Goal: Task Accomplishment & Management: Use online tool/utility

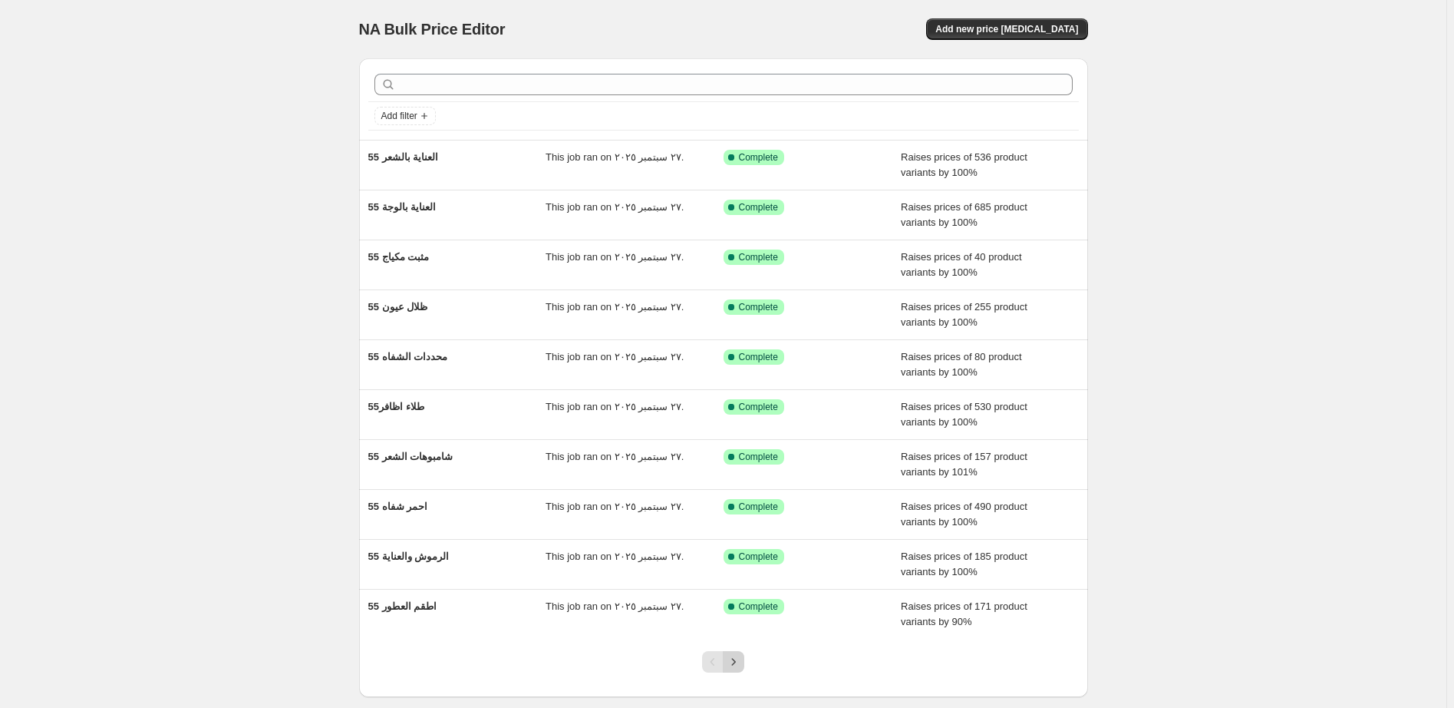
click at [741, 661] on icon "Next" at bounding box center [733, 661] width 15 height 15
click at [741, 663] on icon "Next" at bounding box center [733, 661] width 15 height 15
click at [741, 664] on icon "Next" at bounding box center [733, 661] width 15 height 15
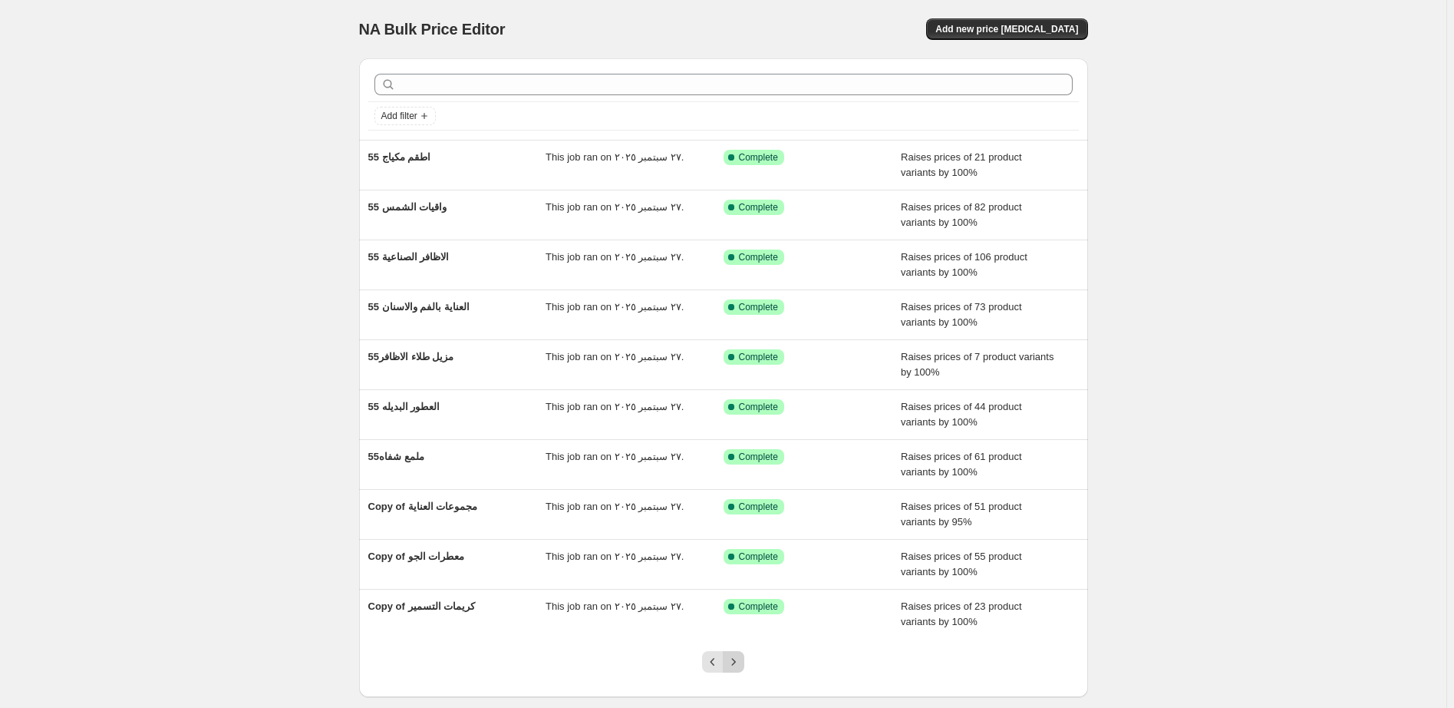
click at [741, 664] on icon "Next" at bounding box center [733, 661] width 15 height 15
click at [741, 659] on icon "Next" at bounding box center [733, 661] width 15 height 15
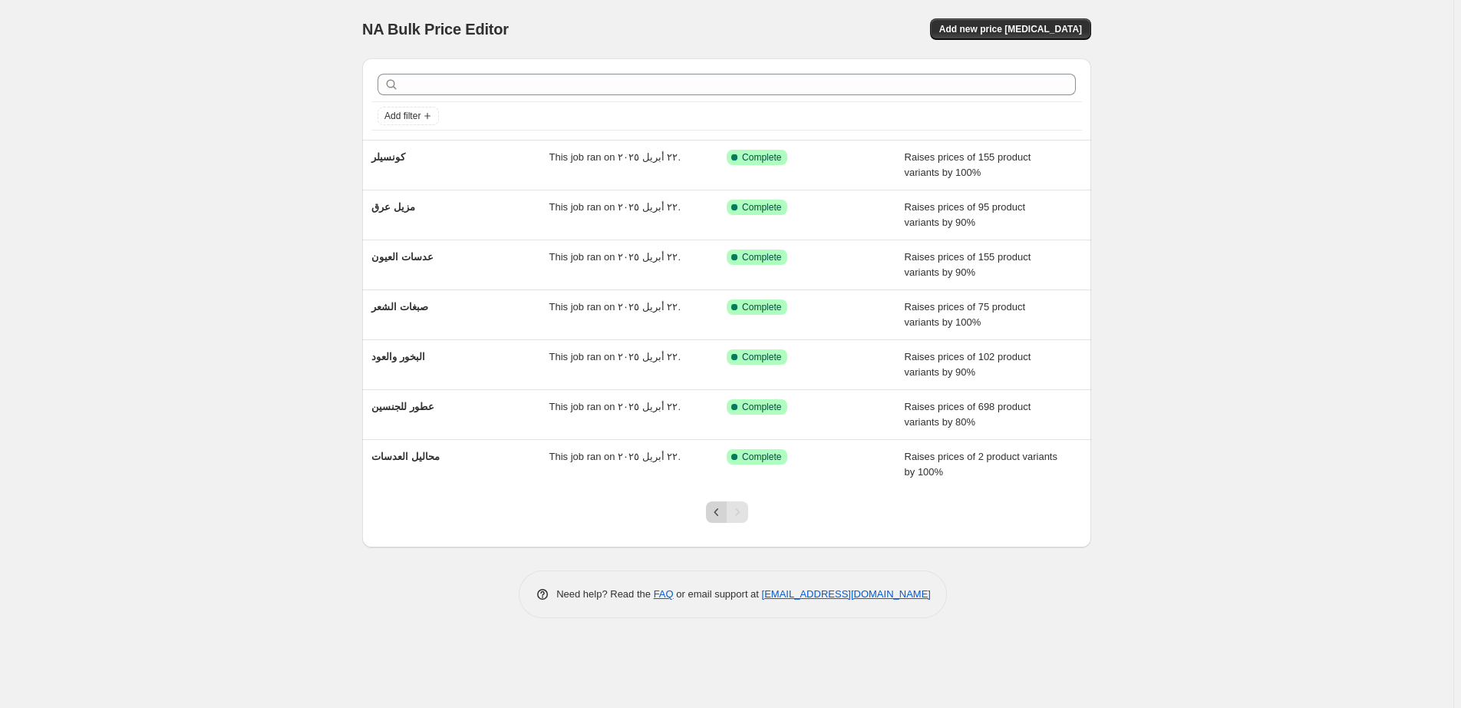
click at [714, 513] on icon "Previous" at bounding box center [716, 512] width 5 height 8
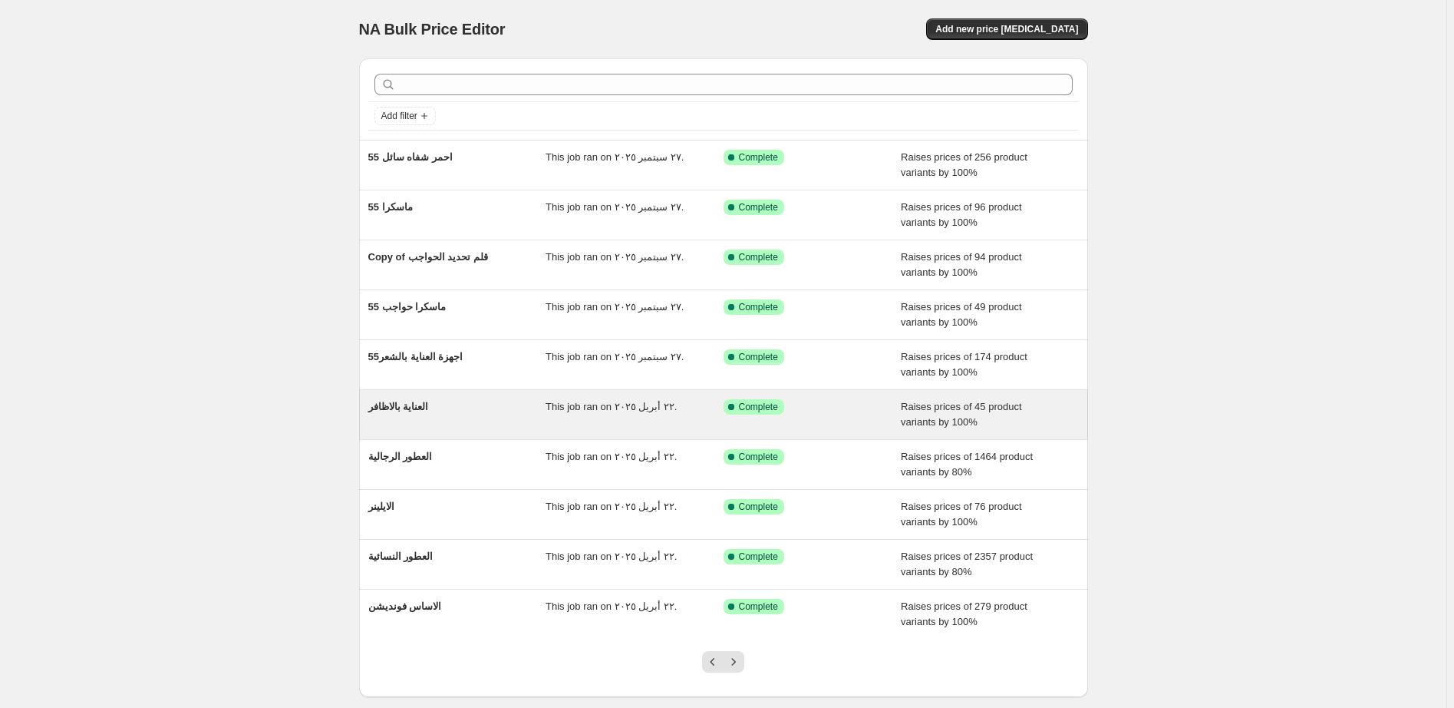
click at [851, 412] on div "Success Complete Complete" at bounding box center [801, 406] width 155 height 15
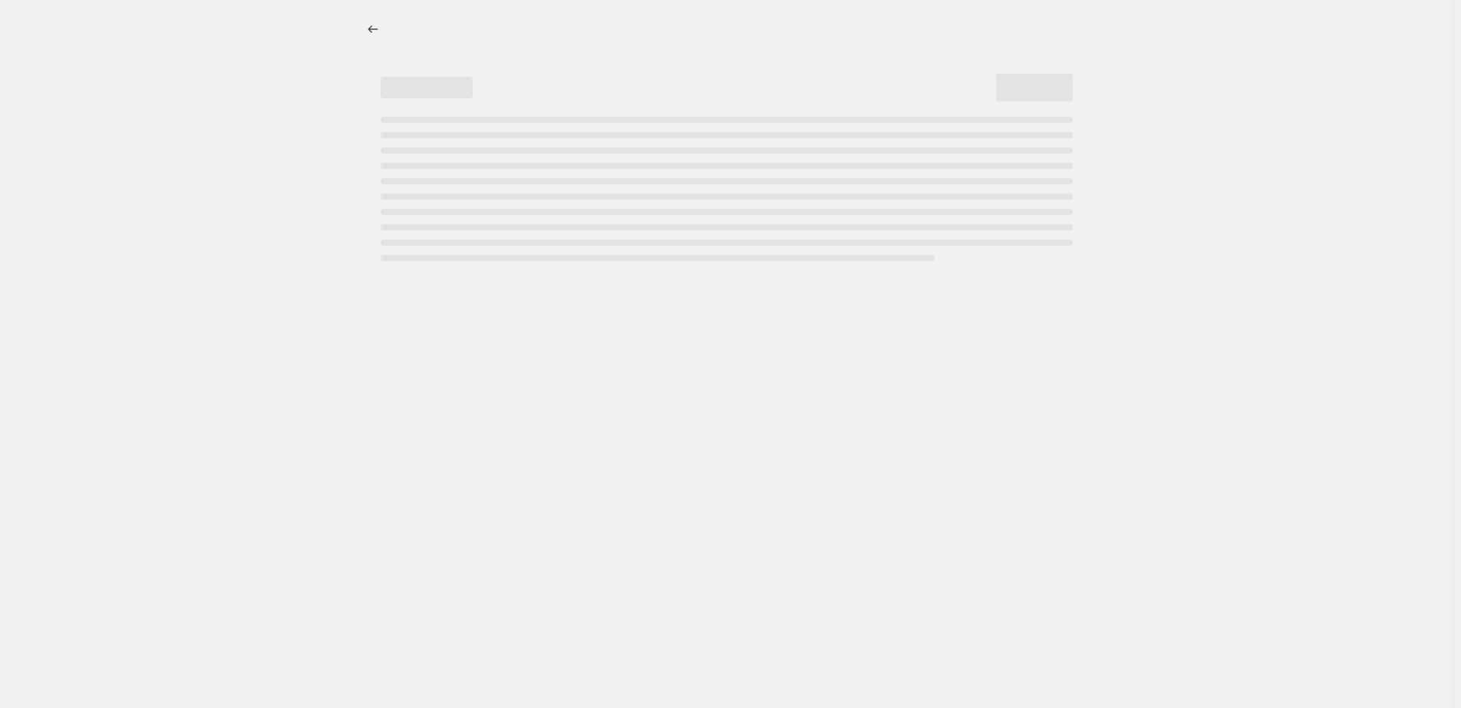
select select "percentage"
select select "pp"
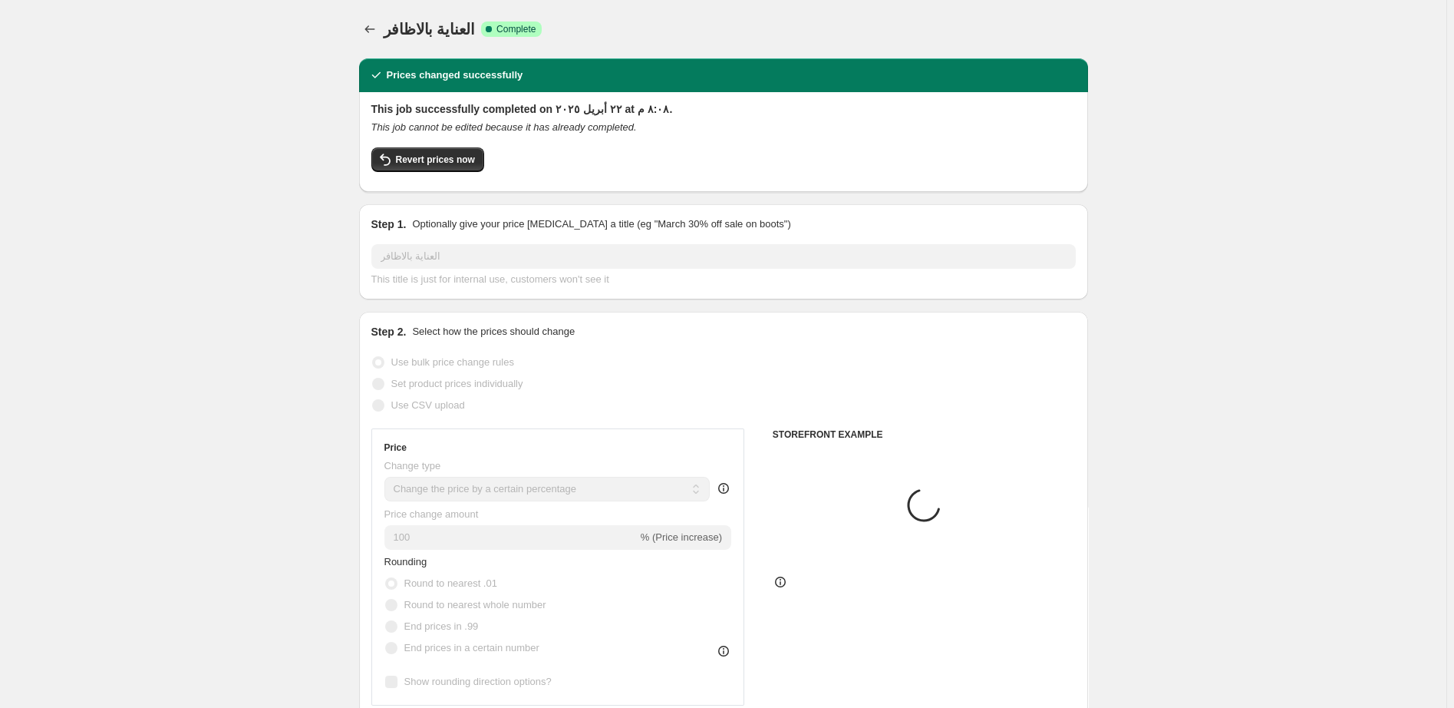
select select "collection"
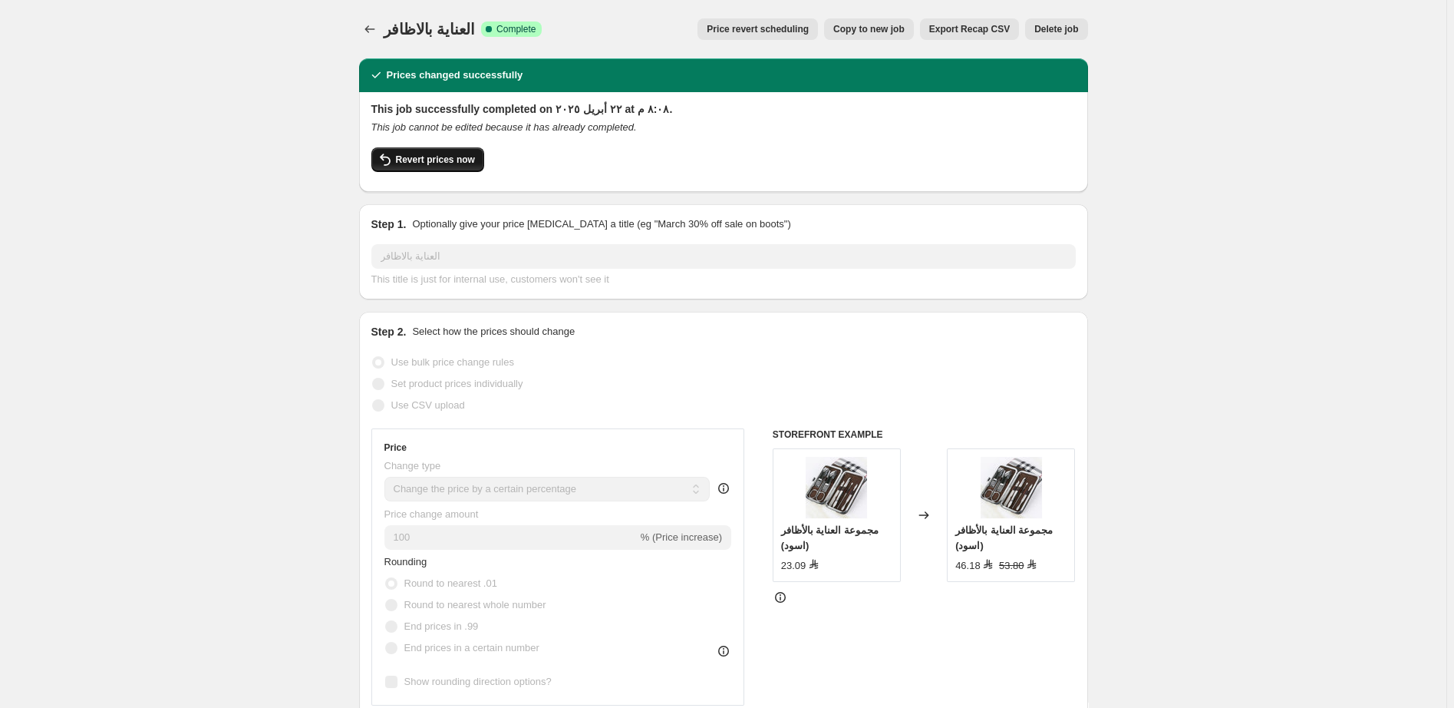
click at [435, 161] on span "Revert prices now" at bounding box center [435, 159] width 79 height 12
click at [409, 162] on span "Revert prices now" at bounding box center [435, 159] width 79 height 12
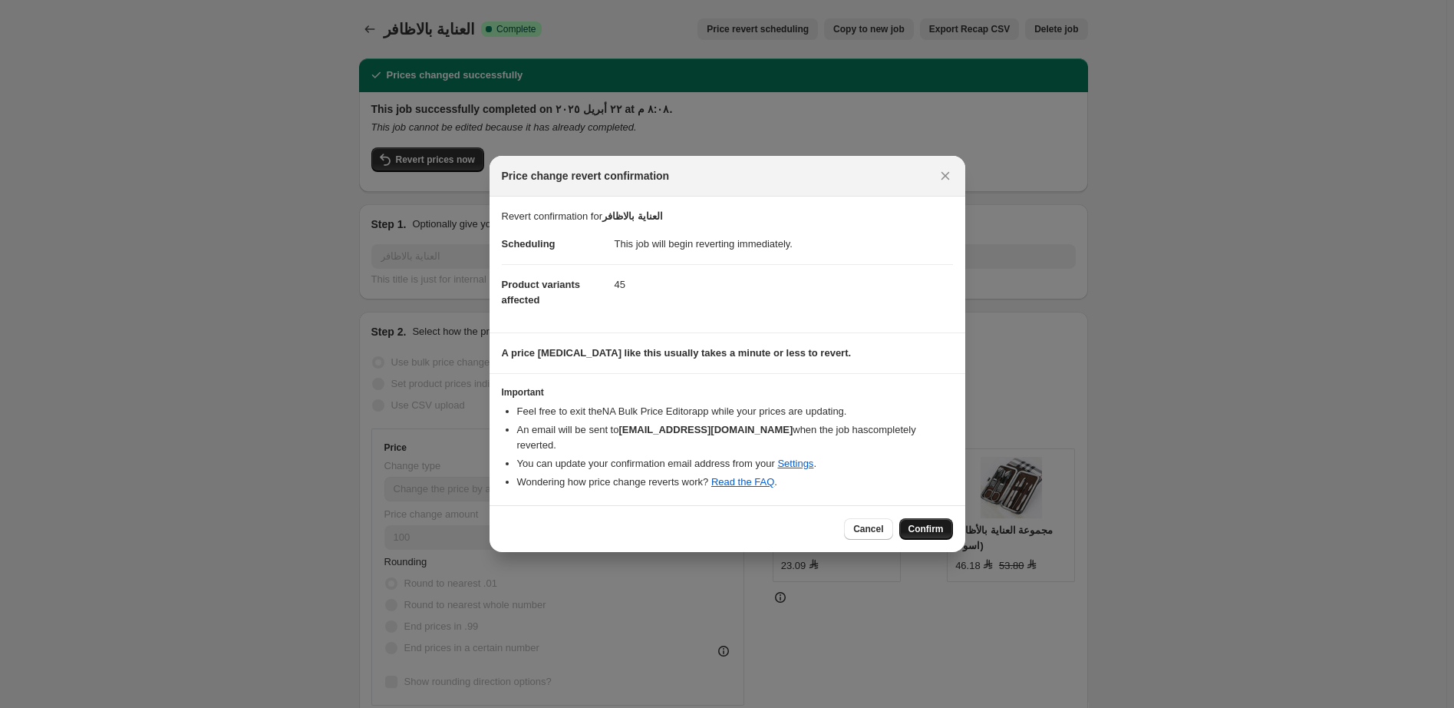
click at [932, 523] on span "Confirm" at bounding box center [926, 529] width 35 height 12
click at [932, 523] on div "Cancel Confirm" at bounding box center [898, 528] width 108 height 21
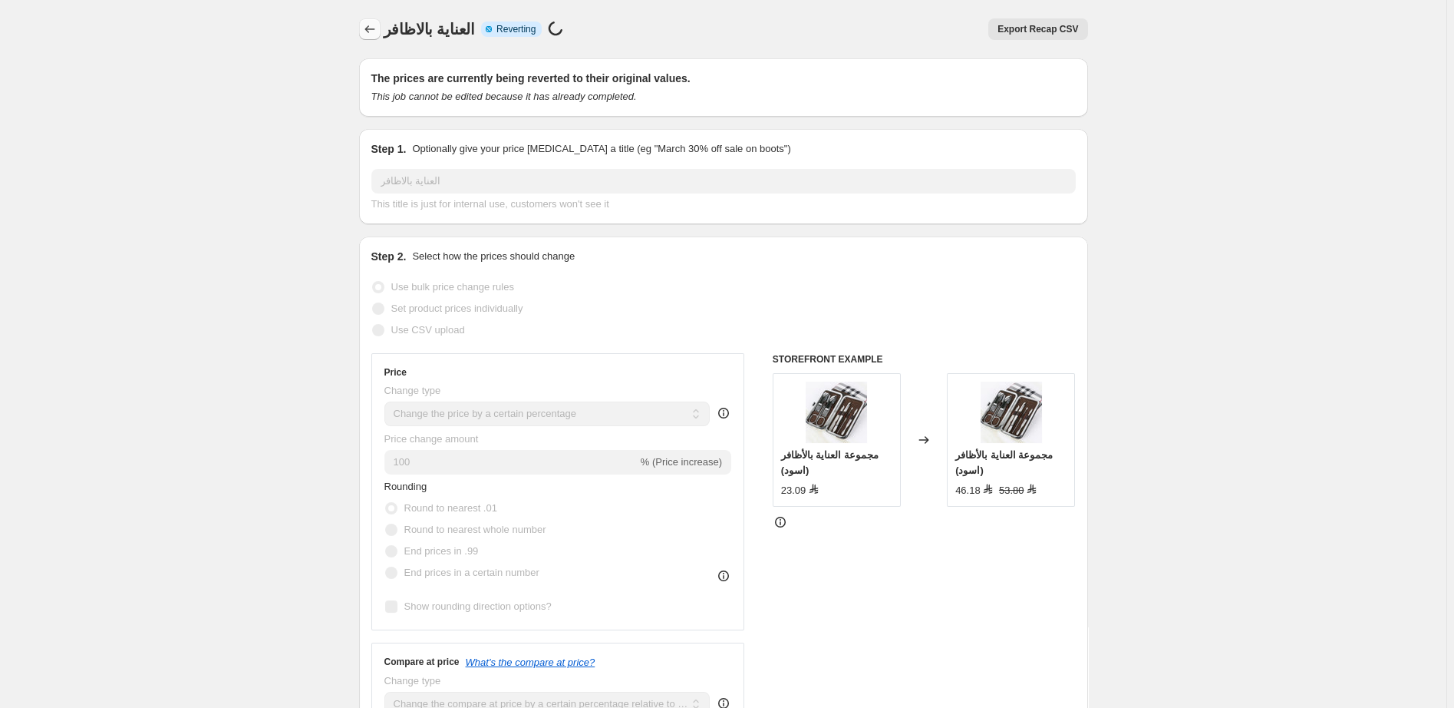
click at [376, 31] on icon "Price change jobs" at bounding box center [369, 28] width 15 height 15
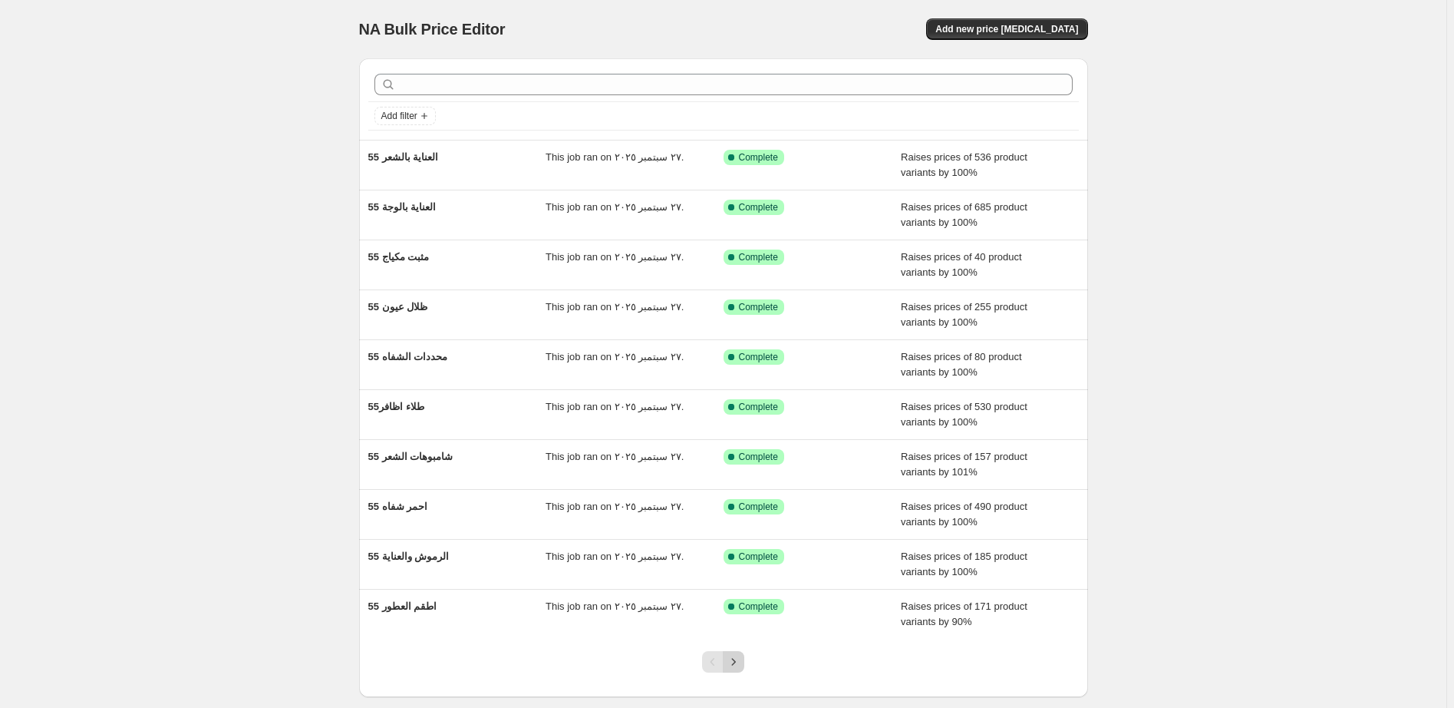
click at [741, 660] on icon "Next" at bounding box center [733, 661] width 15 height 15
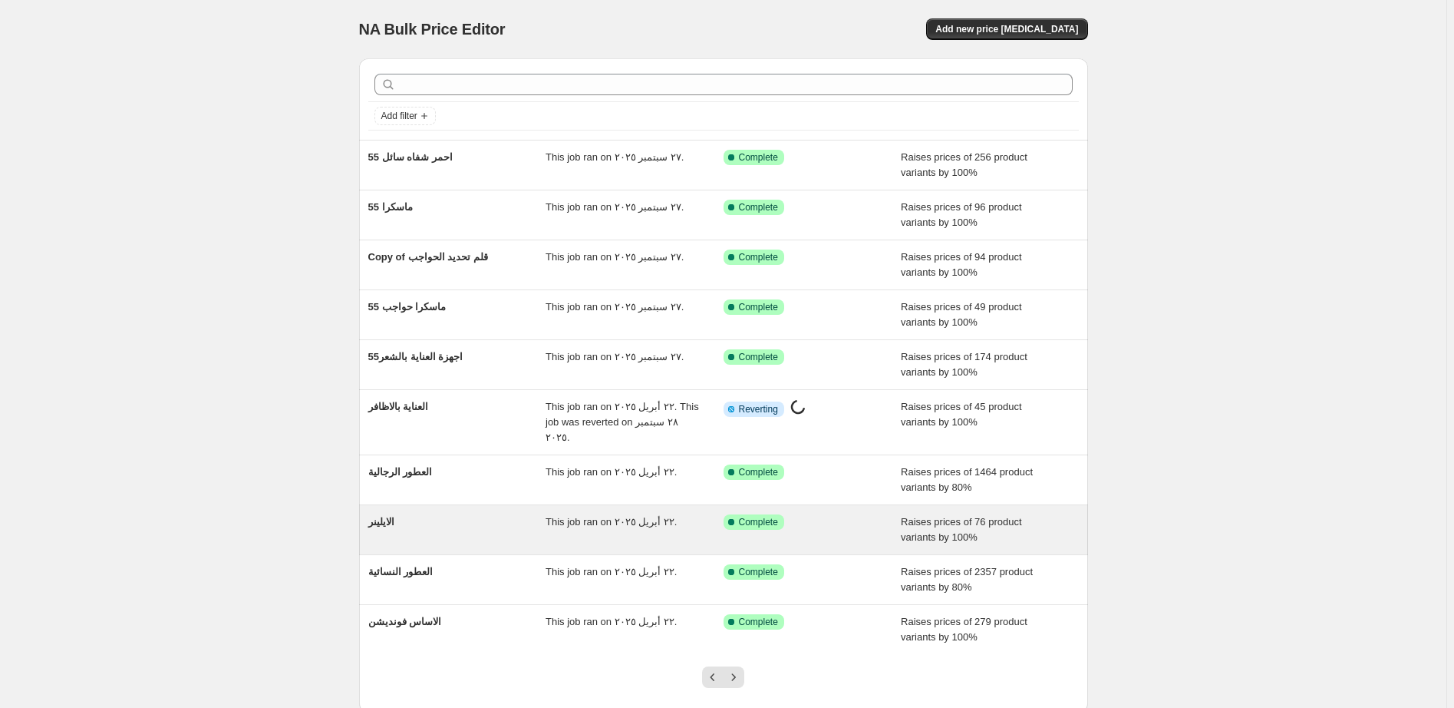
click at [853, 514] on div "Success Complete Complete" at bounding box center [801, 521] width 155 height 15
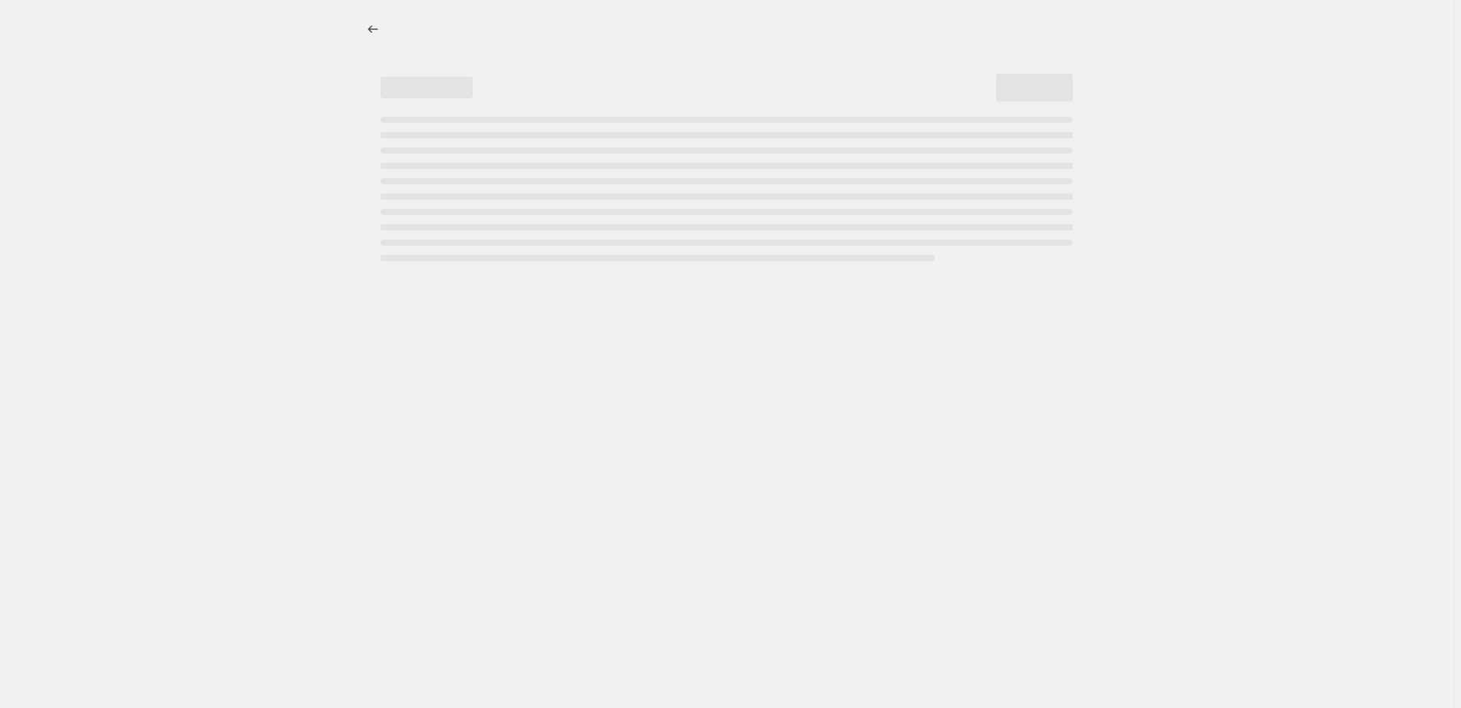
select select "percentage"
select select "pp"
select select "collection"
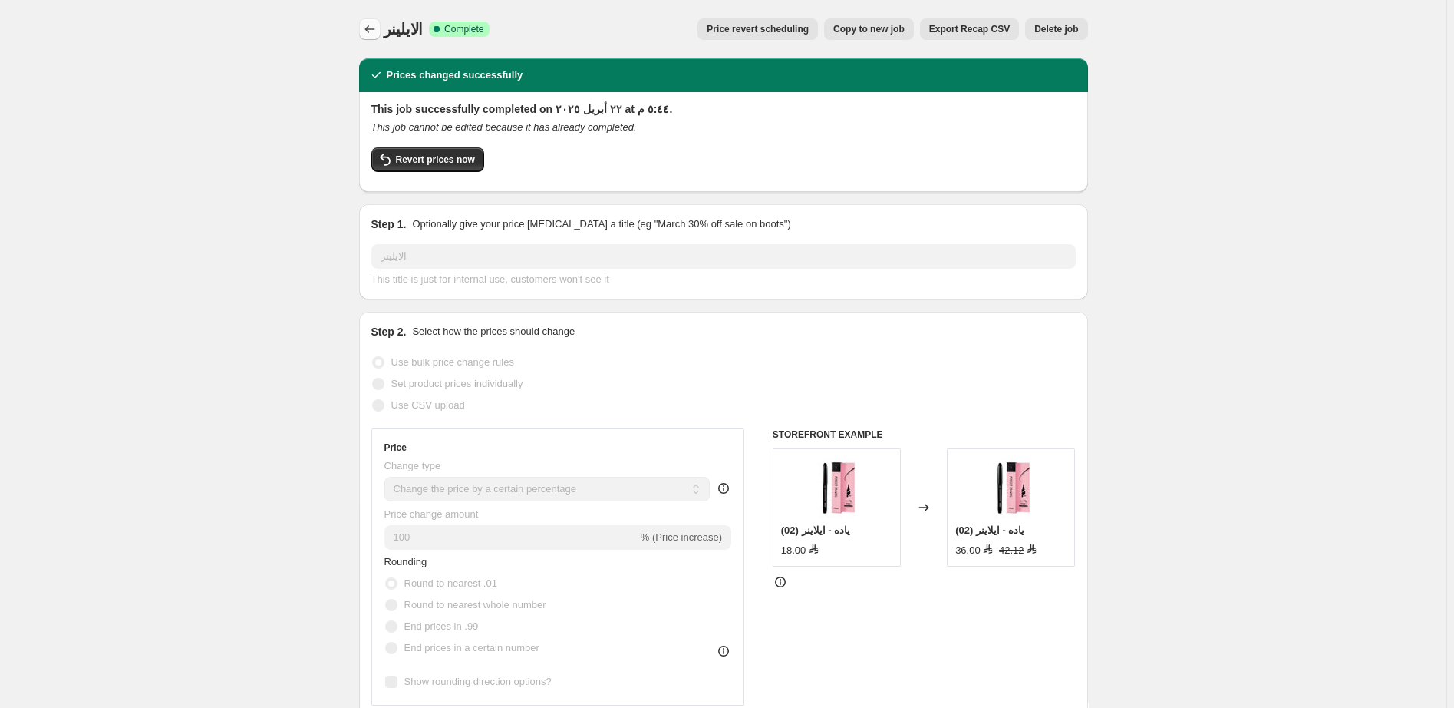
click at [372, 25] on icon "Price change jobs" at bounding box center [369, 28] width 15 height 15
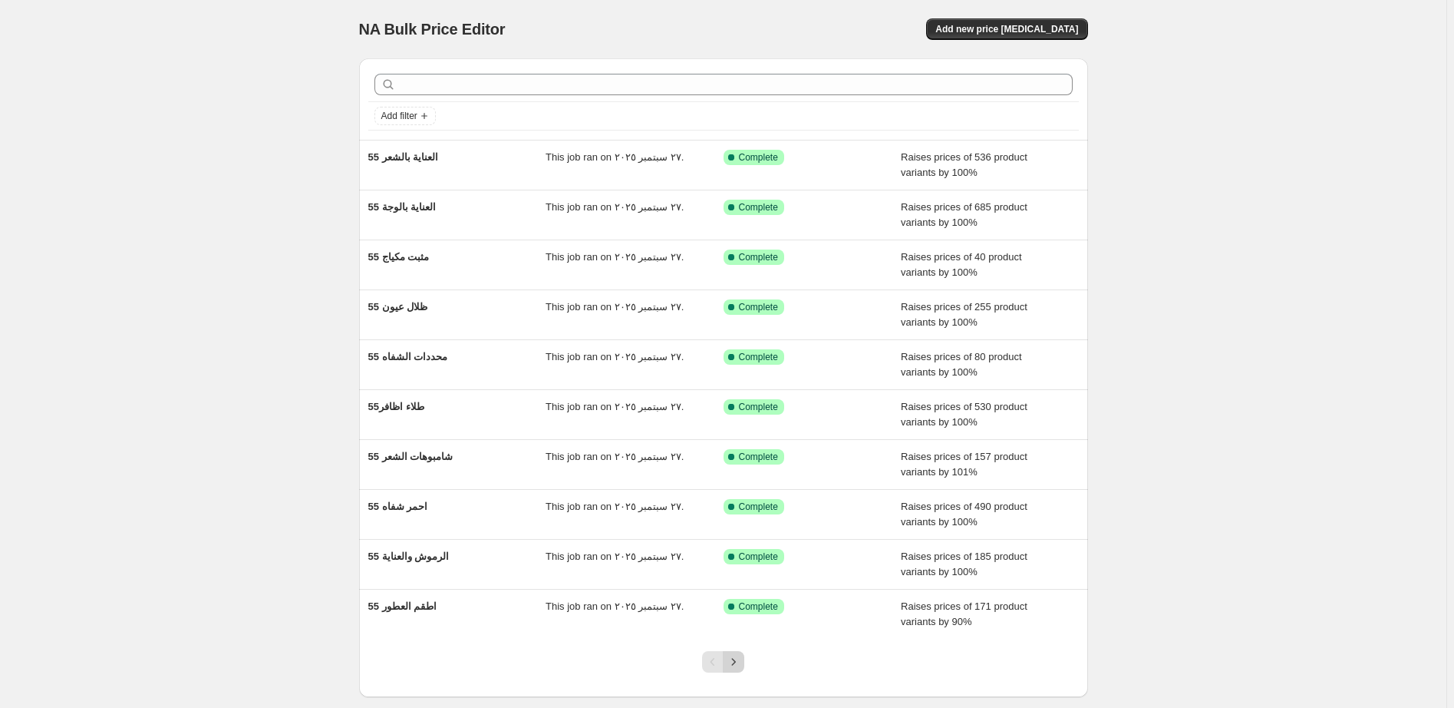
click at [741, 664] on icon "Next" at bounding box center [733, 661] width 15 height 15
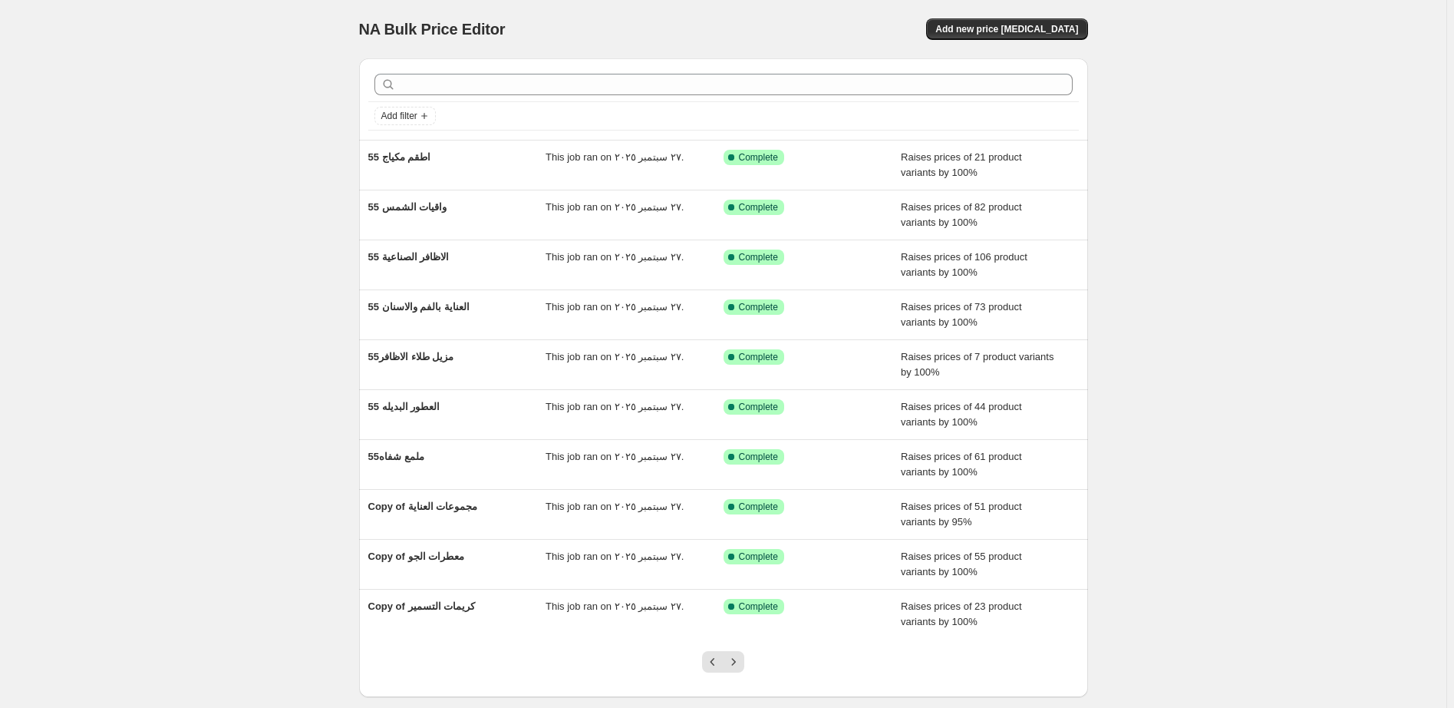
click at [741, 664] on icon "Next" at bounding box center [733, 661] width 15 height 15
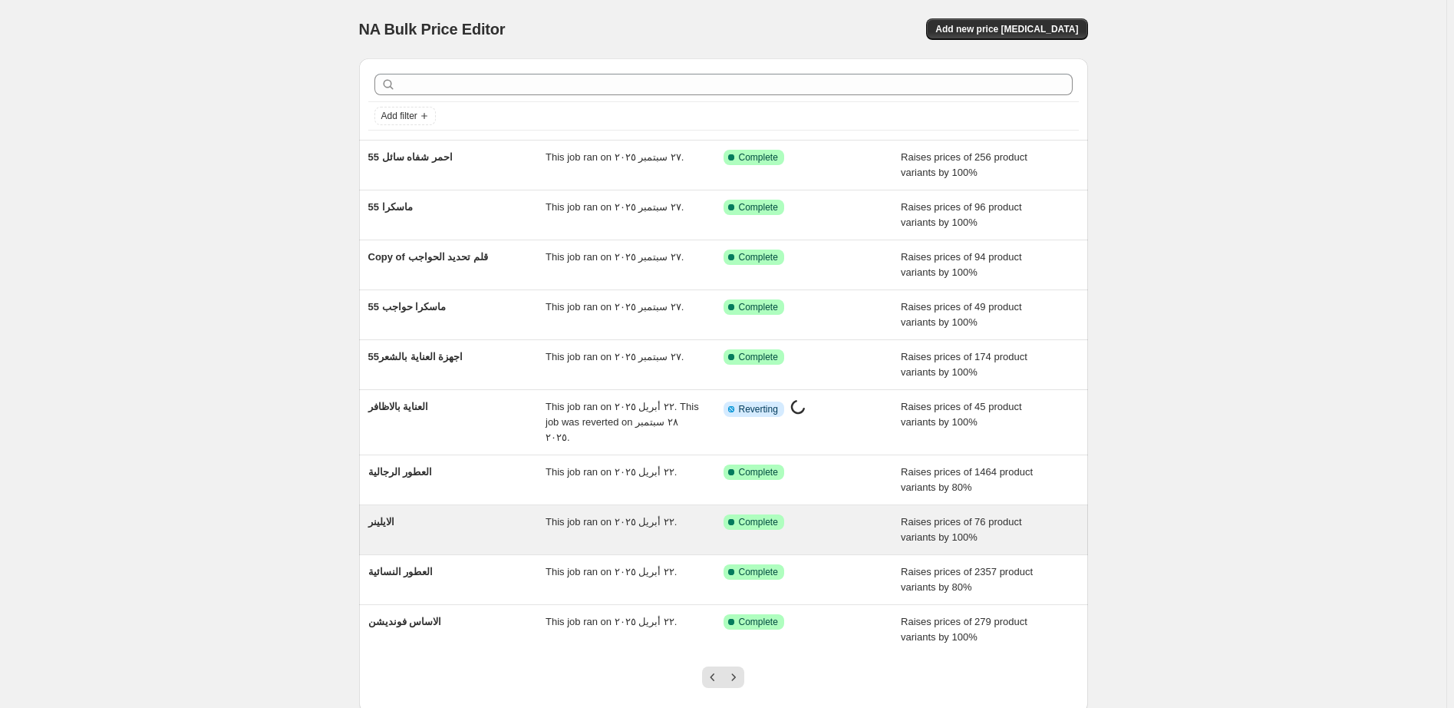
click at [849, 514] on div "Success Complete Complete" at bounding box center [801, 521] width 155 height 15
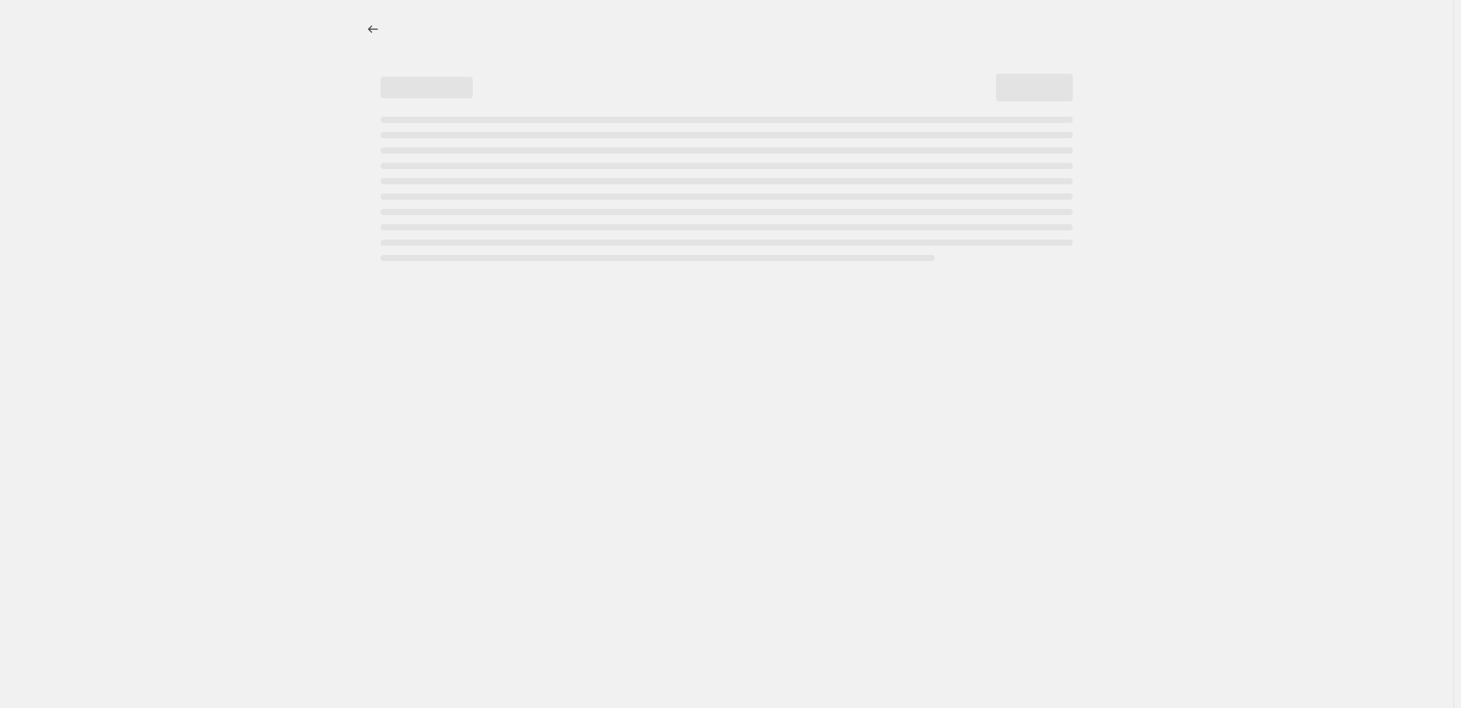
select select "percentage"
select select "pp"
select select "collection"
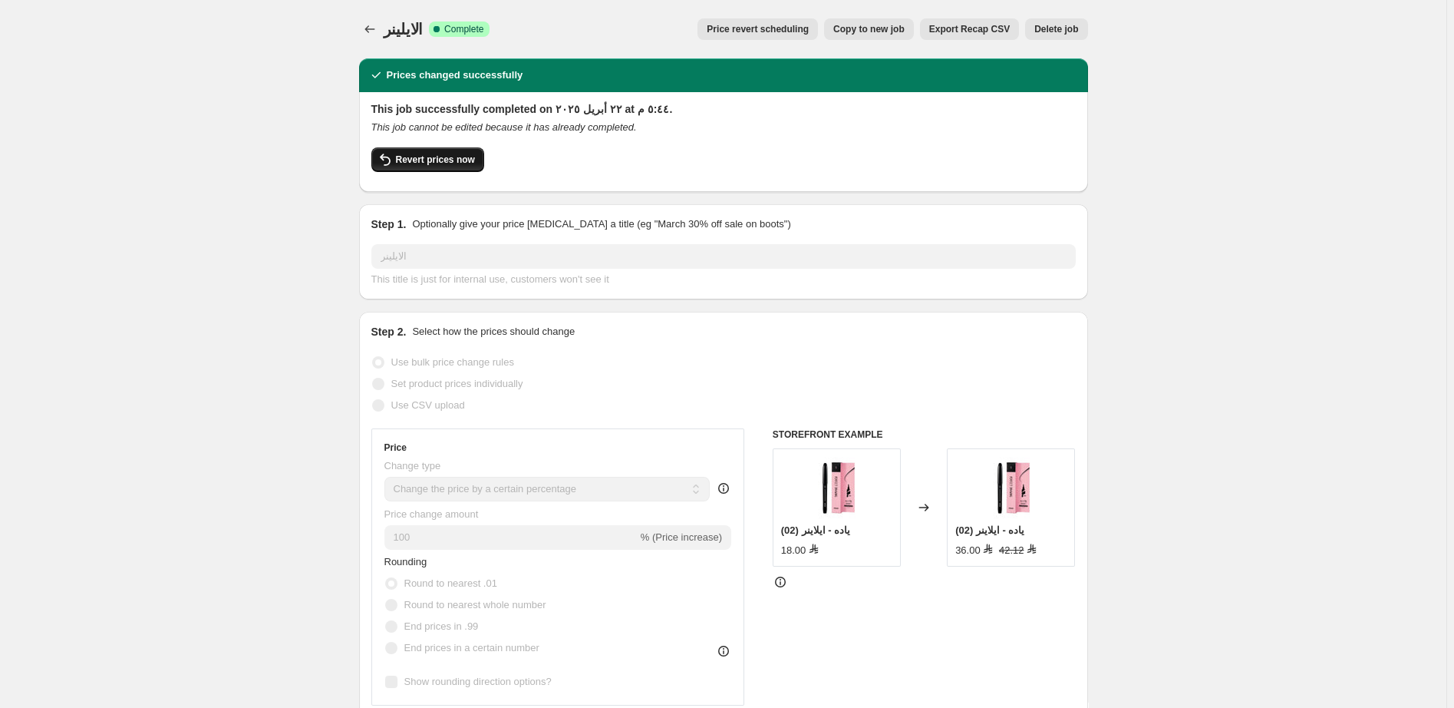
click at [431, 160] on span "Revert prices now" at bounding box center [435, 159] width 79 height 12
click at [421, 159] on span "Revert prices now" at bounding box center [435, 159] width 79 height 12
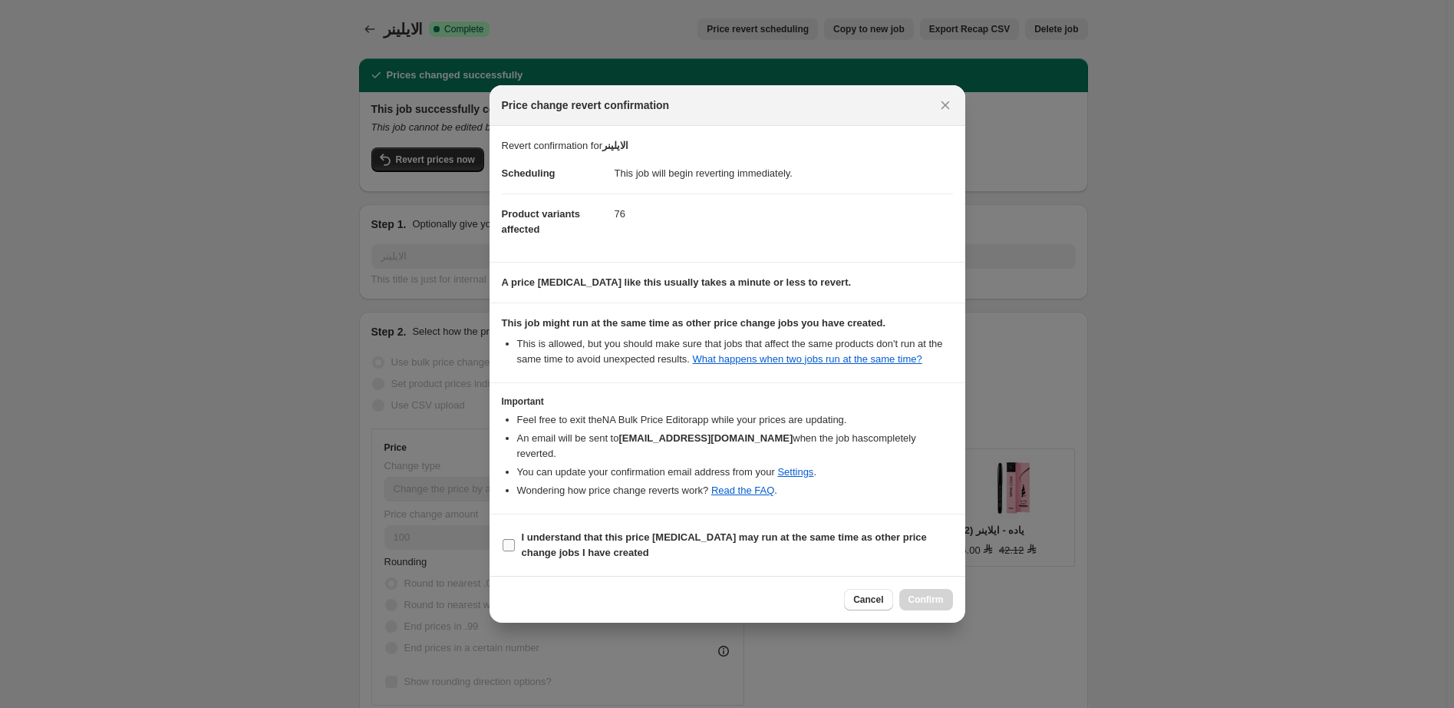
click at [734, 533] on b "I understand that this price change job may run at the same time as other price…" at bounding box center [724, 544] width 405 height 27
click at [515, 539] on input "I understand that this price change job may run at the same time as other price…" at bounding box center [509, 545] width 12 height 12
checkbox input "true"
click at [929, 593] on span "Confirm" at bounding box center [926, 599] width 35 height 12
click at [929, 592] on div "Cancel Confirm" at bounding box center [898, 599] width 108 height 21
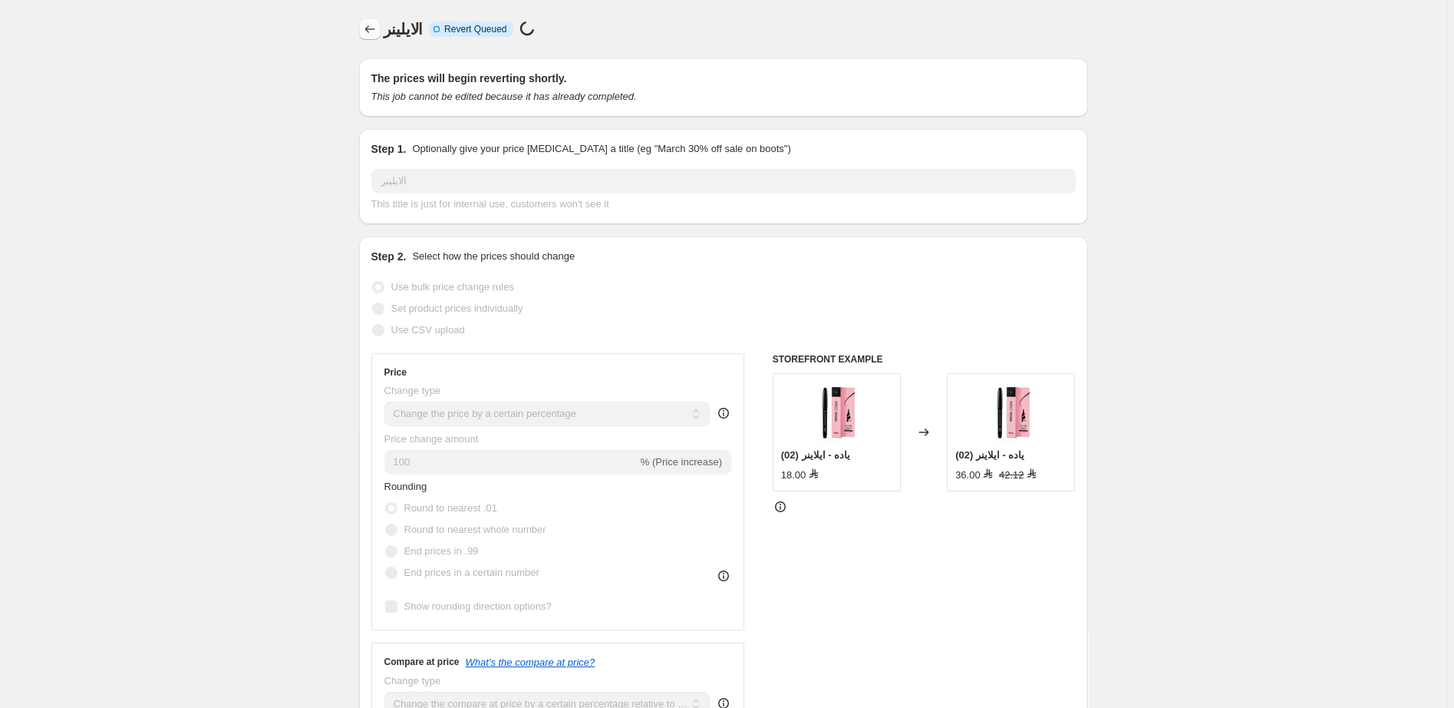
click at [373, 30] on icon "Price change jobs" at bounding box center [369, 28] width 15 height 15
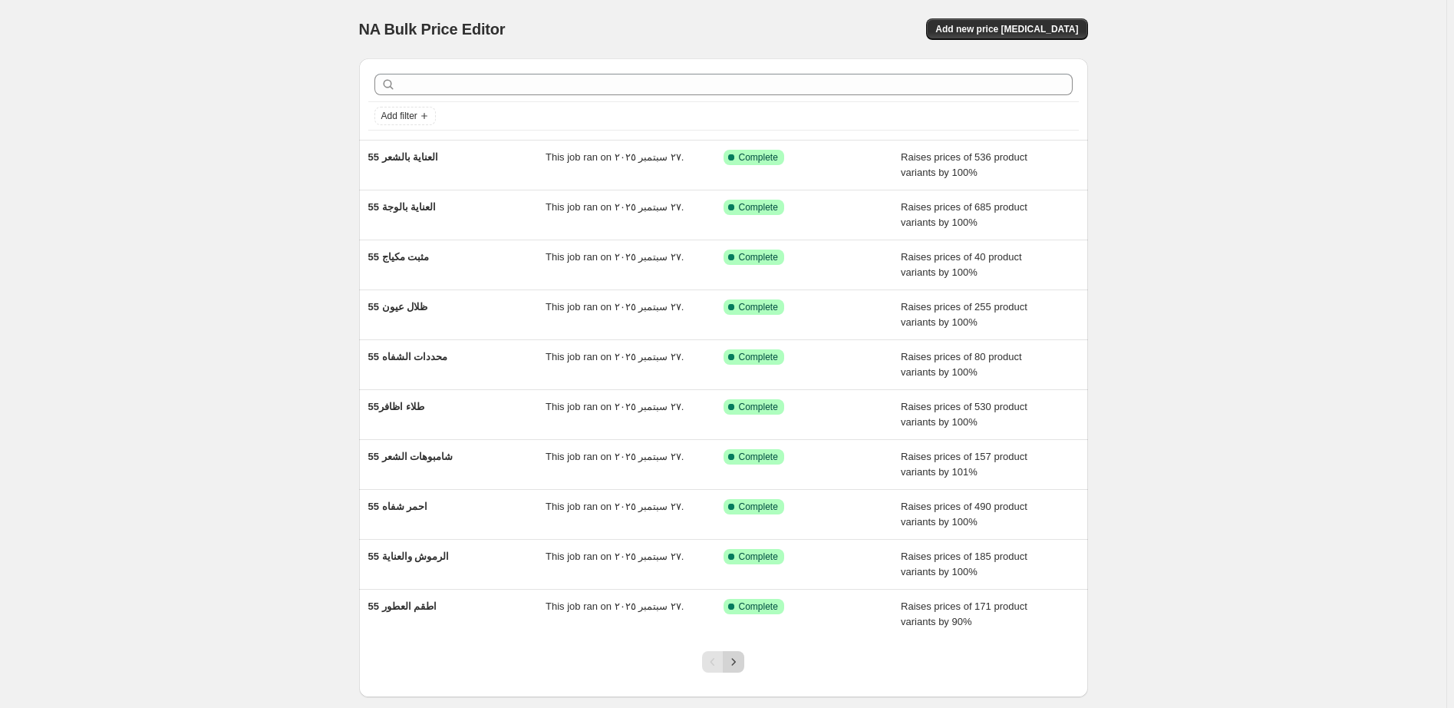
click at [739, 664] on icon "Next" at bounding box center [733, 661] width 15 height 15
click at [740, 664] on icon "Next" at bounding box center [733, 661] width 15 height 15
click at [741, 666] on icon "Next" at bounding box center [733, 661] width 15 height 15
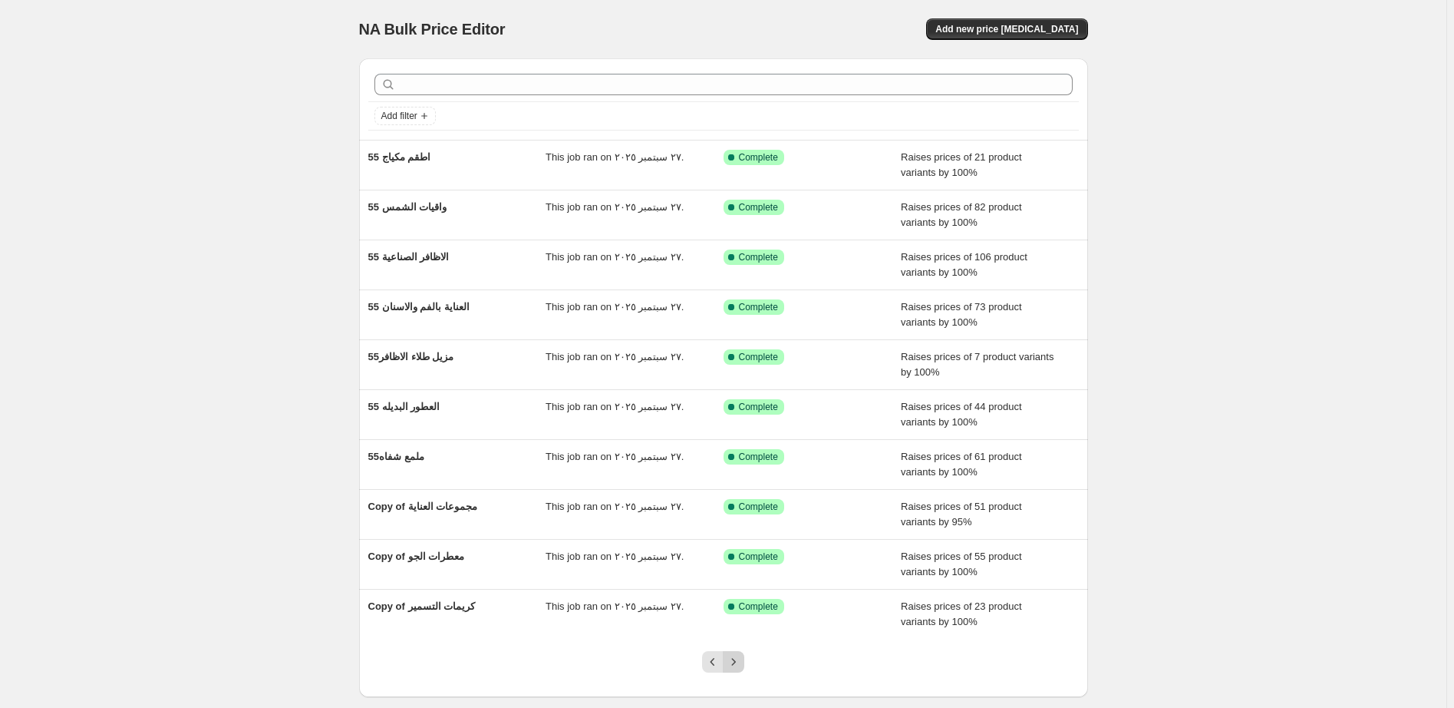
click at [741, 662] on icon "Next" at bounding box center [733, 661] width 15 height 15
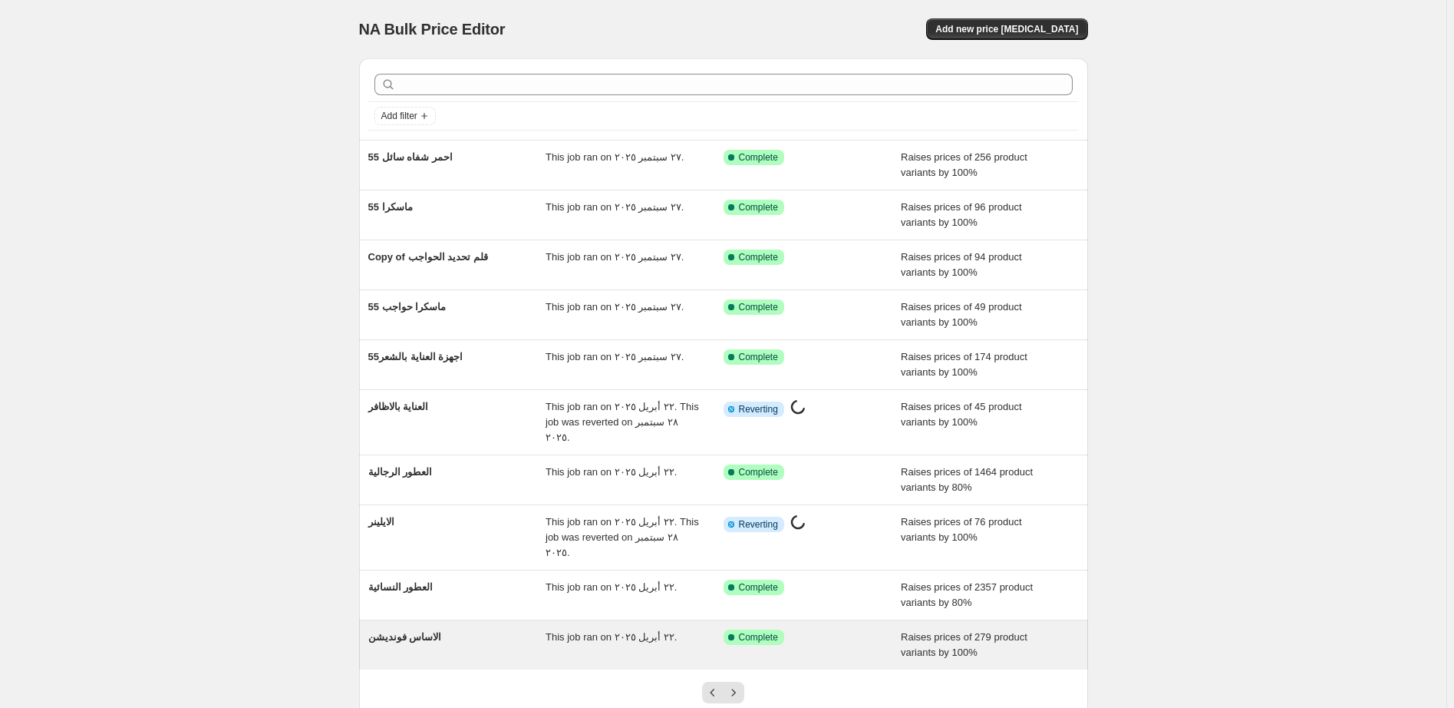
click at [850, 629] on div "Success Complete Complete" at bounding box center [801, 636] width 155 height 15
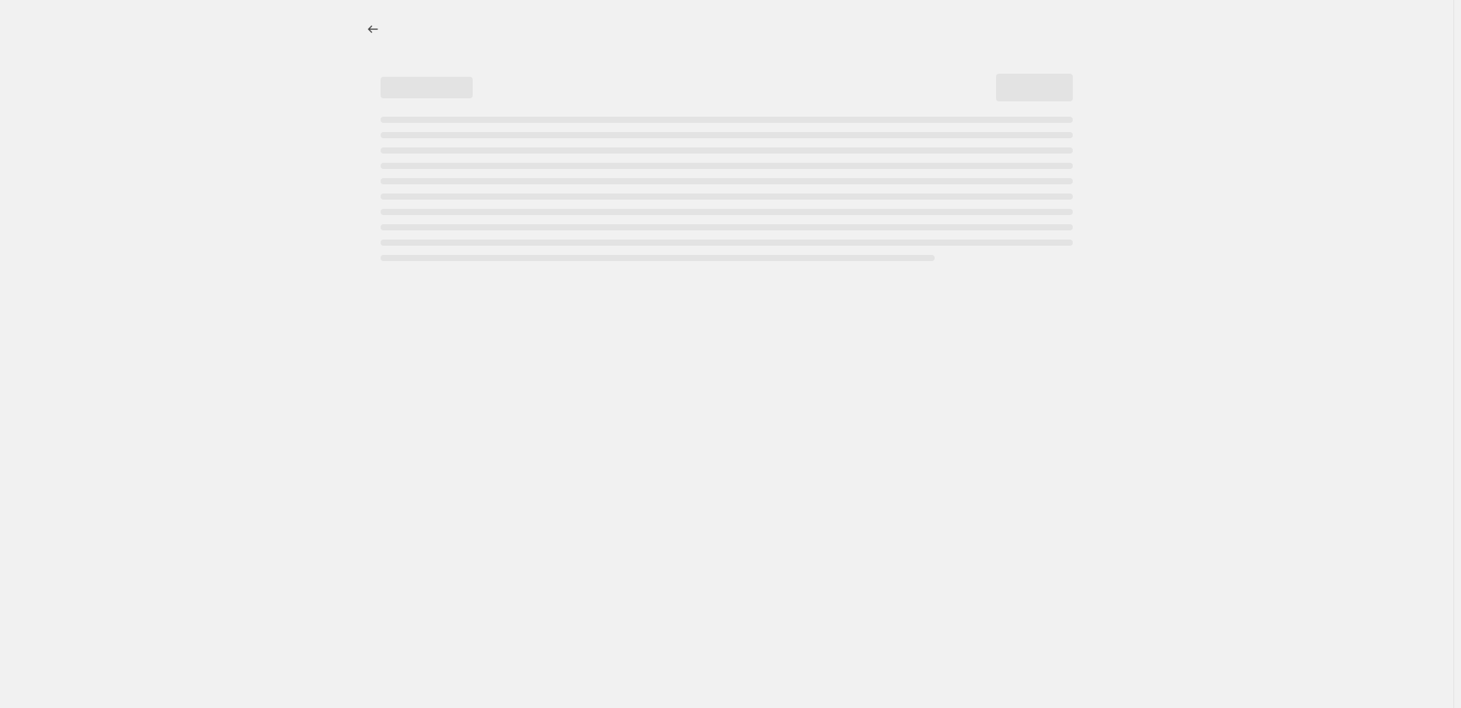
select select "percentage"
select select "pp"
select select "collection"
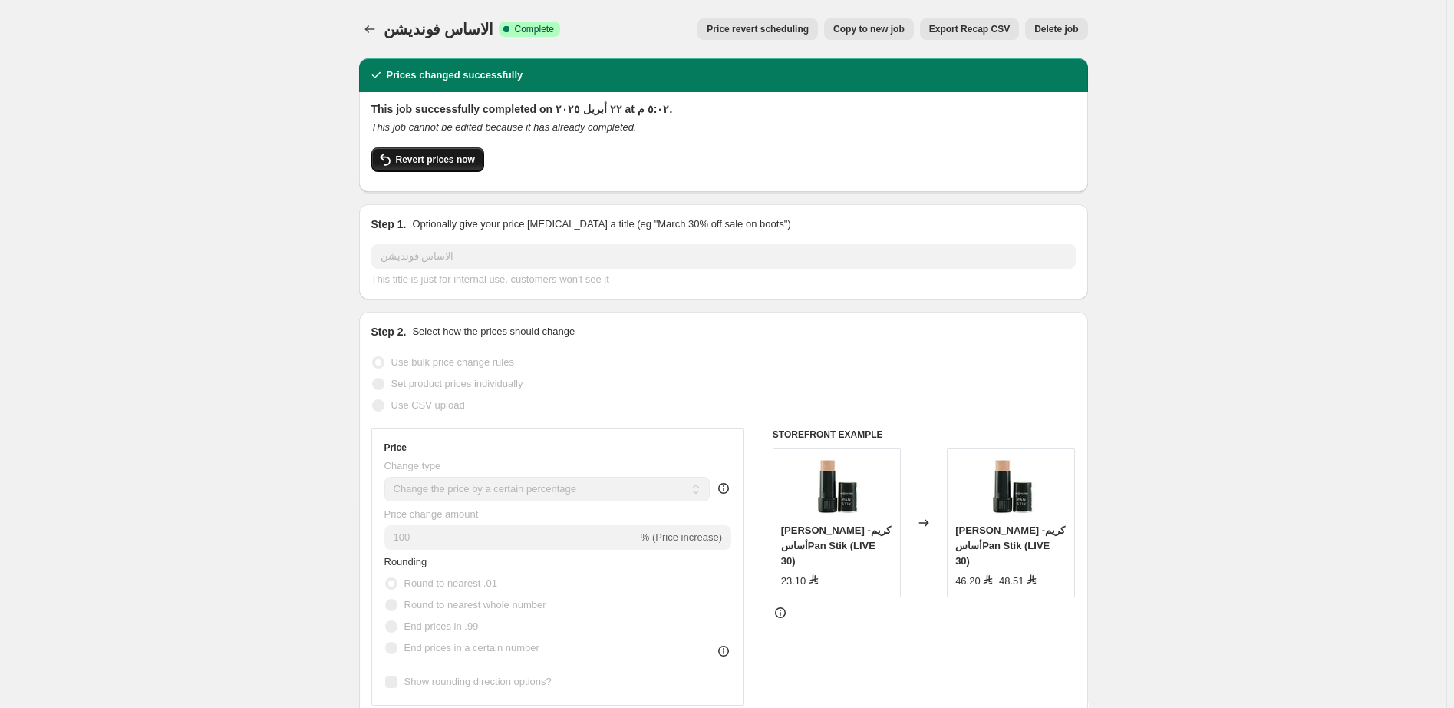
click at [434, 160] on span "Revert prices now" at bounding box center [435, 159] width 79 height 12
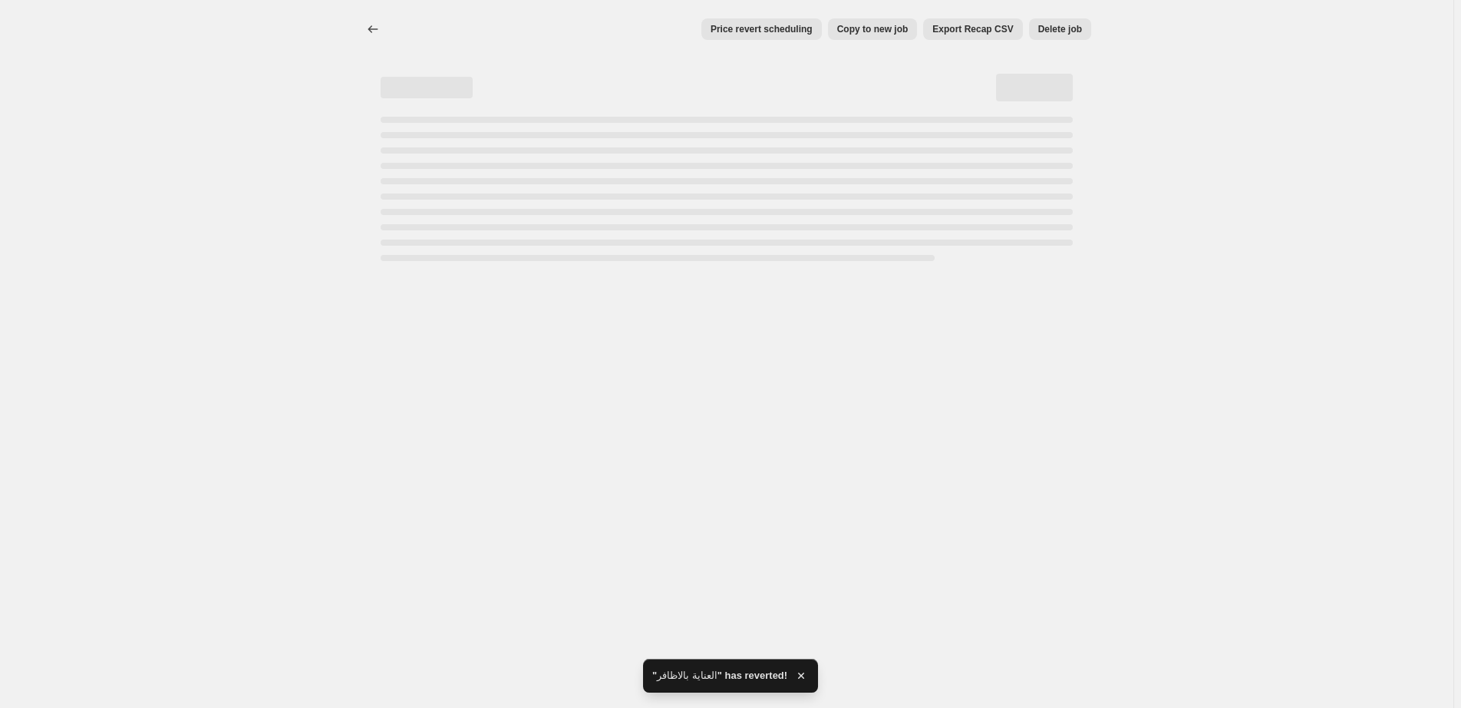
select select "percentage"
select select "pp"
select select "collection"
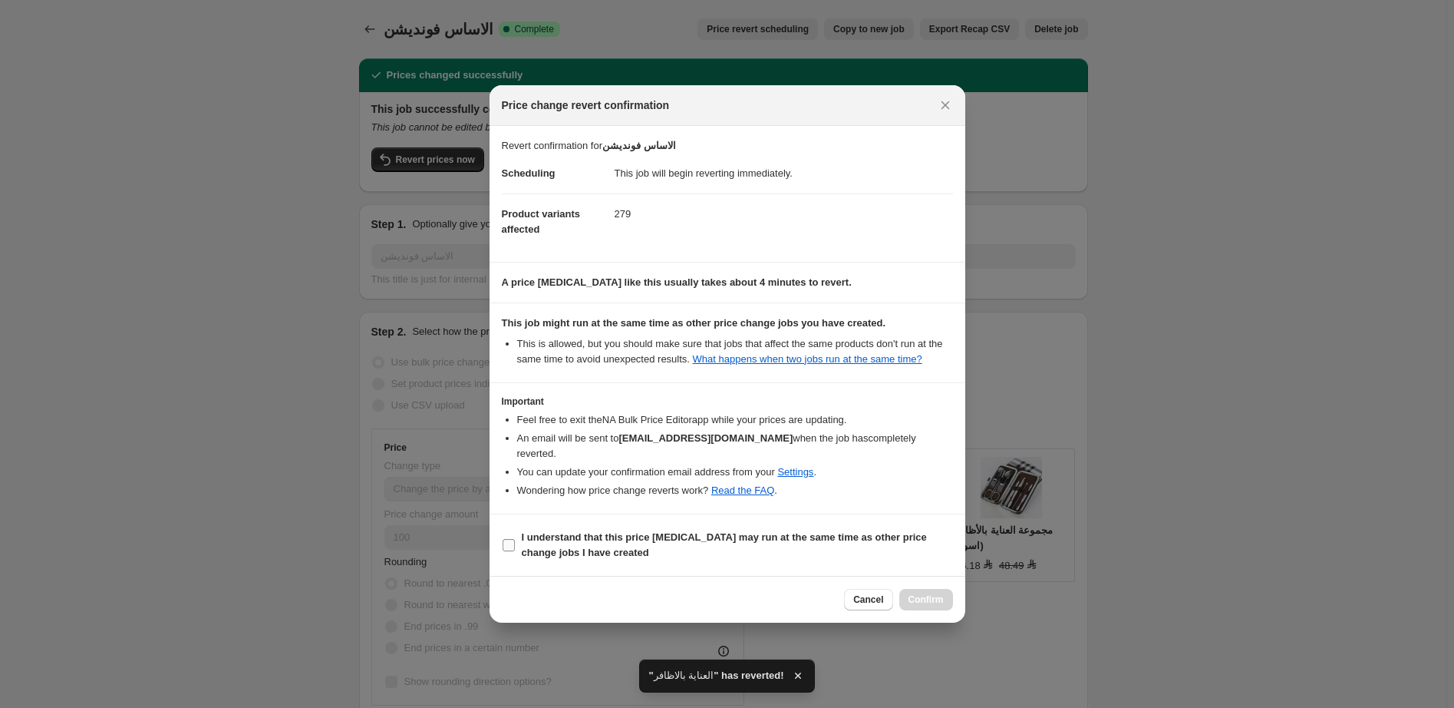
click at [756, 532] on b "I understand that this price change job may run at the same time as other price…" at bounding box center [724, 544] width 405 height 27
click at [515, 539] on input "I understand that this price change job may run at the same time as other price…" at bounding box center [509, 545] width 12 height 12
checkbox input "true"
click at [926, 593] on span "Confirm" at bounding box center [926, 599] width 35 height 12
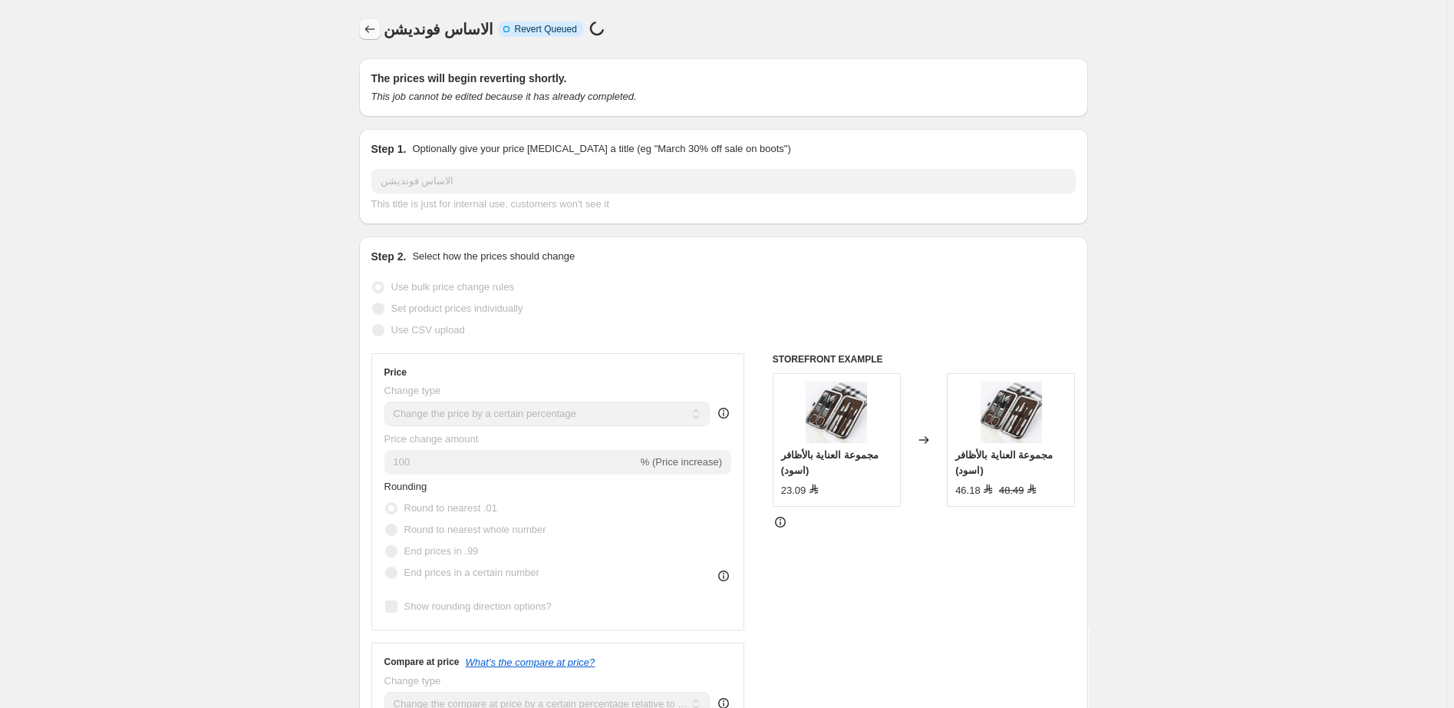
click at [372, 32] on icon "Price change jobs" at bounding box center [369, 28] width 15 height 15
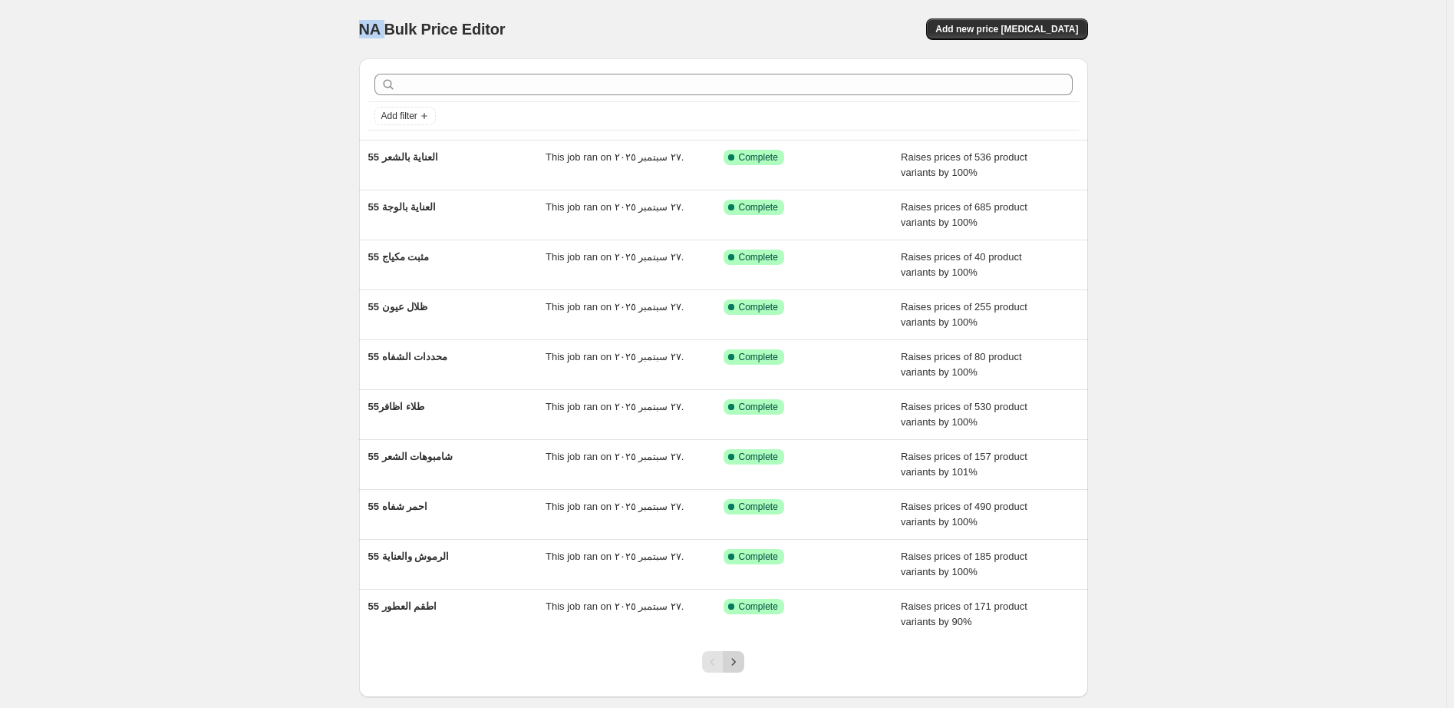
click at [741, 663] on icon "Next" at bounding box center [733, 661] width 15 height 15
click at [741, 662] on icon "Next" at bounding box center [733, 661] width 15 height 15
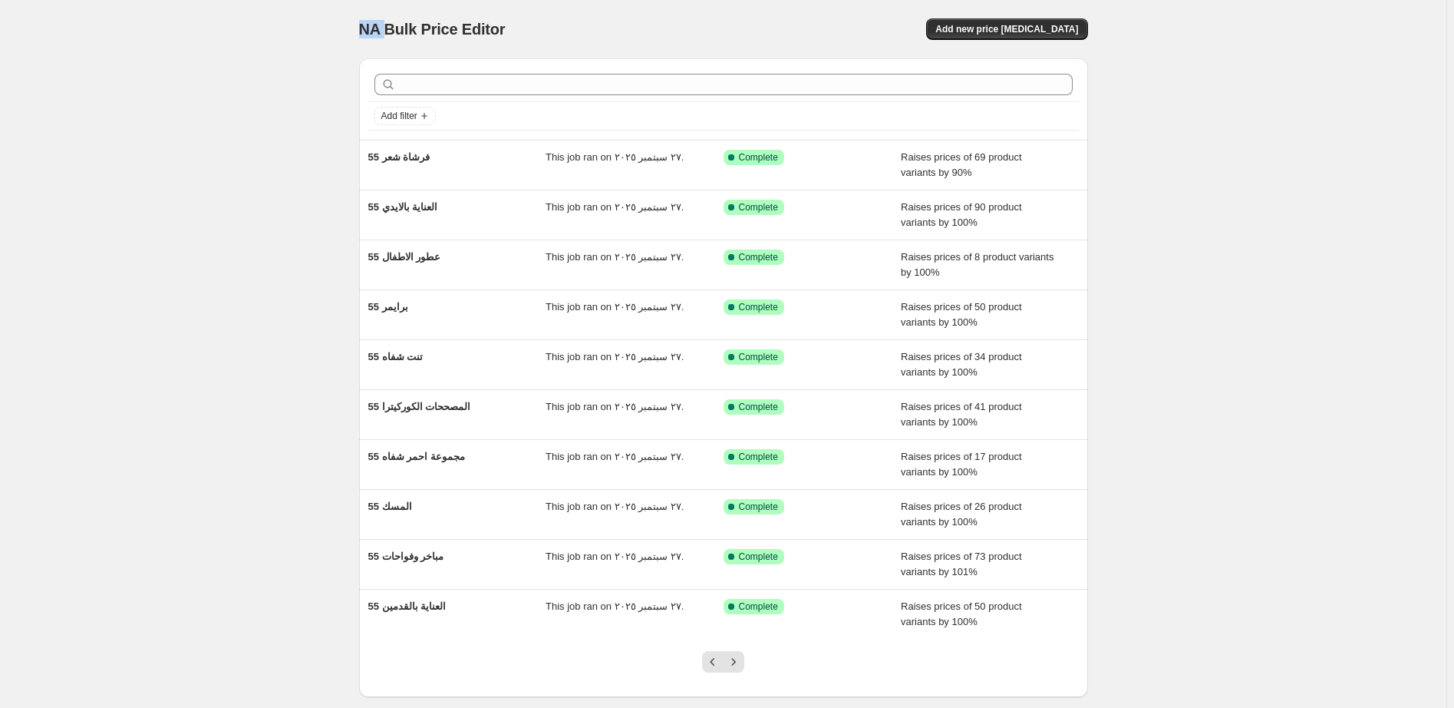
click at [741, 662] on icon "Next" at bounding box center [733, 661] width 15 height 15
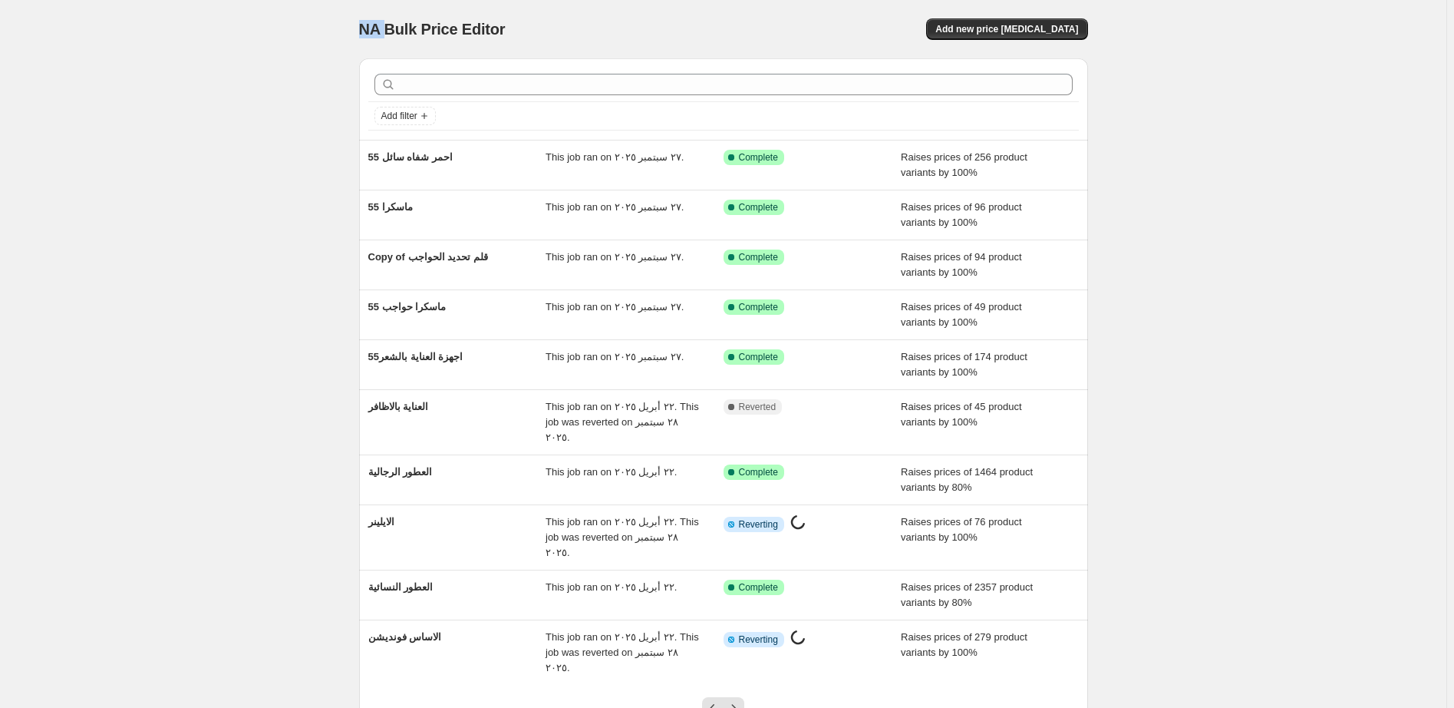
click at [741, 700] on icon "Next" at bounding box center [733, 707] width 15 height 15
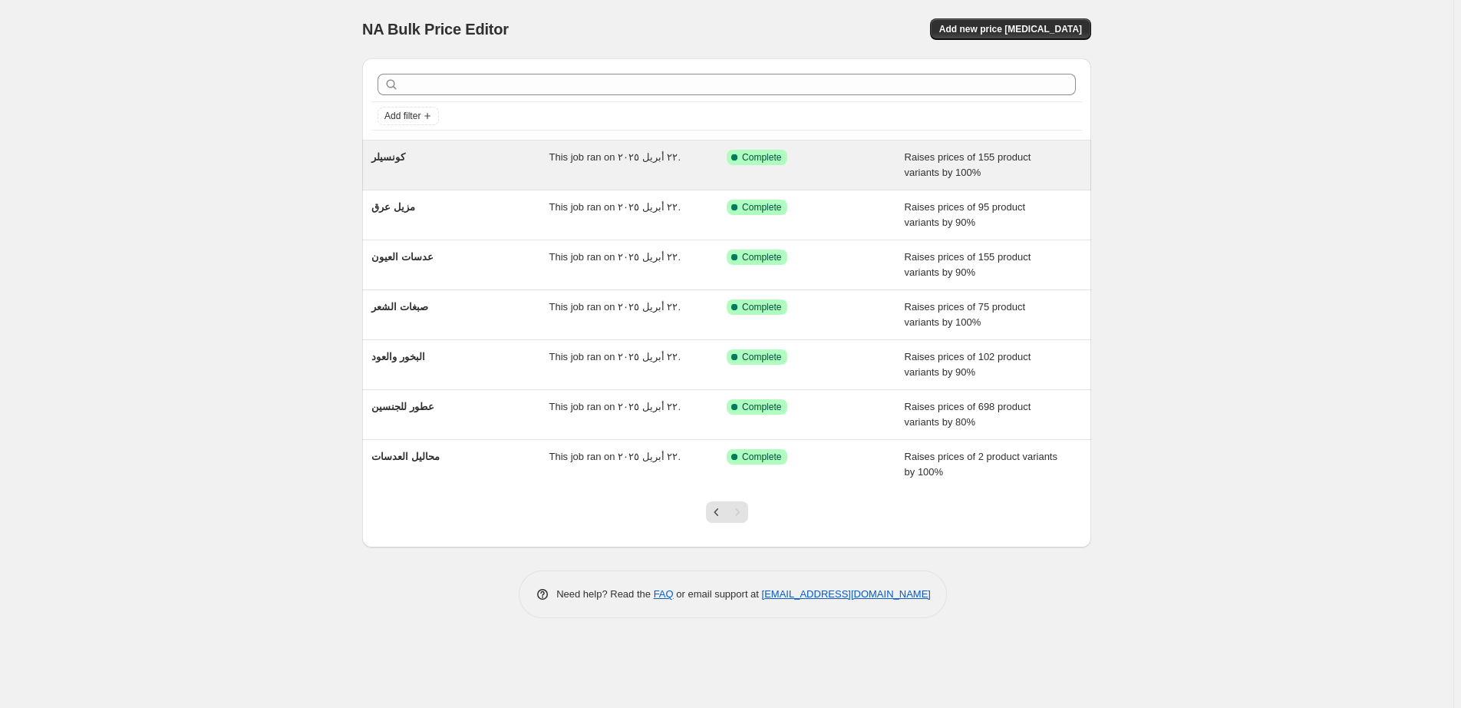
click at [857, 163] on div "Success Complete Complete" at bounding box center [804, 157] width 155 height 15
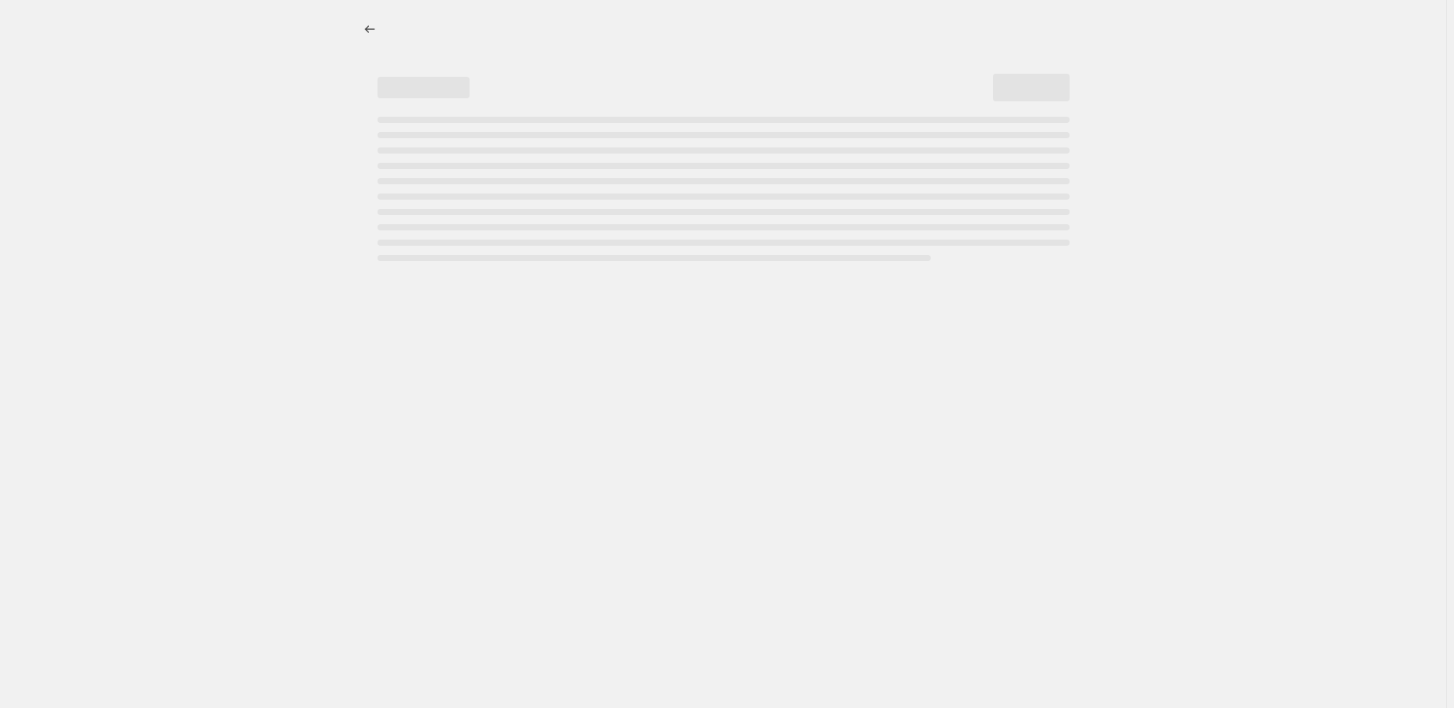
select select "percentage"
select select "pp"
select select "collection"
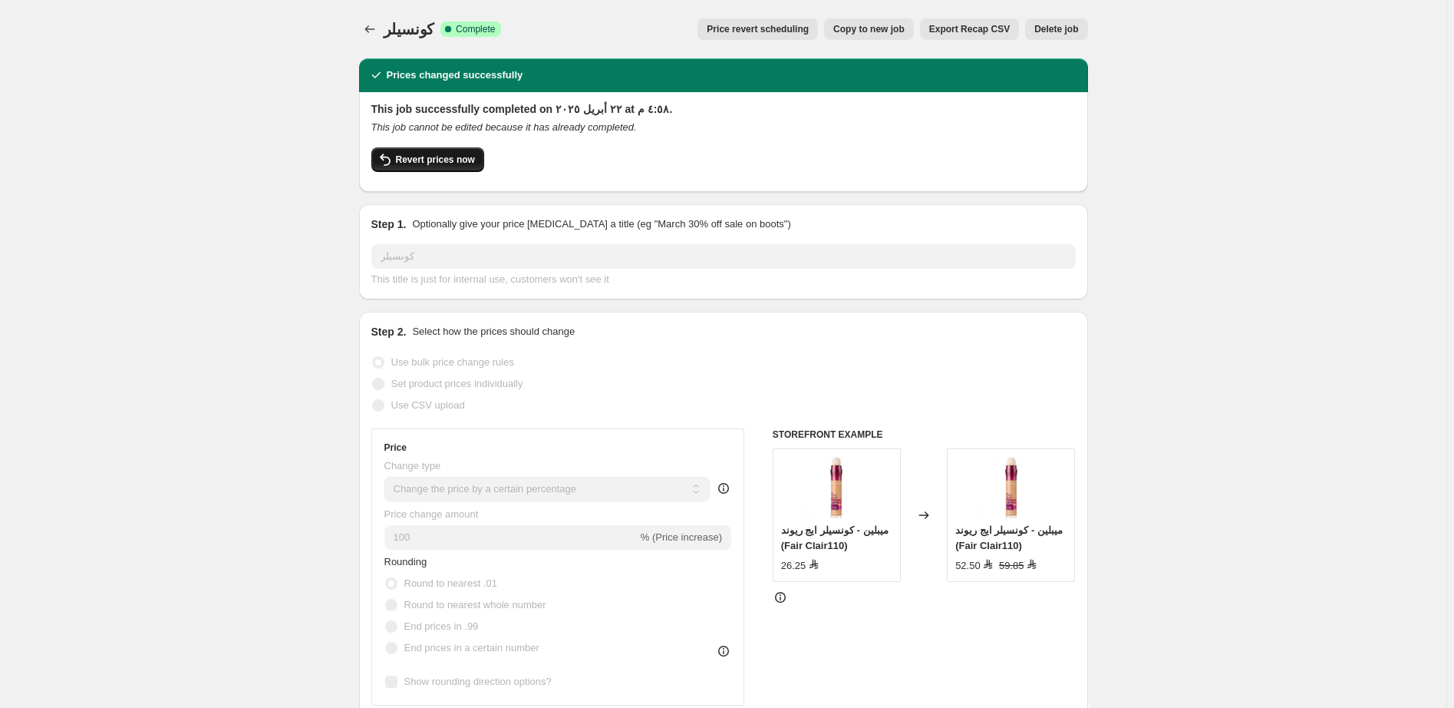
click at [450, 155] on span "Revert prices now" at bounding box center [435, 159] width 79 height 12
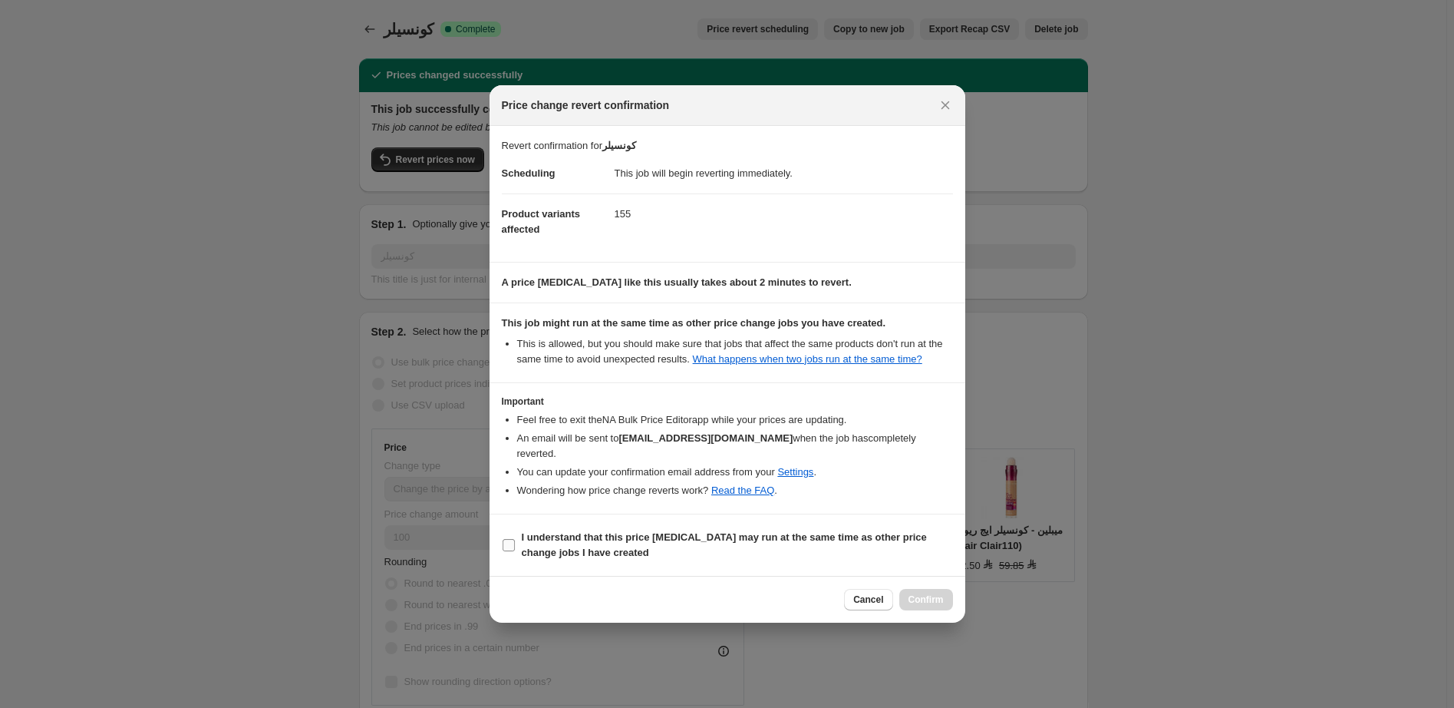
click at [657, 533] on b "I understand that this price change job may run at the same time as other price…" at bounding box center [724, 544] width 405 height 27
click at [515, 539] on input "I understand that this price change job may run at the same time as other price…" at bounding box center [509, 545] width 12 height 12
click at [657, 533] on b "I understand that this price change job may run at the same time as other price…" at bounding box center [724, 544] width 405 height 27
click at [515, 539] on input "I understand that this price change job may run at the same time as other price…" at bounding box center [509, 545] width 12 height 12
click at [677, 531] on b "I understand that this price change job may run at the same time as other price…" at bounding box center [724, 544] width 405 height 27
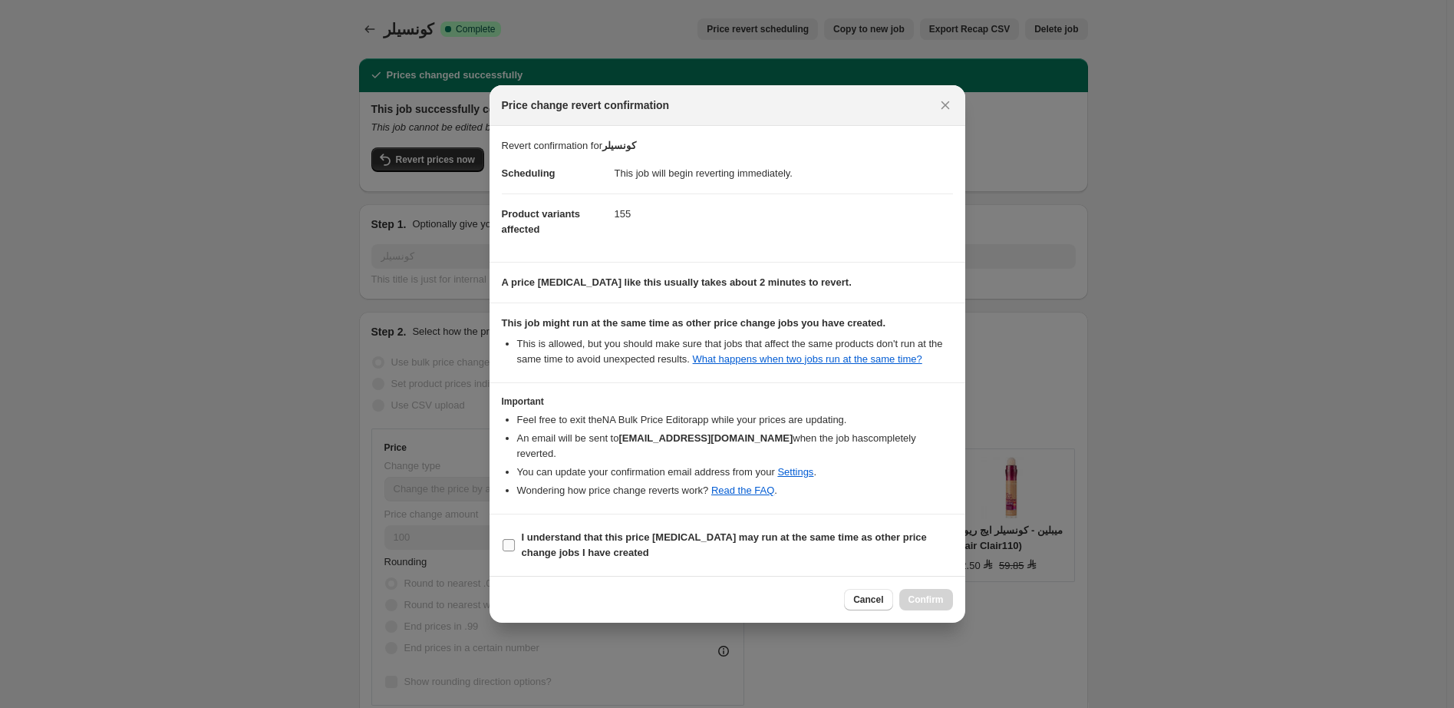
click at [515, 539] on input "I understand that this price change job may run at the same time as other price…" at bounding box center [509, 545] width 12 height 12
checkbox input "true"
click at [930, 595] on span "Confirm" at bounding box center [926, 599] width 35 height 12
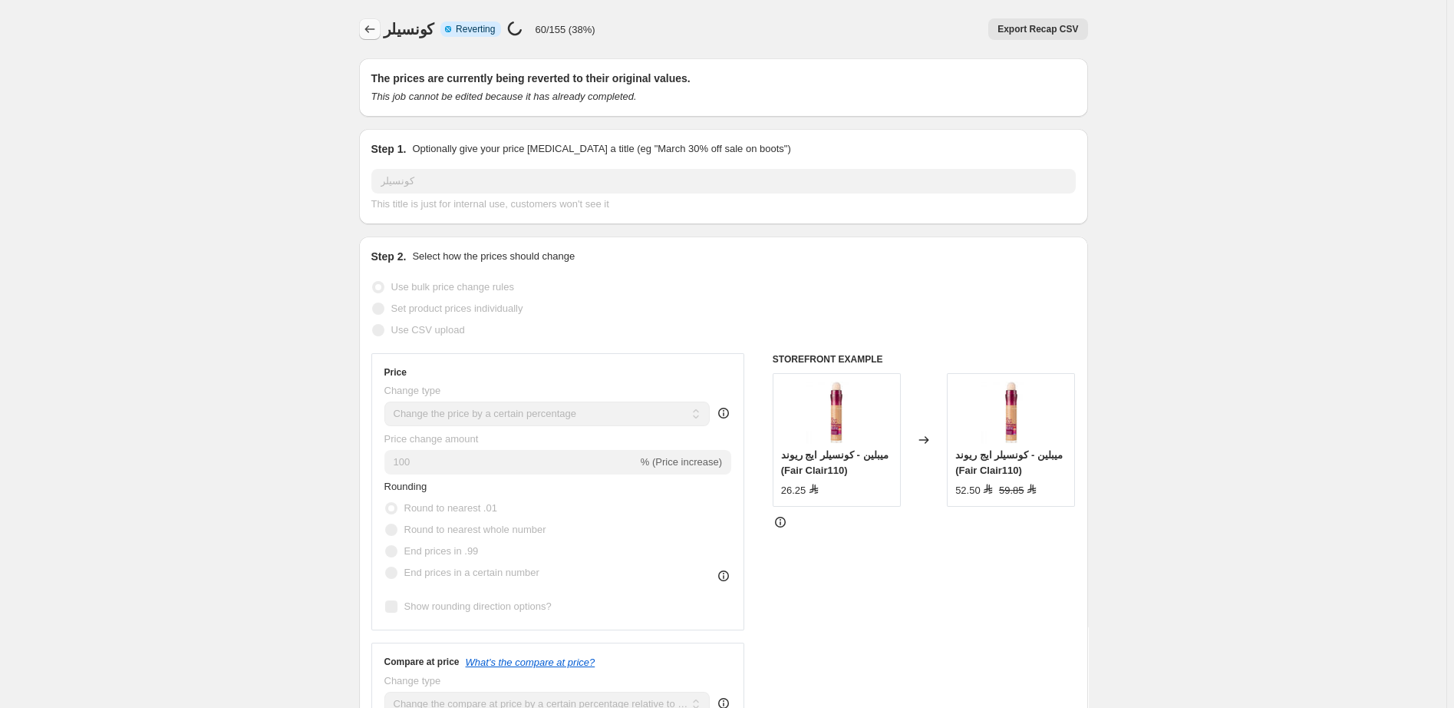
click at [374, 28] on icon "Price change jobs" at bounding box center [369, 28] width 15 height 15
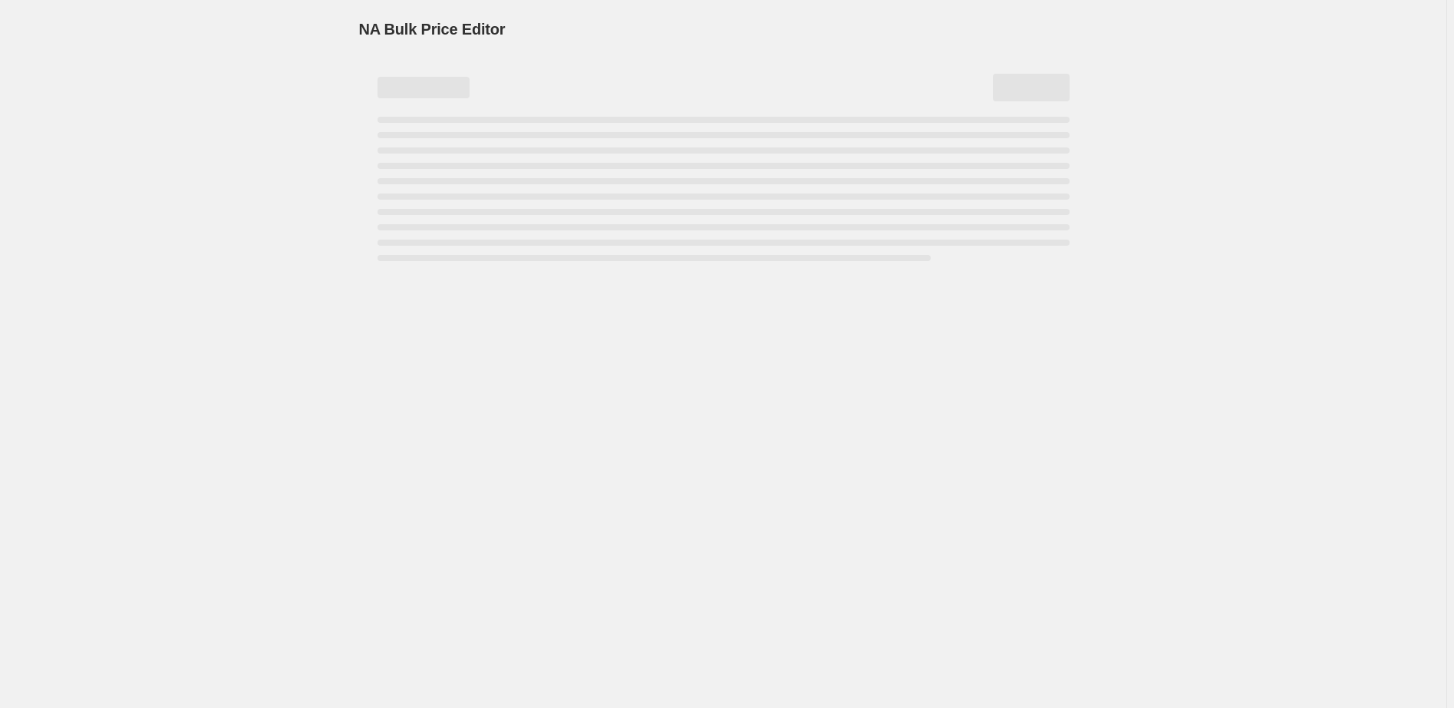
click at [374, 28] on span "NA Bulk Price Editor" at bounding box center [432, 29] width 147 height 17
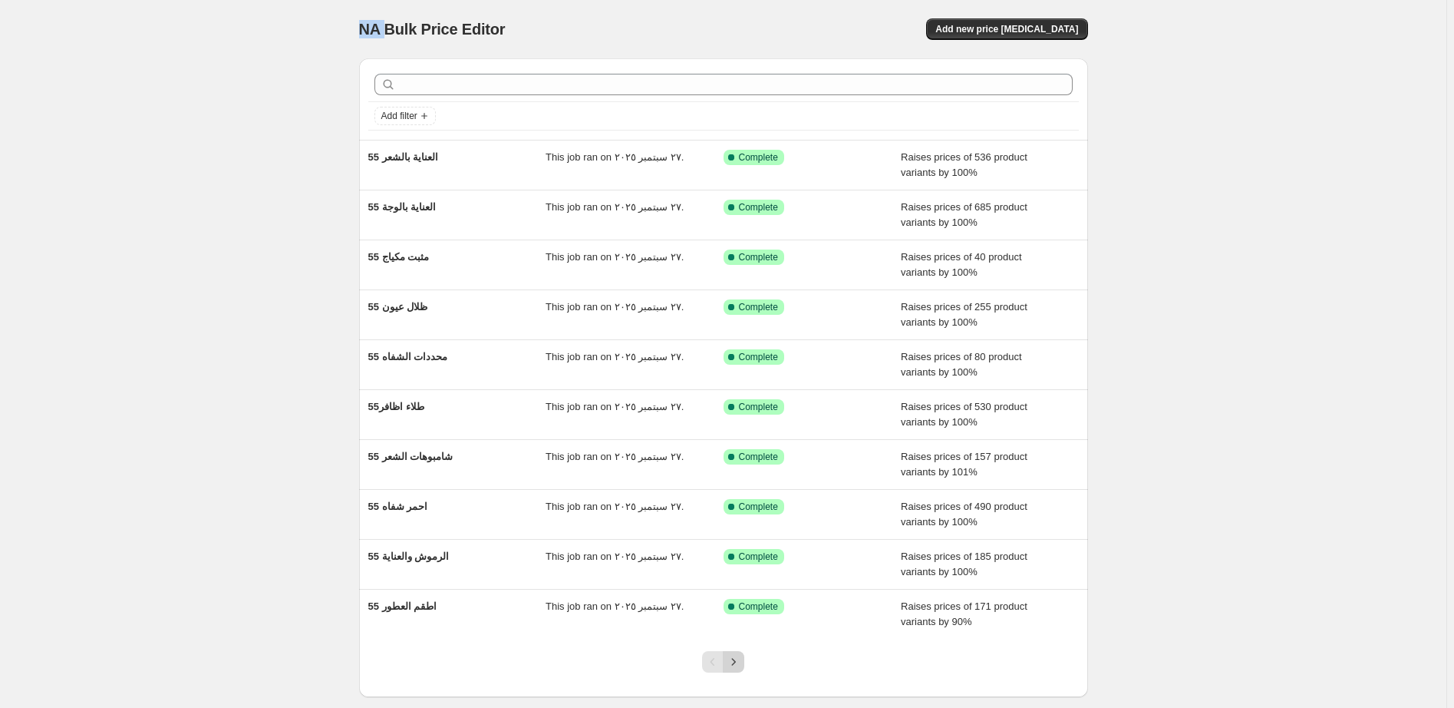
click at [741, 660] on icon "Next" at bounding box center [733, 661] width 15 height 15
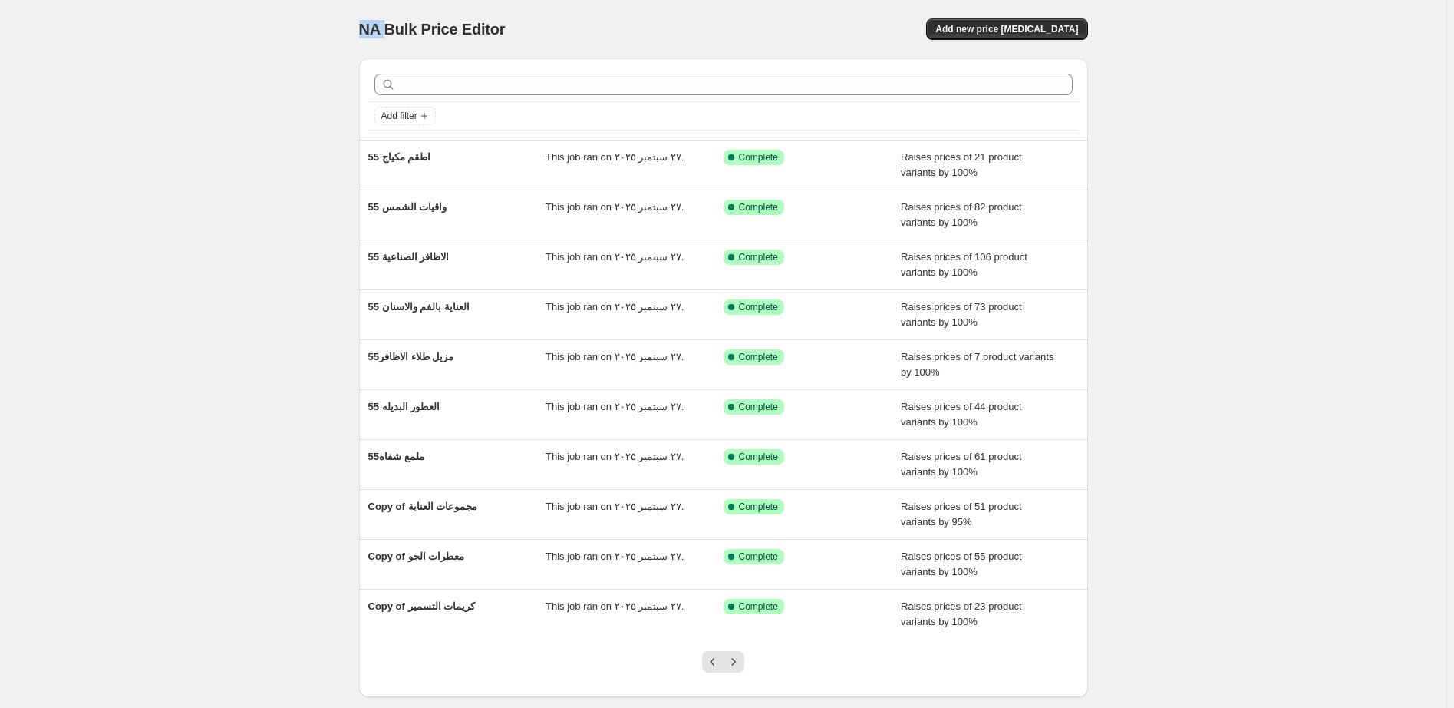
click at [741, 660] on icon "Next" at bounding box center [733, 661] width 15 height 15
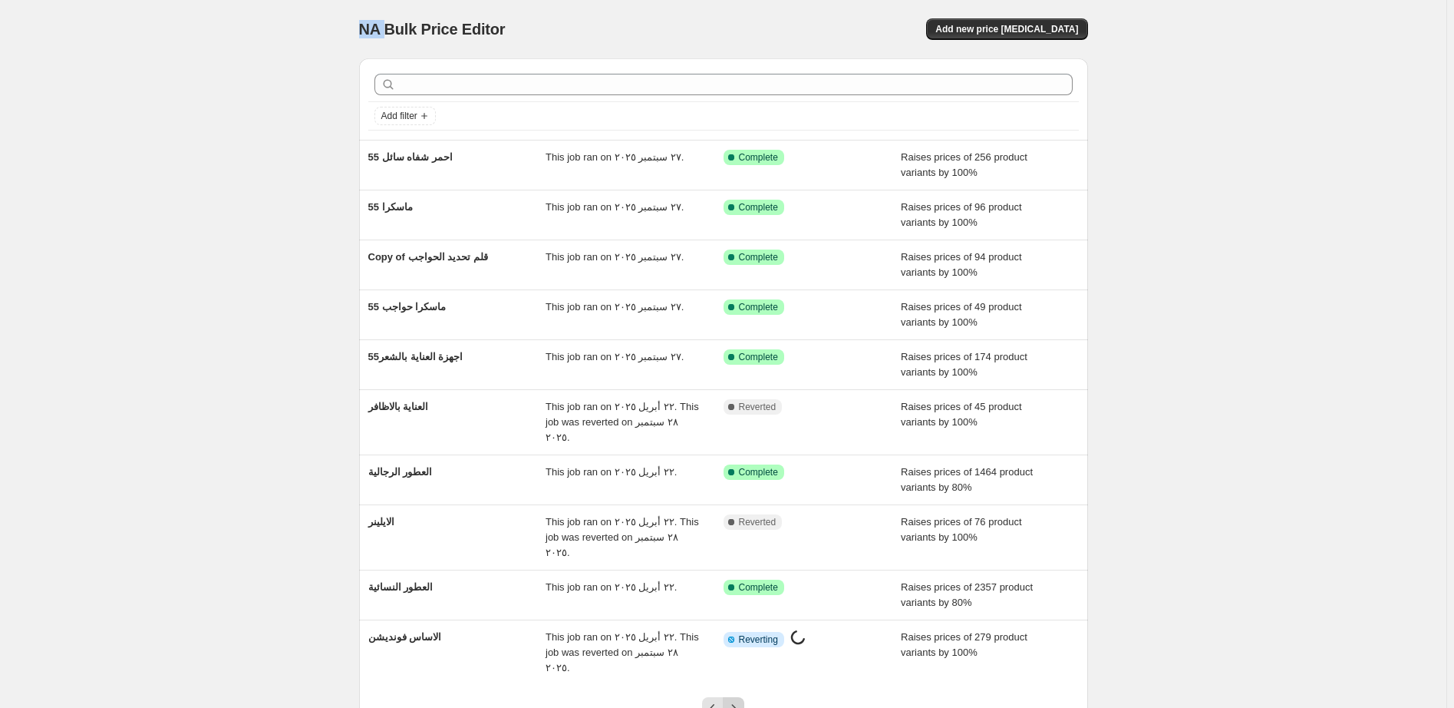
click at [737, 700] on icon "Next" at bounding box center [733, 707] width 15 height 15
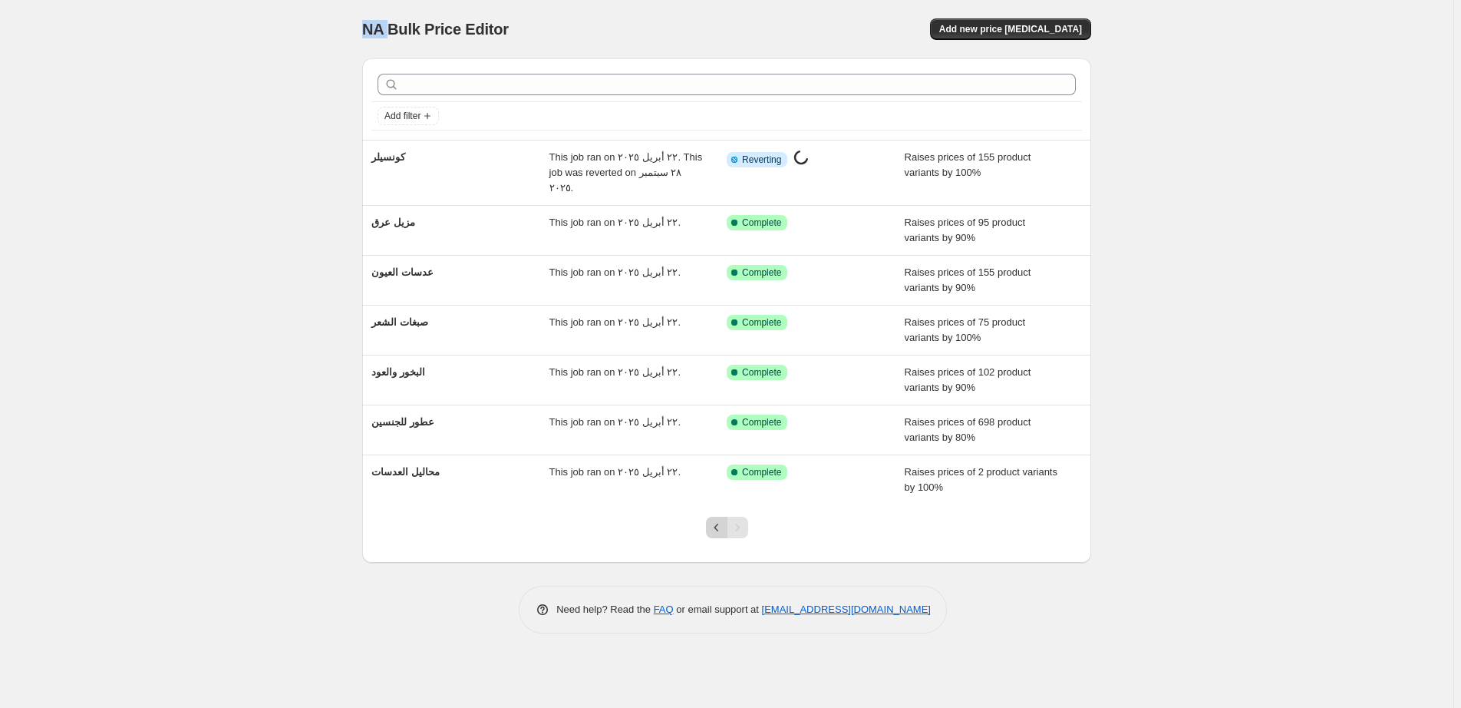
click at [712, 520] on icon "Previous" at bounding box center [716, 527] width 15 height 15
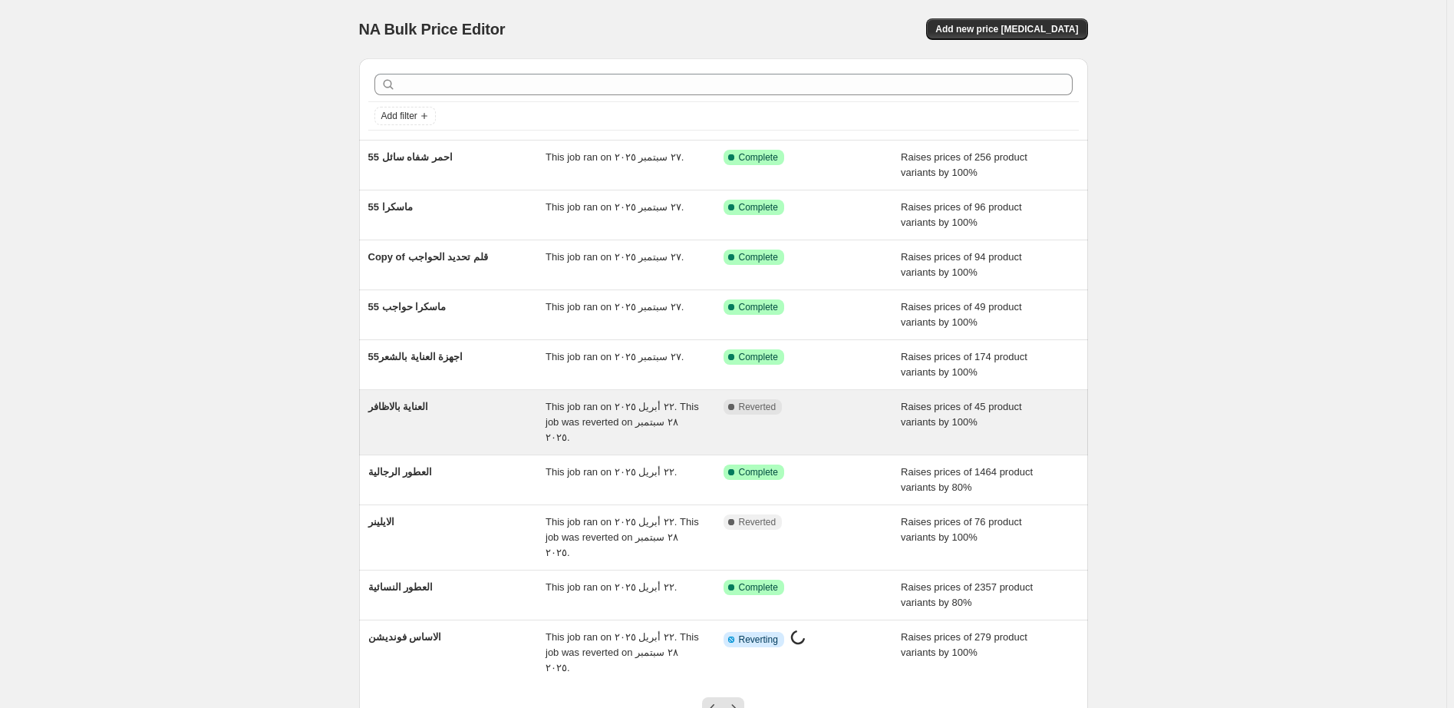
click at [852, 412] on div "Complete Reverted" at bounding box center [801, 406] width 155 height 15
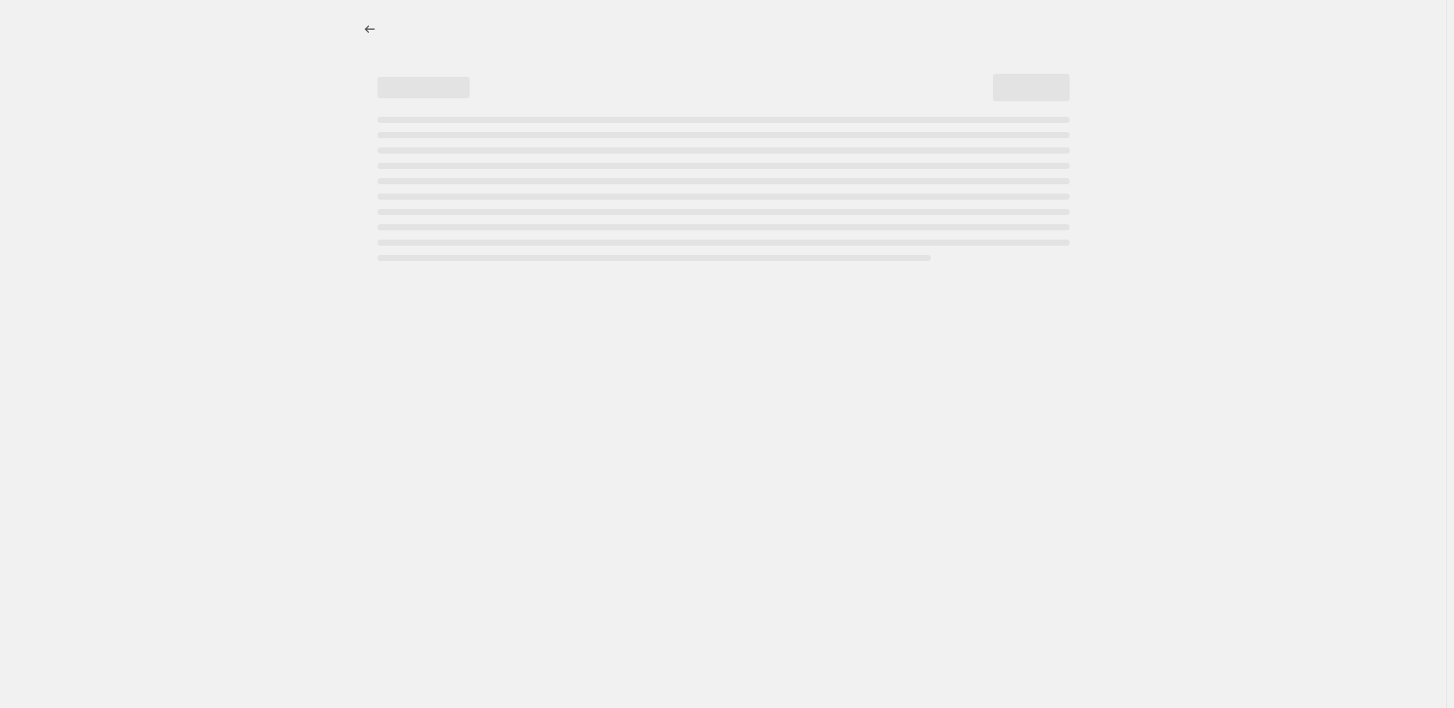
select select "percentage"
select select "pp"
select select "collection"
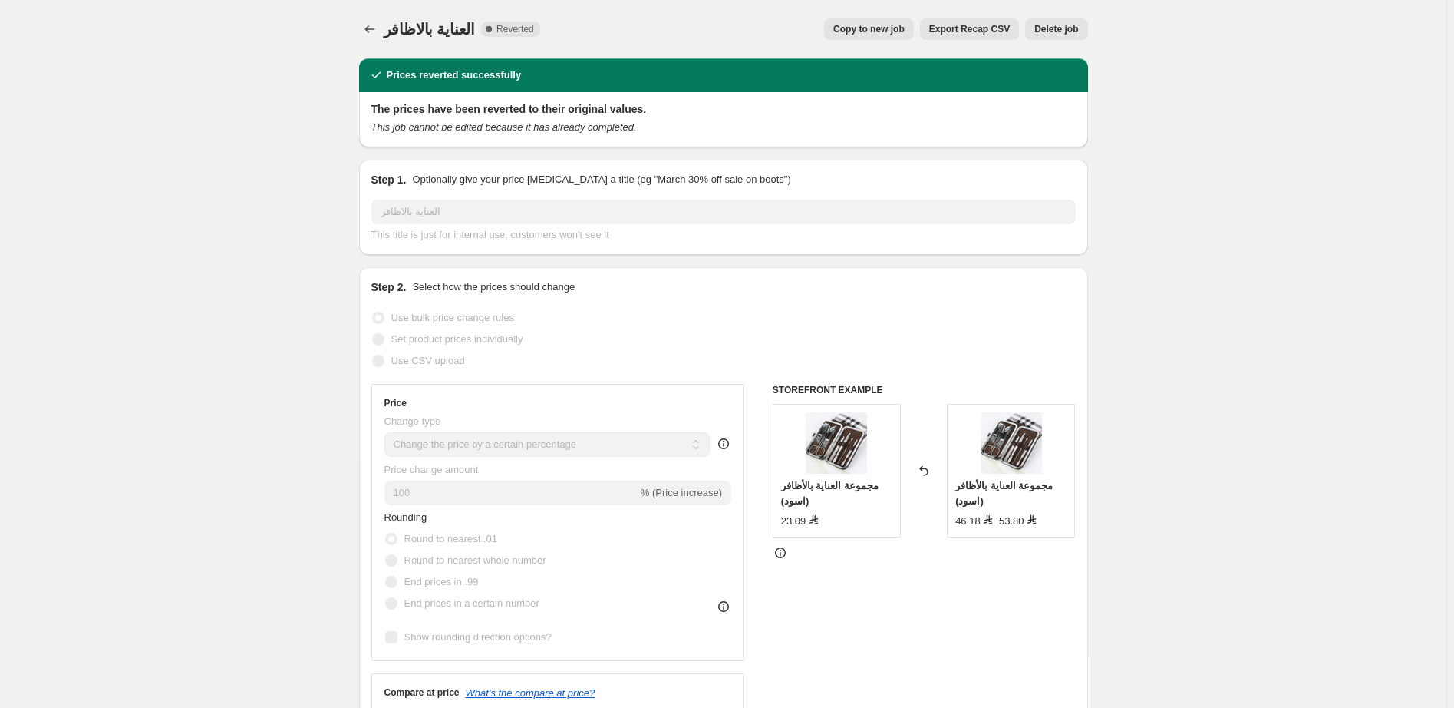
click at [879, 28] on span "Copy to new job" at bounding box center [868, 29] width 71 height 12
select select "percentage"
select select "pp"
select select "collection"
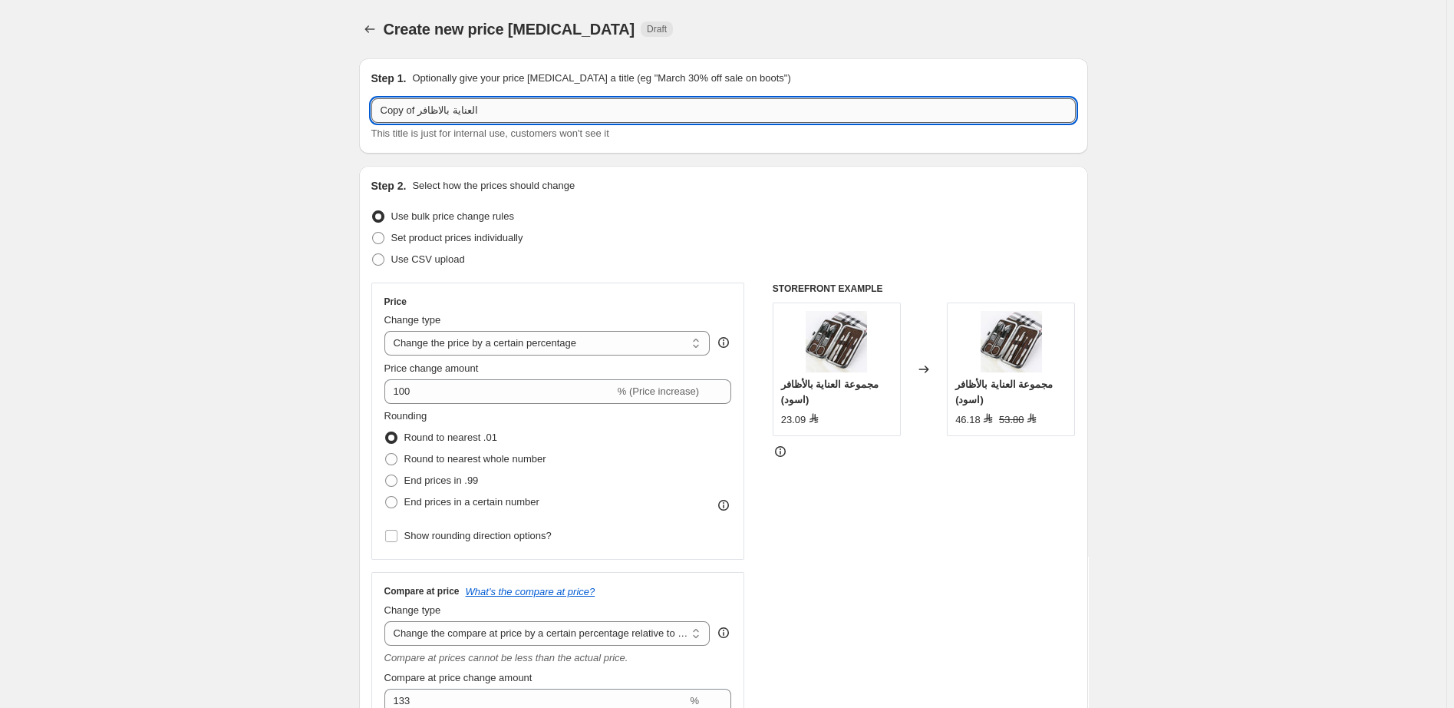
drag, startPoint x: 376, startPoint y: 112, endPoint x: 421, endPoint y: 120, distance: 45.3
click at [421, 120] on input "Copy of العناية بالاظافر" at bounding box center [723, 110] width 704 height 25
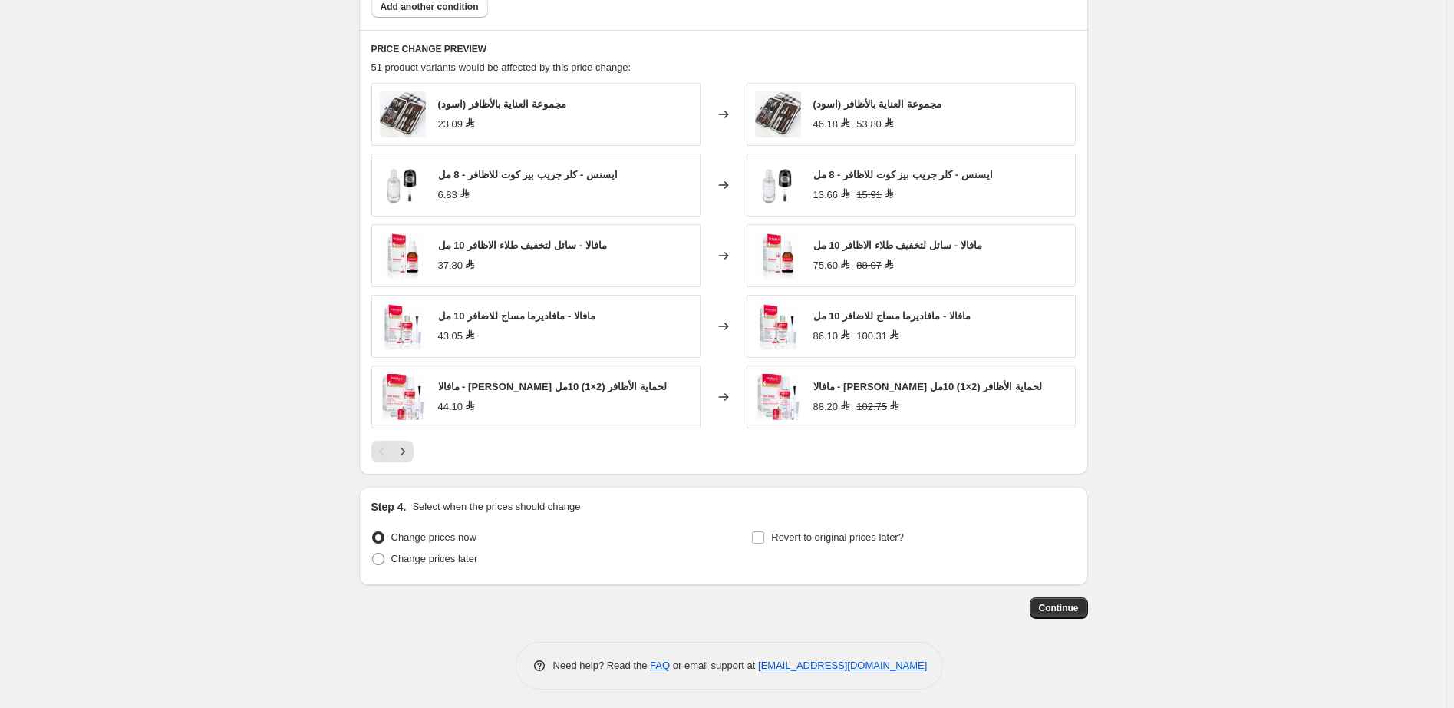
scroll to position [1213, 0]
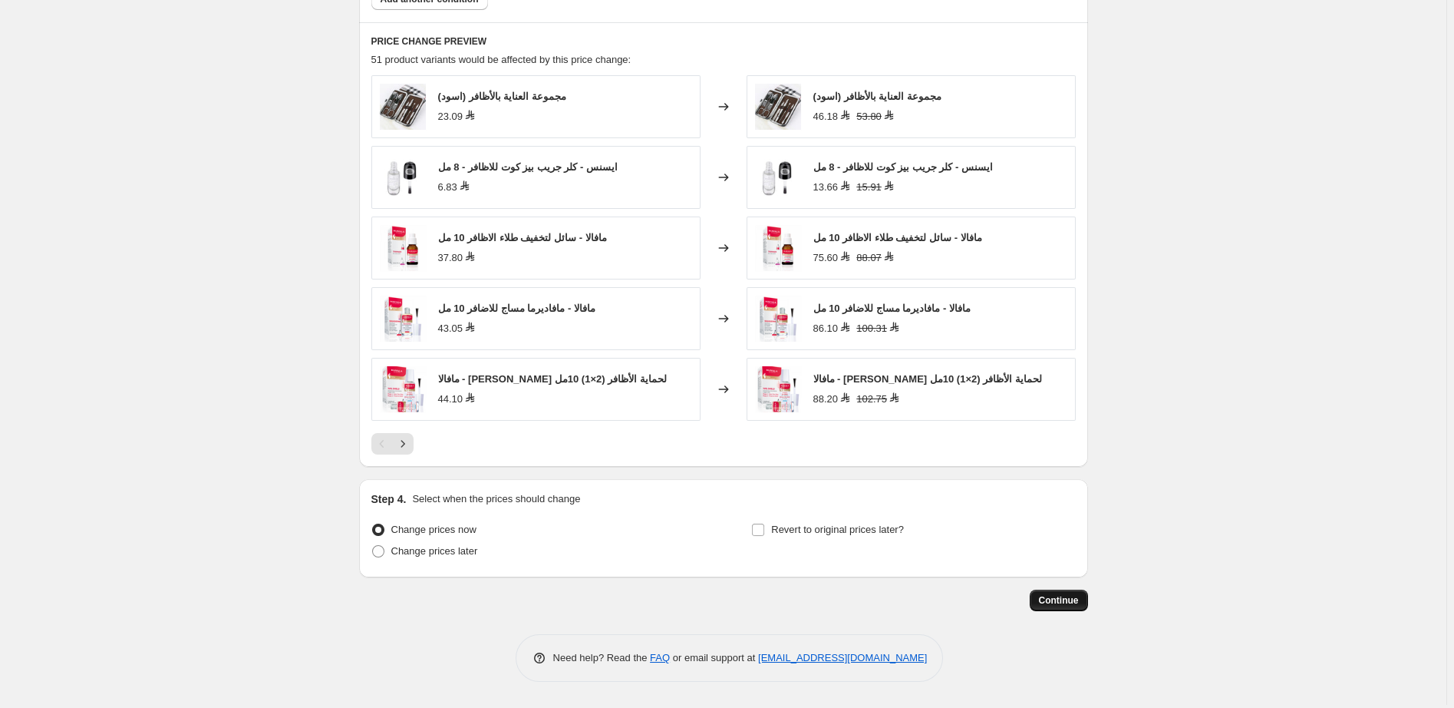
type input "55العناية بالاظافر"
click at [1059, 599] on span "Continue" at bounding box center [1059, 600] width 40 height 12
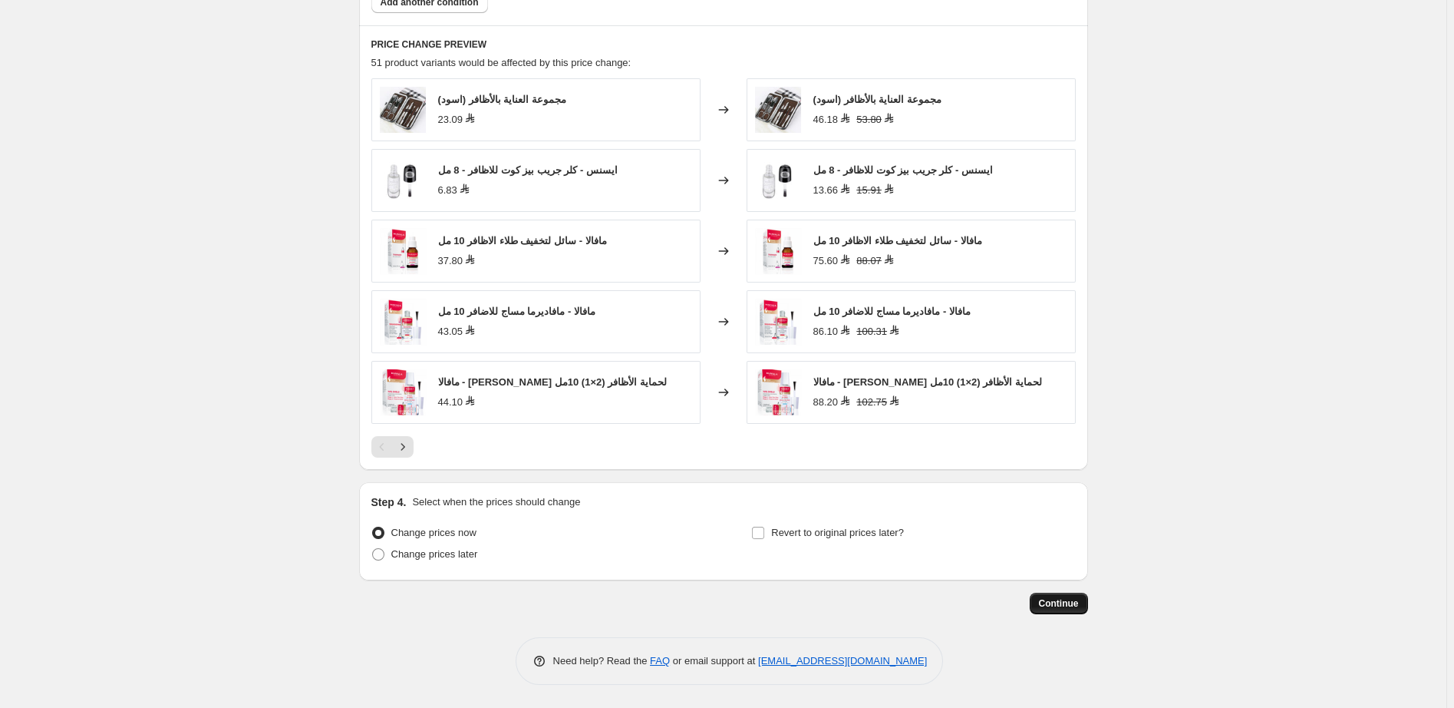
click at [1066, 602] on span "Continue" at bounding box center [1059, 603] width 40 height 12
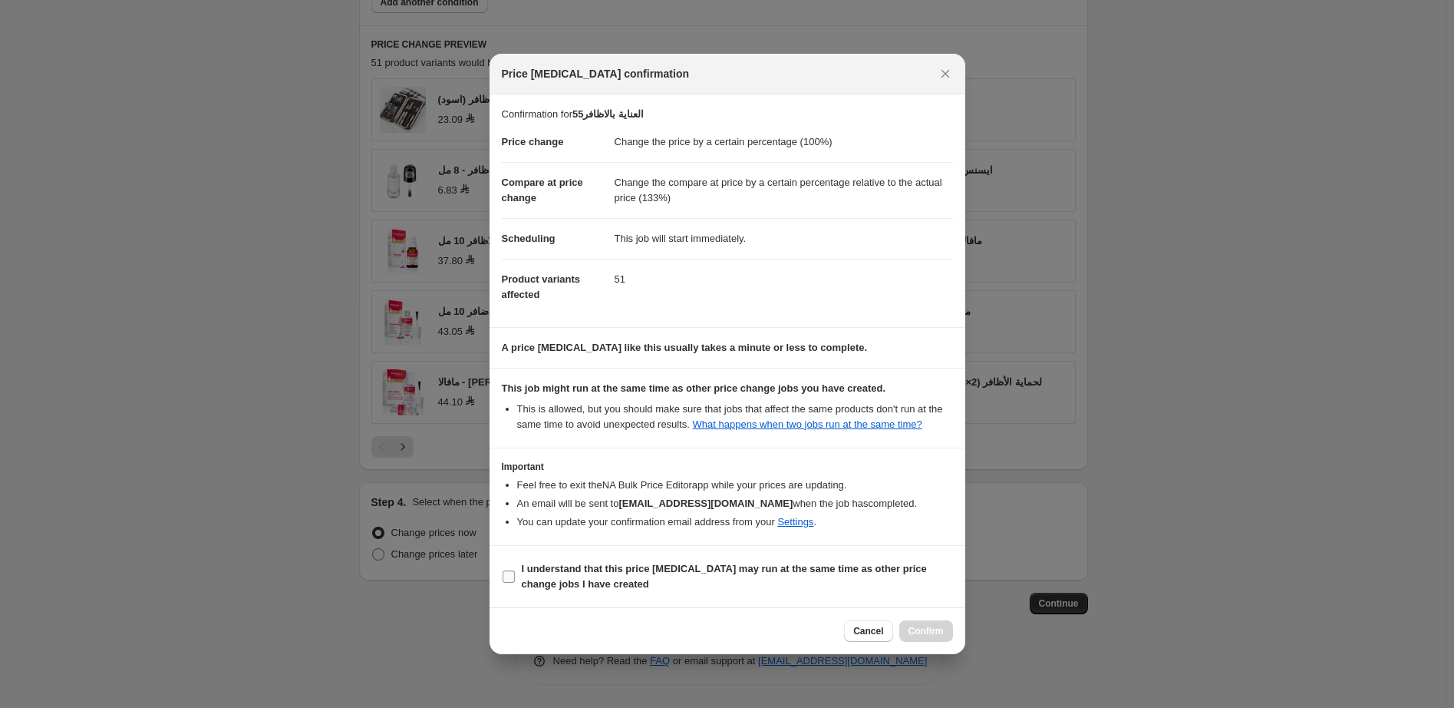
click at [765, 568] on b "I understand that this price change job may run at the same time as other price…" at bounding box center [724, 576] width 405 height 27
click at [515, 570] on input "I understand that this price change job may run at the same time as other price…" at bounding box center [509, 576] width 12 height 12
checkbox input "true"
click at [935, 632] on span "Confirm" at bounding box center [926, 631] width 35 height 12
click at [935, 632] on div "Cancel Confirm" at bounding box center [898, 630] width 108 height 21
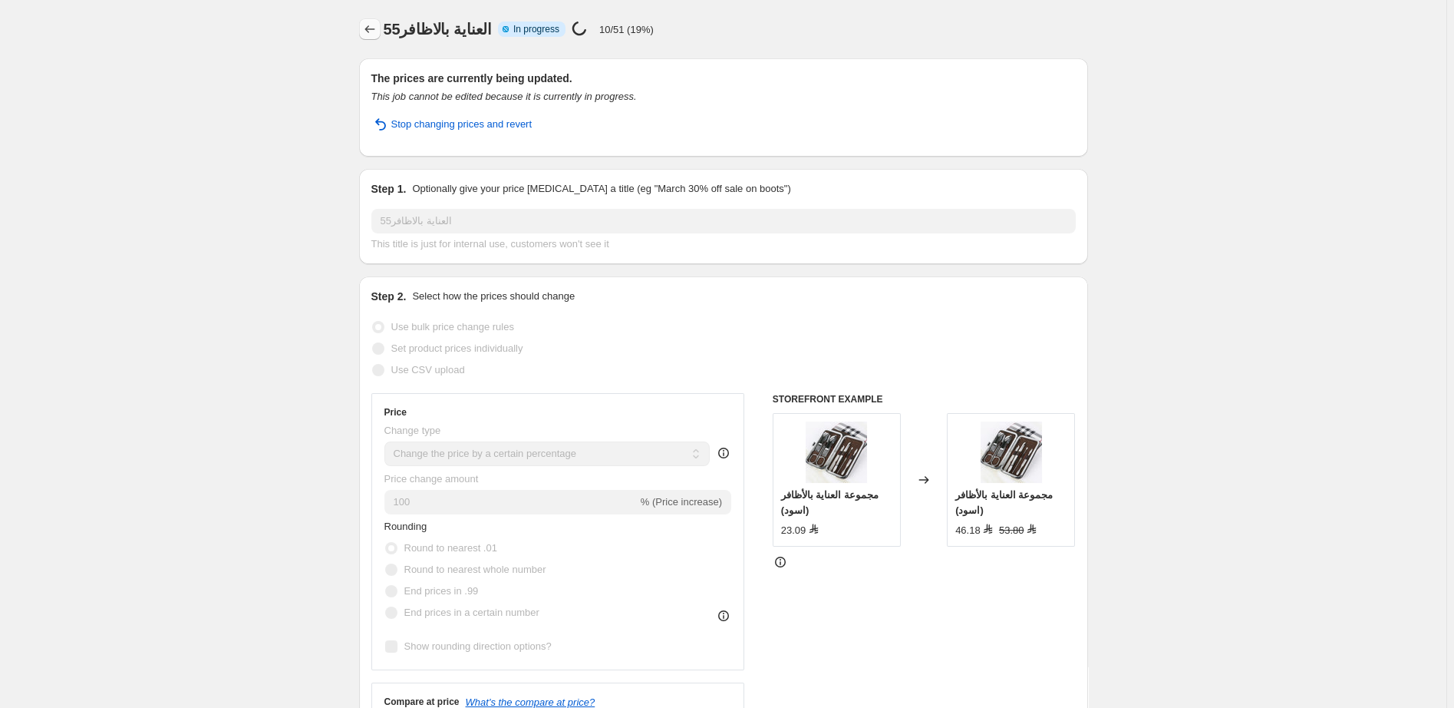
click at [375, 28] on icon "Price change jobs" at bounding box center [369, 28] width 15 height 15
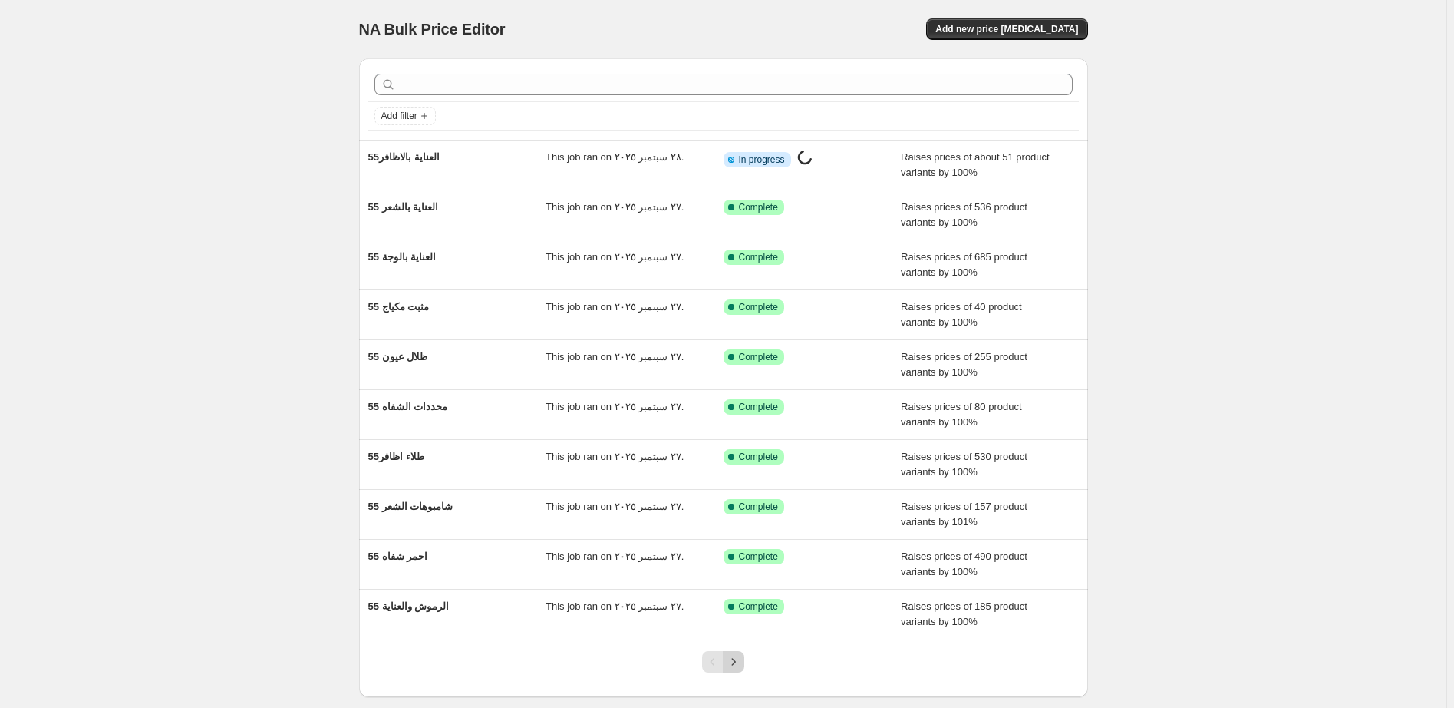
click at [740, 663] on icon "Next" at bounding box center [733, 661] width 15 height 15
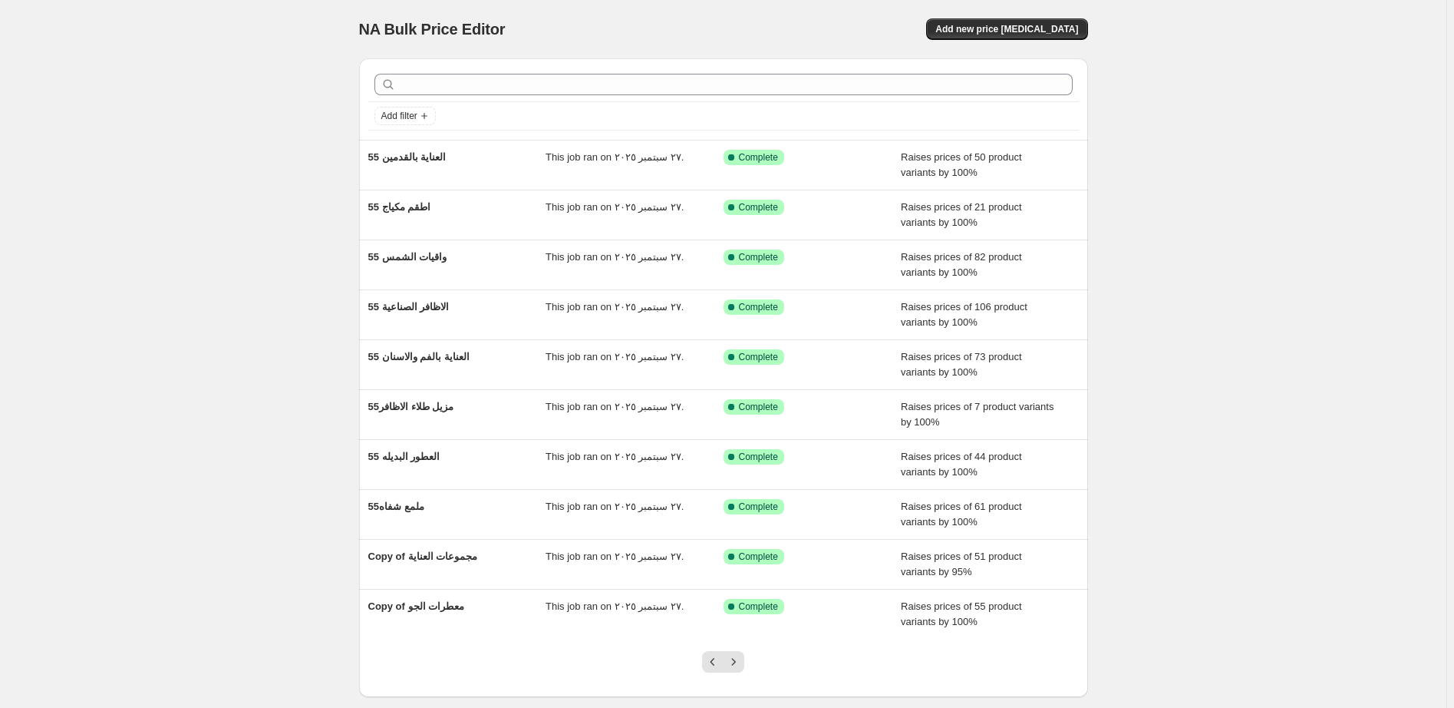
click at [740, 663] on icon "Next" at bounding box center [733, 661] width 15 height 15
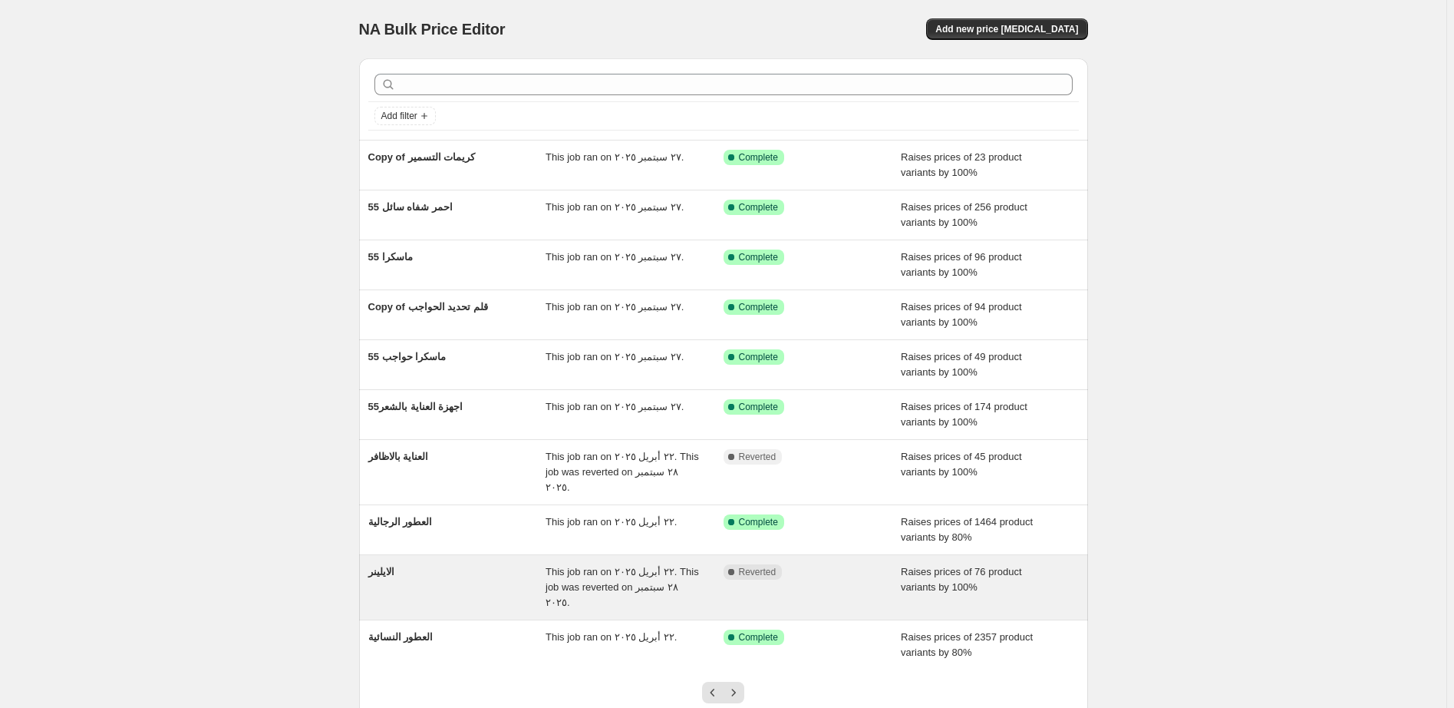
click at [835, 564] on div "Complete Reverted" at bounding box center [801, 571] width 155 height 15
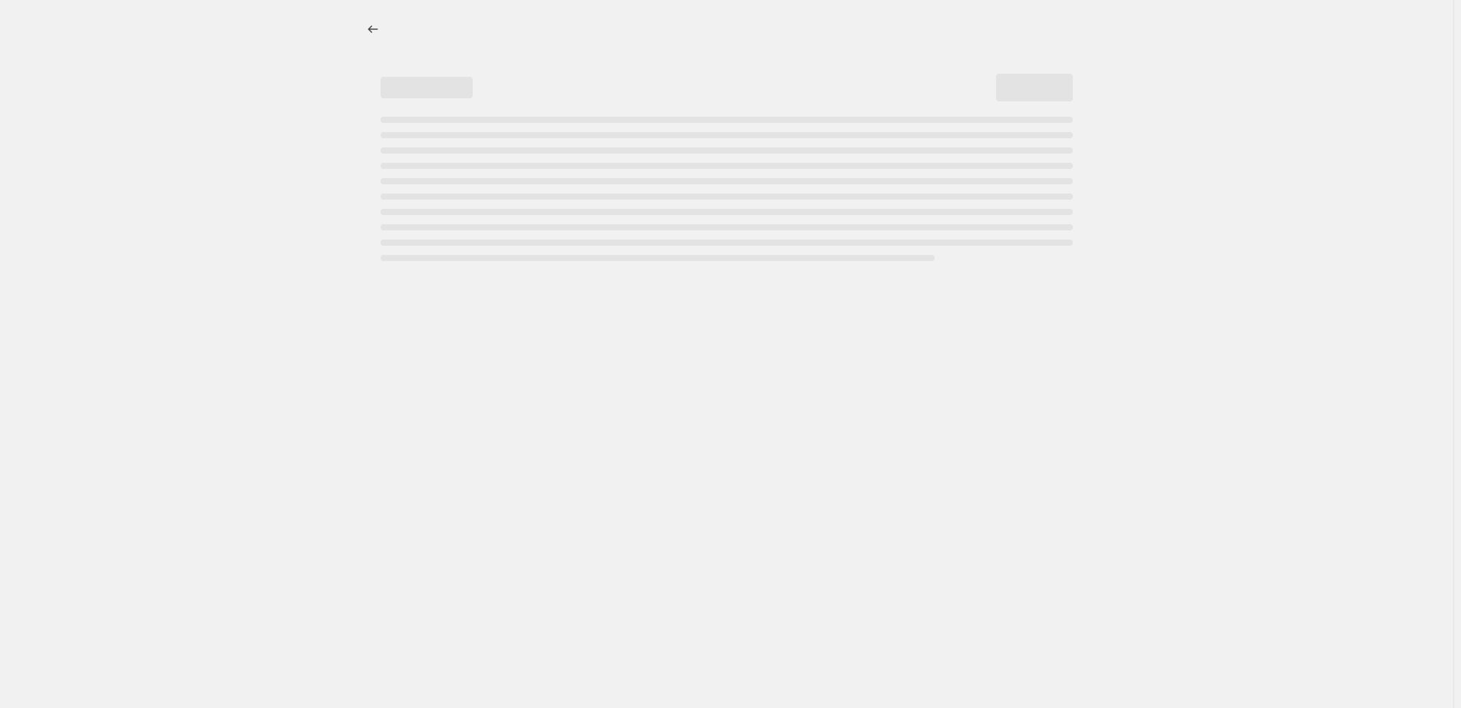
select select "percentage"
select select "pp"
select select "collection"
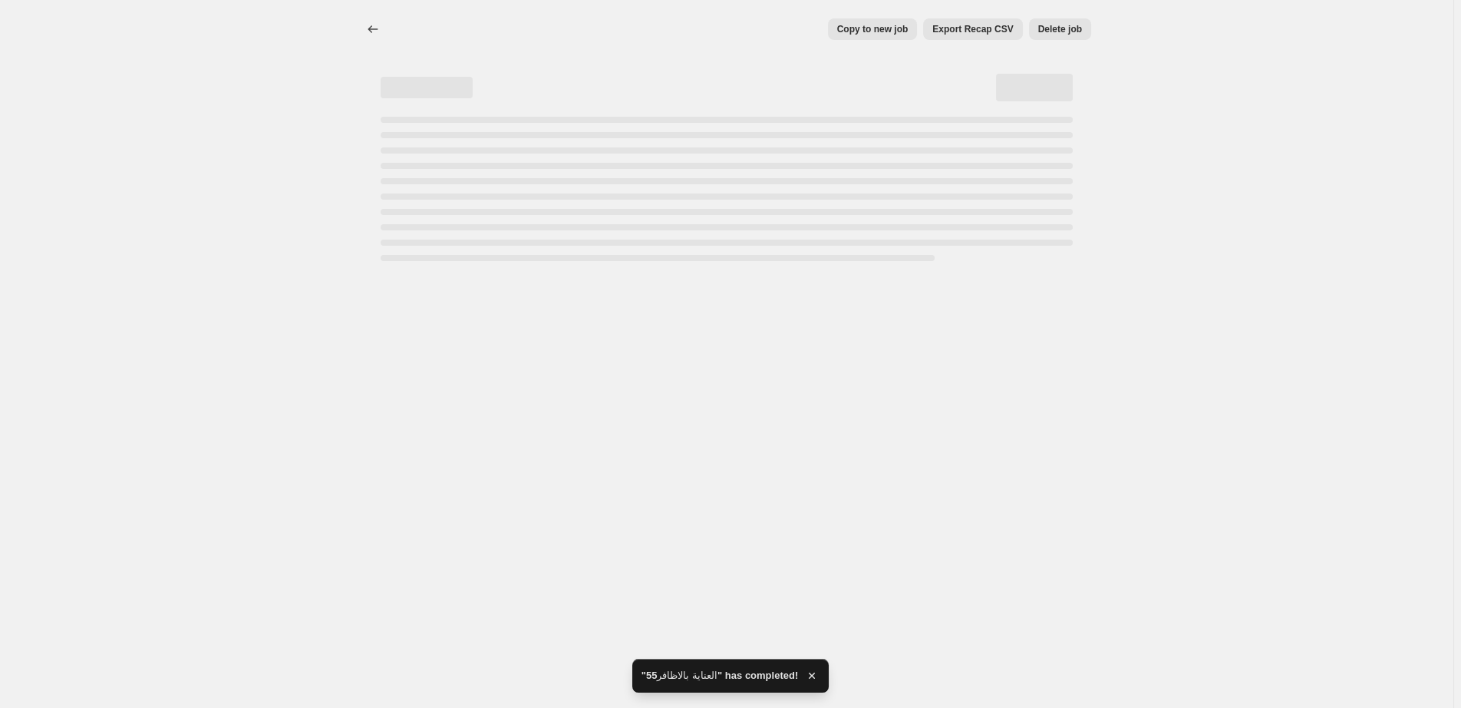
select select "percentage"
select select "pp"
select select "collection"
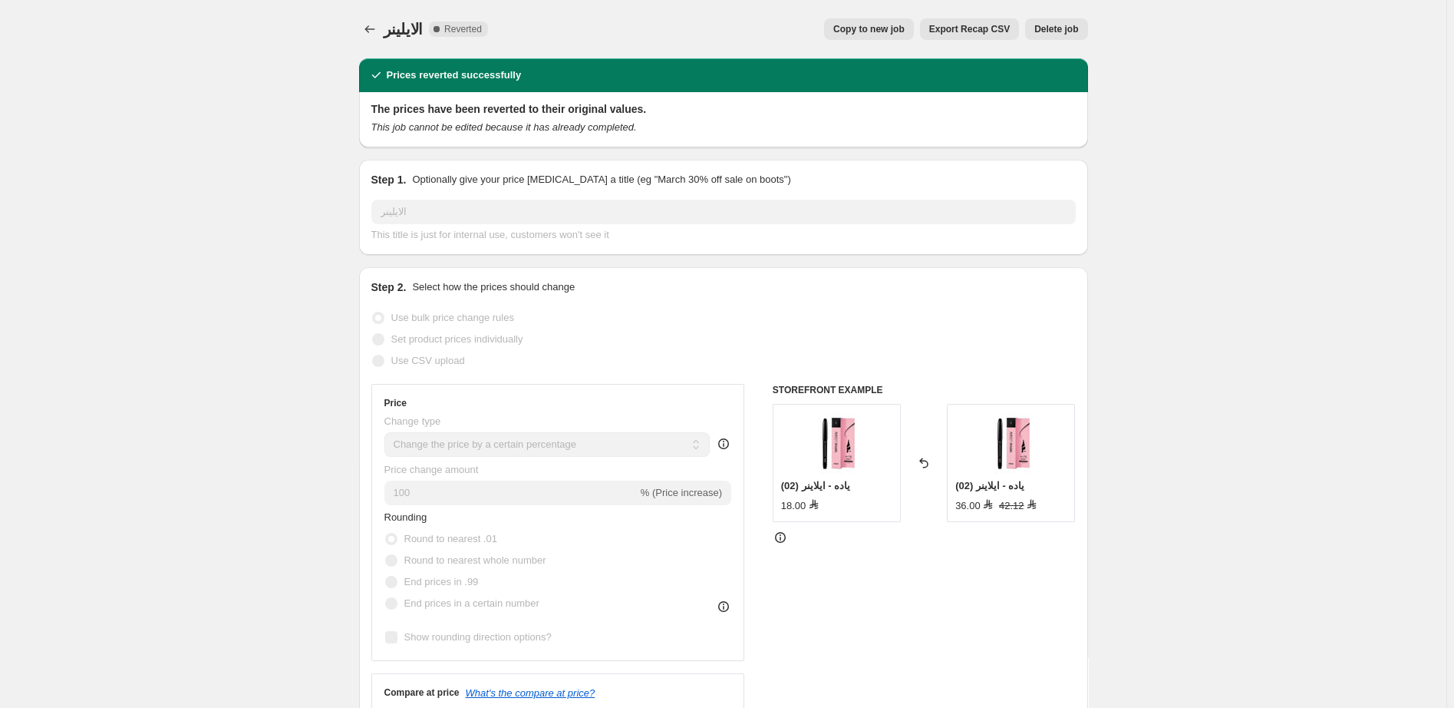
click at [873, 28] on span "Copy to new job" at bounding box center [868, 29] width 71 height 12
select select "percentage"
select select "pp"
select select "collection"
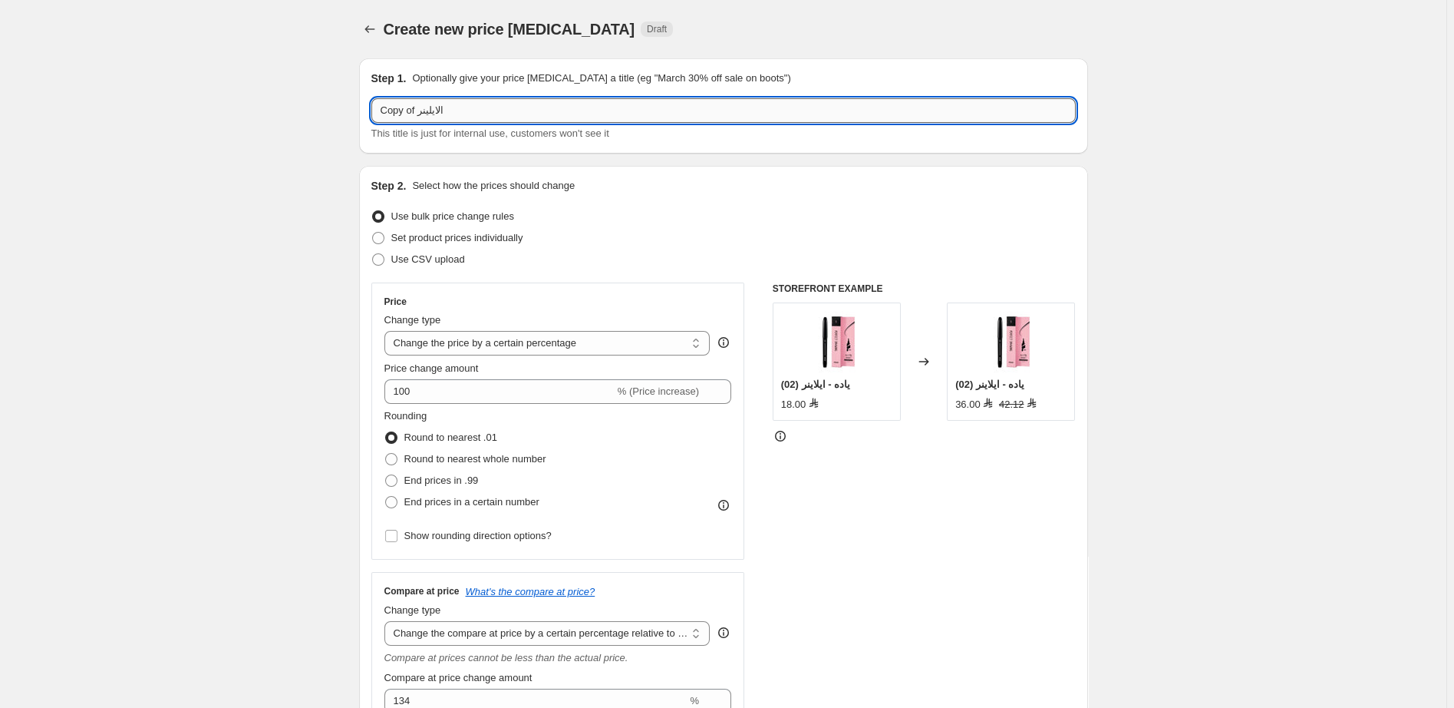
drag, startPoint x: 416, startPoint y: 111, endPoint x: 369, endPoint y: 115, distance: 47.0
click at [371, 115] on input "Copy of الايلينر" at bounding box center [723, 110] width 704 height 25
click at [369, 115] on div "Step 1. Optionally give your price change job a title (eg "March 30% off sale o…" at bounding box center [723, 105] width 729 height 95
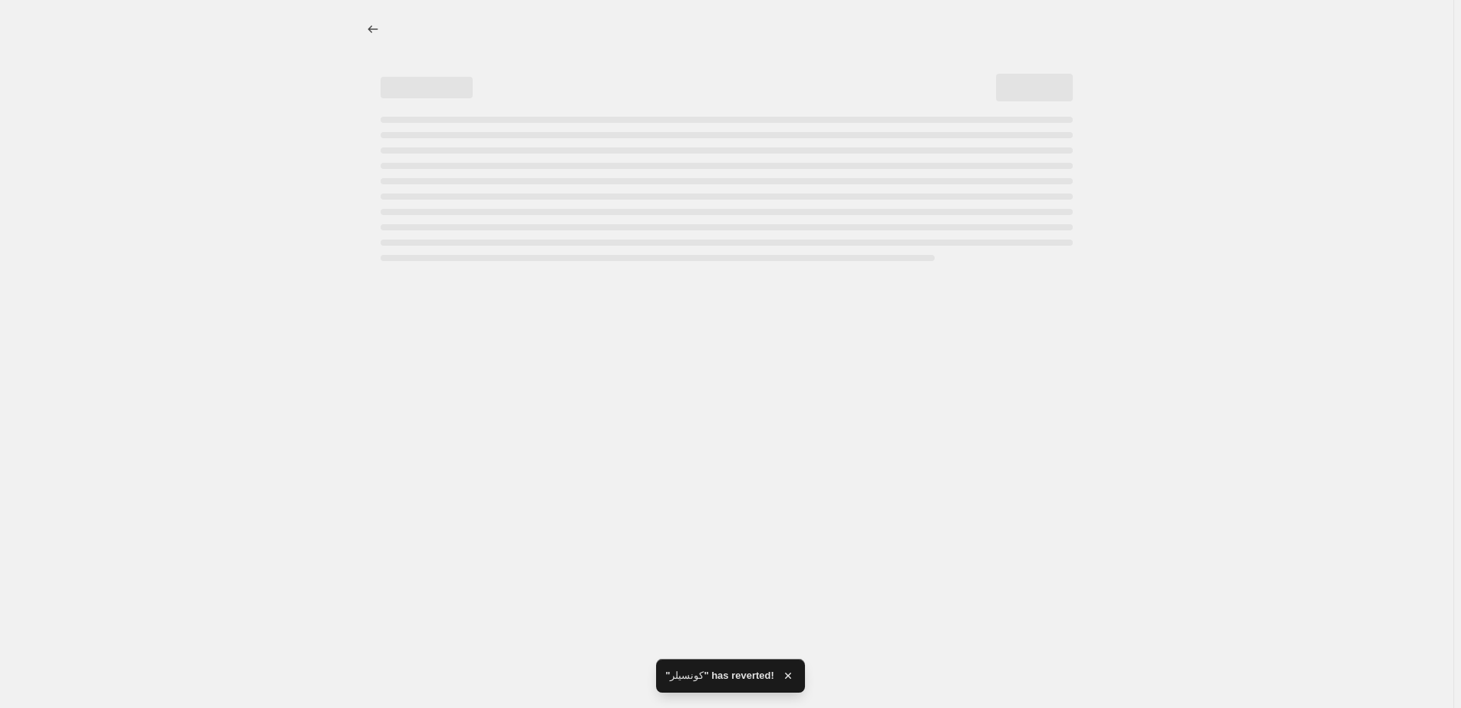
select select "percentage"
select select "pp"
select select "collection"
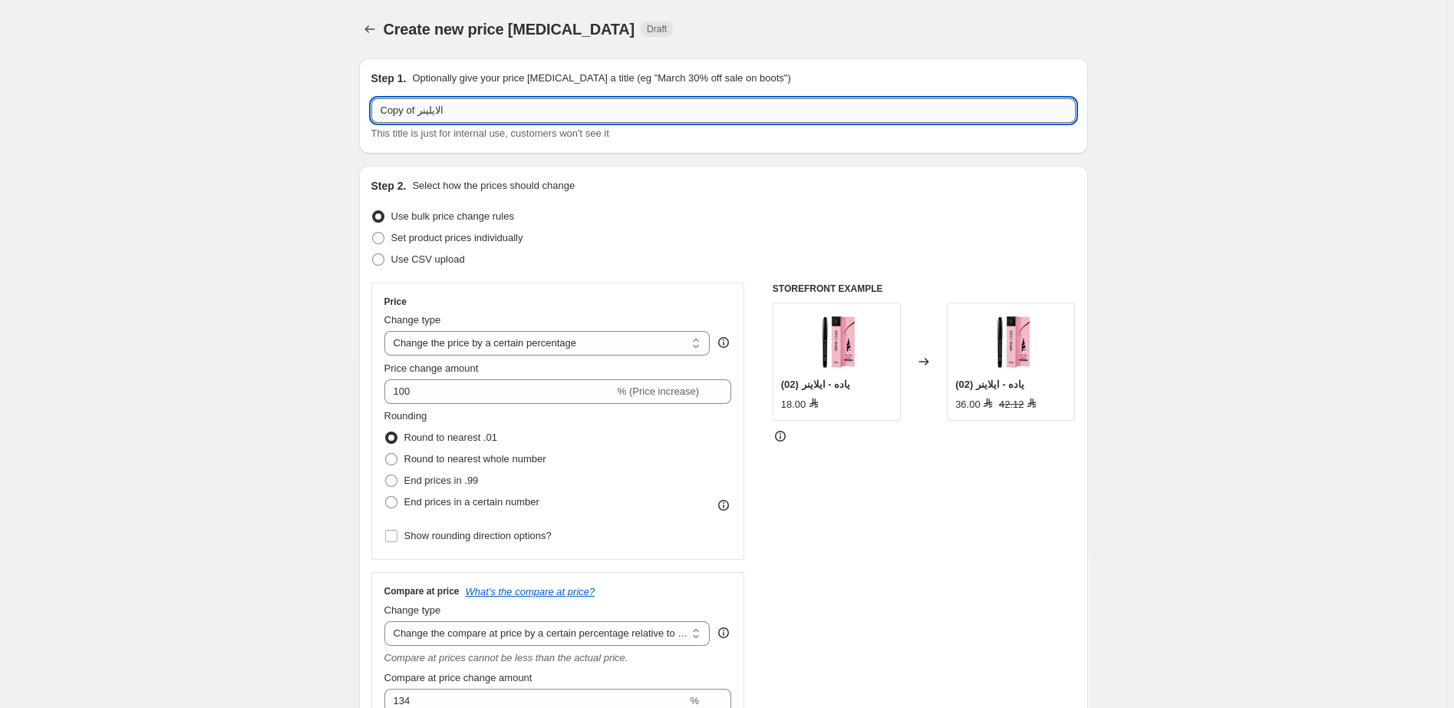
drag, startPoint x: 418, startPoint y: 113, endPoint x: 368, endPoint y: 120, distance: 51.1
click at [371, 120] on input "Copy of الايلينر" at bounding box center [723, 110] width 704 height 25
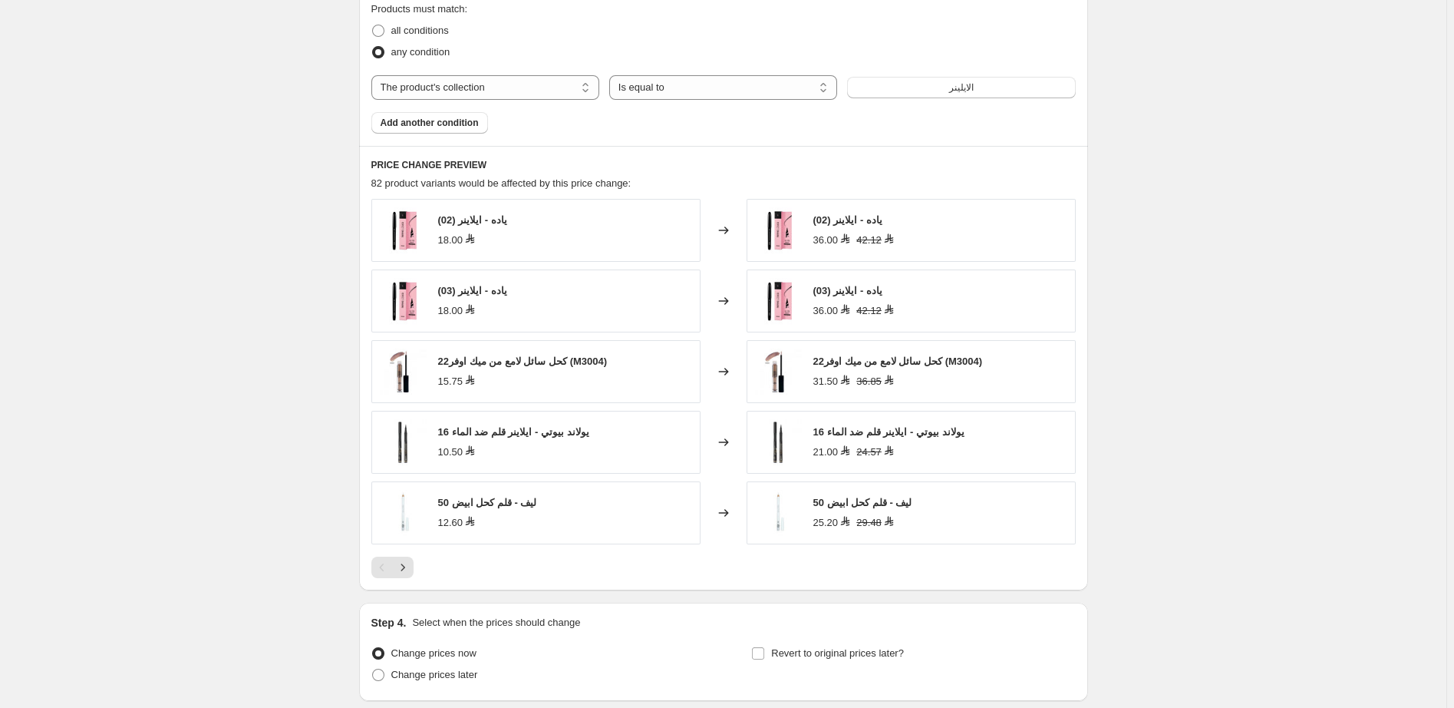
scroll to position [1213, 0]
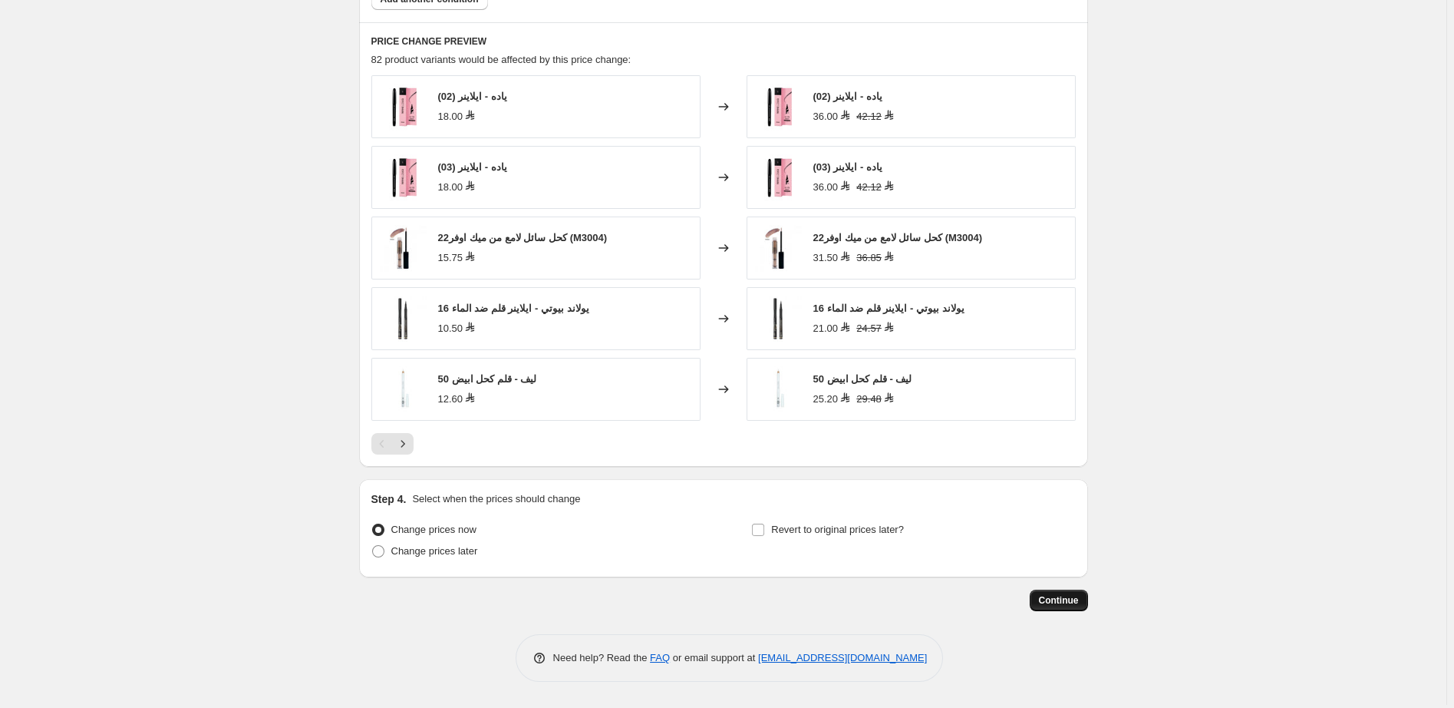
type input "55 الايلينر"
click at [1067, 601] on span "Continue" at bounding box center [1059, 600] width 40 height 12
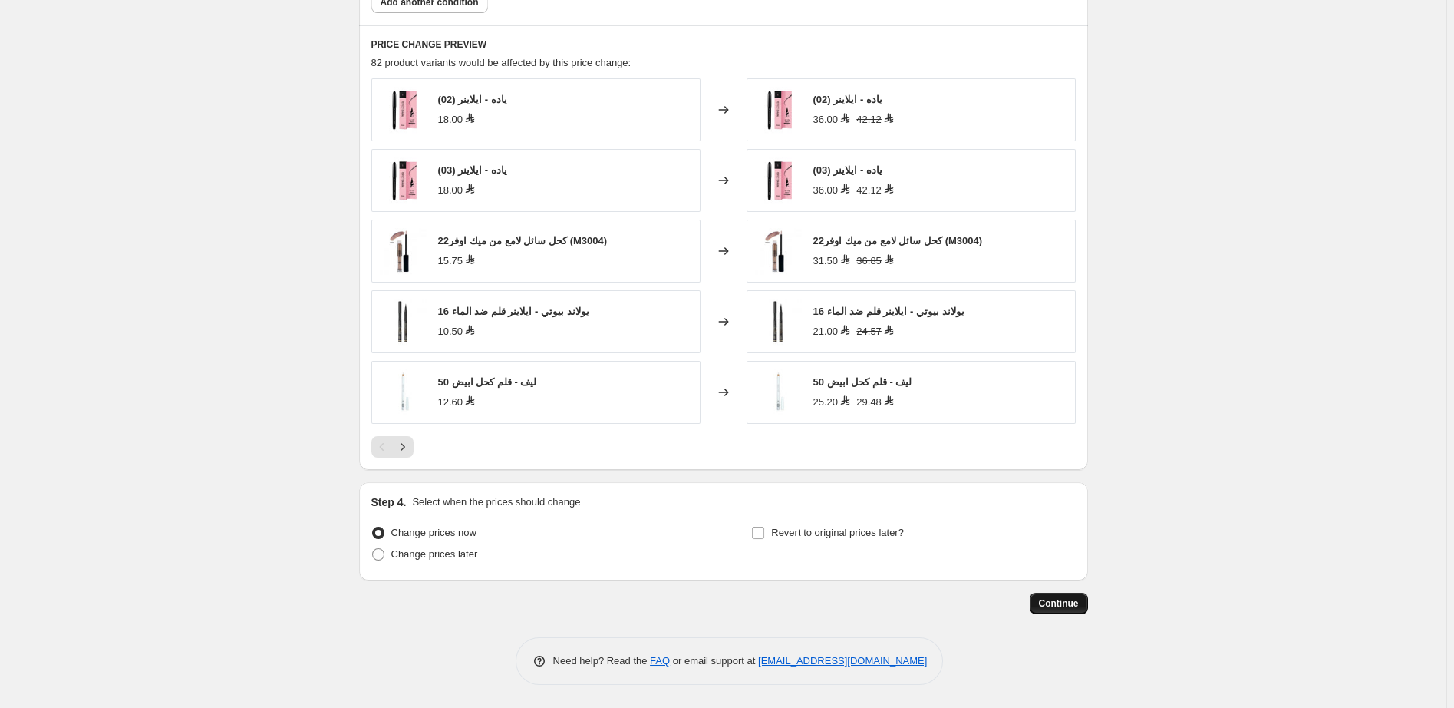
click at [1059, 605] on span "Continue" at bounding box center [1059, 603] width 40 height 12
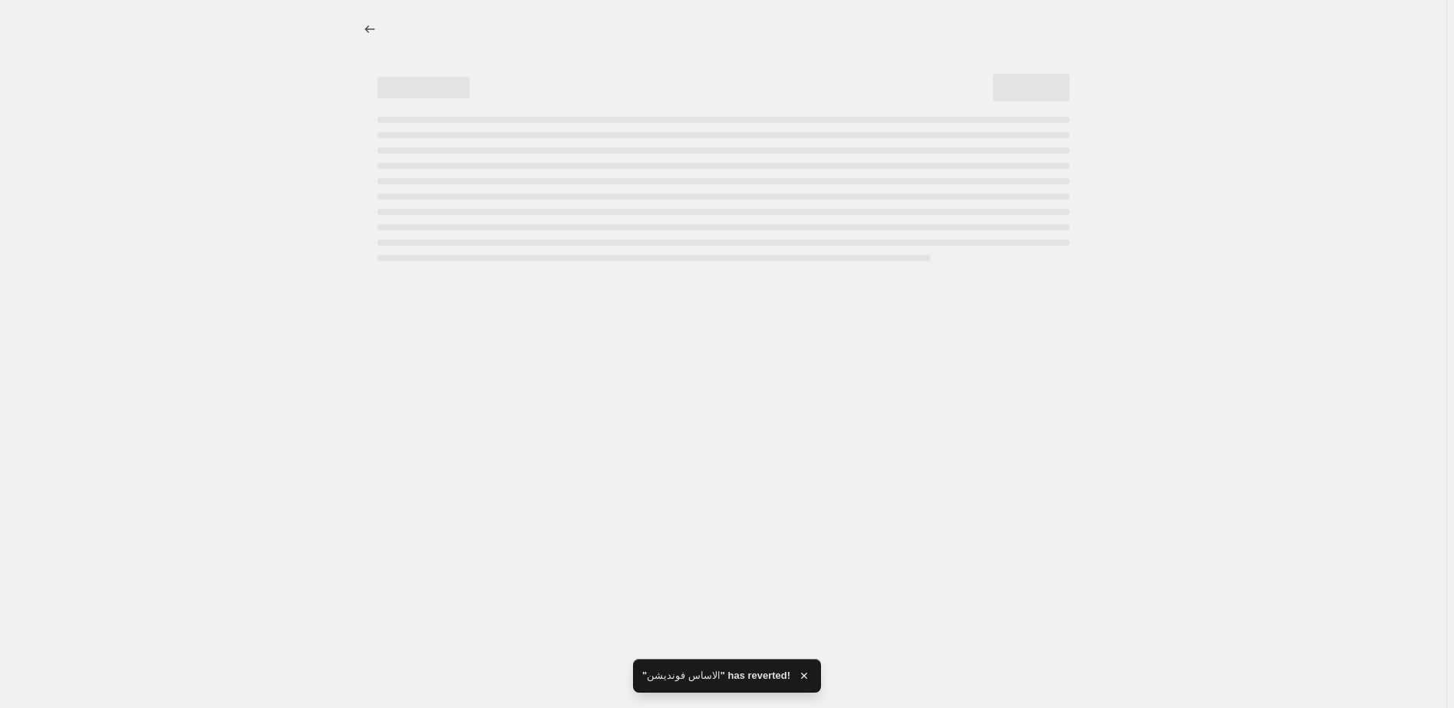
select select "percentage"
select select "pp"
select select "collection"
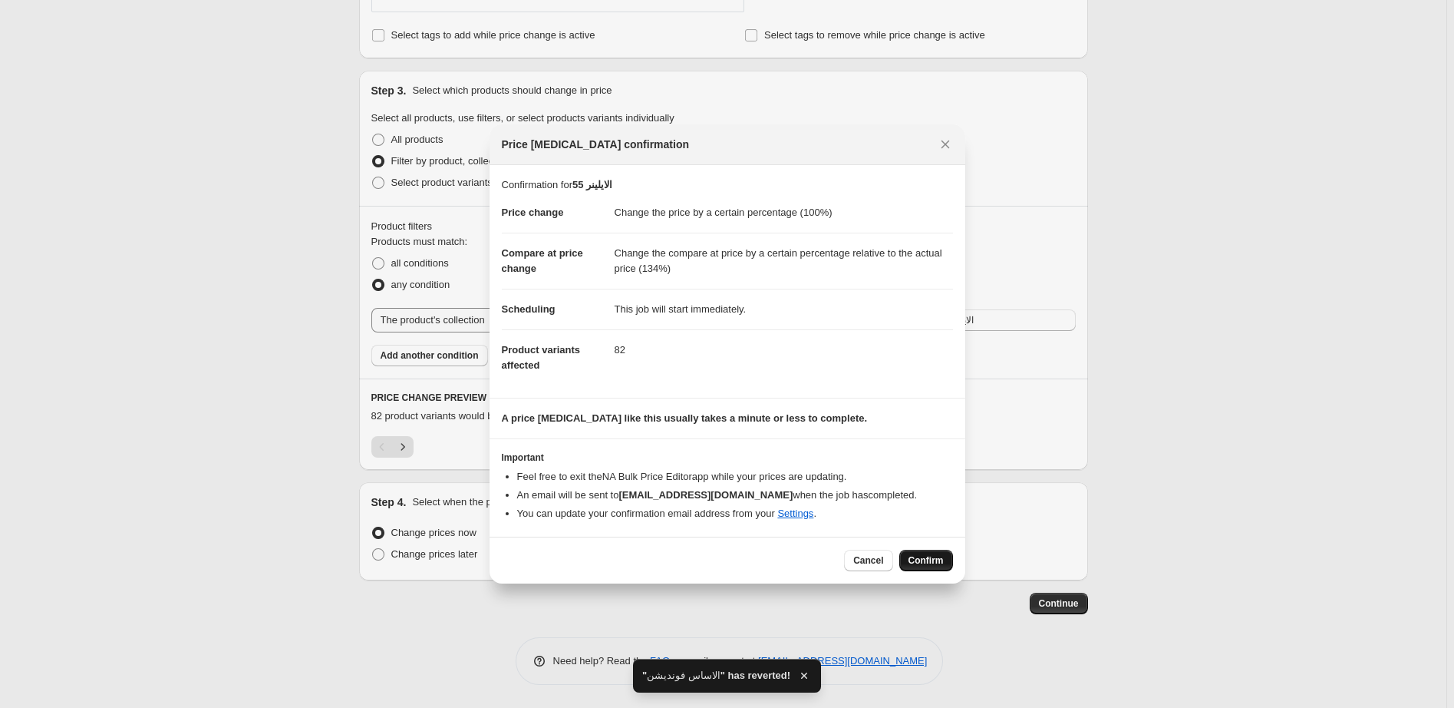
click at [934, 559] on span "Confirm" at bounding box center [926, 560] width 35 height 12
click at [934, 559] on div "Cancel Confirm" at bounding box center [898, 559] width 108 height 21
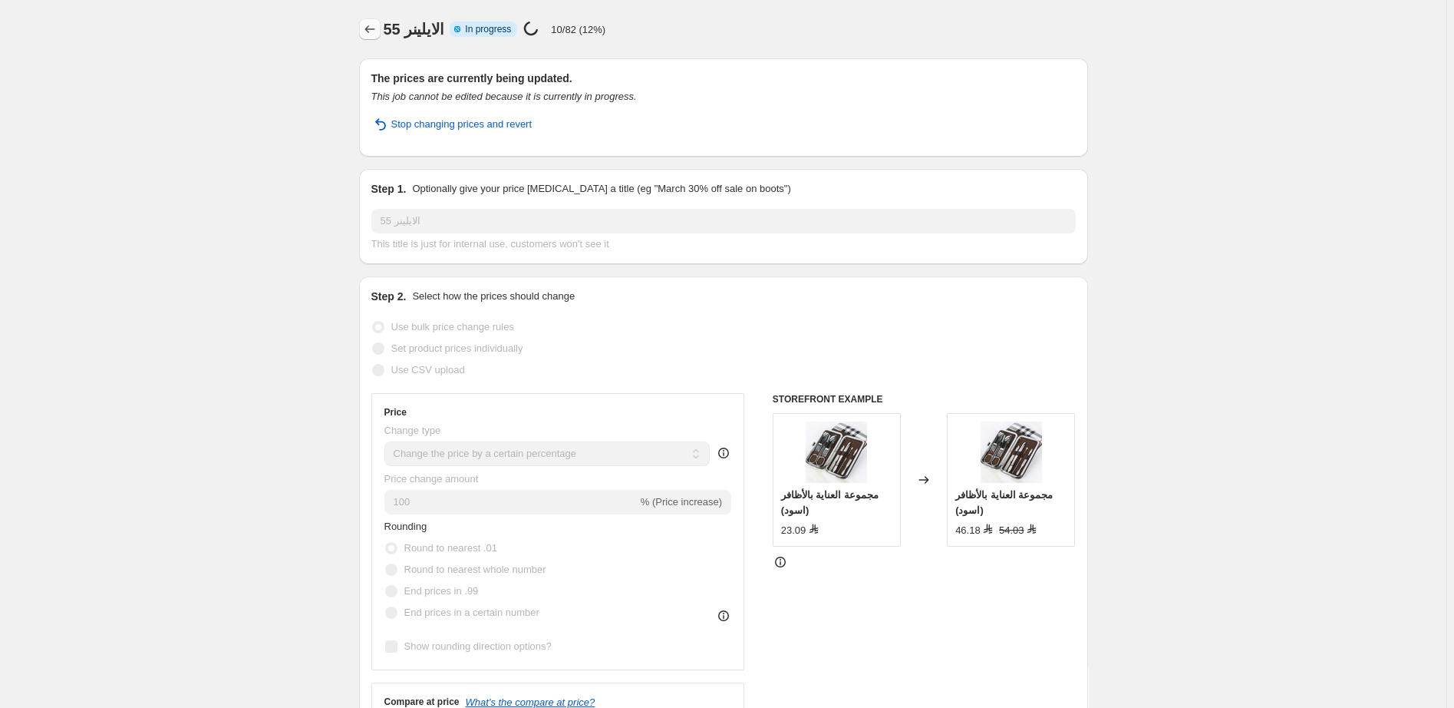
click at [373, 31] on icon "Price change jobs" at bounding box center [369, 28] width 15 height 15
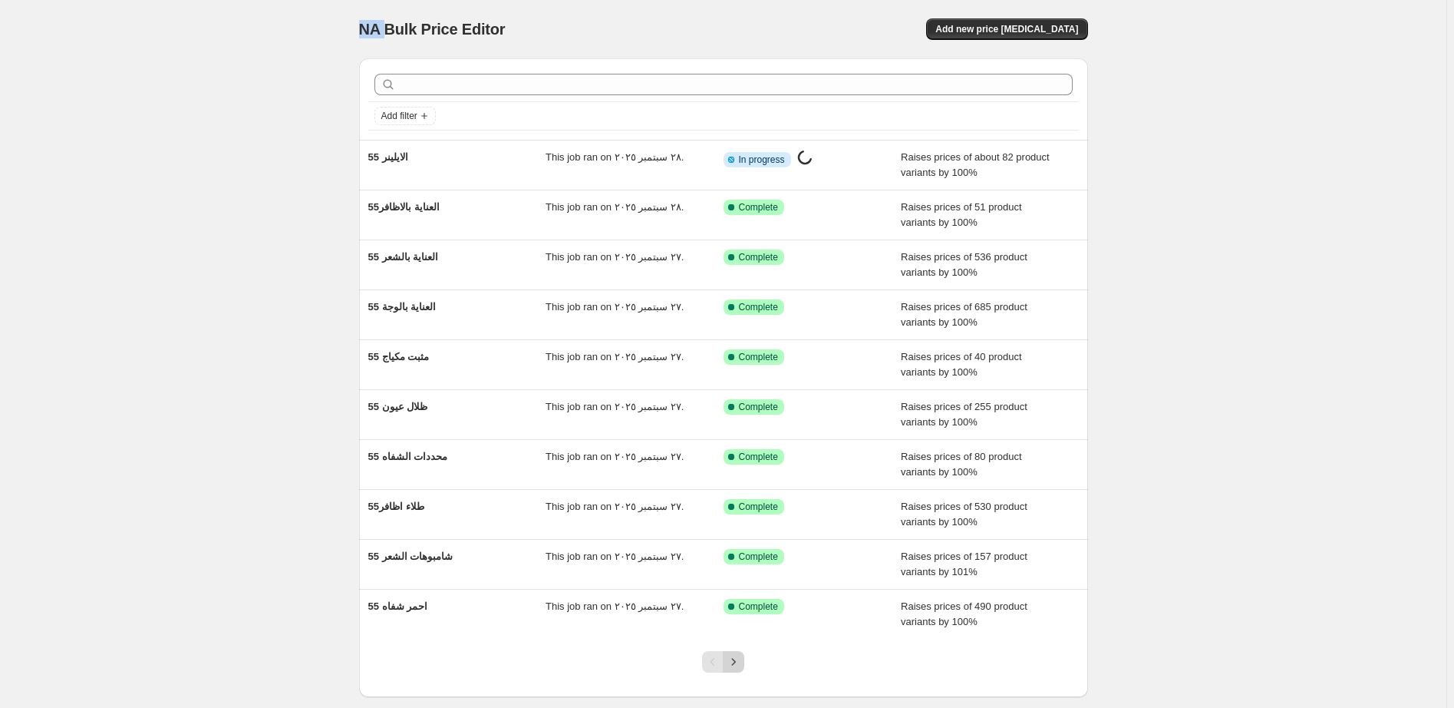
click at [740, 662] on icon "Next" at bounding box center [733, 661] width 15 height 15
click at [741, 662] on icon "Next" at bounding box center [733, 661] width 15 height 15
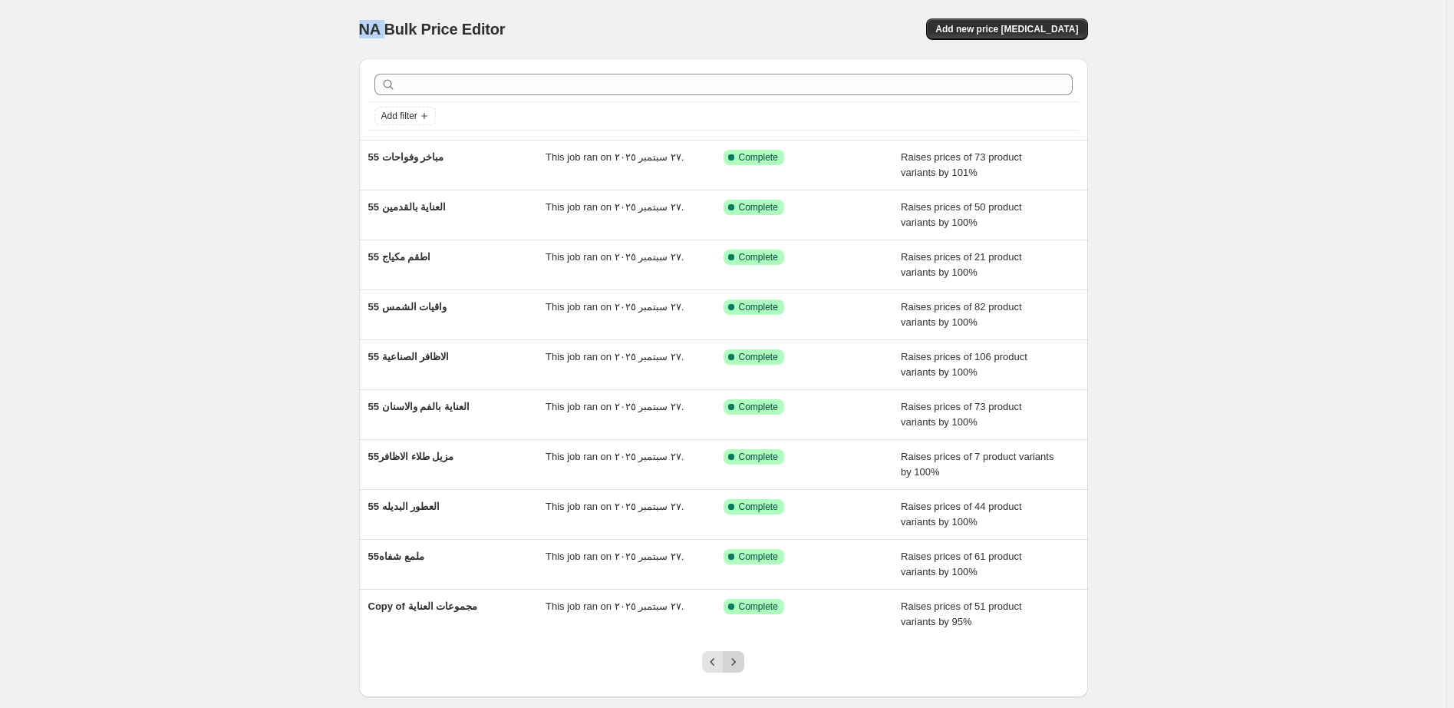
click at [733, 662] on icon "Next" at bounding box center [733, 661] width 15 height 15
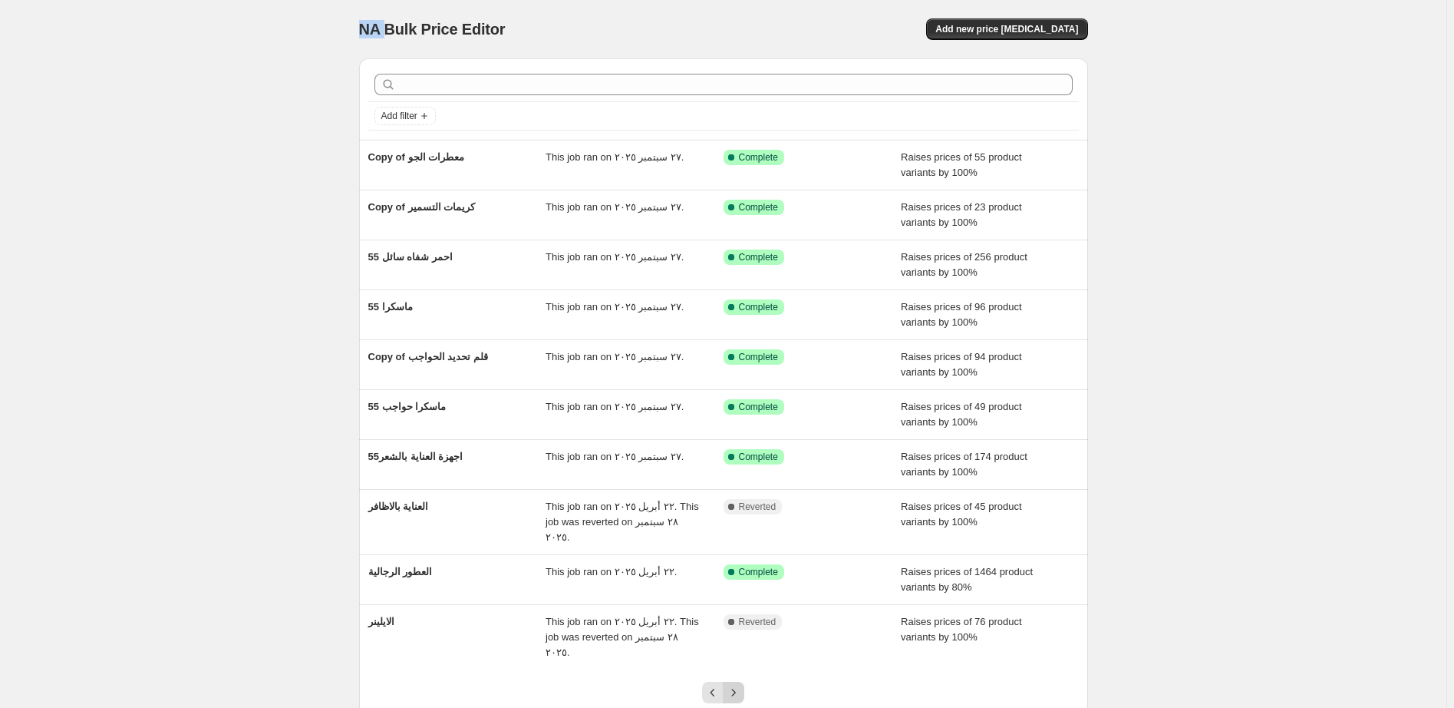
click at [739, 685] on icon "Next" at bounding box center [733, 692] width 15 height 15
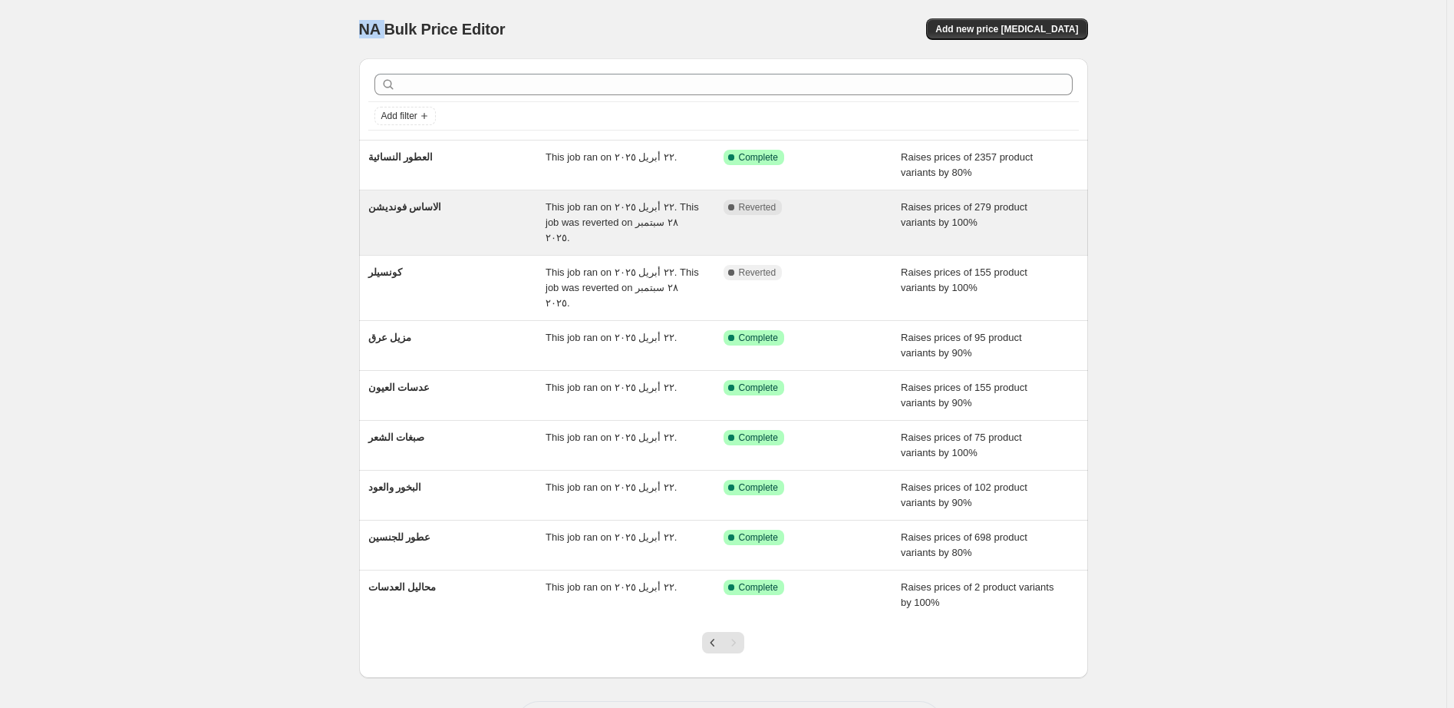
click at [851, 217] on div "Complete Reverted" at bounding box center [813, 223] width 178 height 46
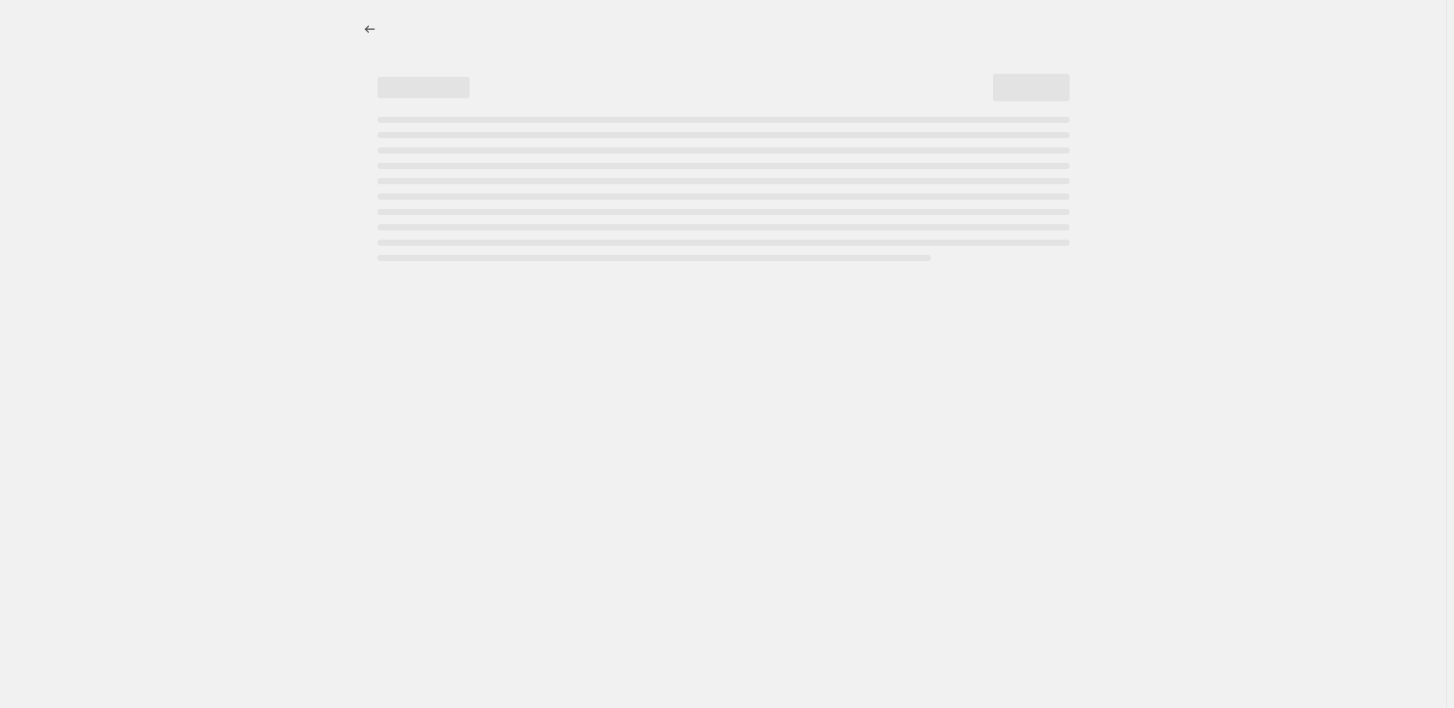
click at [851, 217] on div "Page loading" at bounding box center [724, 189] width 692 height 144
select select "percentage"
select select "pp"
select select "collection"
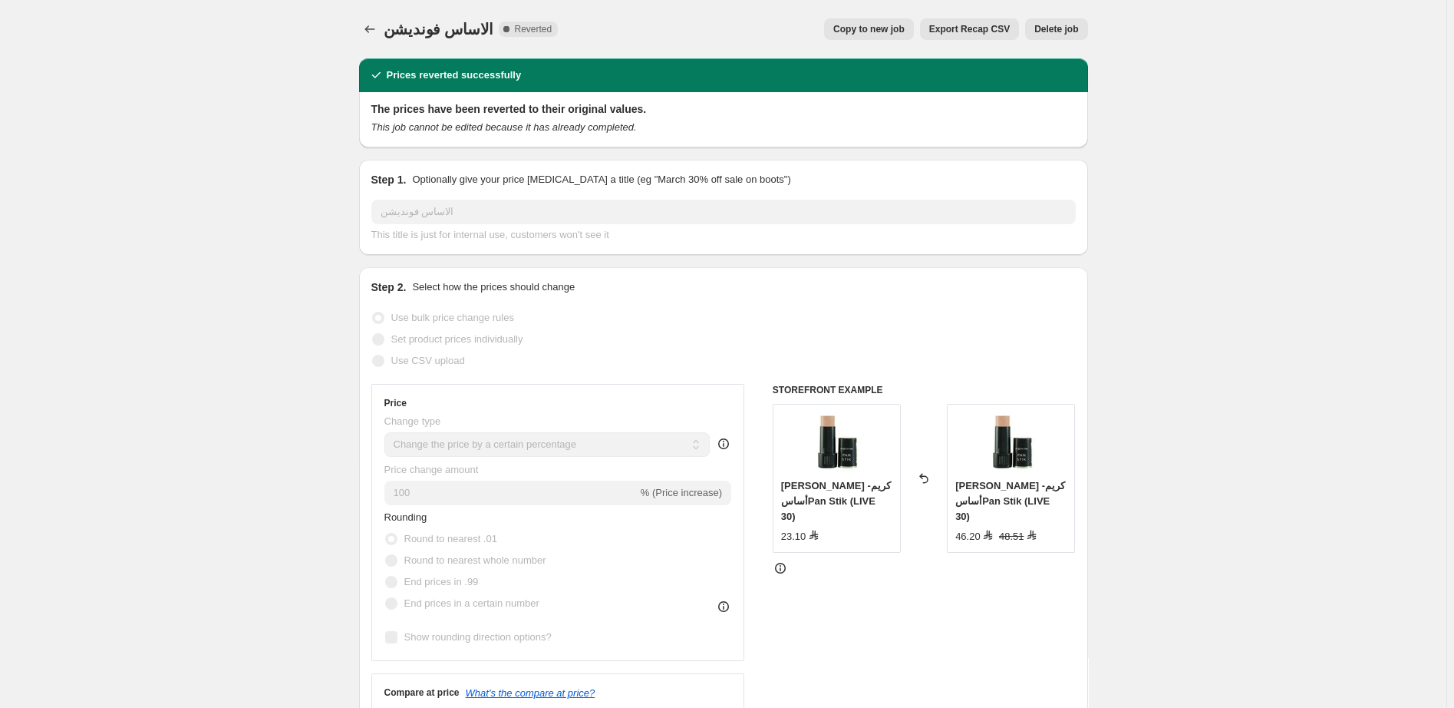
click at [884, 28] on span "Copy to new job" at bounding box center [868, 29] width 71 height 12
select select "percentage"
select select "pp"
select select "collection"
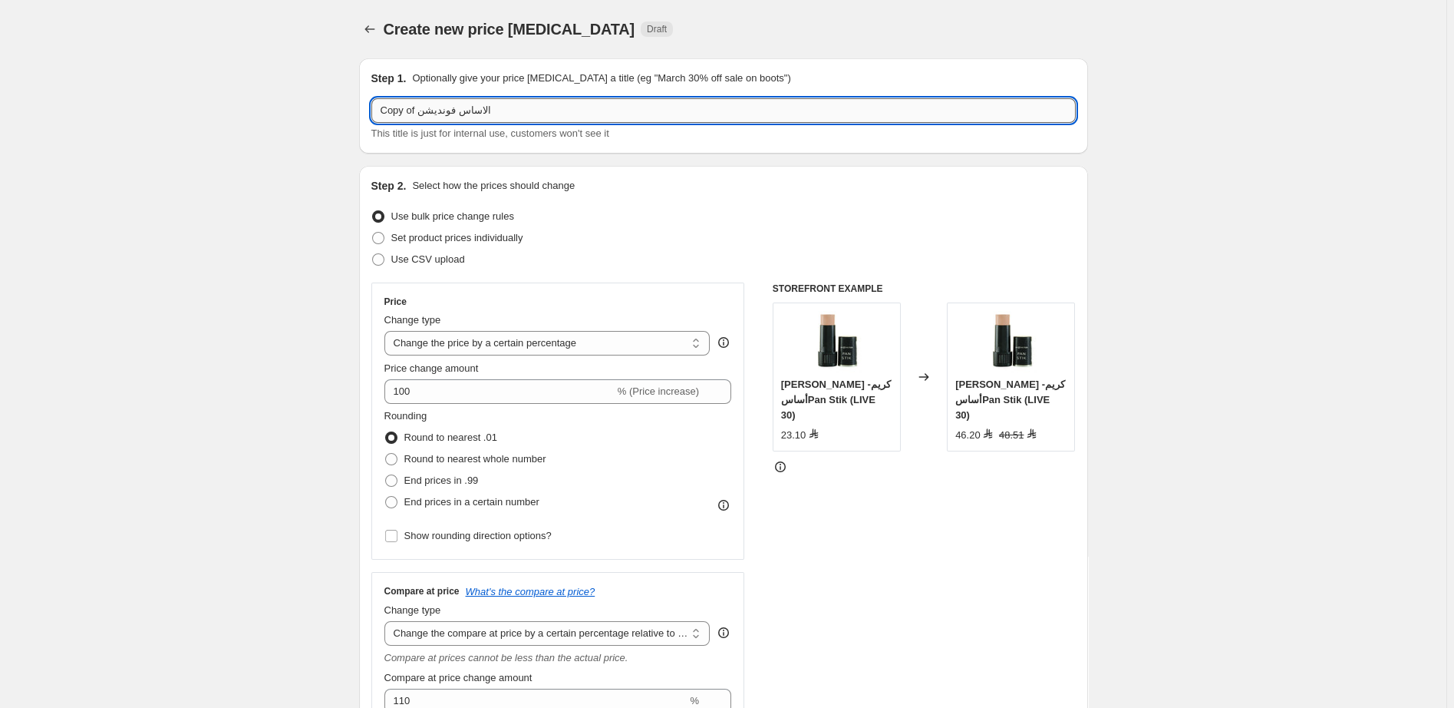
drag, startPoint x: 418, startPoint y: 111, endPoint x: 360, endPoint y: 111, distance: 58.3
click at [371, 111] on input "Copy of الاساس فونديشن" at bounding box center [723, 110] width 704 height 25
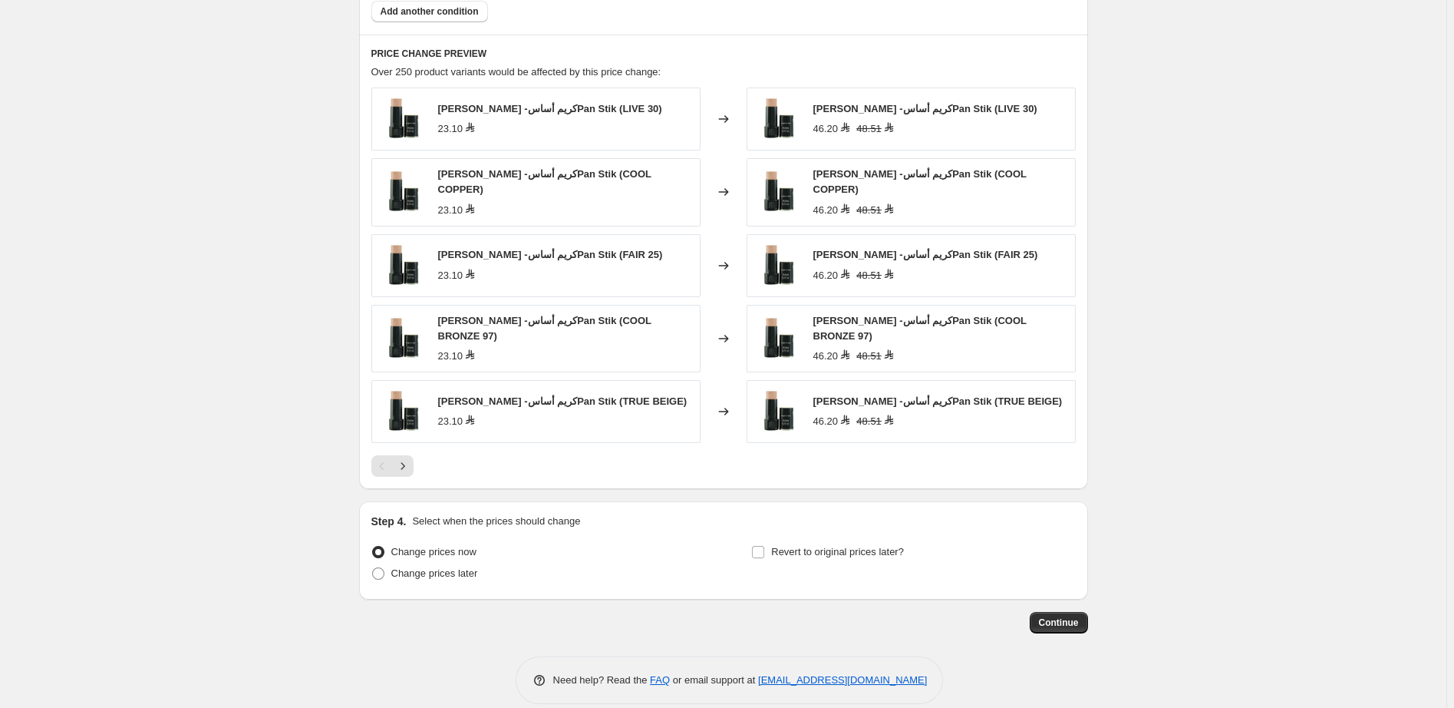
scroll to position [1213, 0]
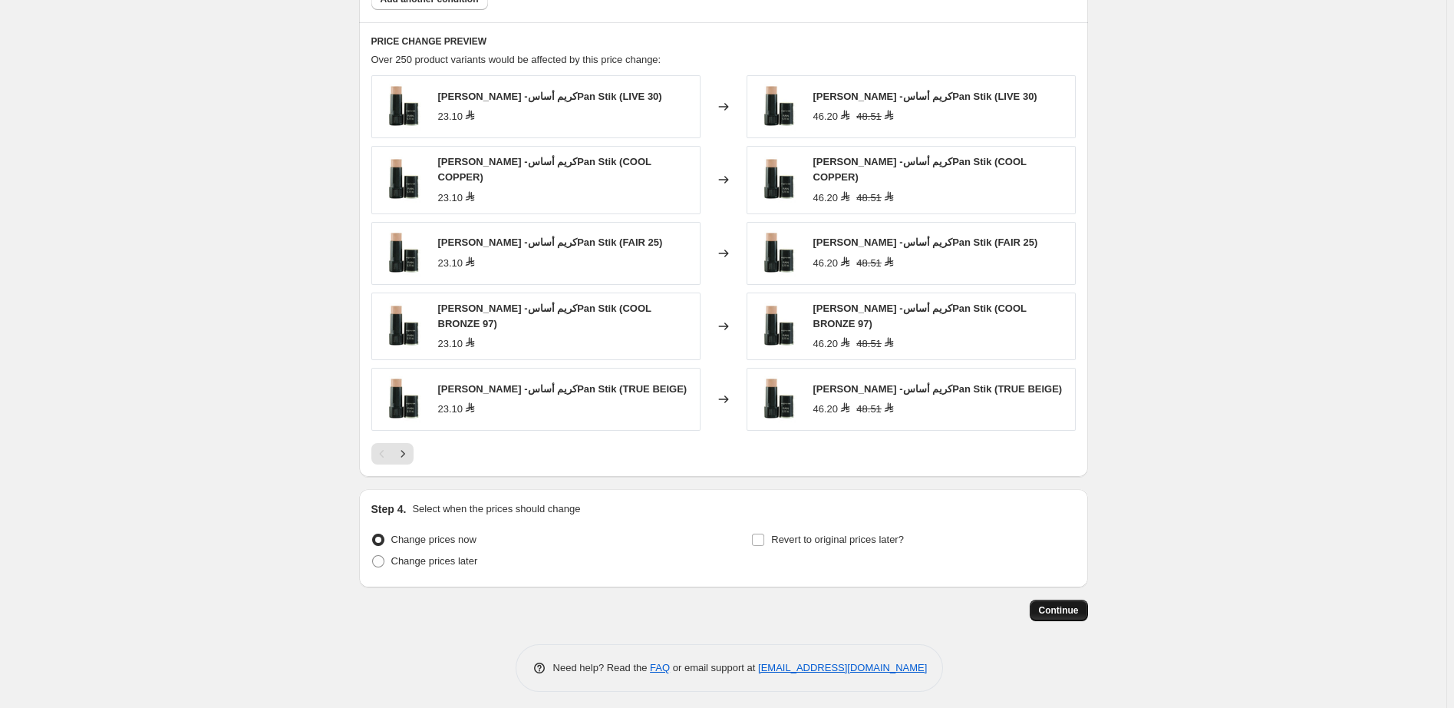
type input "55 الاساس فونديشن"
click at [1062, 604] on span "Continue" at bounding box center [1059, 610] width 40 height 12
click at [1064, 604] on span "Continue" at bounding box center [1059, 610] width 40 height 12
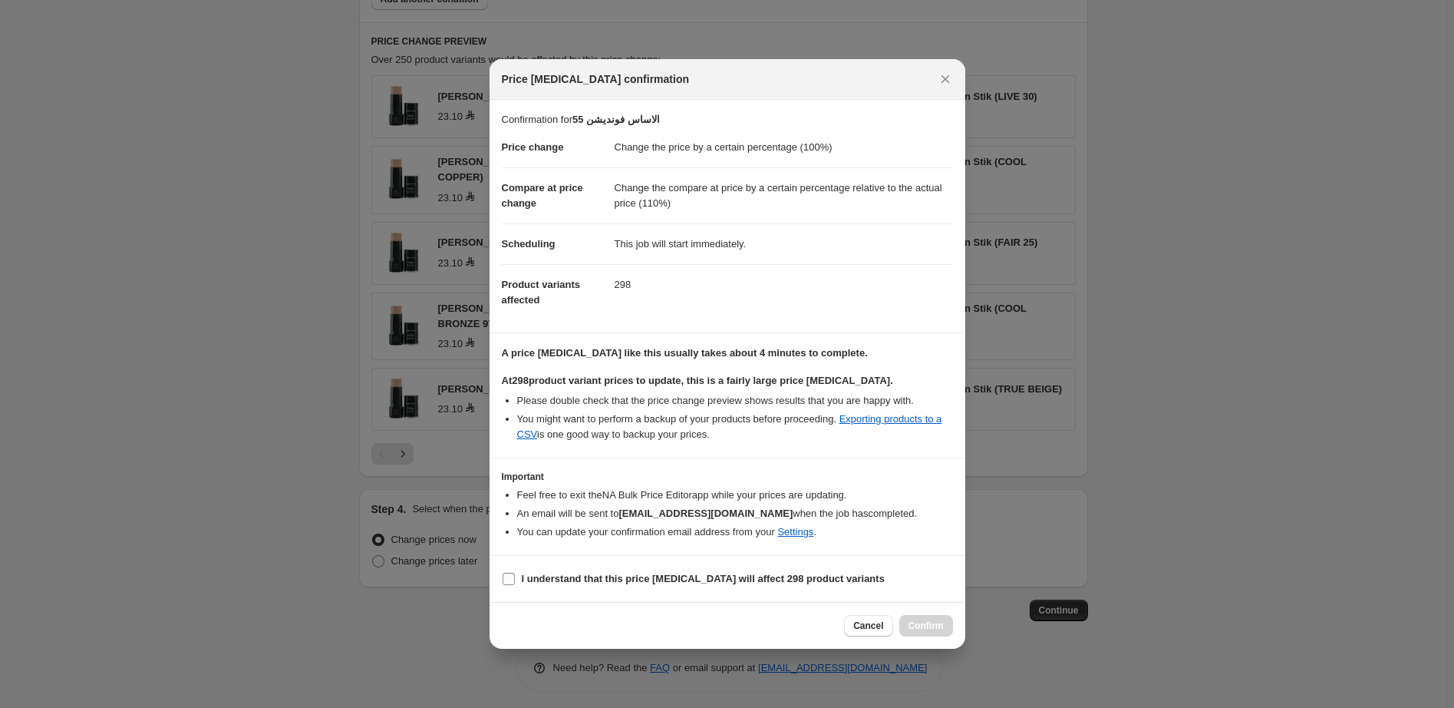
click at [732, 578] on b "I understand that this price change job will affect 298 product variants" at bounding box center [703, 578] width 363 height 12
click at [515, 578] on input "I understand that this price change job will affect 298 product variants" at bounding box center [509, 578] width 12 height 12
checkbox input "true"
click at [932, 629] on span "Confirm" at bounding box center [926, 625] width 35 height 12
click at [932, 629] on div "Cancel Confirm" at bounding box center [898, 625] width 108 height 21
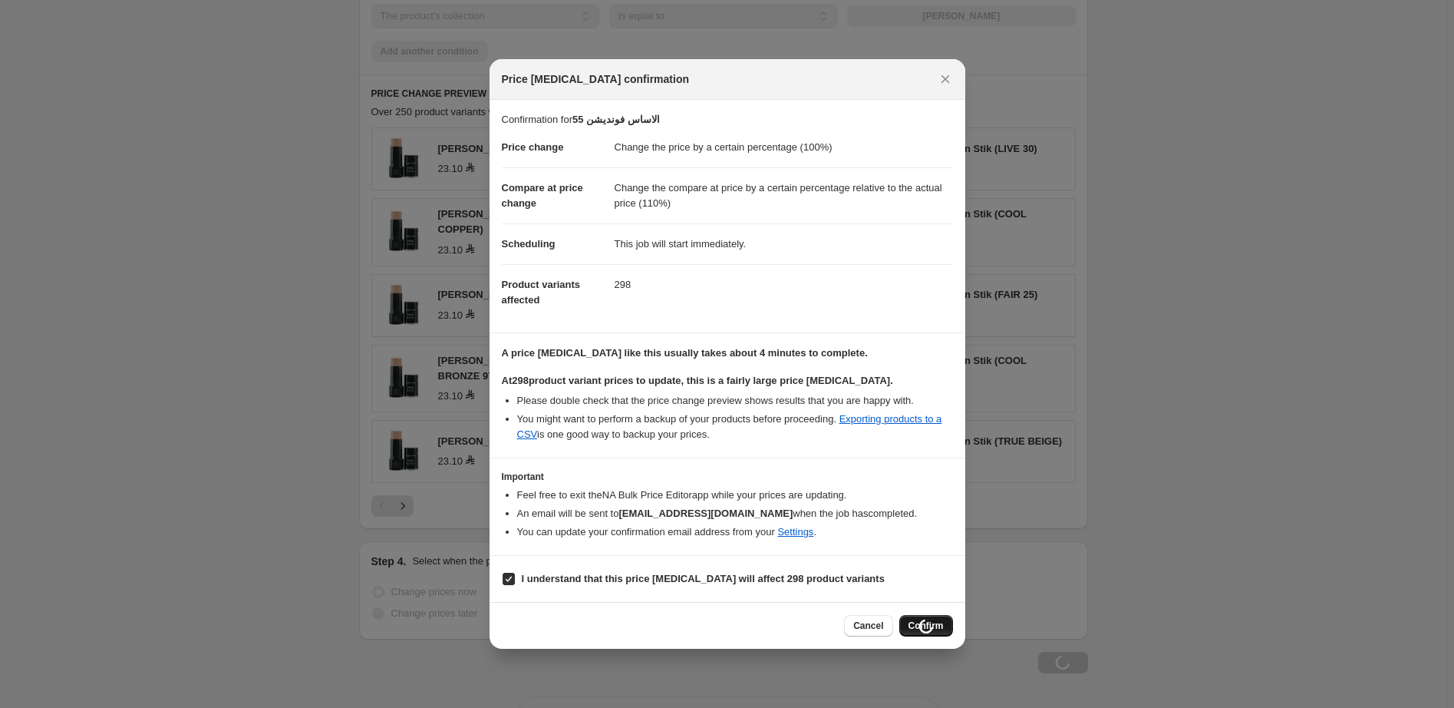
scroll to position [1265, 0]
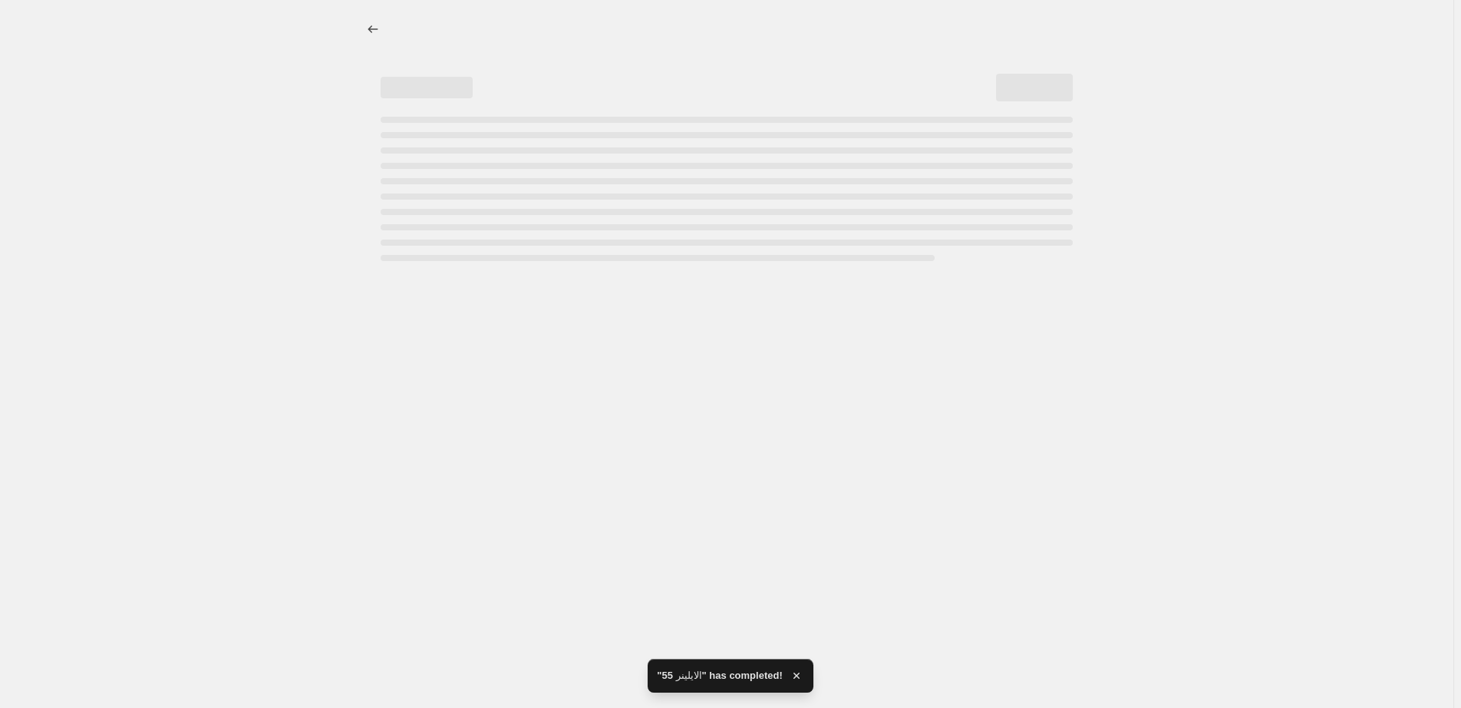
select select "percentage"
select select "pp"
select select "collection"
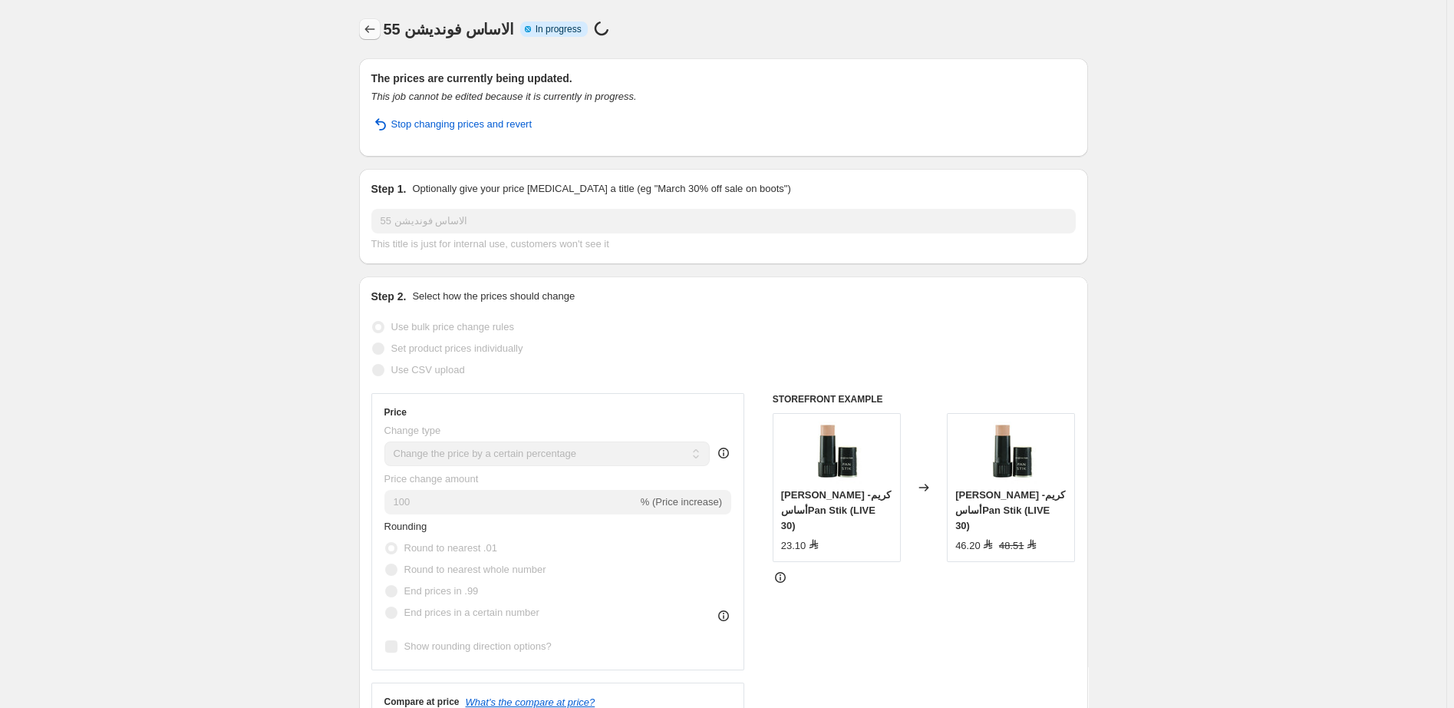
click at [366, 29] on icon "Price change jobs" at bounding box center [369, 28] width 15 height 15
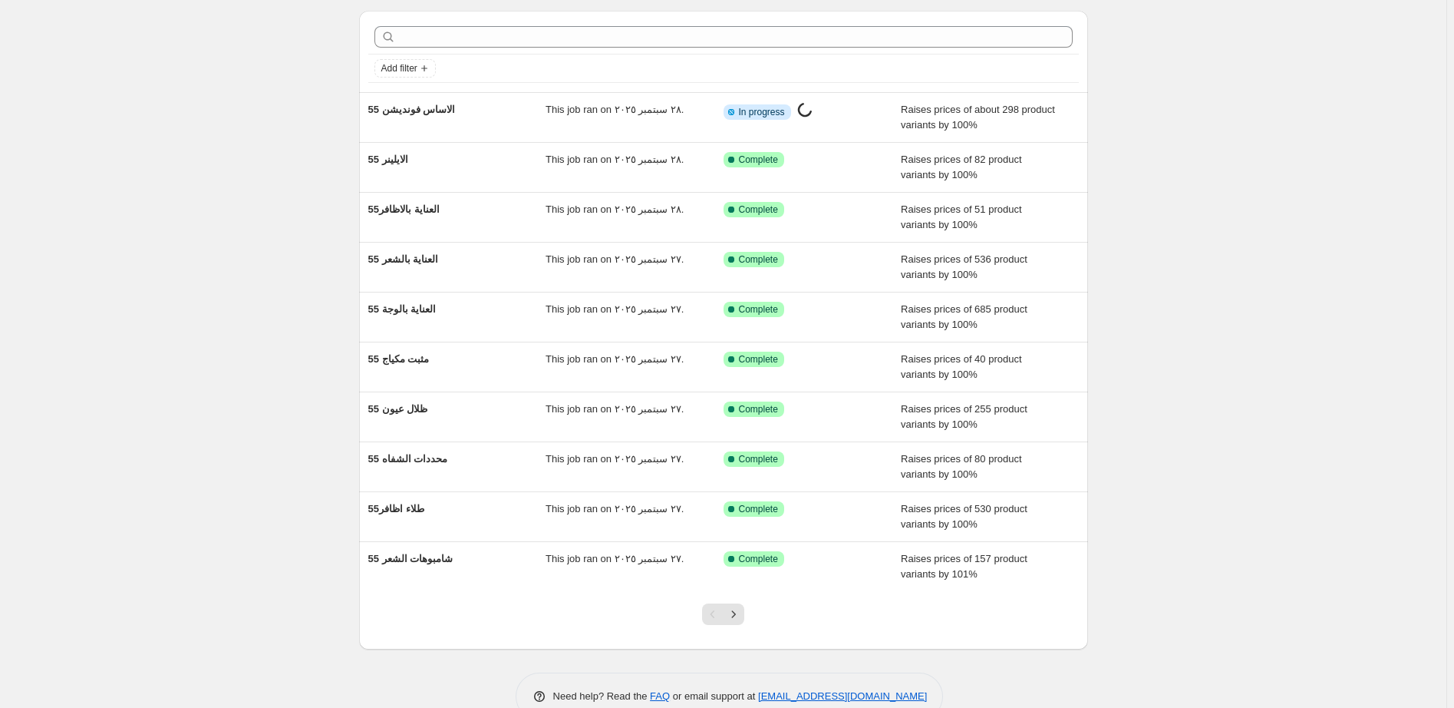
scroll to position [84, 0]
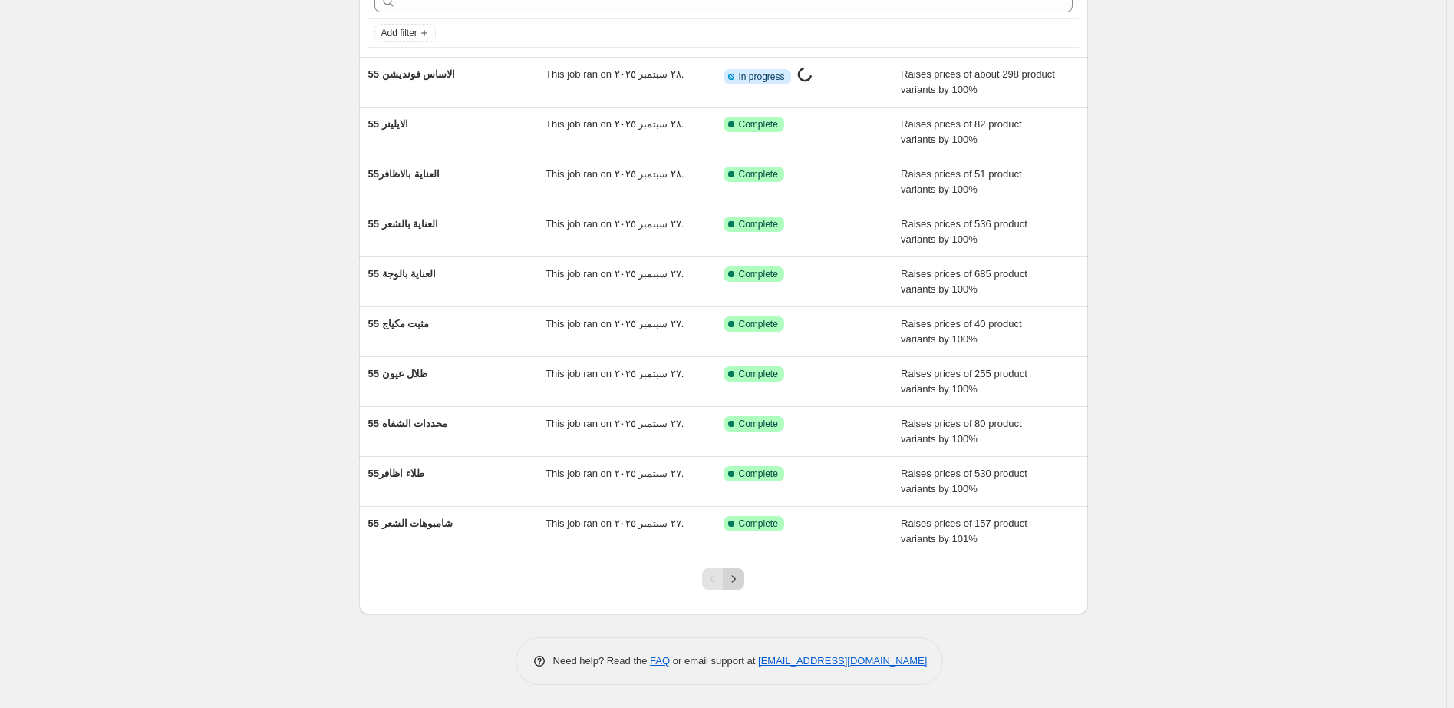
click at [741, 580] on icon "Next" at bounding box center [733, 578] width 15 height 15
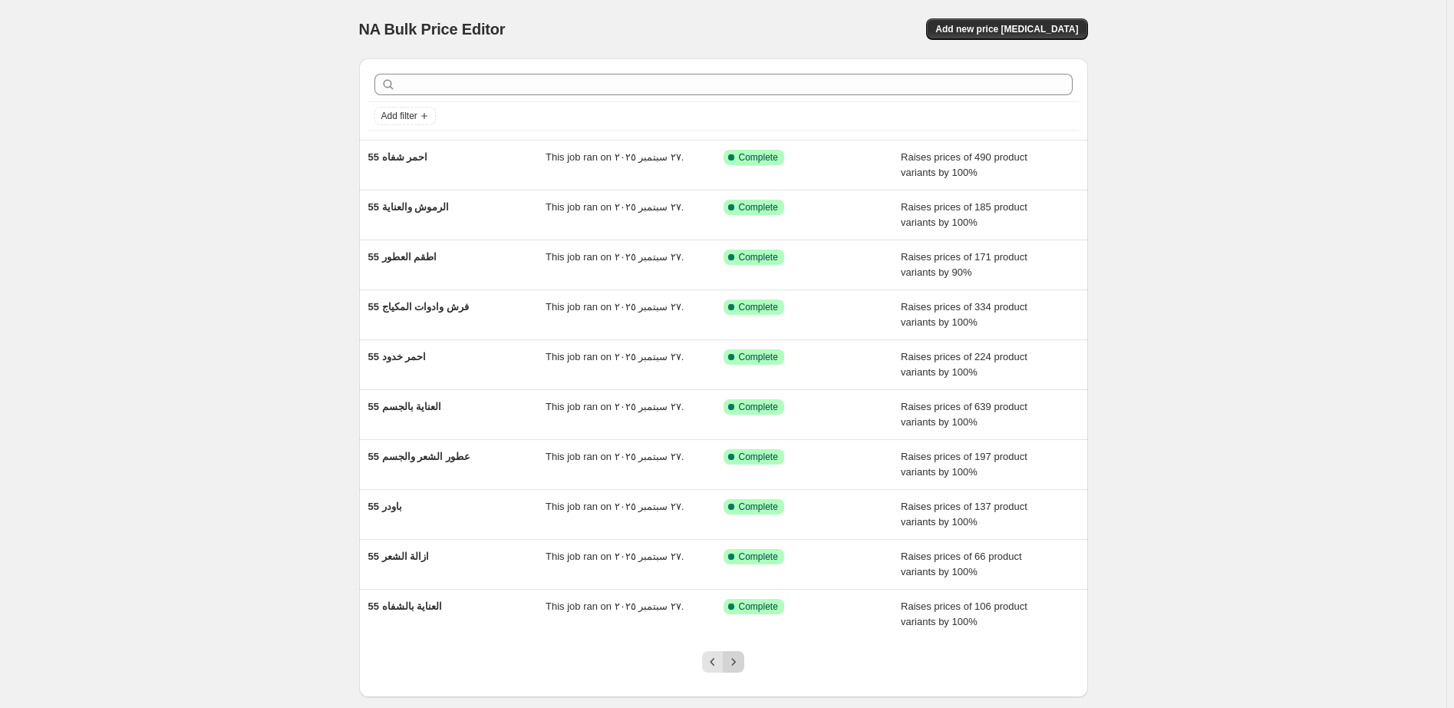
click at [741, 662] on icon "Next" at bounding box center [733, 661] width 15 height 15
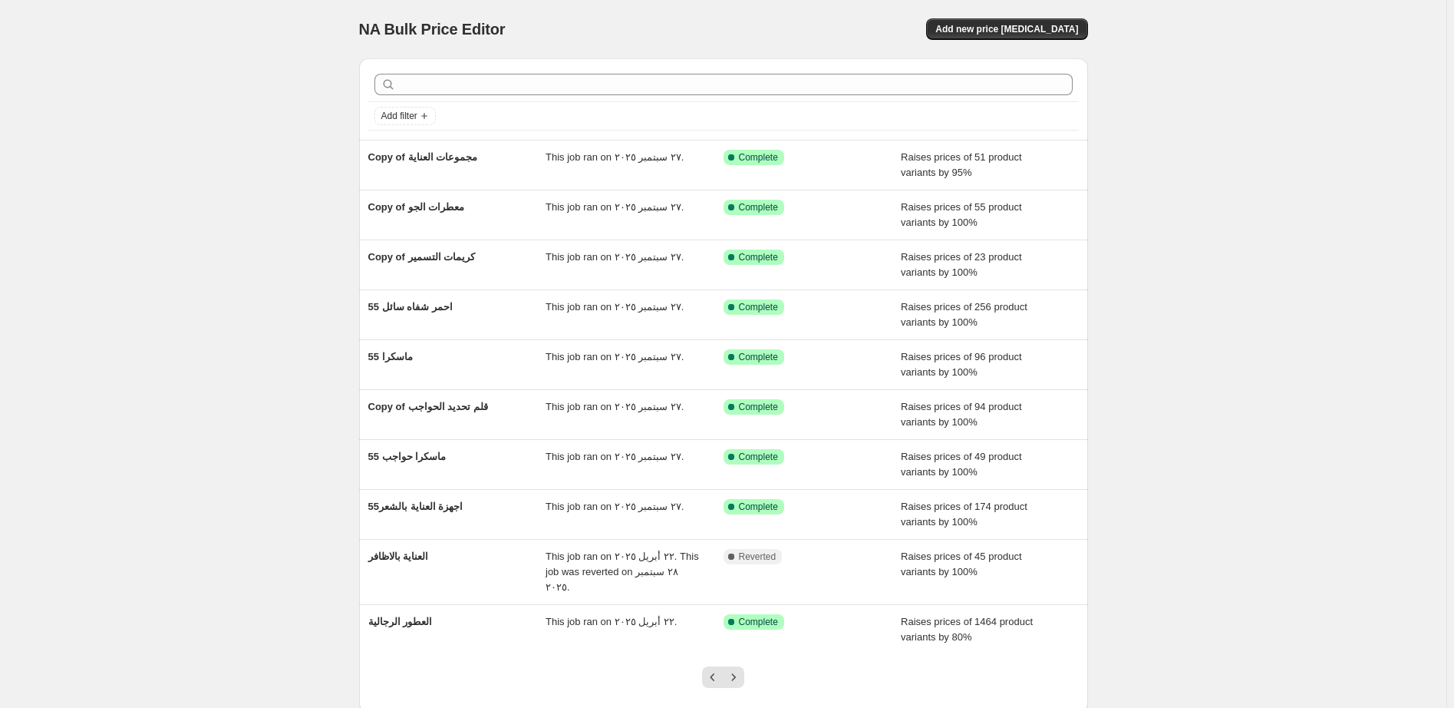
click at [741, 669] on icon "Next" at bounding box center [733, 676] width 15 height 15
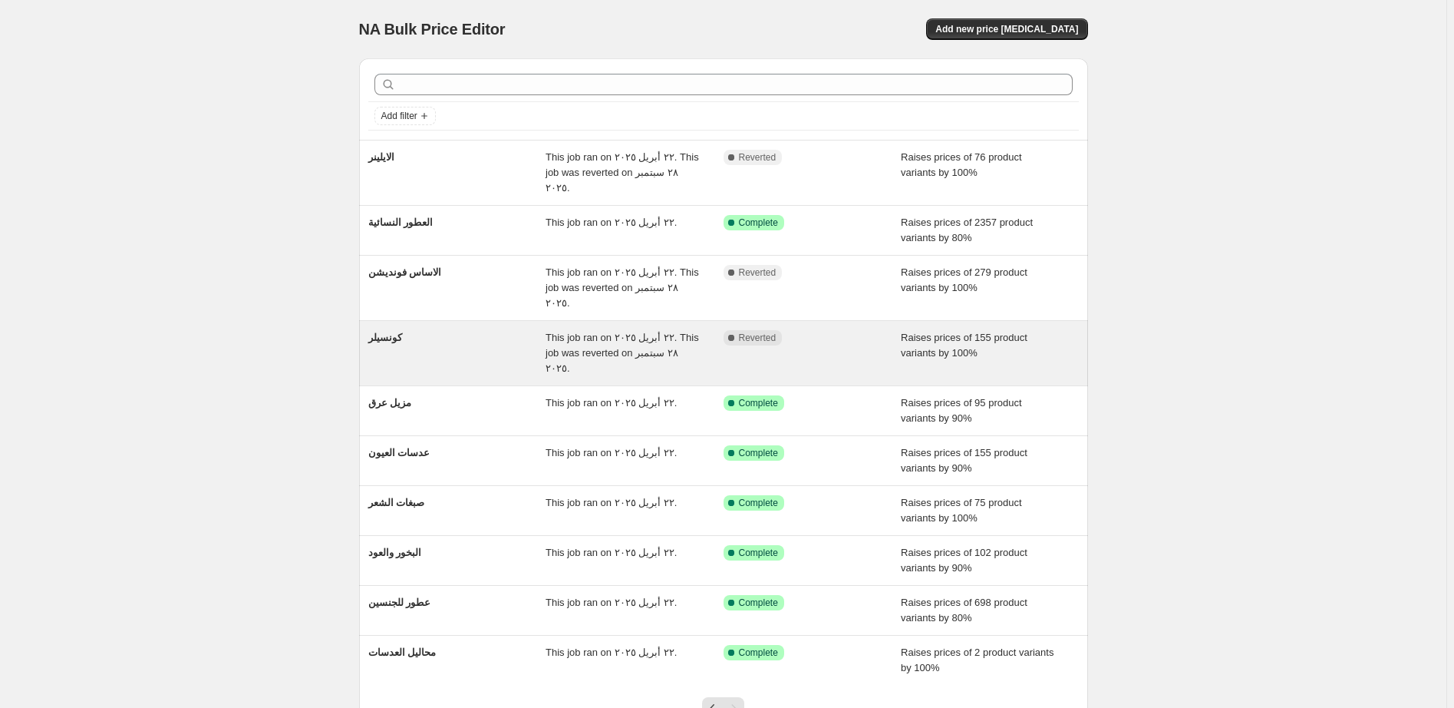
click at [845, 330] on div "Complete Reverted" at bounding box center [801, 337] width 155 height 15
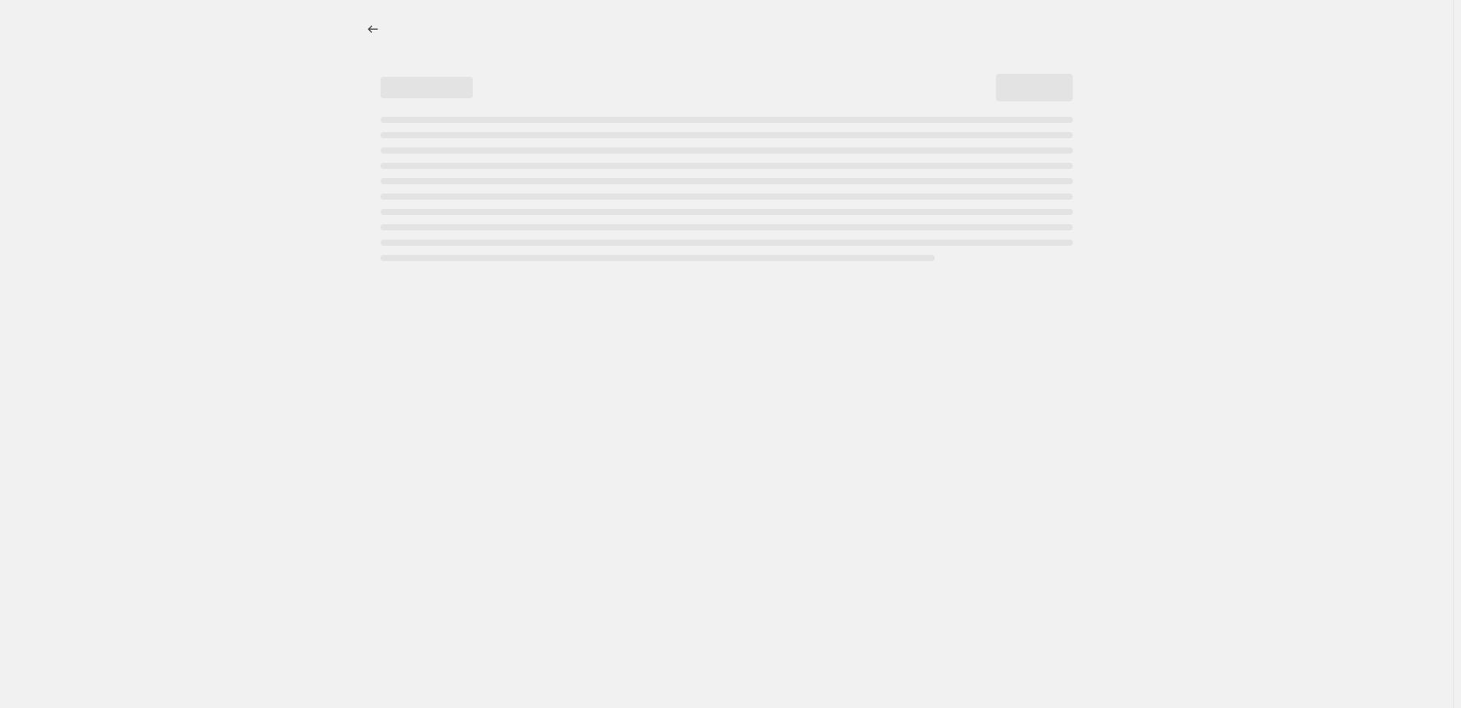
select select "percentage"
select select "pp"
select select "collection"
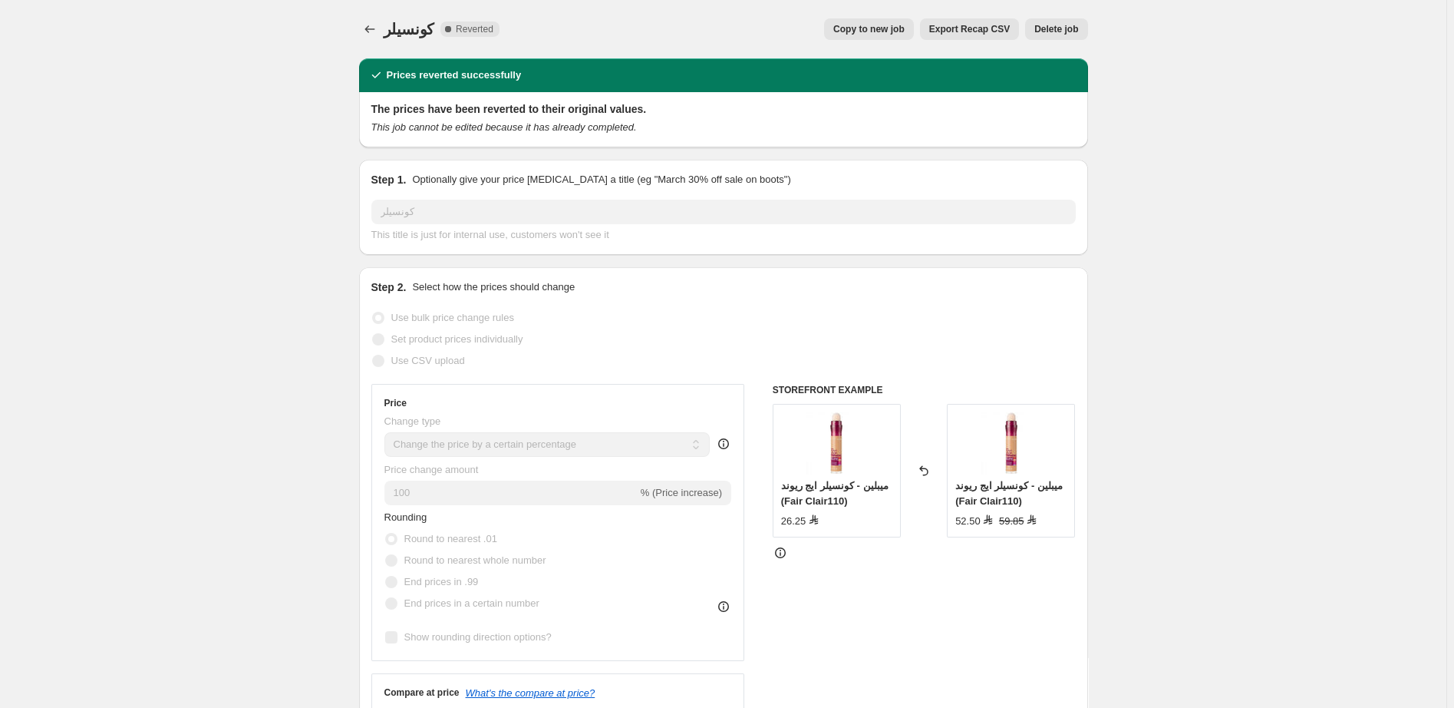
click at [873, 29] on span "Copy to new job" at bounding box center [868, 29] width 71 height 12
select select "percentage"
select select "pp"
select select "collection"
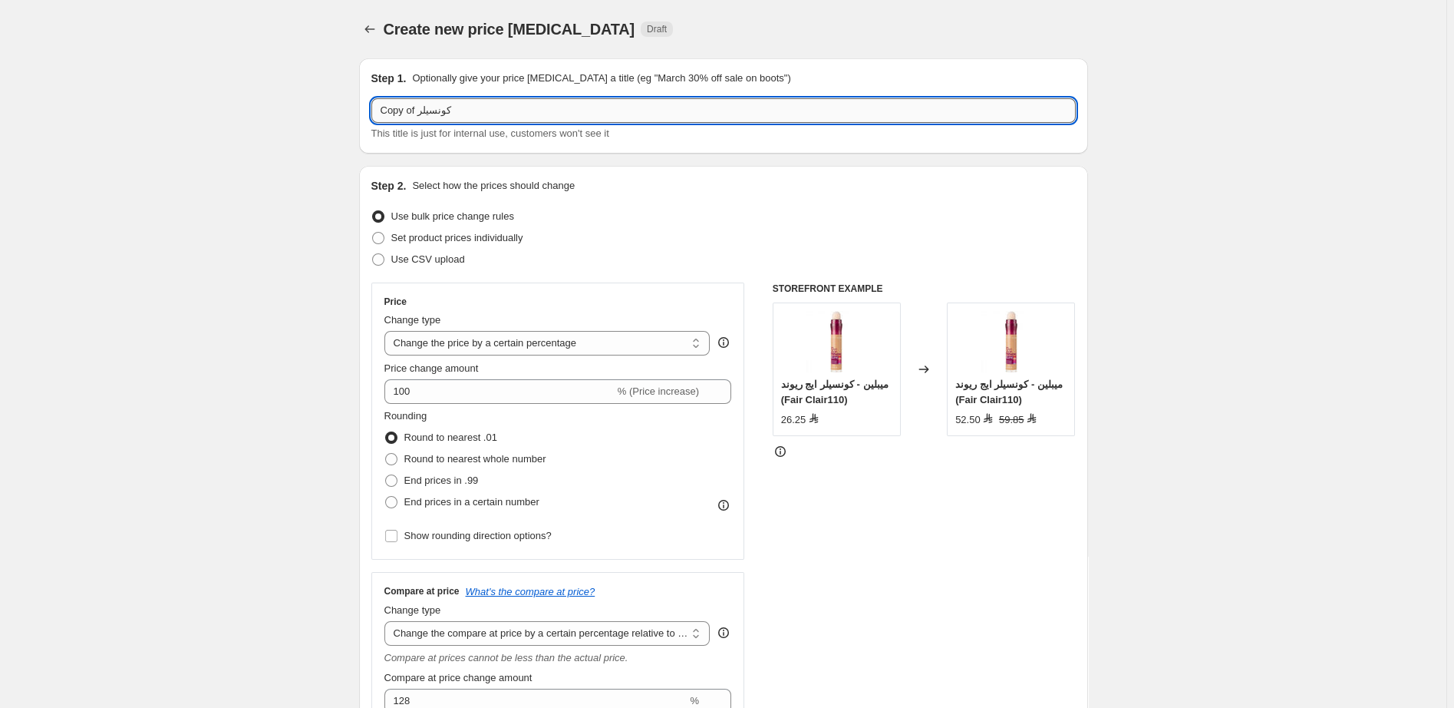
drag, startPoint x: 417, startPoint y: 111, endPoint x: 407, endPoint y: 114, distance: 11.2
click at [407, 114] on input "Copy of كونسيلر" at bounding box center [723, 110] width 704 height 25
drag, startPoint x: 407, startPoint y: 114, endPoint x: 381, endPoint y: 117, distance: 26.3
click at [387, 117] on input "Copy of كونسيلر" at bounding box center [723, 110] width 704 height 25
click at [384, 117] on input "Copy of كونسيلر" at bounding box center [723, 110] width 704 height 25
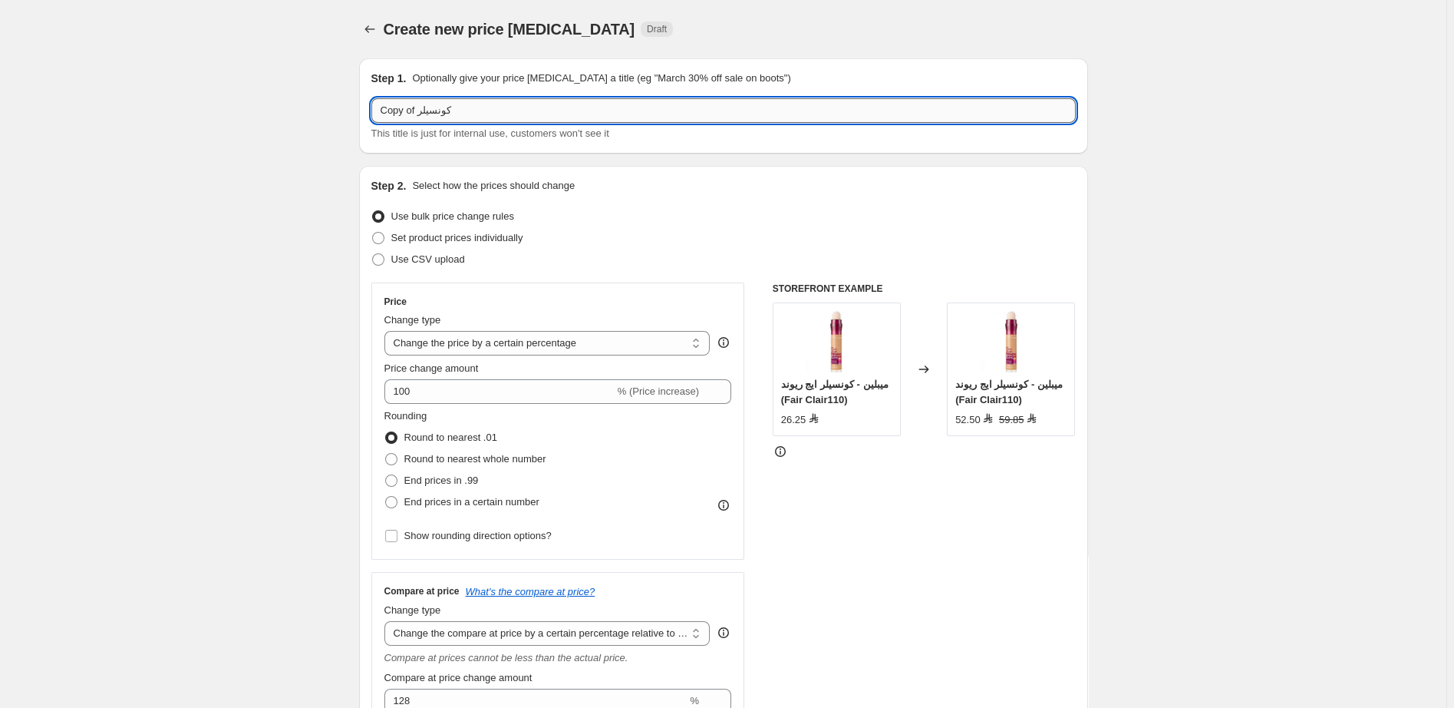
click at [381, 117] on input "Copy of كونسيلر" at bounding box center [723, 110] width 704 height 25
drag, startPoint x: 383, startPoint y: 110, endPoint x: 421, endPoint y: 110, distance: 37.6
click at [421, 110] on input "Copy of كونسيلر" at bounding box center [723, 110] width 704 height 25
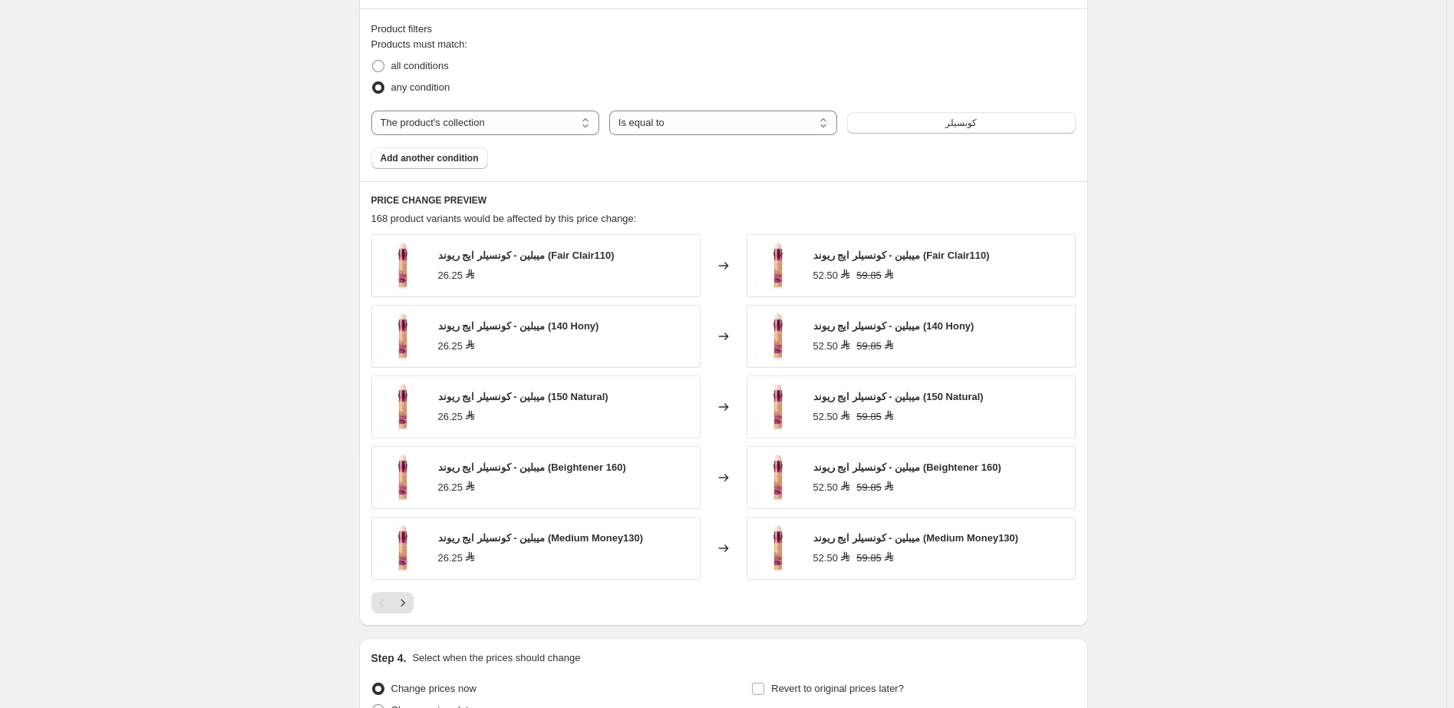
scroll to position [1213, 0]
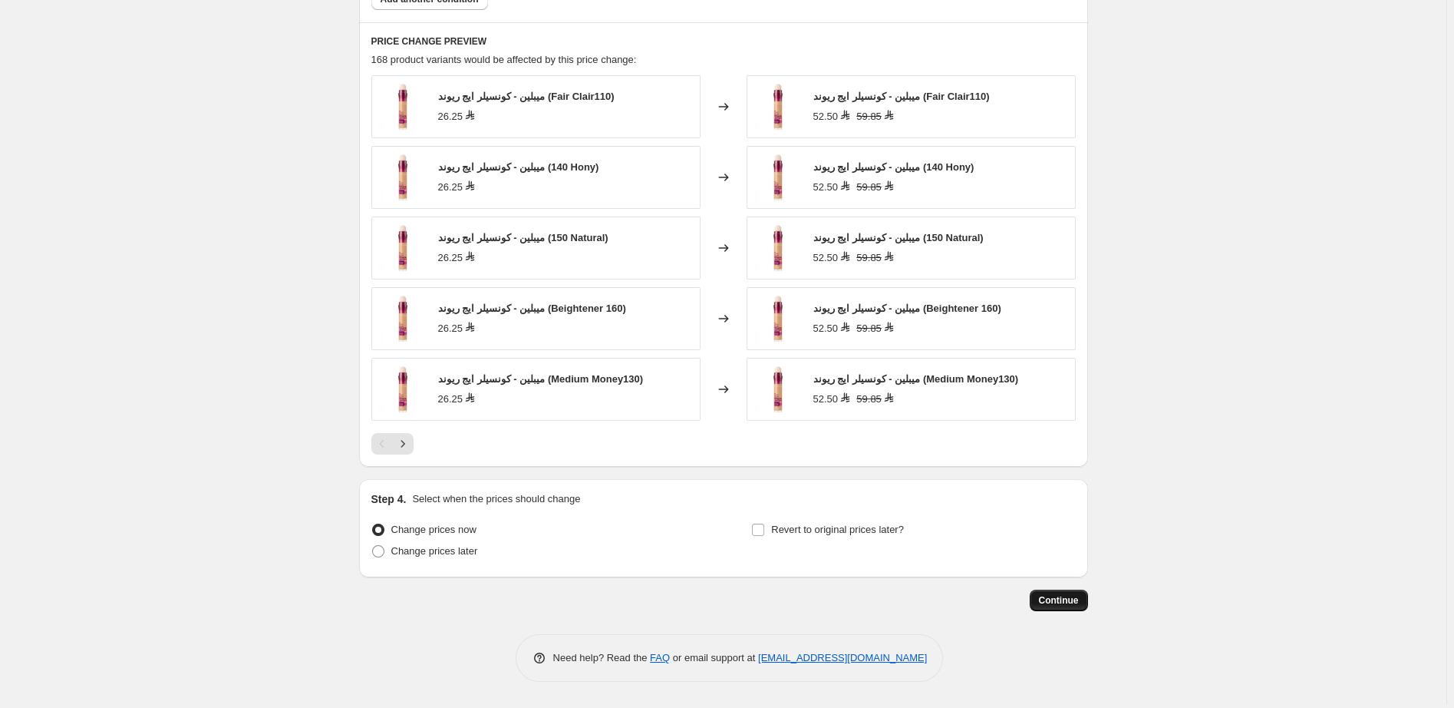
type input "55كونسيلر"
click at [1061, 604] on span "Continue" at bounding box center [1059, 600] width 40 height 12
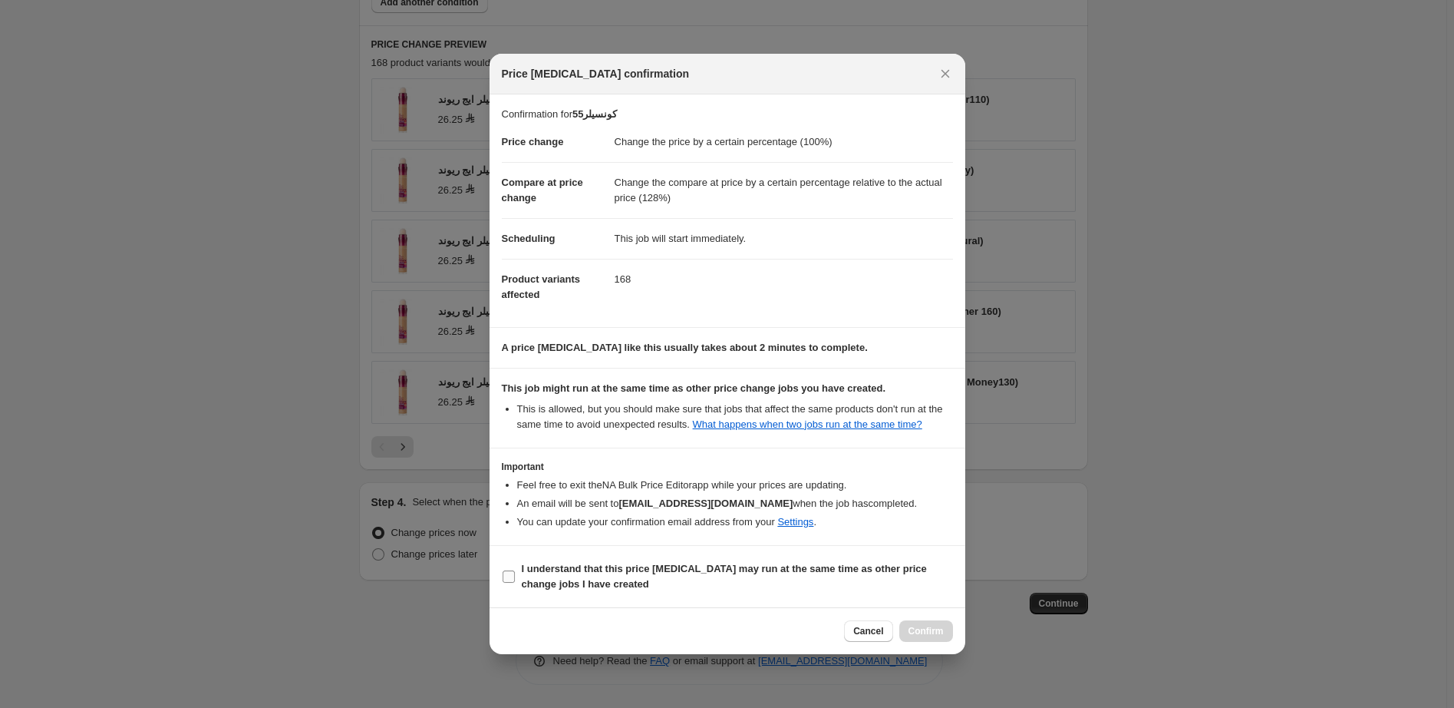
click at [631, 567] on b "I understand that this price change job may run at the same time as other price…" at bounding box center [724, 576] width 405 height 27
click at [515, 570] on input "I understand that this price change job may run at the same time as other price…" at bounding box center [509, 576] width 12 height 12
click at [631, 567] on b "I understand that this price change job may run at the same time as other price…" at bounding box center [724, 576] width 405 height 27
click at [515, 570] on input "I understand that this price change job may run at the same time as other price…" at bounding box center [509, 576] width 12 height 12
click at [698, 570] on b "I understand that this price change job may run at the same time as other price…" at bounding box center [724, 576] width 405 height 27
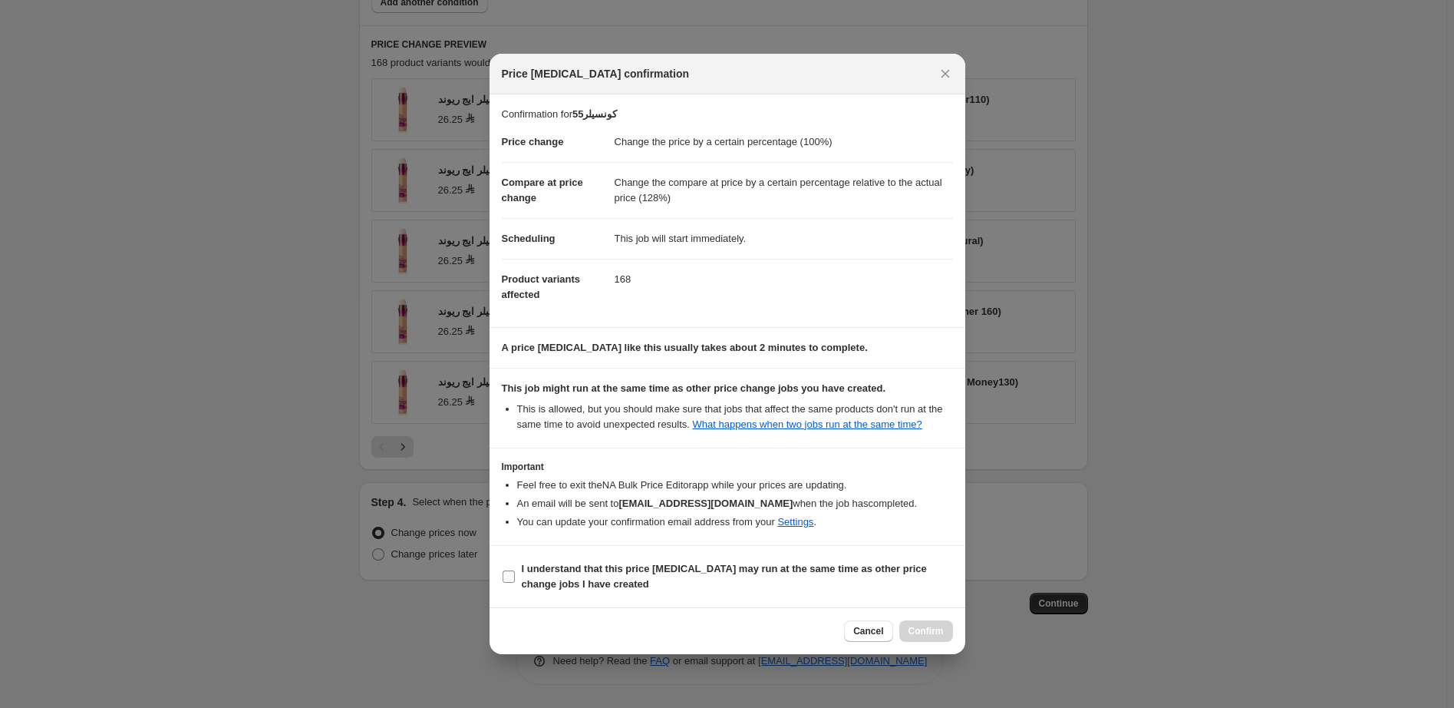
click at [515, 570] on input "I understand that this price change job may run at the same time as other price…" at bounding box center [509, 576] width 12 height 12
click at [698, 570] on b "I understand that this price change job may run at the same time as other price…" at bounding box center [724, 576] width 405 height 27
click at [515, 570] on input "I understand that this price change job may run at the same time as other price…" at bounding box center [509, 576] width 12 height 12
click at [698, 570] on b "I understand that this price change job may run at the same time as other price…" at bounding box center [724, 576] width 405 height 27
click at [515, 570] on input "I understand that this price change job may run at the same time as other price…" at bounding box center [509, 576] width 12 height 12
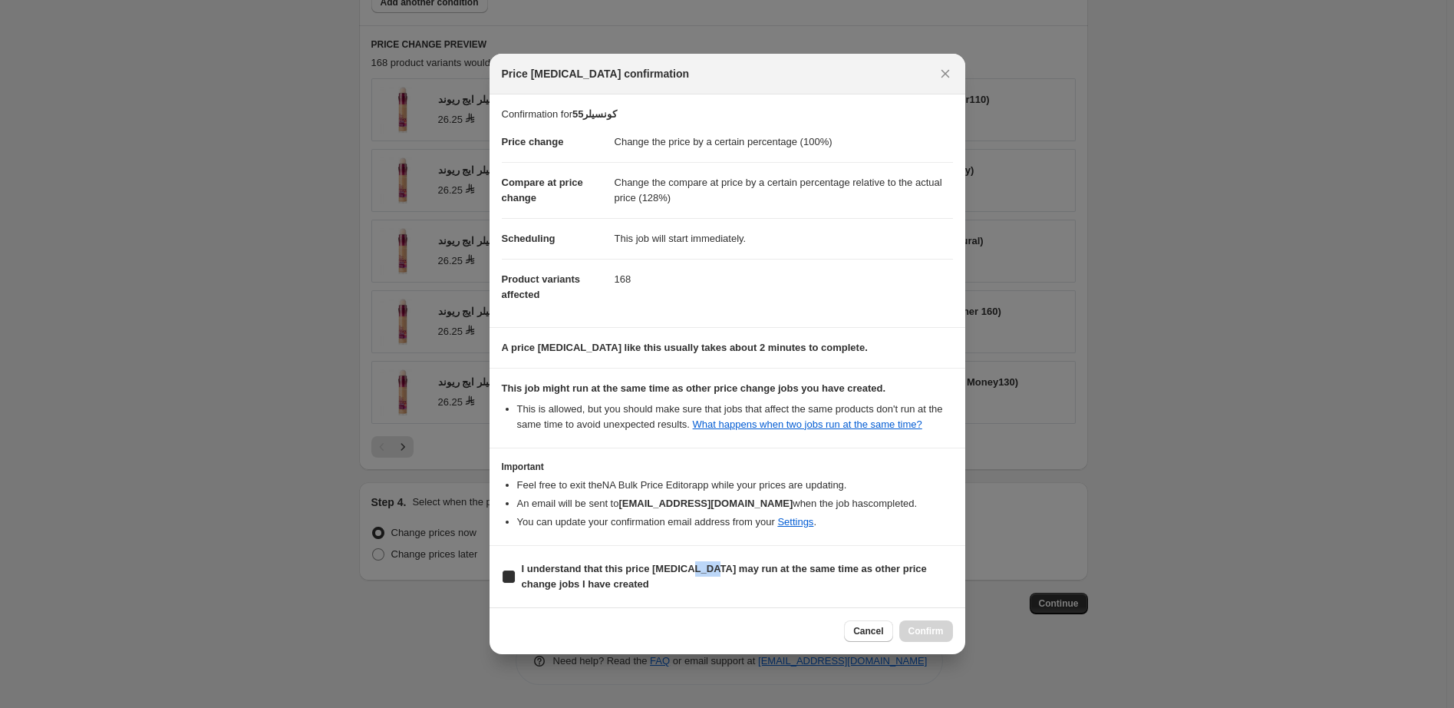
checkbox input "true"
click at [932, 625] on button "Confirm" at bounding box center [926, 630] width 54 height 21
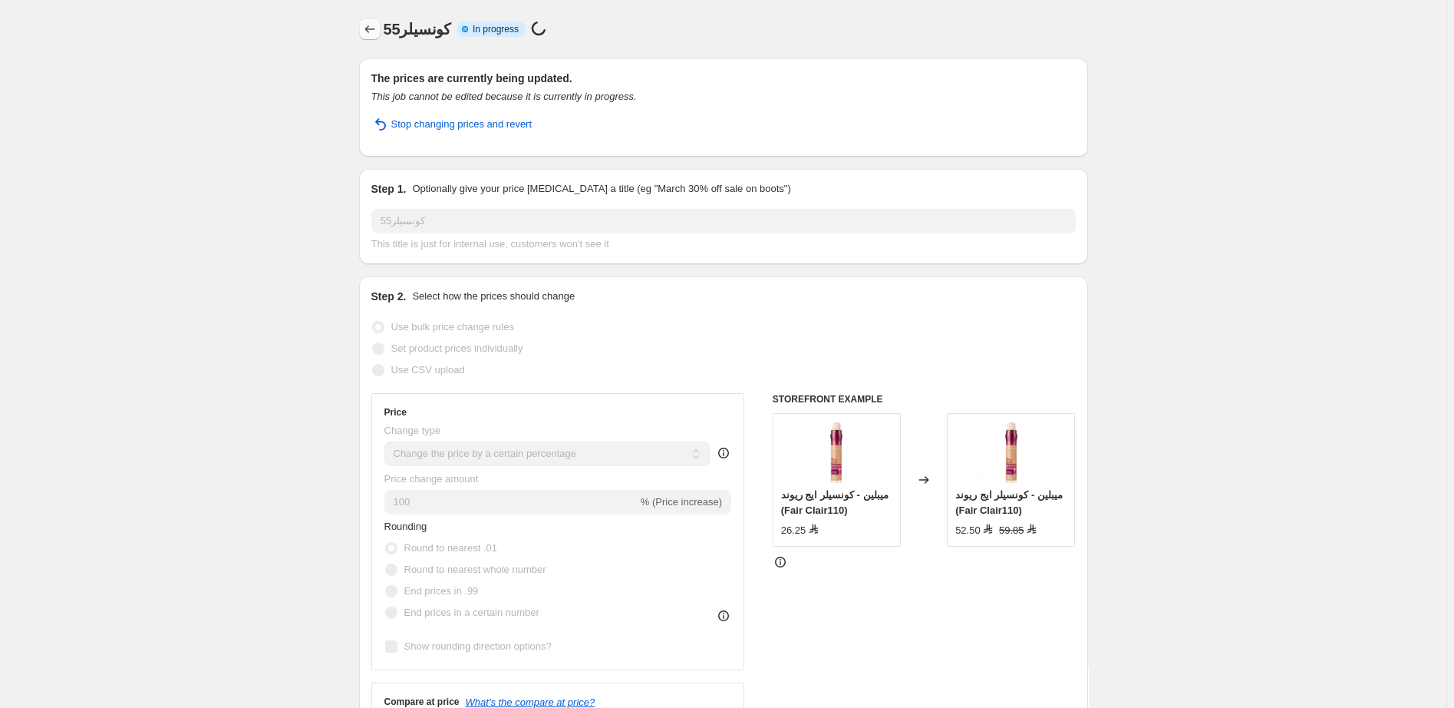
click at [375, 29] on icon "Price change jobs" at bounding box center [369, 28] width 15 height 15
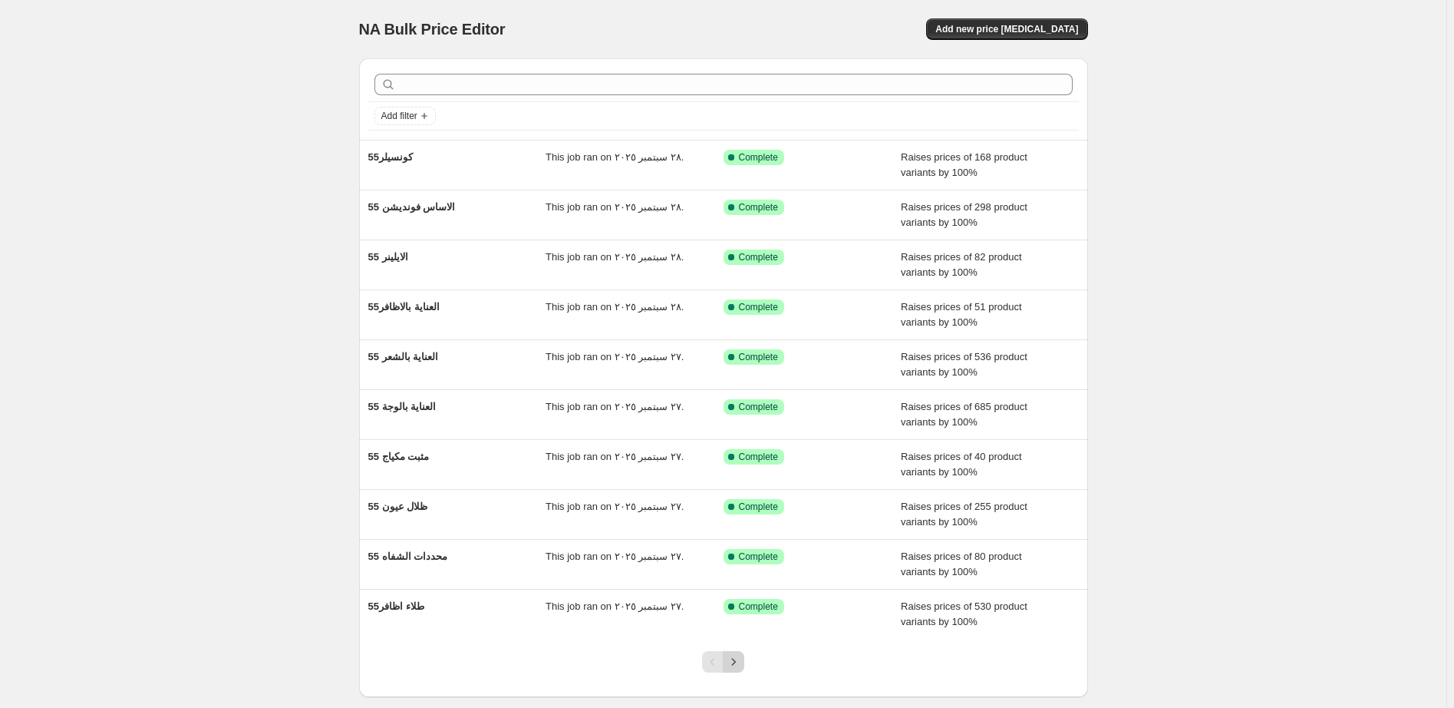
click at [741, 661] on icon "Next" at bounding box center [733, 661] width 15 height 15
click at [736, 663] on icon "Next" at bounding box center [734, 661] width 4 height 7
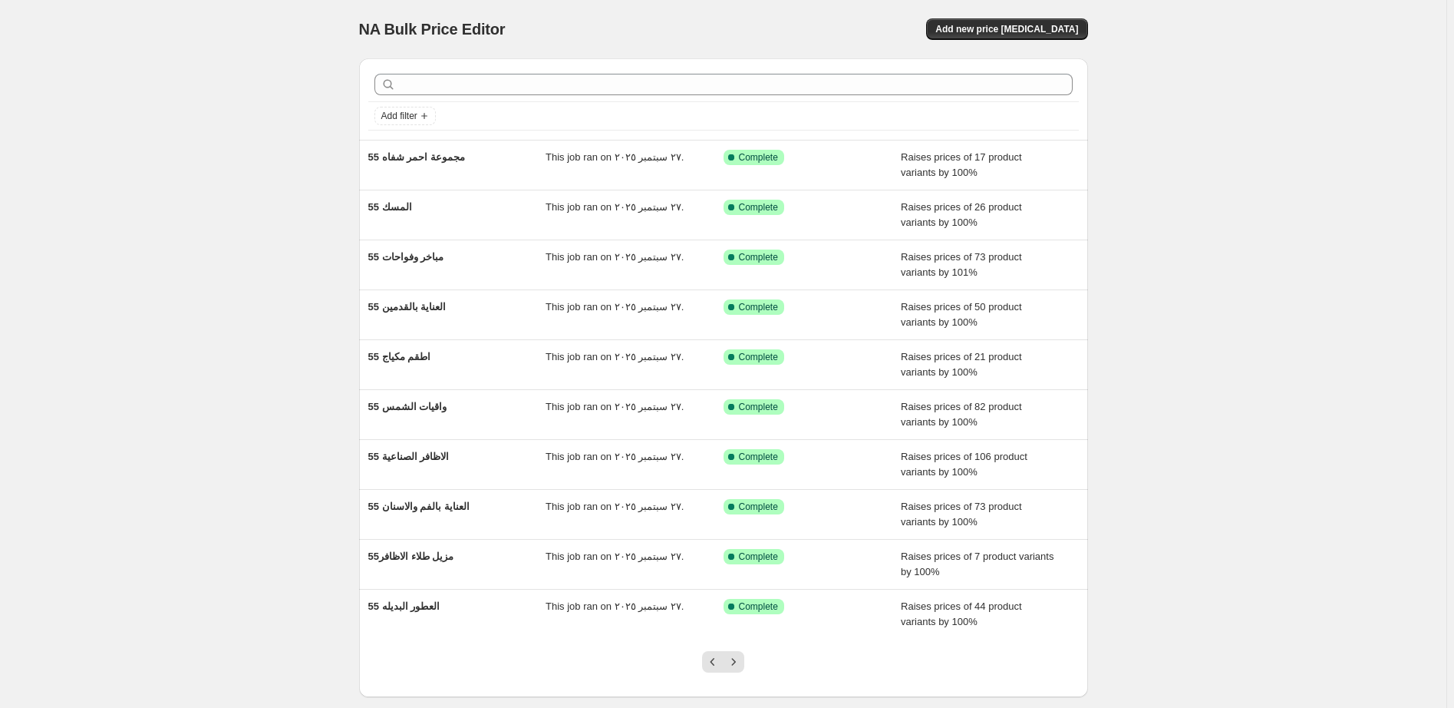
click at [736, 663] on icon "Next" at bounding box center [734, 661] width 4 height 7
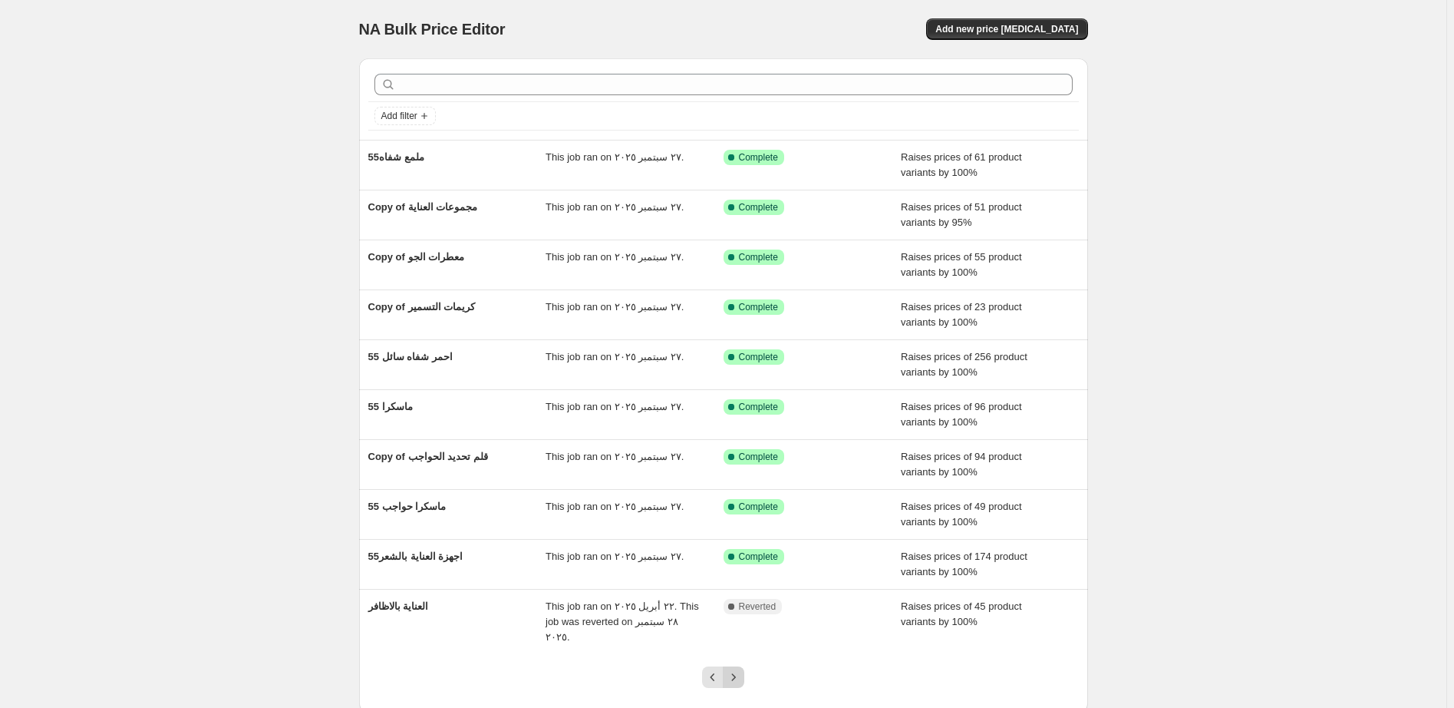
click at [739, 669] on icon "Next" at bounding box center [733, 676] width 15 height 15
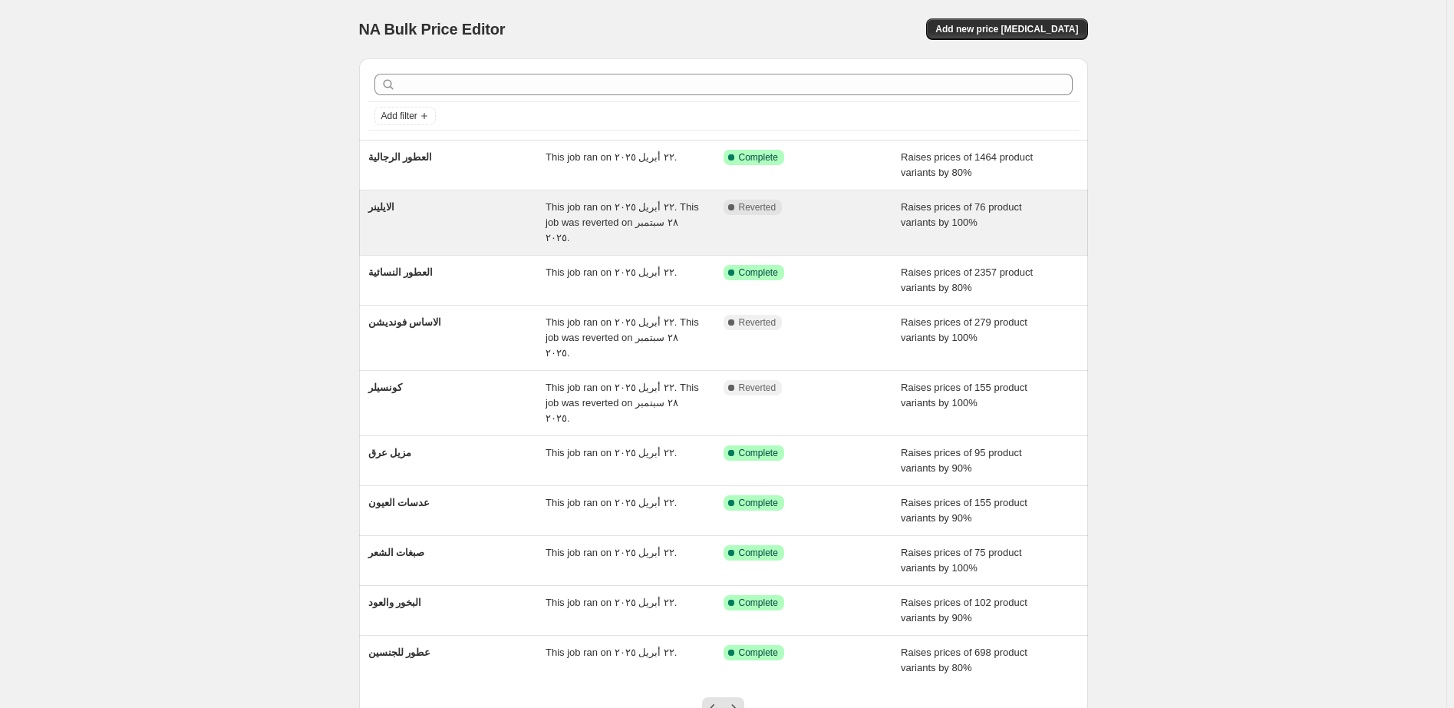
click at [843, 212] on div "Complete Reverted" at bounding box center [801, 207] width 155 height 15
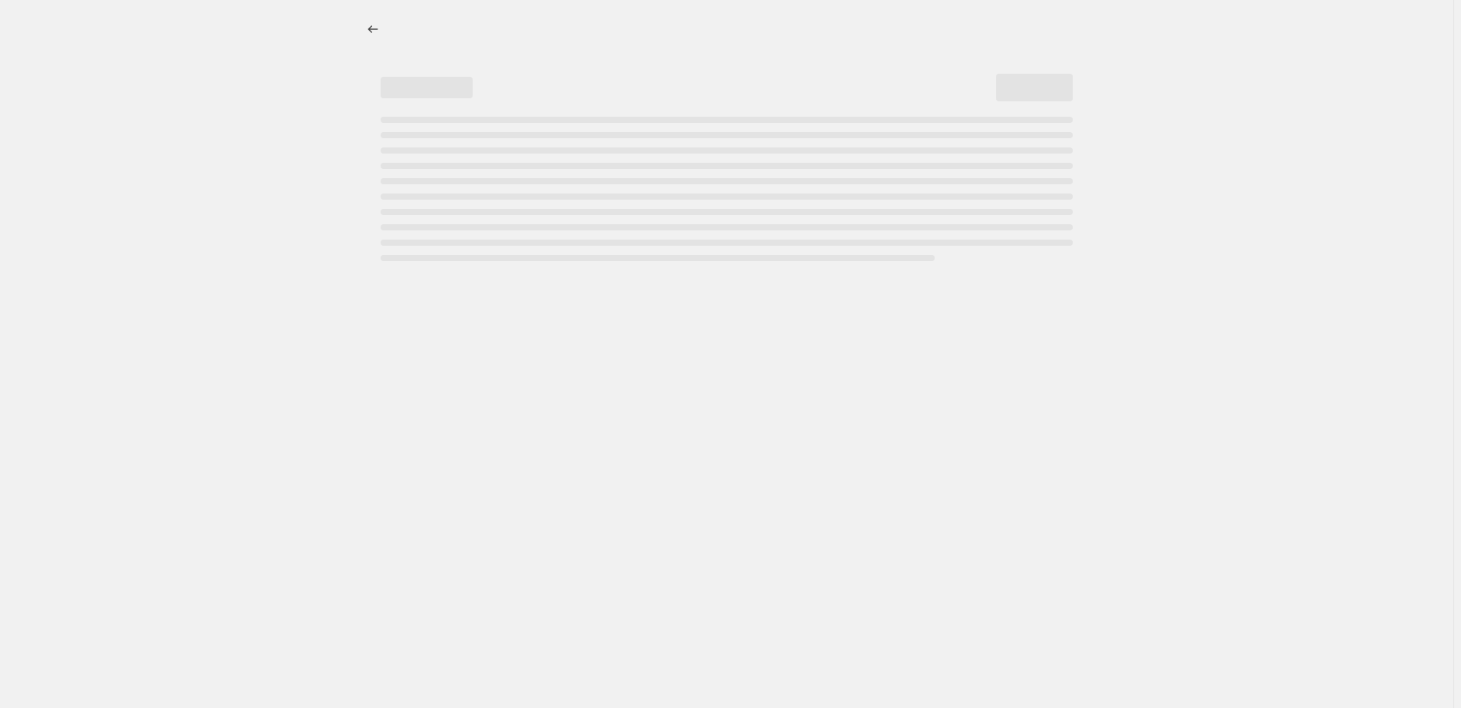
select select "percentage"
select select "pp"
select select "collection"
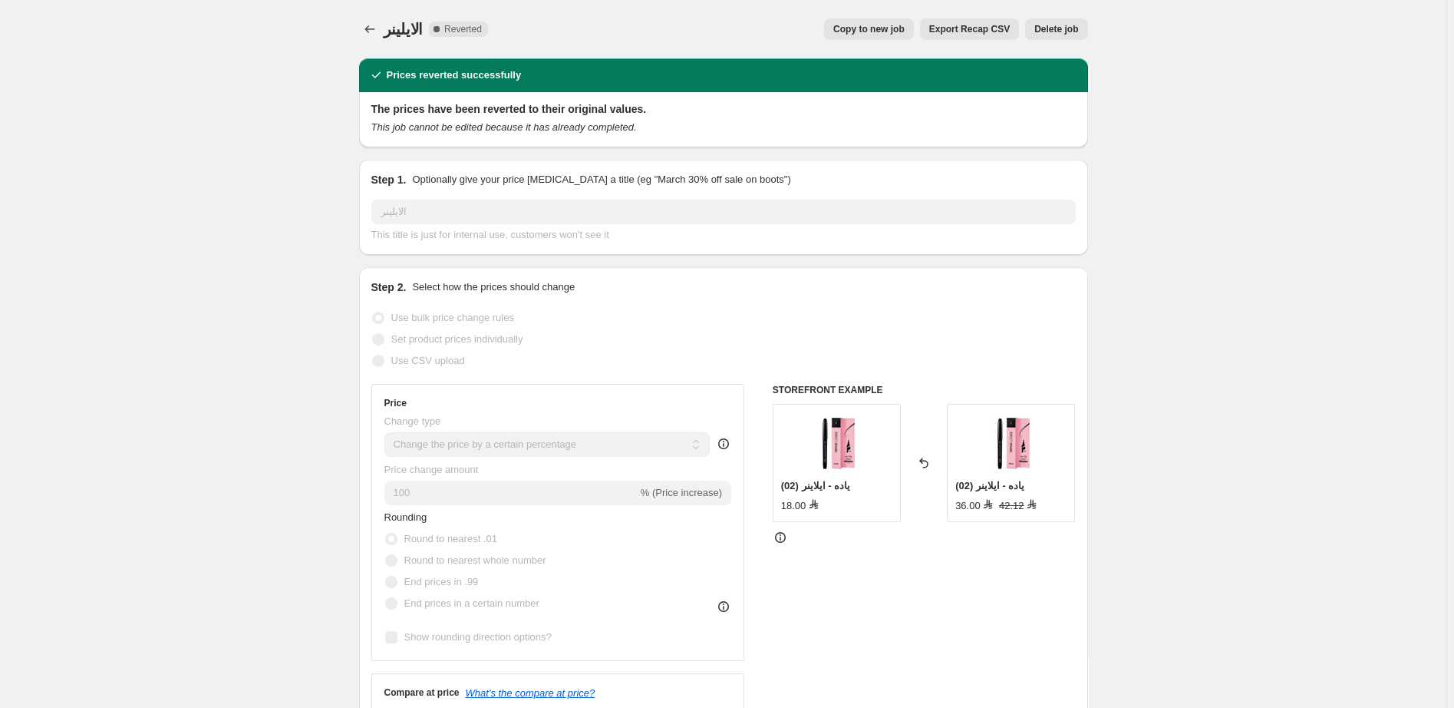
click at [1068, 30] on span "Delete job" at bounding box center [1056, 29] width 44 height 12
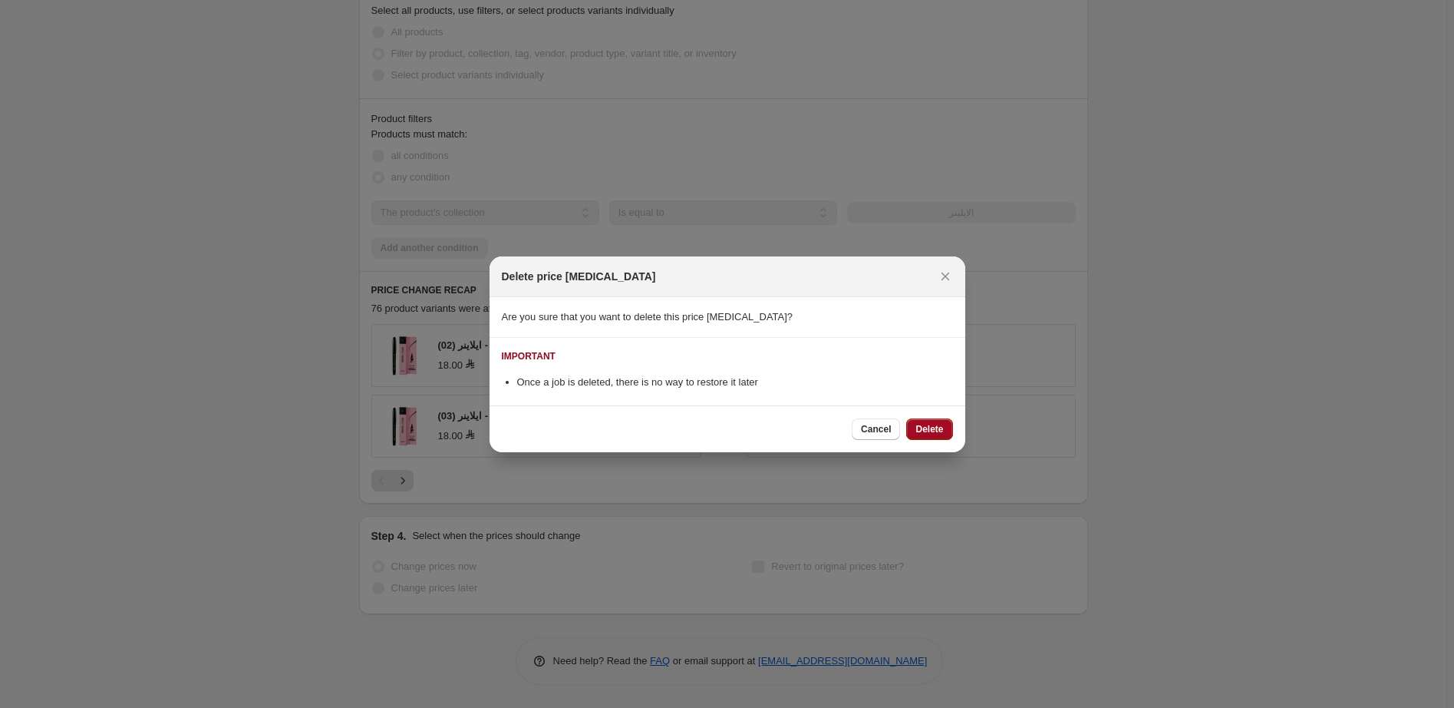
click at [925, 426] on span "Delete" at bounding box center [930, 429] width 28 height 12
click at [925, 426] on div "Cancel Delete" at bounding box center [902, 428] width 101 height 21
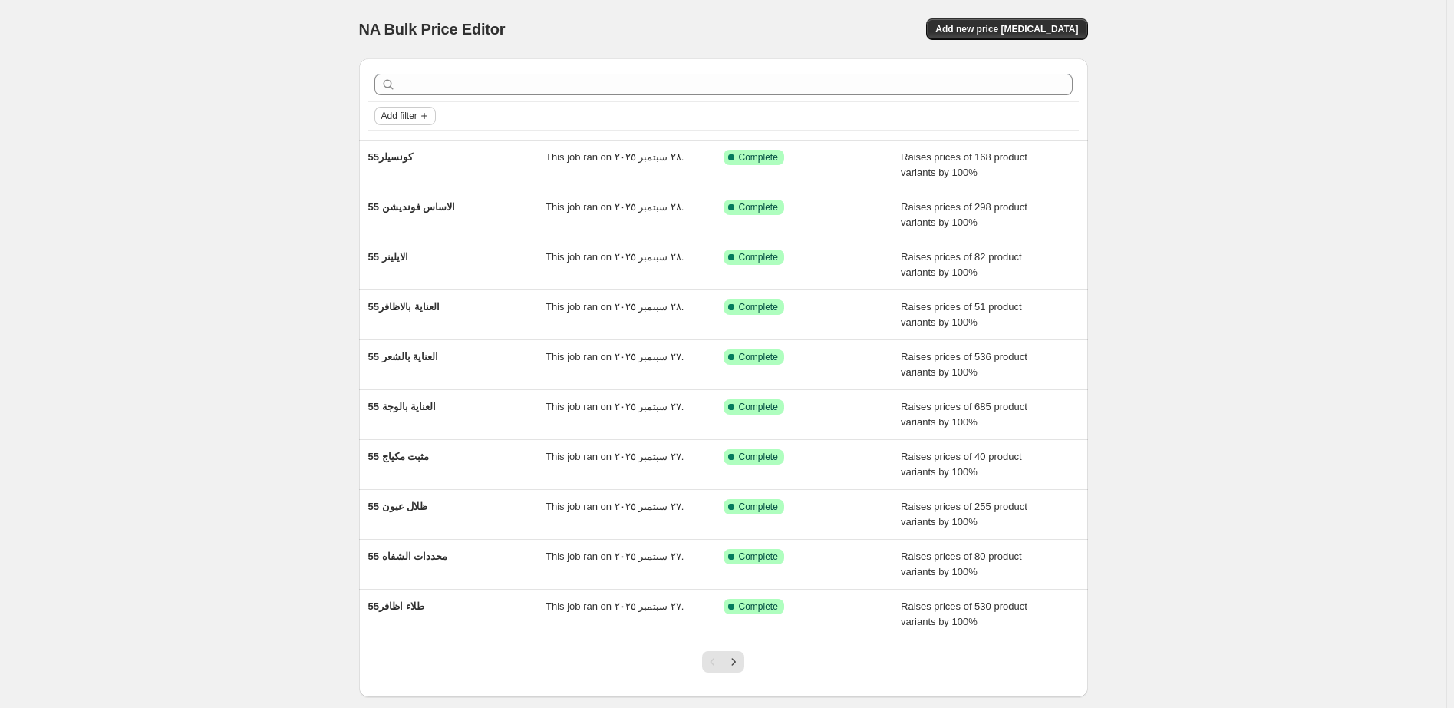
click at [410, 114] on span "Add filter" at bounding box center [399, 116] width 36 height 12
click at [408, 147] on span "Job status" at bounding box center [409, 146] width 45 height 12
click at [441, 254] on span "Reverted" at bounding box center [427, 256] width 41 height 12
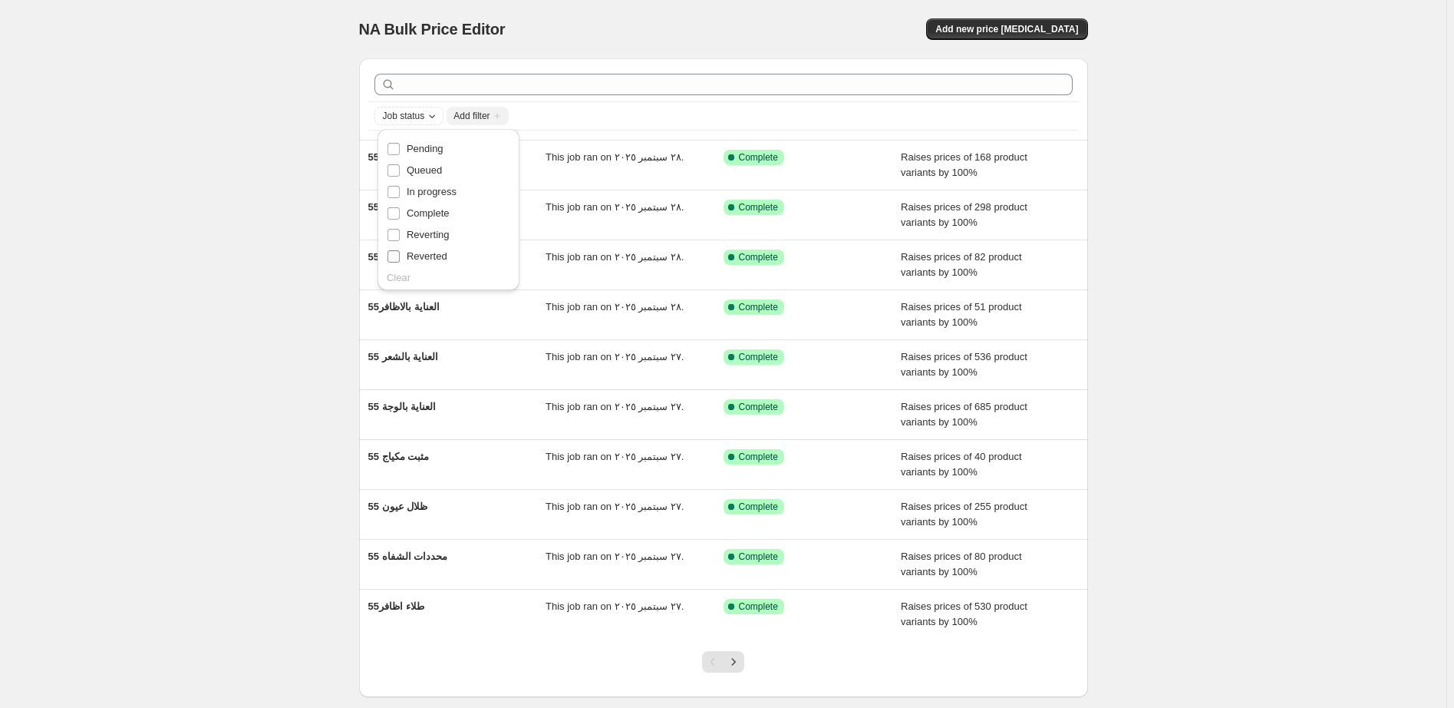
click at [400, 254] on input "Reverted" at bounding box center [394, 256] width 12 height 12
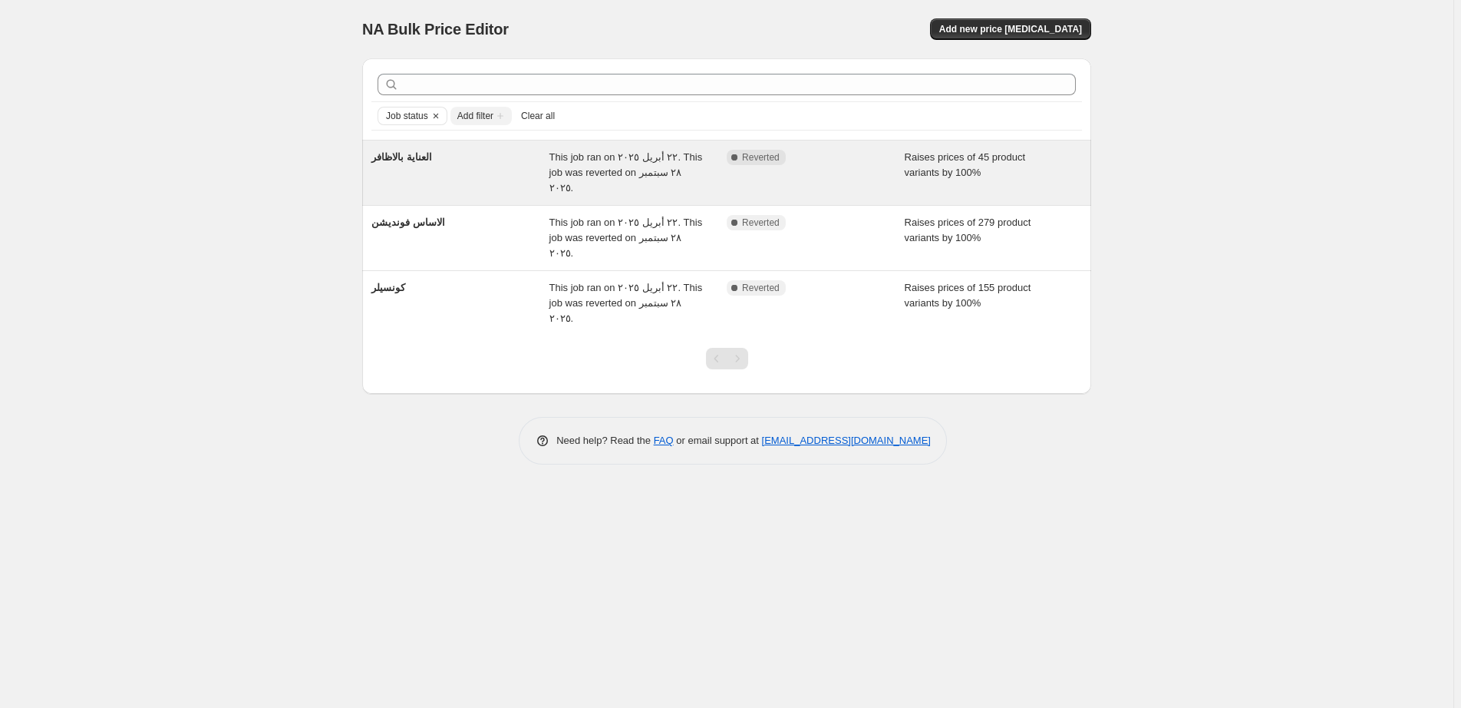
click at [1058, 159] on div "Raises prices of 45 product variants by 100%" at bounding box center [994, 173] width 178 height 46
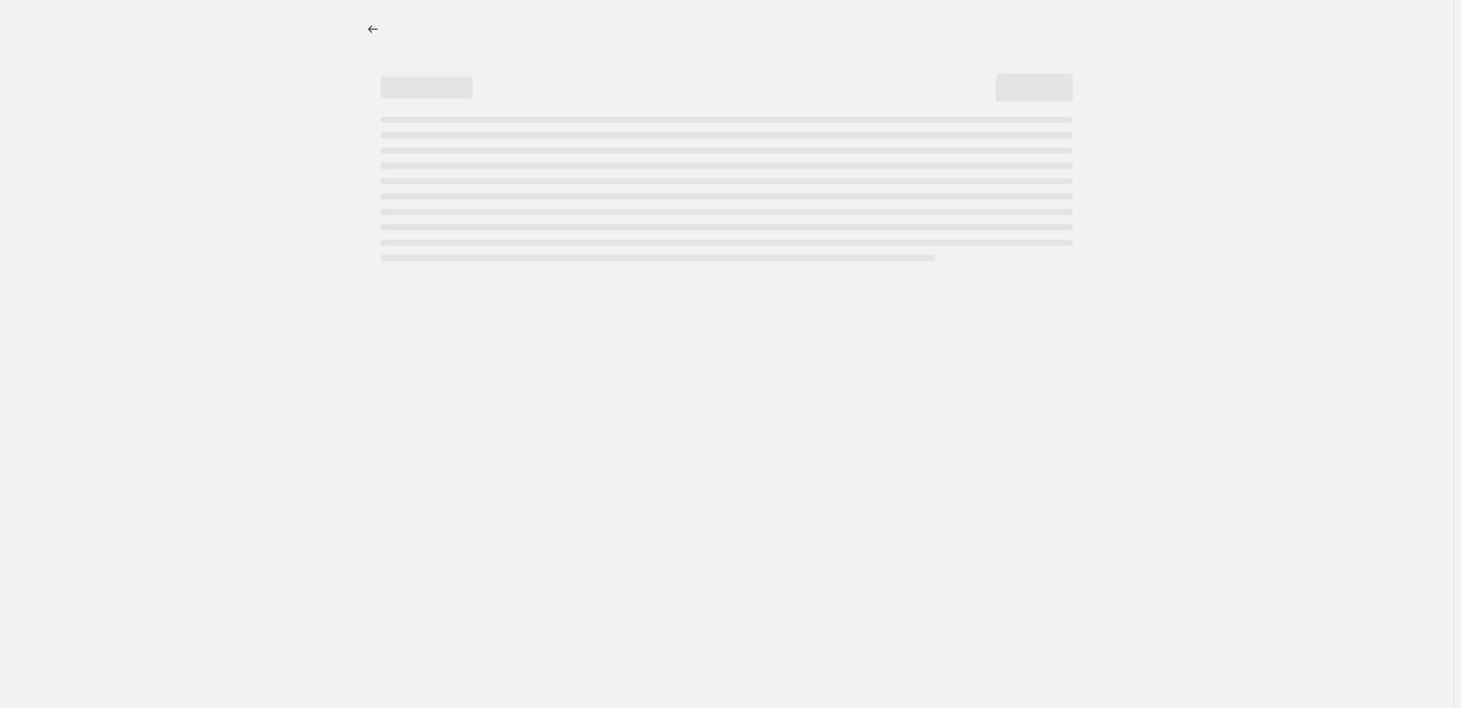
select select "percentage"
select select "pp"
select select "collection"
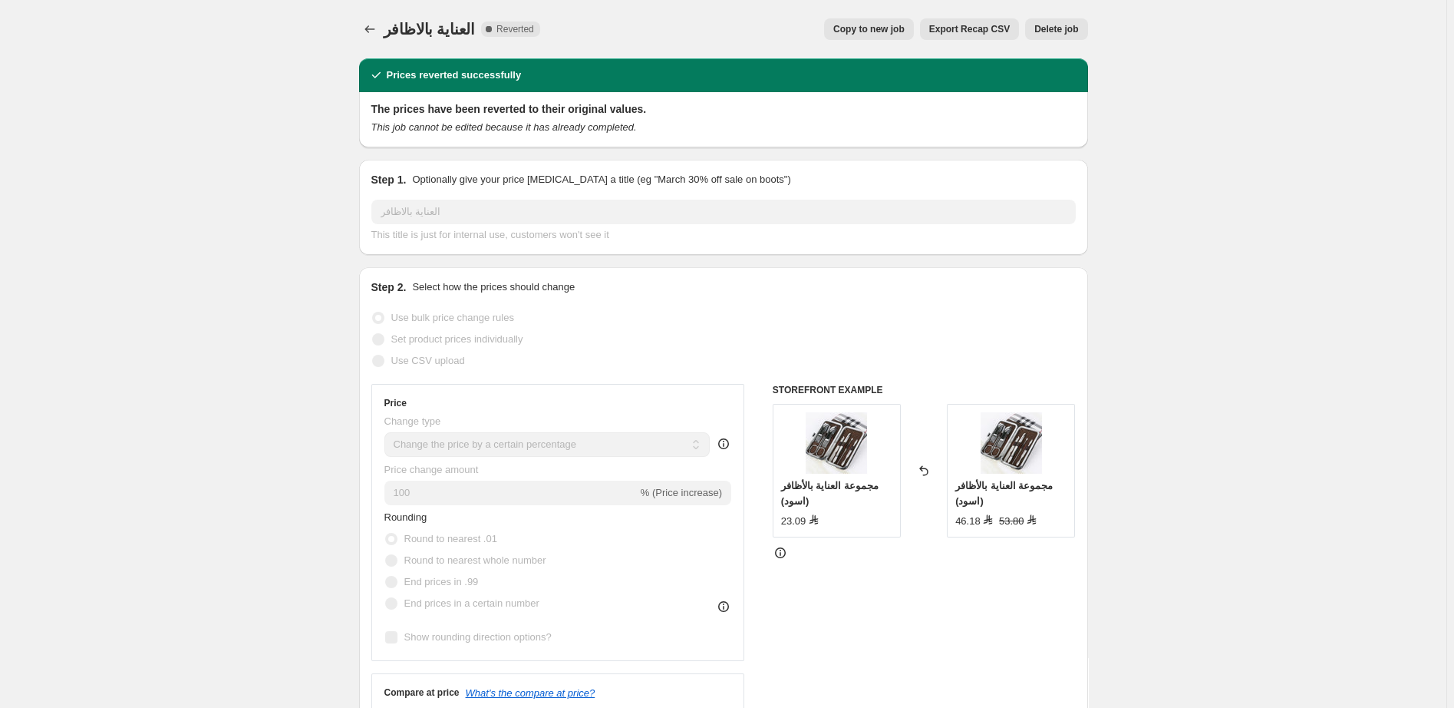
click at [1060, 30] on span "Delete job" at bounding box center [1056, 29] width 44 height 12
click at [1063, 25] on span "Delete job" at bounding box center [1056, 29] width 44 height 12
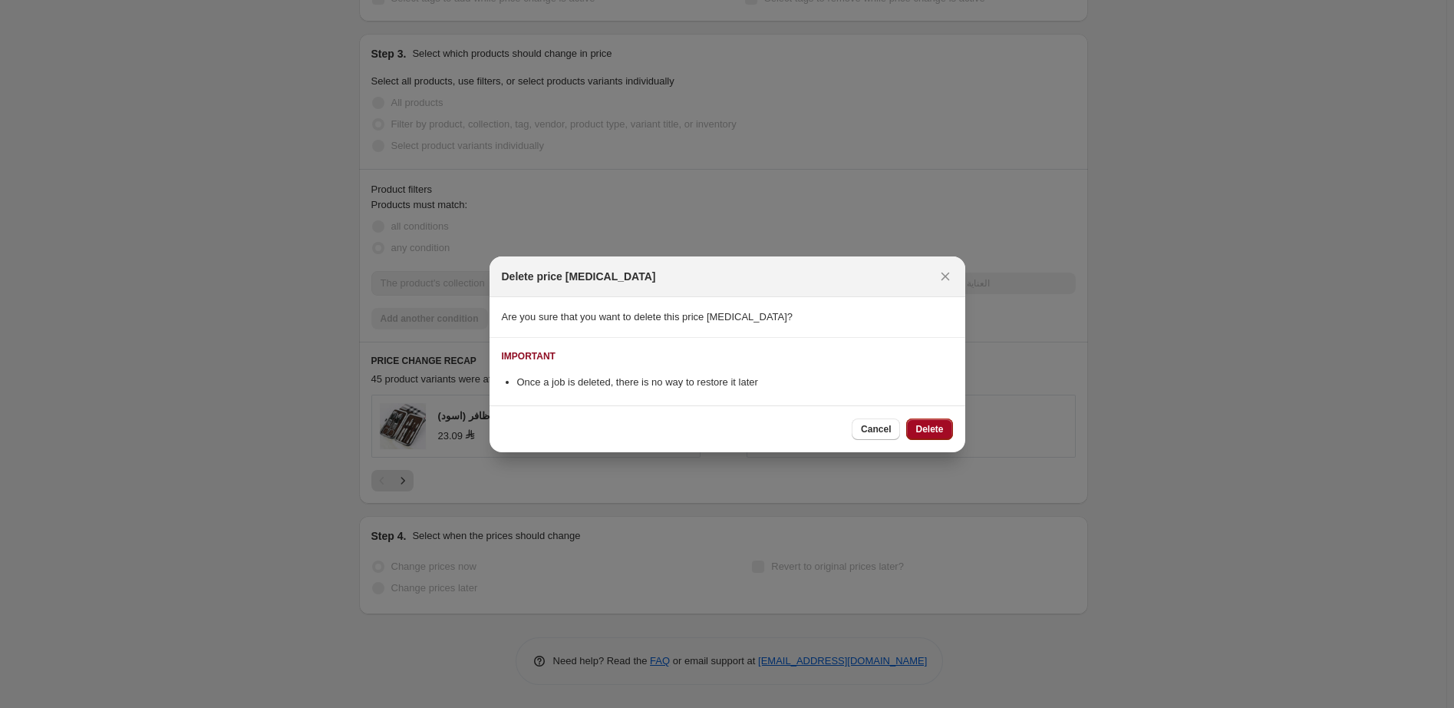
click at [931, 424] on button "Delete" at bounding box center [929, 428] width 46 height 21
click at [931, 424] on div "Cancel Loading Delete" at bounding box center [902, 428] width 101 height 21
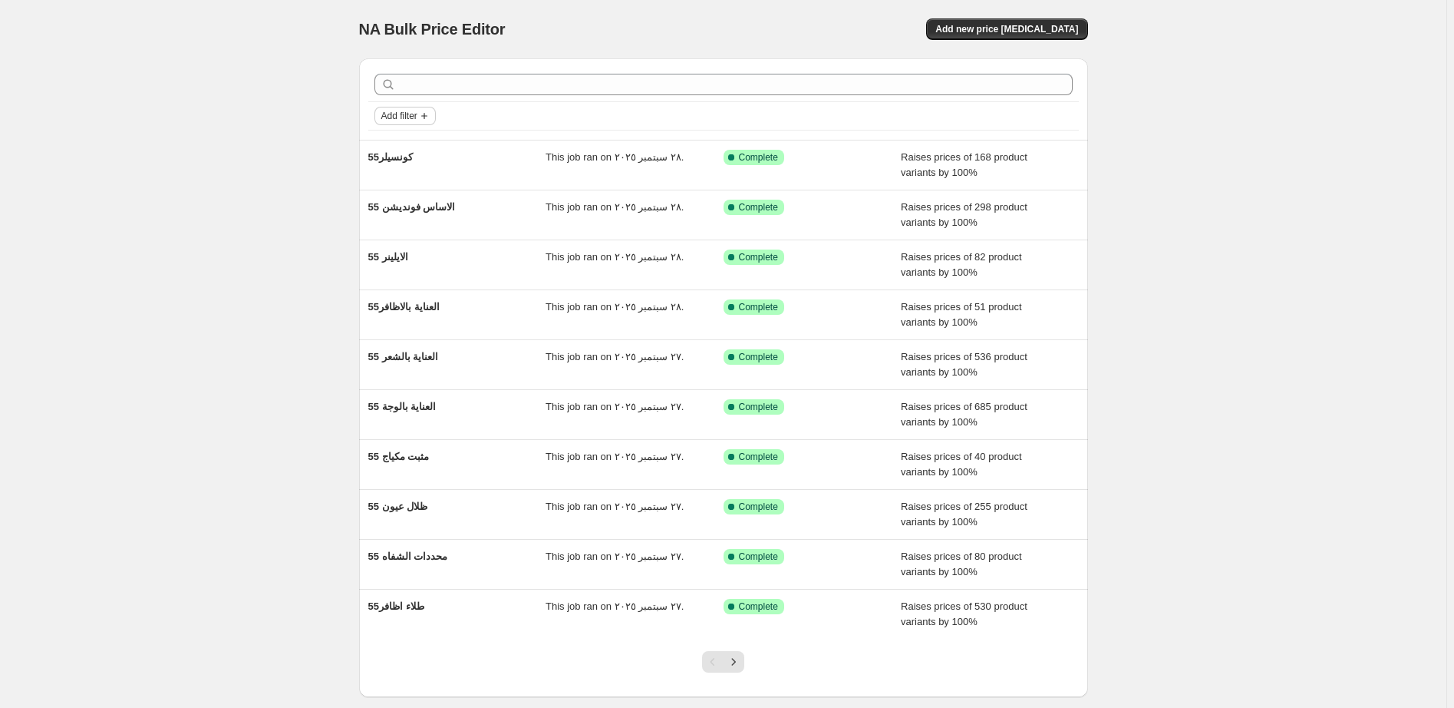
click at [411, 114] on span "Add filter" at bounding box center [399, 116] width 36 height 12
click at [405, 117] on span "Add filter" at bounding box center [399, 116] width 36 height 12
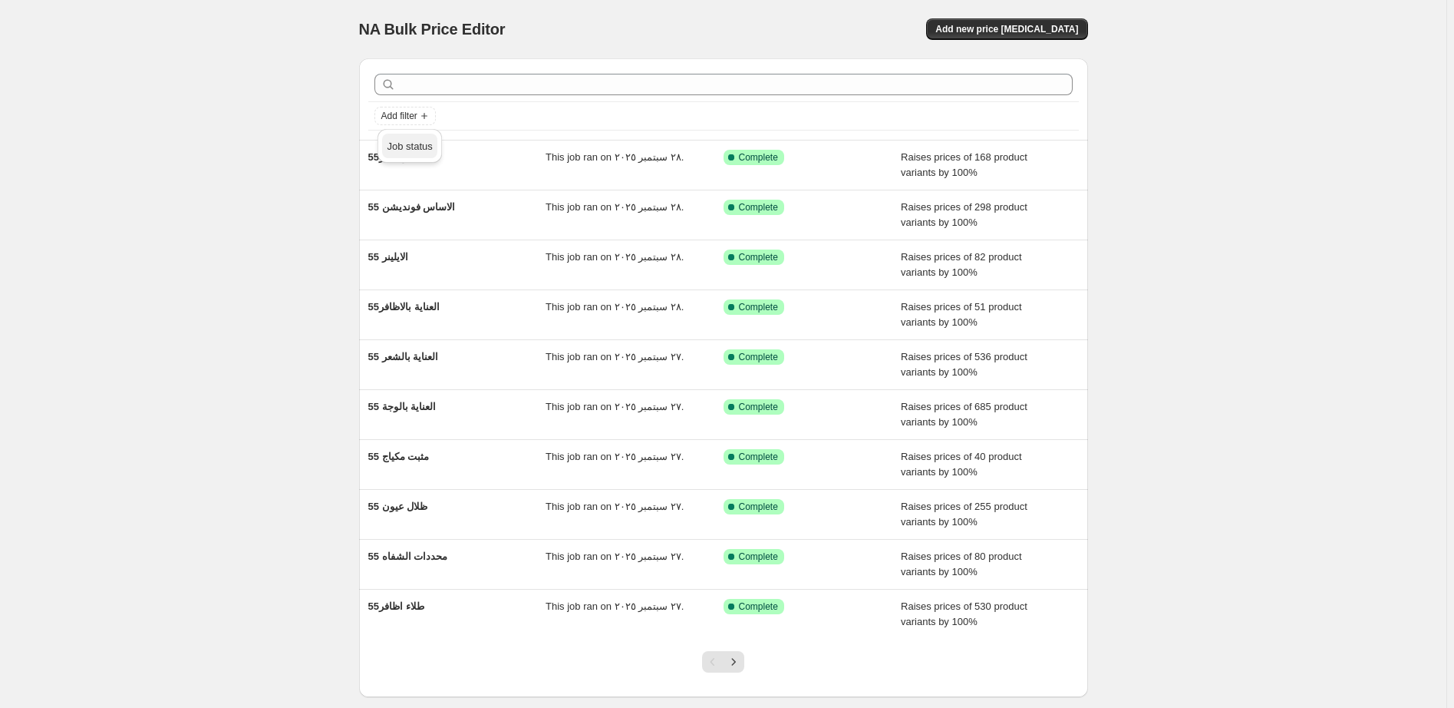
click at [411, 142] on span "Job status" at bounding box center [409, 146] width 45 height 12
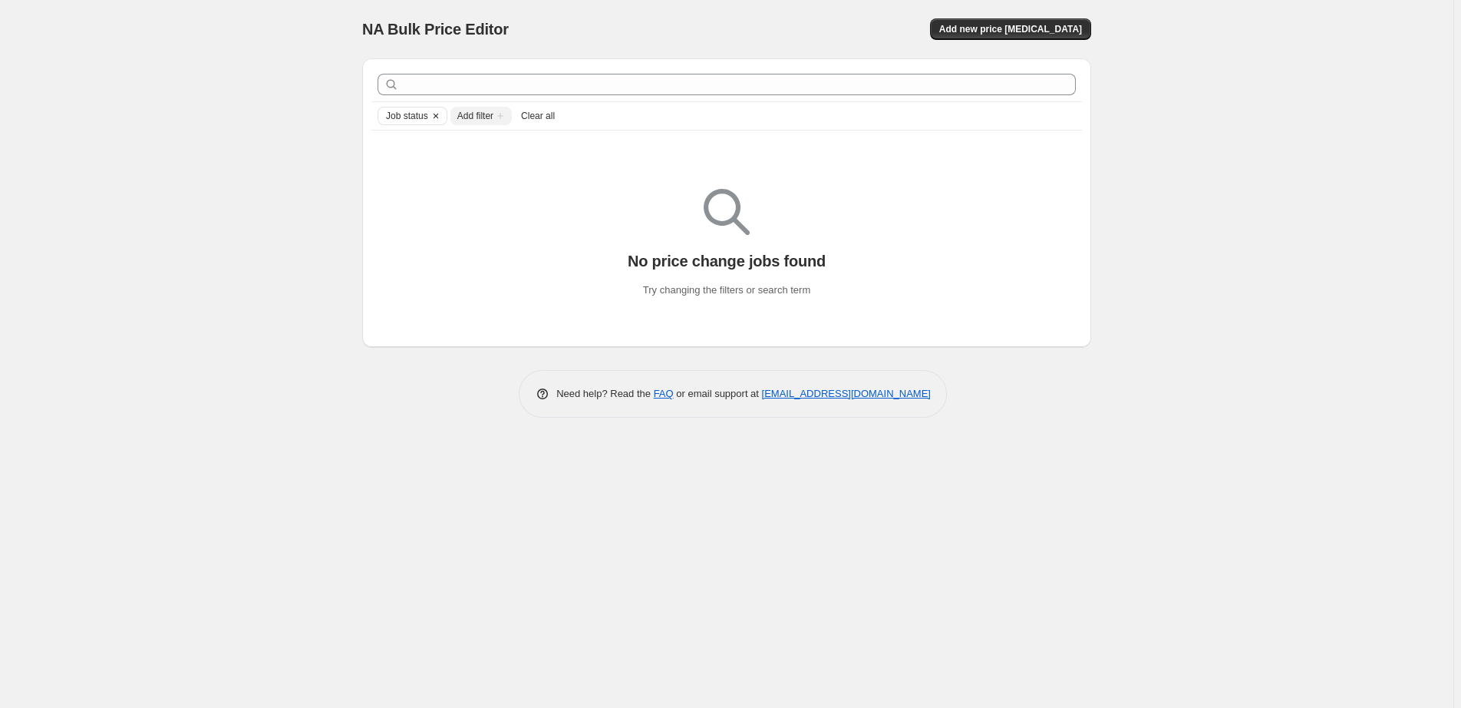
click at [437, 113] on icon "Clear" at bounding box center [436, 116] width 12 height 12
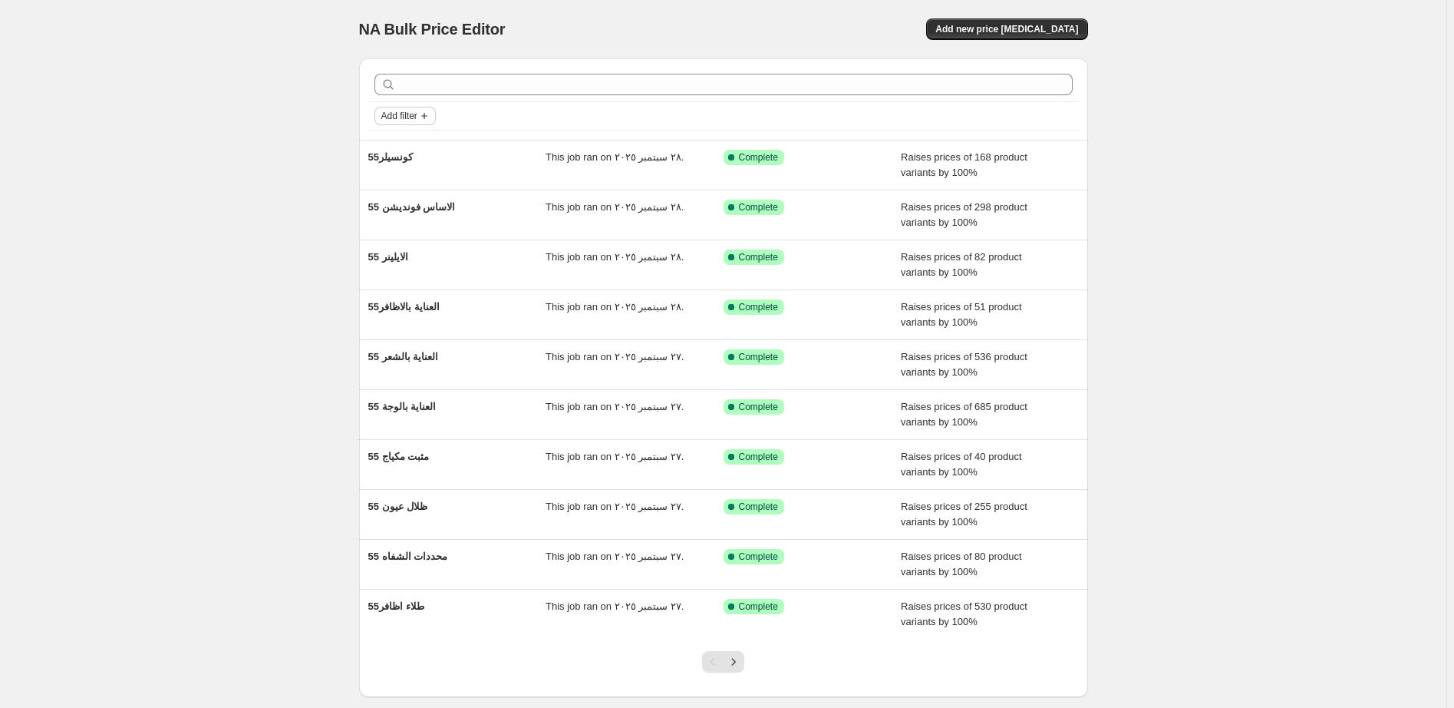
click at [411, 117] on span "Add filter" at bounding box center [399, 116] width 36 height 12
click at [406, 147] on span "Job status" at bounding box center [409, 146] width 45 height 12
click at [431, 254] on span "Reverted" at bounding box center [427, 256] width 41 height 12
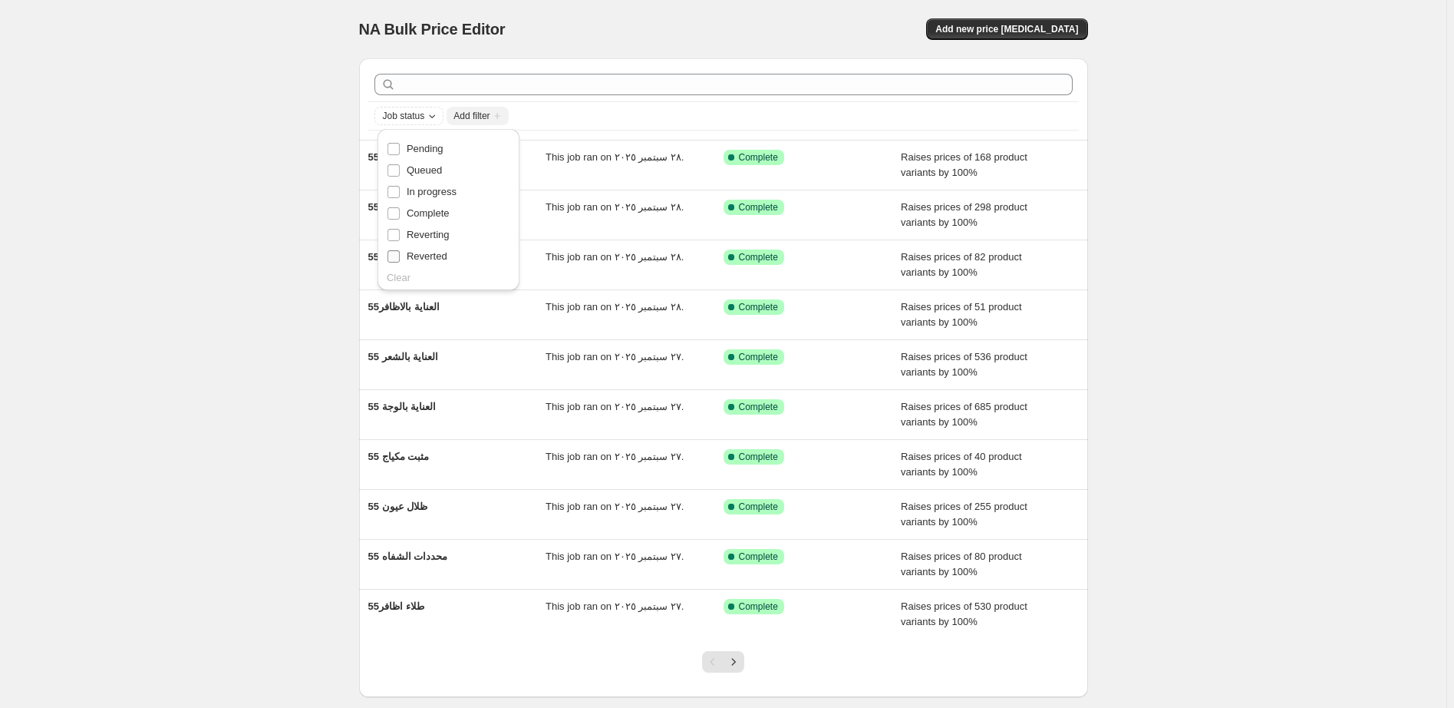
click at [400, 254] on input "Reverted" at bounding box center [394, 256] width 12 height 12
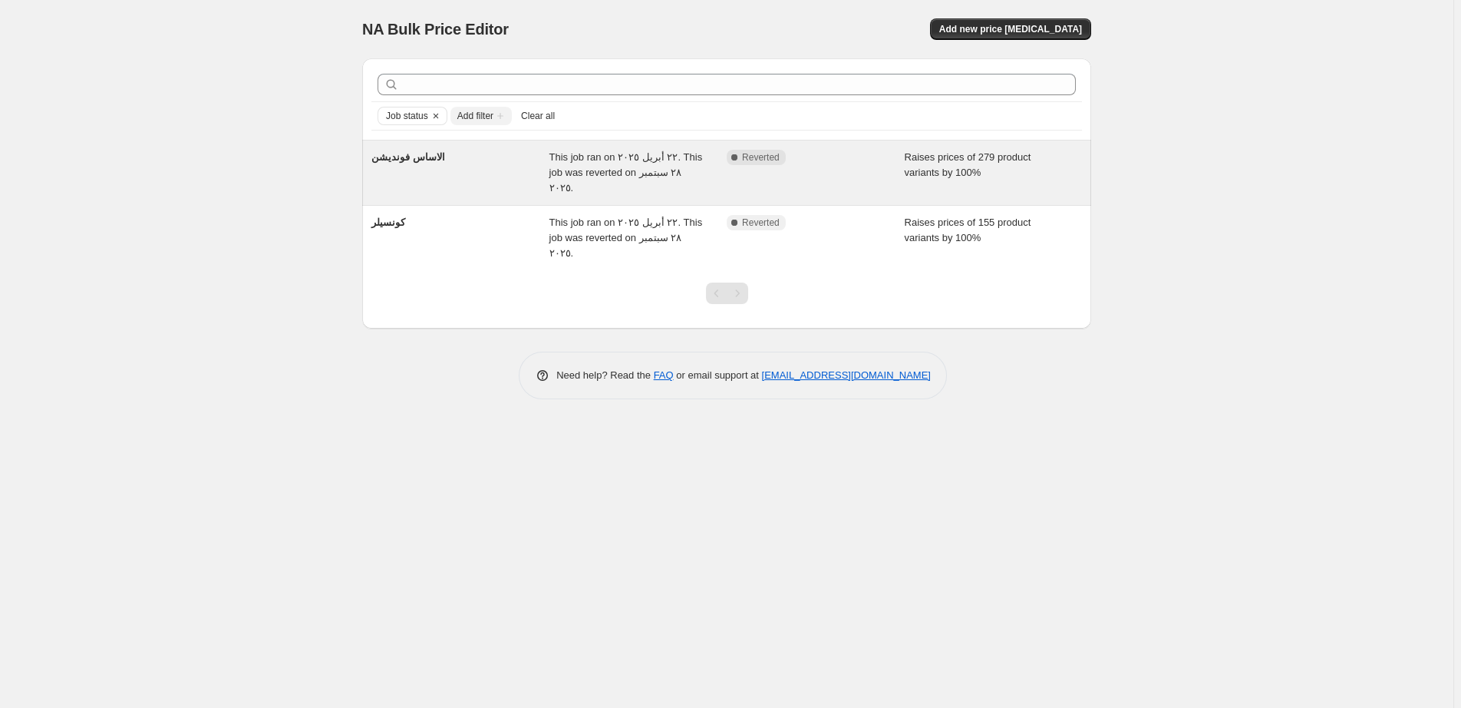
click at [1045, 160] on div "Raises prices of 279 product variants by 100%" at bounding box center [994, 173] width 178 height 46
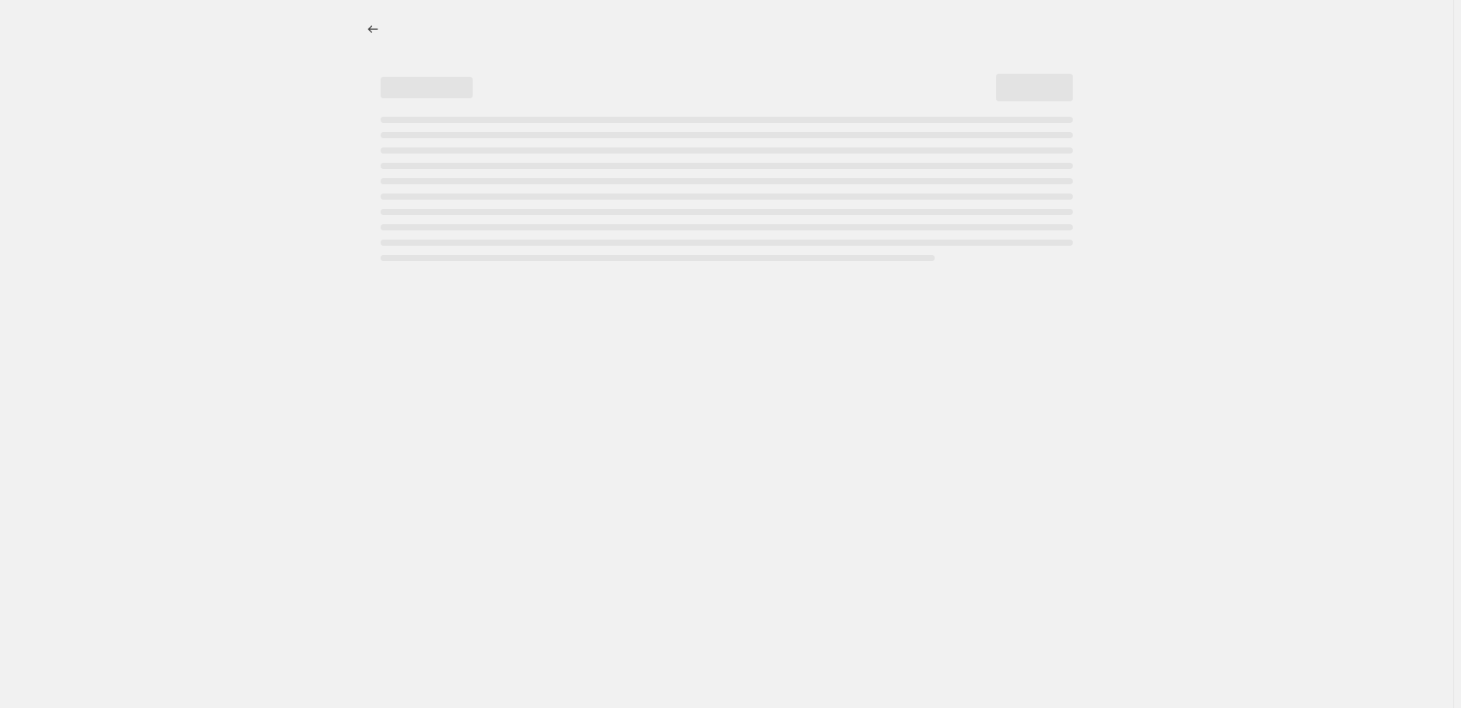
select select "percentage"
select select "pp"
select select "collection"
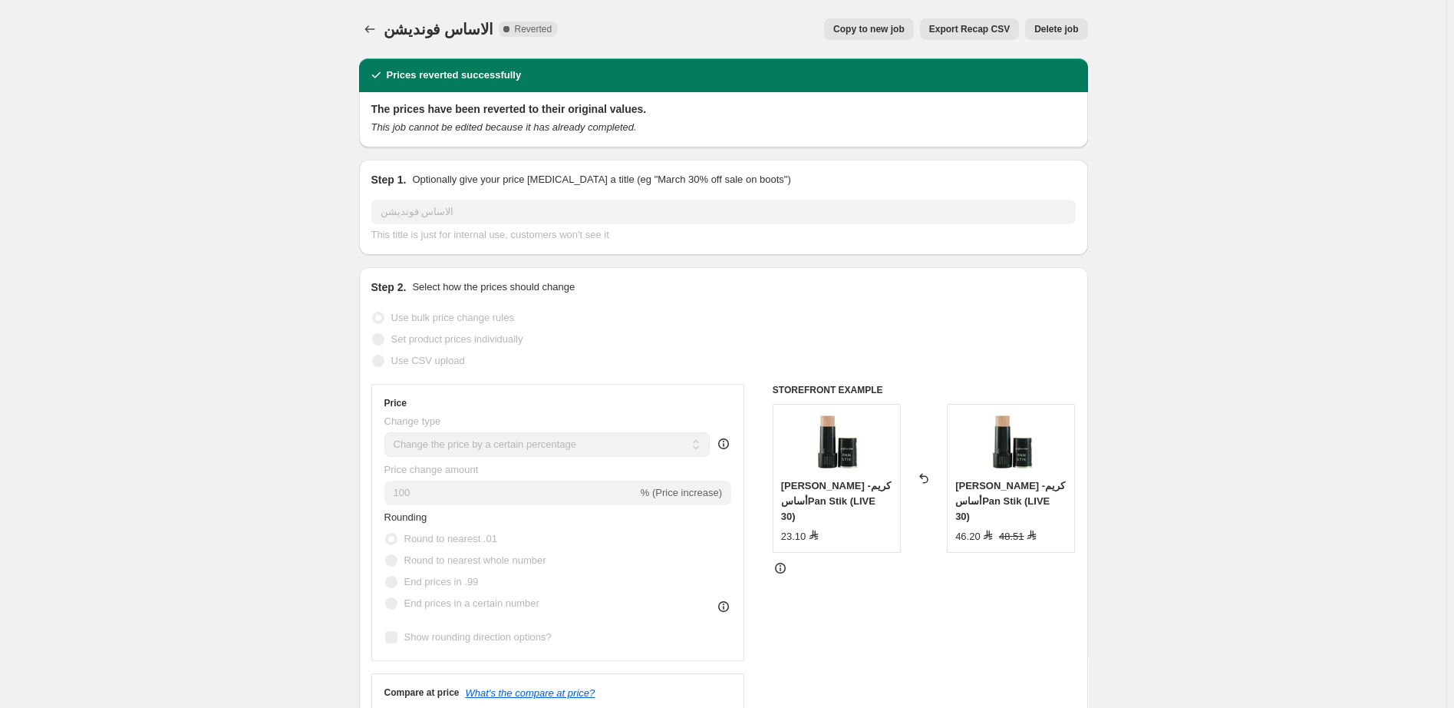
click at [1057, 29] on span "Delete job" at bounding box center [1056, 29] width 44 height 12
click at [1063, 28] on span "Delete job" at bounding box center [1056, 29] width 44 height 12
click at [1065, 28] on span "Delete job" at bounding box center [1056, 29] width 44 height 12
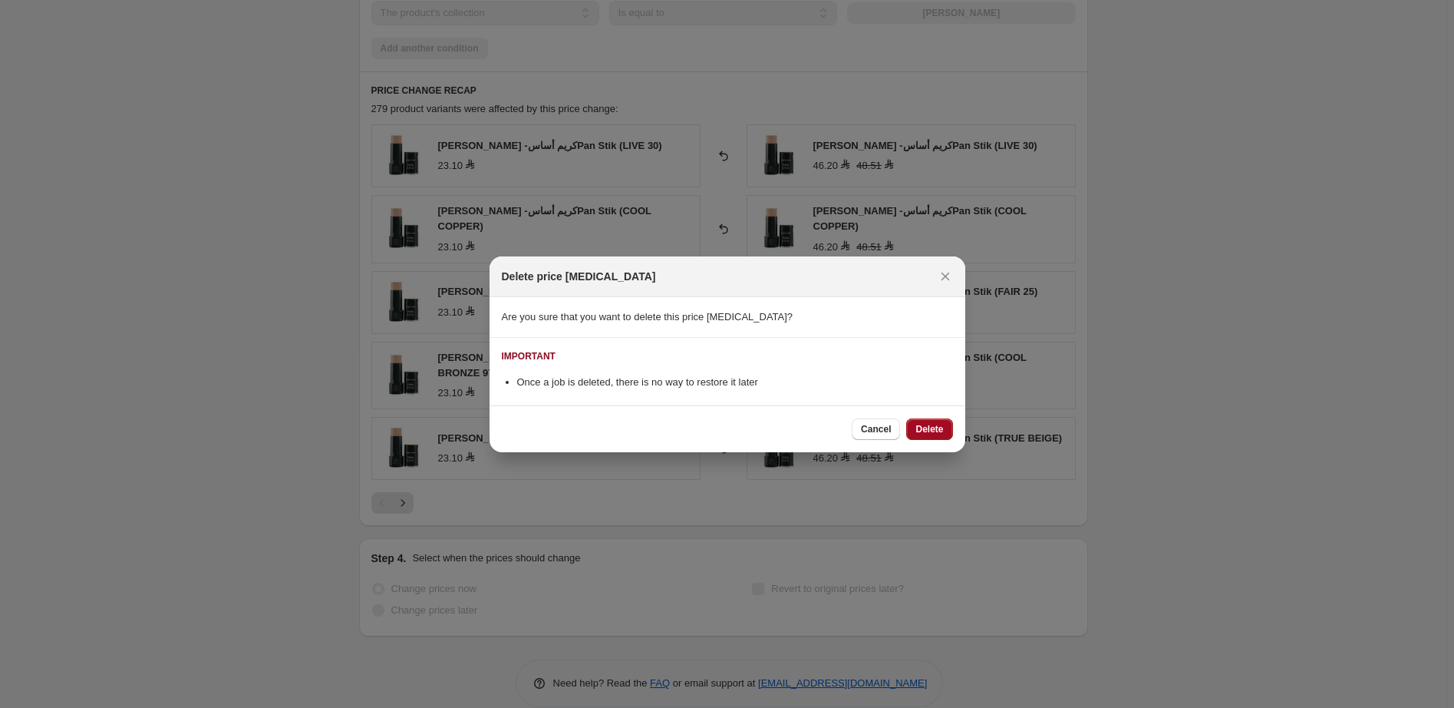
click at [926, 425] on span "Delete" at bounding box center [930, 429] width 28 height 12
click at [926, 425] on div "Cancel Delete" at bounding box center [902, 428] width 101 height 21
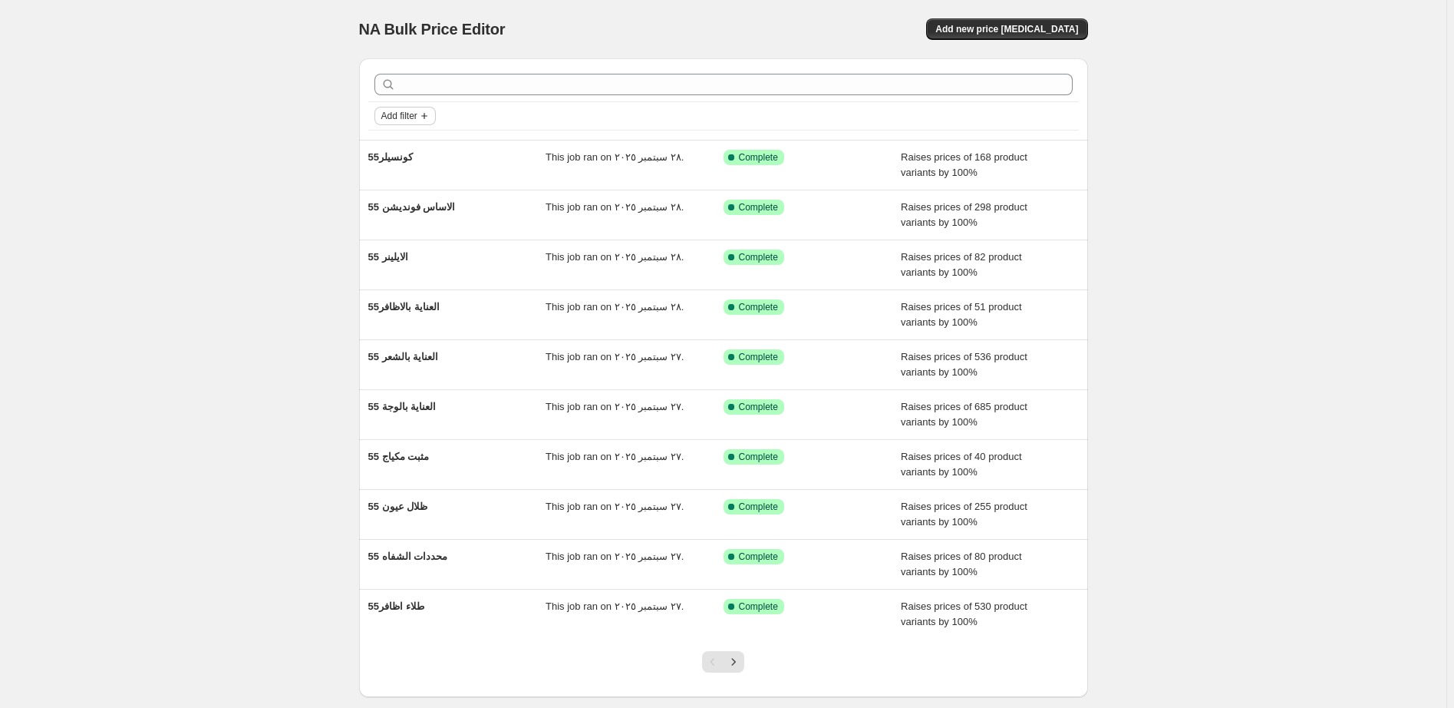
click at [403, 117] on span "Add filter" at bounding box center [399, 116] width 36 height 12
click at [404, 149] on span "Job status" at bounding box center [409, 146] width 45 height 12
click at [404, 149] on div "55كونسيلر This job ran on ٢٨ سبتمبر ٢٠٢٥. Success Complete Complete Raises pric…" at bounding box center [723, 164] width 729 height 49
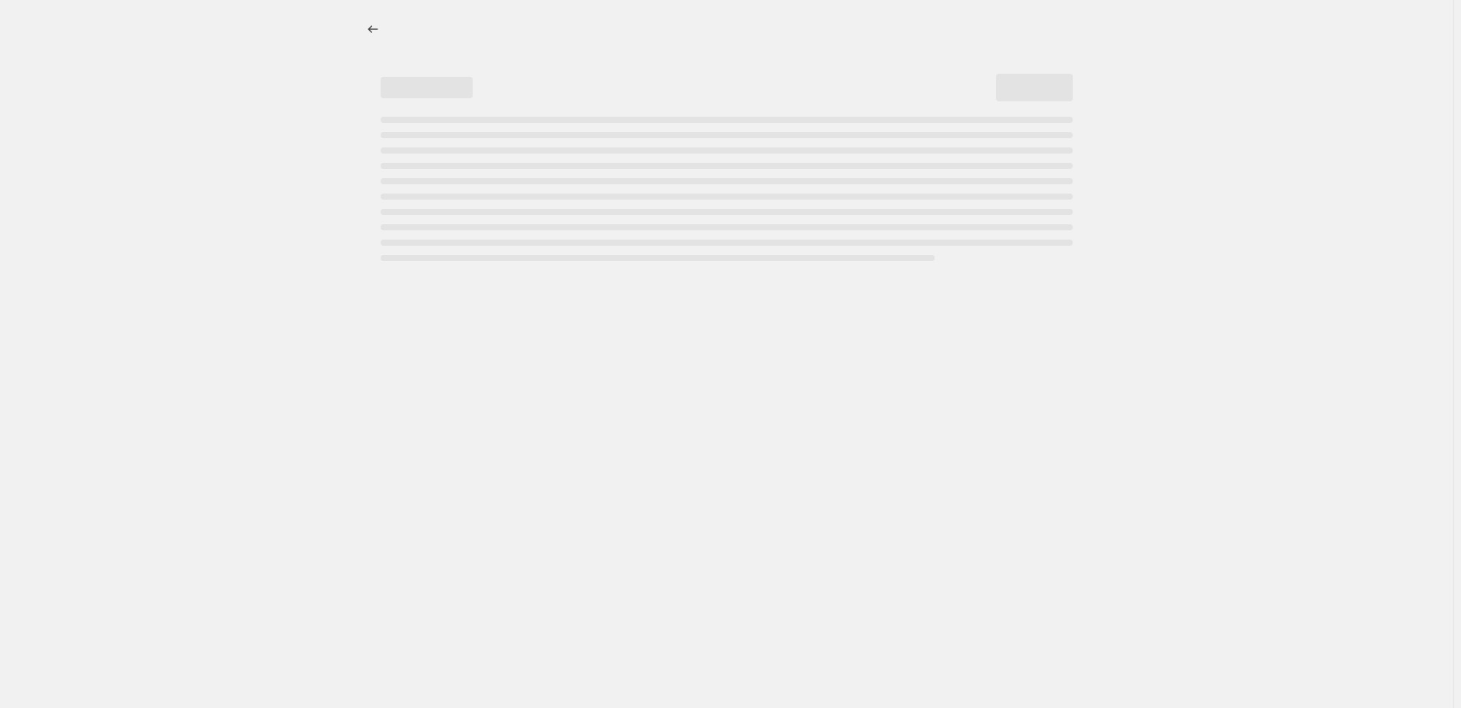
select select "percentage"
select select "pp"
select select "collection"
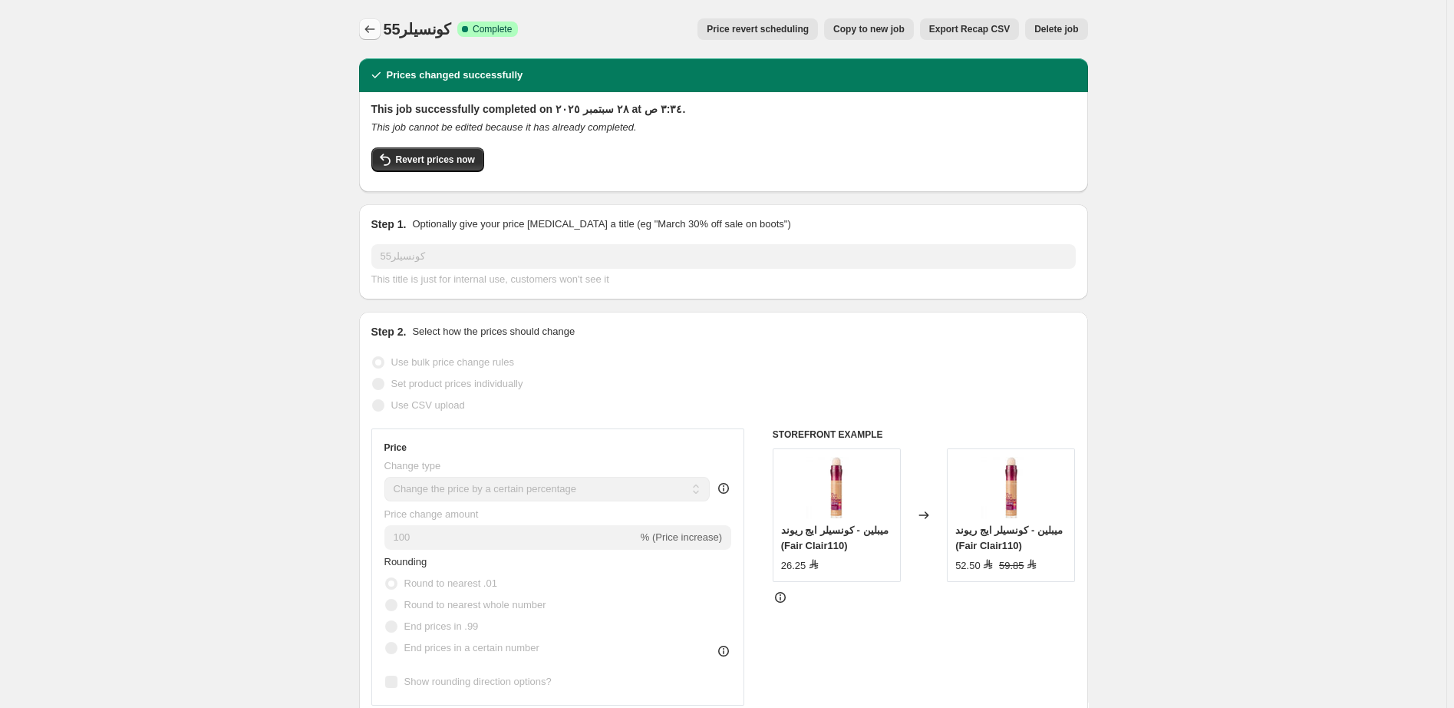
click at [376, 26] on icon "Price change jobs" at bounding box center [369, 28] width 15 height 15
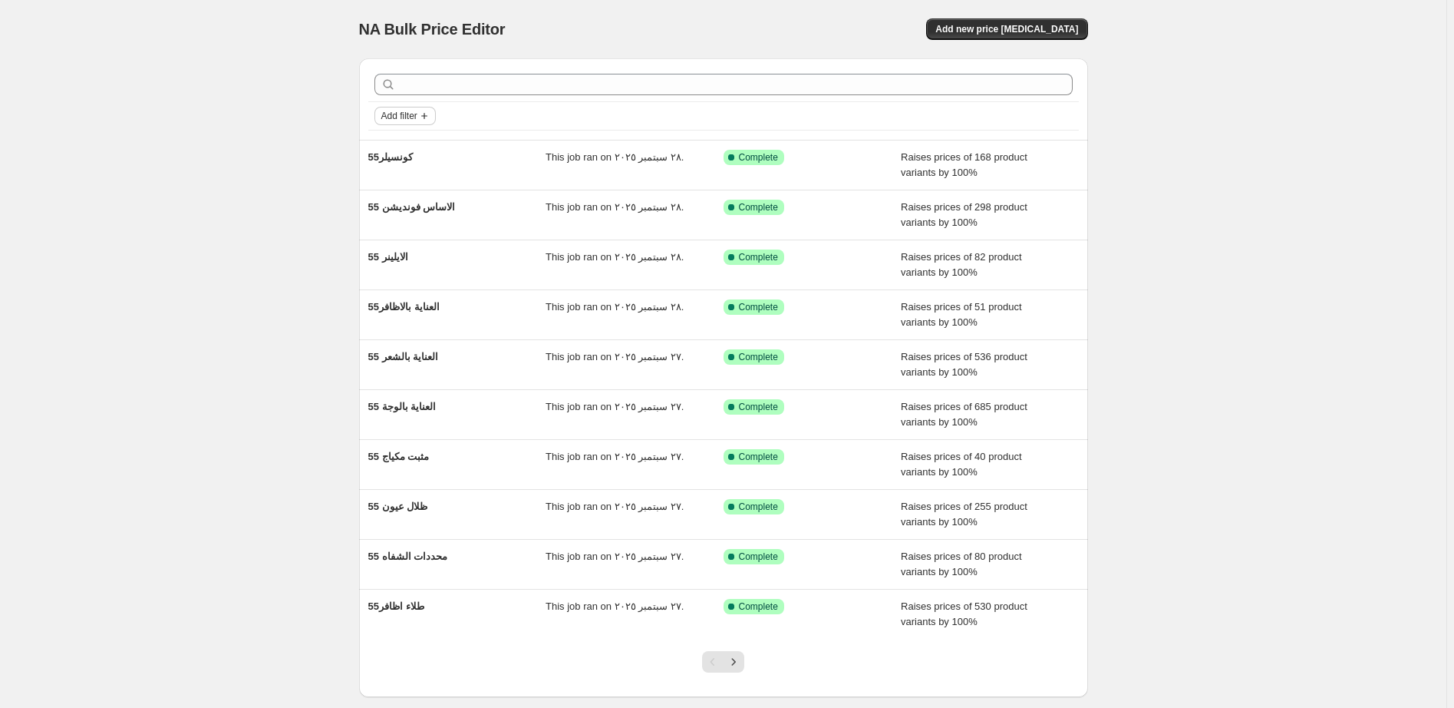
click at [398, 114] on span "Add filter" at bounding box center [399, 116] width 36 height 12
click at [405, 117] on span "Add filter" at bounding box center [399, 116] width 36 height 12
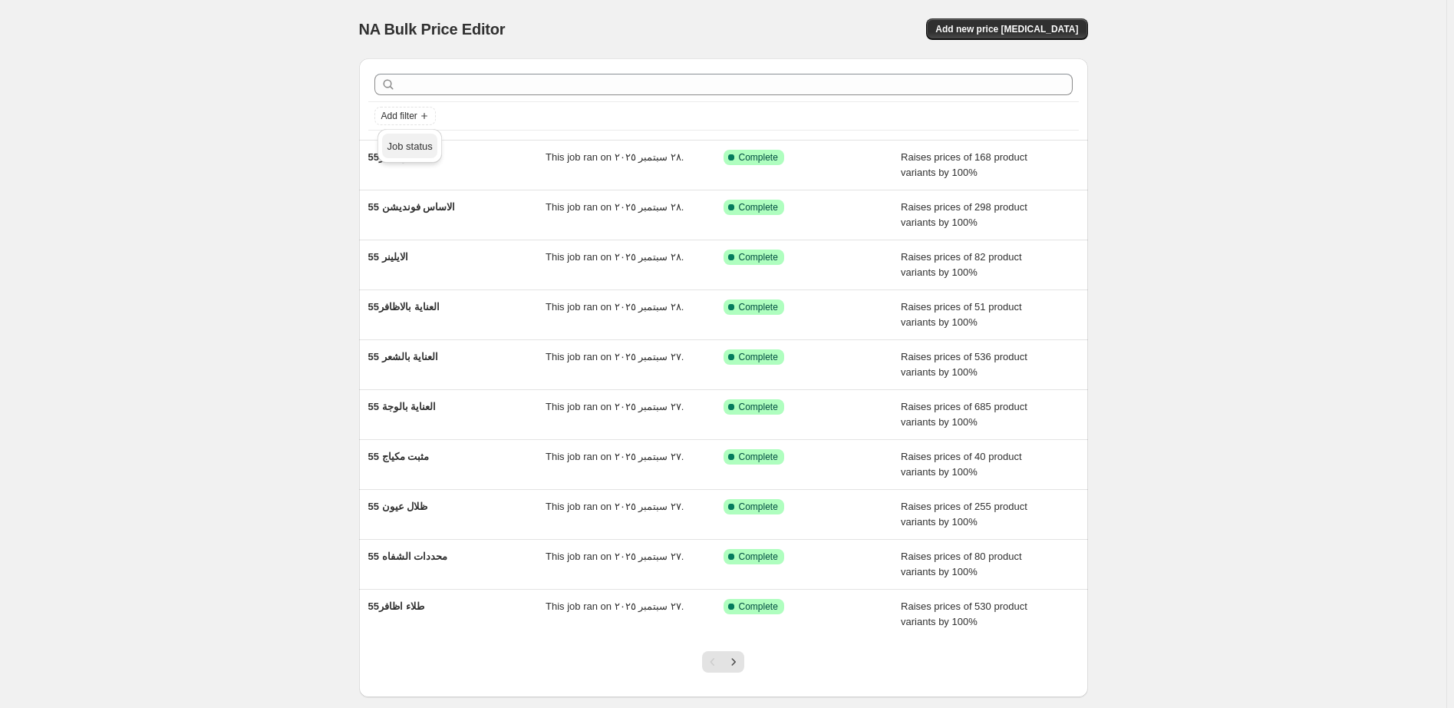
click at [404, 147] on span "Job status" at bounding box center [409, 146] width 45 height 12
click at [435, 256] on span "Reverted" at bounding box center [427, 256] width 41 height 12
click at [400, 256] on input "Reverted" at bounding box center [394, 256] width 12 height 12
click at [435, 256] on span "Reverted" at bounding box center [427, 256] width 41 height 12
click at [400, 256] on input "Reverted" at bounding box center [394, 256] width 12 height 12
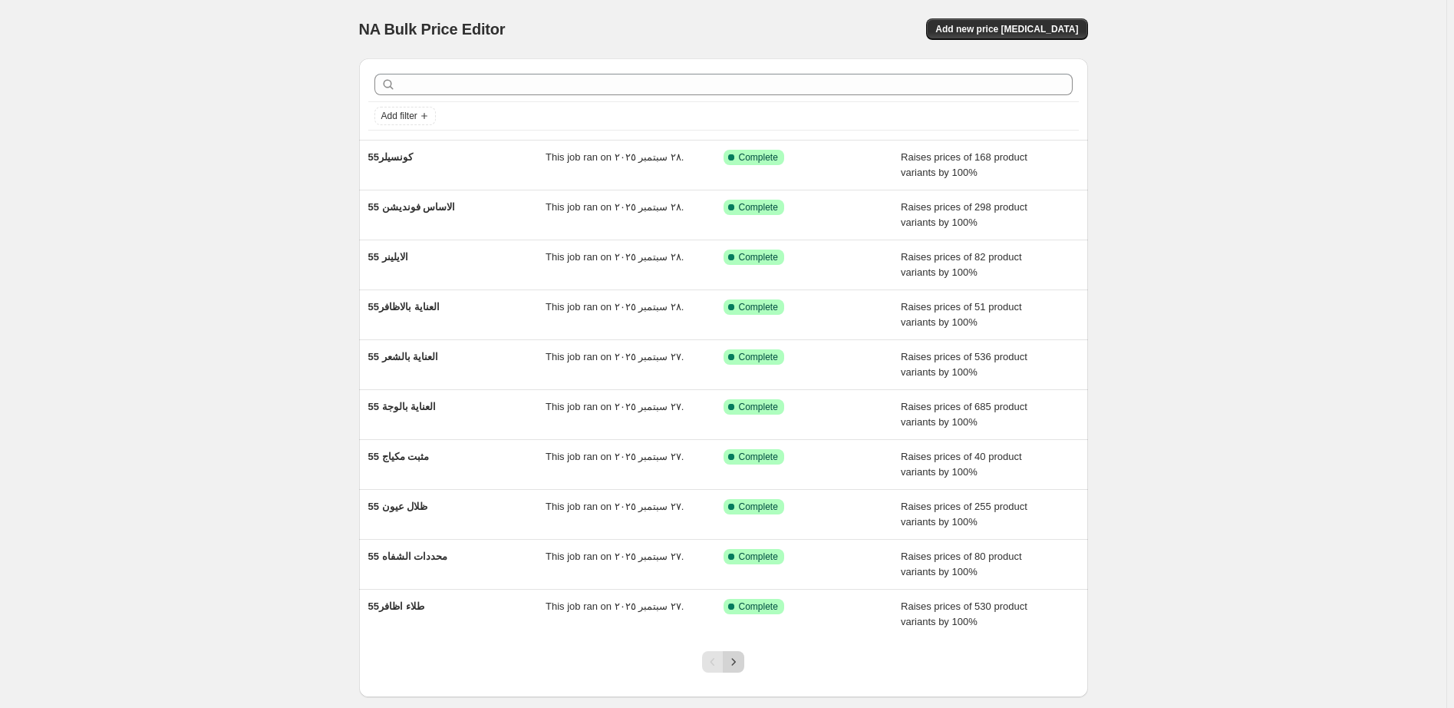
click at [736, 662] on icon "Next" at bounding box center [733, 661] width 15 height 15
click at [739, 662] on icon "Next" at bounding box center [733, 661] width 15 height 15
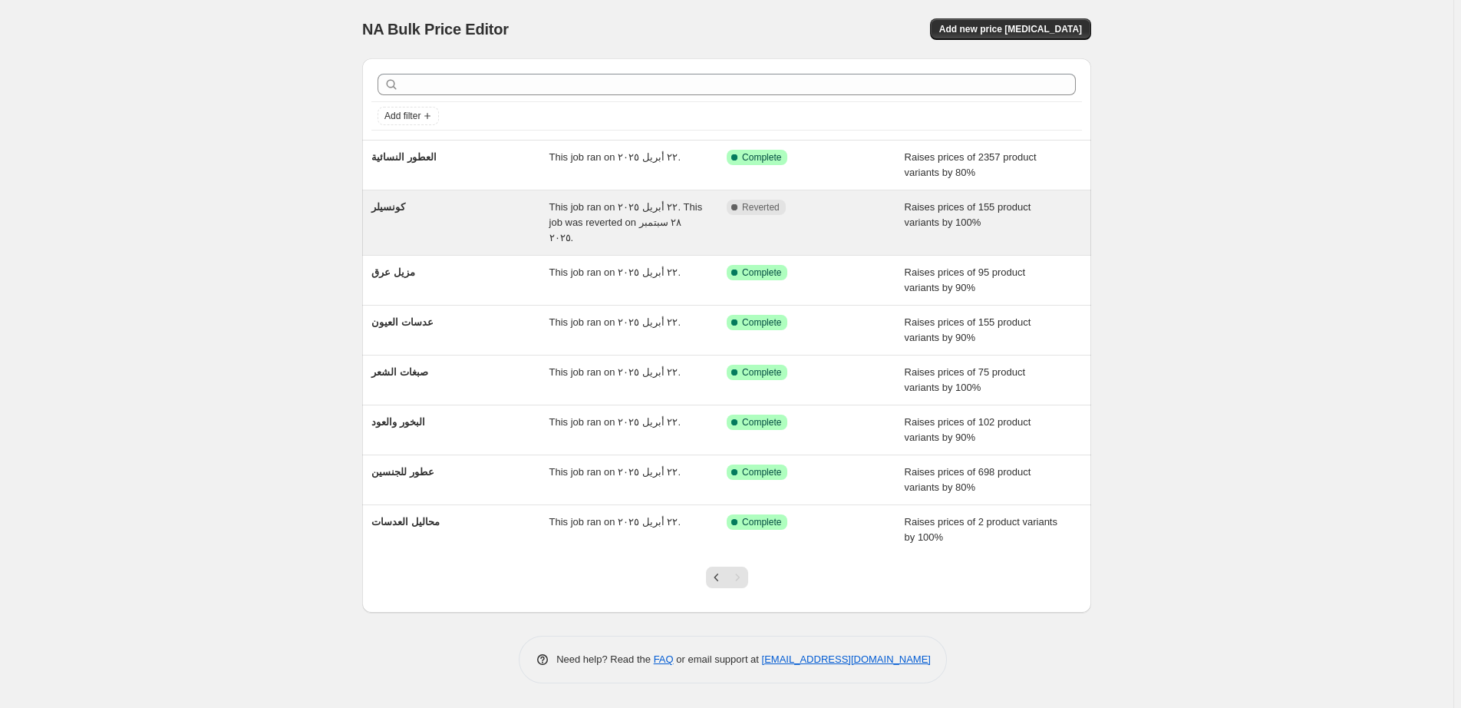
click at [859, 207] on div "Complete Reverted" at bounding box center [804, 207] width 155 height 15
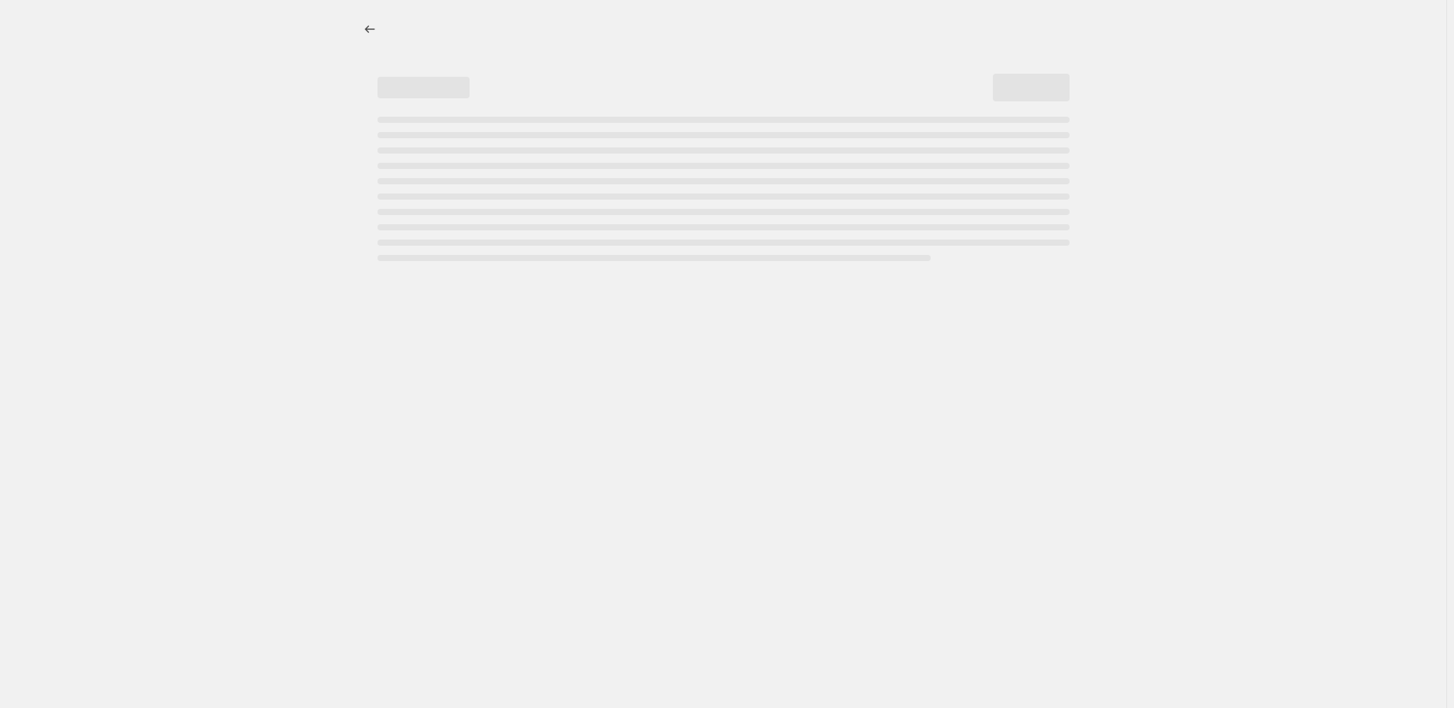
select select "percentage"
select select "pp"
select select "collection"
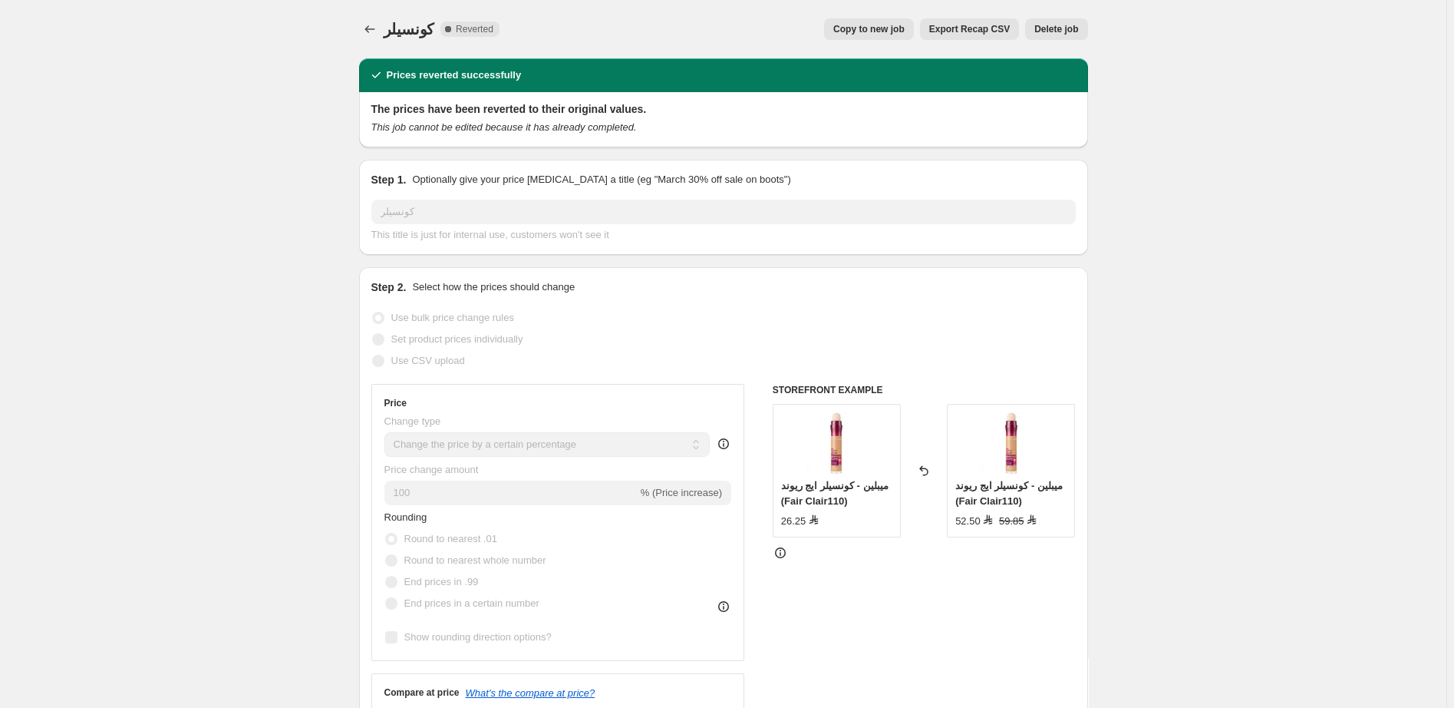
click at [1067, 25] on span "Delete job" at bounding box center [1056, 29] width 44 height 12
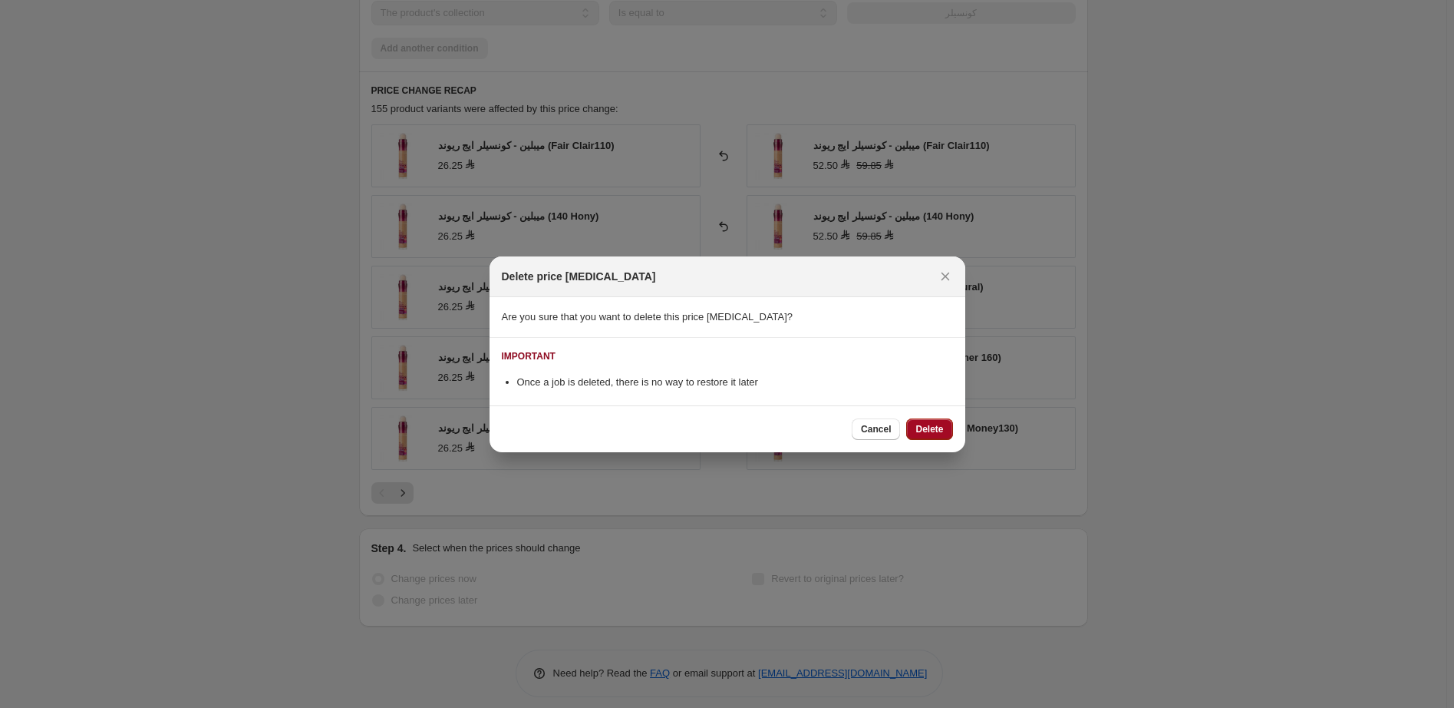
click at [935, 427] on span "Delete" at bounding box center [930, 429] width 28 height 12
click at [935, 427] on div "Cancel Delete" at bounding box center [902, 428] width 101 height 21
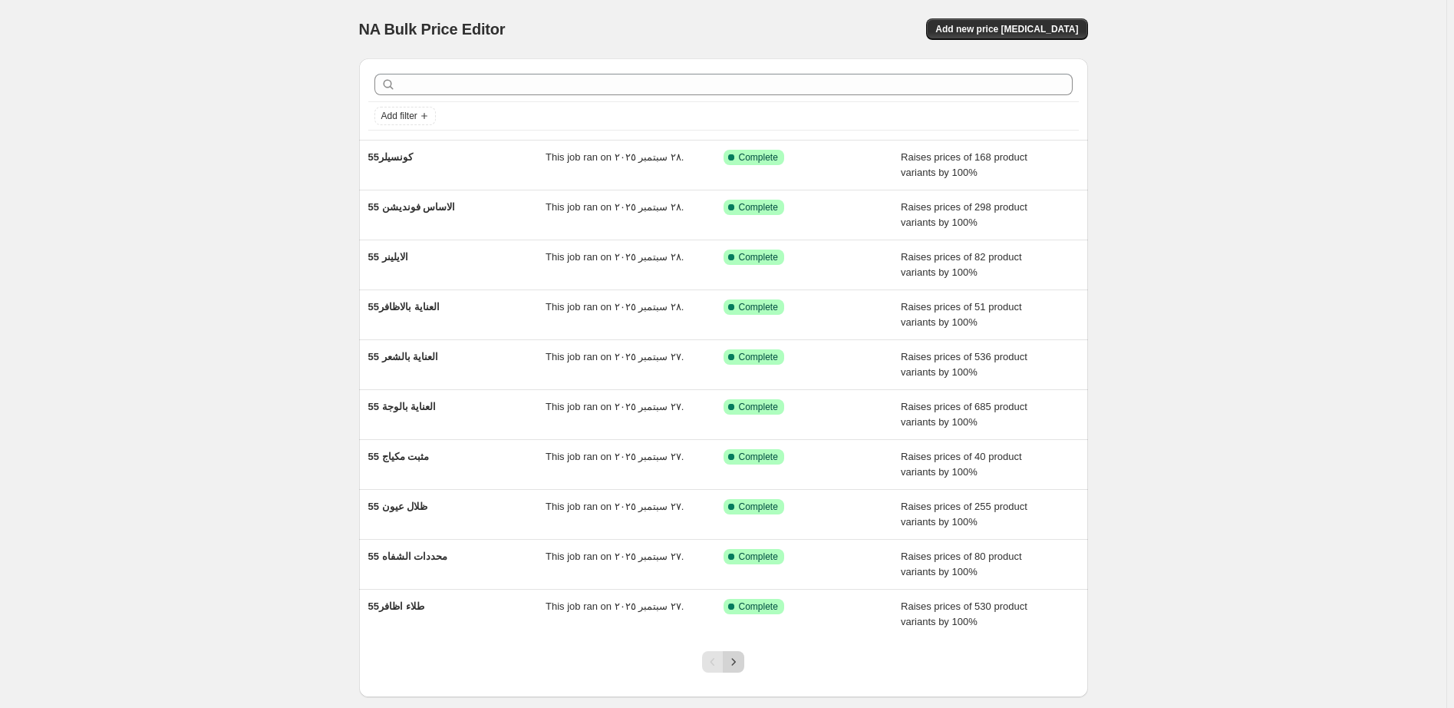
click at [736, 664] on icon "Next" at bounding box center [733, 661] width 15 height 15
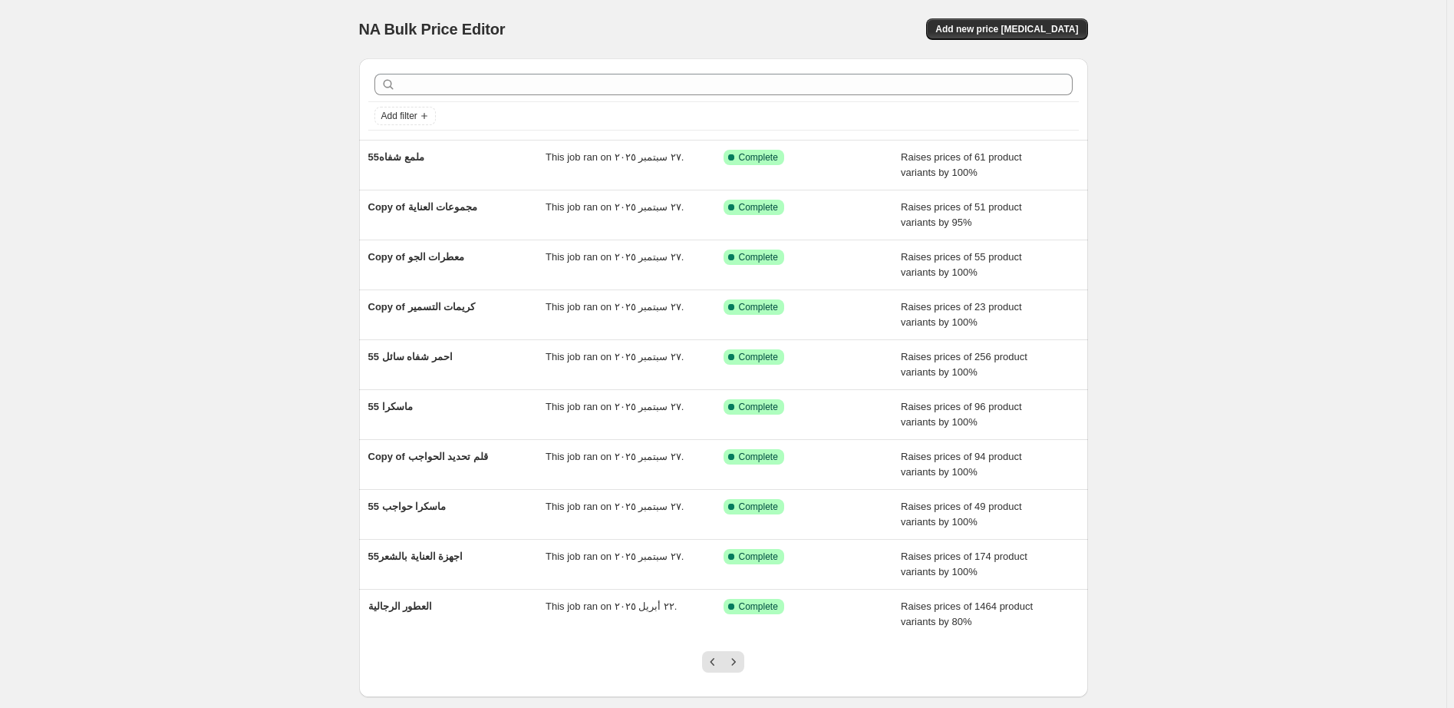
click at [736, 664] on icon "Next" at bounding box center [733, 661] width 15 height 15
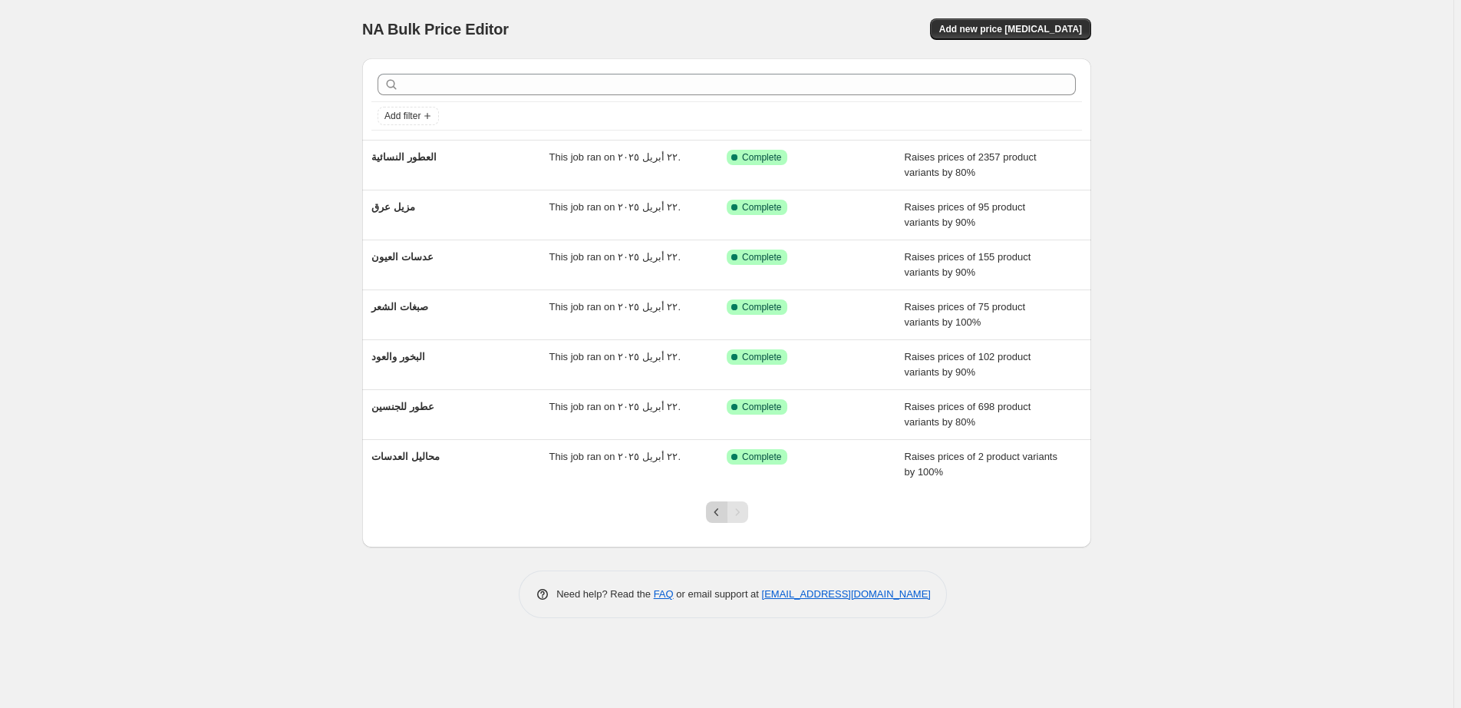
click at [717, 516] on icon "Previous" at bounding box center [716, 511] width 15 height 15
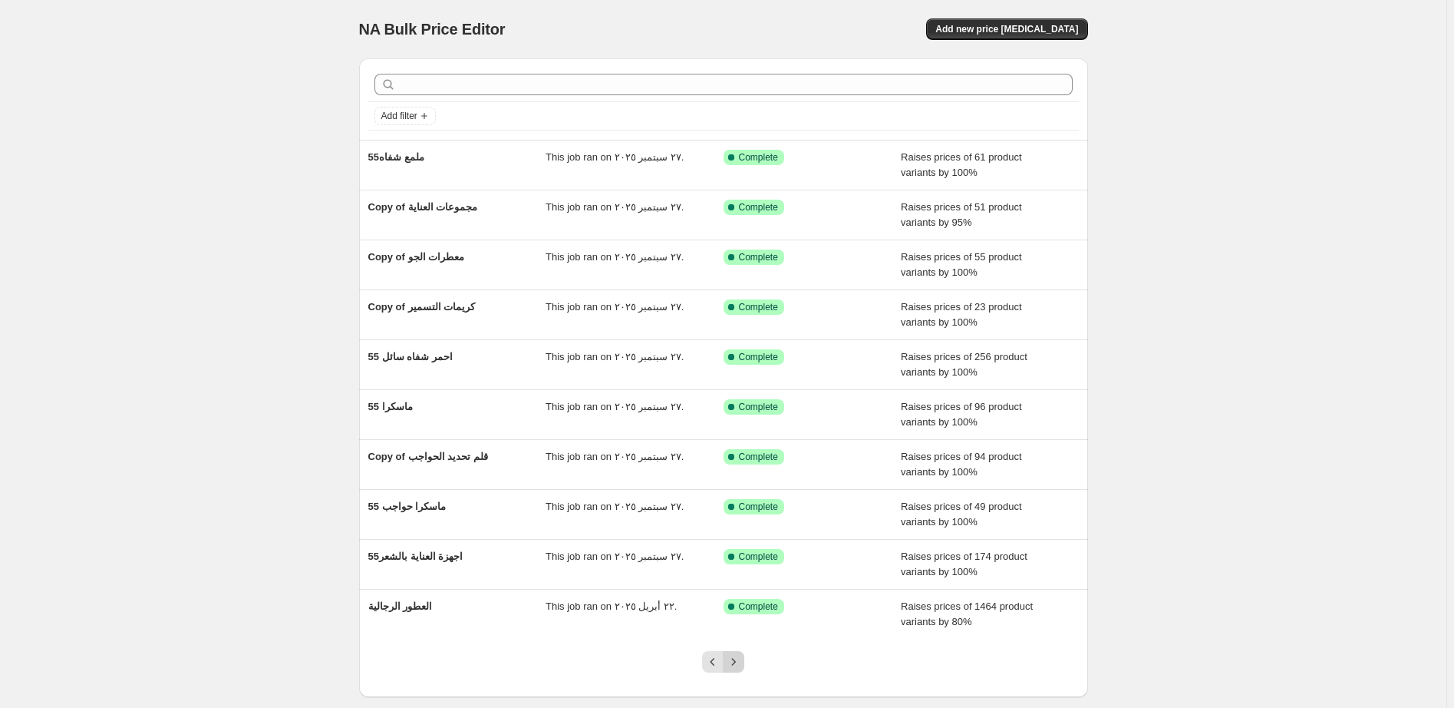
click at [736, 662] on icon "Next" at bounding box center [734, 661] width 4 height 7
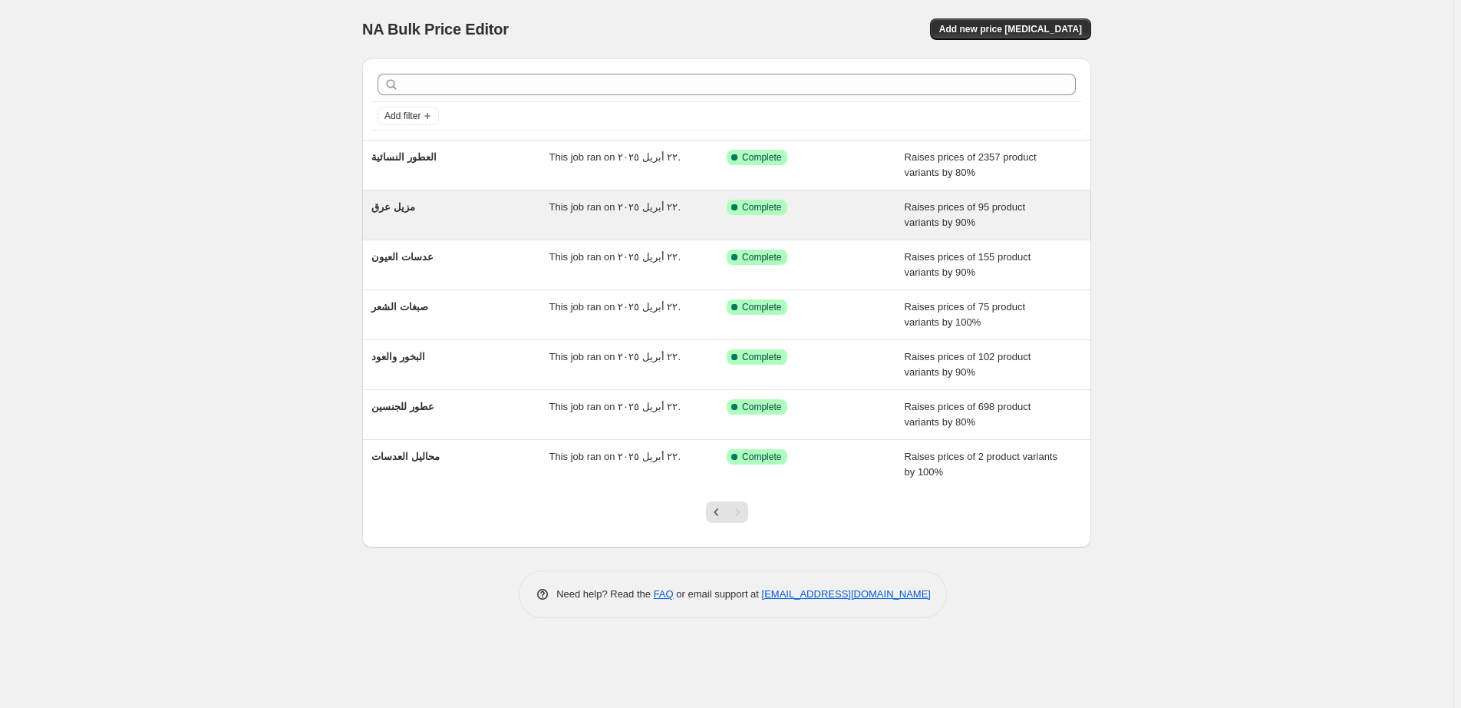
click at [861, 216] on div "Success Complete Complete" at bounding box center [816, 215] width 178 height 31
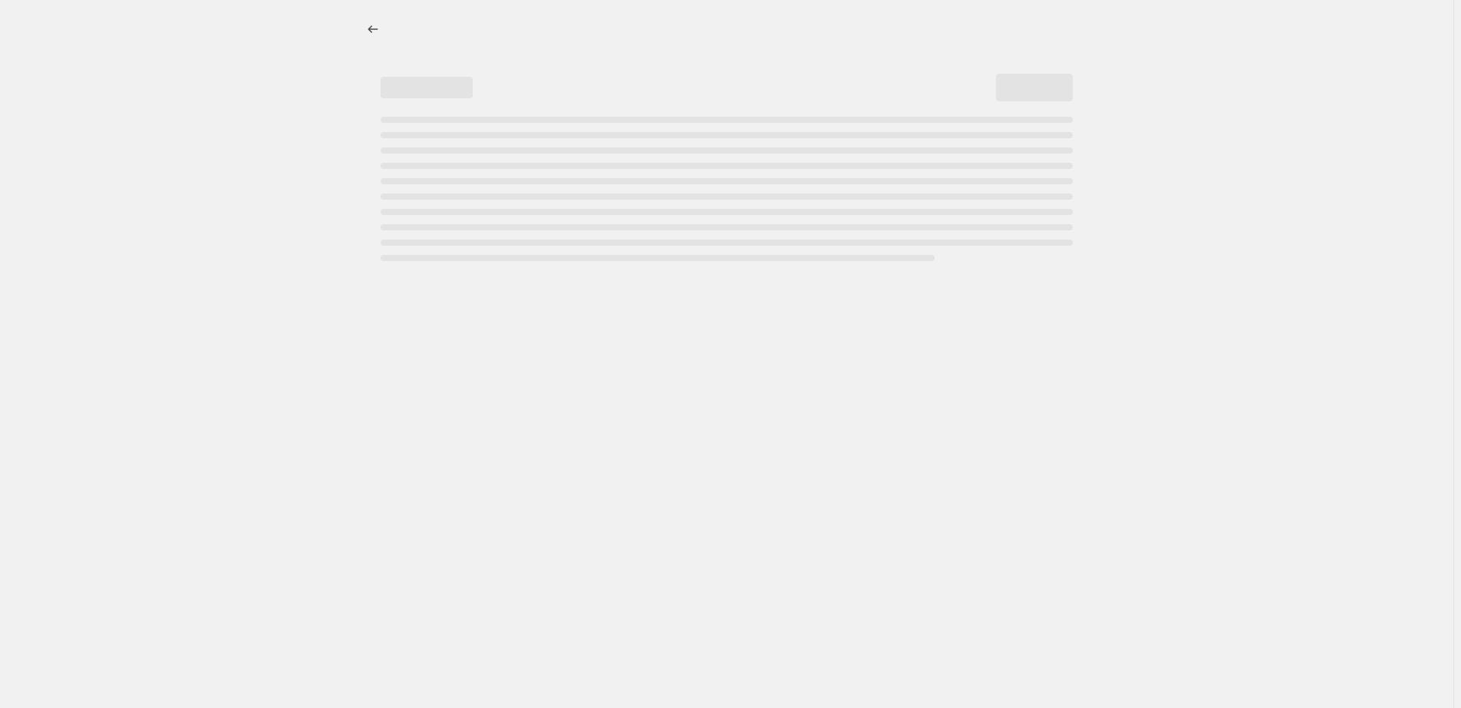
select select "percentage"
select select "pp"
select select "collection"
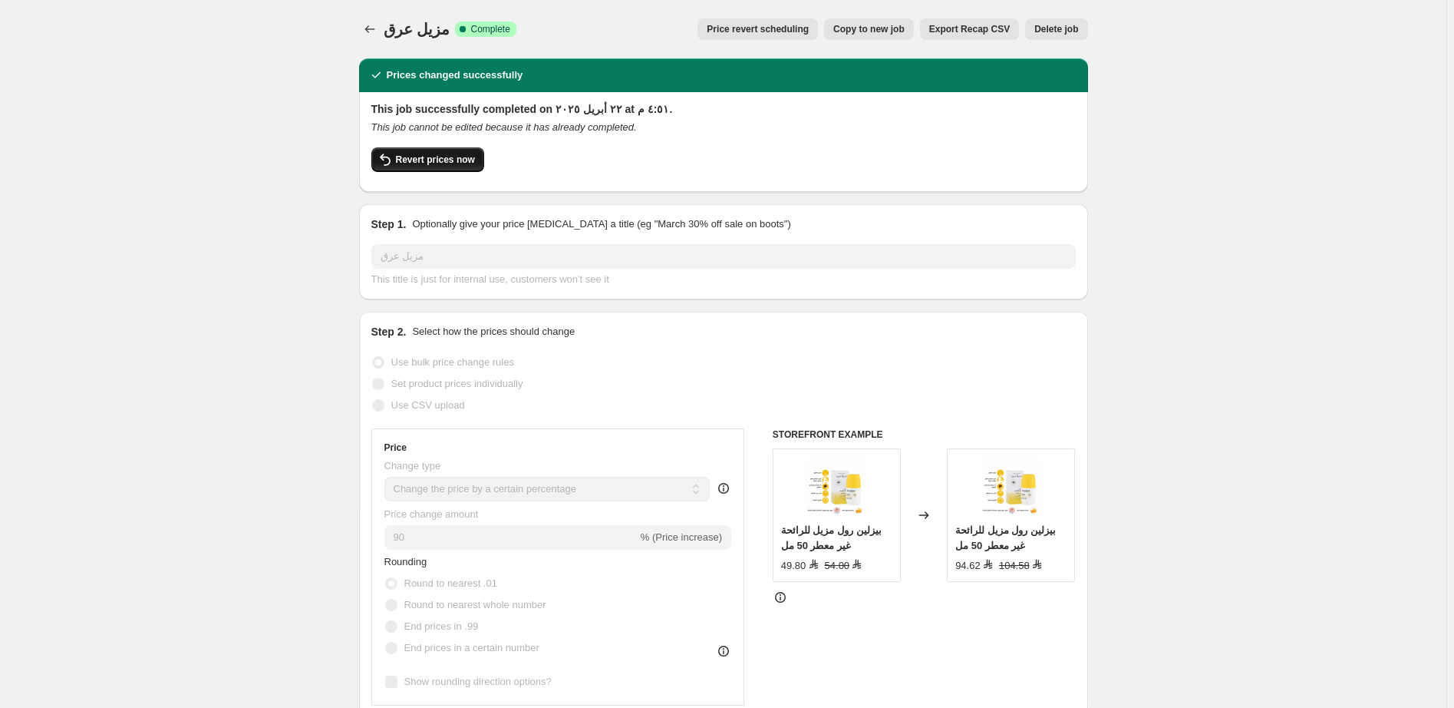
click at [434, 156] on span "Revert prices now" at bounding box center [435, 159] width 79 height 12
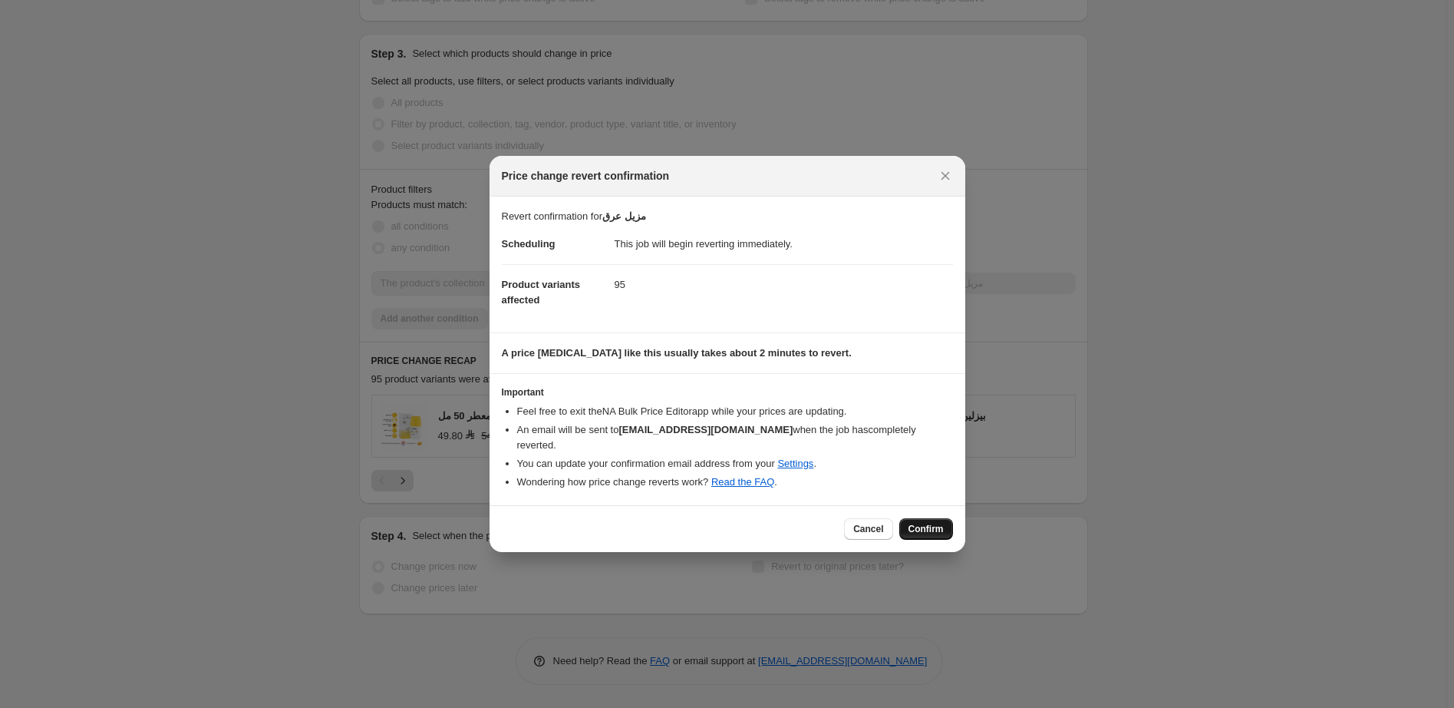
click at [932, 523] on span "Confirm" at bounding box center [926, 529] width 35 height 12
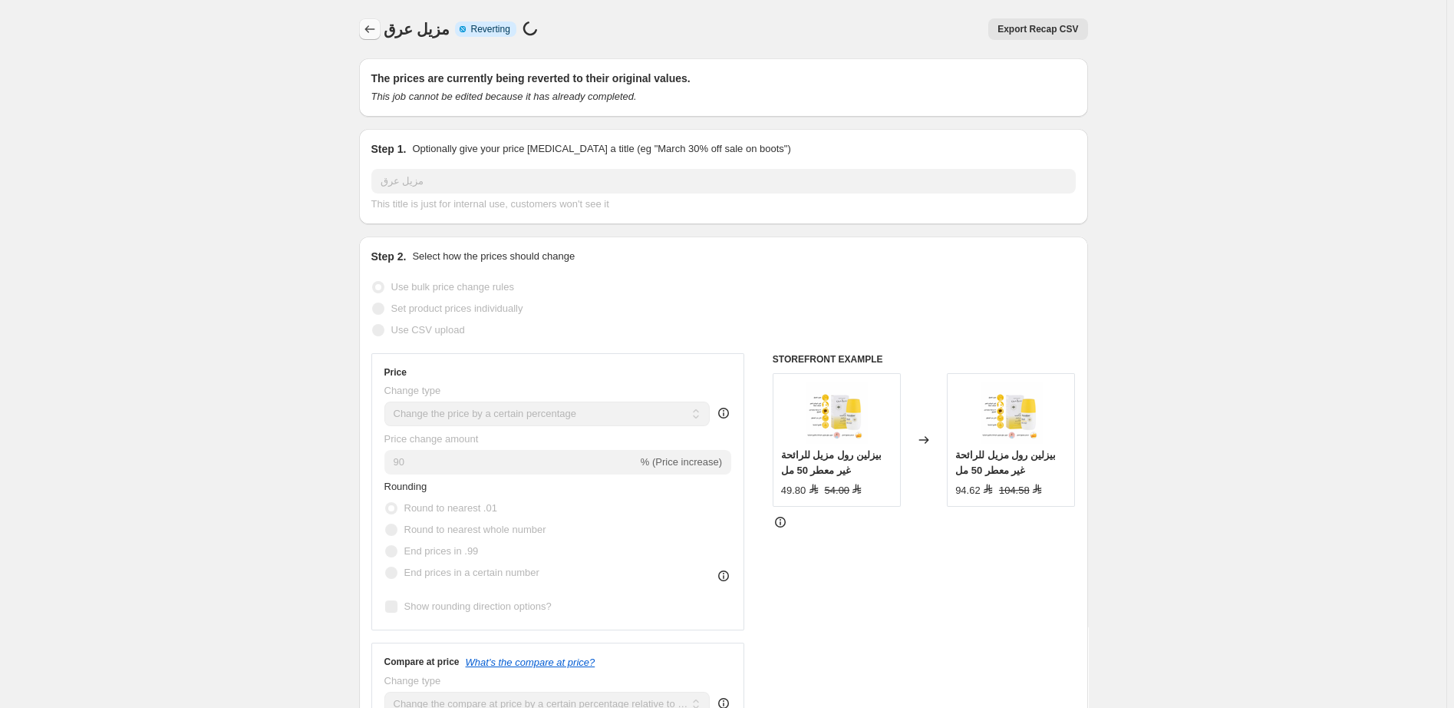
click at [375, 32] on icon "Price change jobs" at bounding box center [369, 28] width 15 height 15
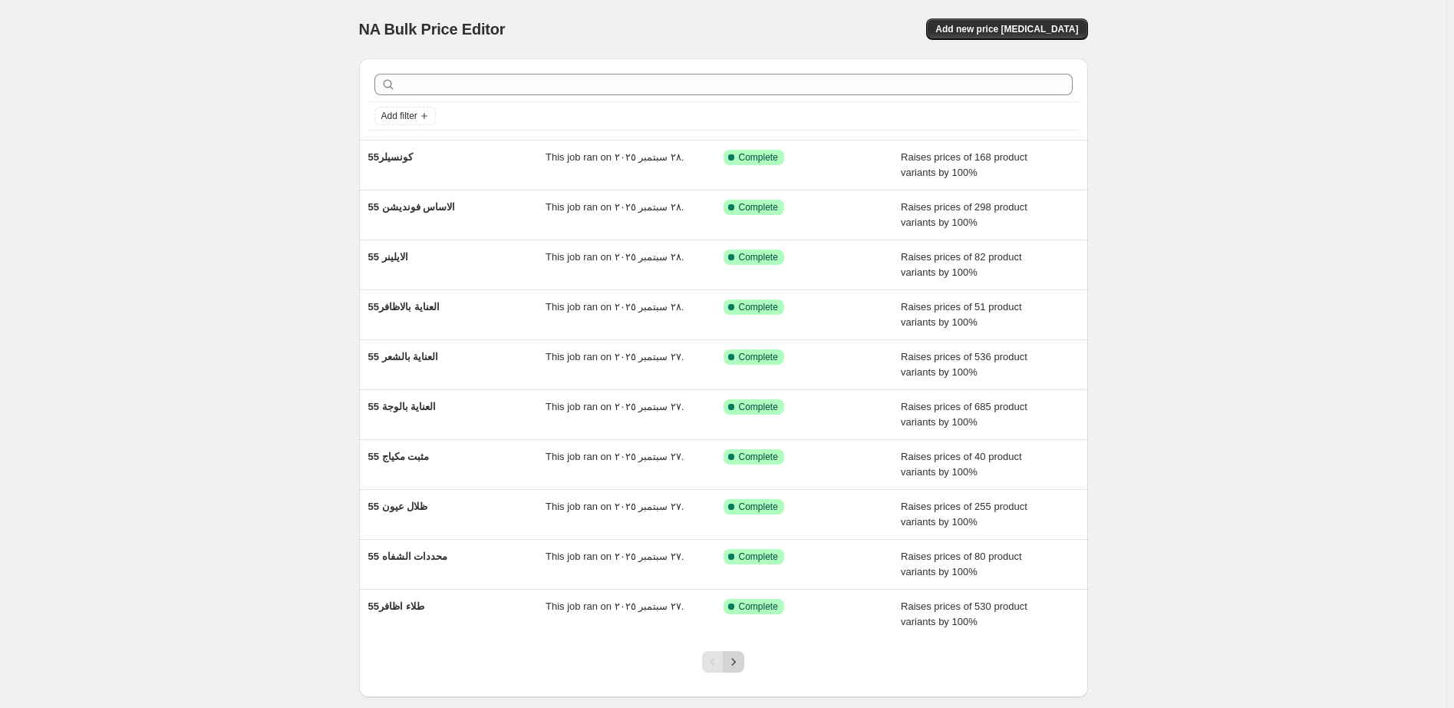
click at [741, 661] on icon "Next" at bounding box center [733, 661] width 15 height 15
click at [741, 664] on icon "Next" at bounding box center [733, 661] width 15 height 15
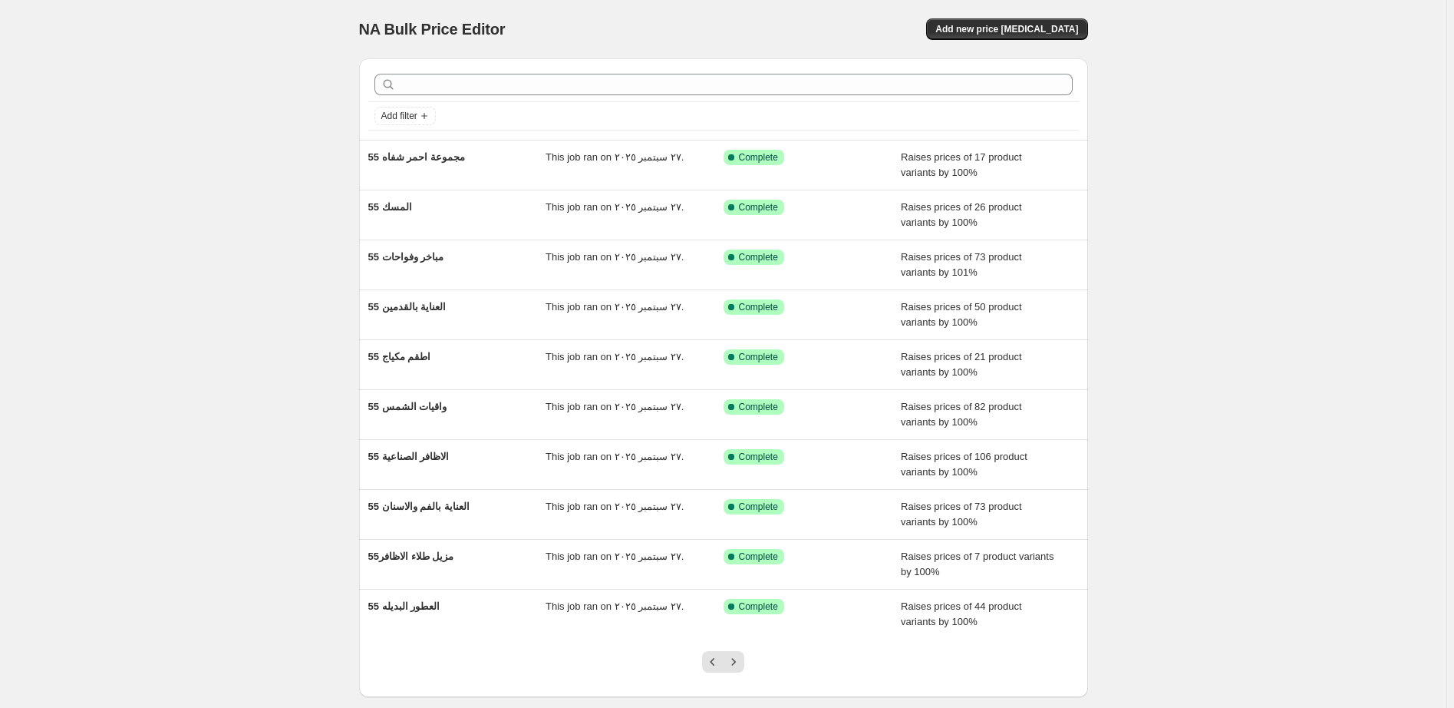
click at [741, 664] on icon "Next" at bounding box center [733, 661] width 15 height 15
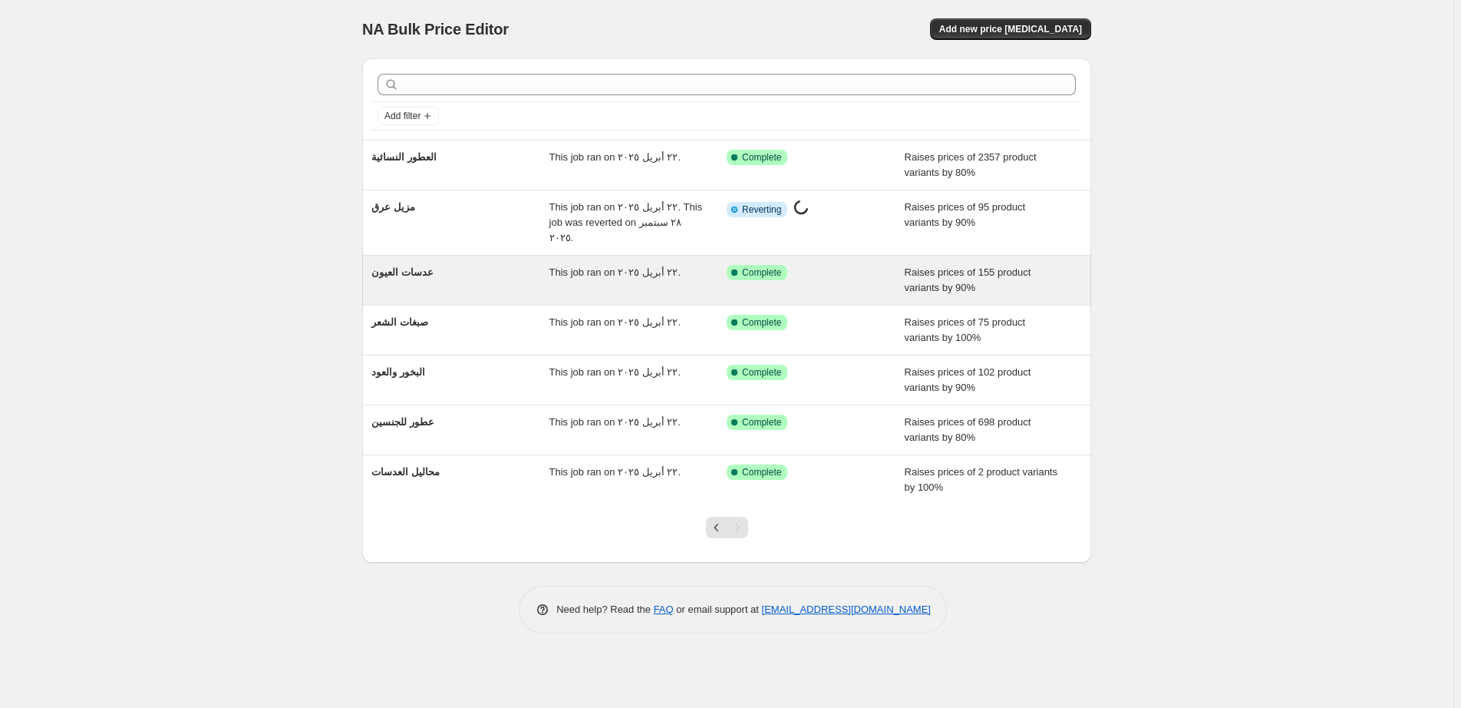
click at [863, 266] on div "Success Complete Complete" at bounding box center [816, 280] width 178 height 31
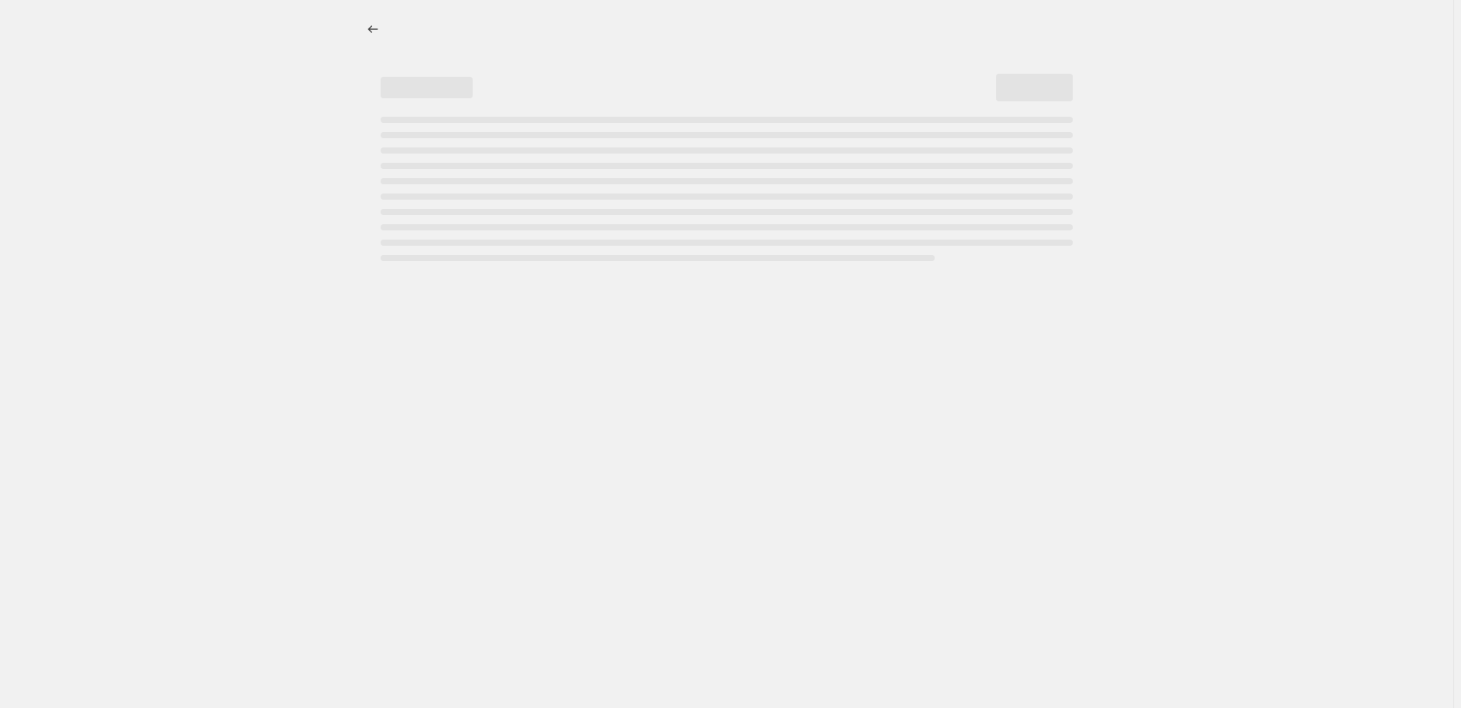
select select "percentage"
select select "pp"
select select "collection"
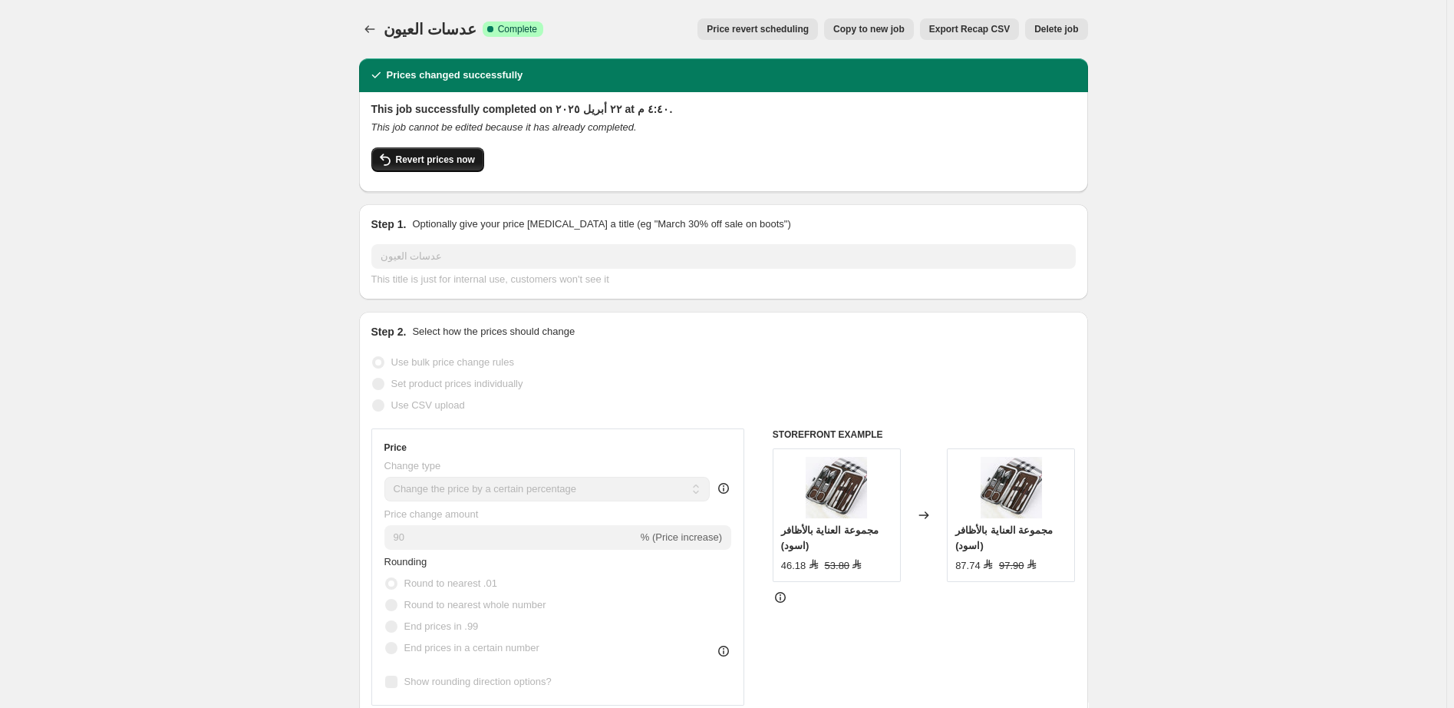
click at [445, 161] on span "Revert prices now" at bounding box center [435, 159] width 79 height 12
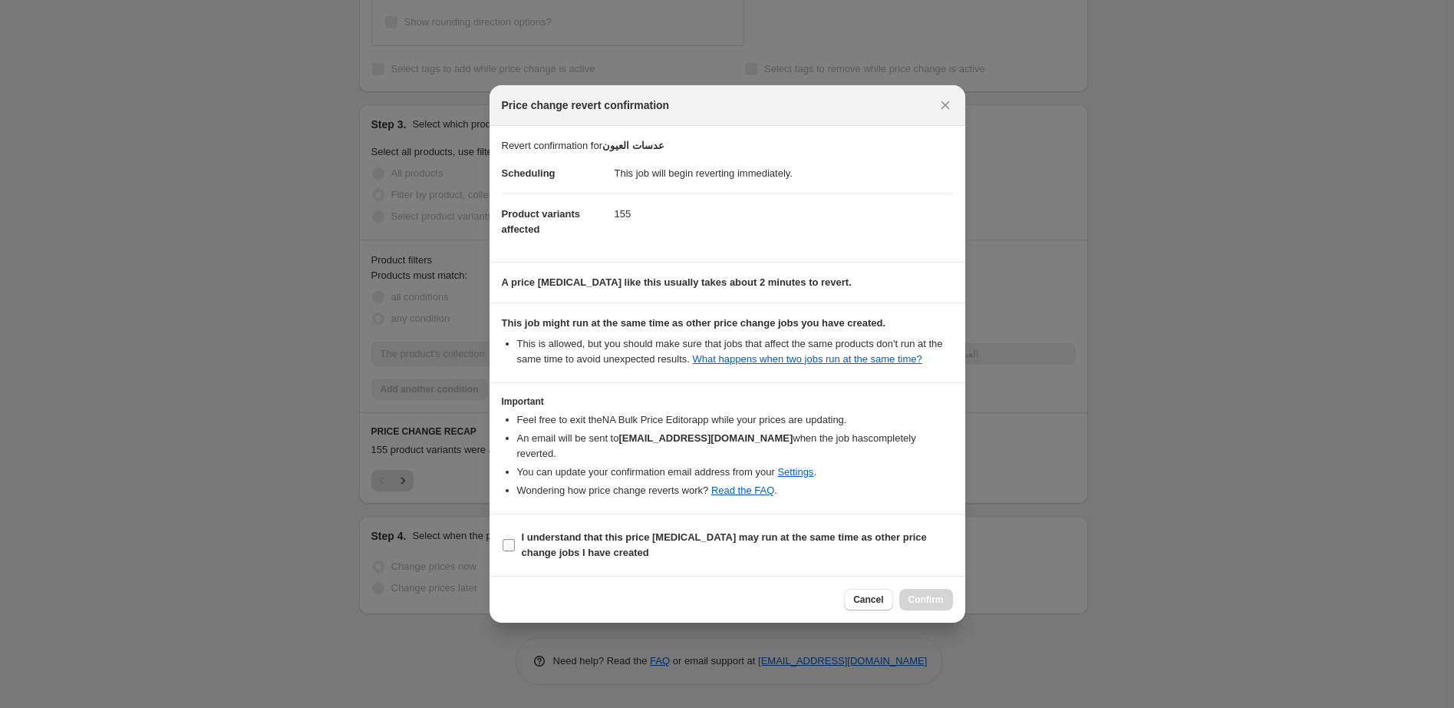
click at [619, 531] on b "I understand that this price change job may run at the same time as other price…" at bounding box center [724, 544] width 405 height 27
click at [515, 539] on input "I understand that this price change job may run at the same time as other price…" at bounding box center [509, 545] width 12 height 12
click at [619, 531] on b "I understand that this price change job may run at the same time as other price…" at bounding box center [724, 544] width 405 height 27
click at [515, 539] on input "I understand that this price change job may run at the same time as other price…" at bounding box center [509, 545] width 12 height 12
click at [603, 533] on b "I understand that this price change job may run at the same time as other price…" at bounding box center [724, 544] width 405 height 27
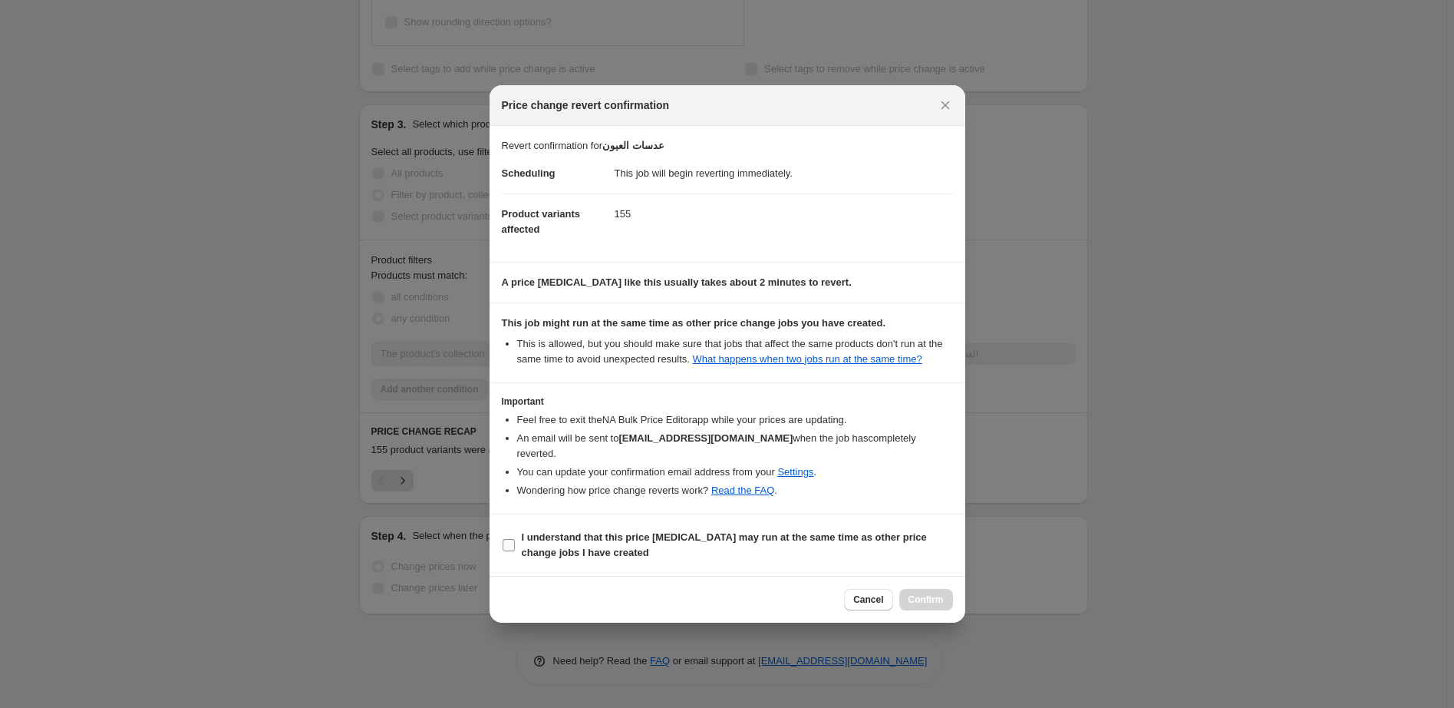
click at [515, 539] on input "I understand that this price change job may run at the same time as other price…" at bounding box center [509, 545] width 12 height 12
click at [603, 533] on b "I understand that this price change job may run at the same time as other price…" at bounding box center [724, 544] width 405 height 27
click at [515, 539] on input "I understand that this price change job may run at the same time as other price…" at bounding box center [509, 545] width 12 height 12
click at [604, 531] on b "I understand that this price change job may run at the same time as other price…" at bounding box center [724, 544] width 405 height 27
click at [515, 539] on input "I understand that this price change job may run at the same time as other price…" at bounding box center [509, 545] width 12 height 12
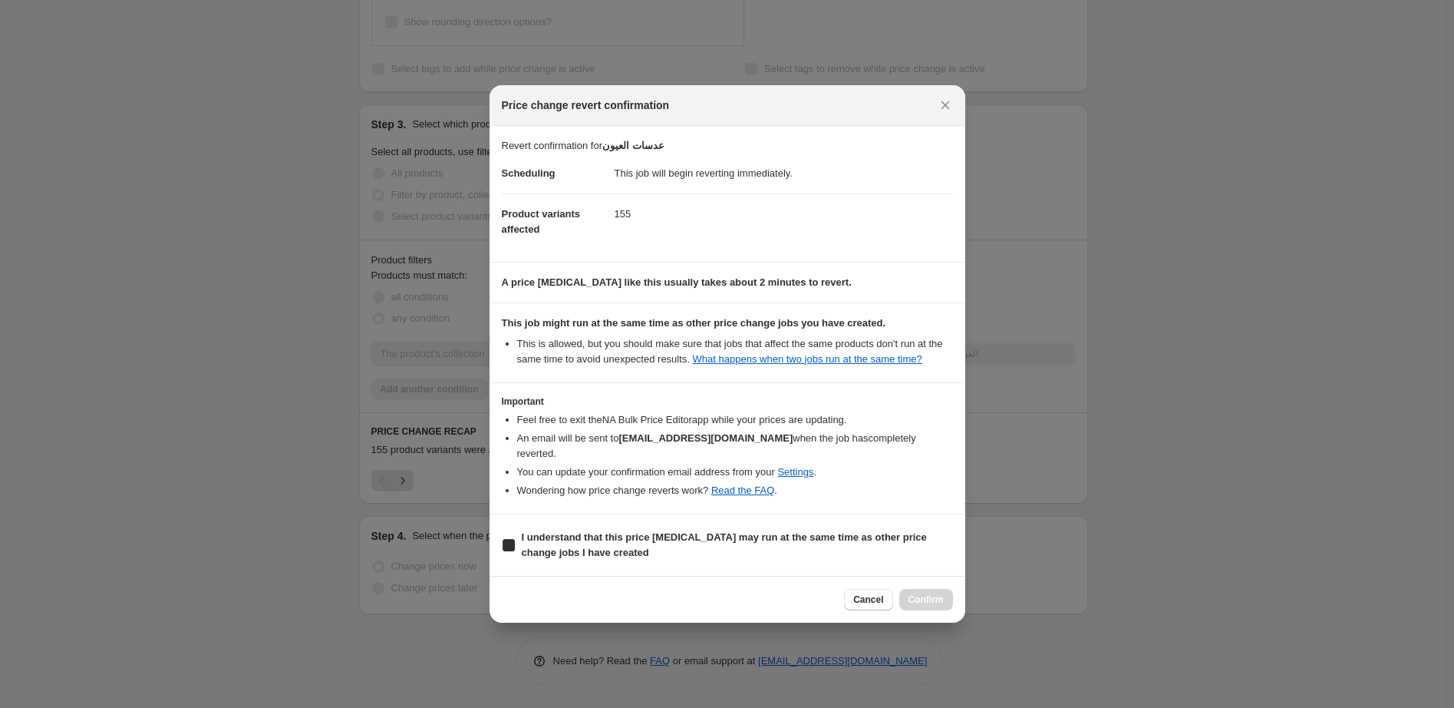
checkbox input "true"
click at [938, 593] on span "Confirm" at bounding box center [926, 599] width 35 height 12
click at [938, 593] on div "Cancel Confirm" at bounding box center [898, 599] width 108 height 21
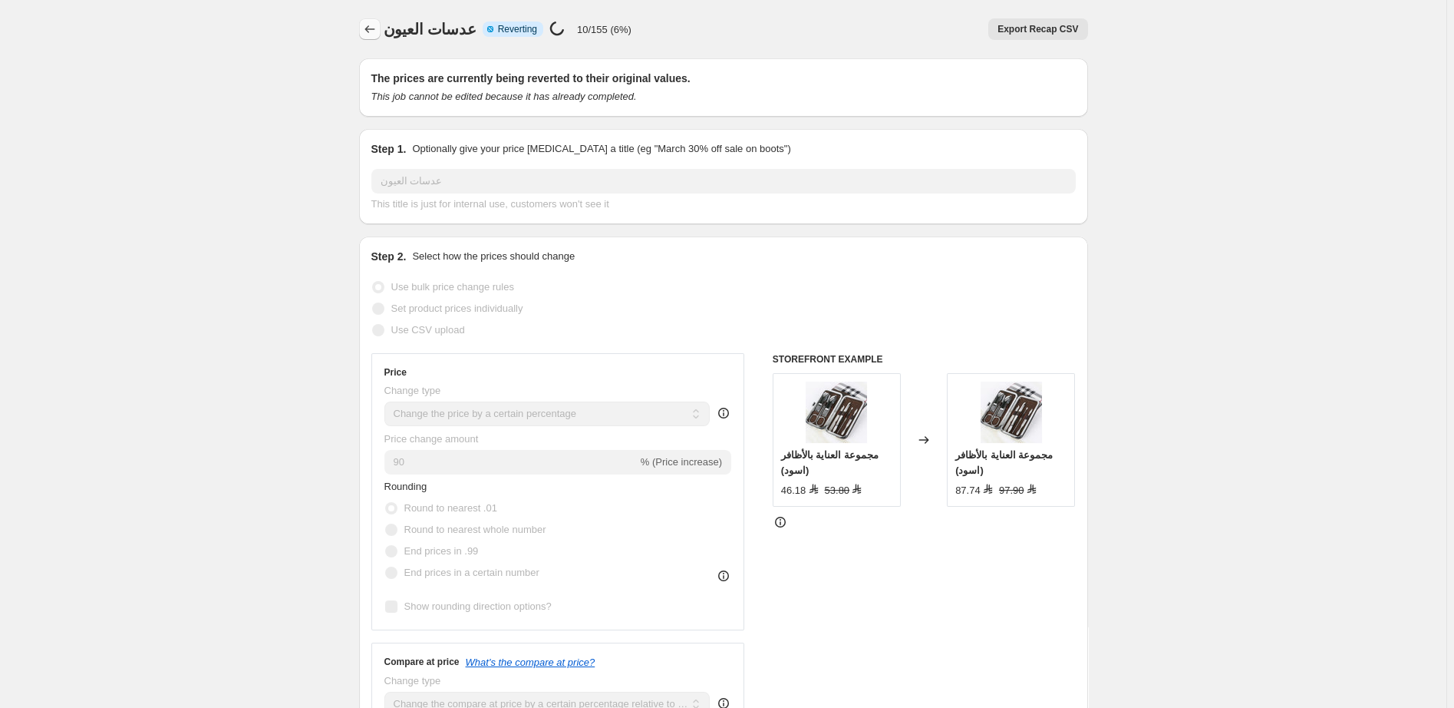
click at [375, 26] on icon "Price change jobs" at bounding box center [369, 28] width 15 height 15
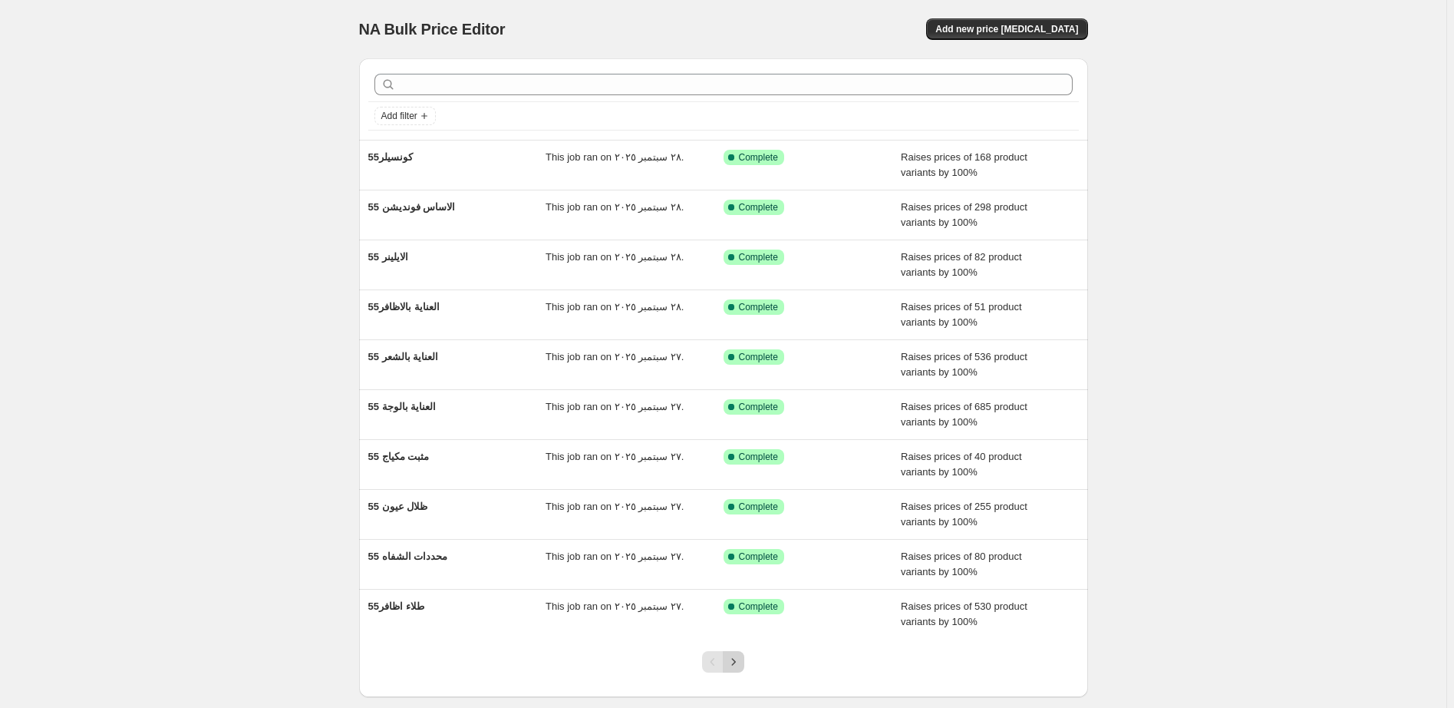
click at [739, 665] on icon "Next" at bounding box center [733, 661] width 15 height 15
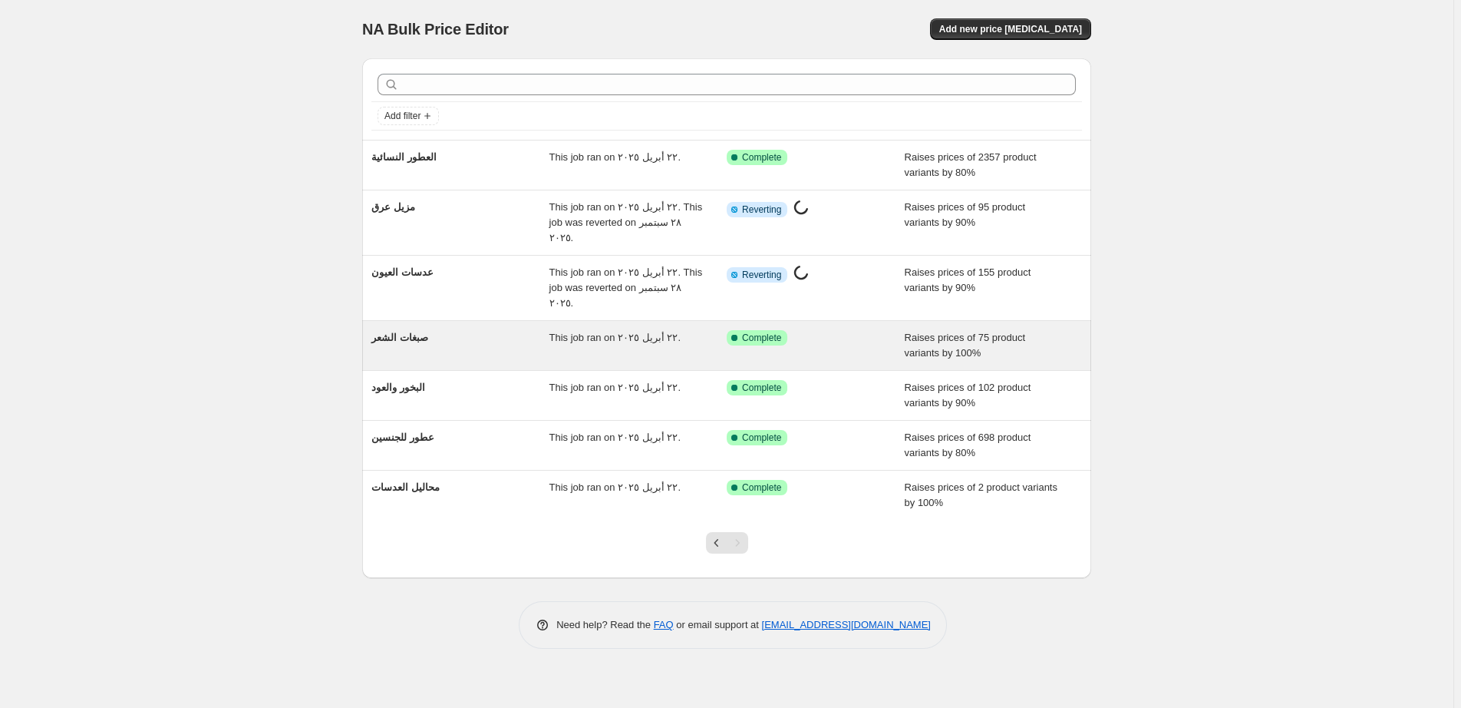
click at [864, 330] on div "Success Complete Complete" at bounding box center [804, 337] width 155 height 15
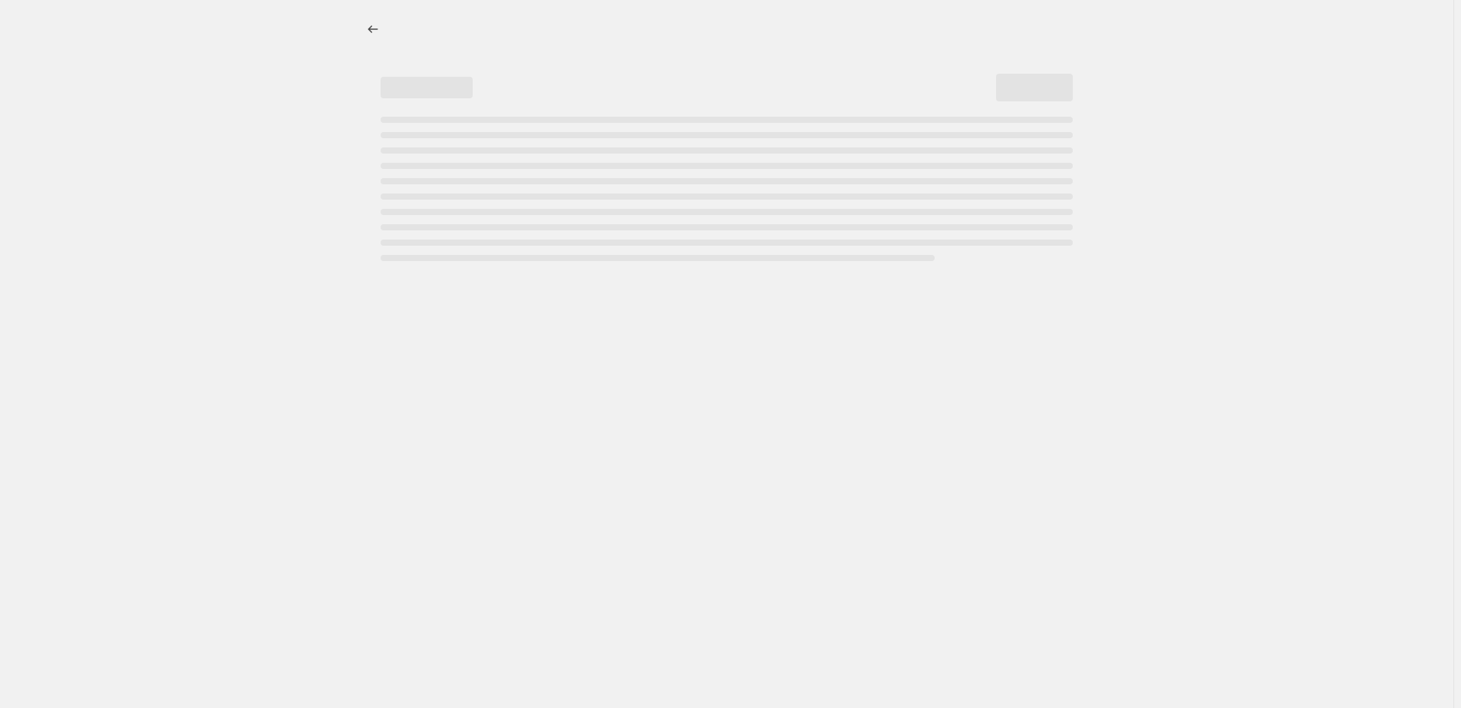
select select "percentage"
select select "pp"
select select "collection"
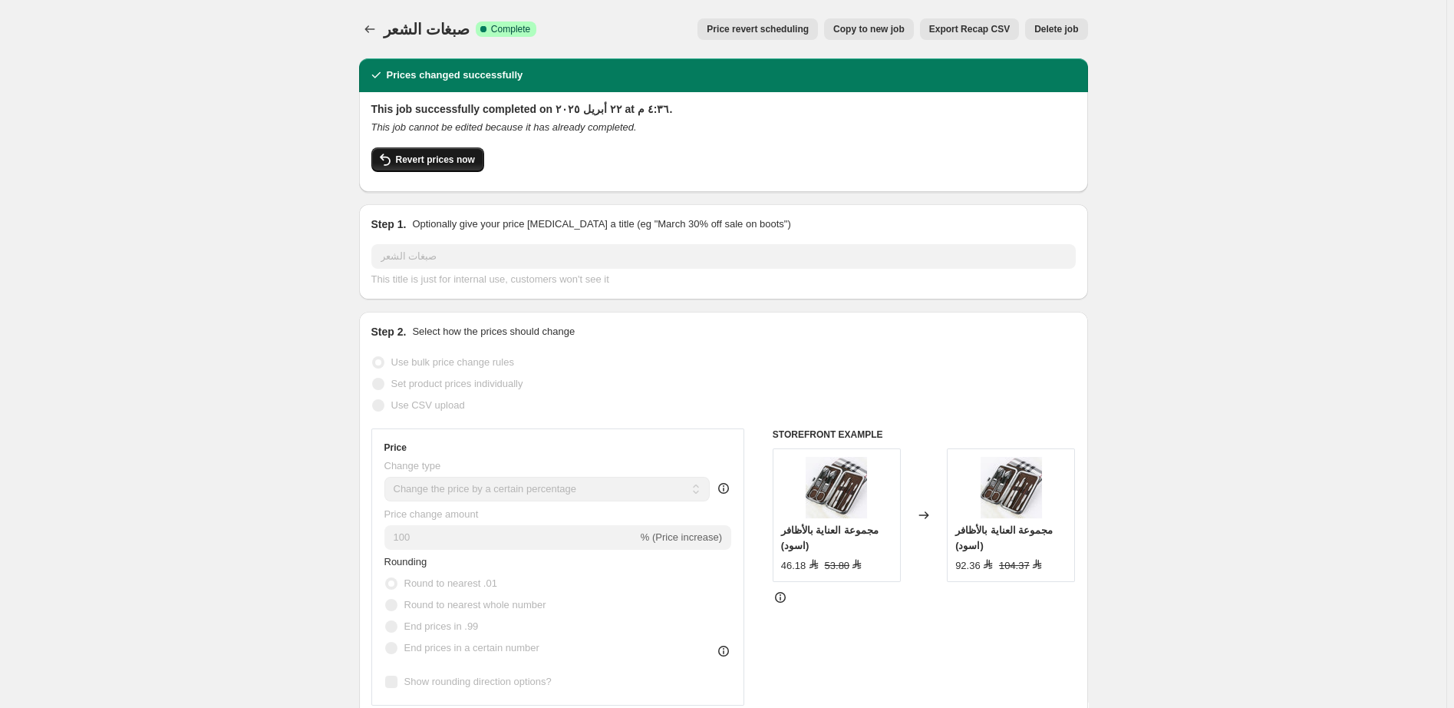
click at [427, 160] on span "Revert prices now" at bounding box center [435, 159] width 79 height 12
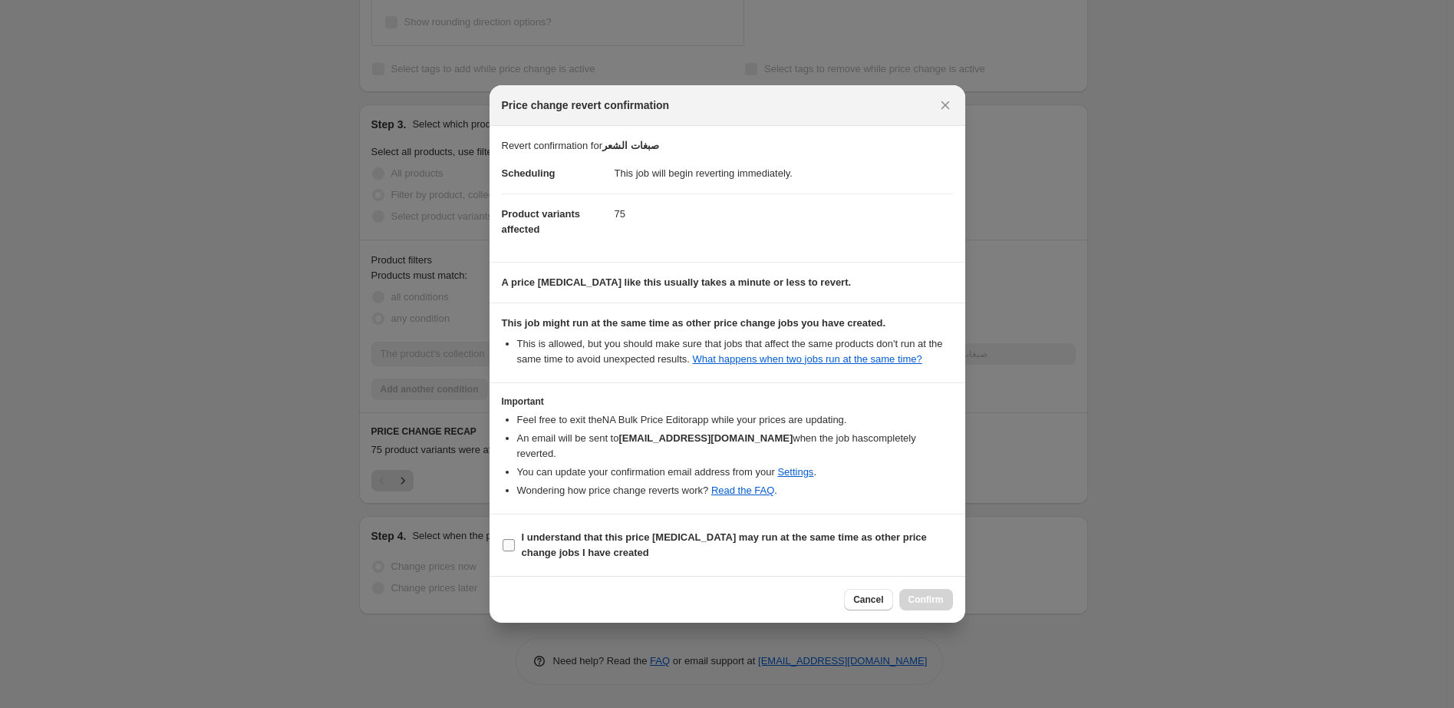
click at [583, 533] on b "I understand that this price change job may run at the same time as other price…" at bounding box center [724, 544] width 405 height 27
click at [515, 539] on input "I understand that this price change job may run at the same time as other price…" at bounding box center [509, 545] width 12 height 12
checkbox input "true"
click at [935, 593] on span "Confirm" at bounding box center [926, 599] width 35 height 12
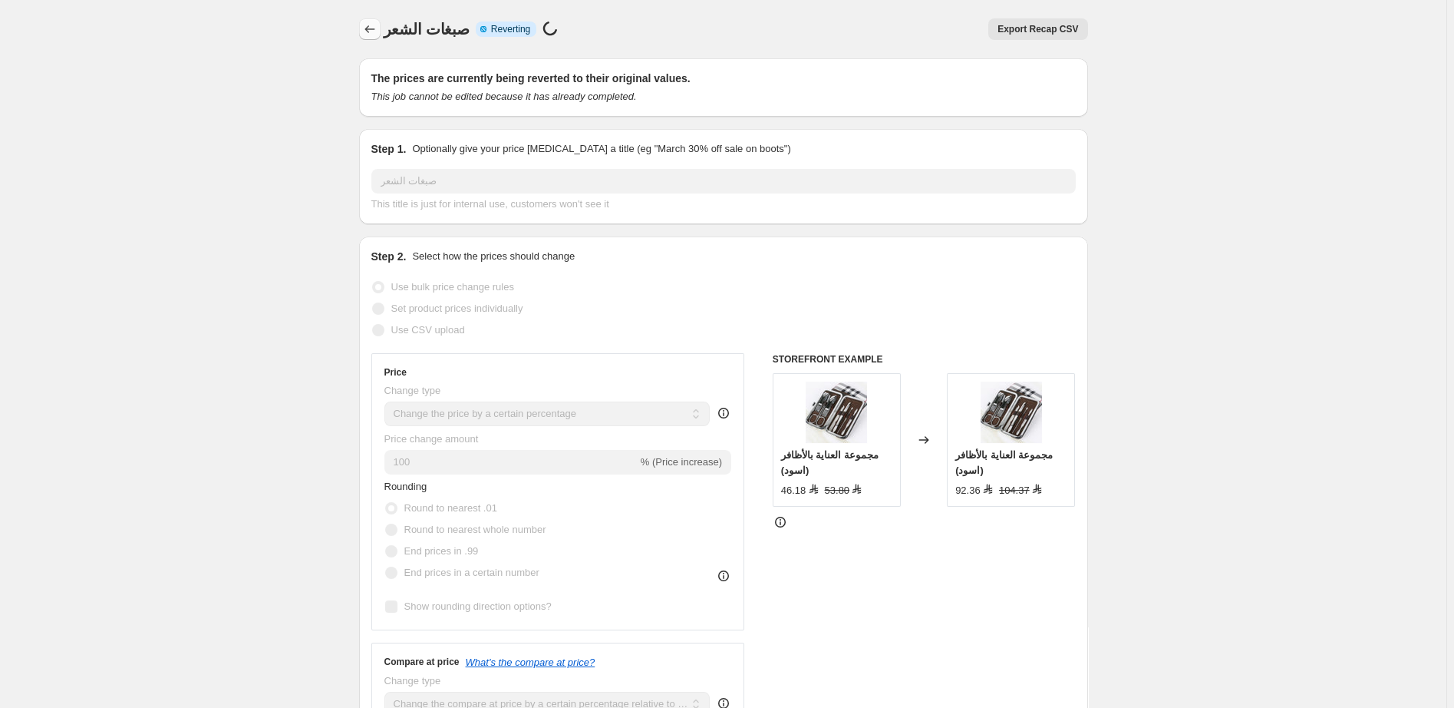
click at [373, 32] on icon "Price change jobs" at bounding box center [369, 28] width 15 height 15
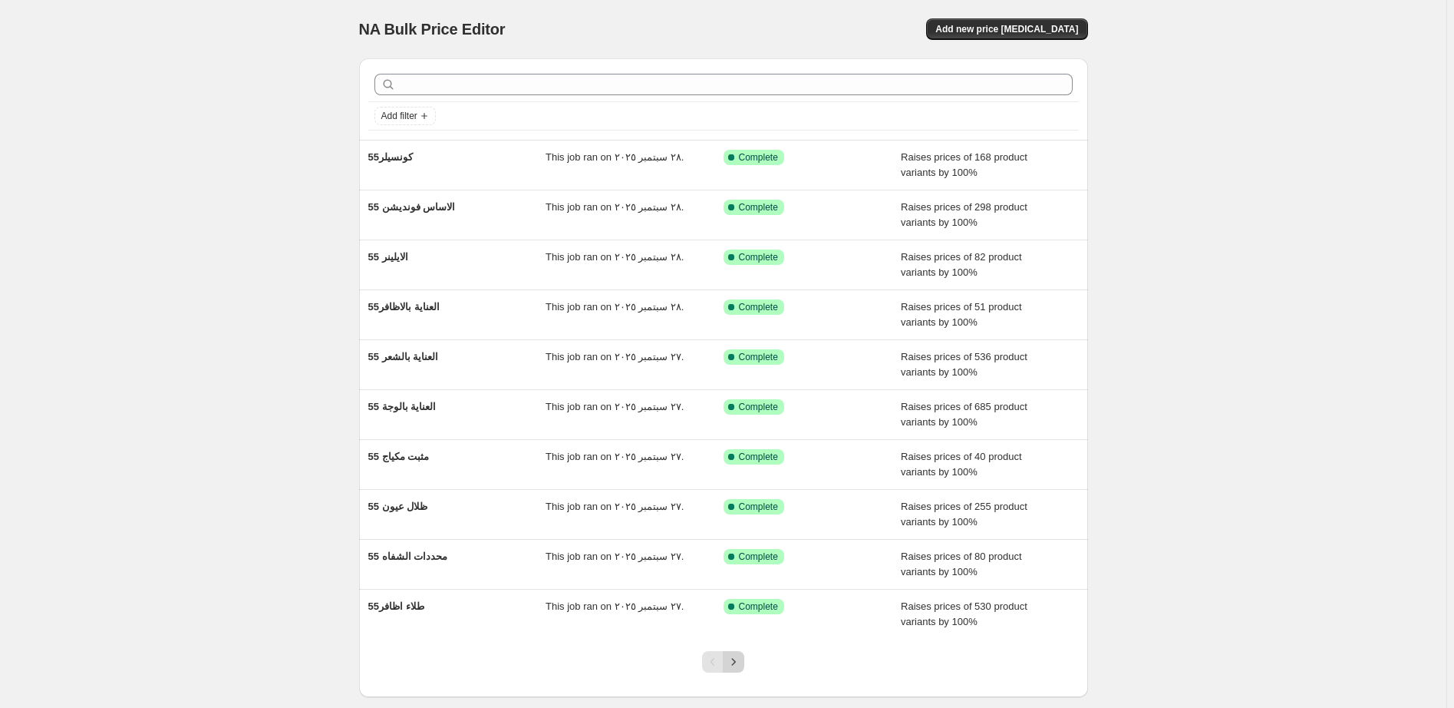
click at [741, 663] on icon "Next" at bounding box center [733, 661] width 15 height 15
click at [740, 664] on icon "Next" at bounding box center [733, 661] width 15 height 15
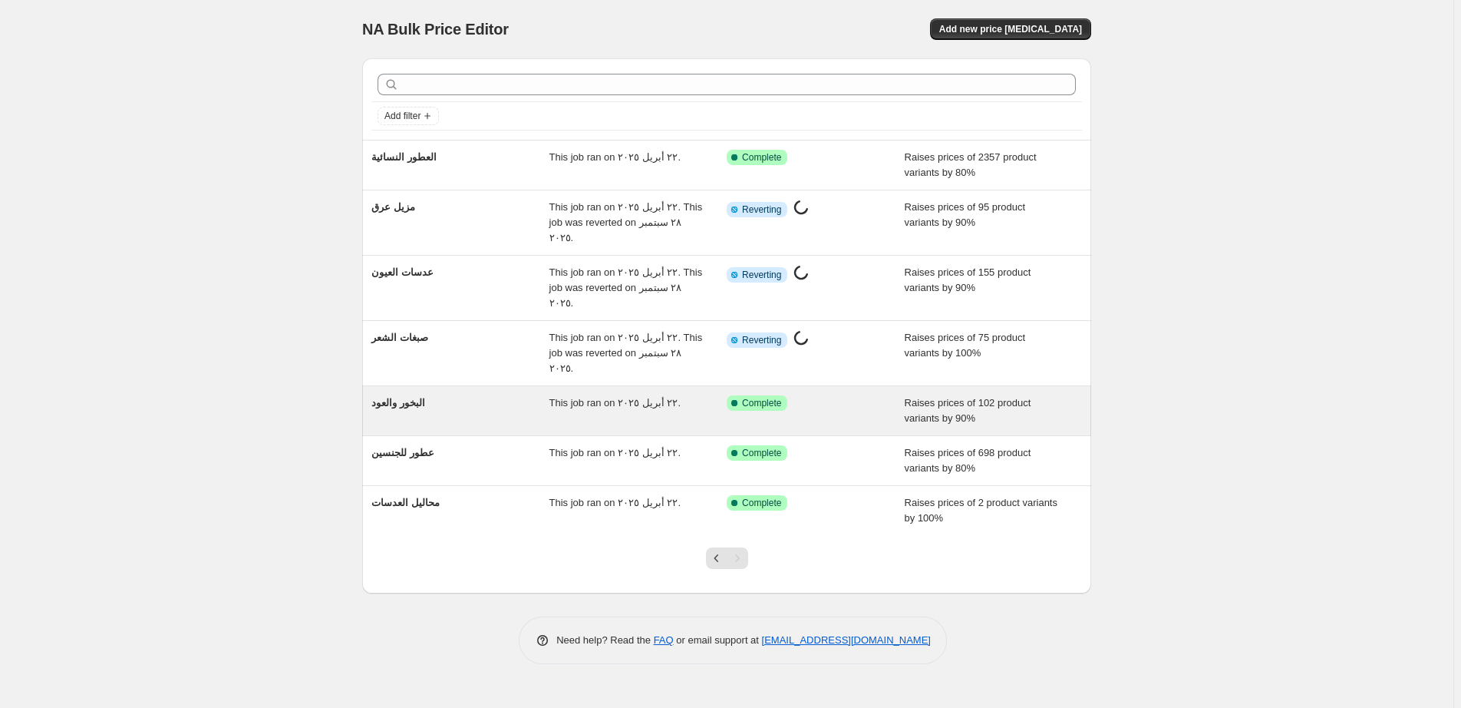
click at [859, 395] on div "Success Complete Complete" at bounding box center [804, 402] width 155 height 15
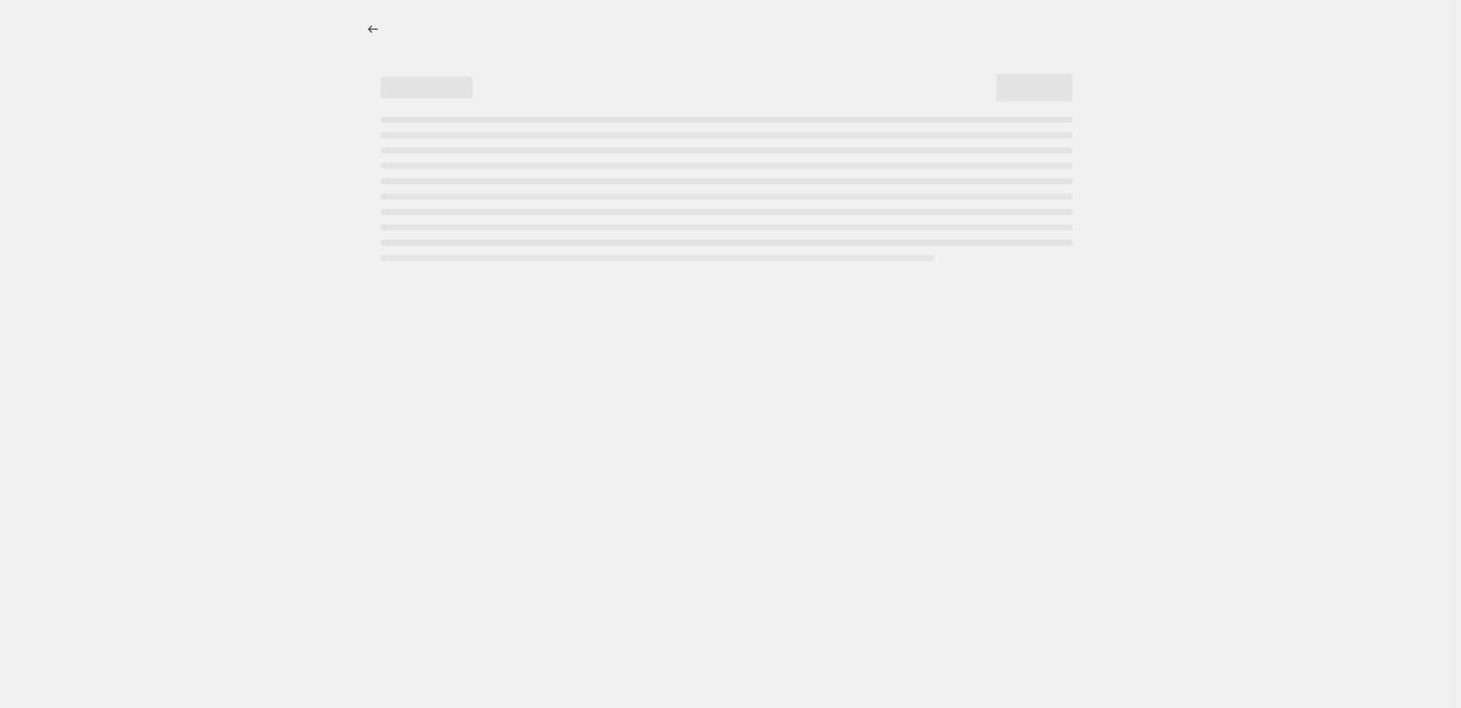
select select "percentage"
select select "pp"
select select "collection"
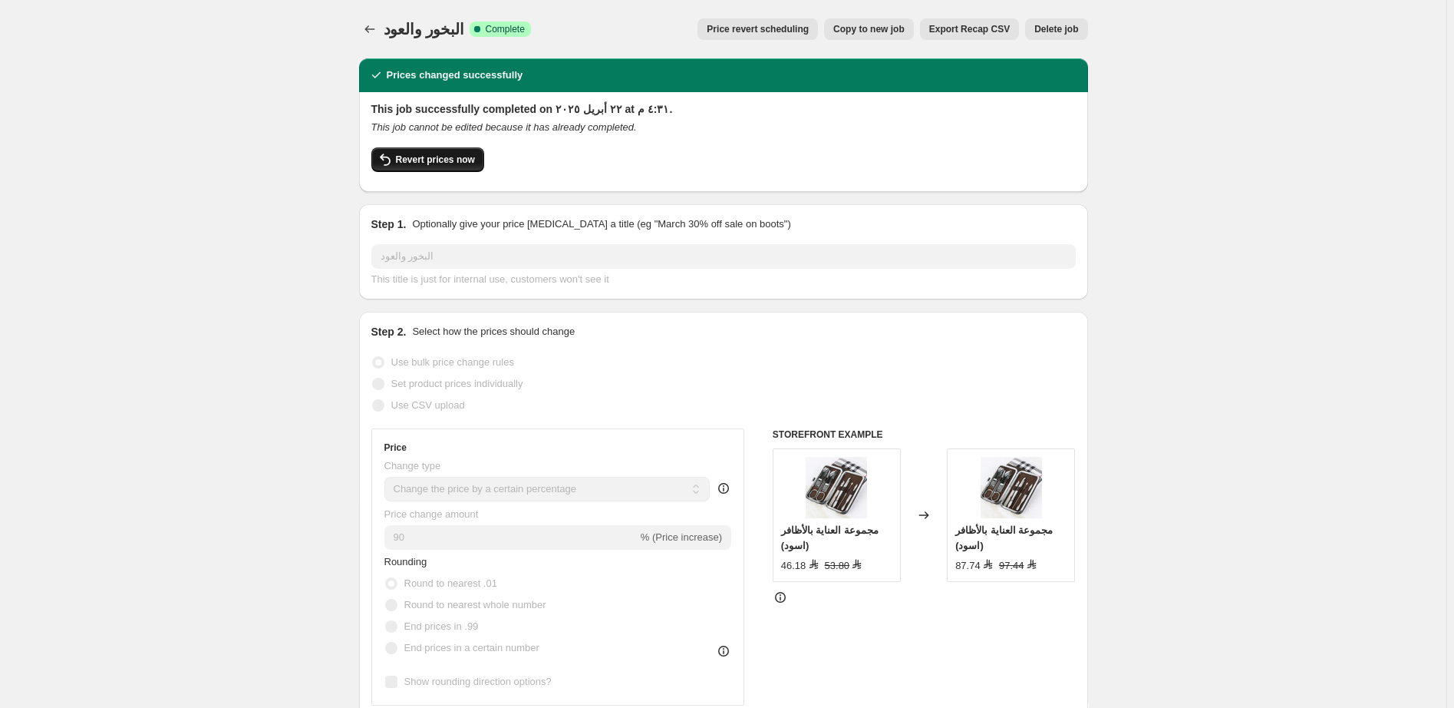
click at [440, 160] on span "Revert prices now" at bounding box center [435, 159] width 79 height 12
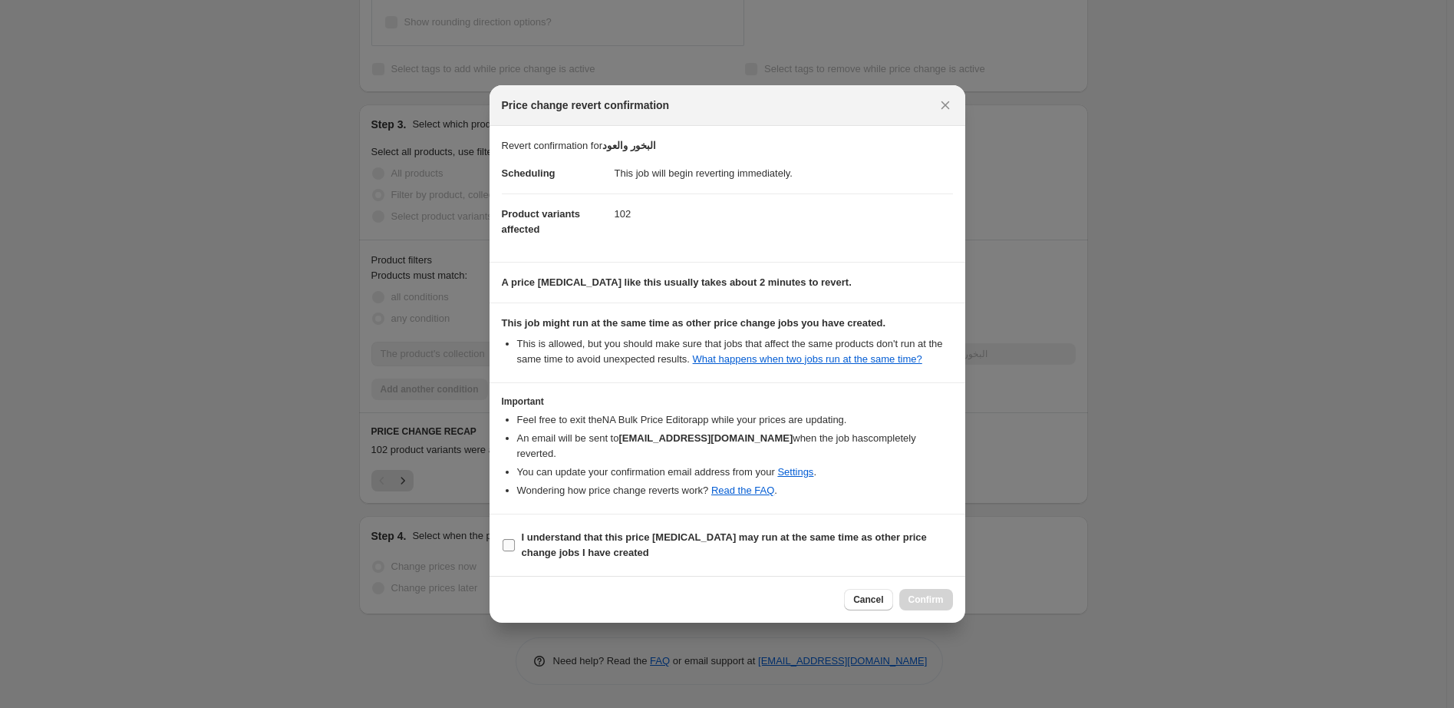
click at [647, 531] on b "I understand that this price change job may run at the same time as other price…" at bounding box center [724, 544] width 405 height 27
click at [515, 539] on input "I understand that this price change job may run at the same time as other price…" at bounding box center [509, 545] width 12 height 12
checkbox input "true"
click at [928, 593] on span "Confirm" at bounding box center [926, 599] width 35 height 12
click at [928, 590] on div "Cancel Confirm" at bounding box center [898, 599] width 108 height 21
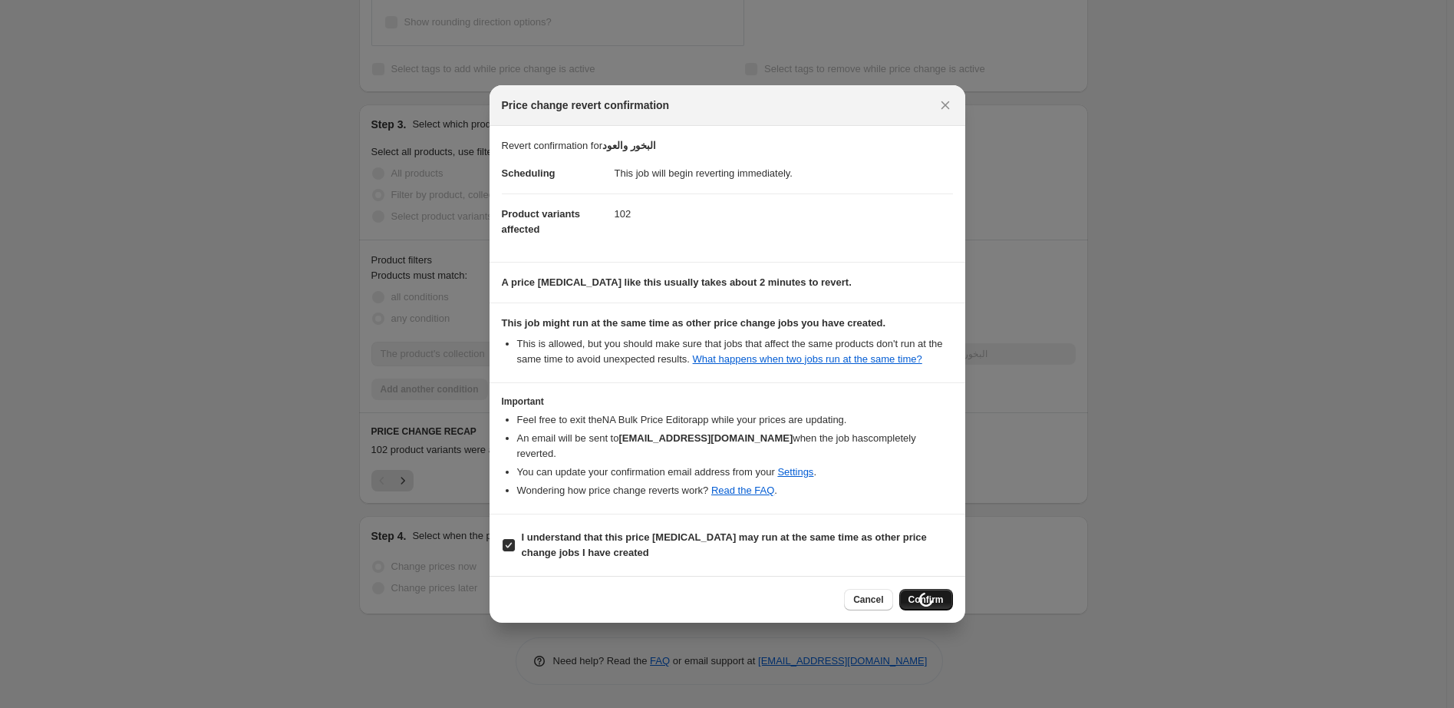
click at [928, 590] on div "Cancel Loading Confirm" at bounding box center [898, 599] width 108 height 21
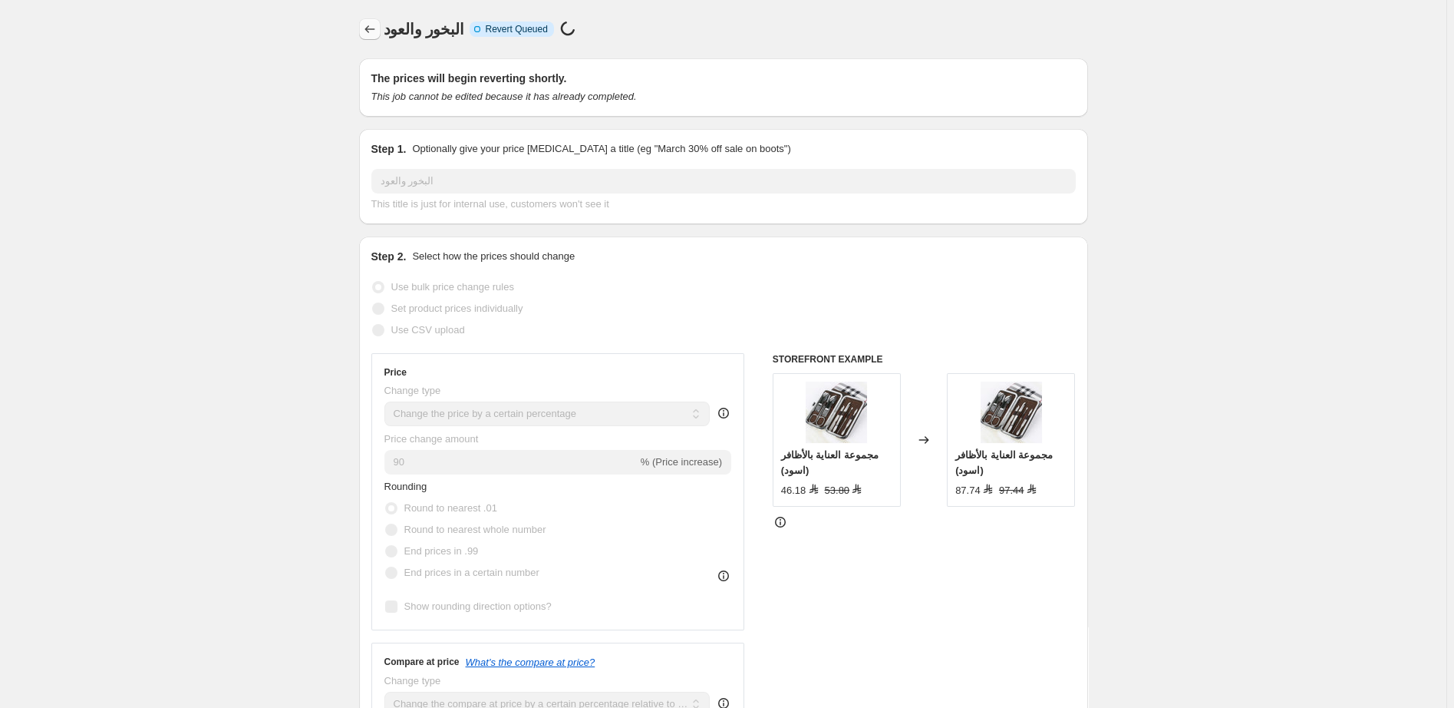
click at [373, 31] on icon "Price change jobs" at bounding box center [369, 28] width 15 height 15
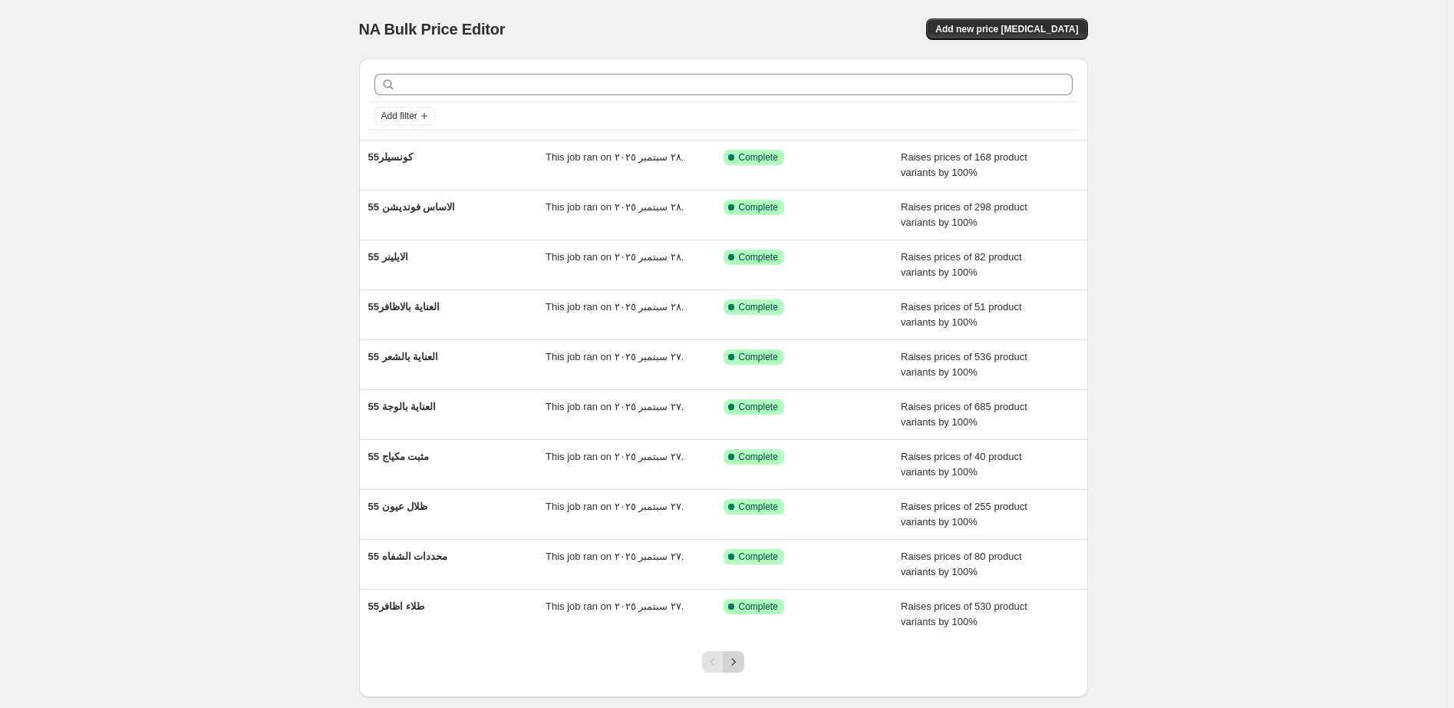
click at [740, 659] on icon "Next" at bounding box center [733, 661] width 15 height 15
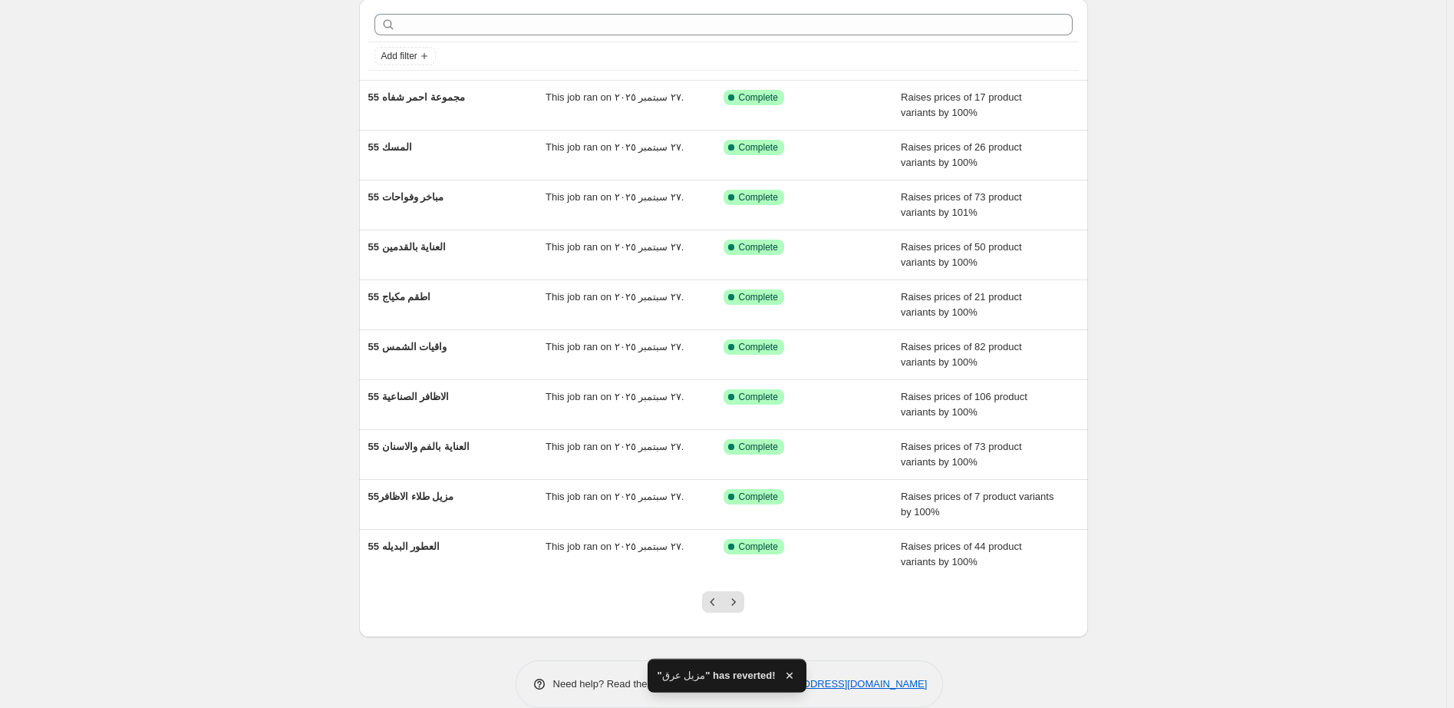
scroll to position [84, 0]
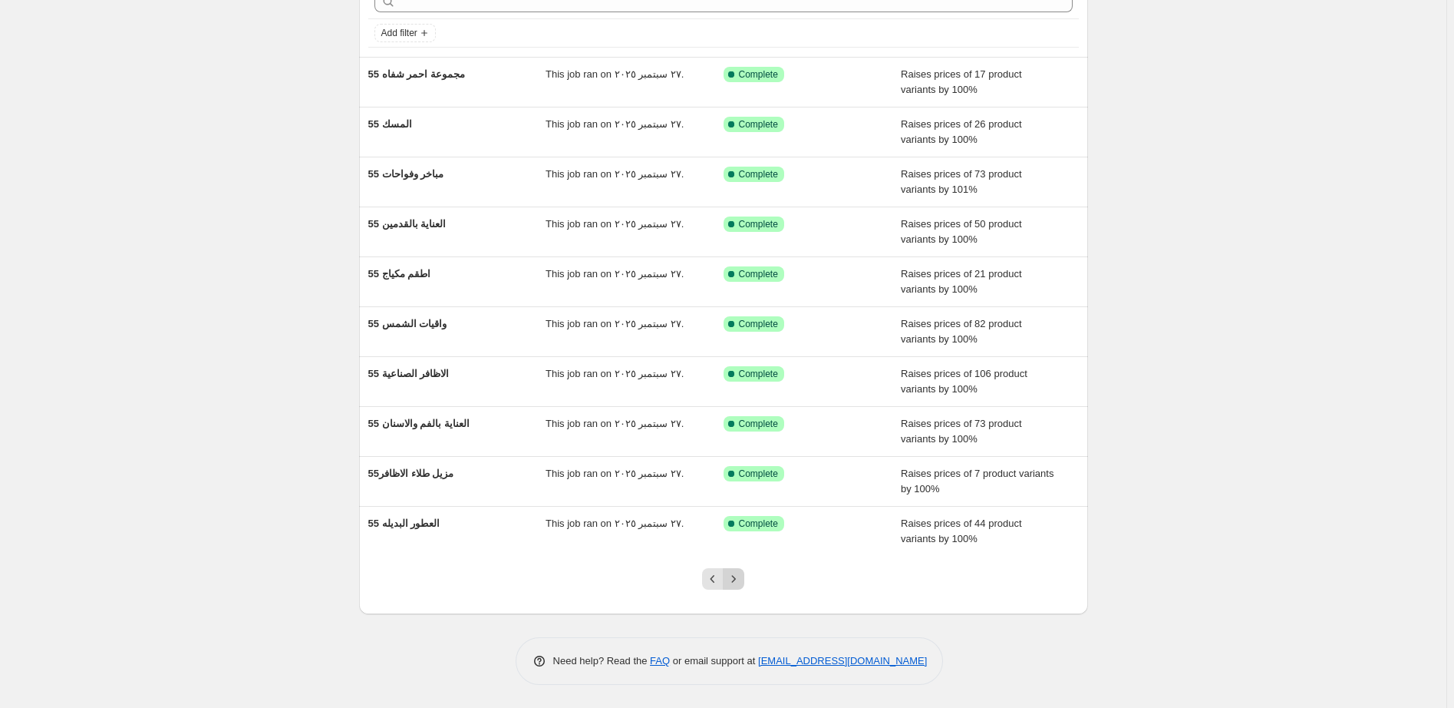
click at [741, 581] on icon "Next" at bounding box center [733, 578] width 15 height 15
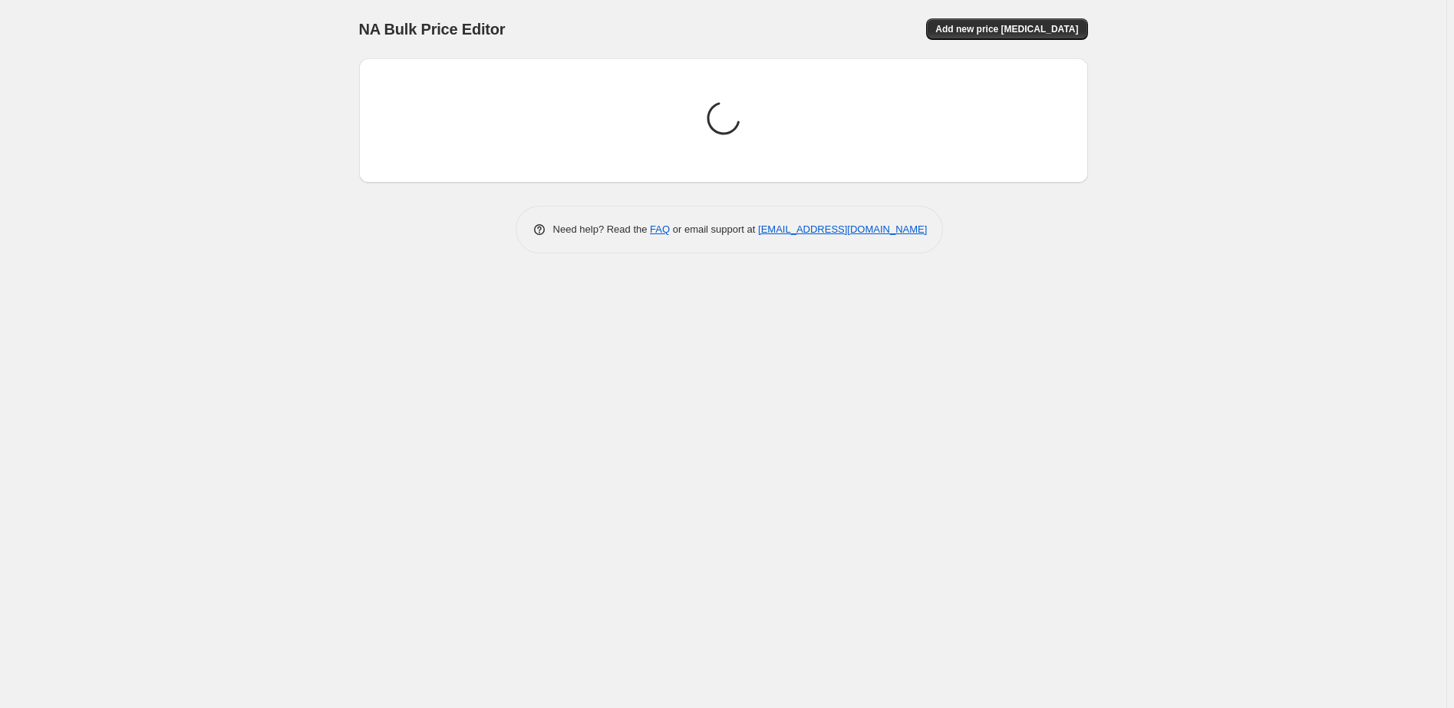
scroll to position [0, 0]
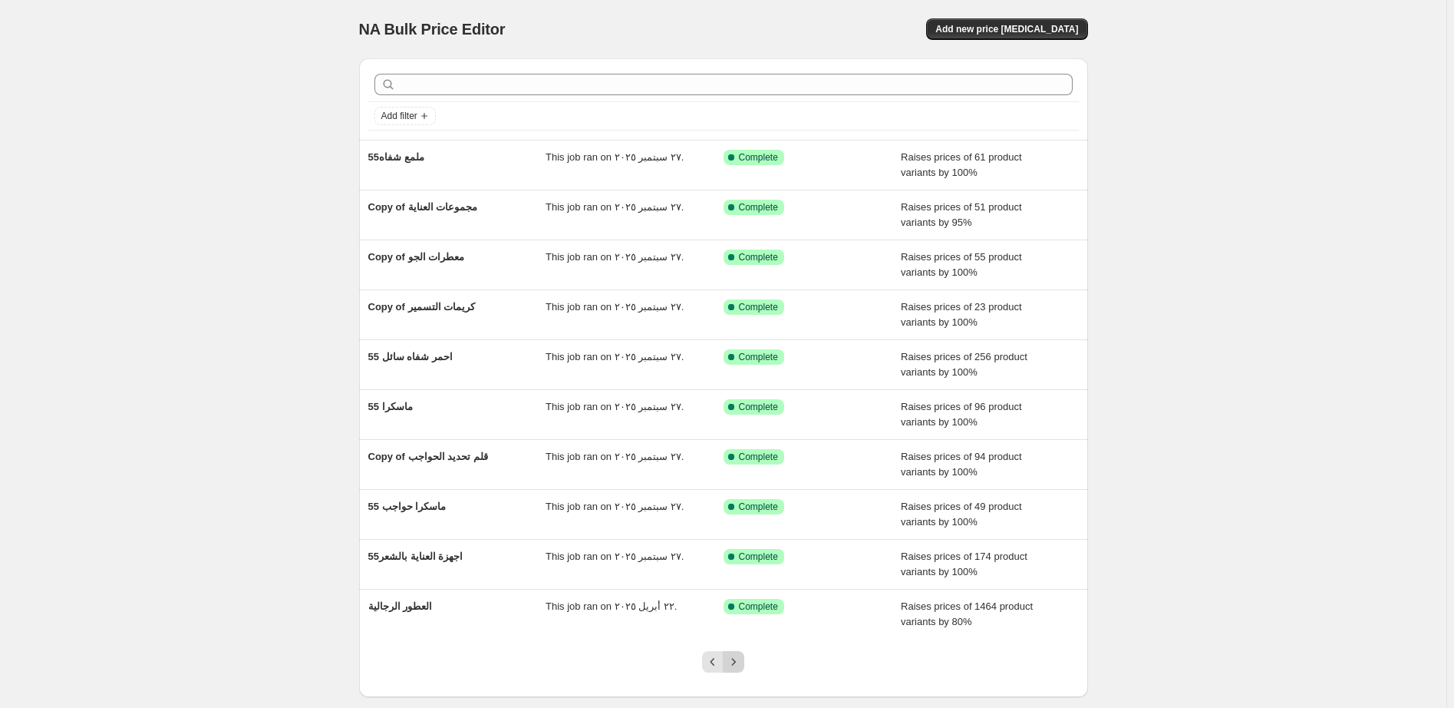
click at [736, 661] on icon "Next" at bounding box center [733, 661] width 15 height 15
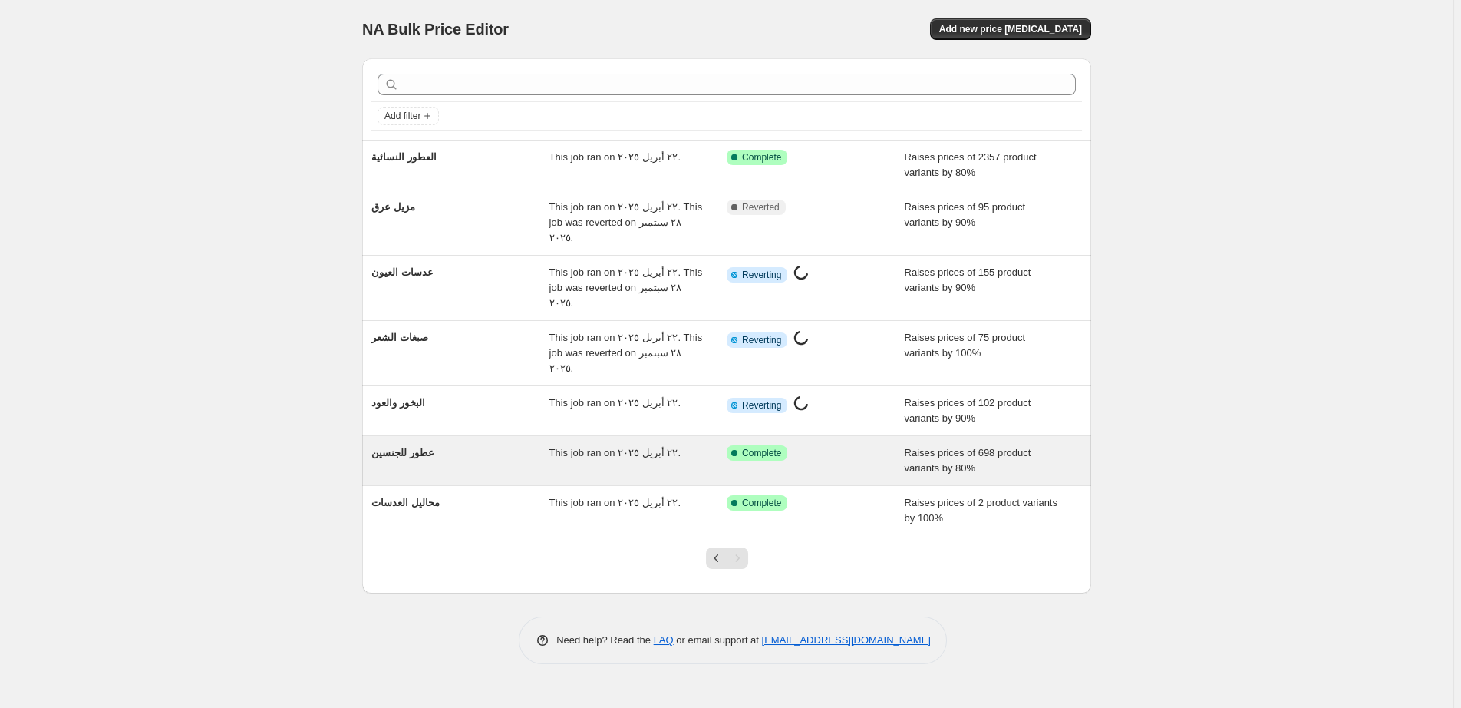
click at [853, 445] on div "Success Complete Complete" at bounding box center [804, 452] width 155 height 15
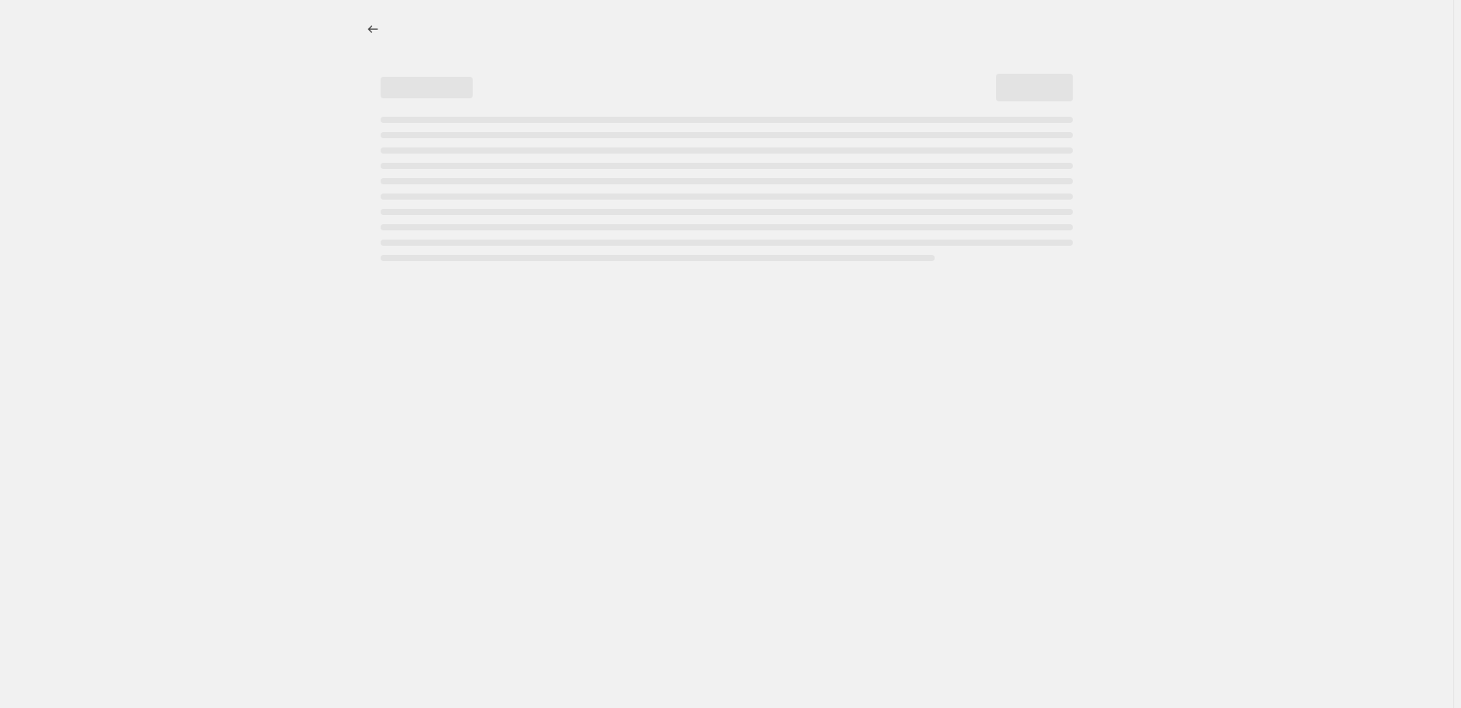
select select "percentage"
select select "pp"
select select "collection"
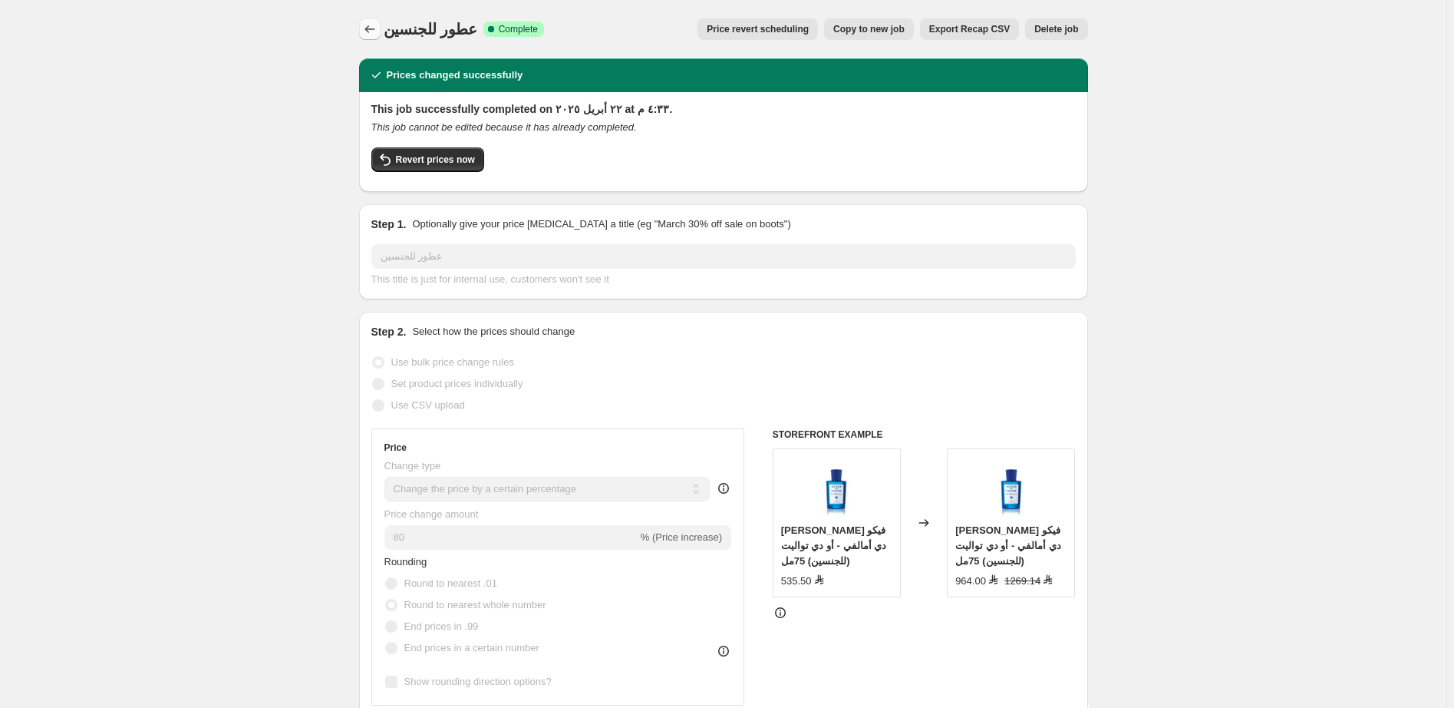
click at [370, 30] on icon "Price change jobs" at bounding box center [369, 28] width 15 height 15
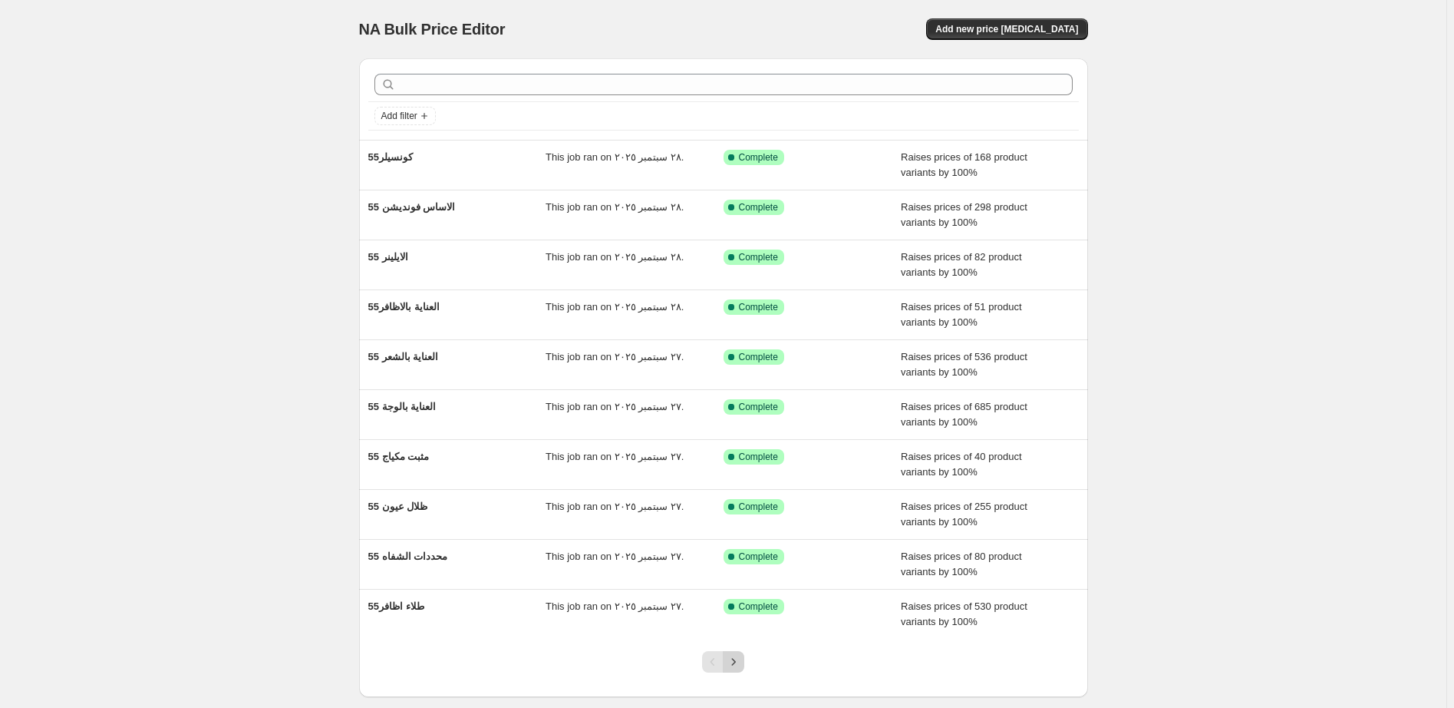
click at [736, 662] on icon "Next" at bounding box center [734, 661] width 4 height 7
click at [736, 659] on icon "Next" at bounding box center [733, 661] width 15 height 15
click at [737, 656] on icon "Next" at bounding box center [733, 661] width 15 height 15
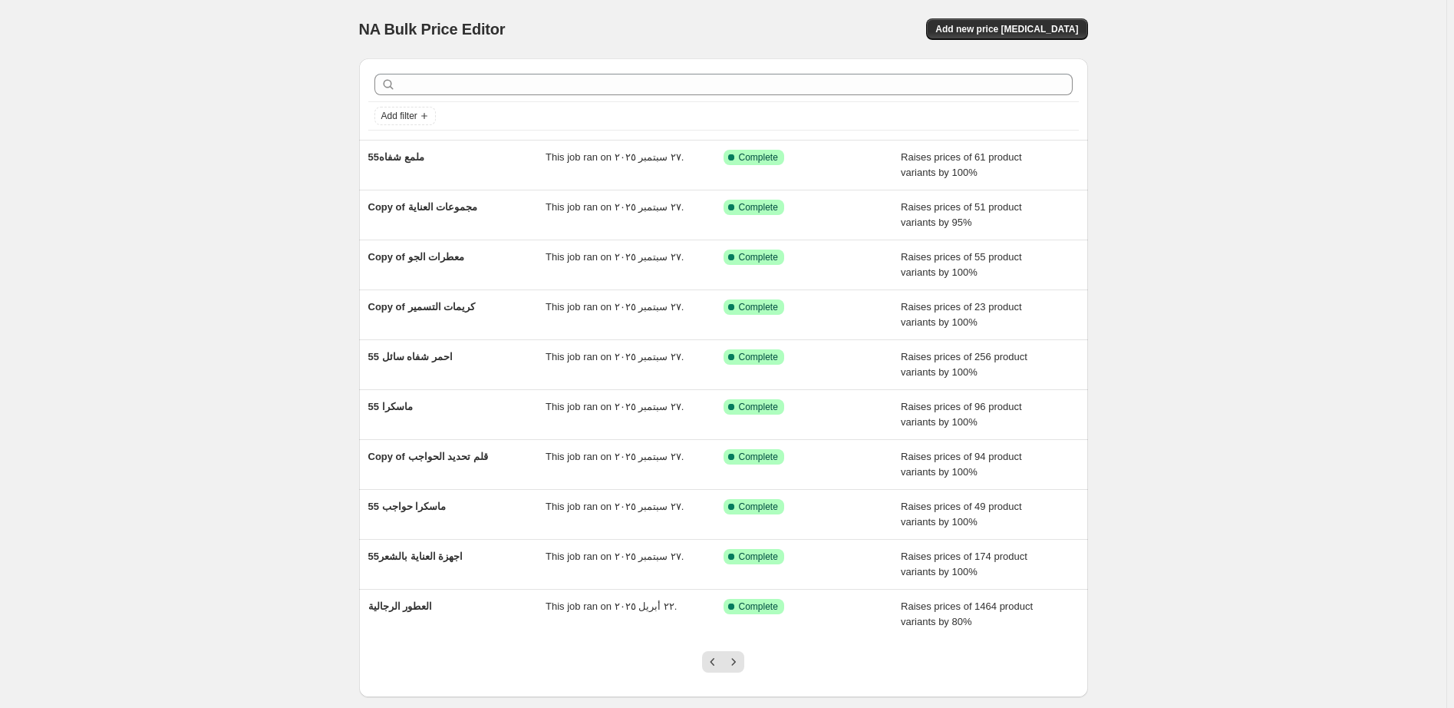
click at [737, 656] on icon "Next" at bounding box center [733, 661] width 15 height 15
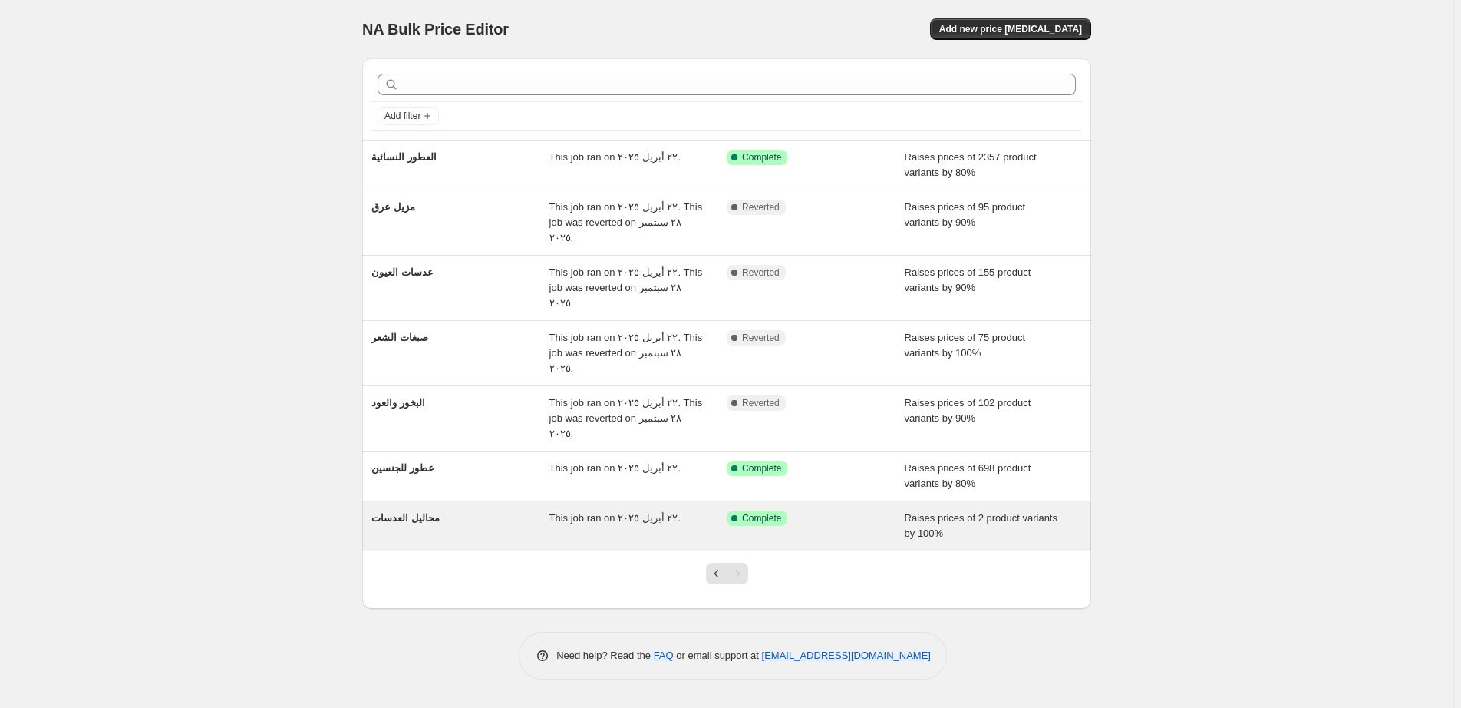
click at [844, 510] on div "Success Complete Complete" at bounding box center [816, 525] width 178 height 31
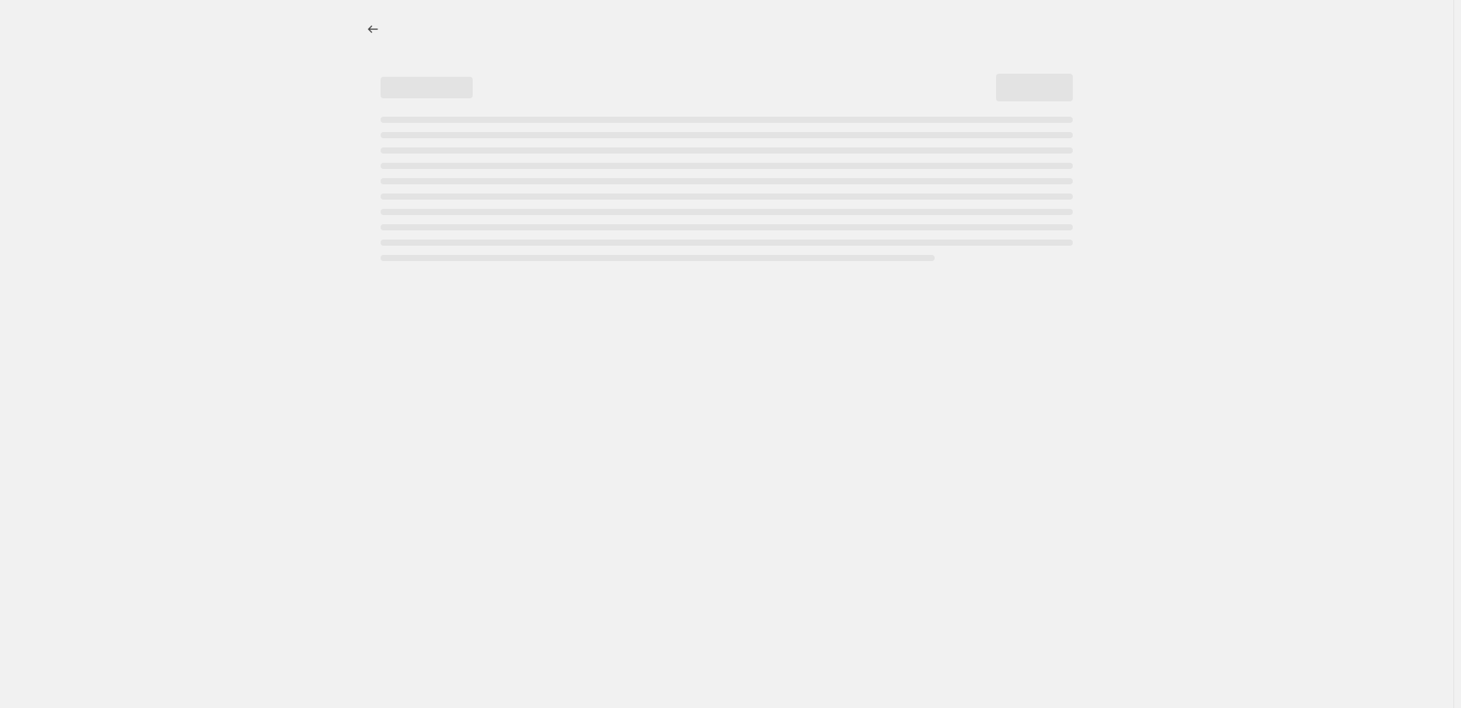
select select "percentage"
select select "pp"
select select "collection"
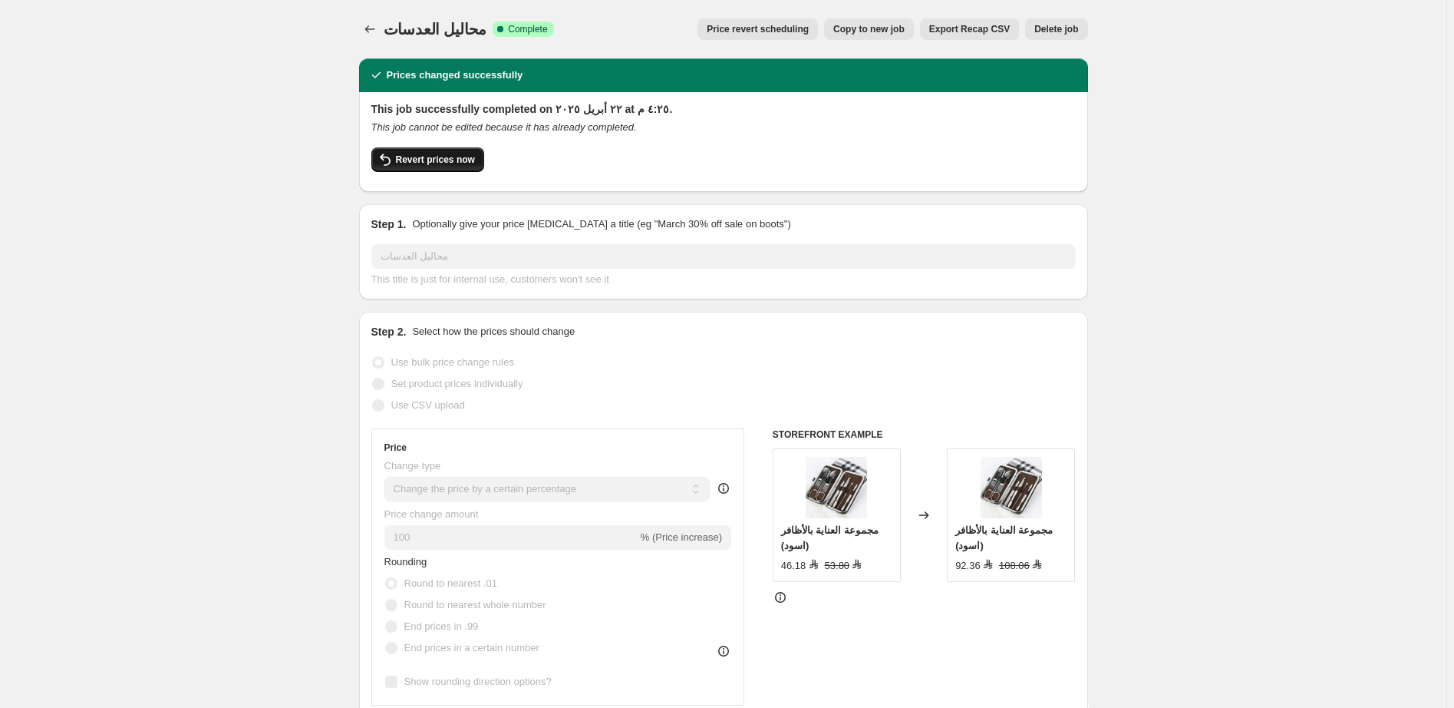
click at [441, 155] on span "Revert prices now" at bounding box center [435, 159] width 79 height 12
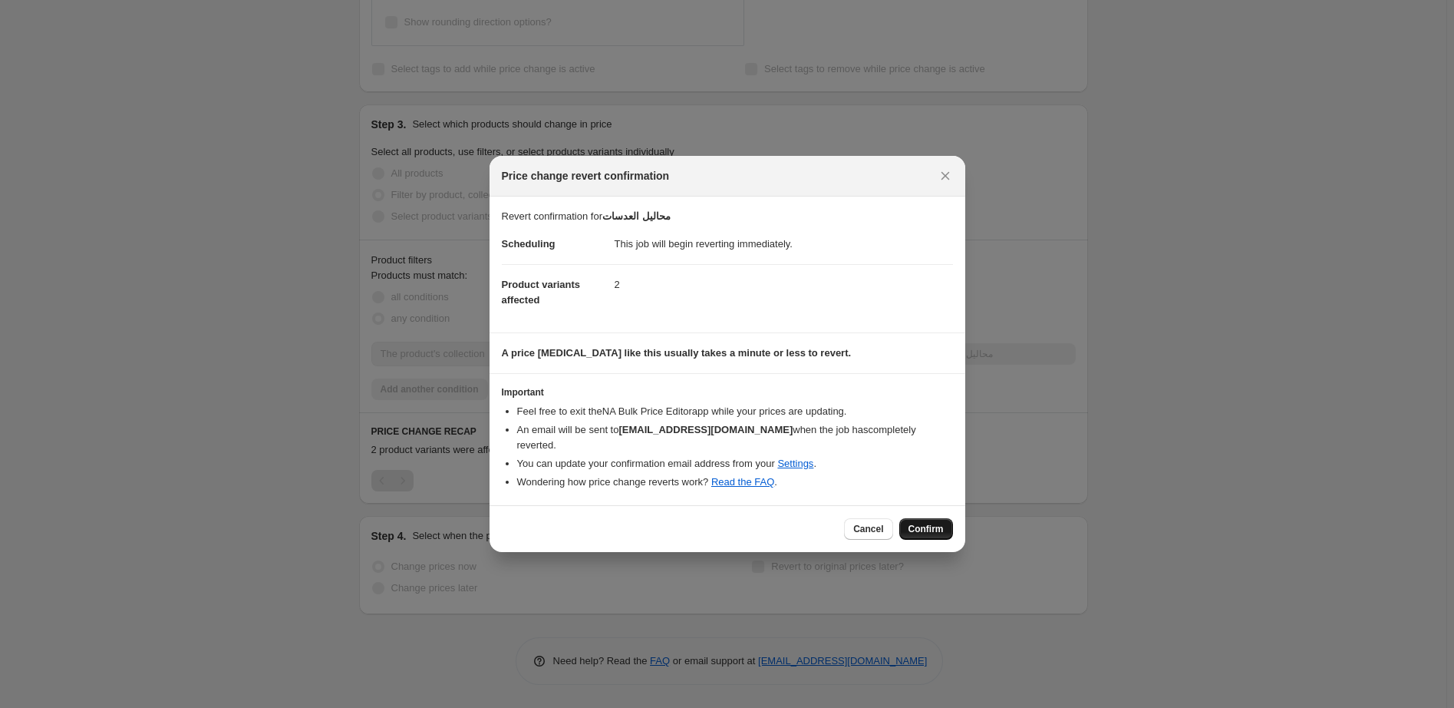
click at [931, 523] on span "Confirm" at bounding box center [926, 529] width 35 height 12
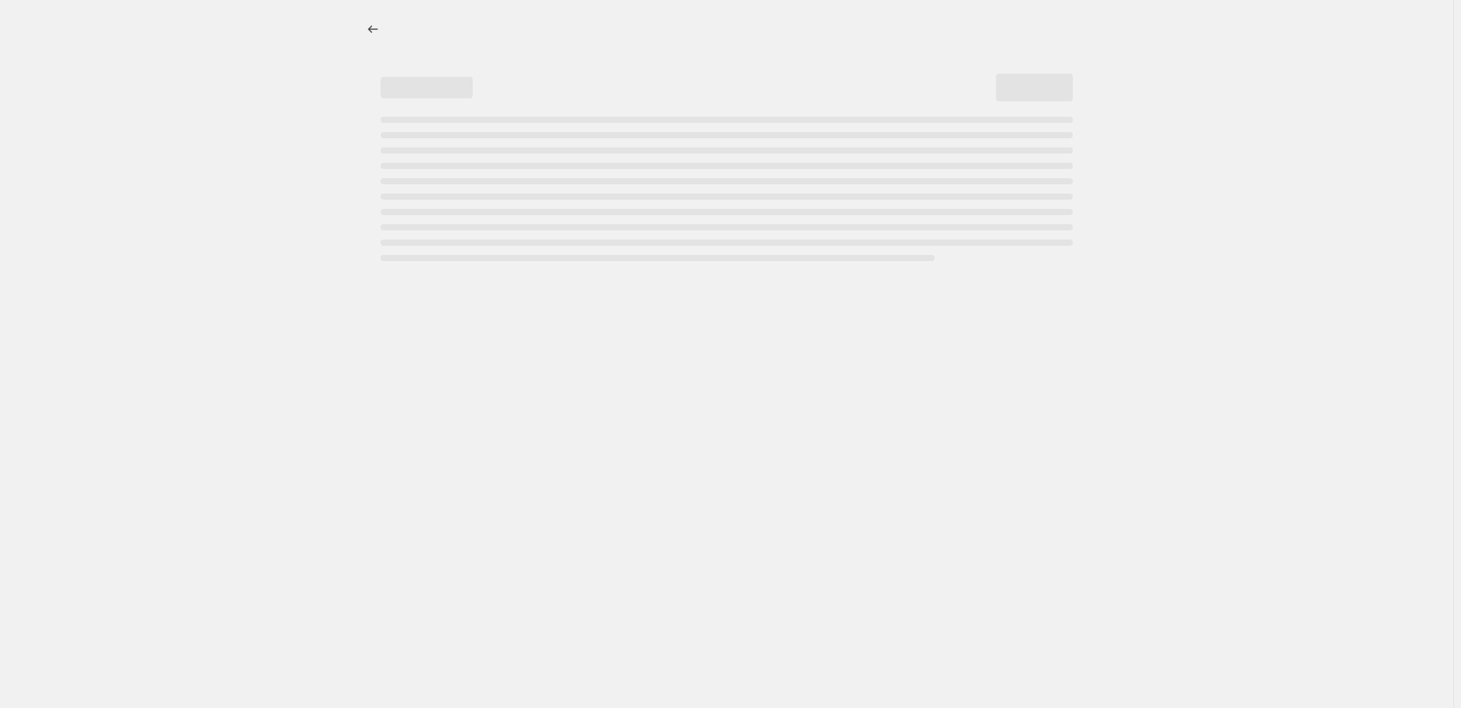
select select "percentage"
select select "pp"
select select "collection"
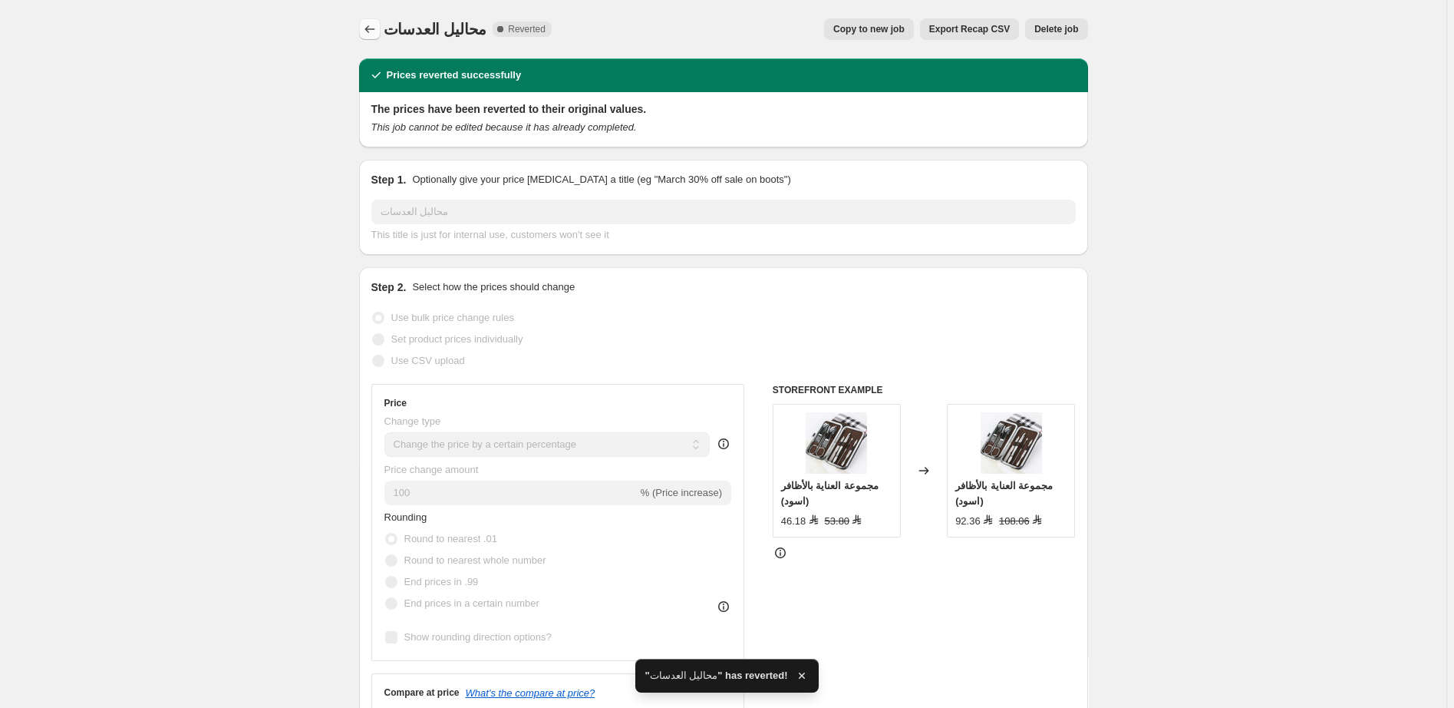
click at [368, 28] on icon "Price change jobs" at bounding box center [369, 28] width 15 height 15
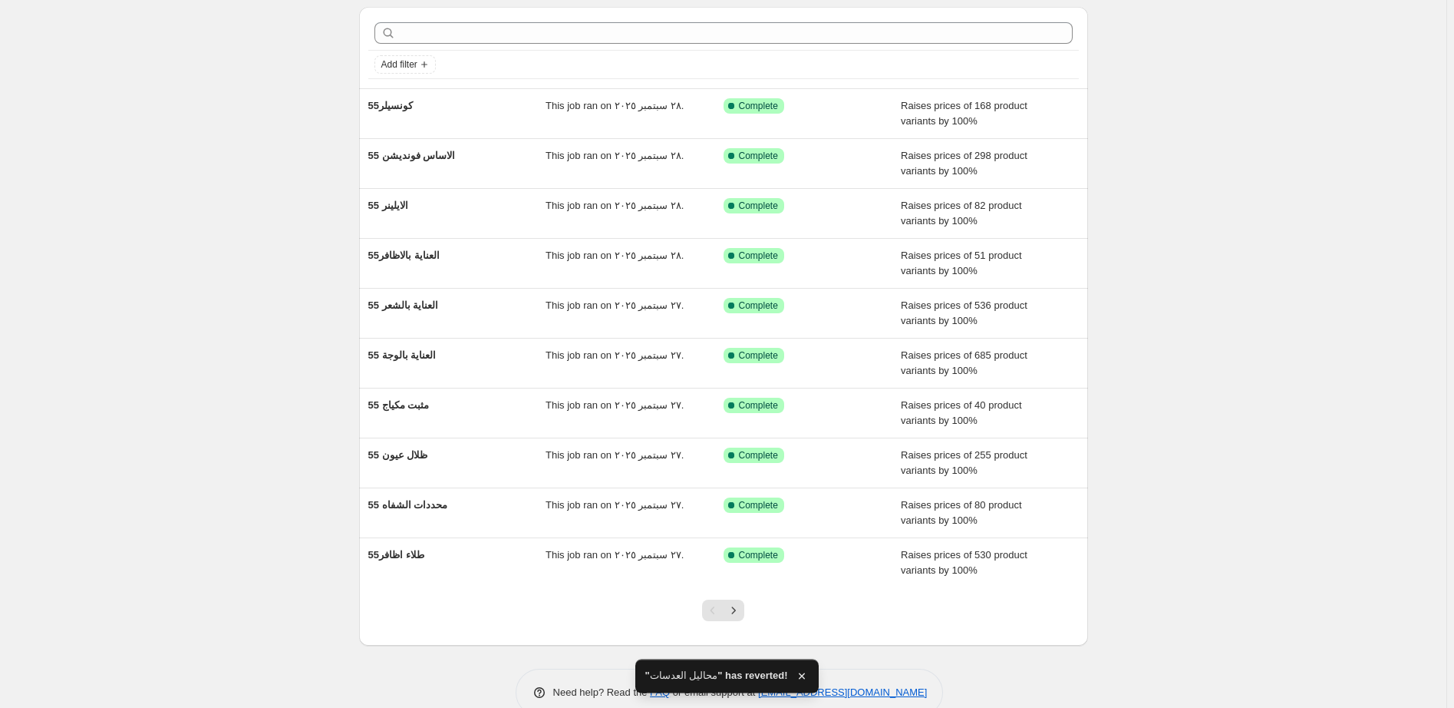
scroll to position [84, 0]
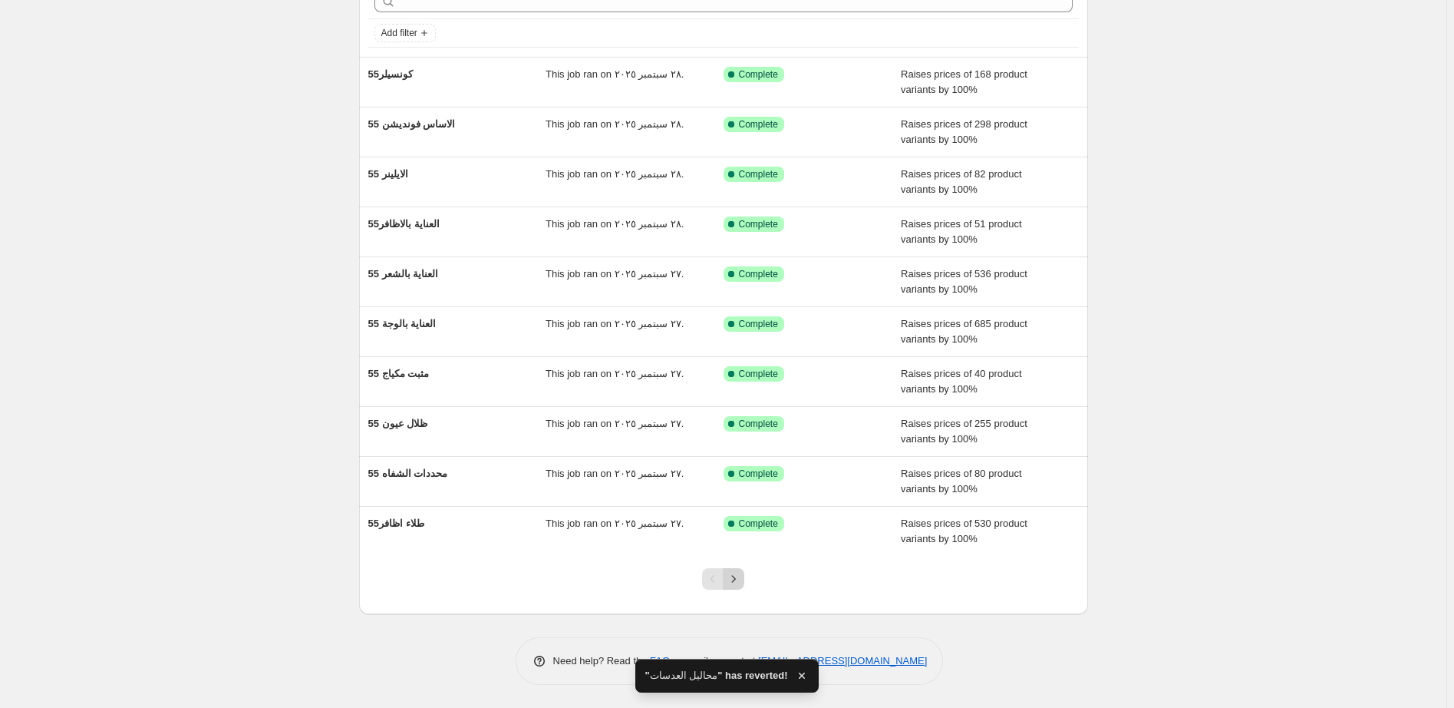
click at [740, 580] on icon "Next" at bounding box center [733, 578] width 15 height 15
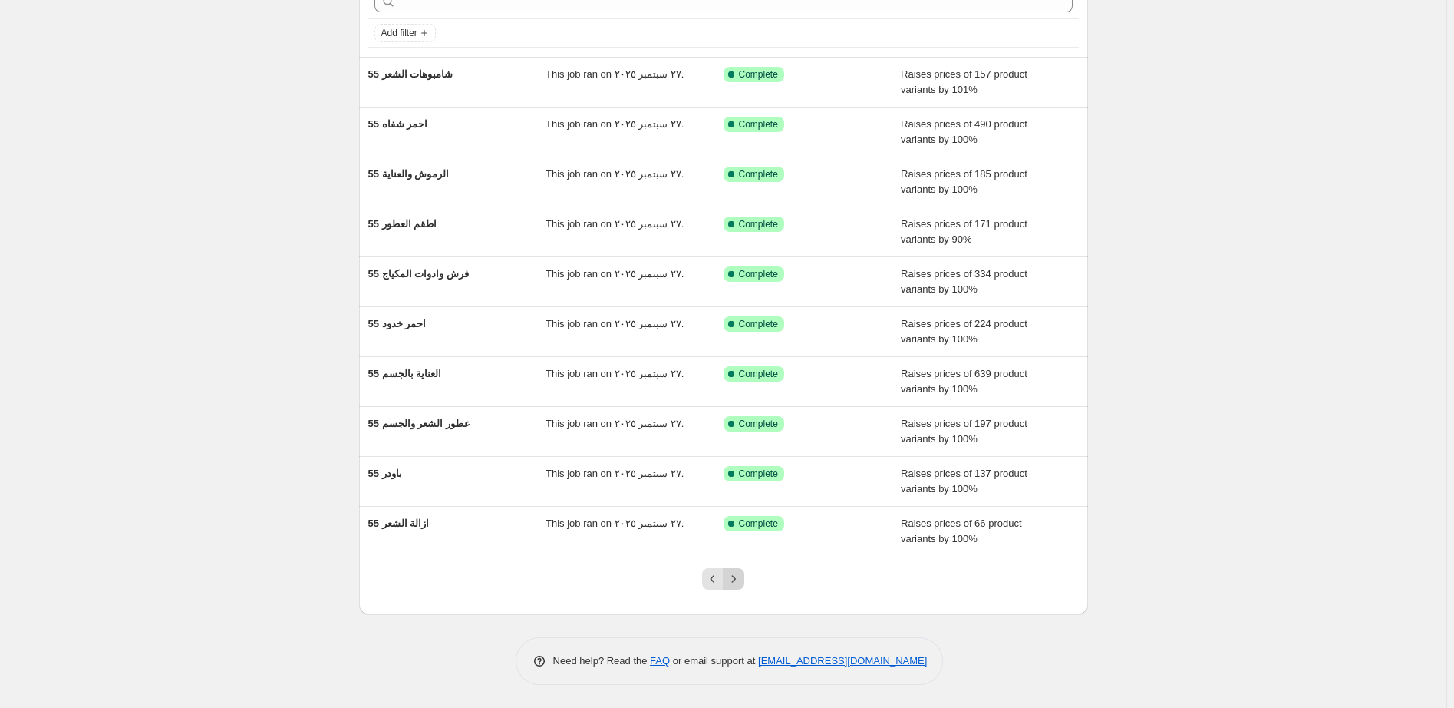
click at [739, 581] on icon "Next" at bounding box center [733, 578] width 15 height 15
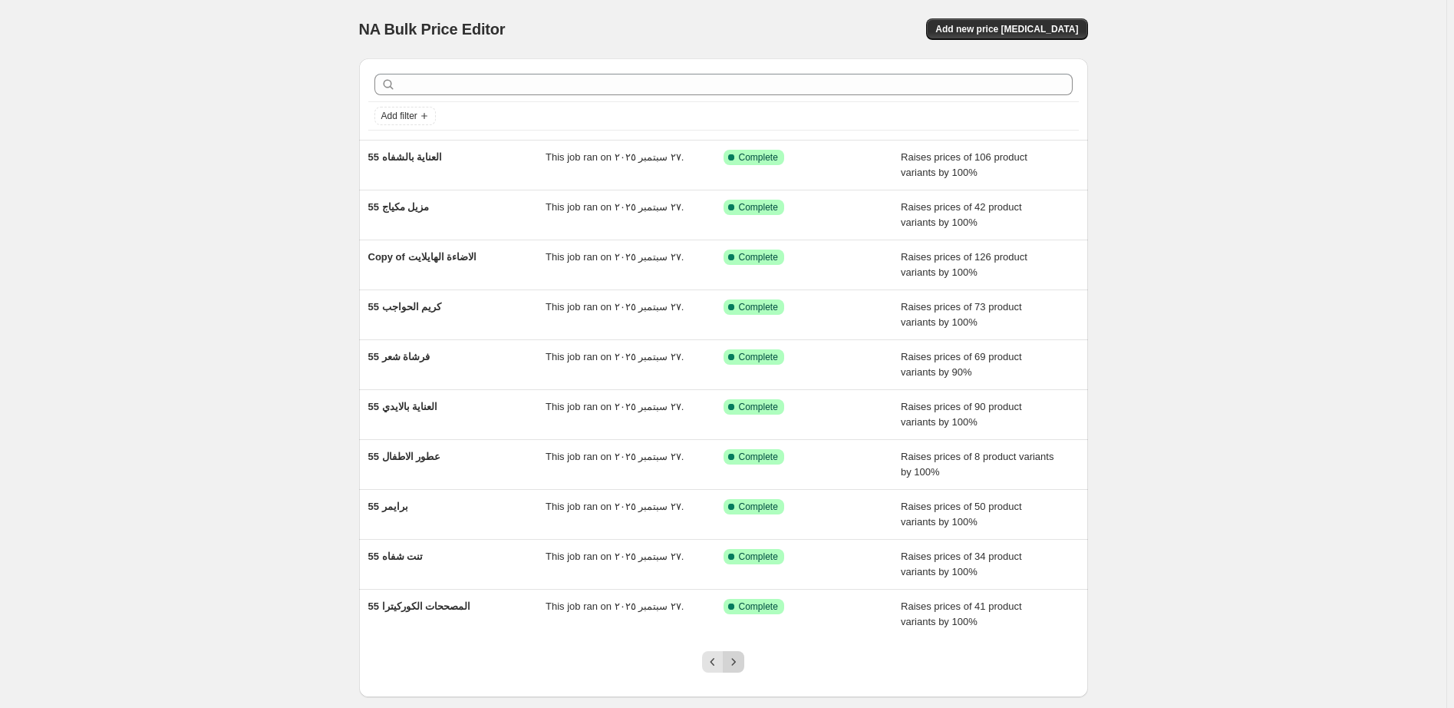
click at [736, 665] on icon "Next" at bounding box center [734, 661] width 4 height 7
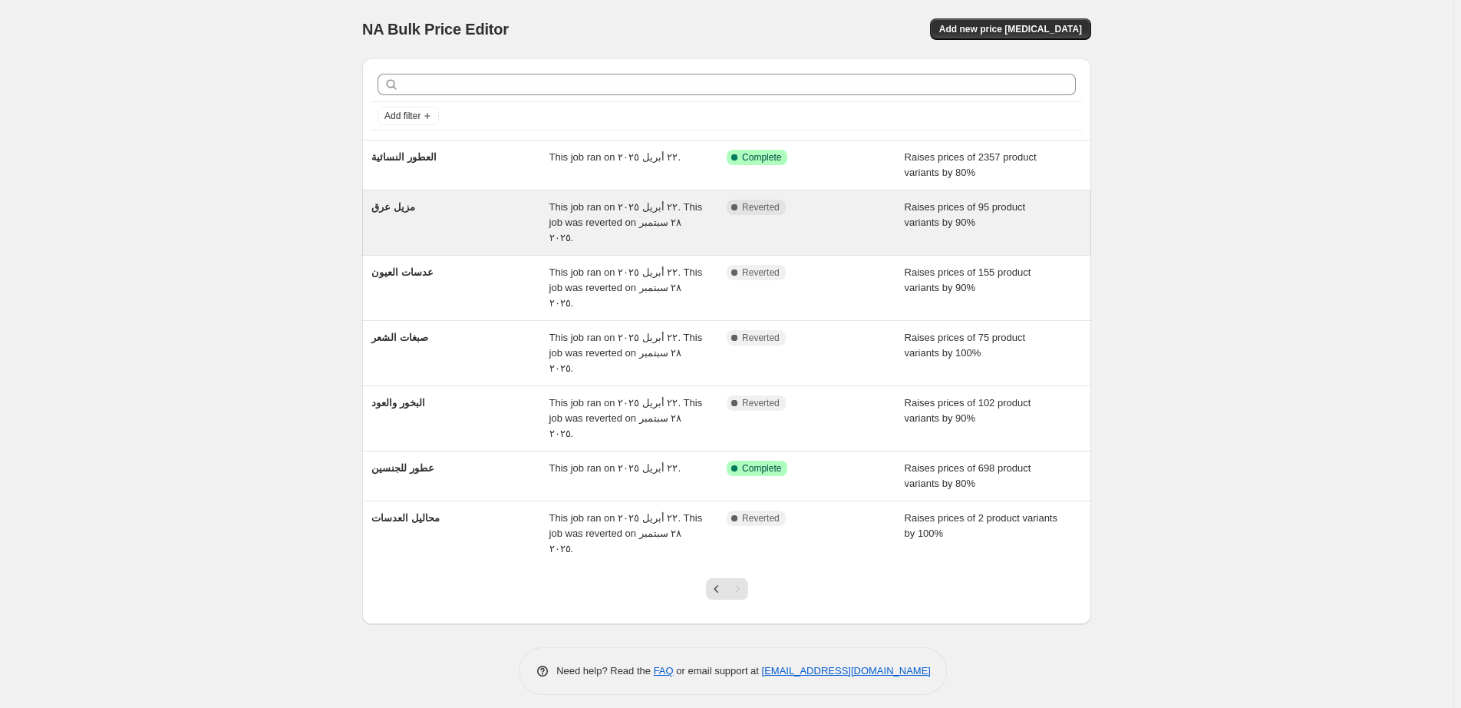
click at [850, 216] on div "Complete Reverted" at bounding box center [816, 223] width 178 height 46
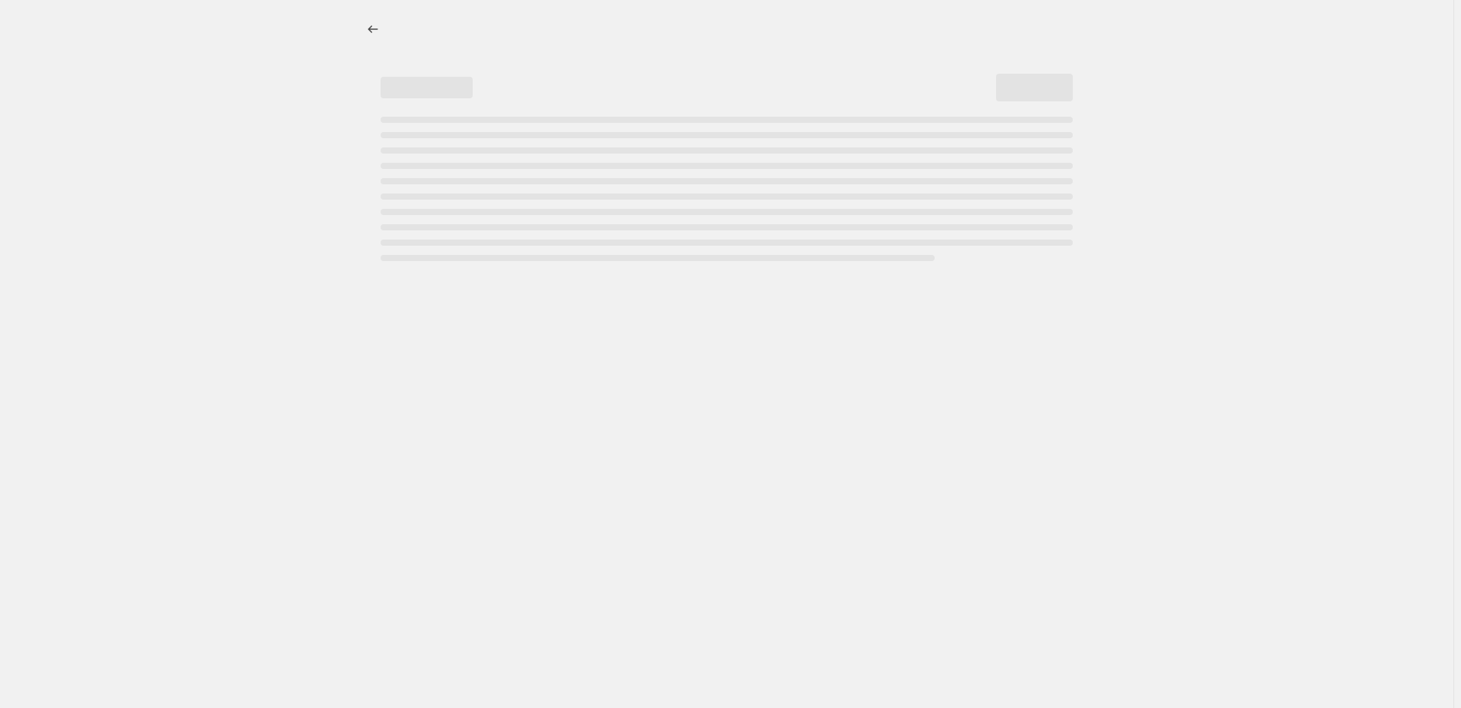
select select "percentage"
select select "pp"
select select "collection"
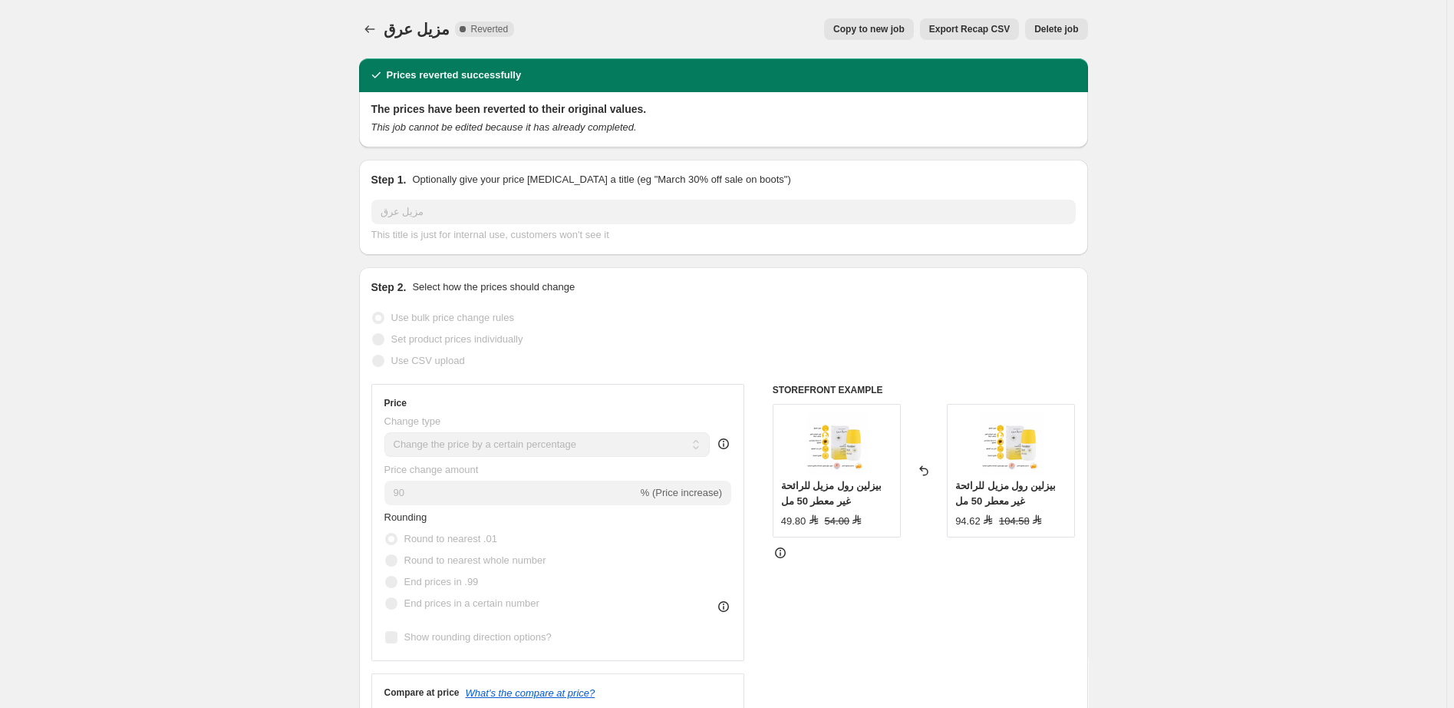
click at [886, 25] on span "Copy to new job" at bounding box center [868, 29] width 71 height 12
select select "percentage"
select select "pp"
select select "collection"
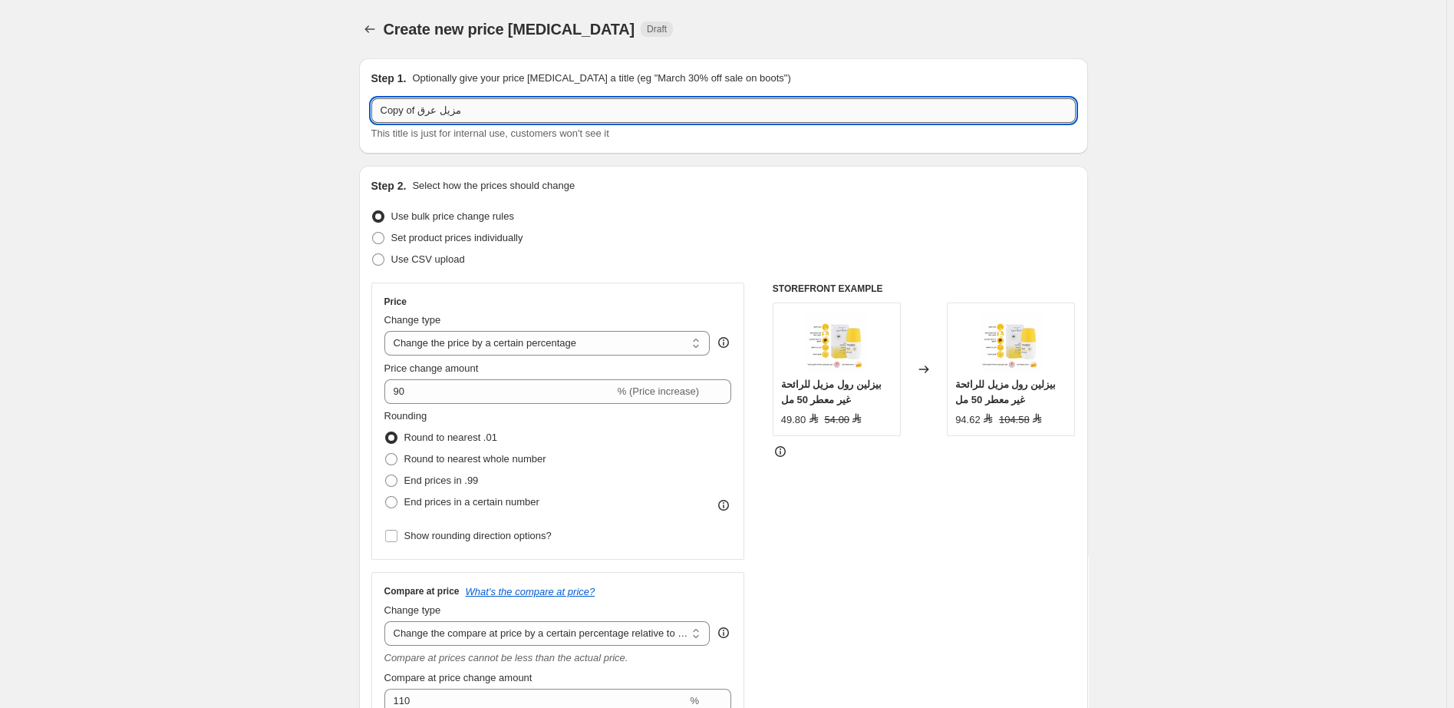
drag, startPoint x: 417, startPoint y: 111, endPoint x: 372, endPoint y: 112, distance: 45.3
click at [372, 112] on input "Copy of مزيل عرق" at bounding box center [723, 110] width 704 height 25
type input "55 مزيل عرق"
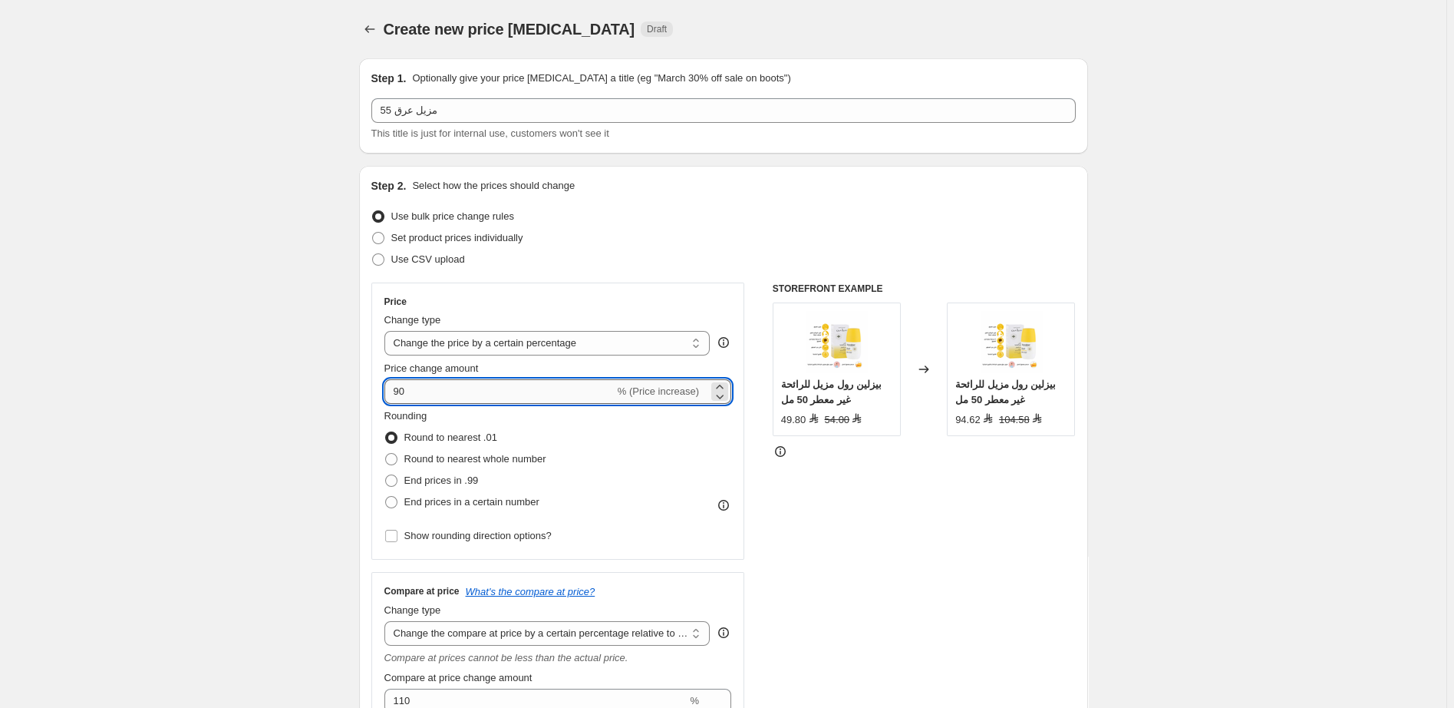
drag, startPoint x: 412, startPoint y: 394, endPoint x: 384, endPoint y: 395, distance: 28.4
click at [384, 395] on input "90" at bounding box center [499, 391] width 230 height 25
type input "100"
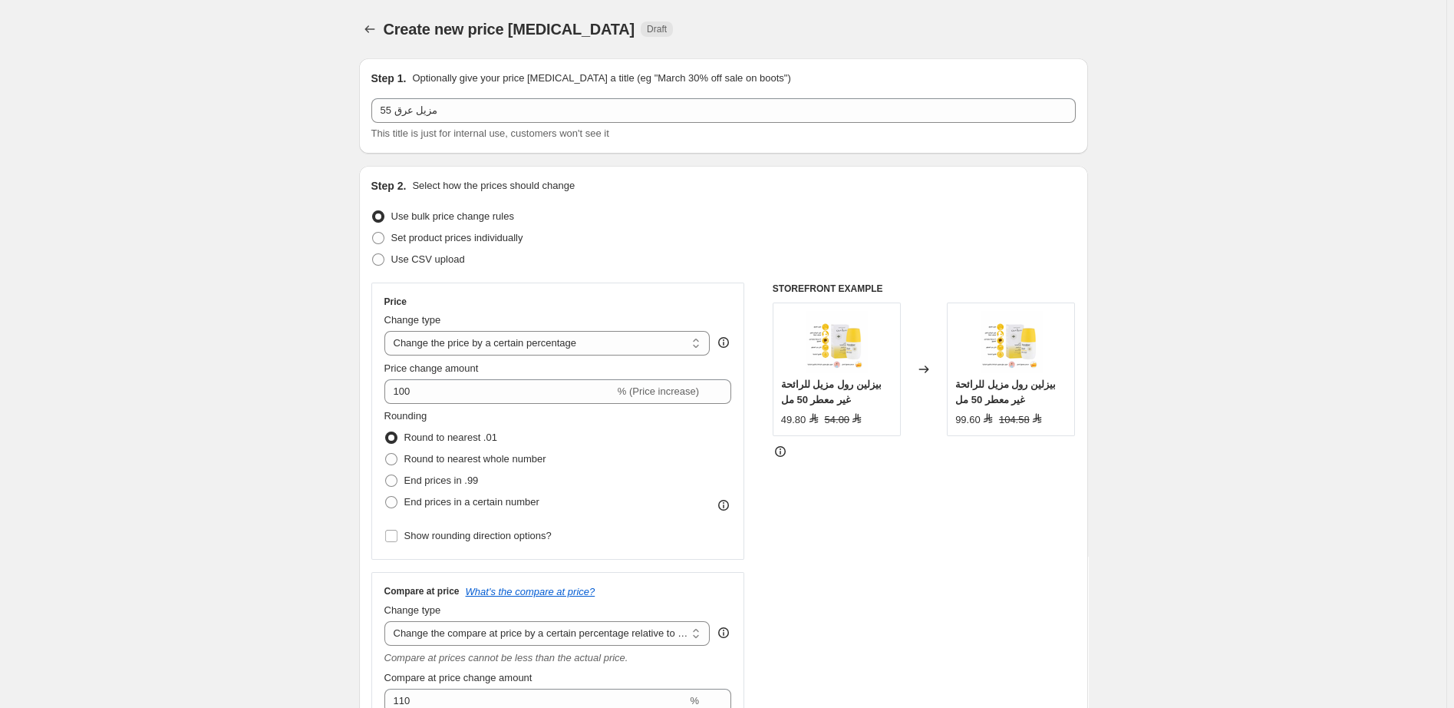
click at [953, 520] on div "STOREFRONT EXAMPLE بيزلين رول مزيل للرائحة غير معطر 50 مل 49.80 54.00 Changed t…" at bounding box center [924, 575] width 303 height 587
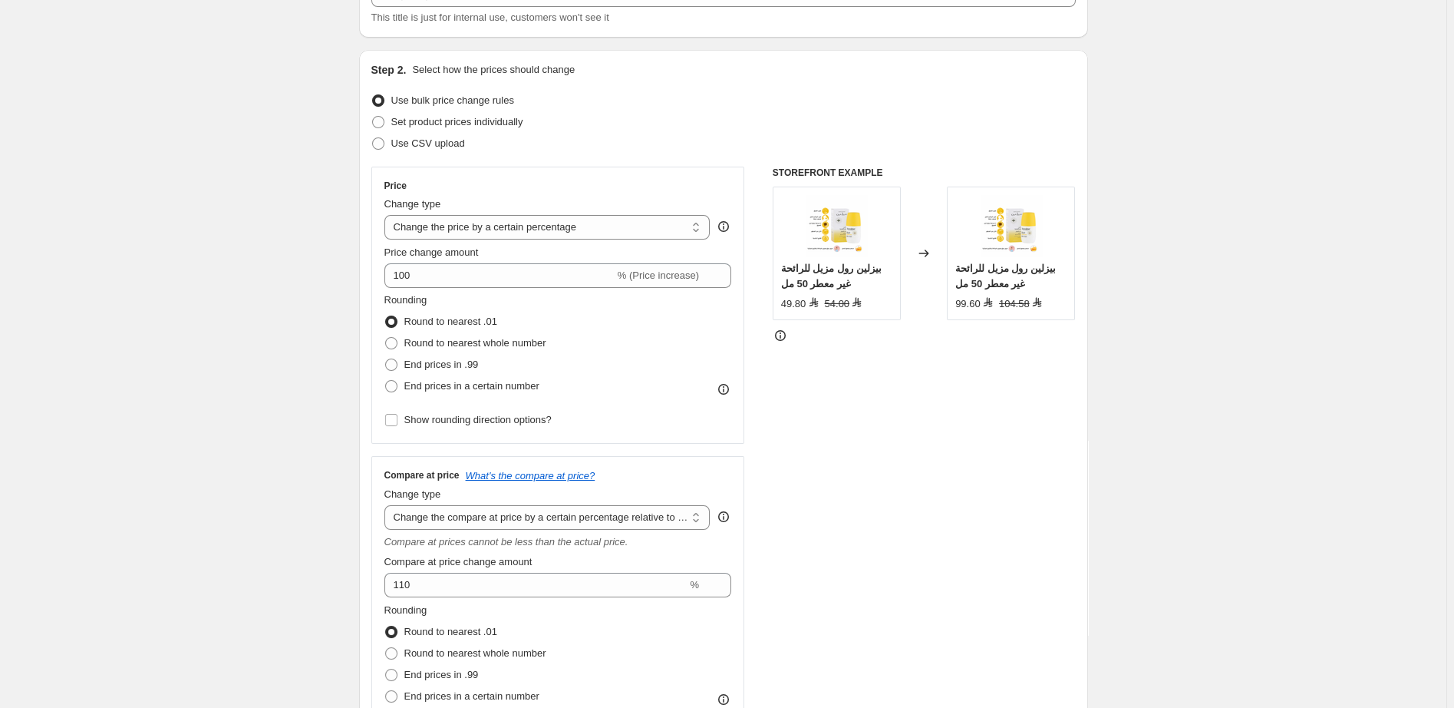
scroll to position [195, 0]
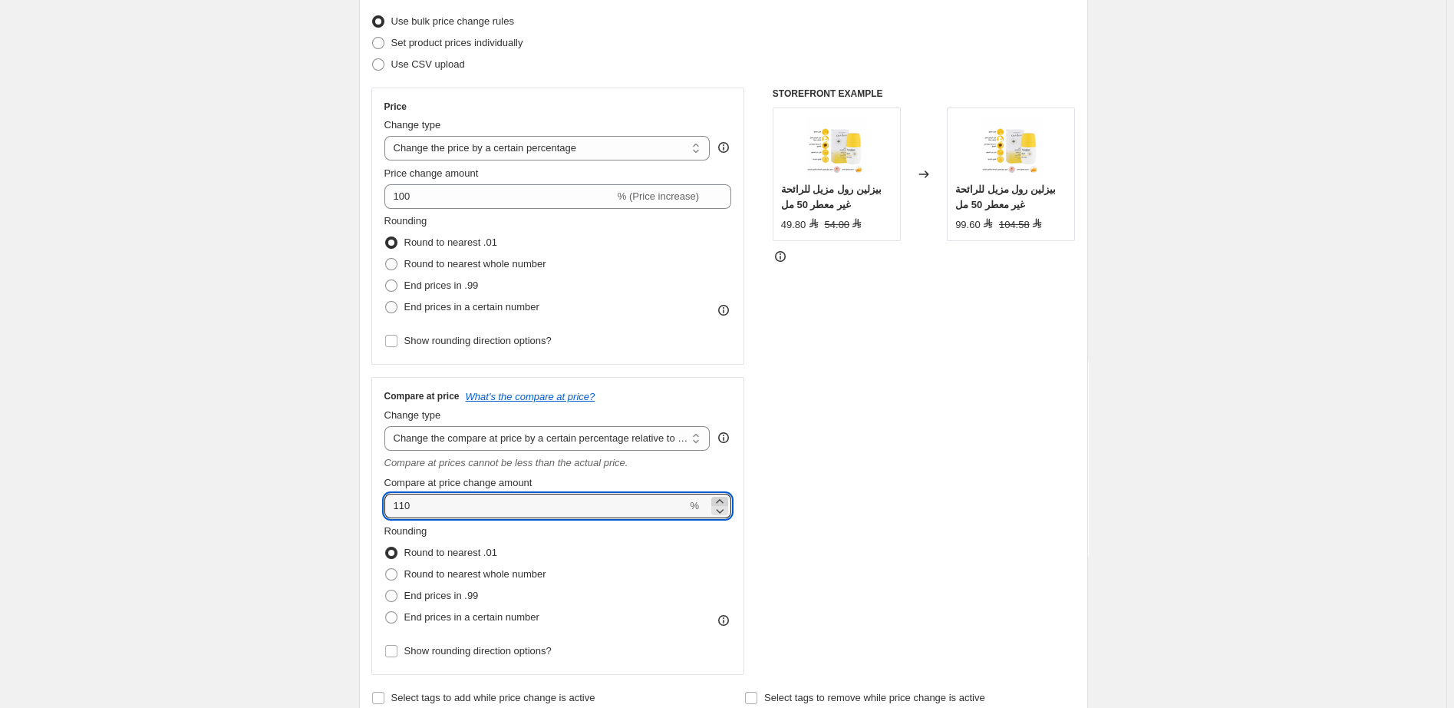
click at [725, 501] on icon at bounding box center [719, 500] width 15 height 15
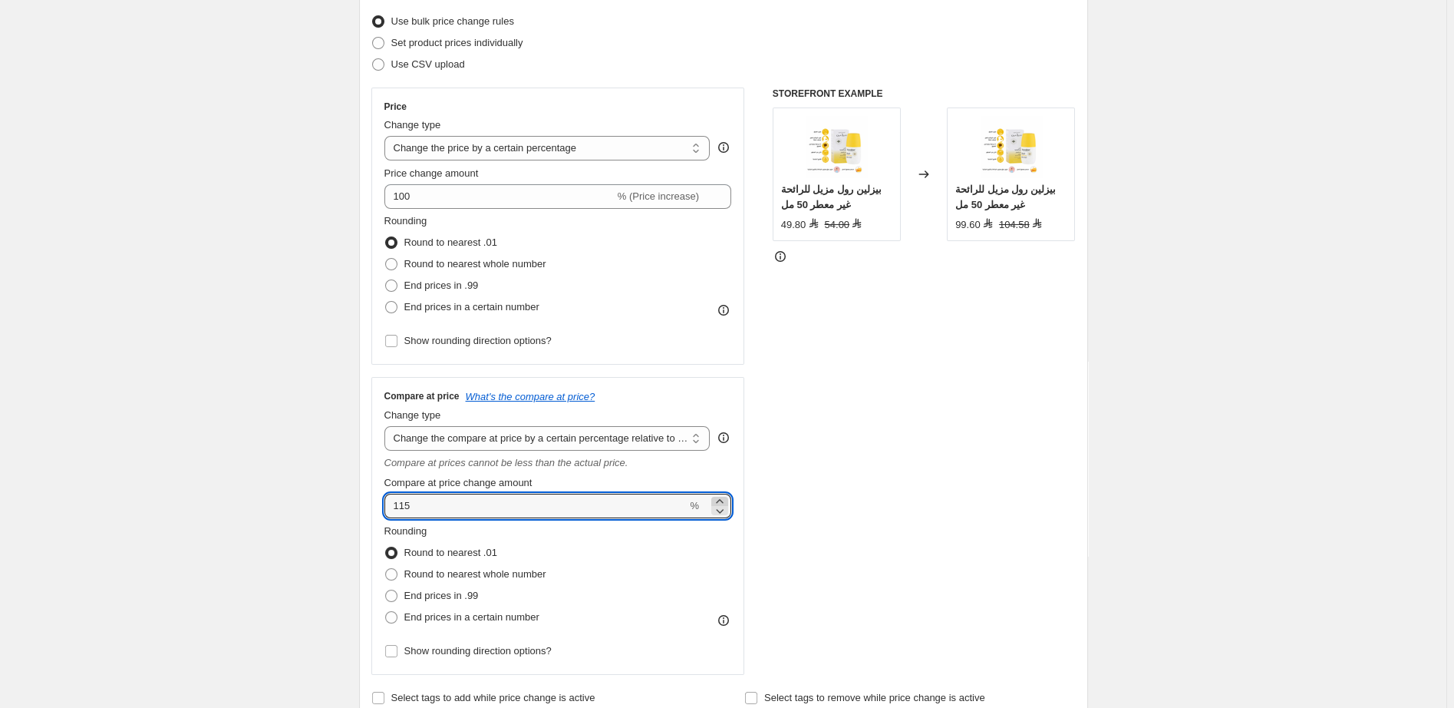
click at [725, 501] on icon at bounding box center [719, 500] width 15 height 15
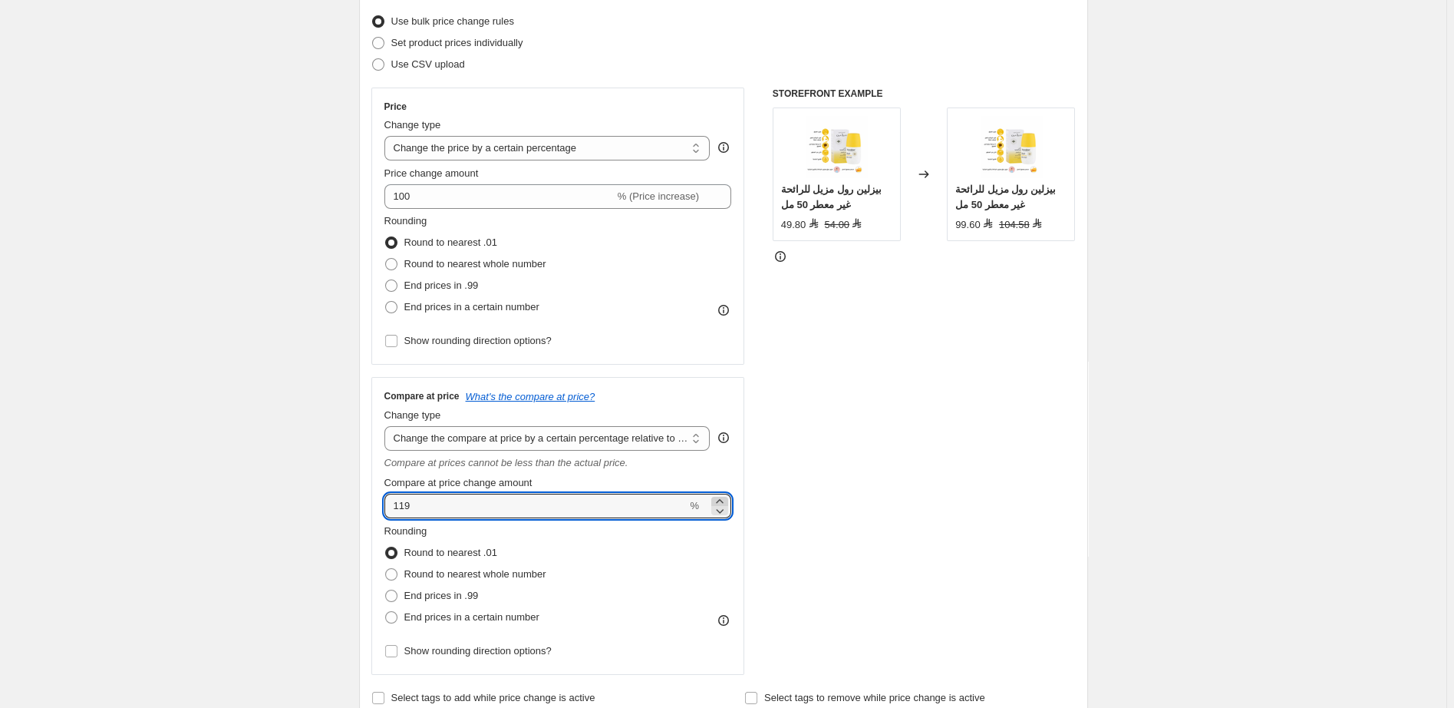
type input "120"
click at [939, 438] on div "STOREFRONT EXAMPLE بيزلين رول مزيل للرائحة غير معطر 50 مل 49.80 54.00 Changed t…" at bounding box center [924, 380] width 303 height 587
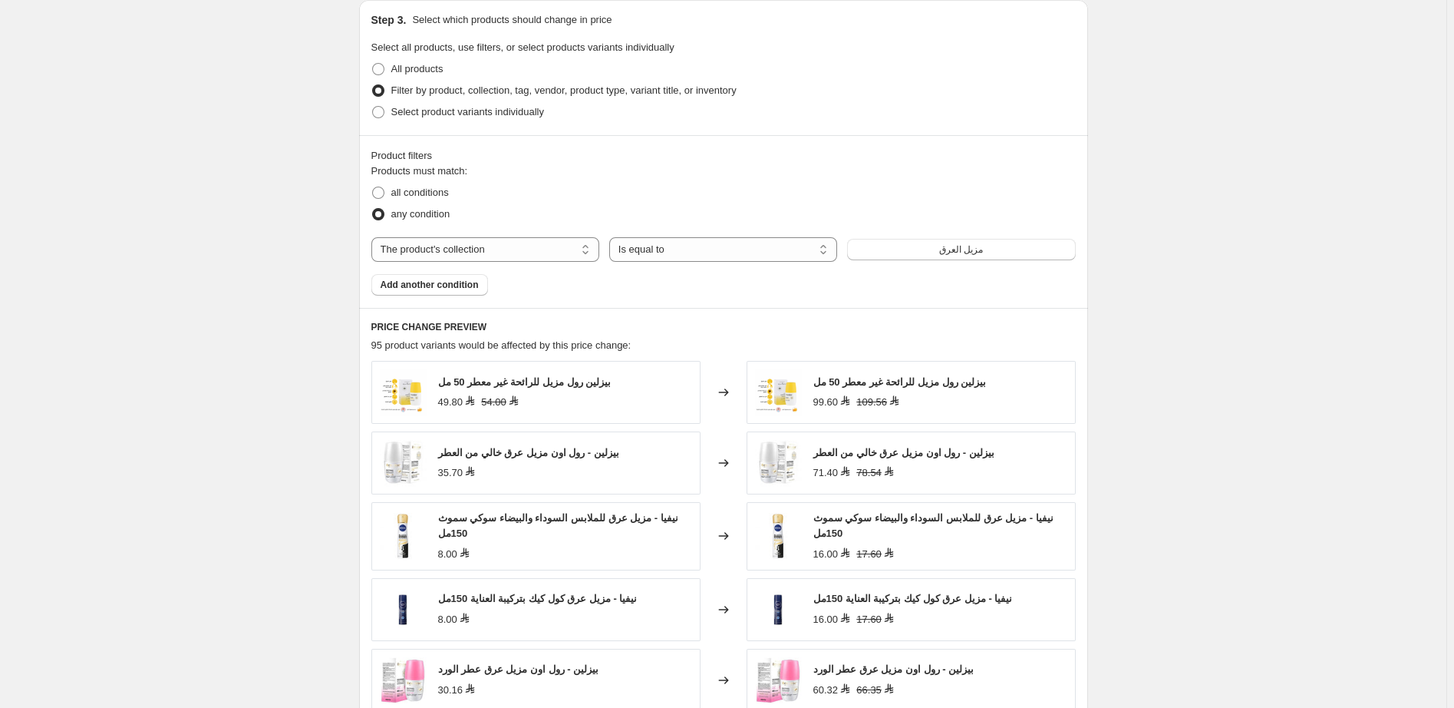
scroll to position [1217, 0]
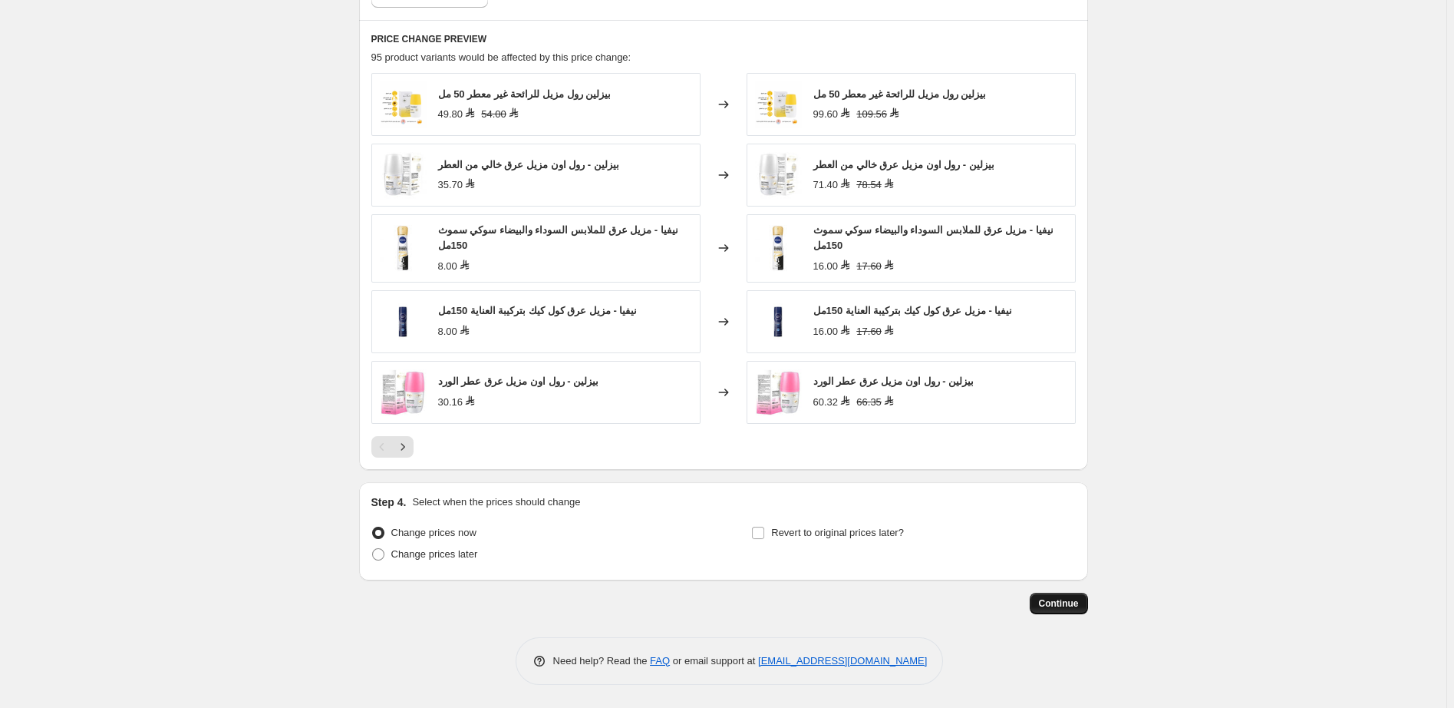
click at [1070, 605] on span "Continue" at bounding box center [1059, 603] width 40 height 12
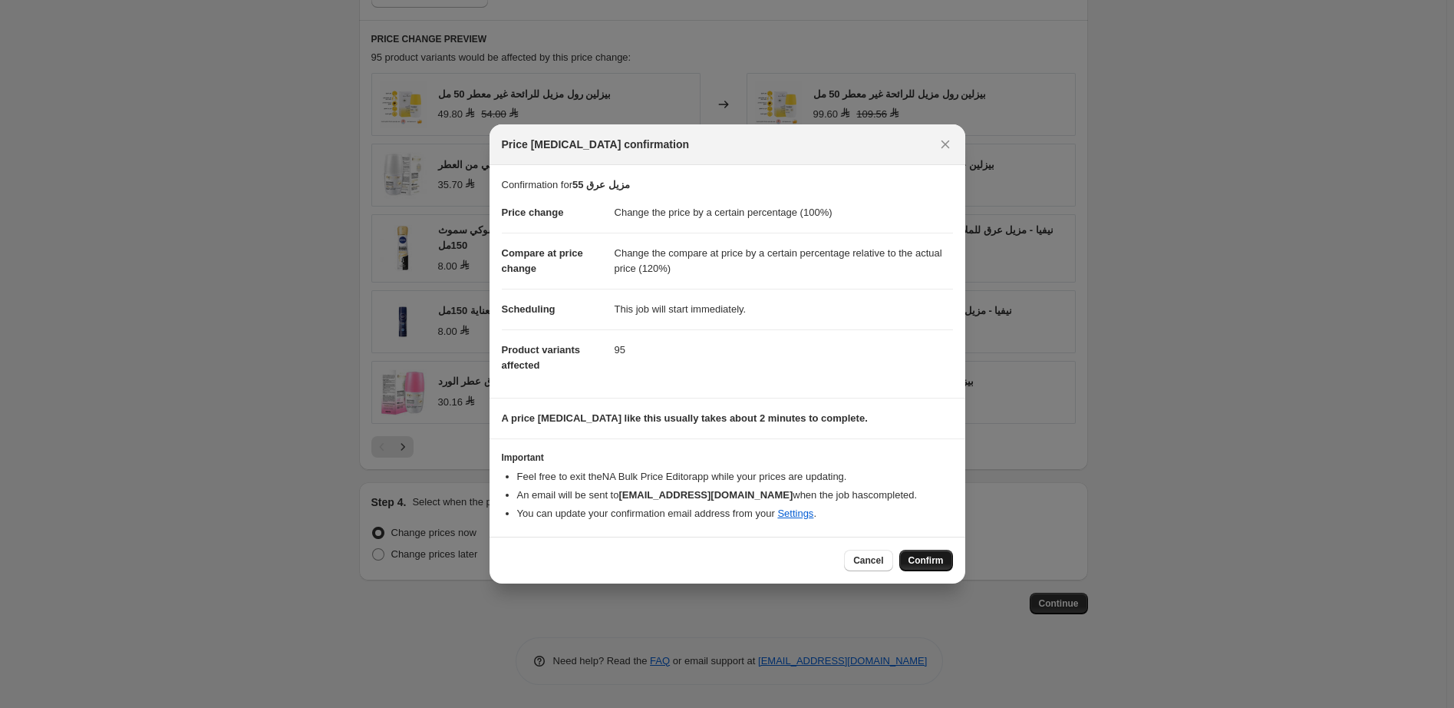
click at [934, 559] on span "Confirm" at bounding box center [926, 560] width 35 height 12
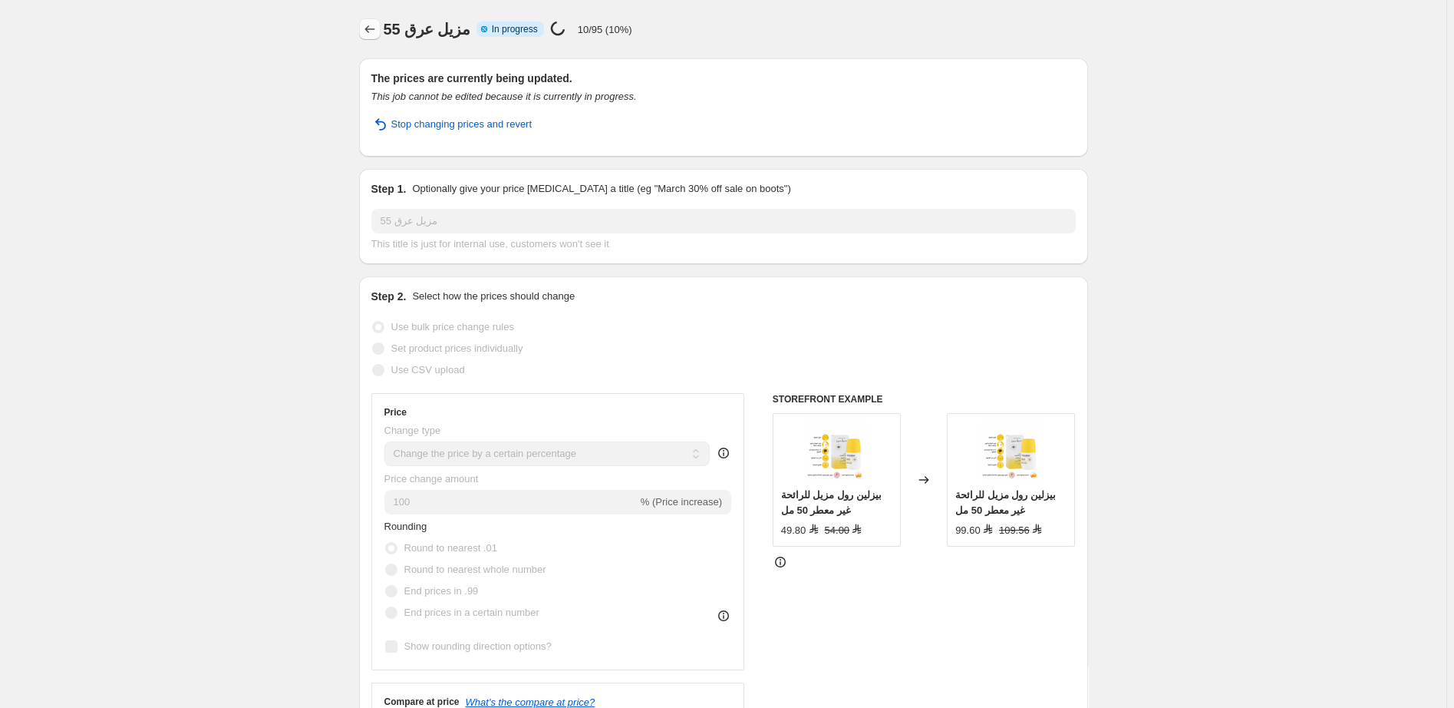
click at [372, 27] on icon "Price change jobs" at bounding box center [369, 28] width 15 height 15
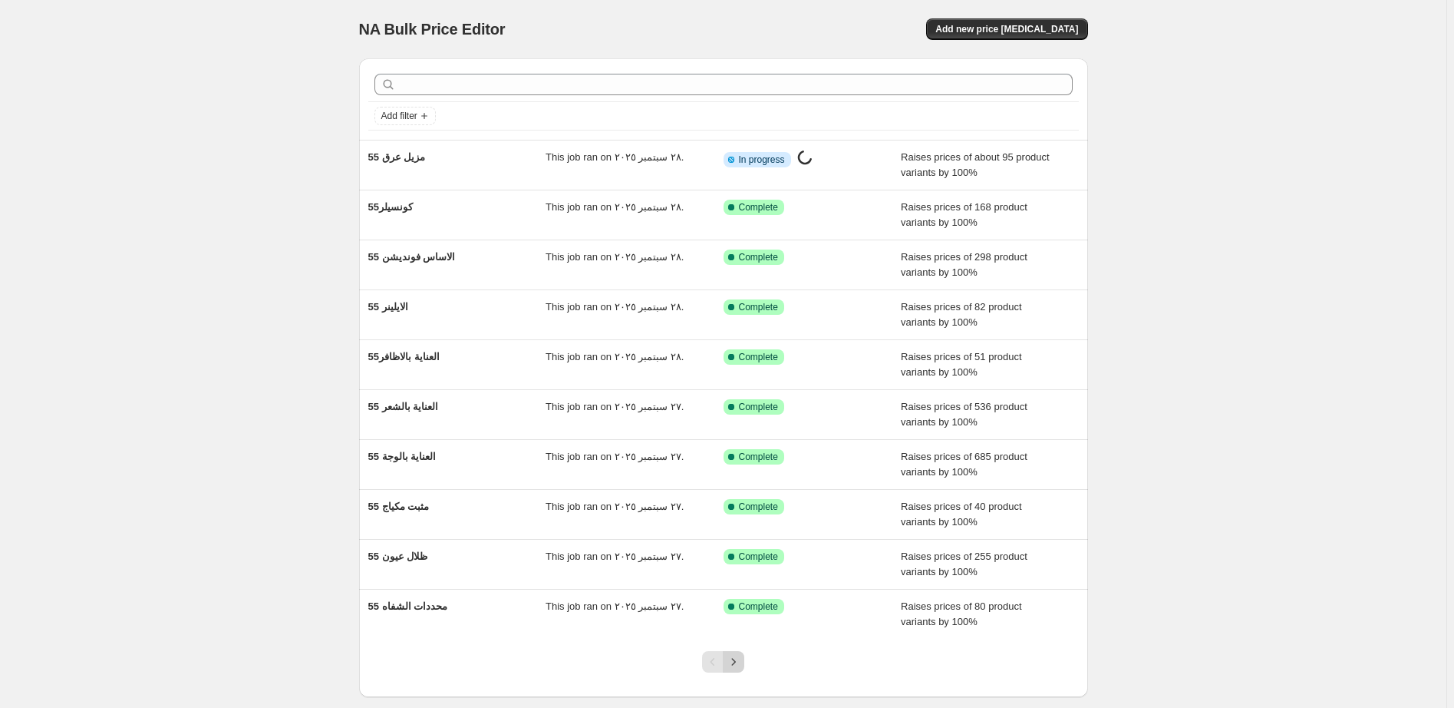
click at [741, 665] on icon "Next" at bounding box center [733, 661] width 15 height 15
click at [739, 665] on icon "Next" at bounding box center [733, 661] width 15 height 15
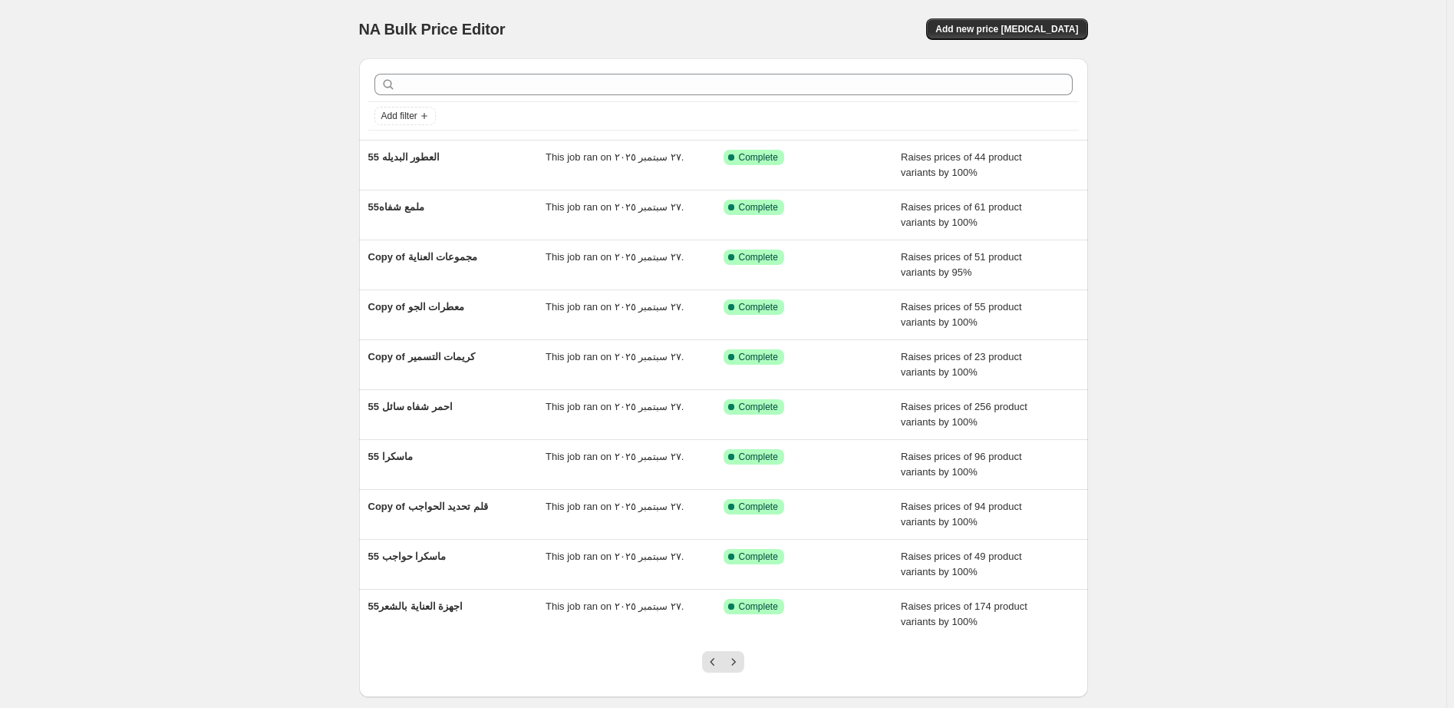
click at [739, 665] on icon "Next" at bounding box center [733, 661] width 15 height 15
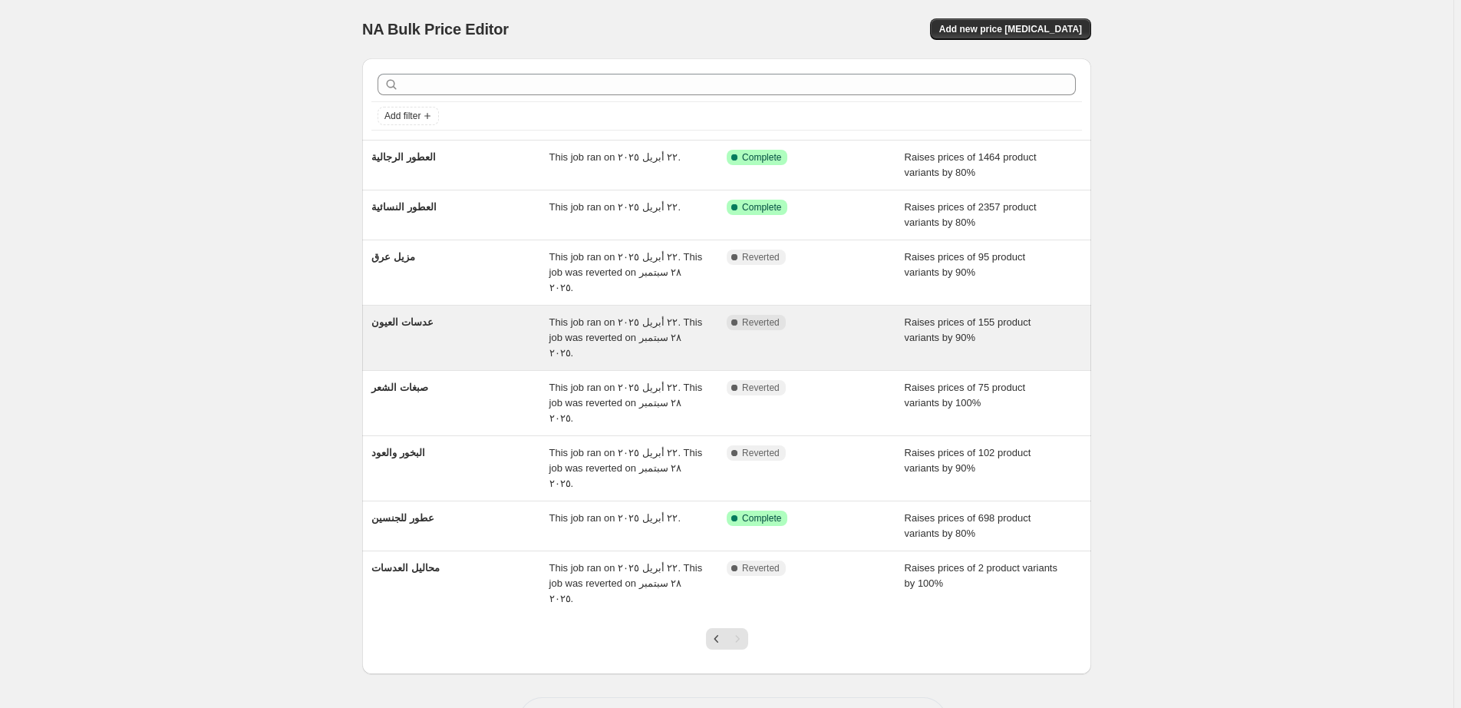
click at [843, 315] on div "Complete Reverted" at bounding box center [804, 322] width 155 height 15
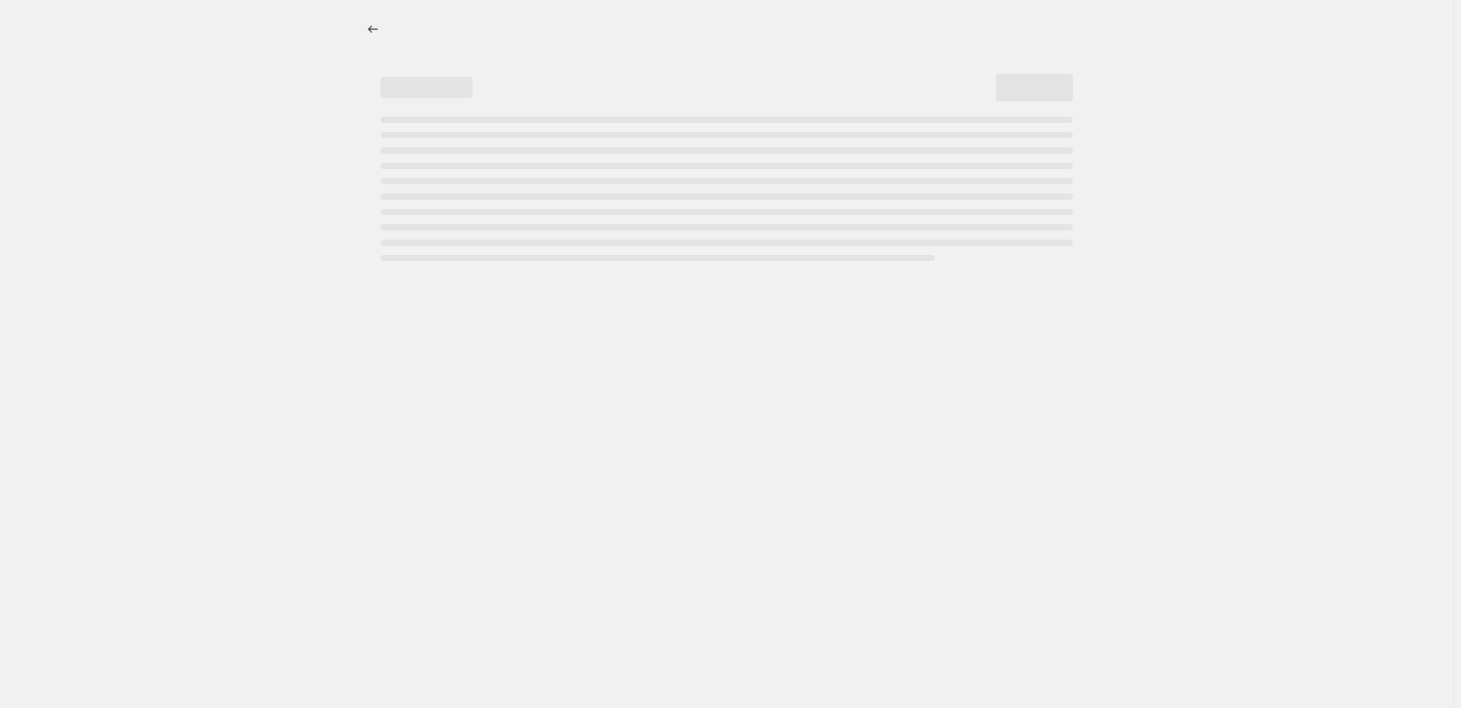
select select "percentage"
select select "pp"
select select "collection"
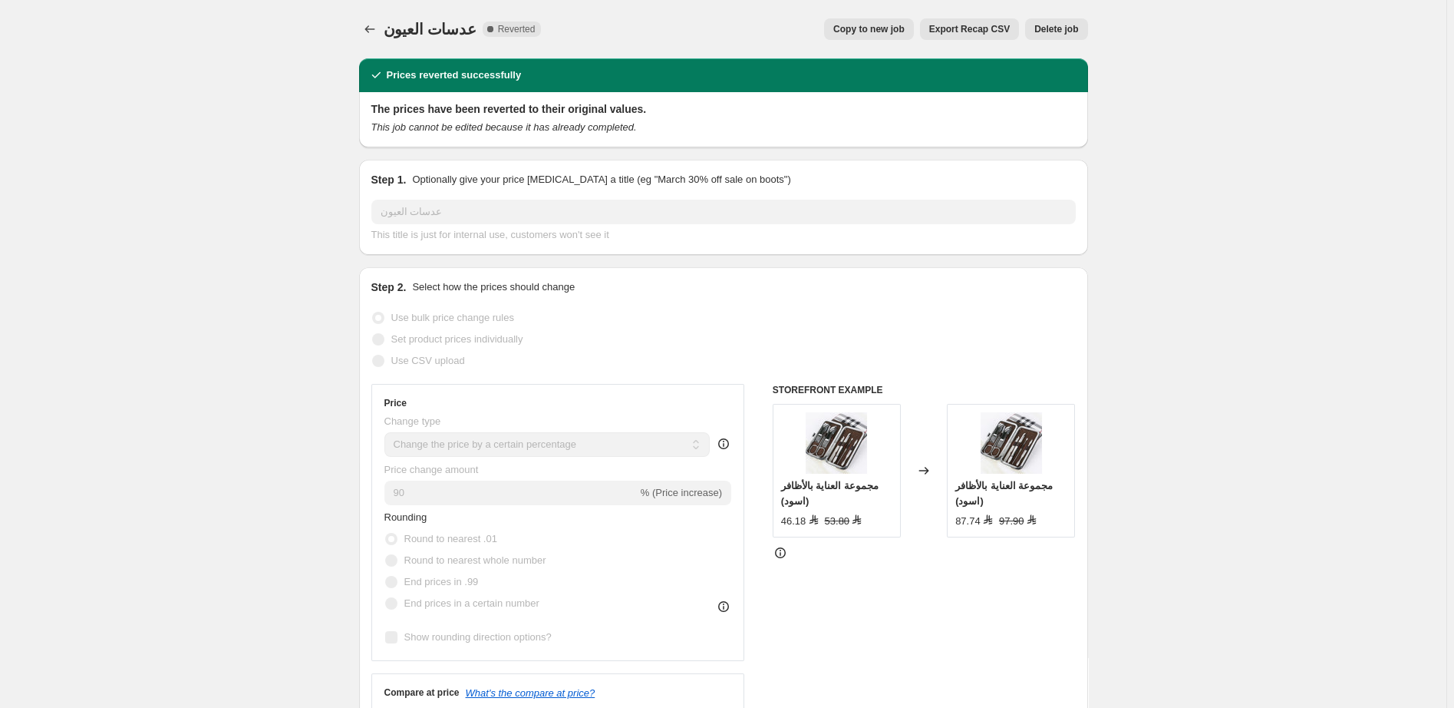
click at [873, 27] on span "Copy to new job" at bounding box center [868, 29] width 71 height 12
select select "percentage"
select select "pp"
select select "collection"
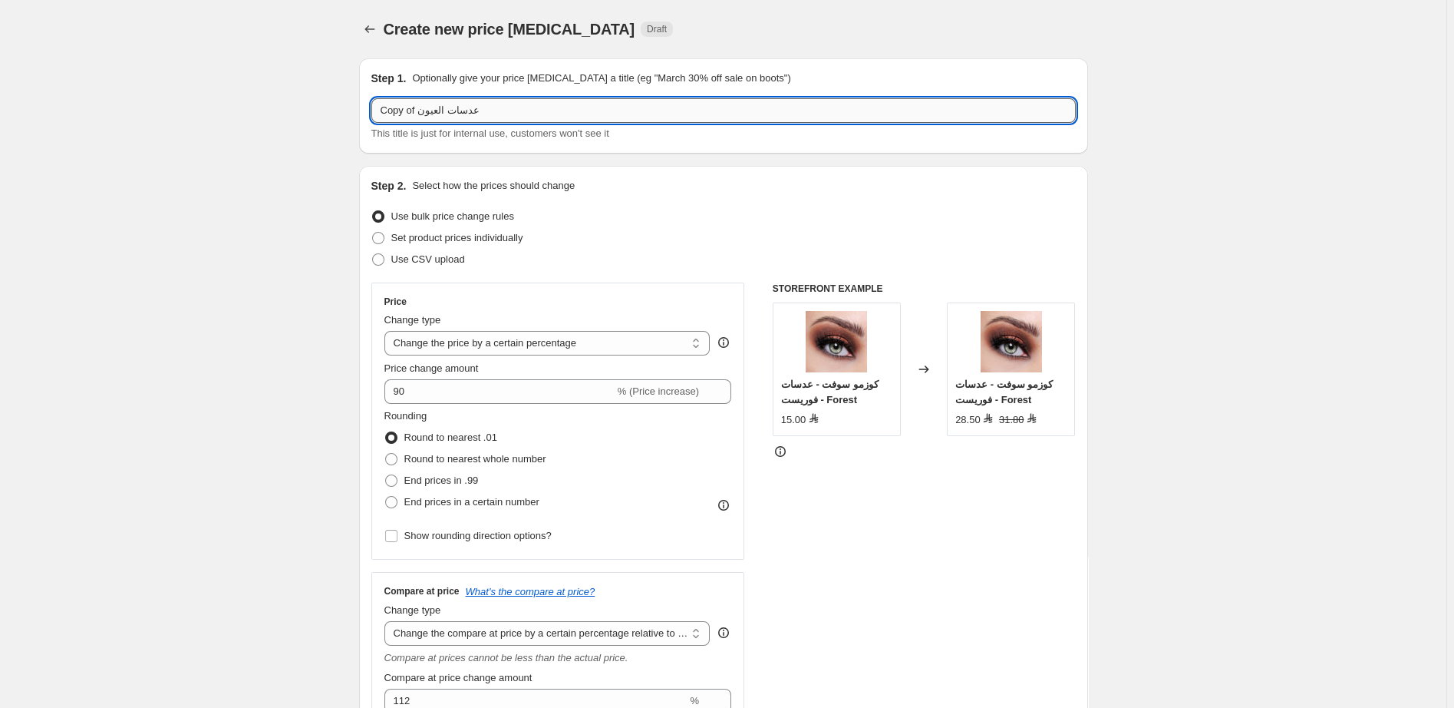
drag, startPoint x: 418, startPoint y: 111, endPoint x: 373, endPoint y: 115, distance: 45.5
click at [373, 115] on input "Copy of عدسات العيون" at bounding box center [723, 110] width 704 height 25
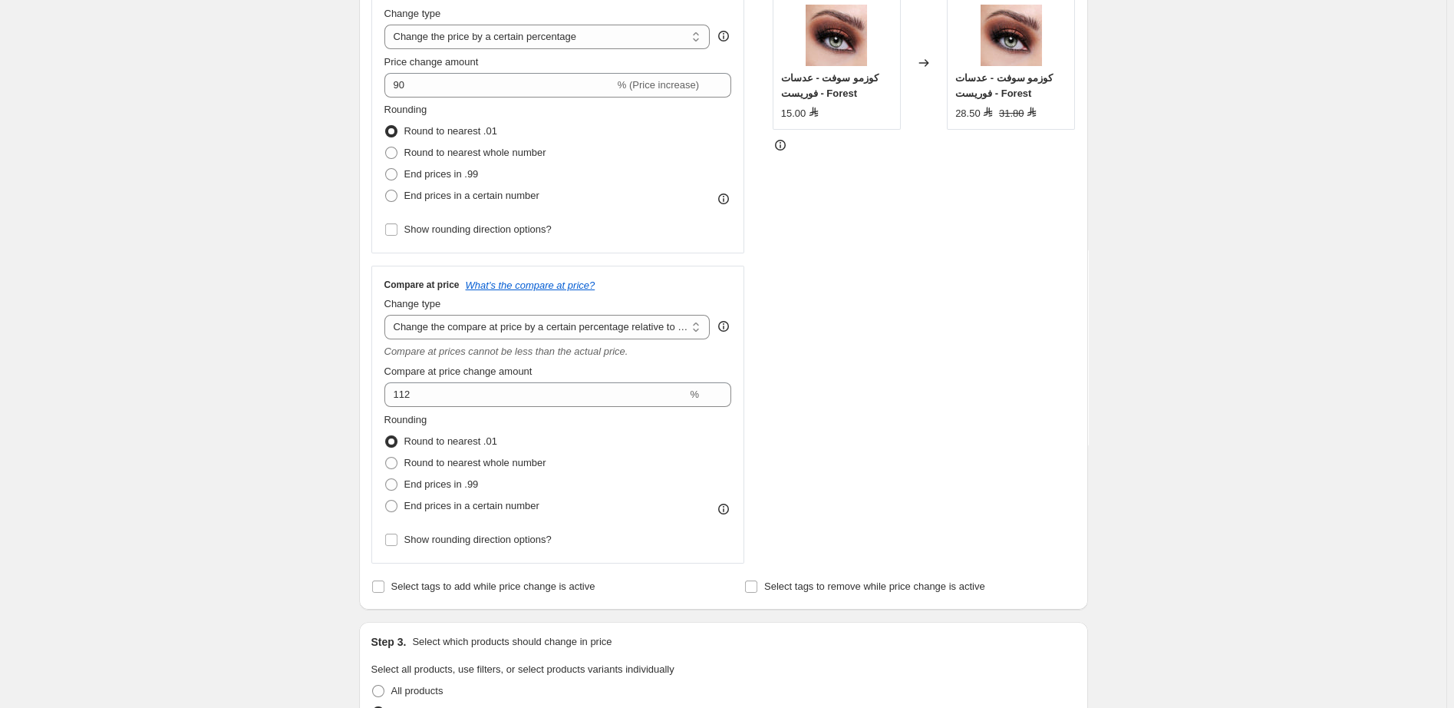
scroll to position [236, 0]
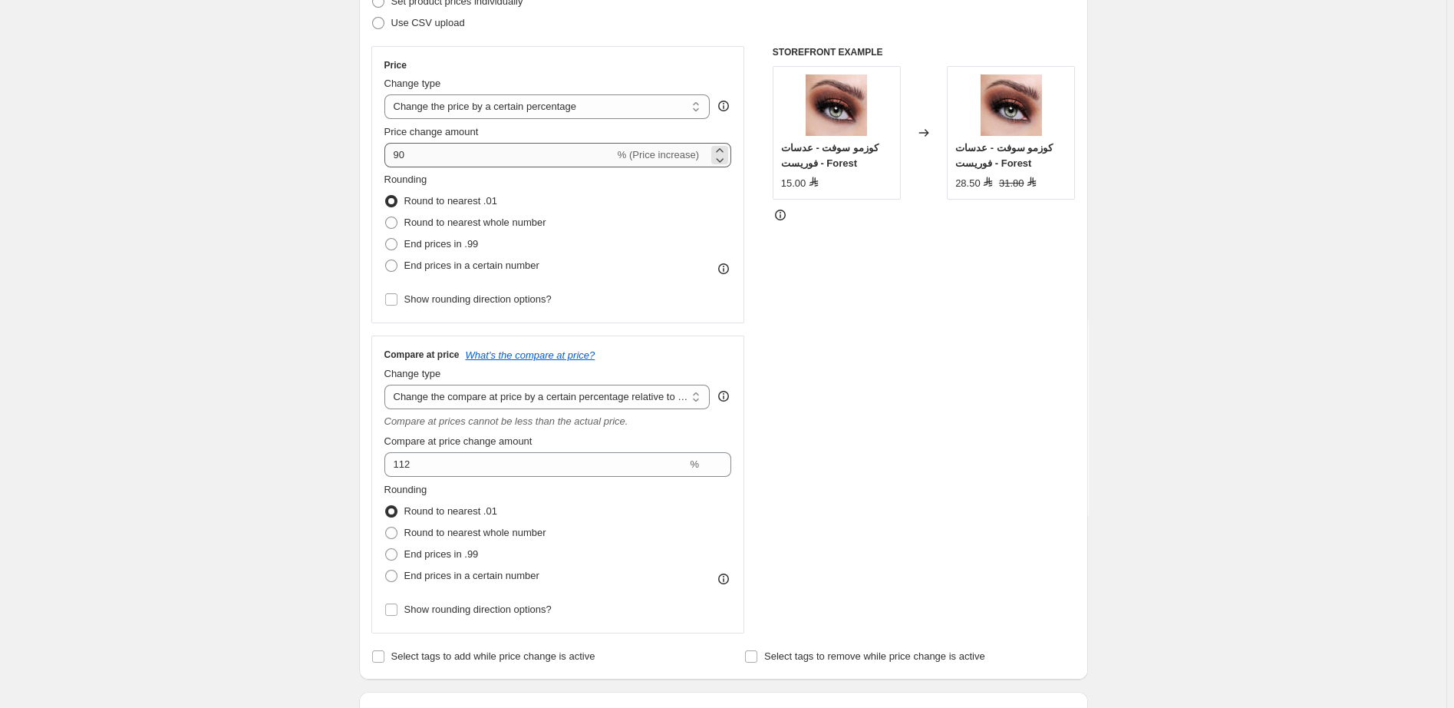
type input "55 عدسات العيون"
click at [411, 153] on input "90" at bounding box center [499, 155] width 230 height 25
drag, startPoint x: 411, startPoint y: 153, endPoint x: 382, endPoint y: 155, distance: 29.3
click at [384, 155] on input "90" at bounding box center [499, 155] width 230 height 25
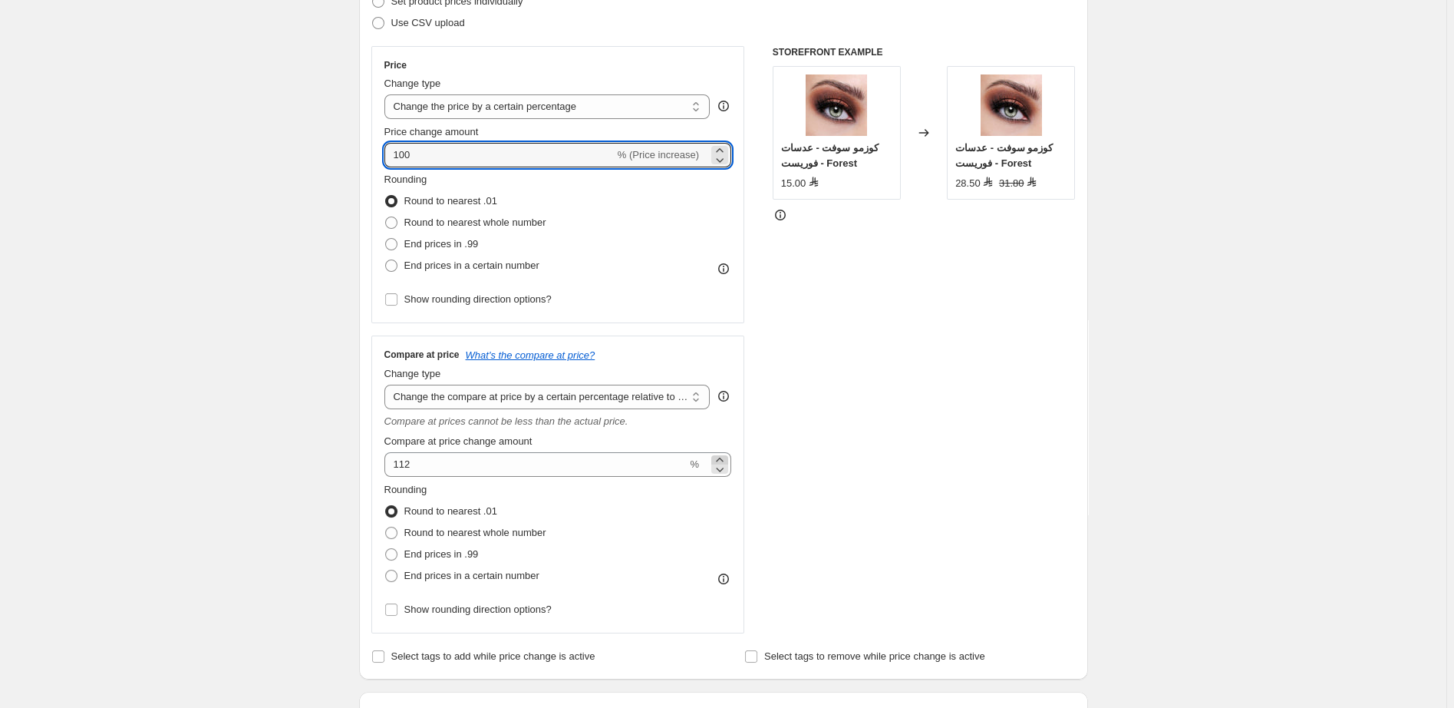
type input "100"
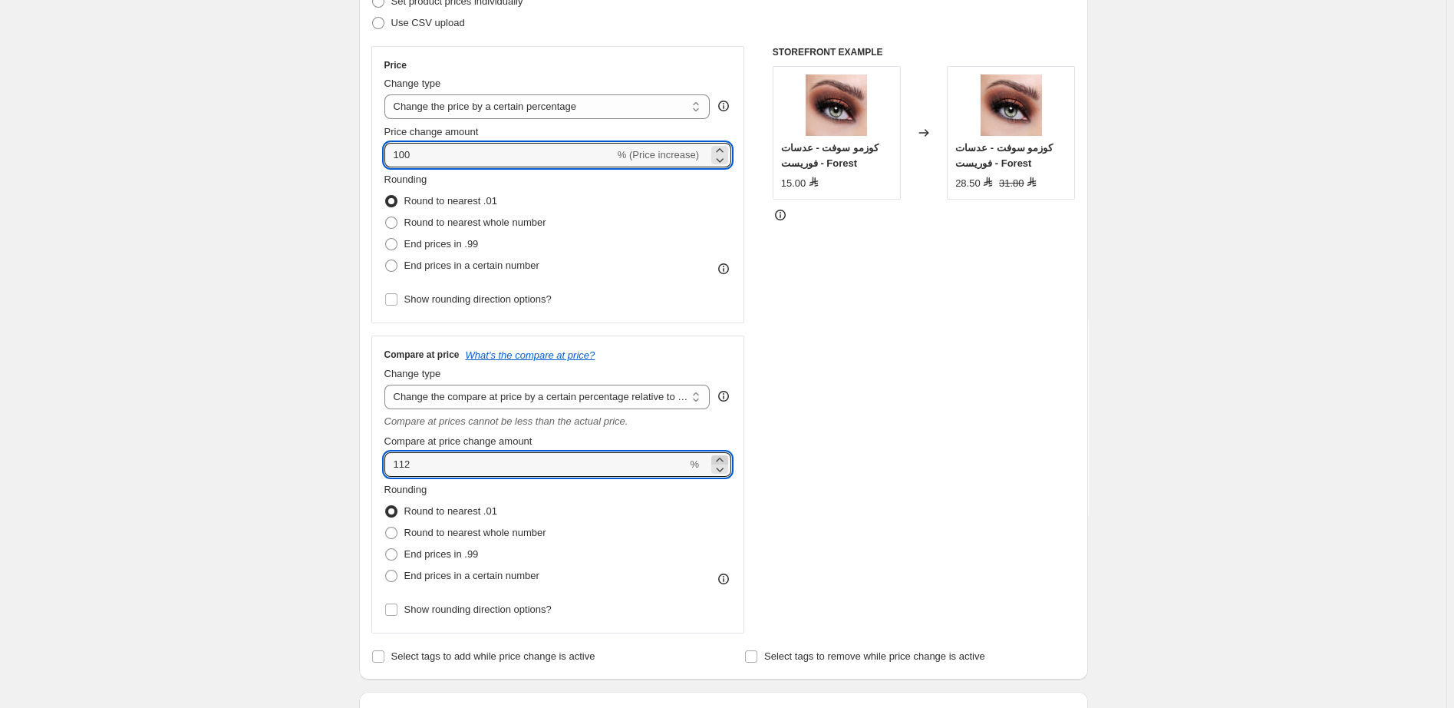
click at [722, 460] on icon at bounding box center [719, 459] width 7 height 4
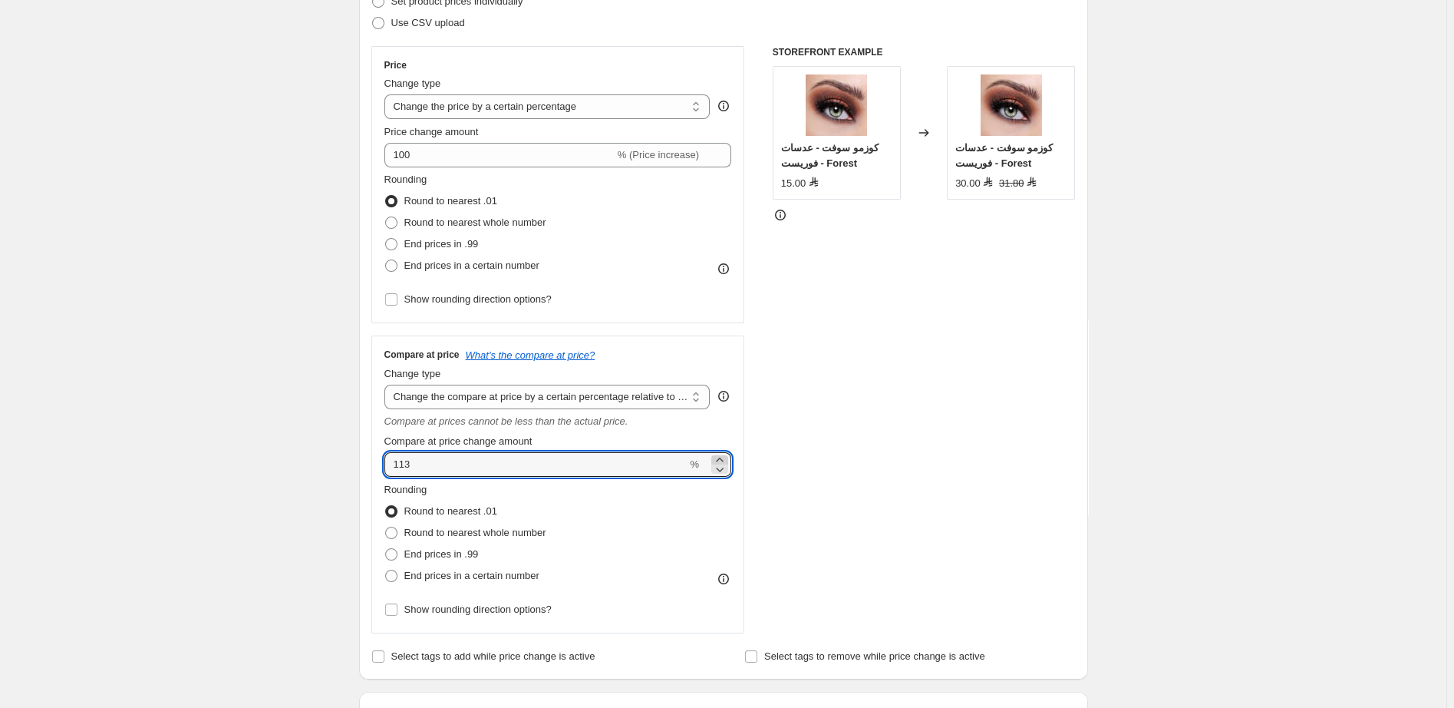
click at [722, 460] on icon at bounding box center [719, 459] width 7 height 4
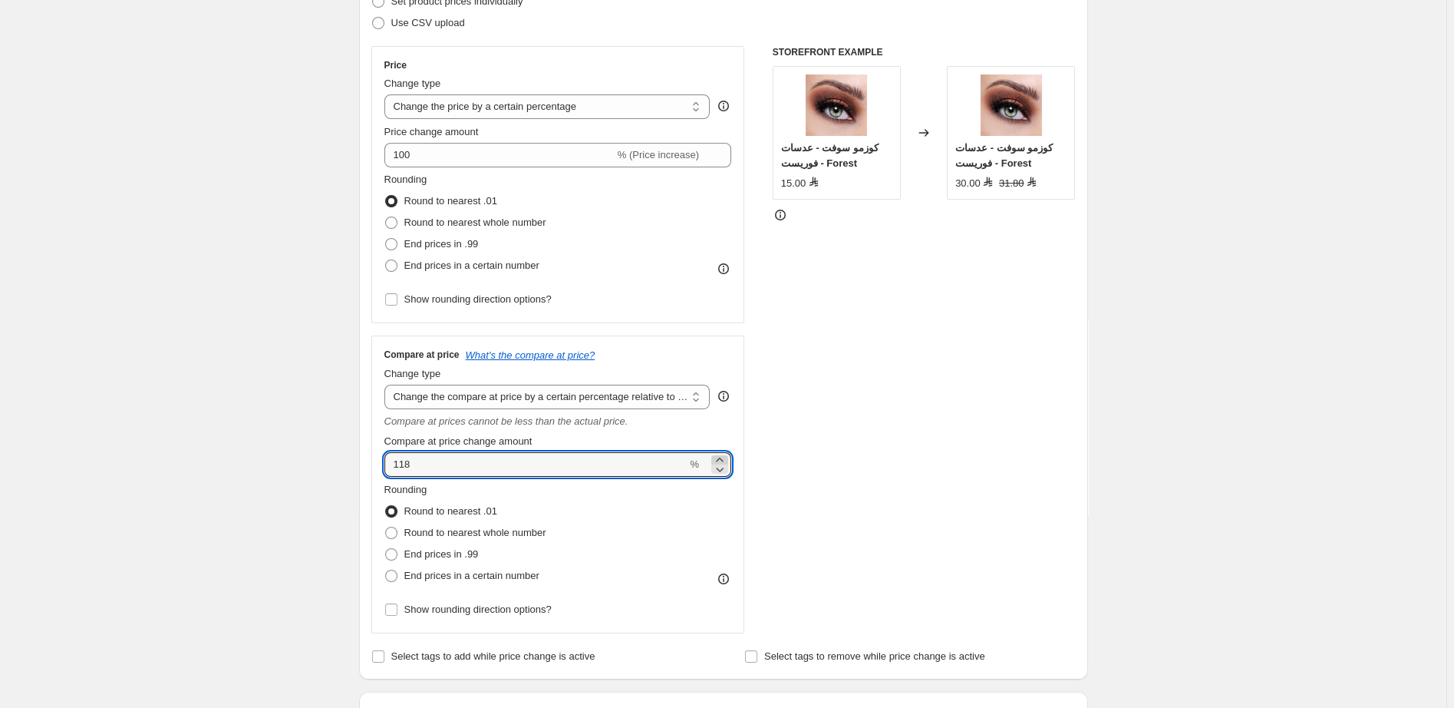
click at [722, 460] on icon at bounding box center [719, 459] width 7 height 4
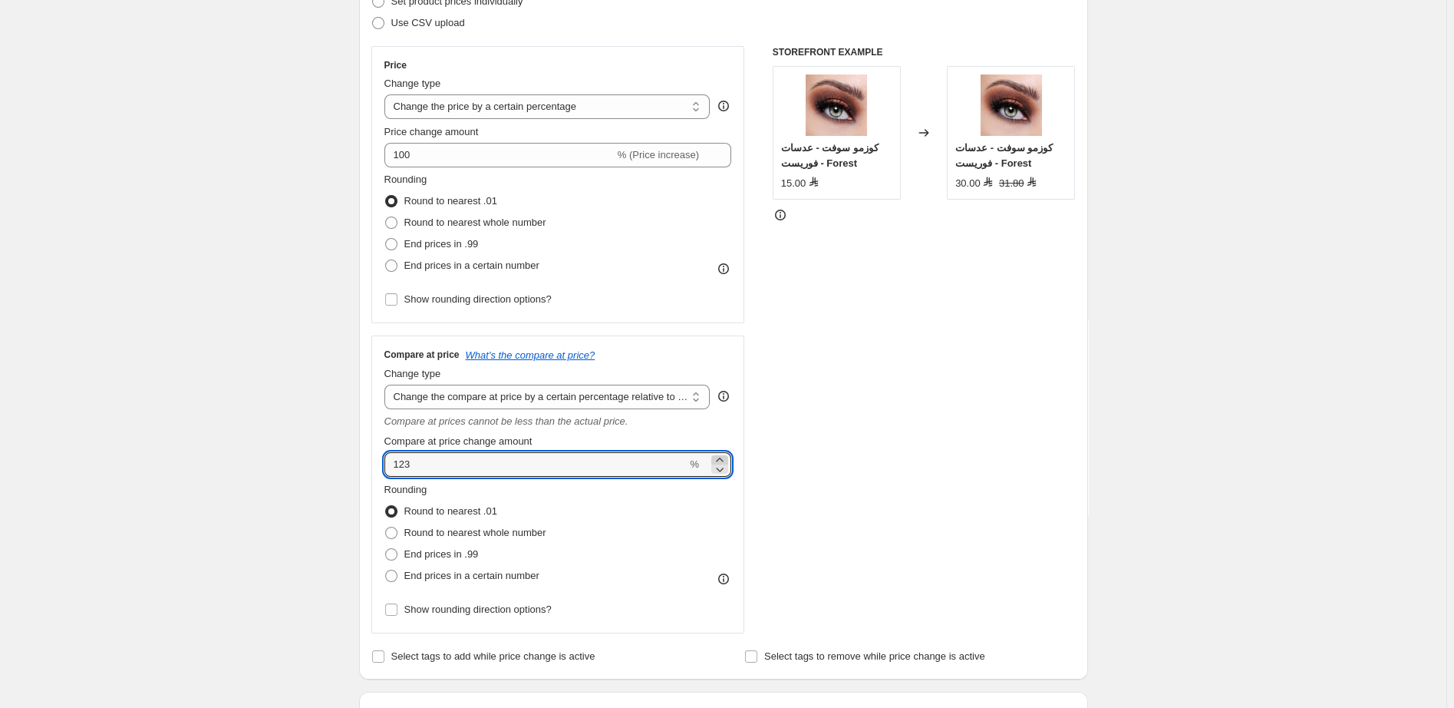
click at [722, 460] on icon at bounding box center [719, 459] width 7 height 4
type input "124"
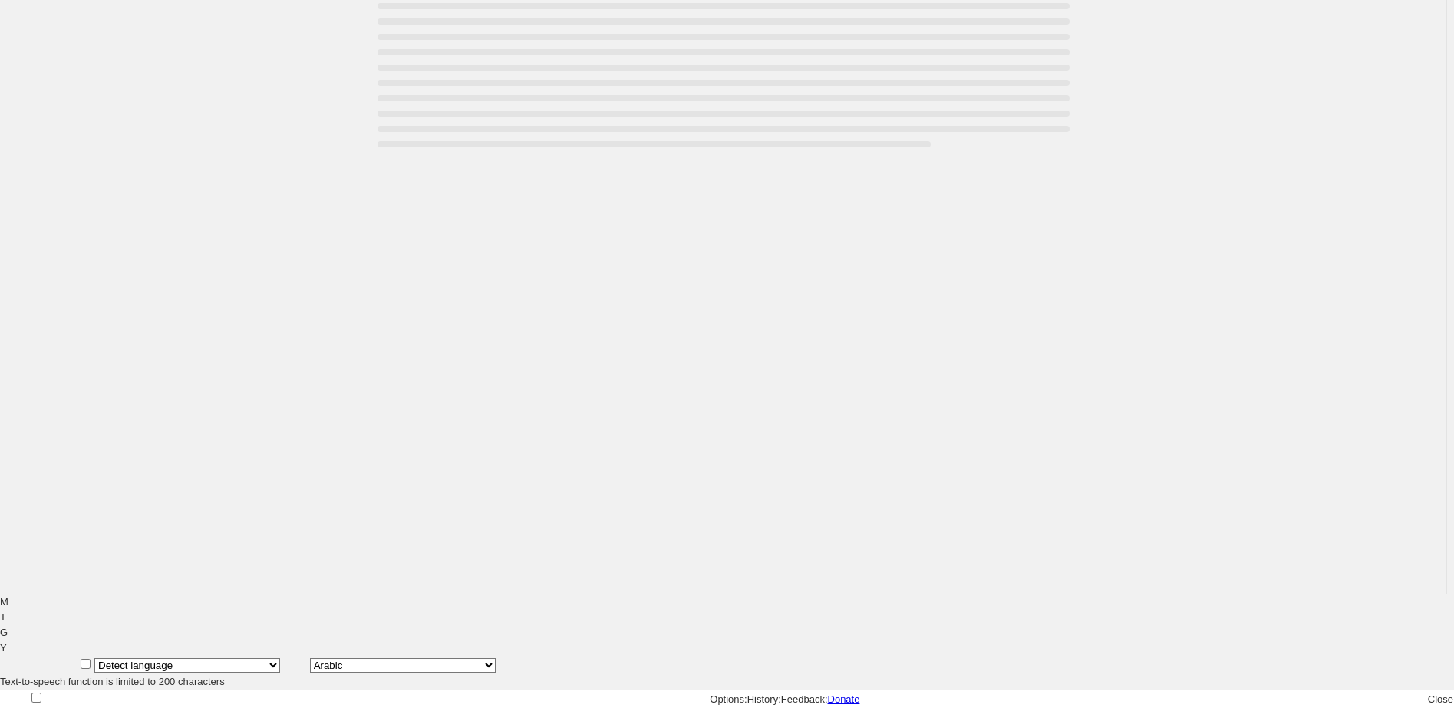
scroll to position [5, 0]
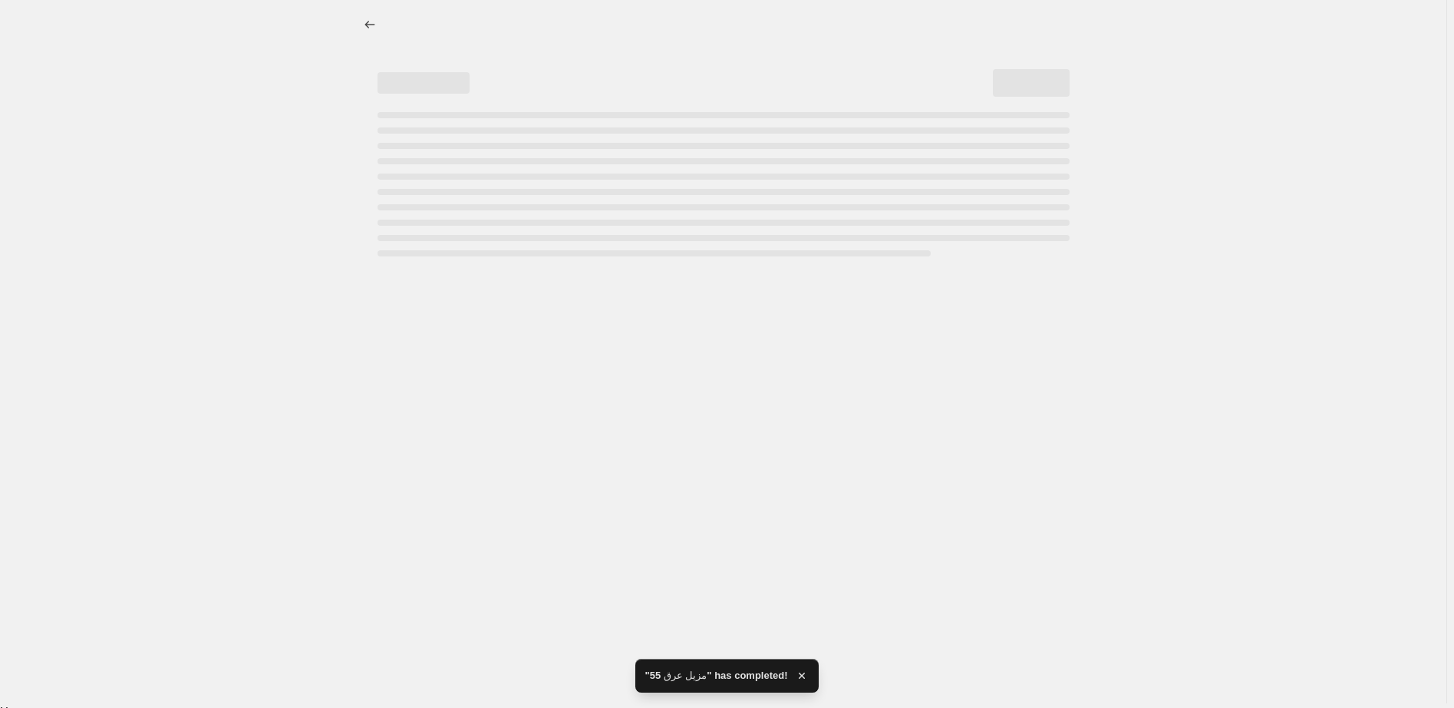
select select "percentage"
select select "pp"
select select "collection"
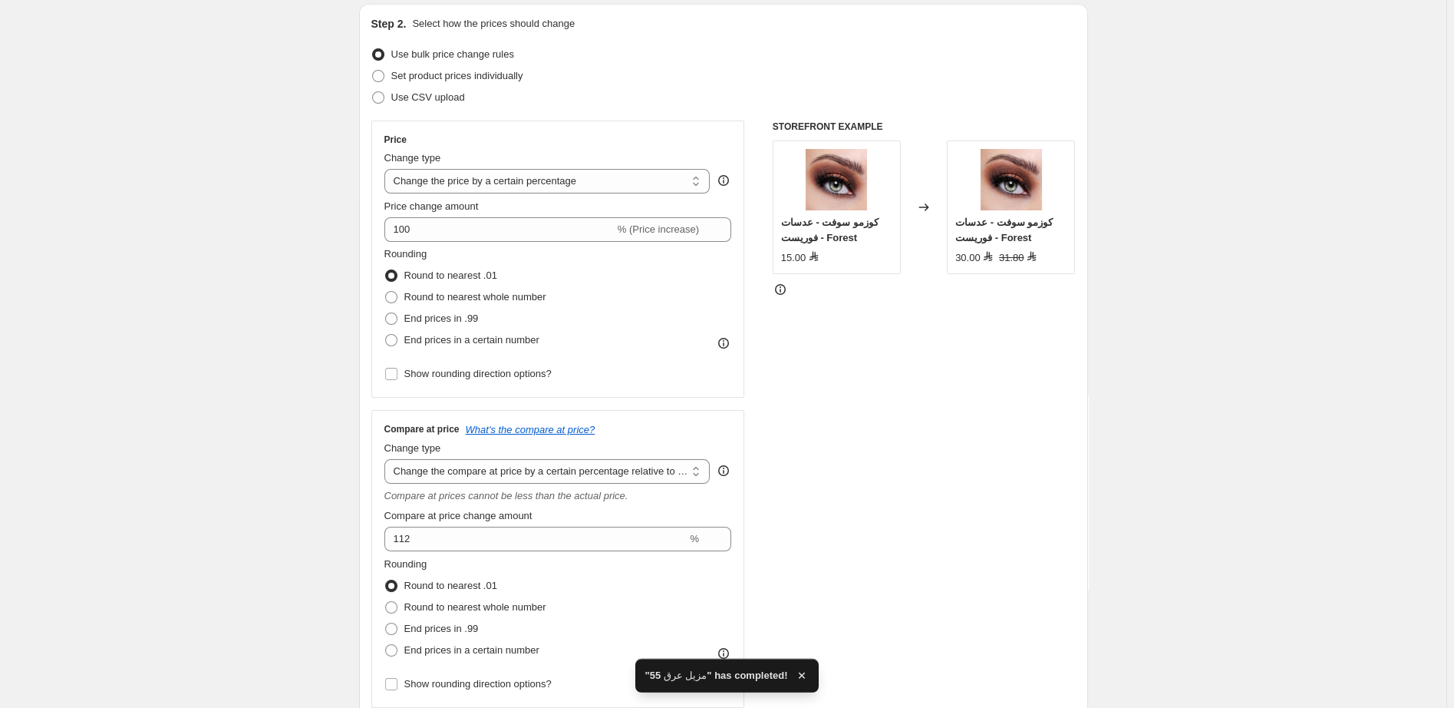
scroll to position [200, 0]
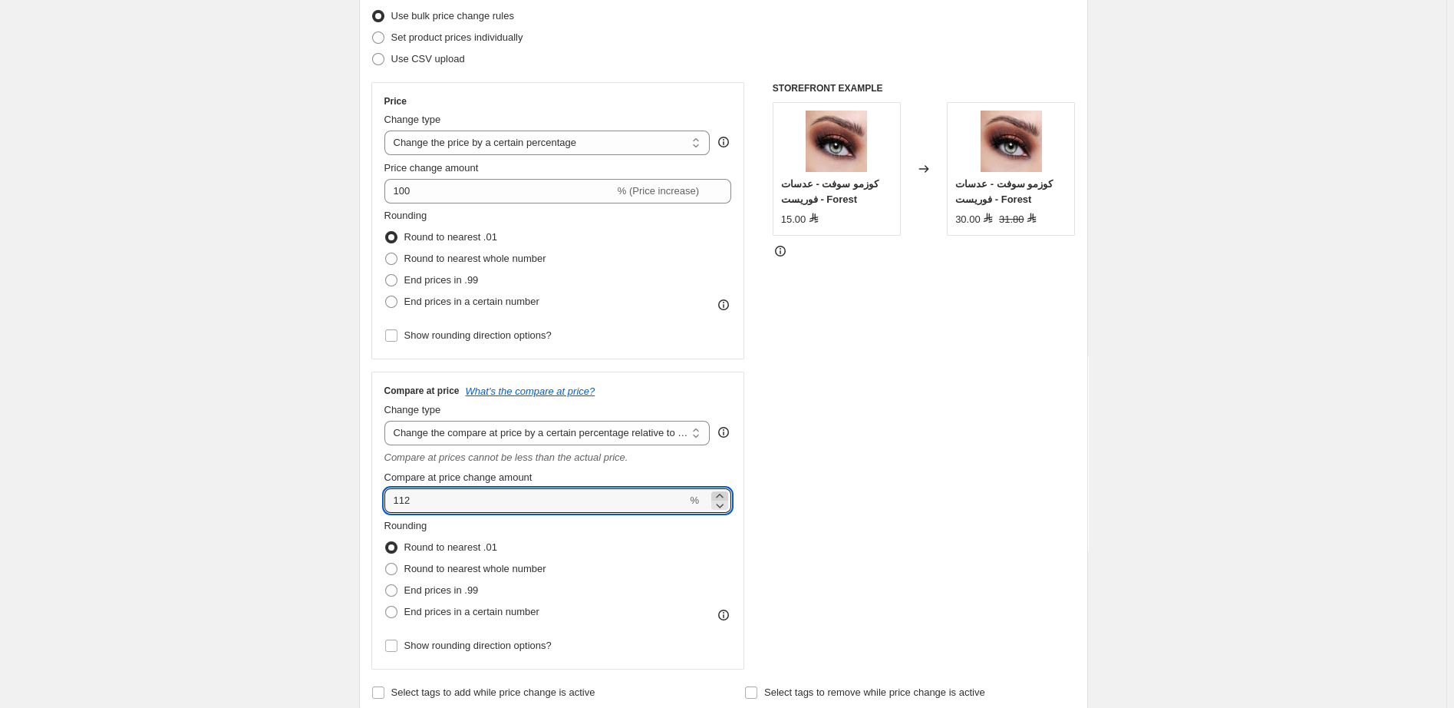
click at [721, 497] on icon at bounding box center [719, 495] width 15 height 15
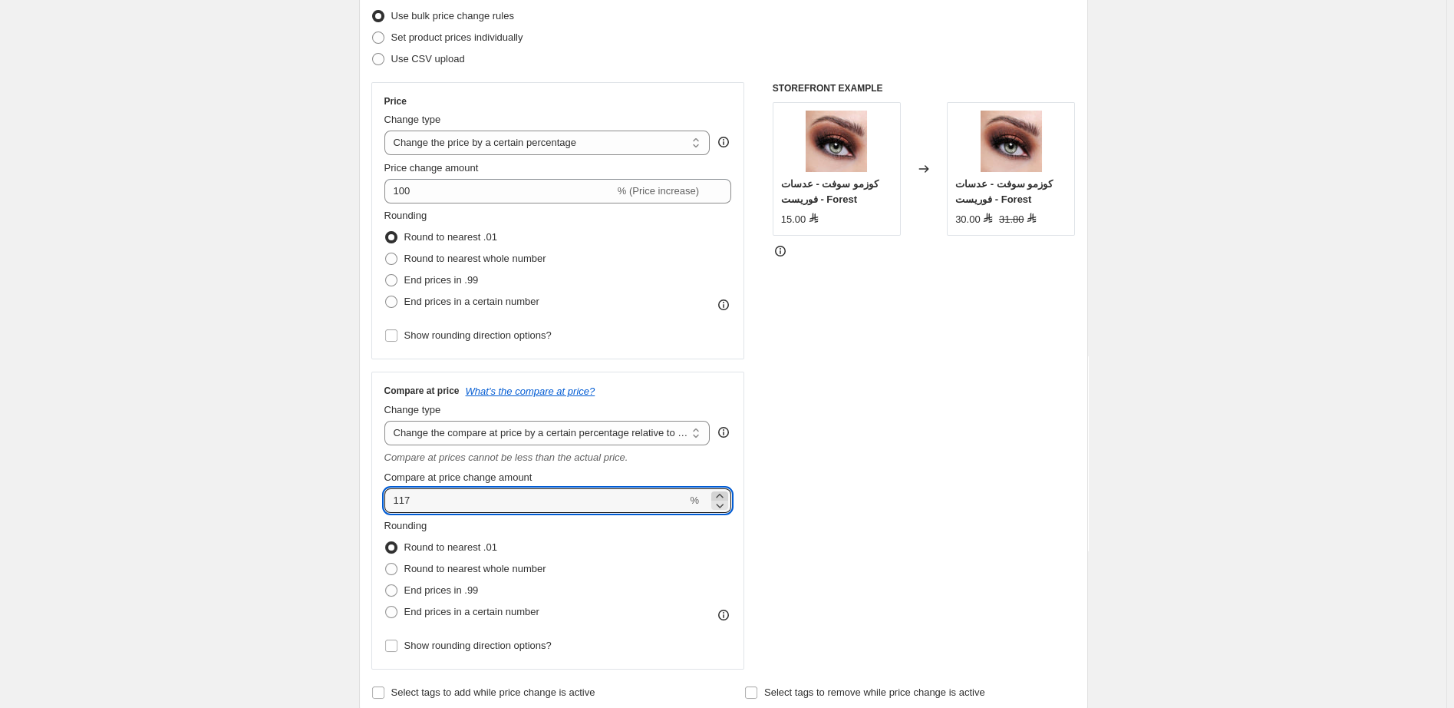
click at [721, 497] on icon at bounding box center [719, 495] width 15 height 15
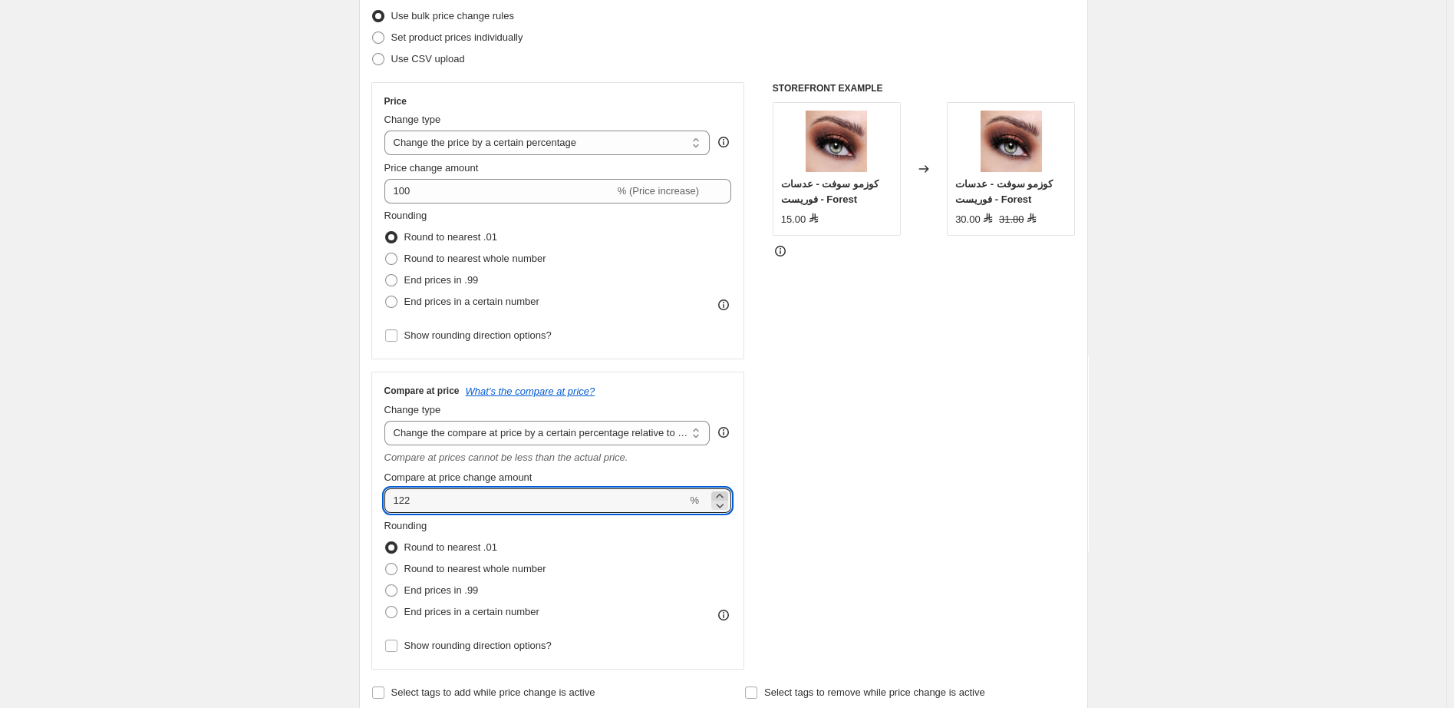
click at [721, 497] on icon at bounding box center [719, 495] width 15 height 15
type input "126"
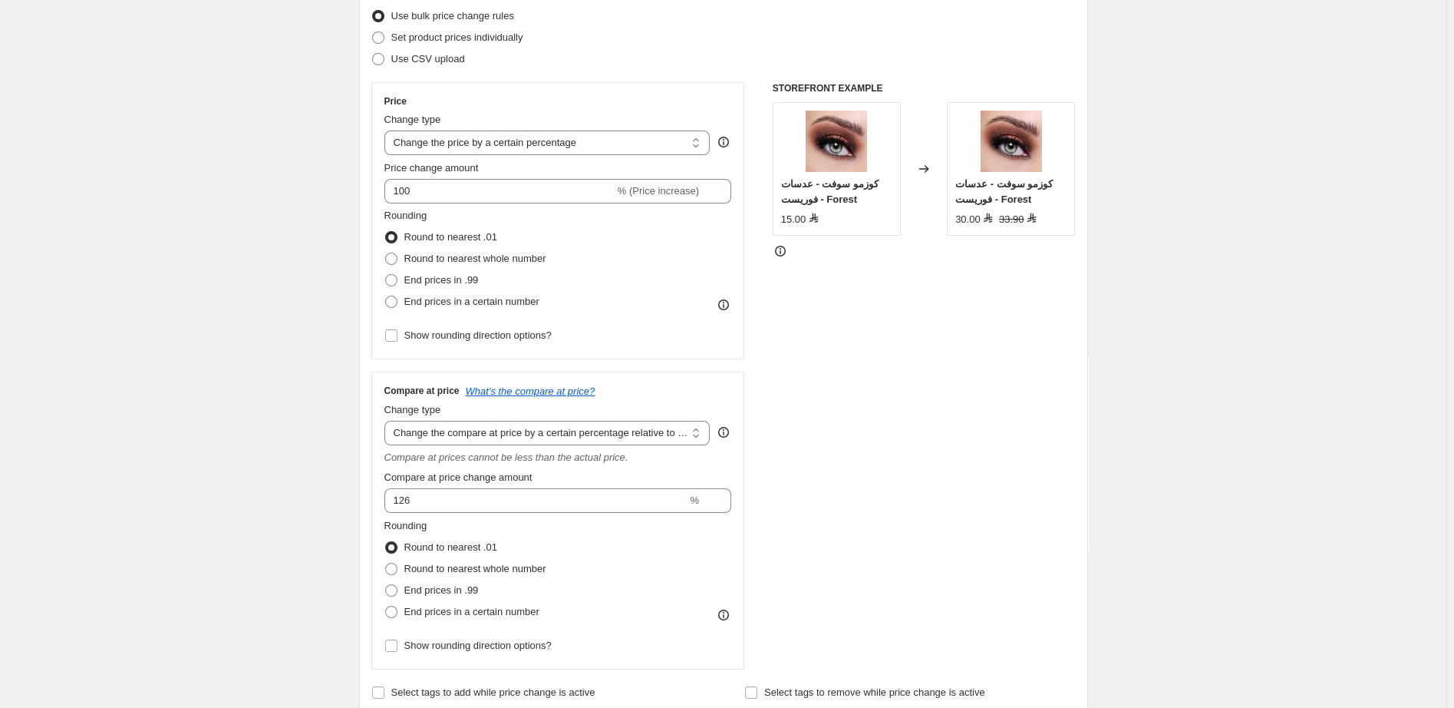
click at [957, 377] on div "STOREFRONT EXAMPLE كوزمو سوفت - عدسات فوريست - Forest 15.00 Changed to كوزمو سو…" at bounding box center [924, 375] width 303 height 587
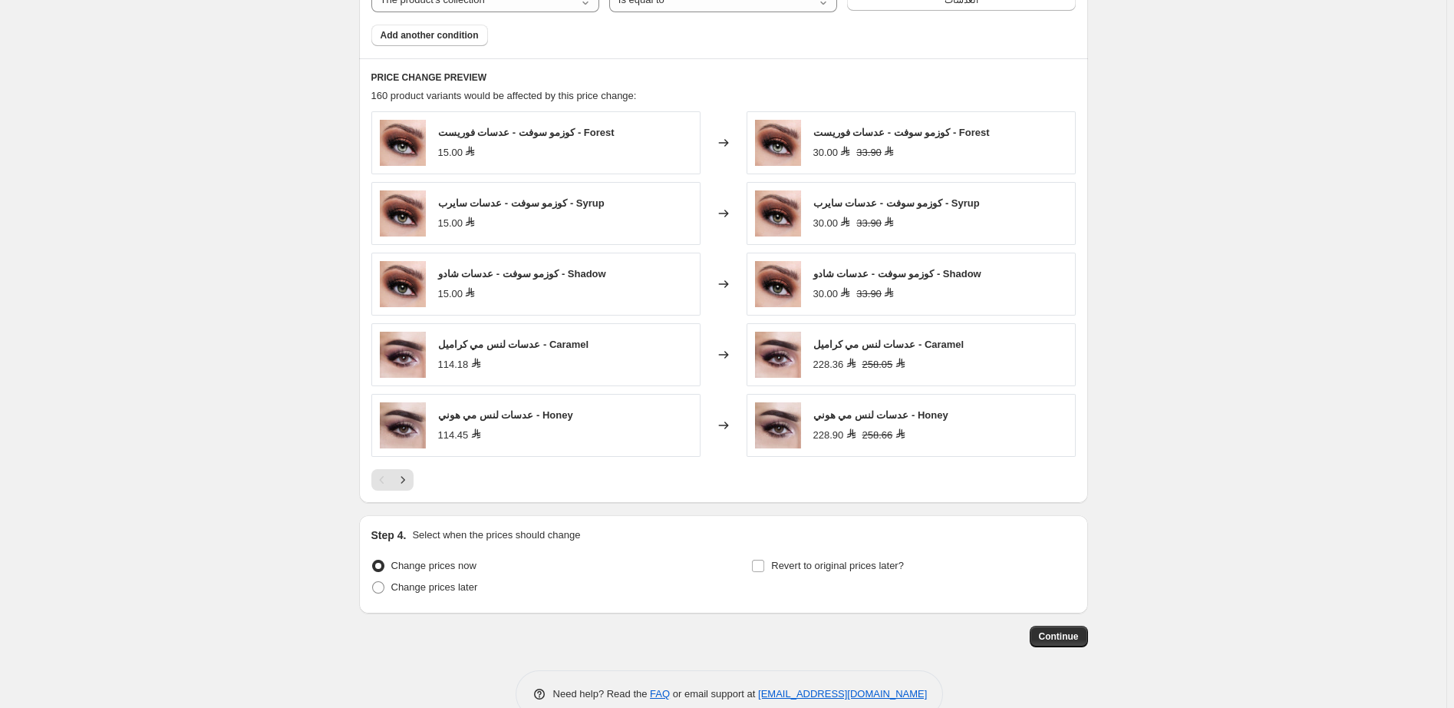
scroll to position [1213, 0]
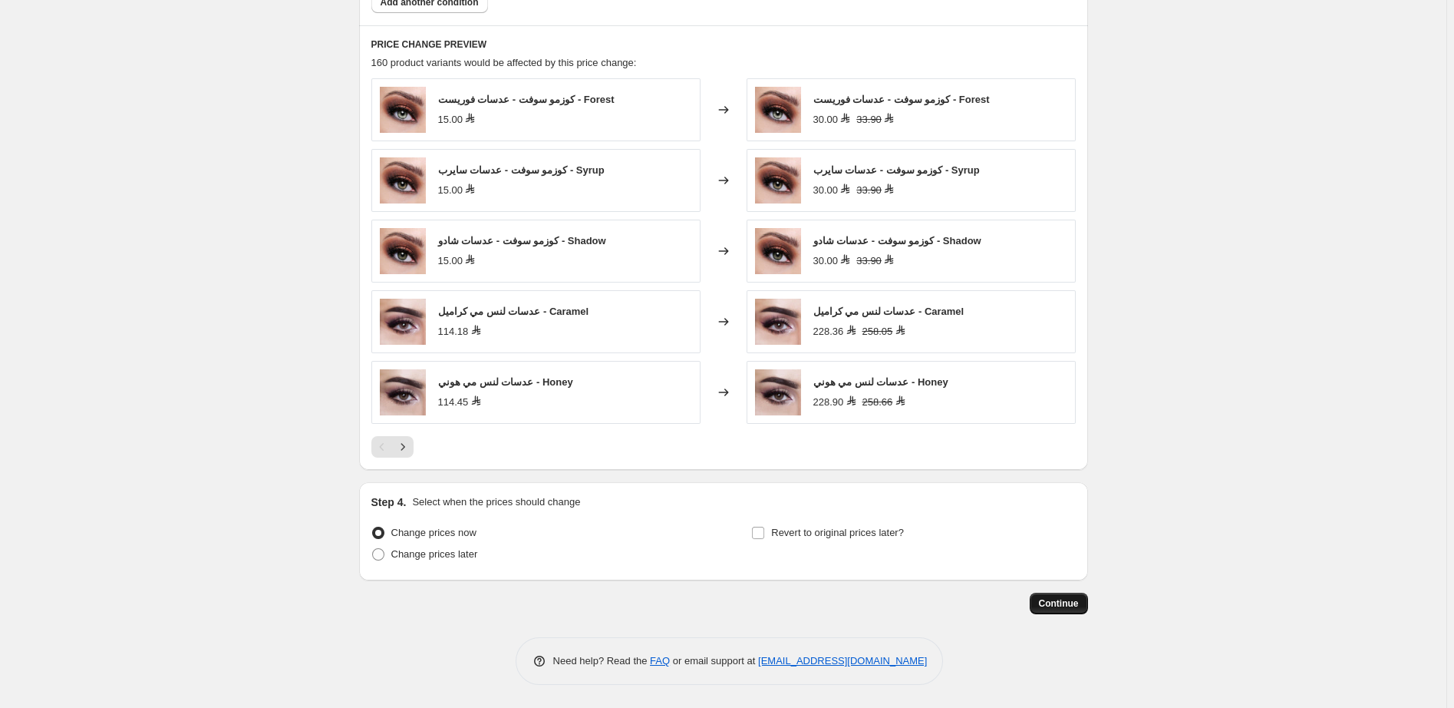
click at [1070, 602] on span "Continue" at bounding box center [1059, 603] width 40 height 12
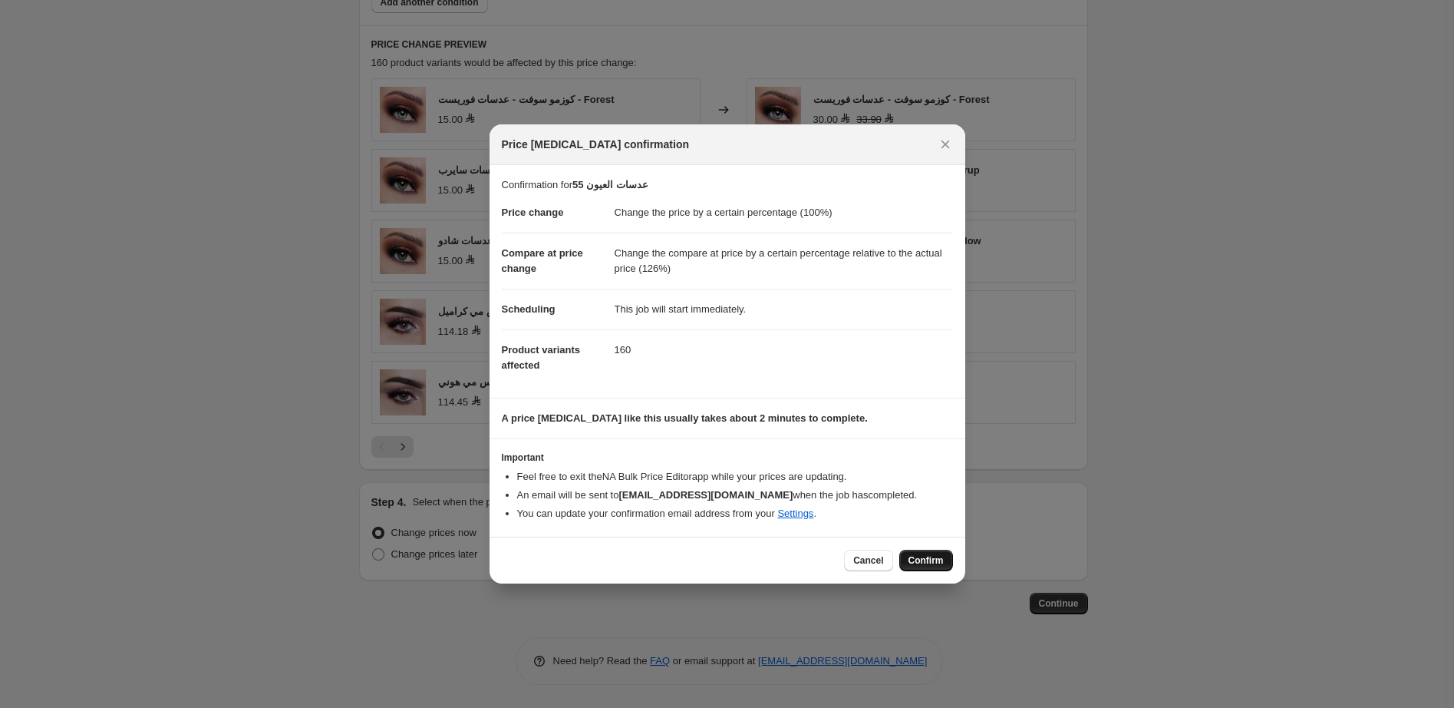
click at [932, 561] on span "Confirm" at bounding box center [926, 560] width 35 height 12
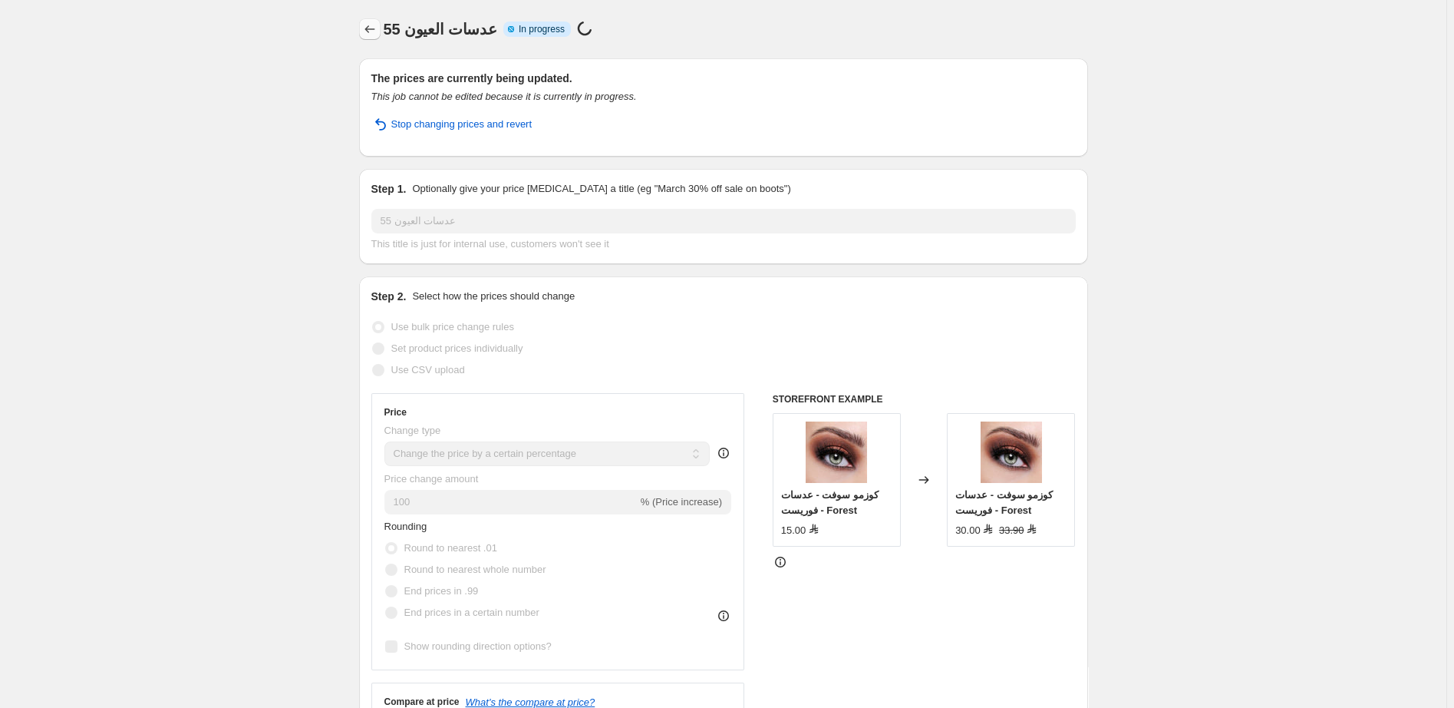
click at [373, 31] on icon "Price change jobs" at bounding box center [369, 28] width 15 height 15
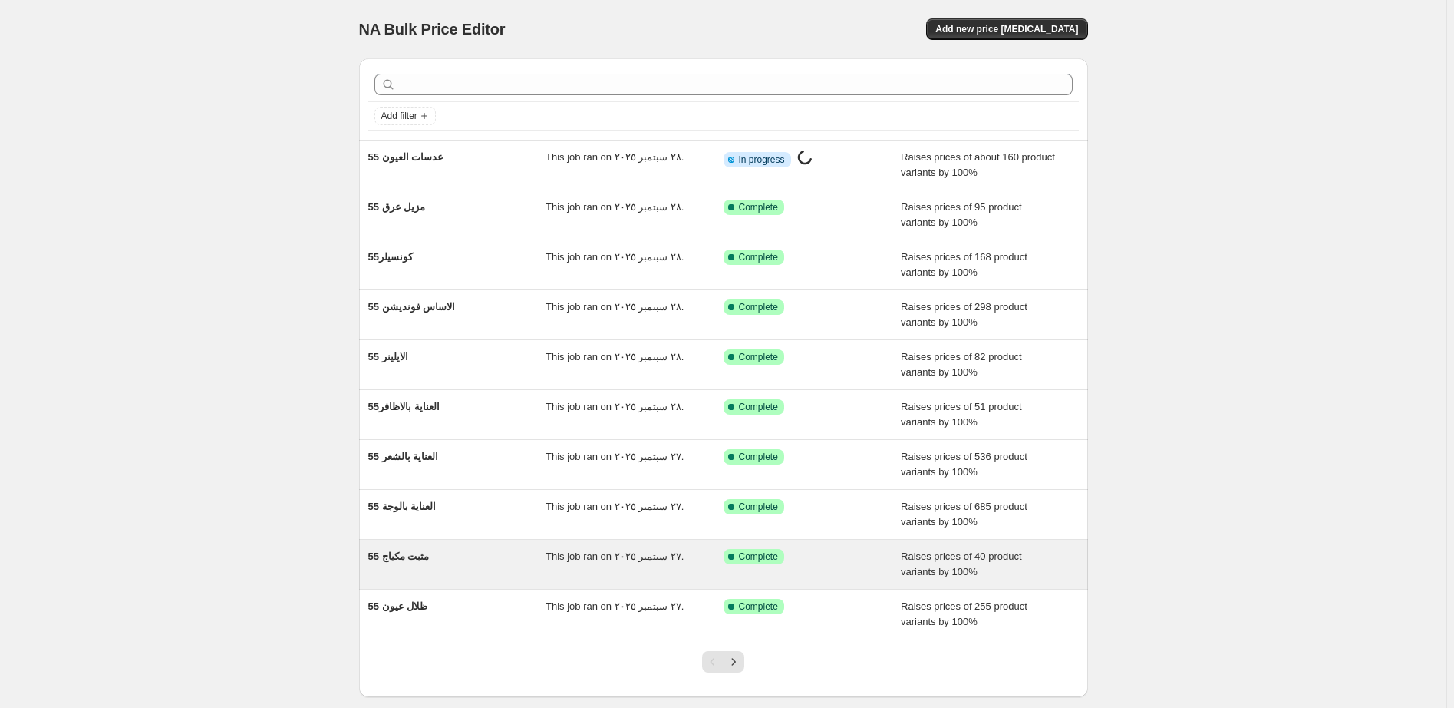
scroll to position [84, 0]
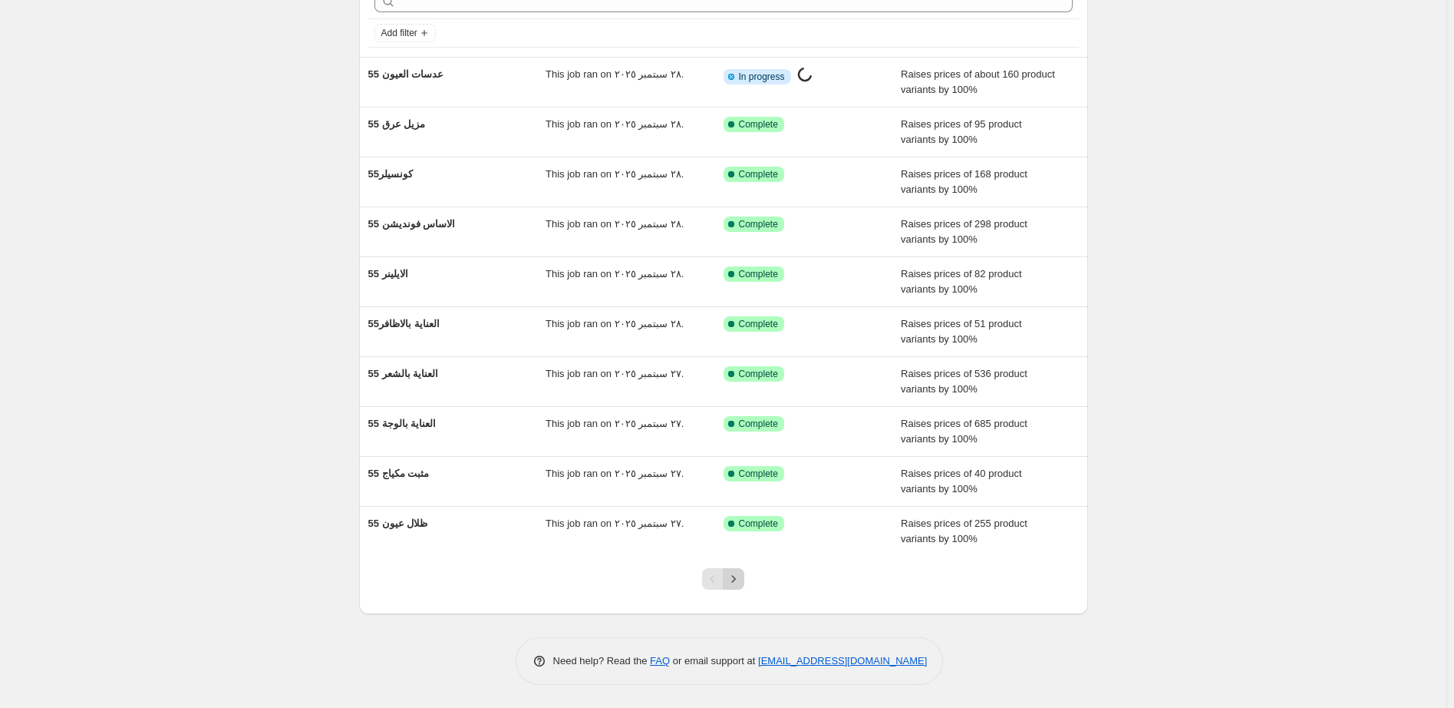
click at [741, 580] on icon "Next" at bounding box center [733, 578] width 15 height 15
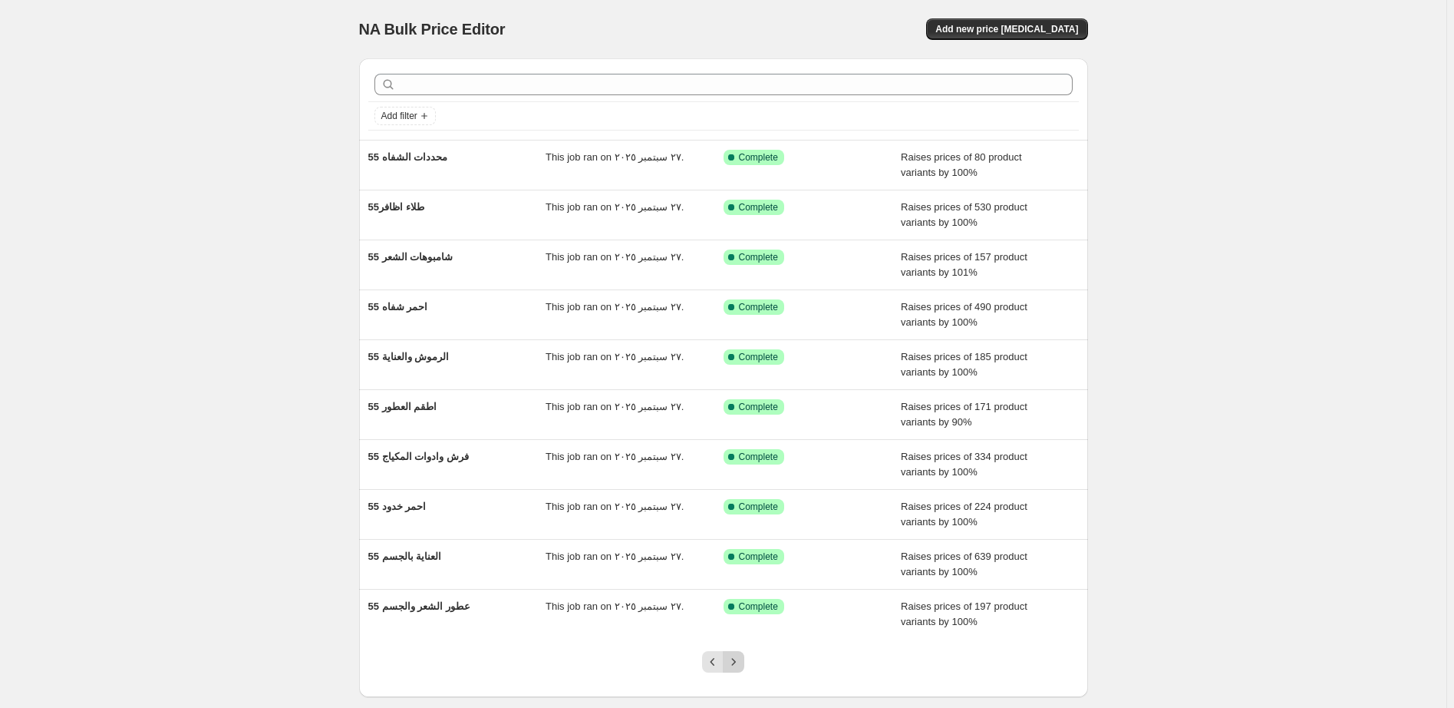
click at [736, 662] on icon "Next" at bounding box center [734, 661] width 4 height 7
click at [737, 658] on icon "Next" at bounding box center [733, 661] width 15 height 15
click at [740, 662] on icon "Next" at bounding box center [733, 661] width 15 height 15
click at [739, 659] on icon "Next" at bounding box center [733, 661] width 15 height 15
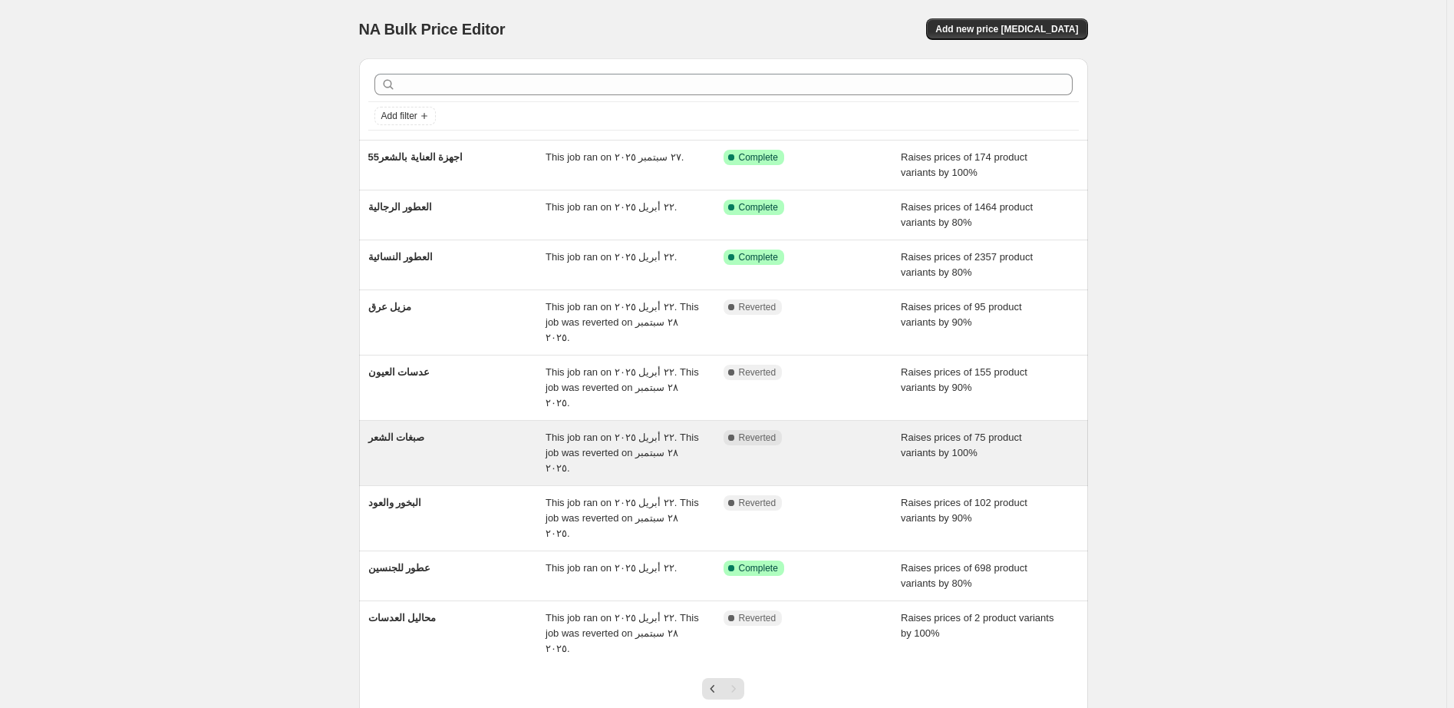
click at [862, 430] on div "Complete Reverted" at bounding box center [801, 437] width 155 height 15
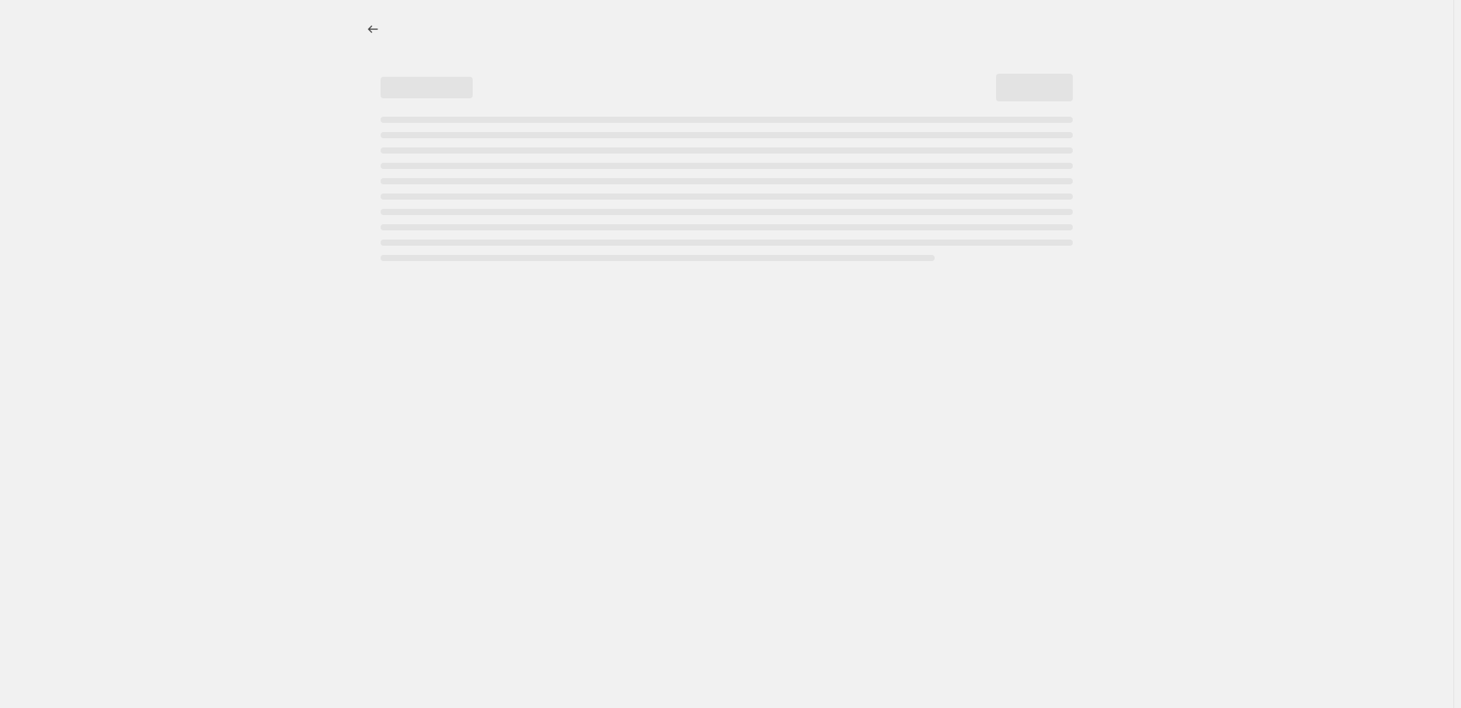
select select "percentage"
select select "pp"
select select "collection"
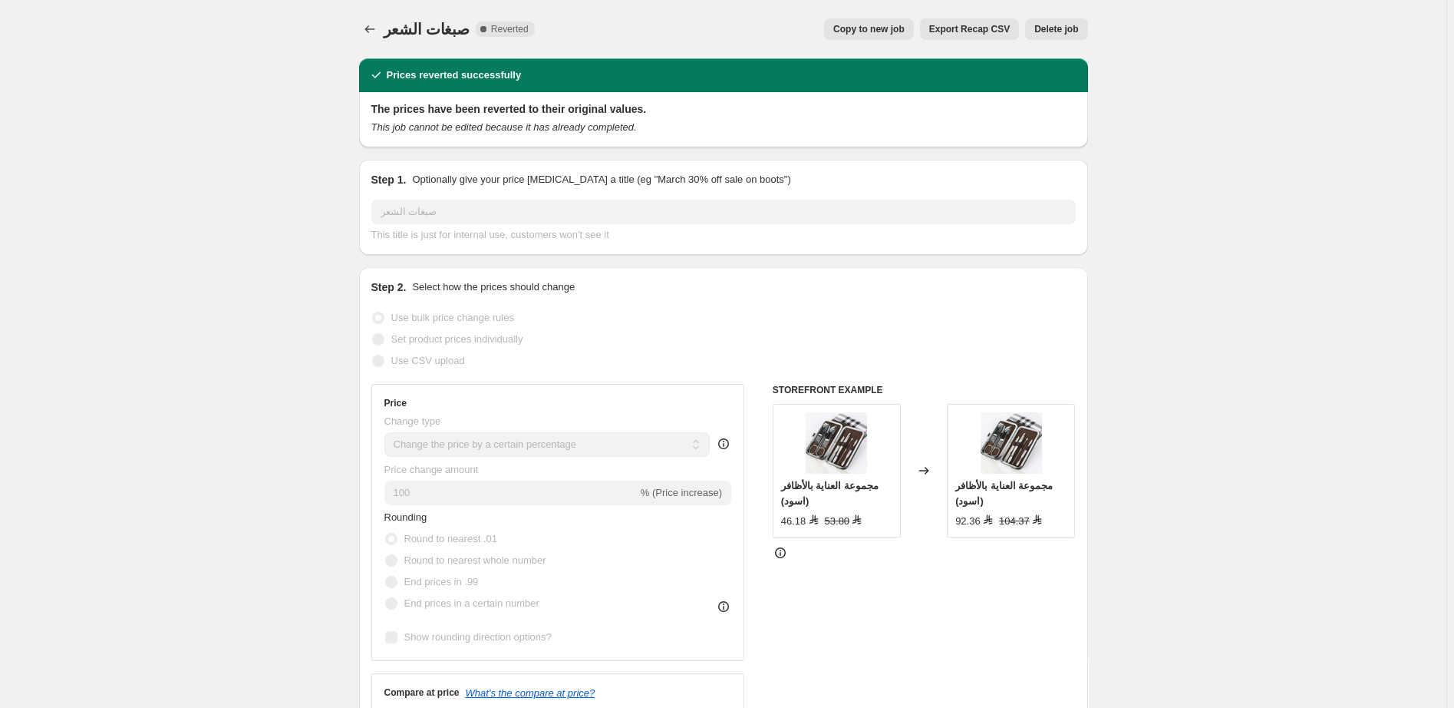
click at [883, 28] on span "Copy to new job" at bounding box center [868, 29] width 71 height 12
select select "percentage"
select select "pp"
select select "collection"
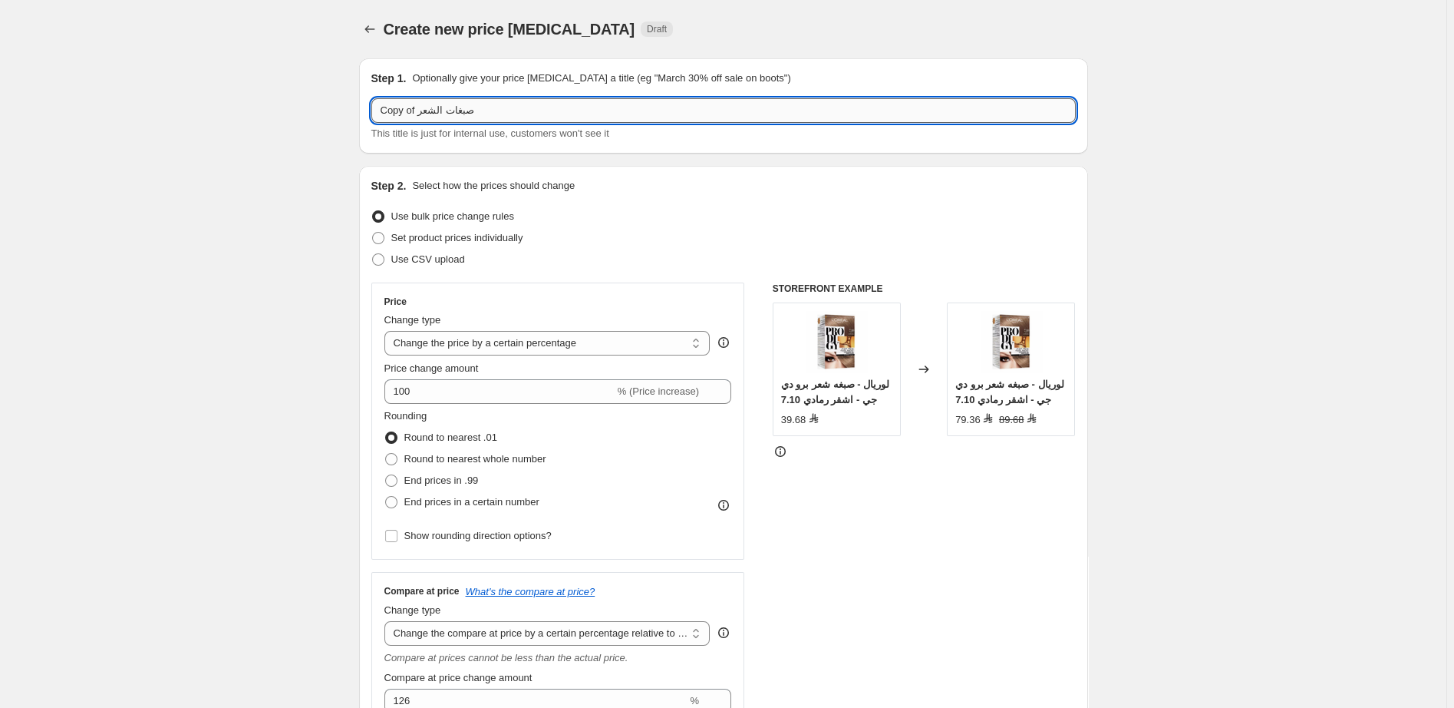
drag, startPoint x: 418, startPoint y: 113, endPoint x: 371, endPoint y: 111, distance: 46.9
click at [371, 111] on input "Copy of صبغات الشعر" at bounding box center [723, 110] width 704 height 25
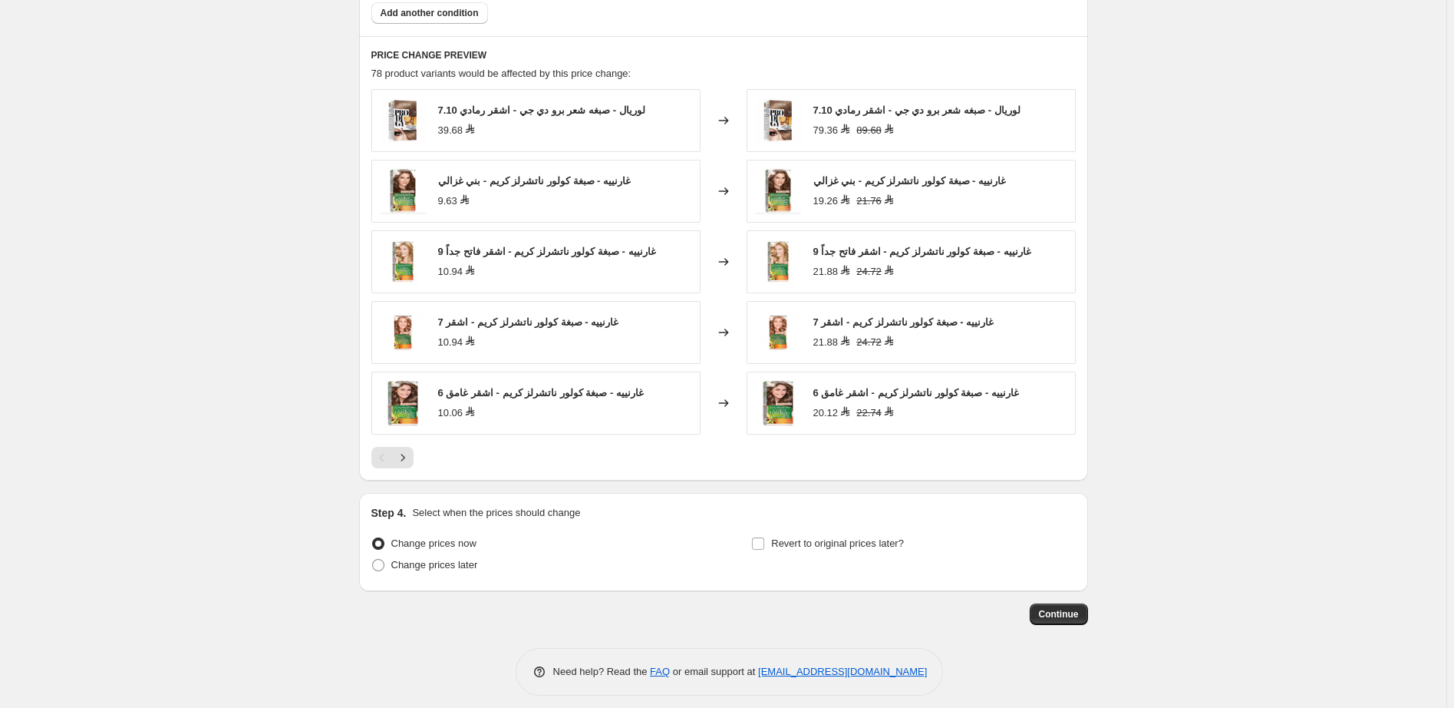
scroll to position [1213, 0]
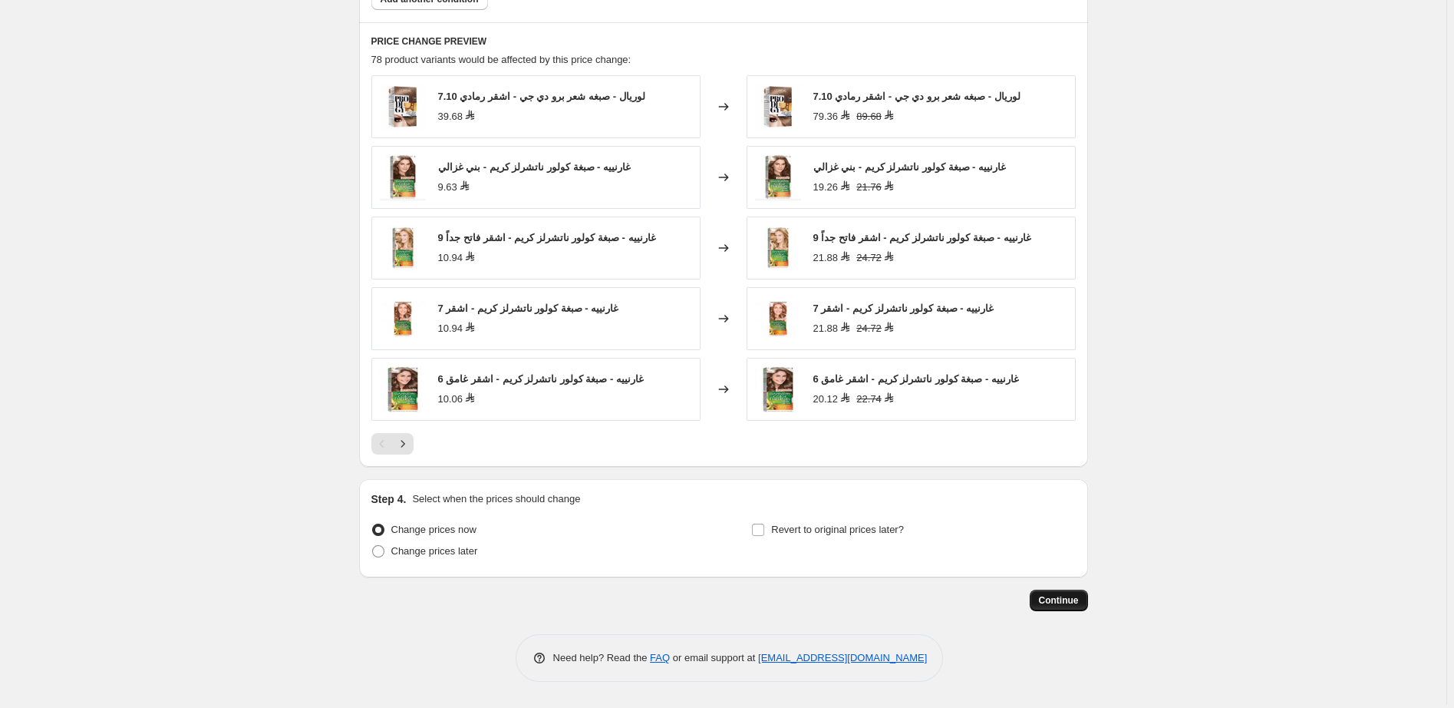
type input "55 صبغات الشعر"
click at [1070, 600] on span "Continue" at bounding box center [1059, 600] width 40 height 12
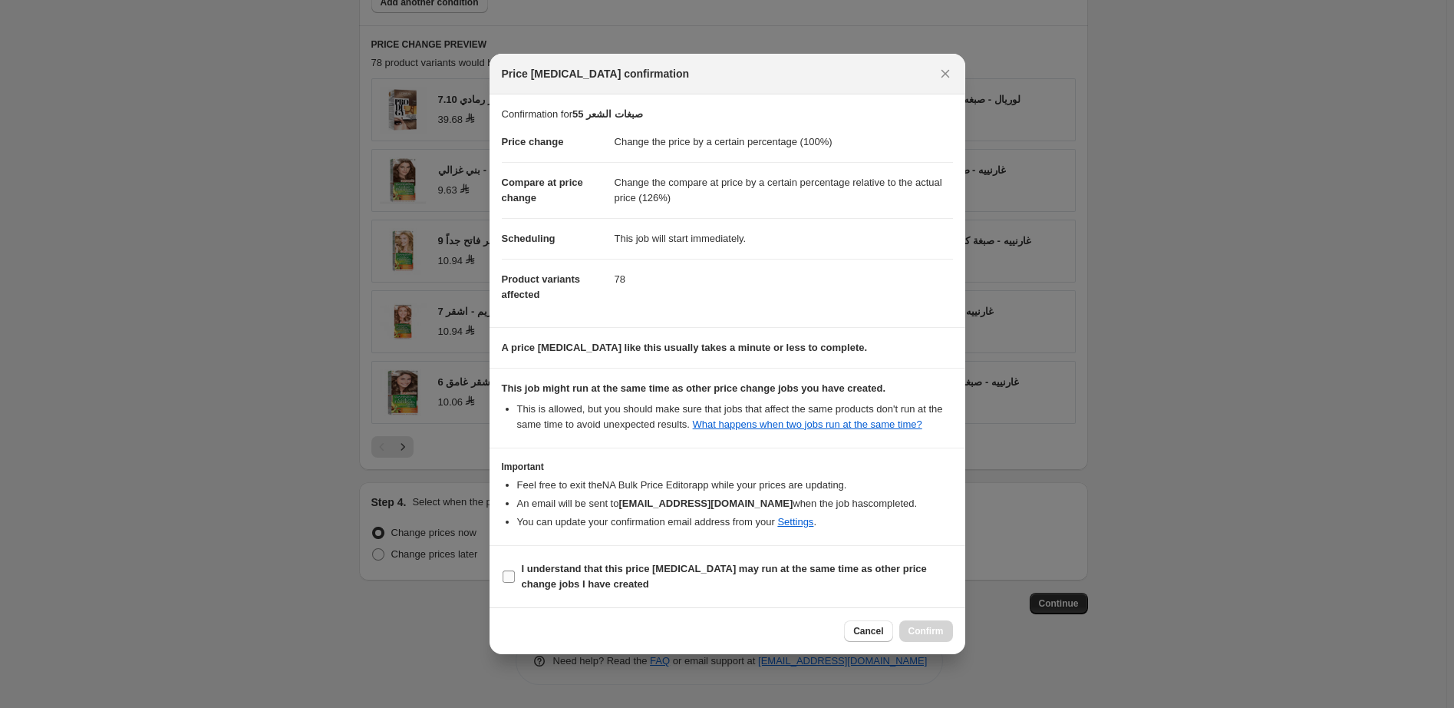
click at [685, 569] on b "I understand that this price change job may run at the same time as other price…" at bounding box center [724, 576] width 405 height 27
click at [515, 570] on input "I understand that this price change job may run at the same time as other price…" at bounding box center [509, 576] width 12 height 12
click at [685, 569] on b "I understand that this price change job may run at the same time as other price…" at bounding box center [724, 576] width 405 height 27
click at [515, 570] on input "I understand that this price change job may run at the same time as other price…" at bounding box center [509, 576] width 12 height 12
click at [778, 567] on b "I understand that this price change job may run at the same time as other price…" at bounding box center [724, 576] width 405 height 27
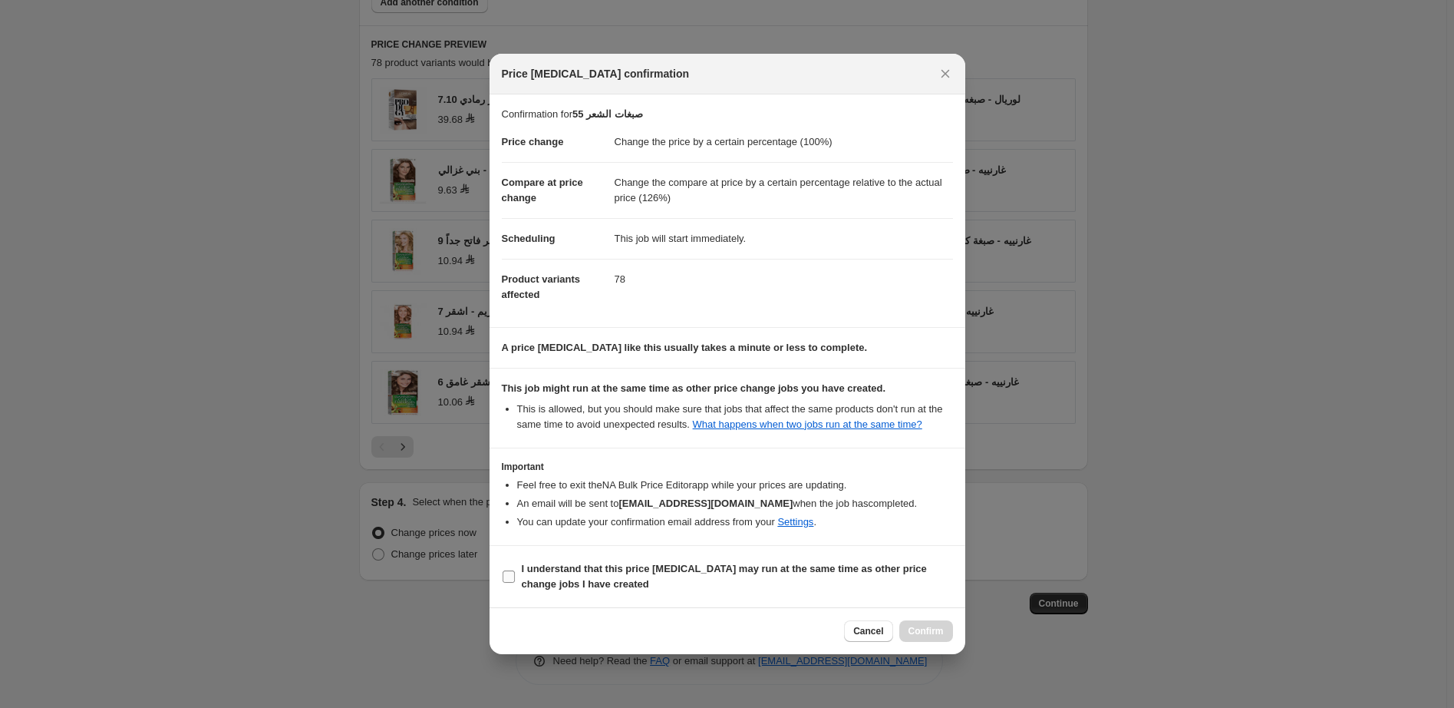
click at [515, 570] on input "I understand that this price change job may run at the same time as other price…" at bounding box center [509, 576] width 12 height 12
click at [778, 567] on b "I understand that this price change job may run at the same time as other price…" at bounding box center [724, 576] width 405 height 27
click at [515, 570] on input "I understand that this price change job may run at the same time as other price…" at bounding box center [509, 576] width 12 height 12
click at [696, 565] on b "I understand that this price change job may run at the same time as other price…" at bounding box center [724, 576] width 405 height 27
click at [515, 570] on input "I understand that this price change job may run at the same time as other price…" at bounding box center [509, 576] width 12 height 12
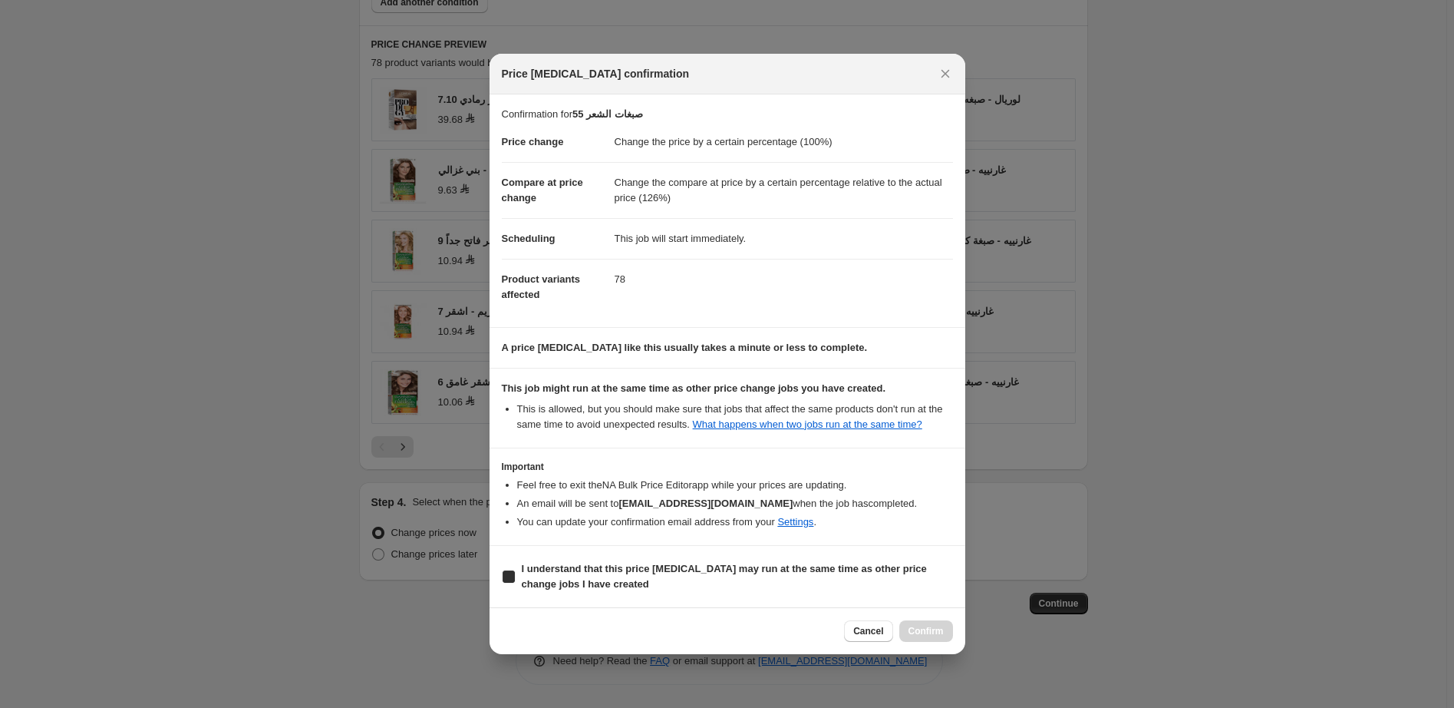
checkbox input "true"
click at [927, 632] on span "Confirm" at bounding box center [926, 631] width 35 height 12
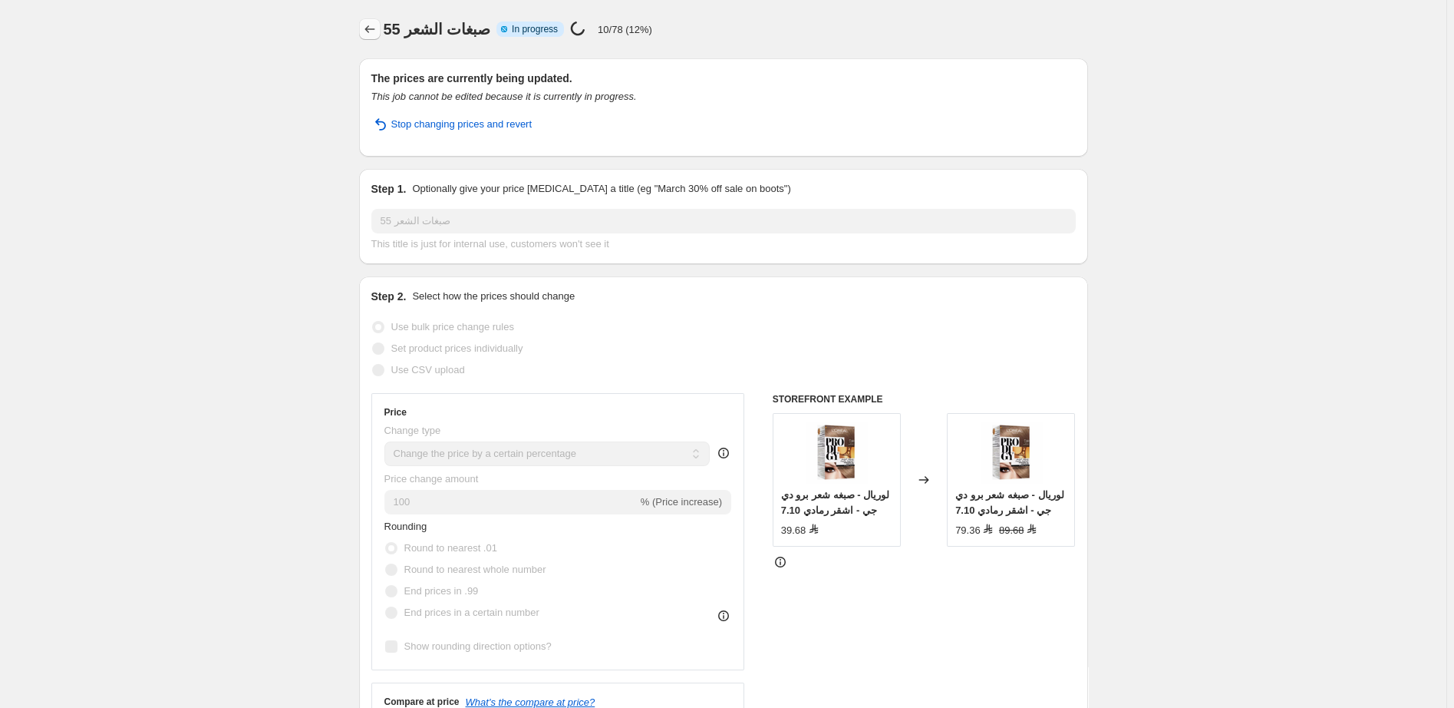
click at [371, 32] on icon "Price change jobs" at bounding box center [370, 29] width 10 height 8
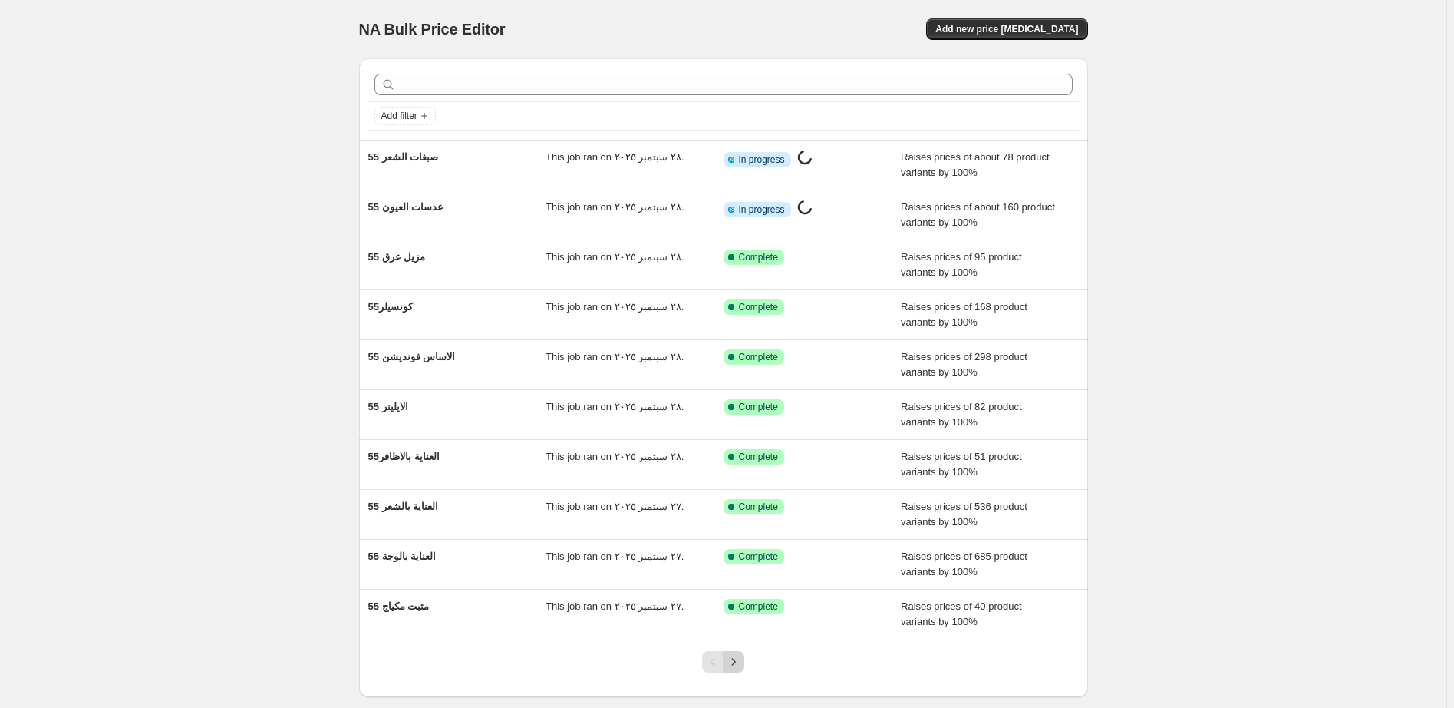
click at [739, 657] on icon "Next" at bounding box center [733, 661] width 15 height 15
click at [741, 666] on icon "Next" at bounding box center [733, 661] width 15 height 15
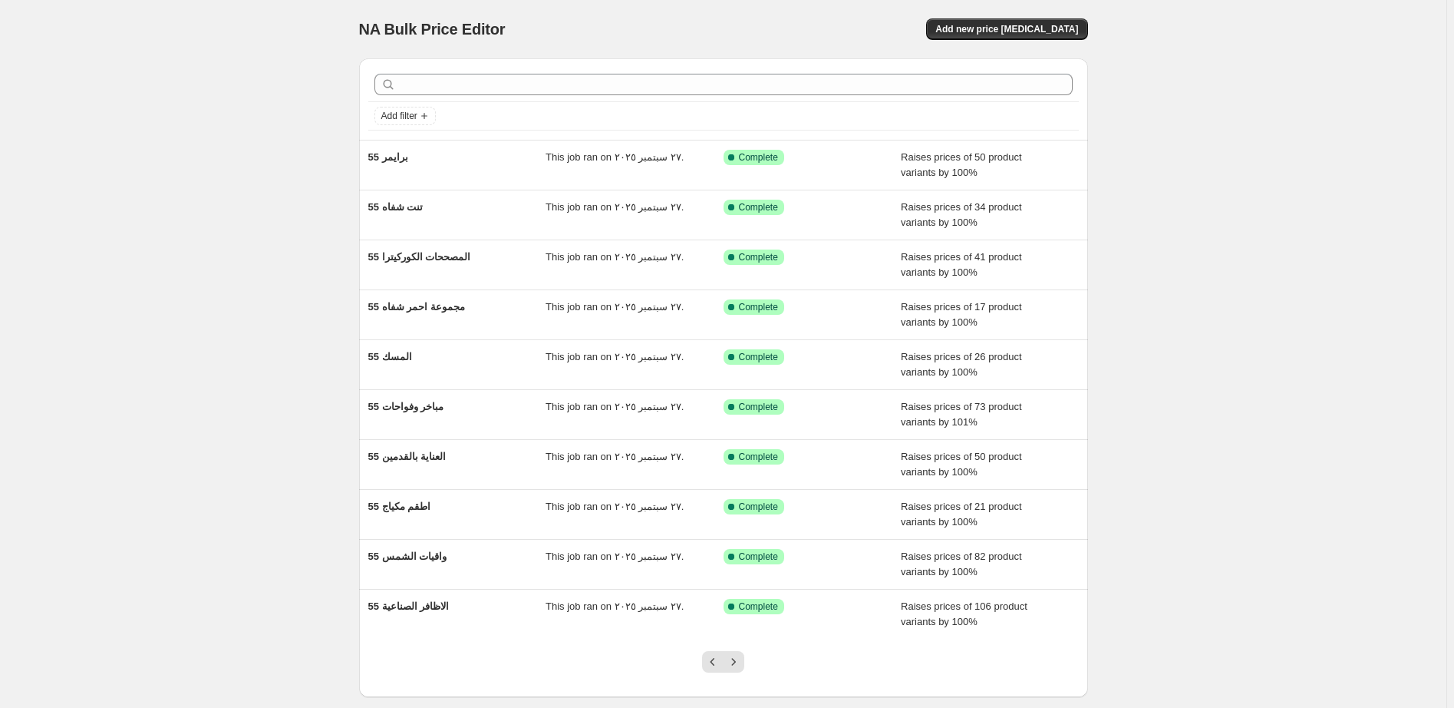
click at [741, 666] on icon "Next" at bounding box center [733, 661] width 15 height 15
click at [741, 666] on div "NA Bulk Price Editor. This page is ready NA Bulk Price Editor Add new price cha…" at bounding box center [723, 395] width 1447 height 790
click at [741, 666] on icon "Next" at bounding box center [733, 661] width 15 height 15
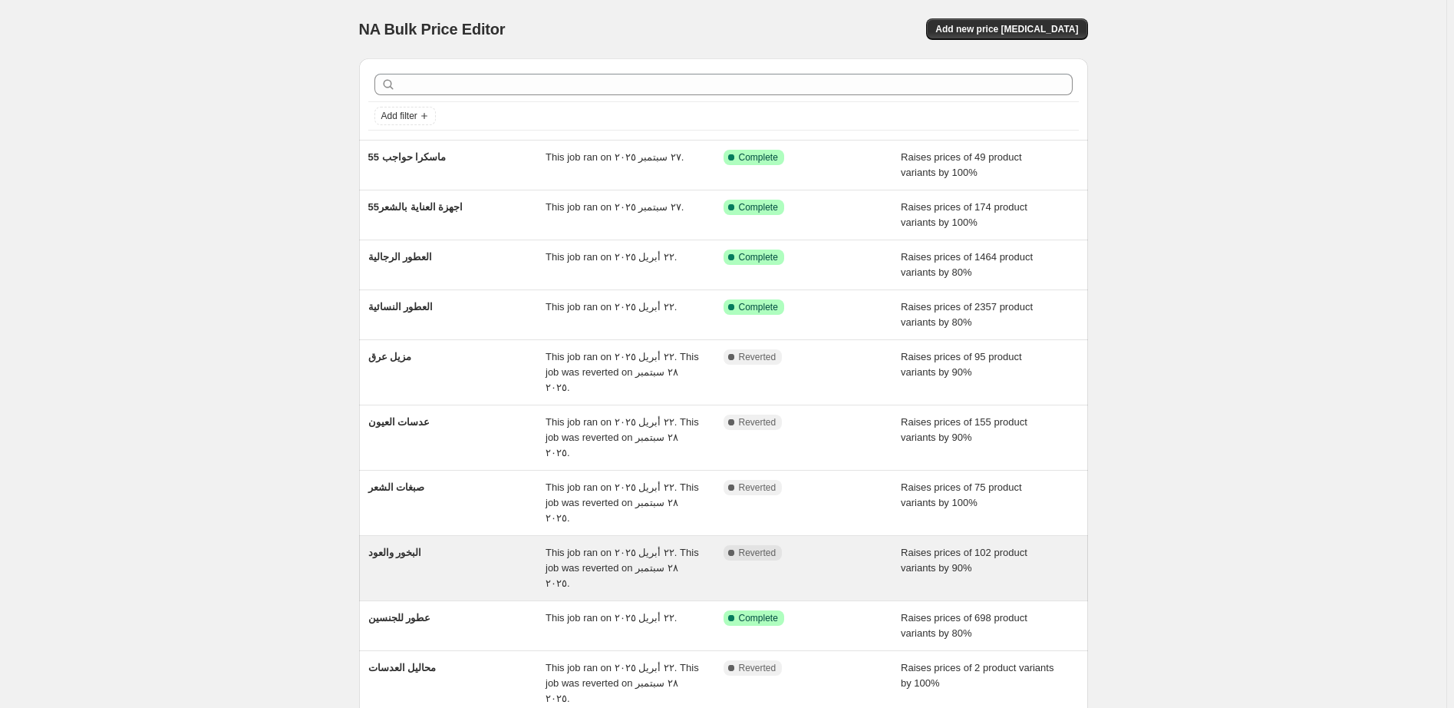
click at [854, 545] on div "Complete Reverted" at bounding box center [801, 552] width 155 height 15
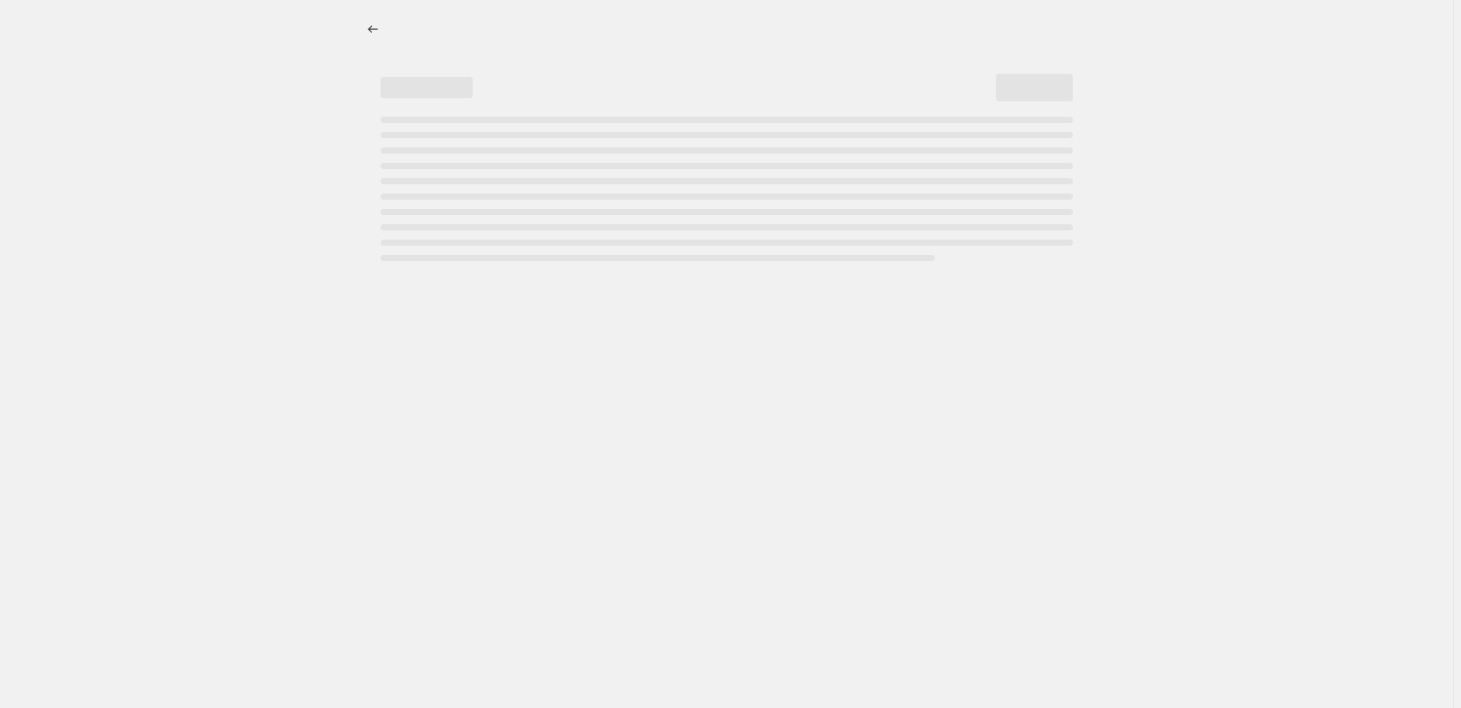
select select "percentage"
select select "pp"
select select "collection"
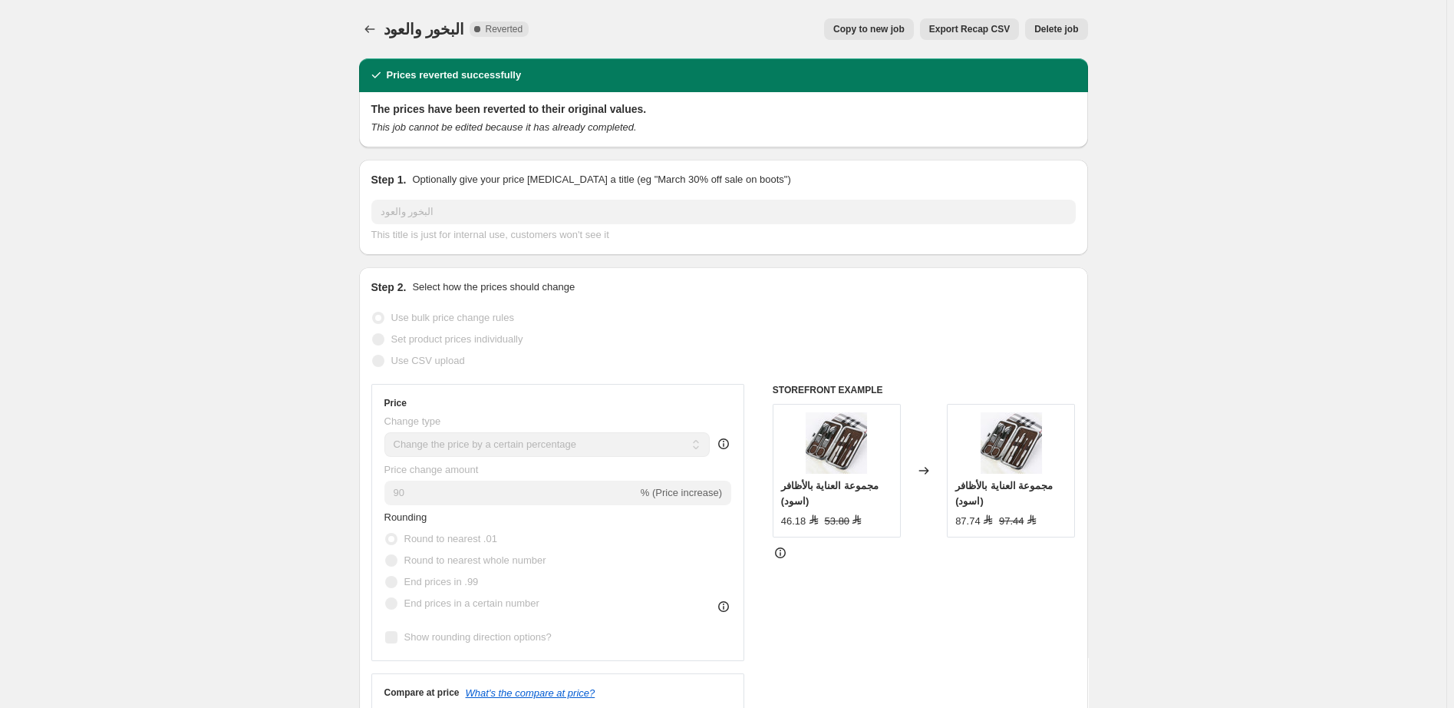
click at [881, 31] on span "Copy to new job" at bounding box center [868, 29] width 71 height 12
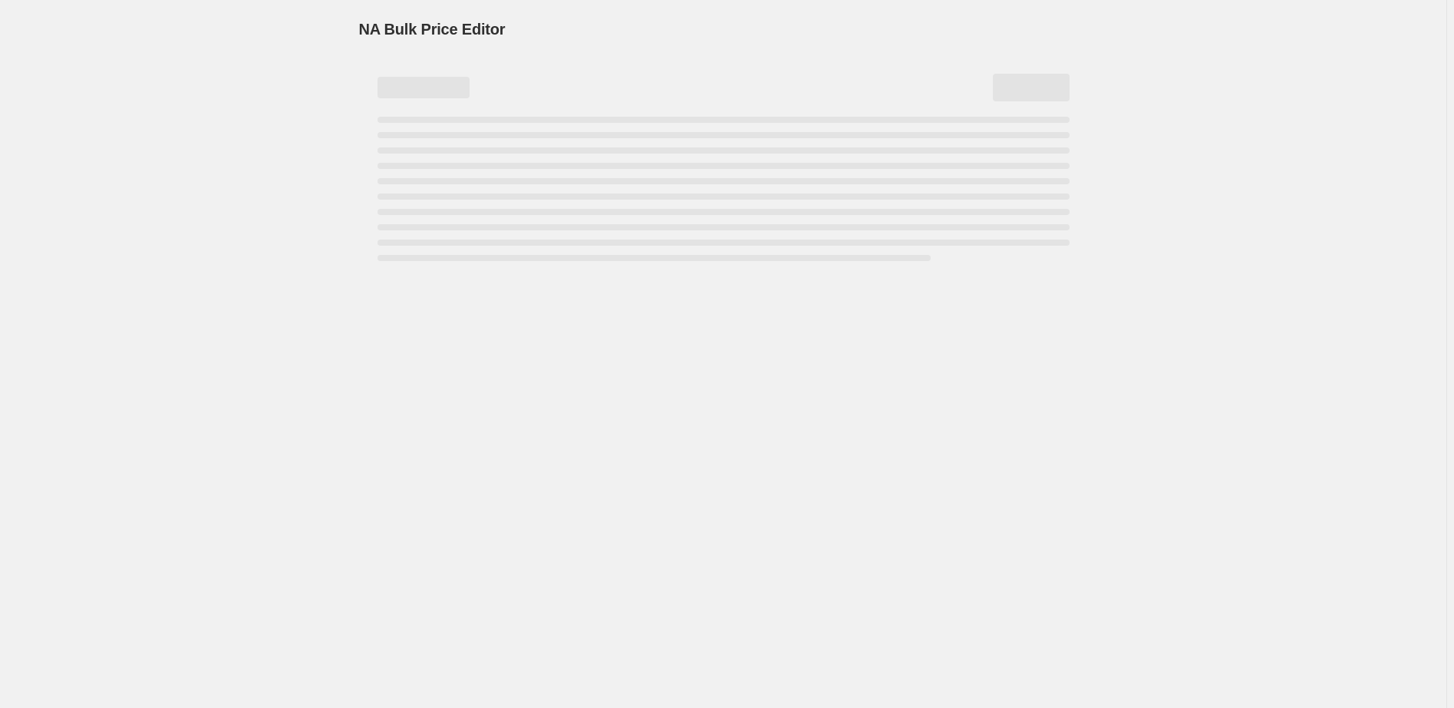
select select "percentage"
select select "pp"
select select "collection"
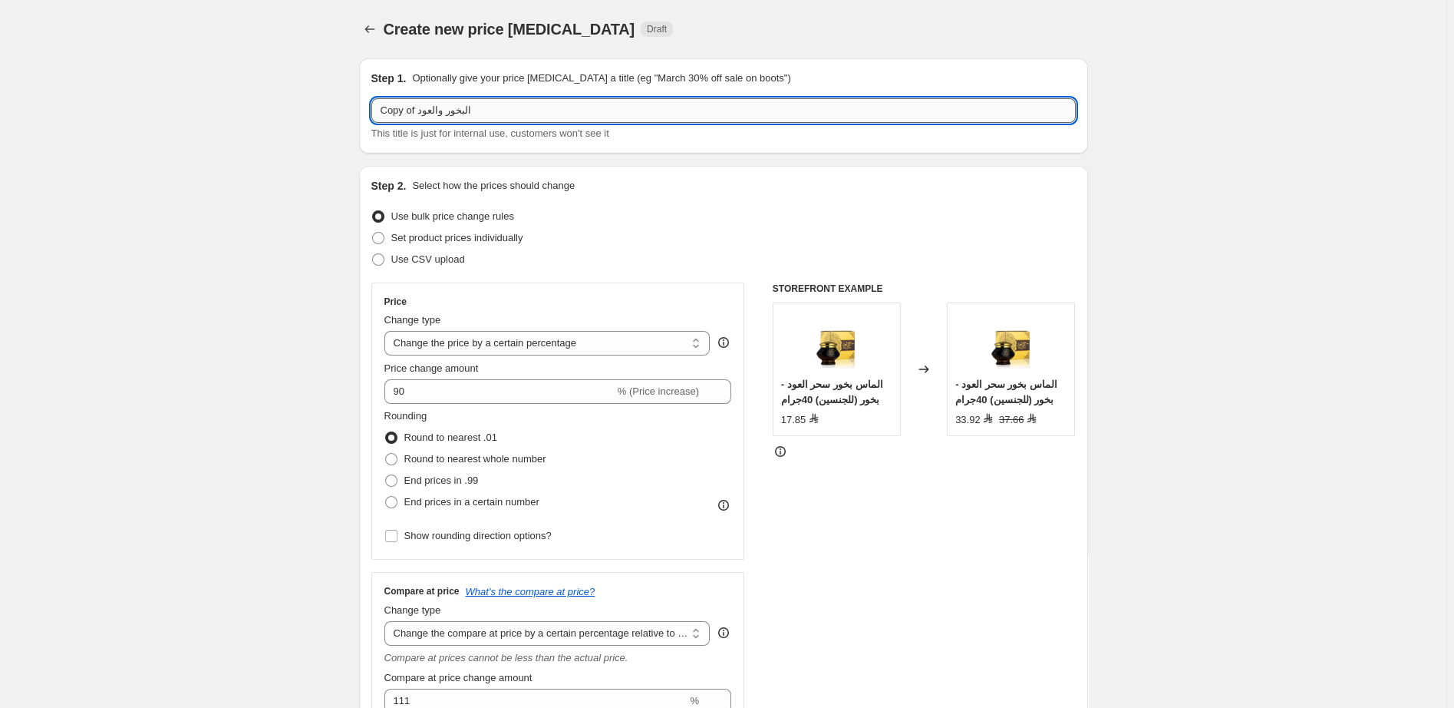
drag, startPoint x: 418, startPoint y: 110, endPoint x: 369, endPoint y: 111, distance: 49.1
click at [371, 111] on input "Copy of البخور والعود" at bounding box center [723, 110] width 704 height 25
type input "55 البخور والعود"
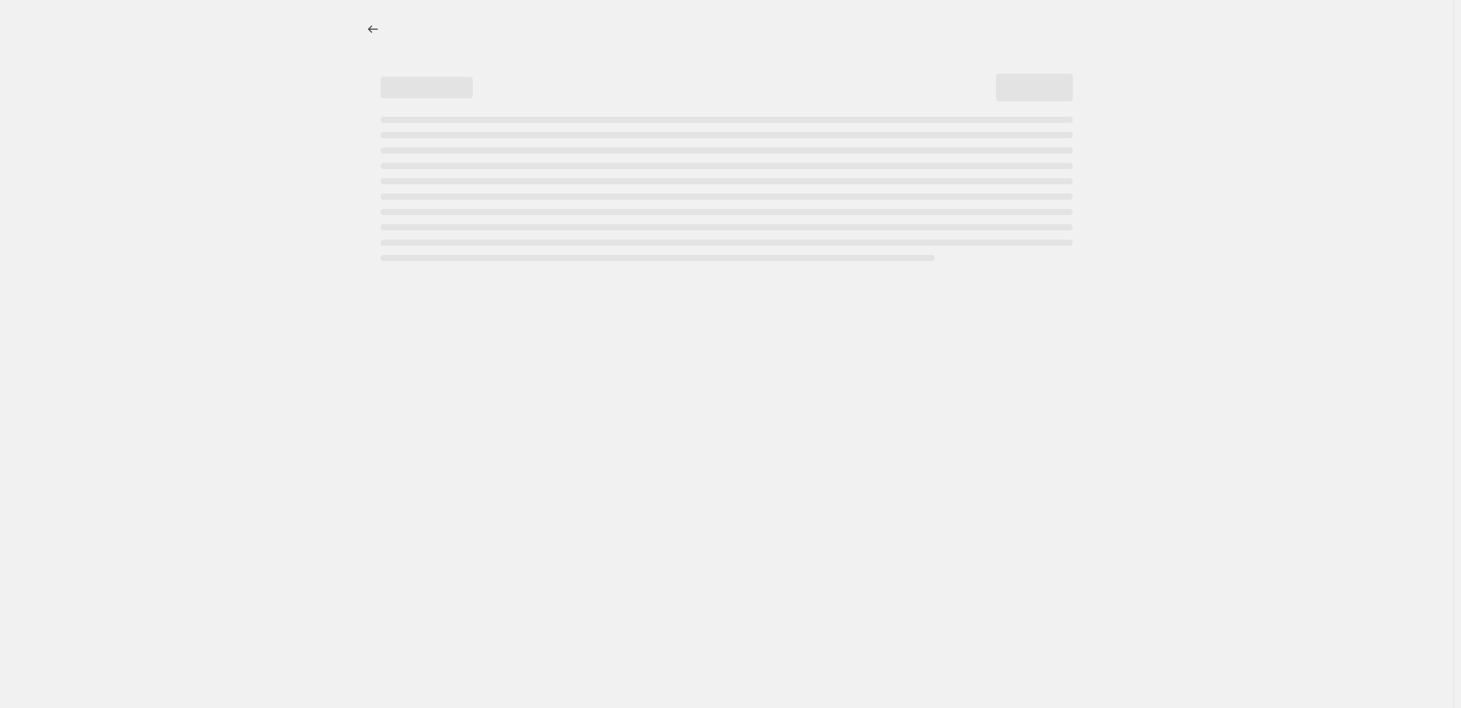
select select "percentage"
select select "pp"
select select "collection"
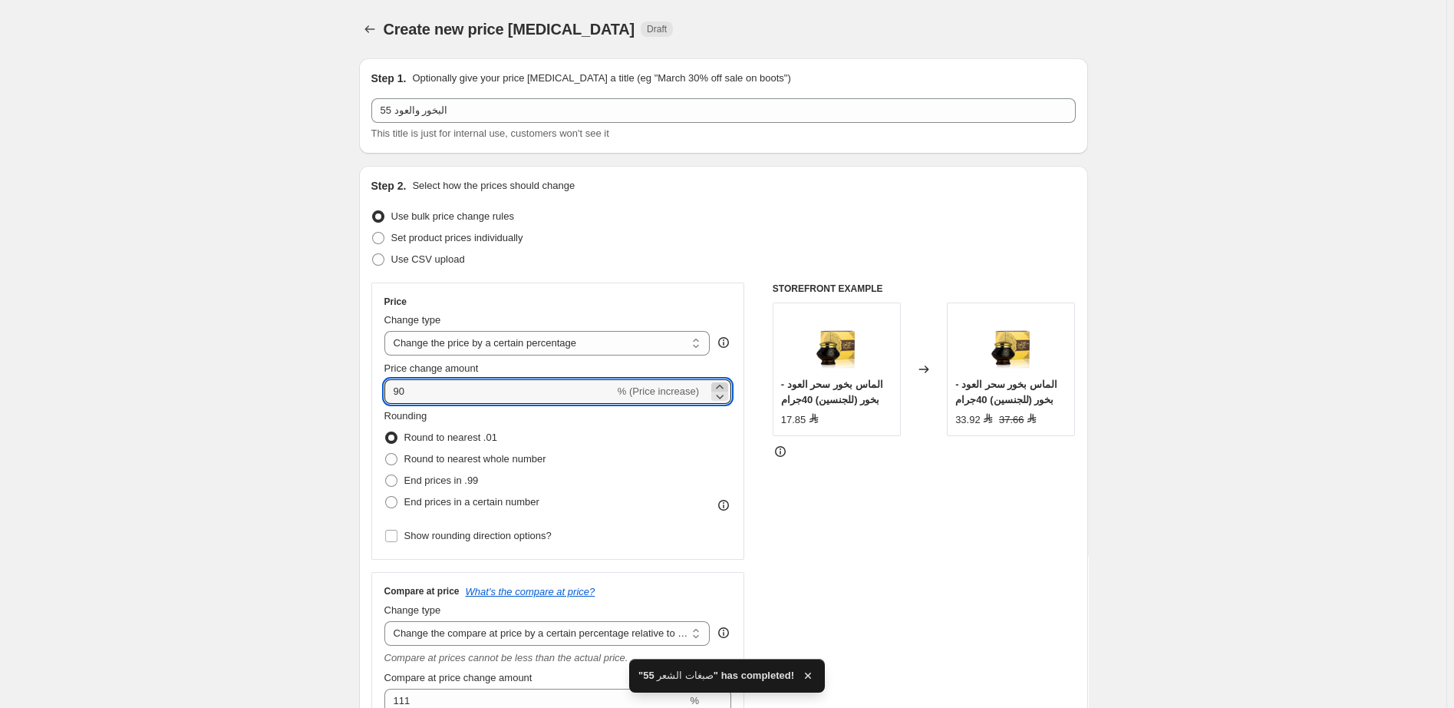
click at [725, 388] on icon at bounding box center [719, 386] width 15 height 15
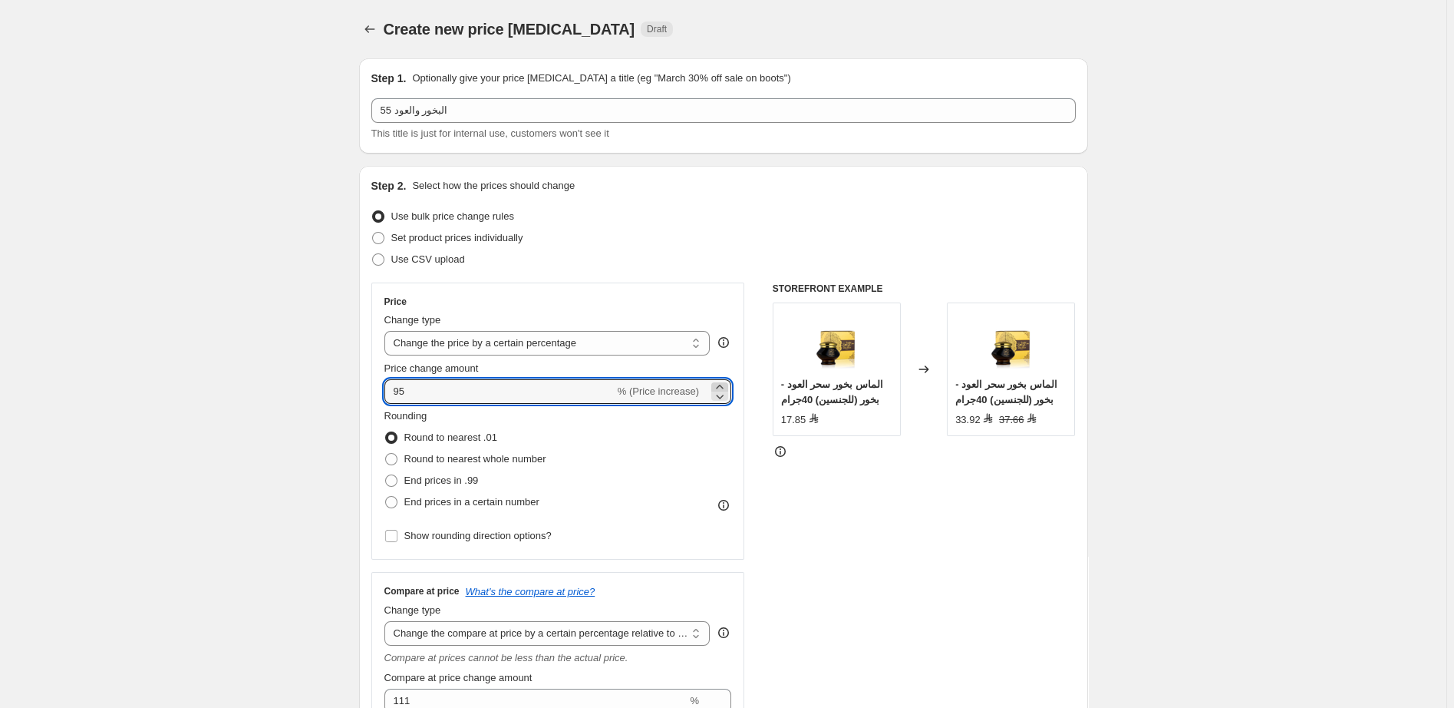
click at [725, 388] on icon at bounding box center [719, 386] width 15 height 15
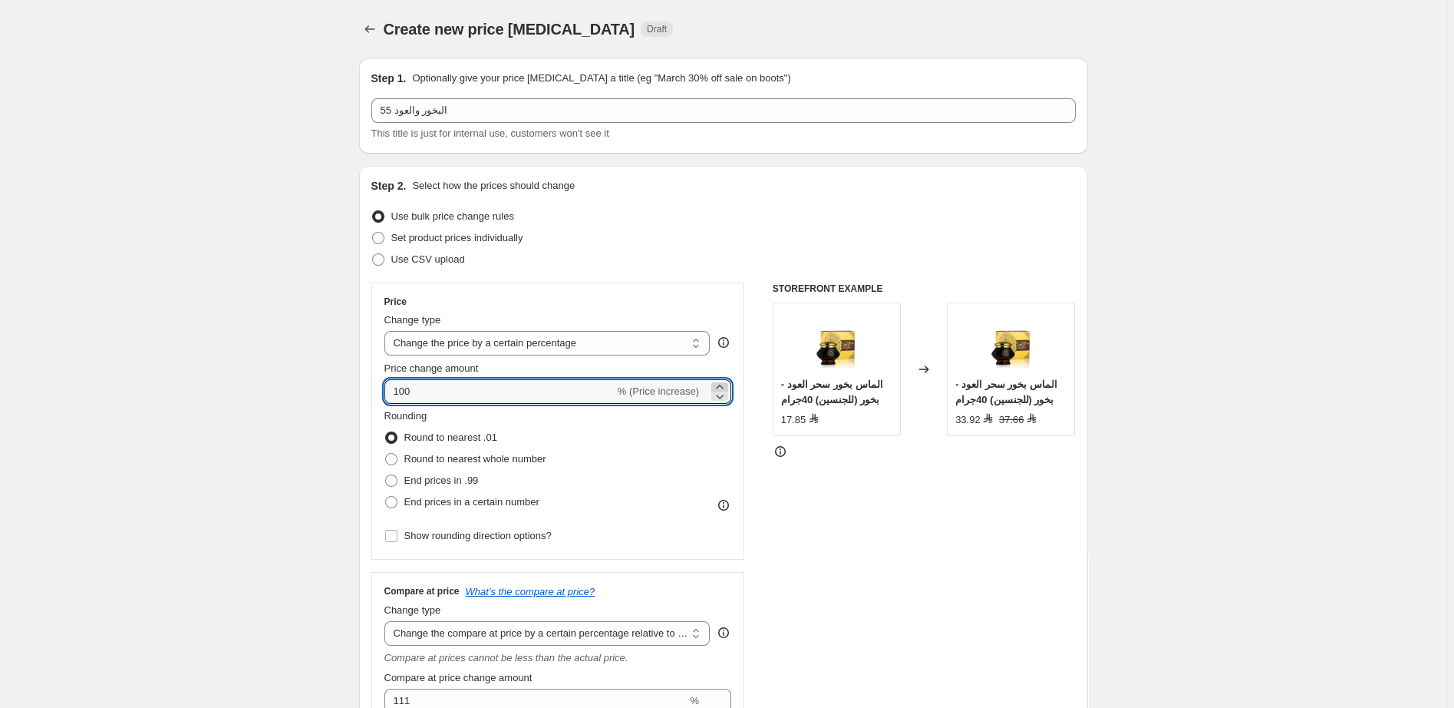
click at [725, 388] on icon at bounding box center [719, 386] width 15 height 15
click at [720, 396] on icon at bounding box center [719, 395] width 15 height 15
type input "100"
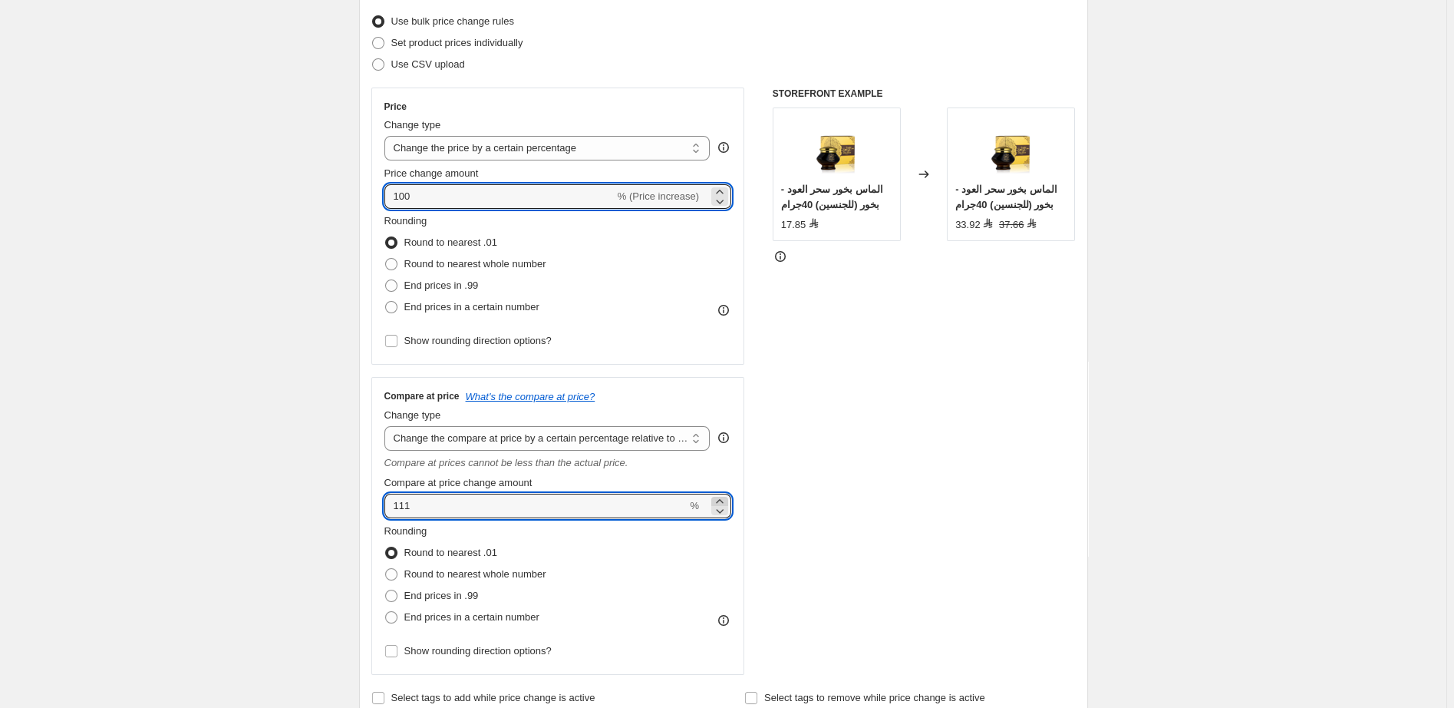
click at [722, 502] on icon at bounding box center [719, 501] width 7 height 4
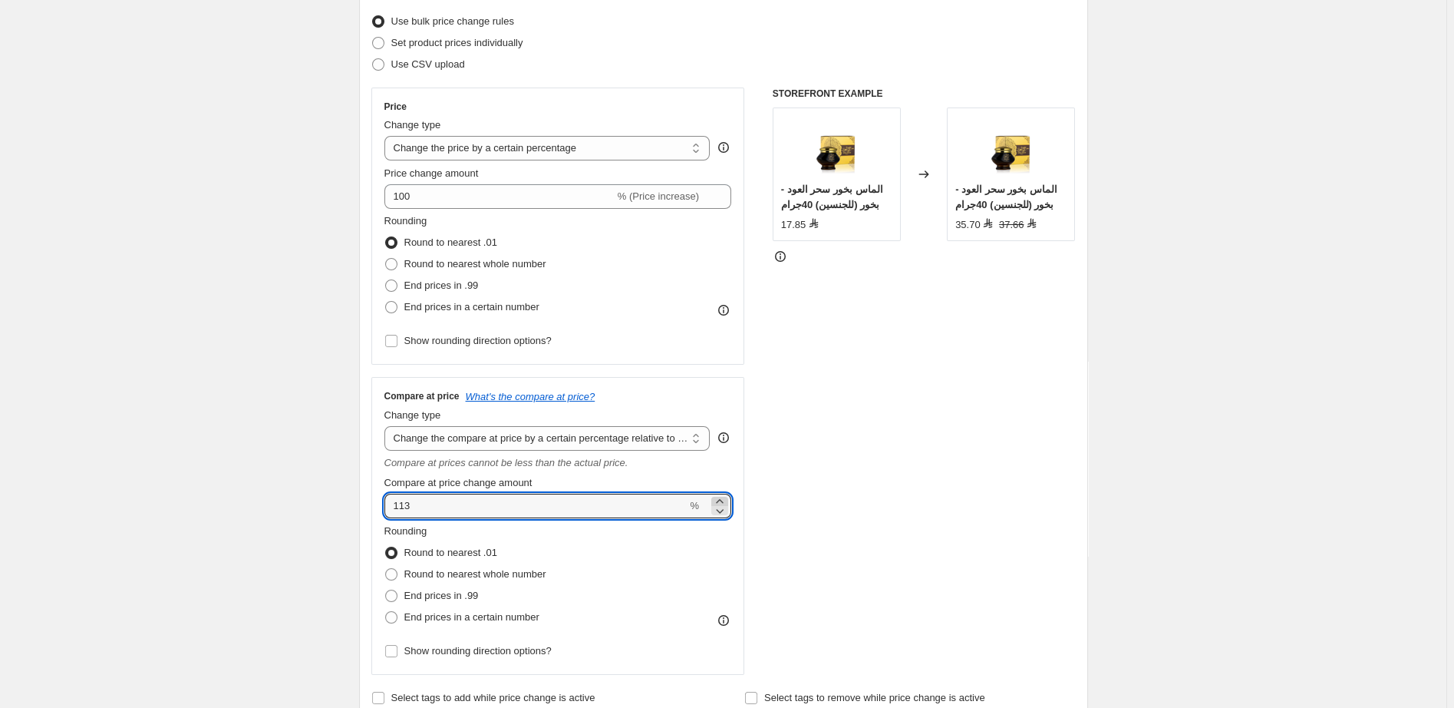
click at [722, 502] on icon at bounding box center [719, 501] width 7 height 4
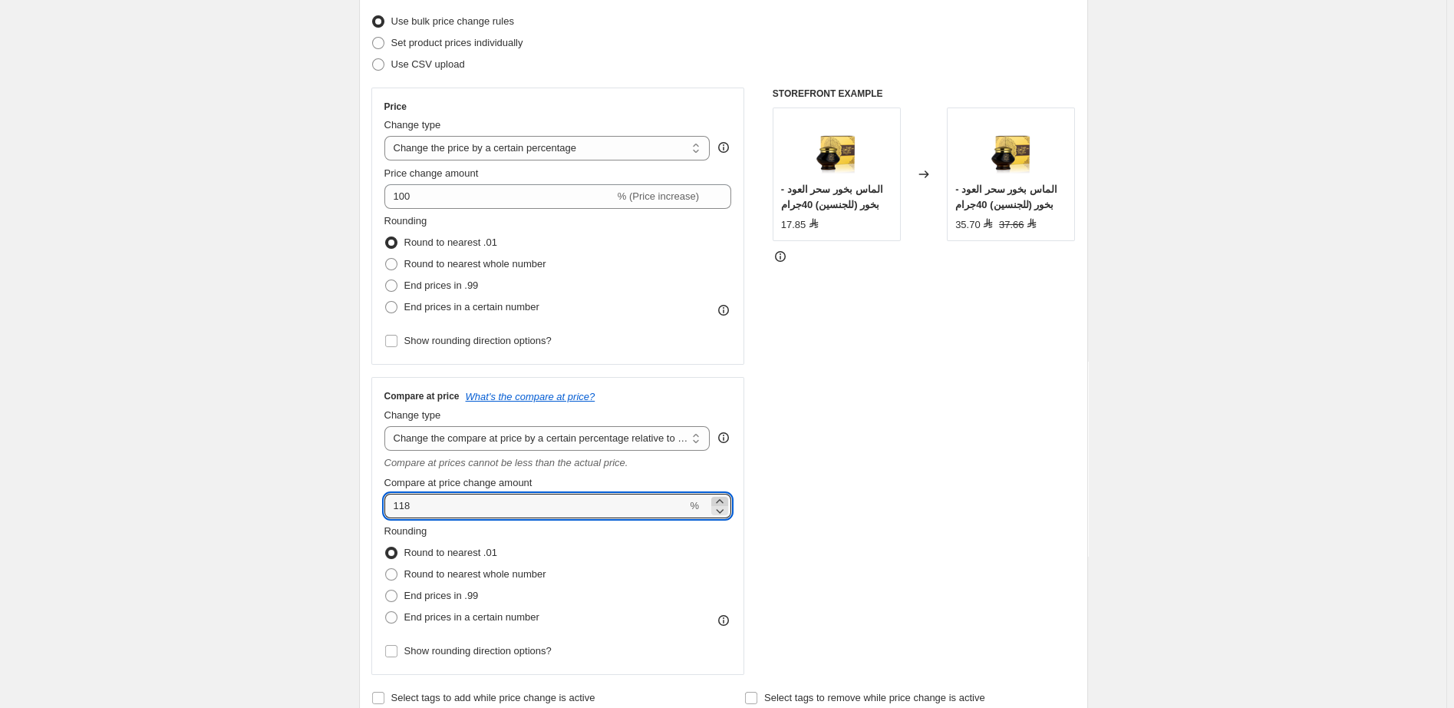
click at [722, 502] on icon at bounding box center [719, 501] width 7 height 4
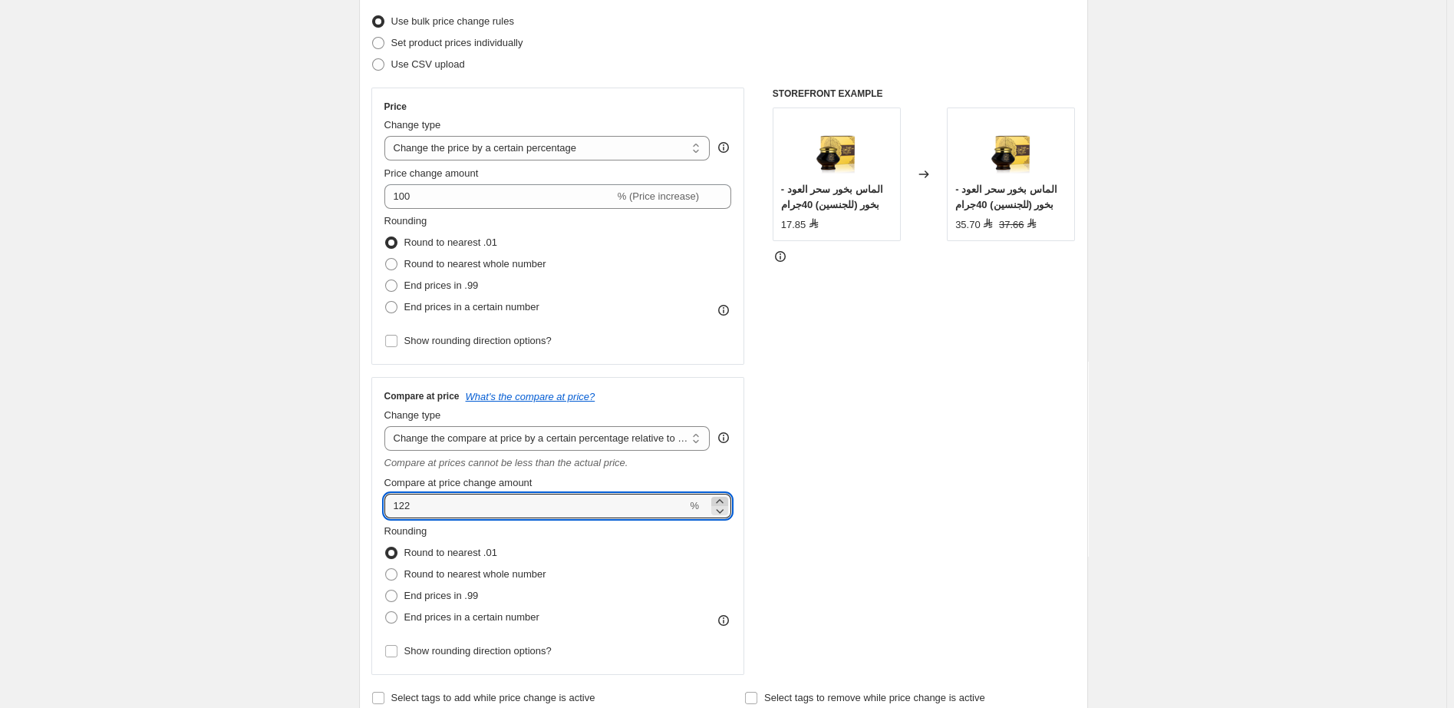
type input "123"
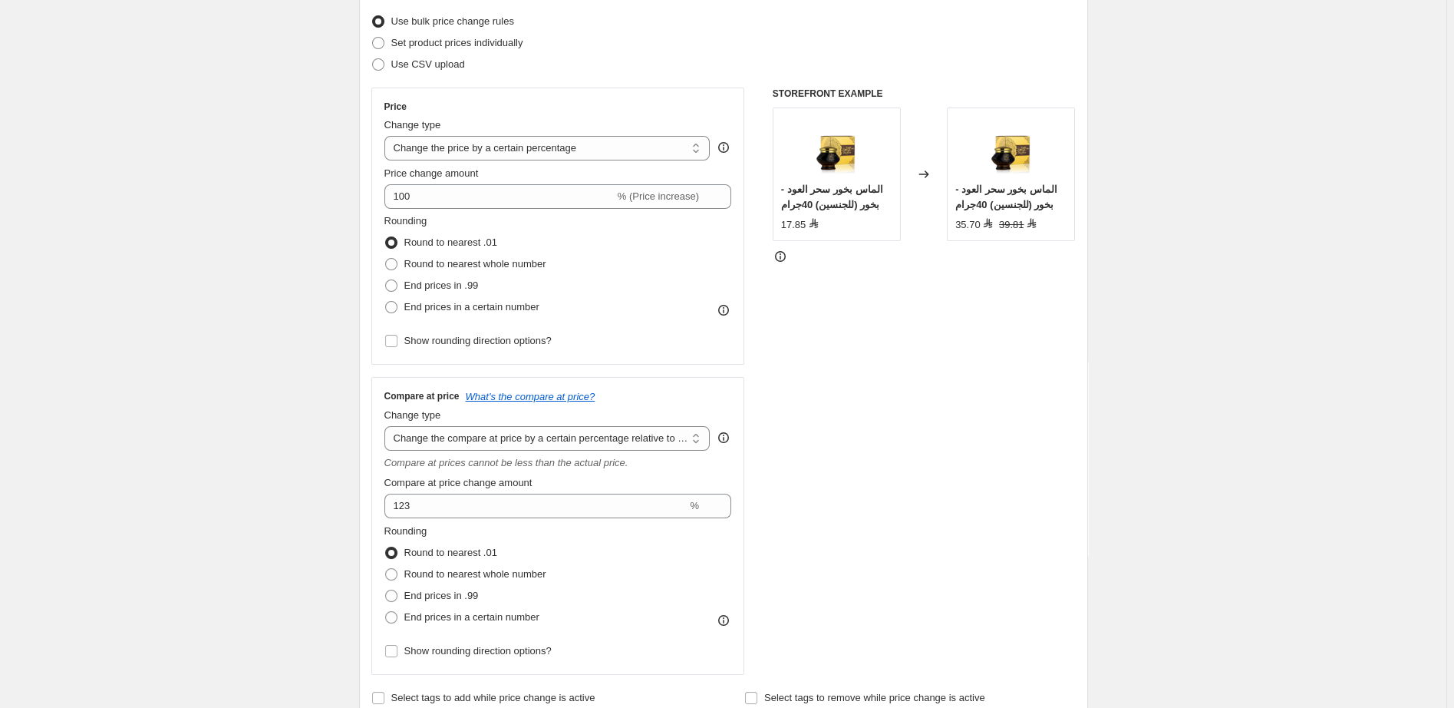
click at [929, 403] on div "STOREFRONT EXAMPLE الماس بخور سحر العود - بخور (للجنسين) 40جرام 17.85 Changed t…" at bounding box center [924, 380] width 303 height 587
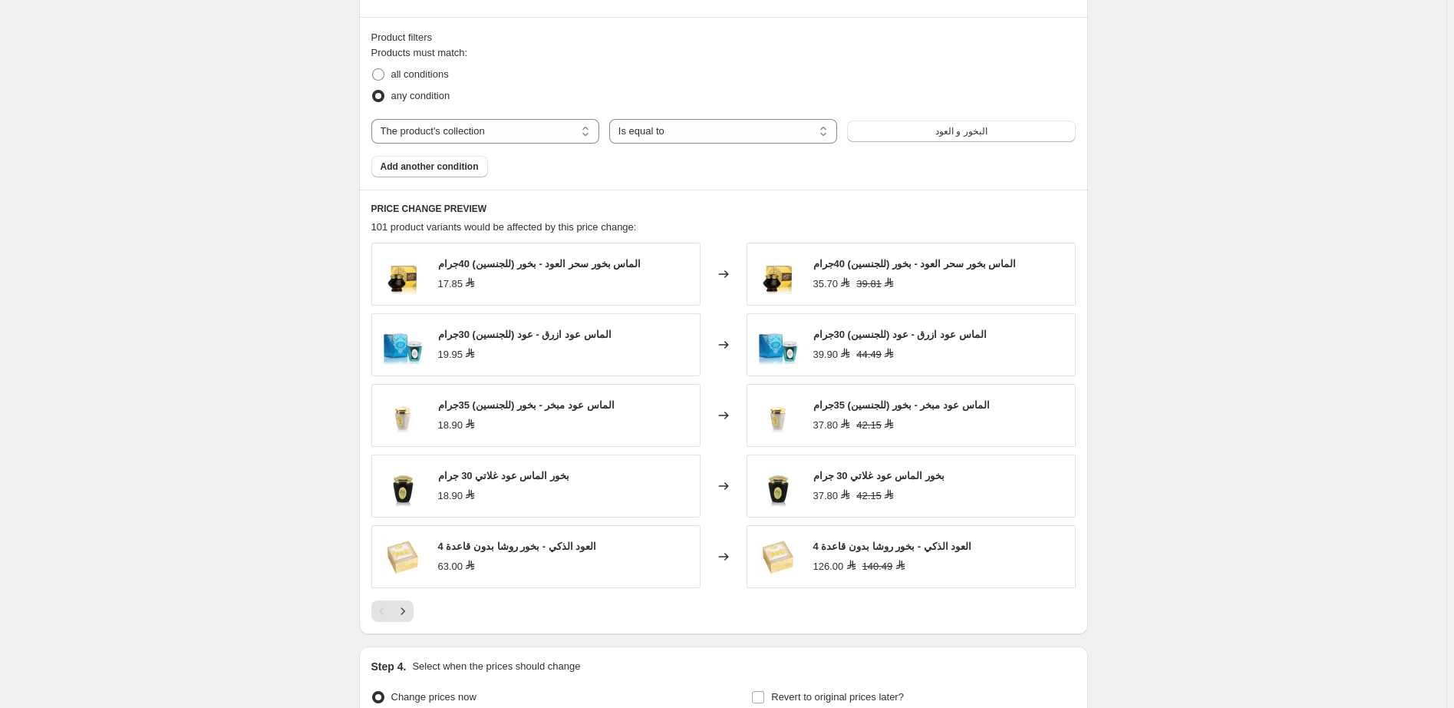
scroll to position [1213, 0]
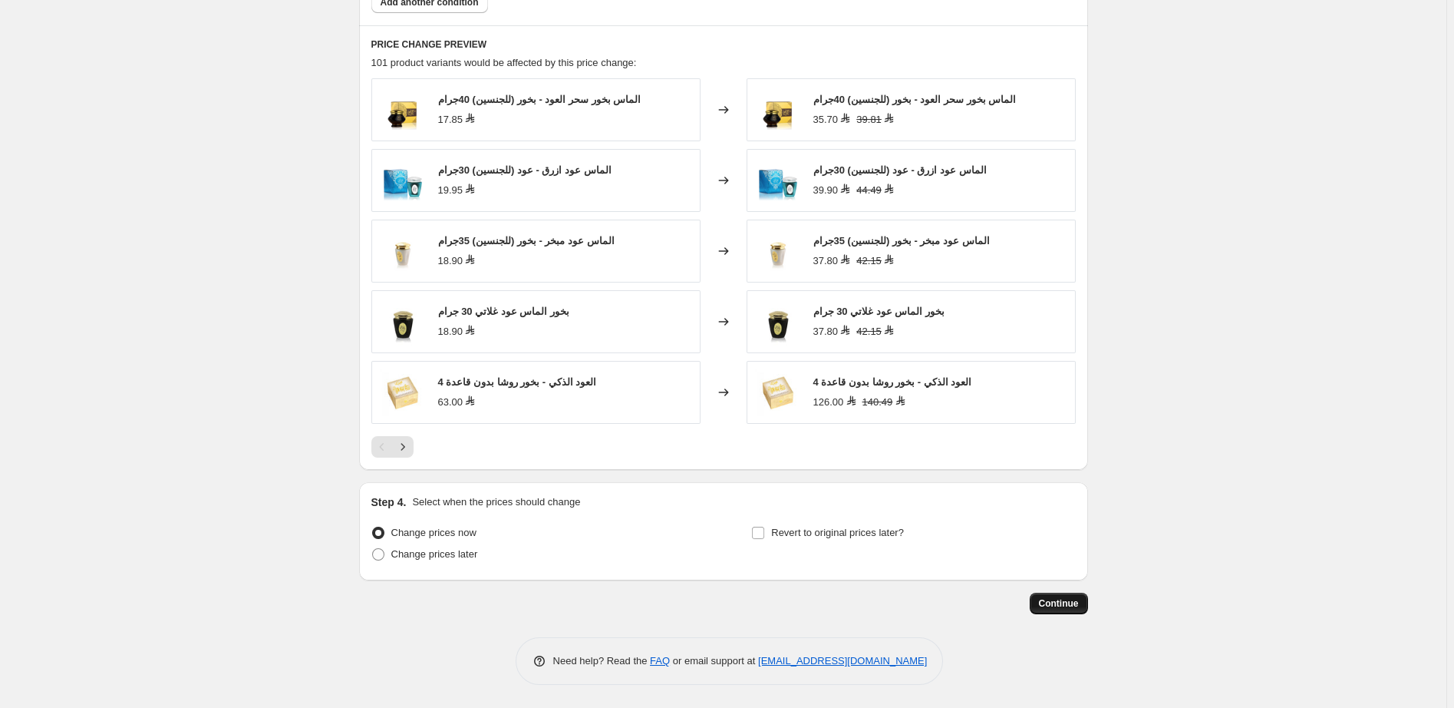
click at [1066, 603] on span "Continue" at bounding box center [1059, 603] width 40 height 12
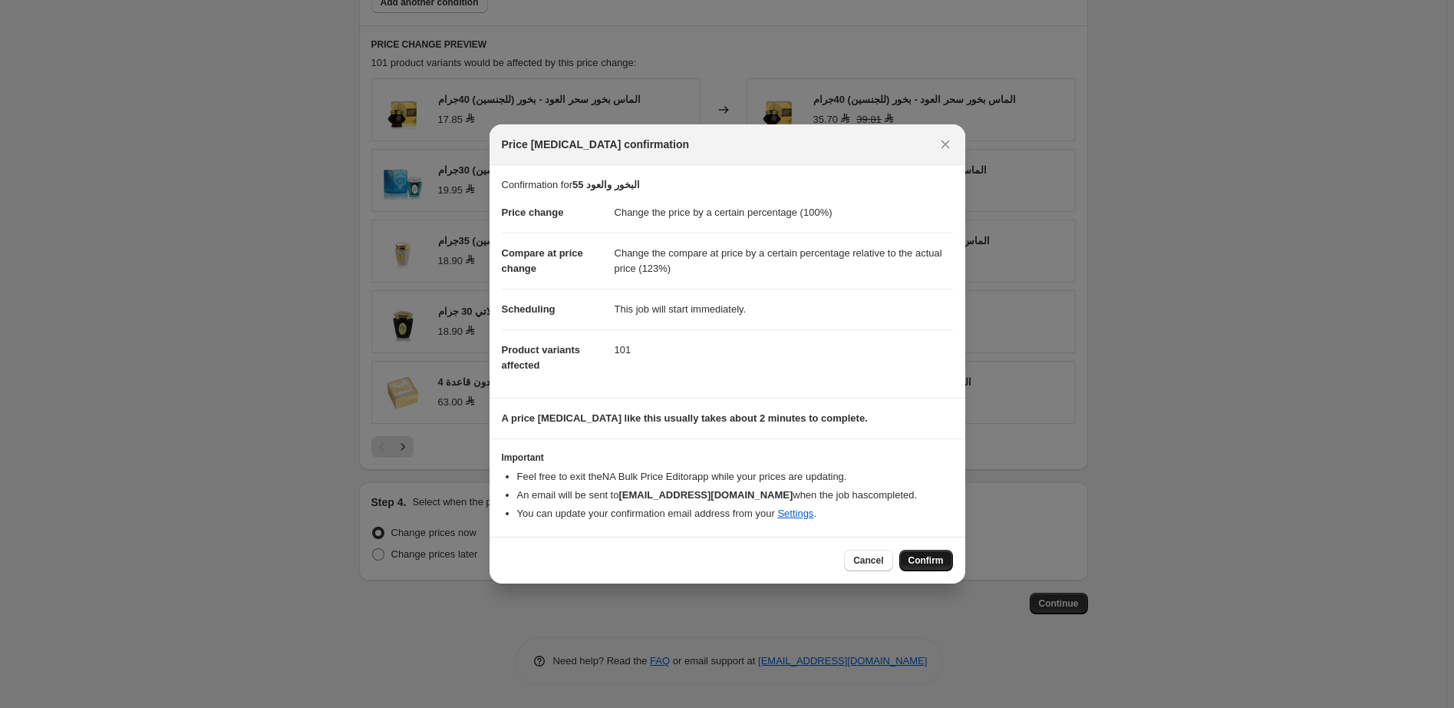
click at [937, 559] on span "Confirm" at bounding box center [926, 560] width 35 height 12
click at [937, 559] on div "Cancel Confirm" at bounding box center [898, 559] width 108 height 21
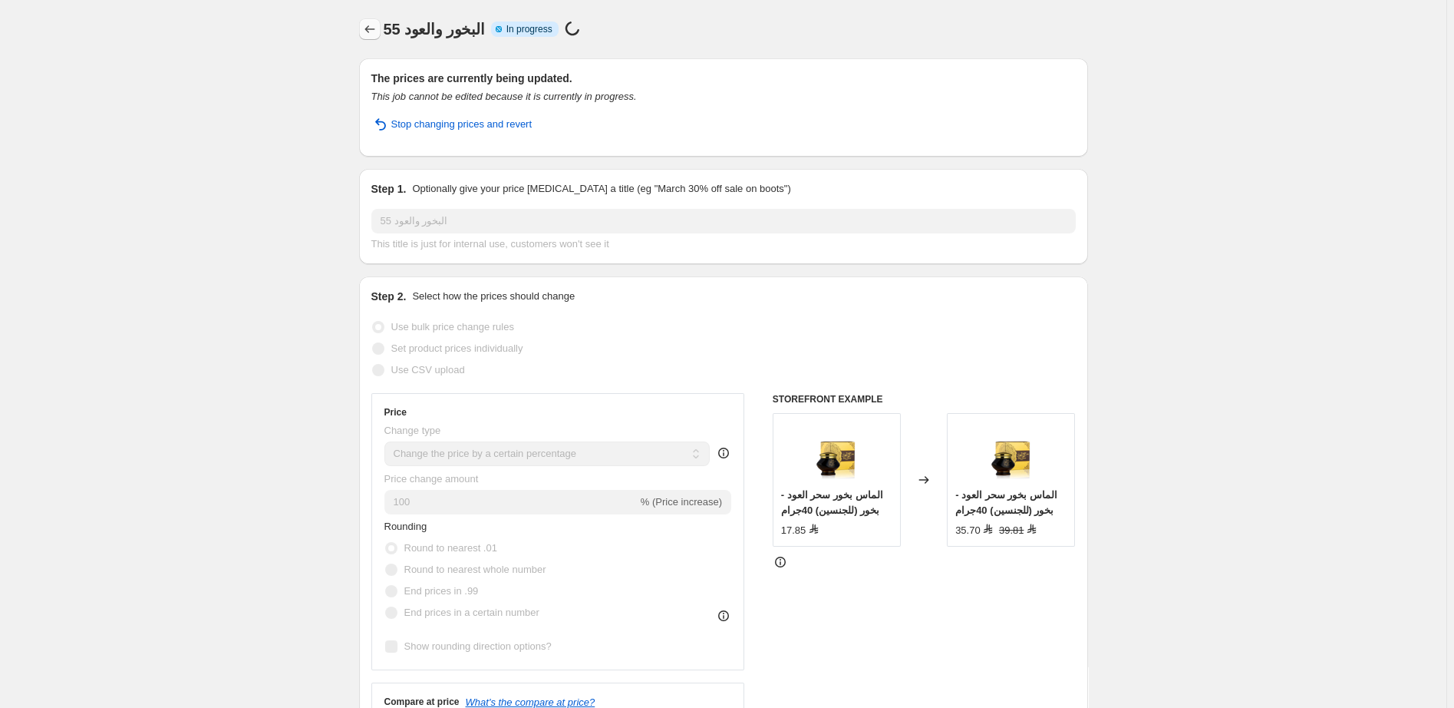
click at [369, 31] on icon "Price change jobs" at bounding box center [369, 28] width 15 height 15
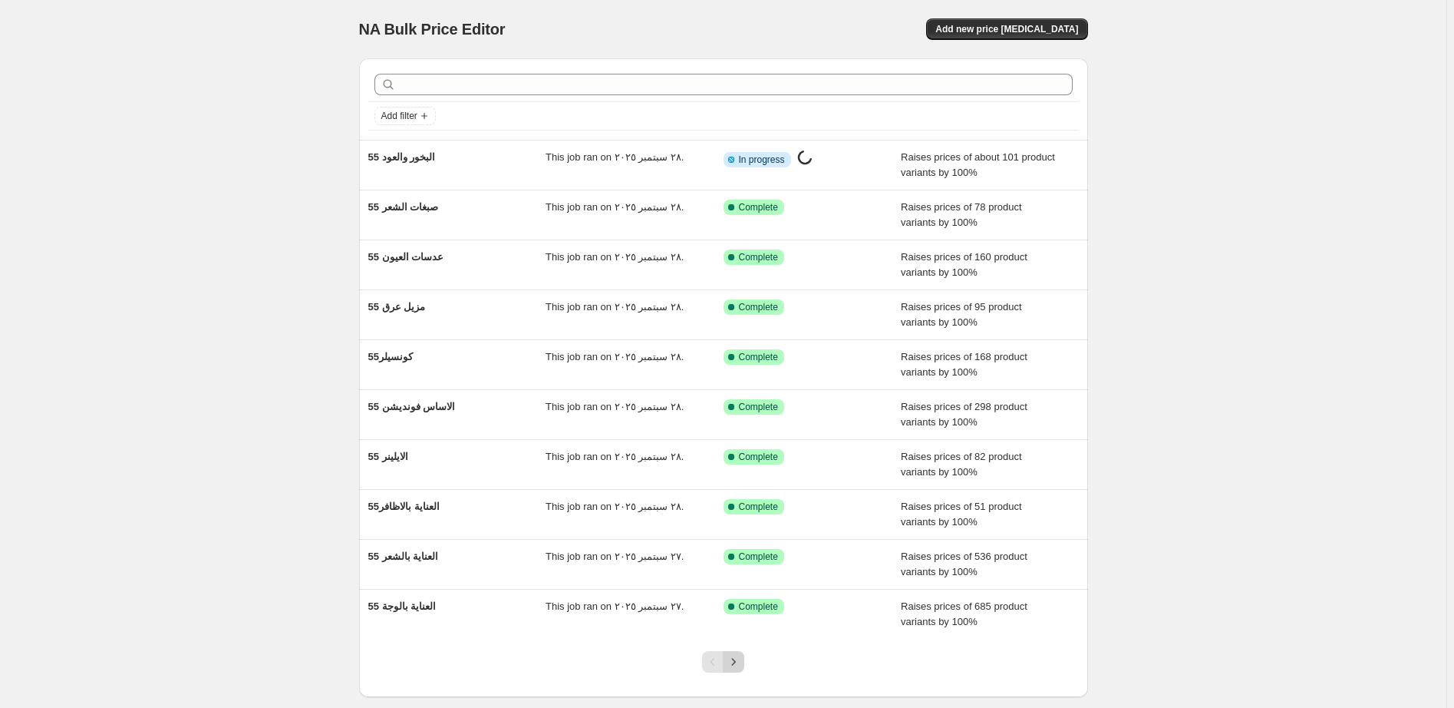
click at [741, 661] on icon "Next" at bounding box center [733, 661] width 15 height 15
click at [739, 666] on icon "Next" at bounding box center [733, 661] width 15 height 15
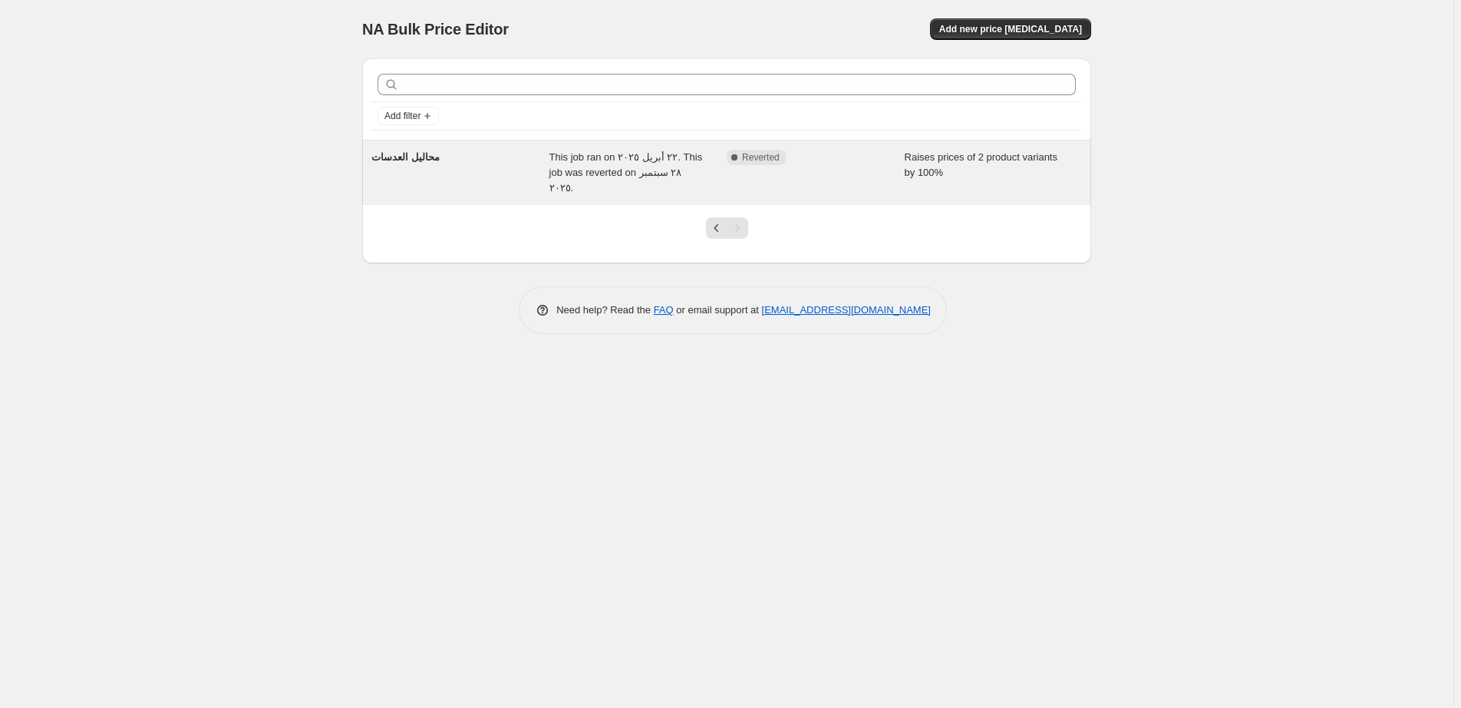
click at [869, 166] on div "Complete Reverted" at bounding box center [816, 173] width 178 height 46
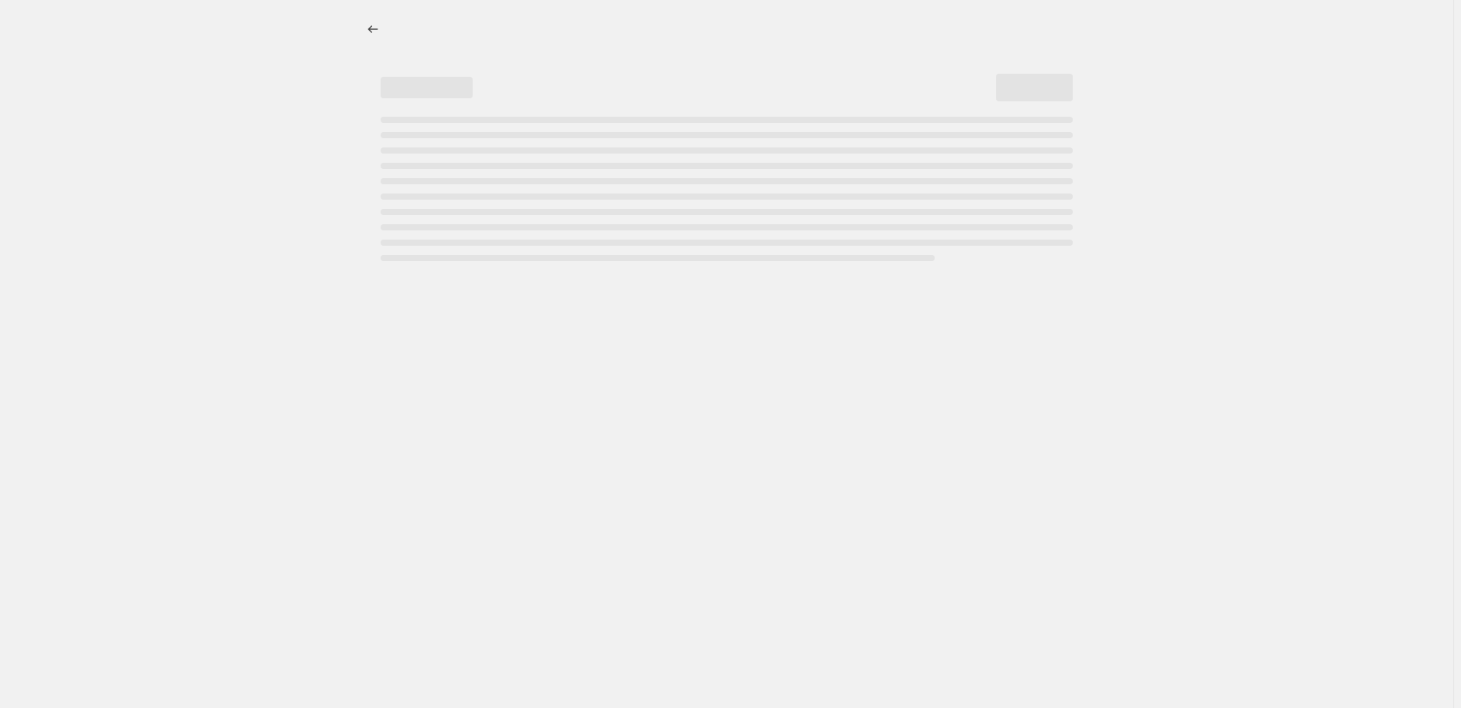
select select "percentage"
select select "pp"
select select "collection"
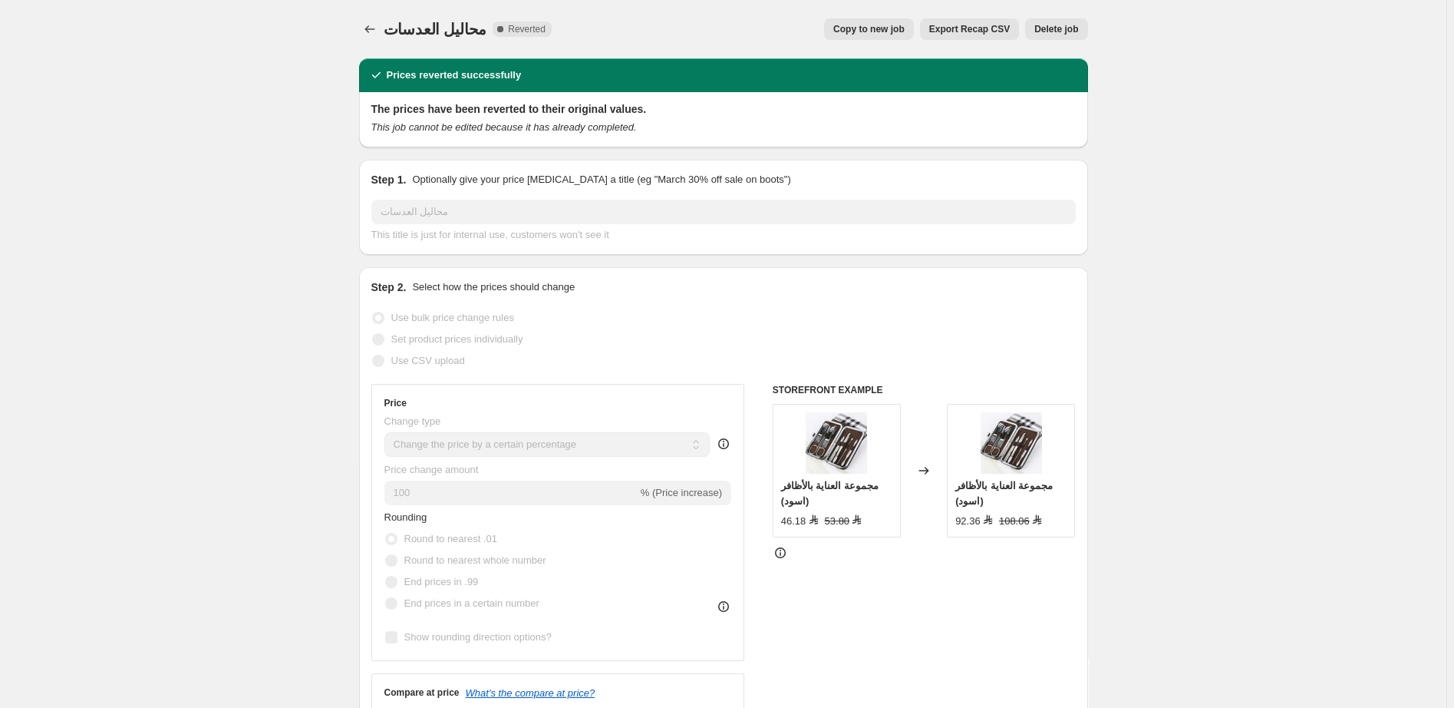
click at [873, 28] on span "Copy to new job" at bounding box center [868, 29] width 71 height 12
select select "percentage"
select select "pp"
select select "collection"
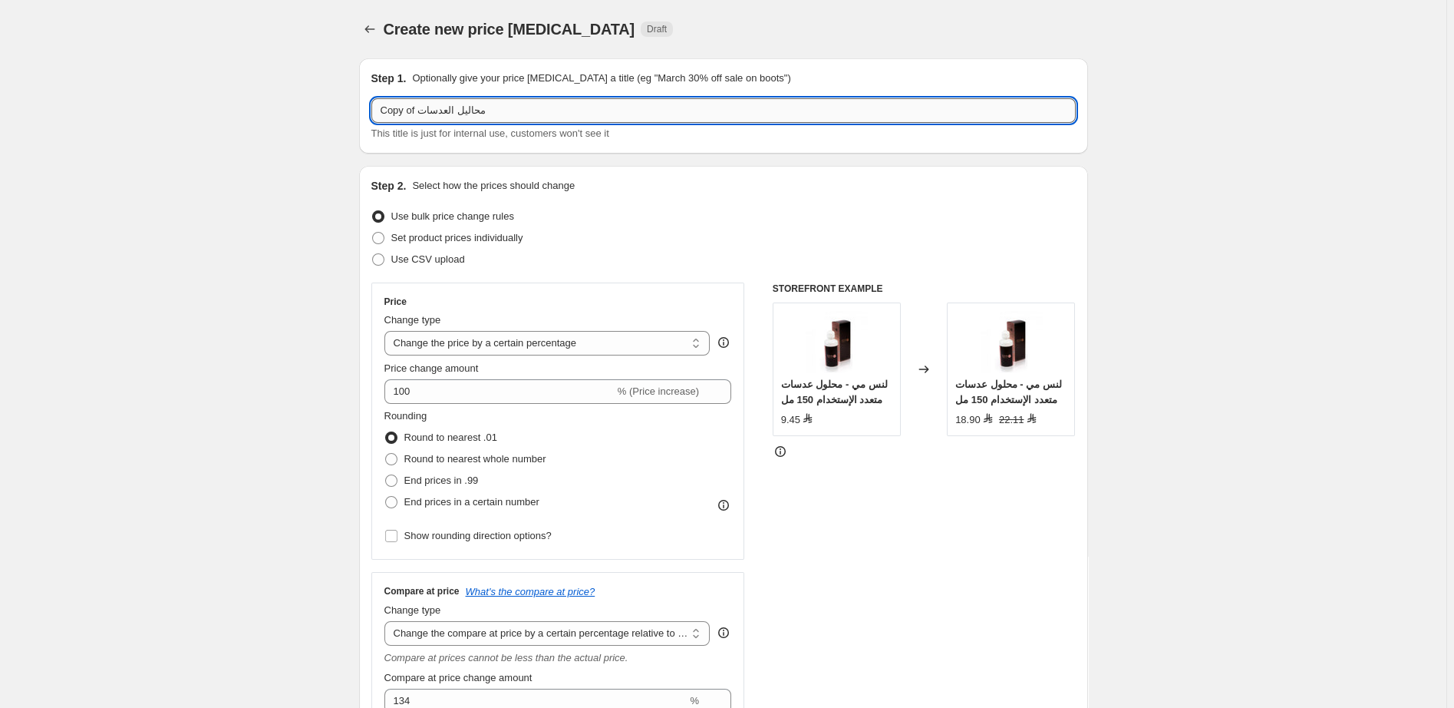
drag, startPoint x: 418, startPoint y: 113, endPoint x: 368, endPoint y: 111, distance: 50.7
click at [371, 111] on input "Copy of محاليل العدسات" at bounding box center [723, 110] width 704 height 25
type input "55 محاليل العدسات"
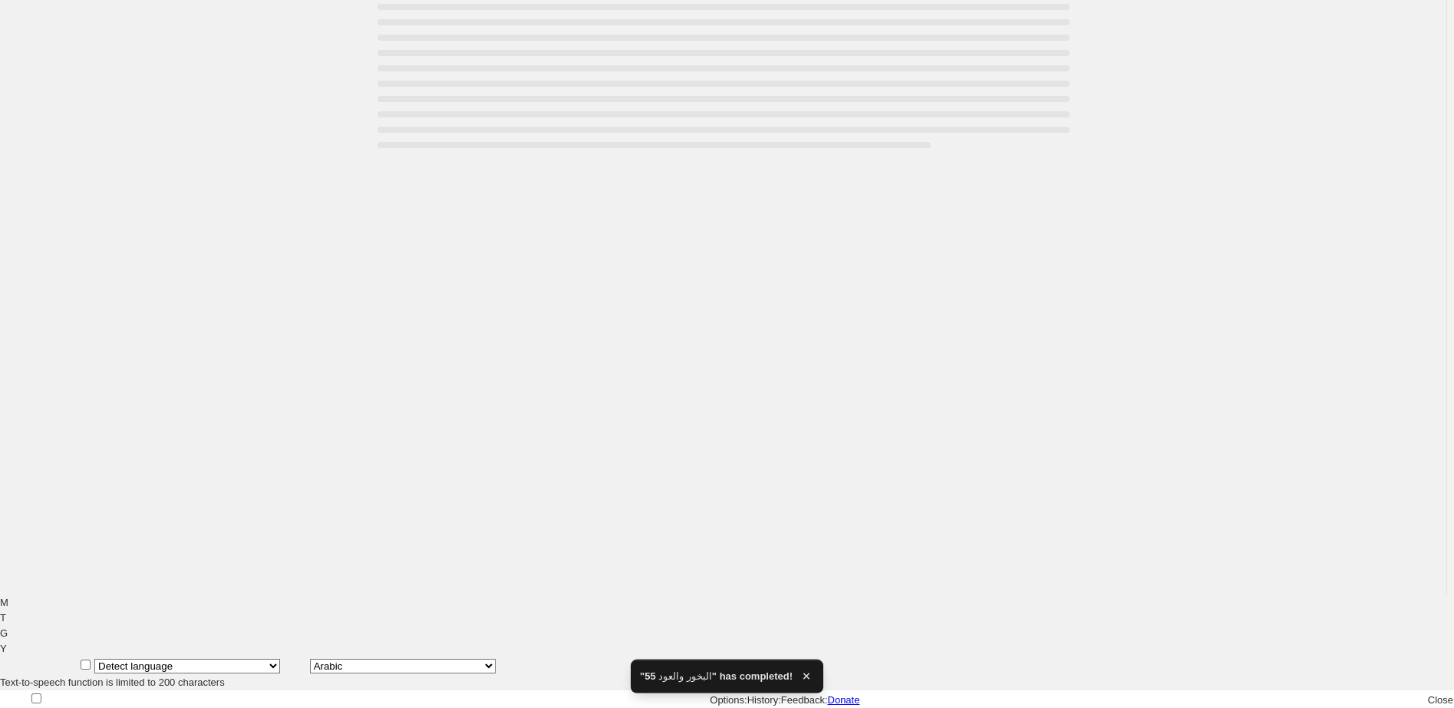
select select "percentage"
select select "pp"
select select "collection"
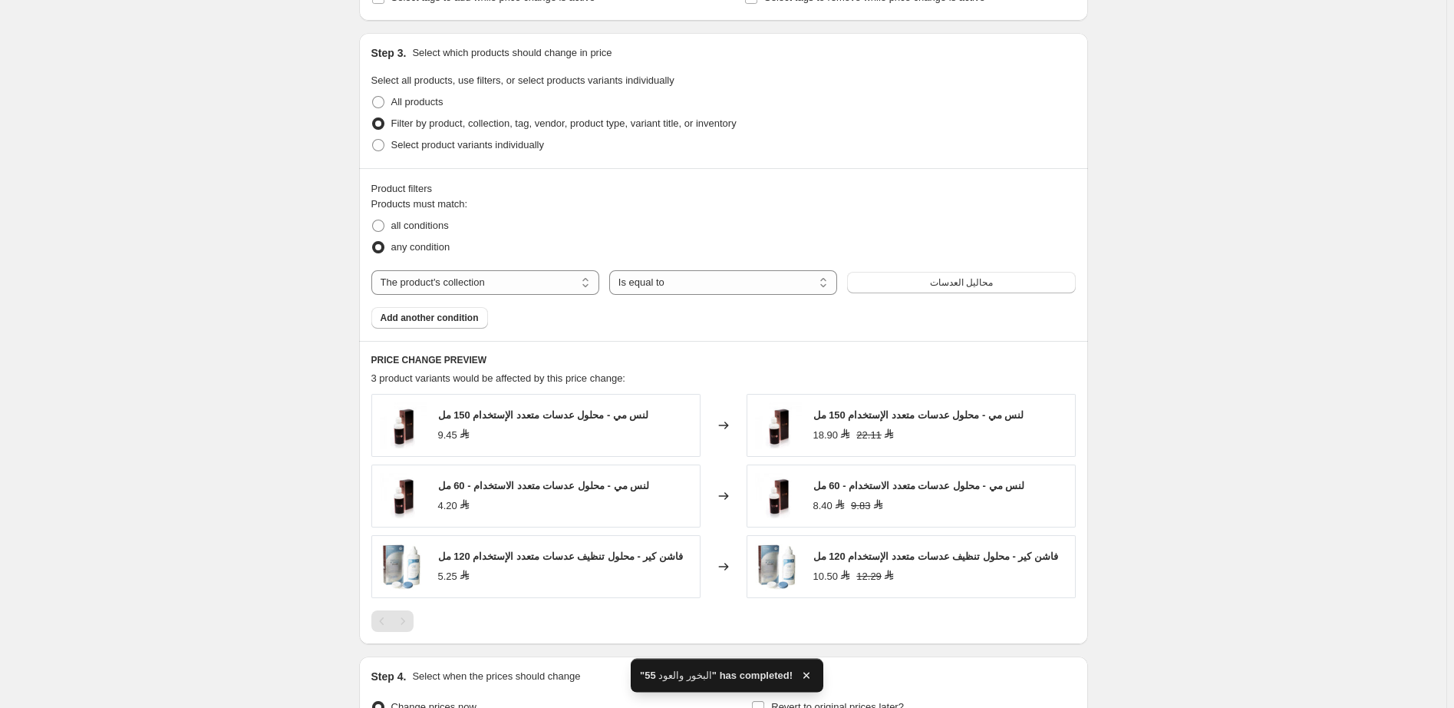
scroll to position [1071, 0]
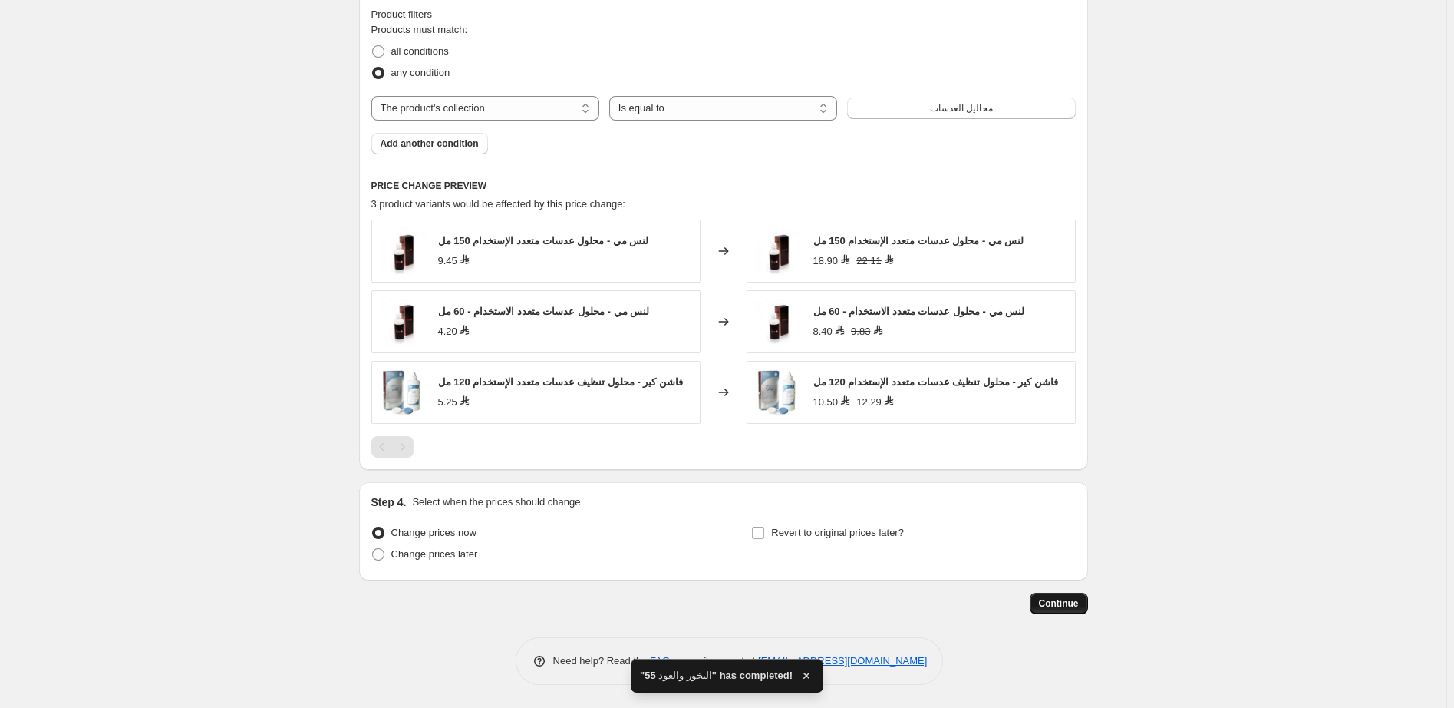
click at [1065, 602] on span "Continue" at bounding box center [1059, 603] width 40 height 12
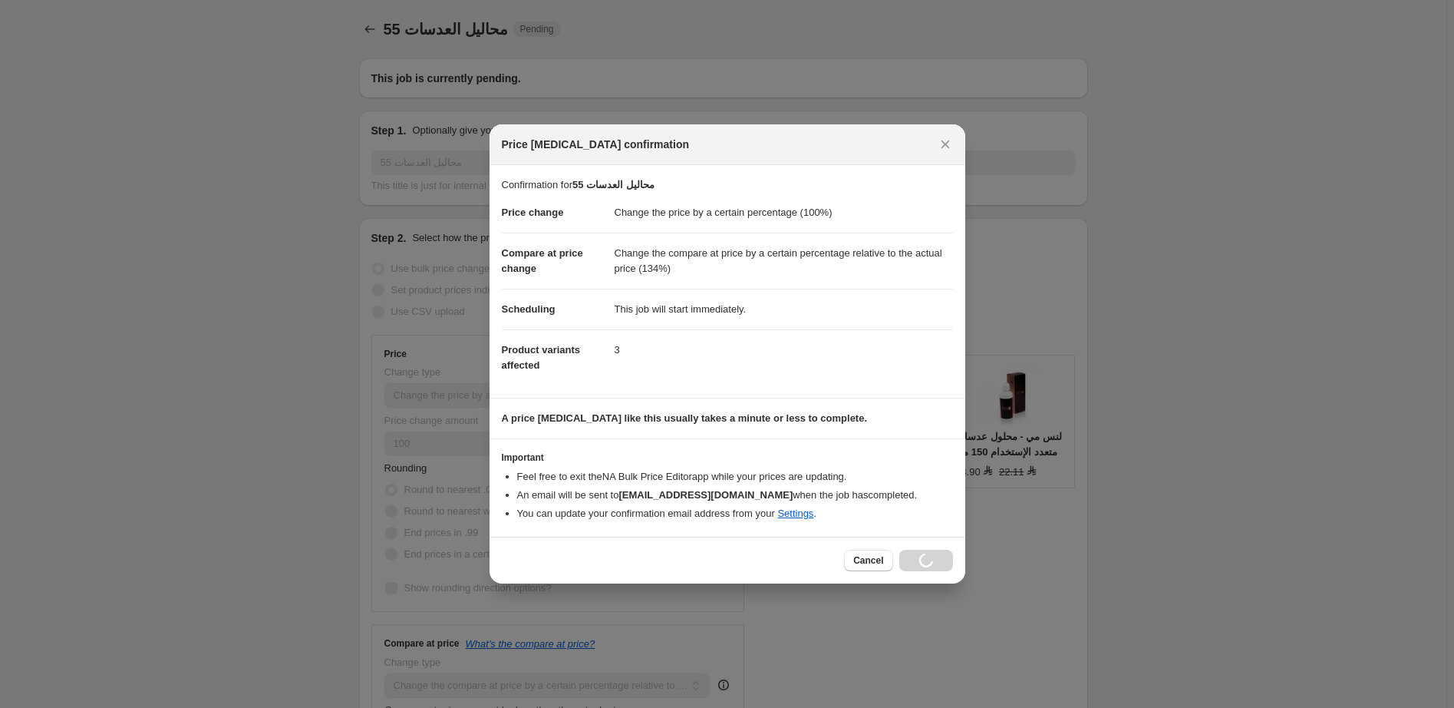
select select "percentage"
select select "pp"
select select "collection"
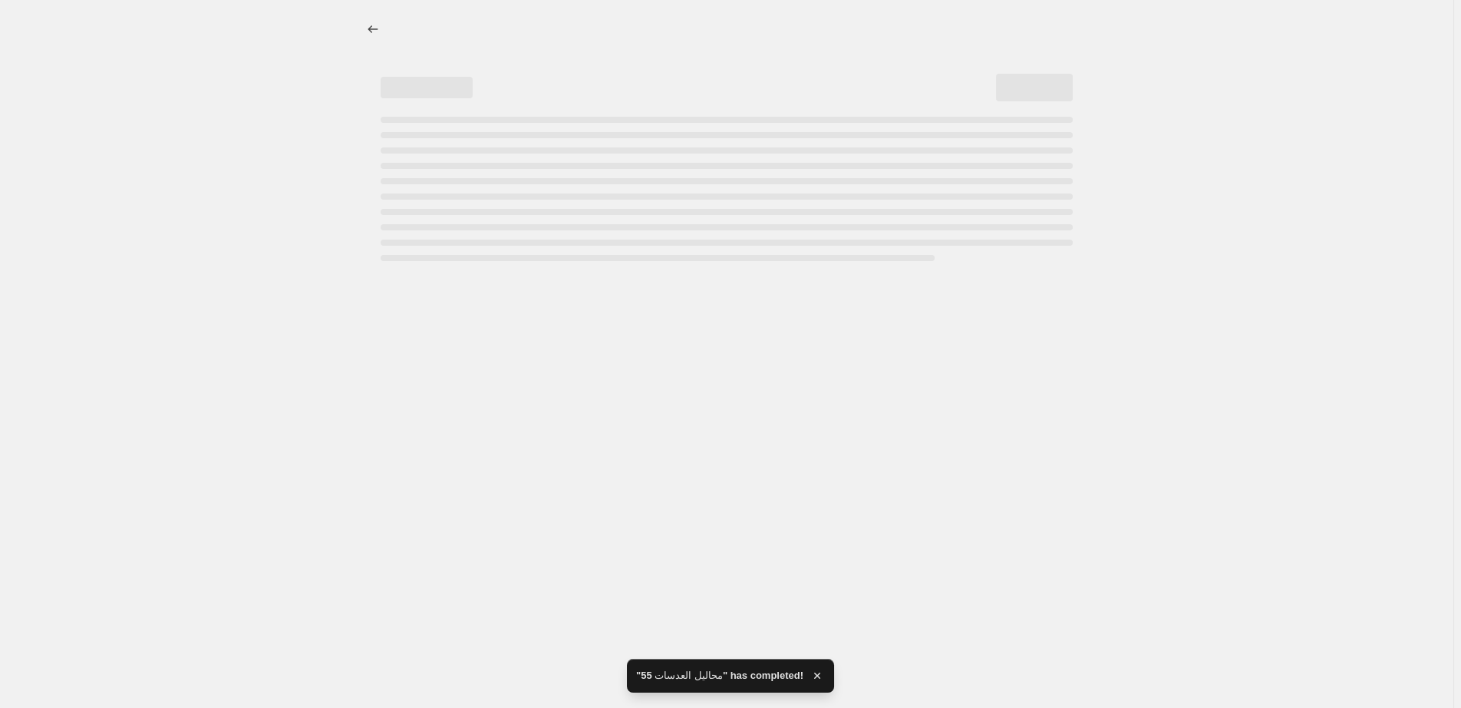
select select "percentage"
select select "pp"
select select "collection"
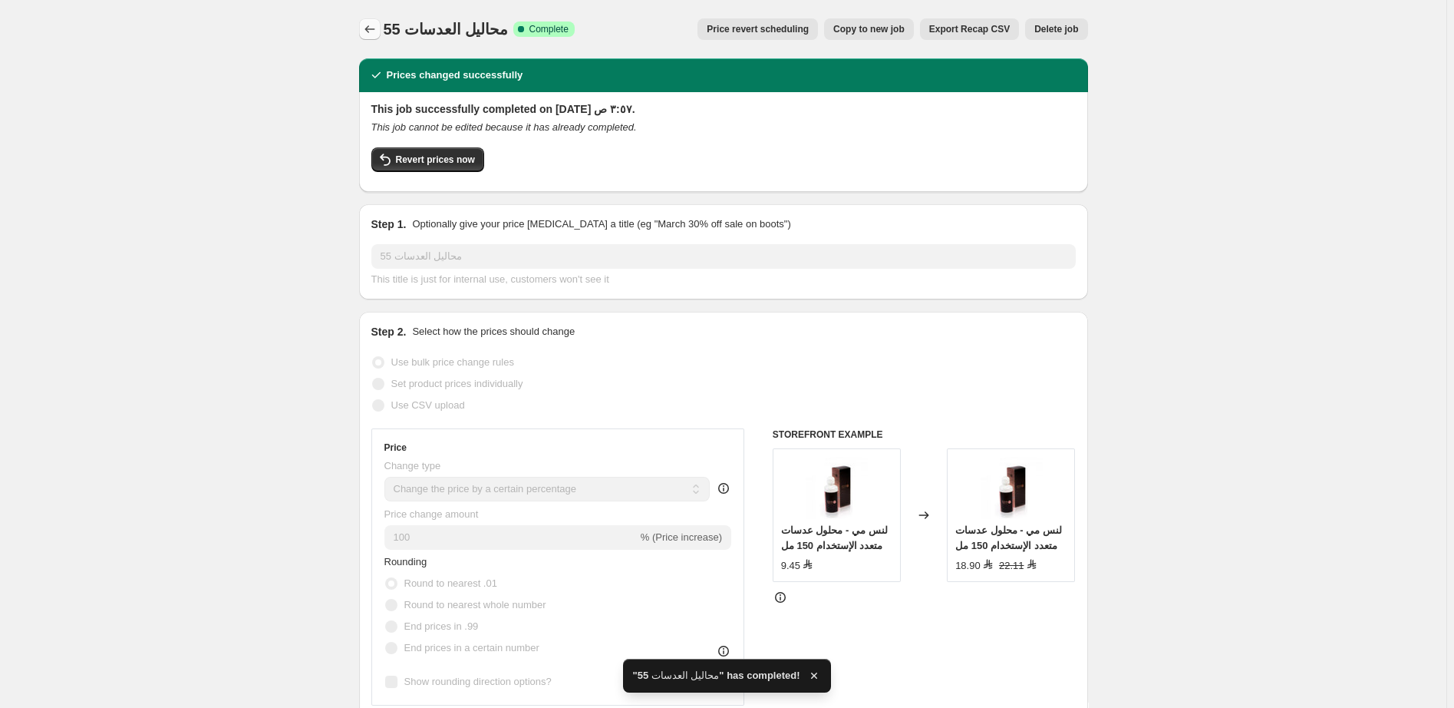
click at [368, 31] on icon "Price change jobs" at bounding box center [369, 28] width 15 height 15
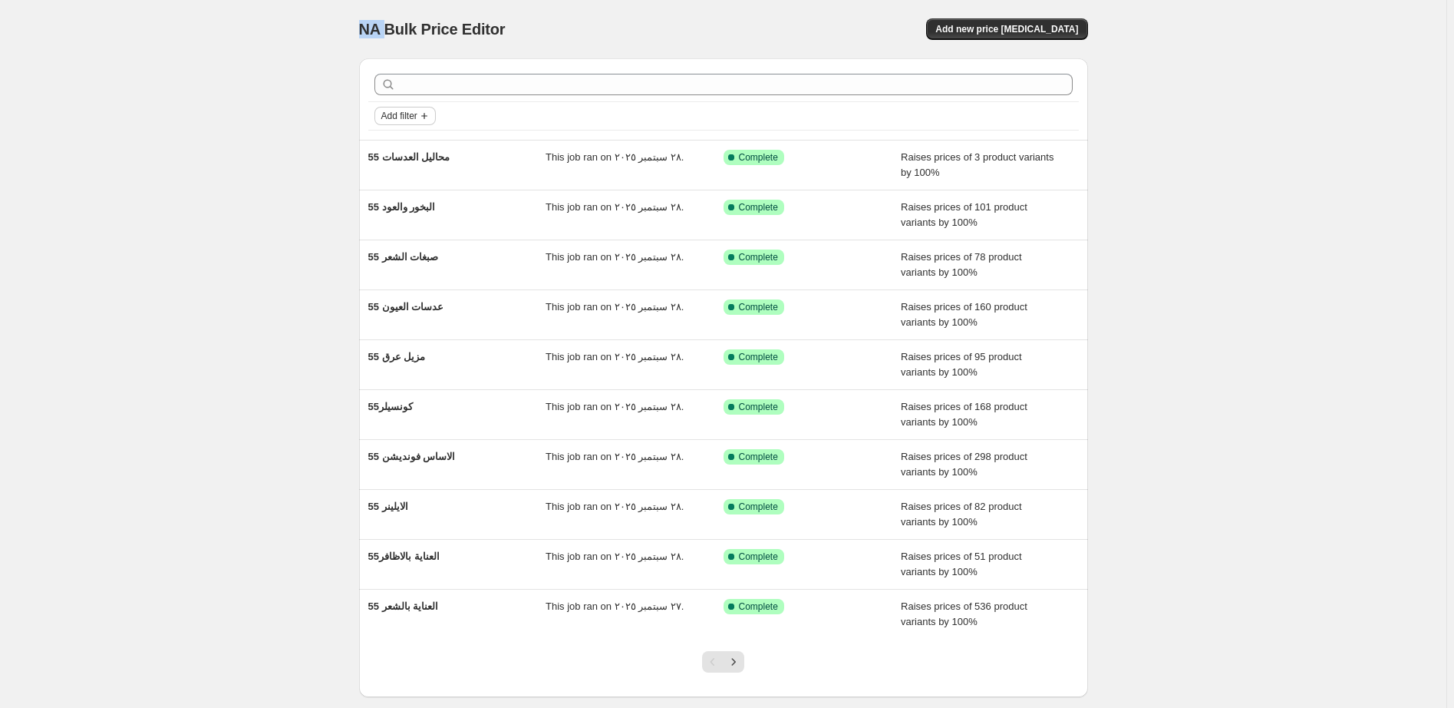
click at [394, 116] on span "Add filter" at bounding box center [399, 116] width 36 height 12
click at [404, 148] on span "Job status" at bounding box center [409, 146] width 45 height 12
click at [431, 256] on span "Reverted" at bounding box center [427, 256] width 41 height 12
click at [400, 256] on input "Reverted" at bounding box center [394, 256] width 12 height 12
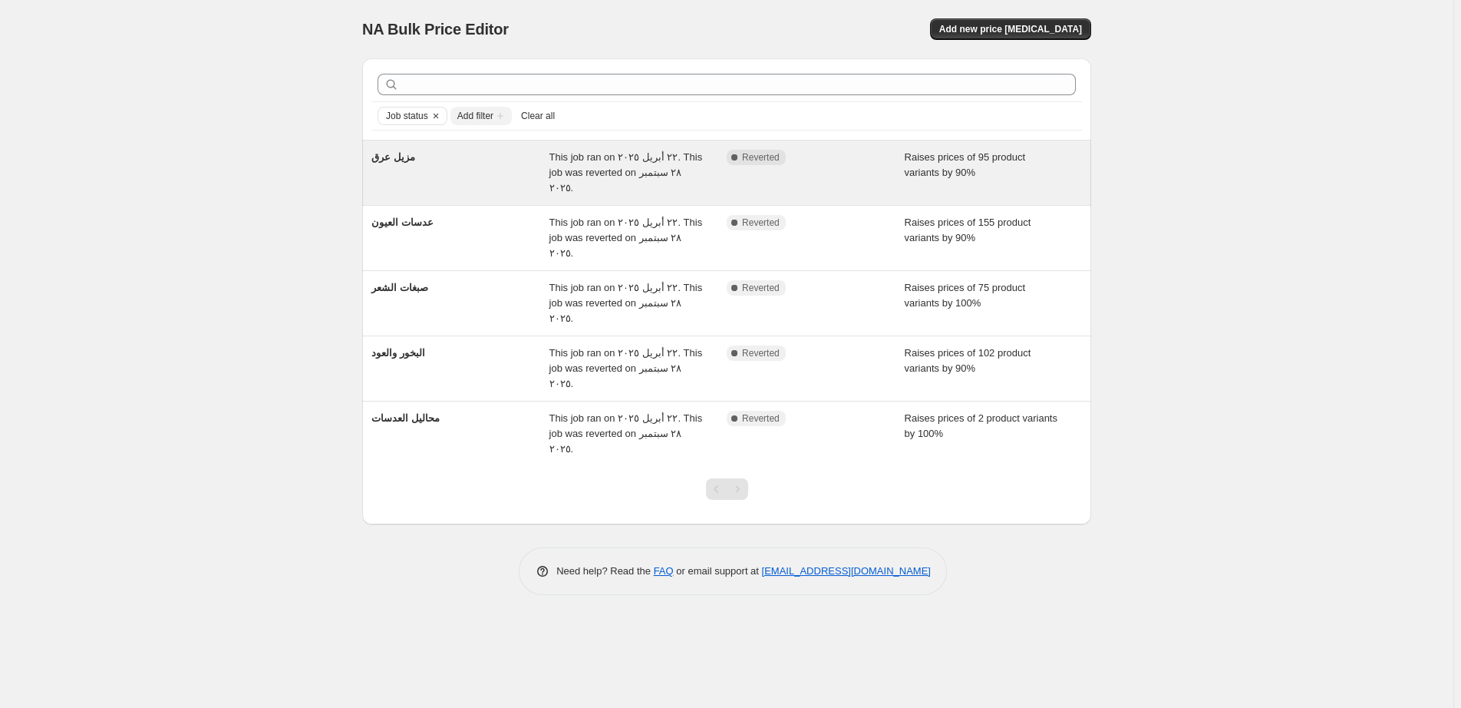
click at [859, 157] on div "Complete Reverted" at bounding box center [804, 157] width 155 height 15
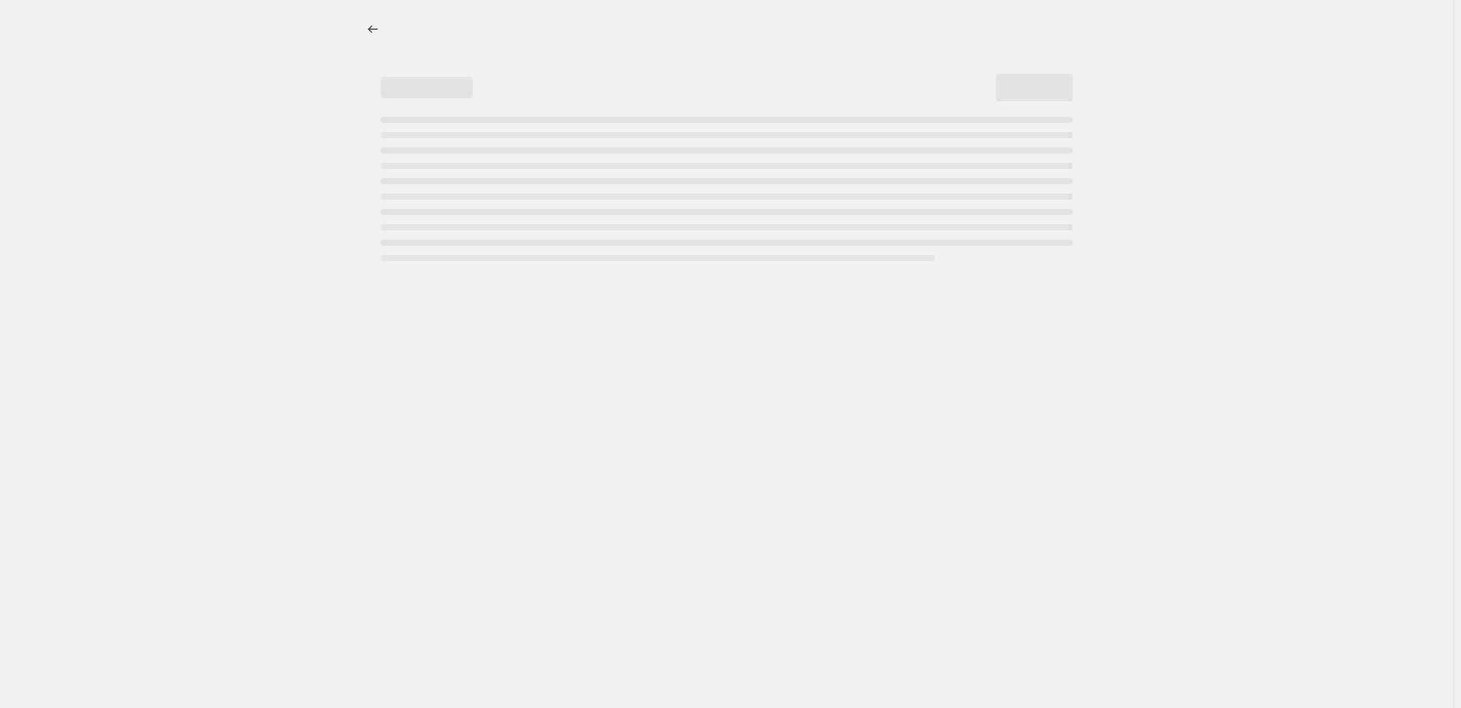
select select "percentage"
select select "pp"
select select "collection"
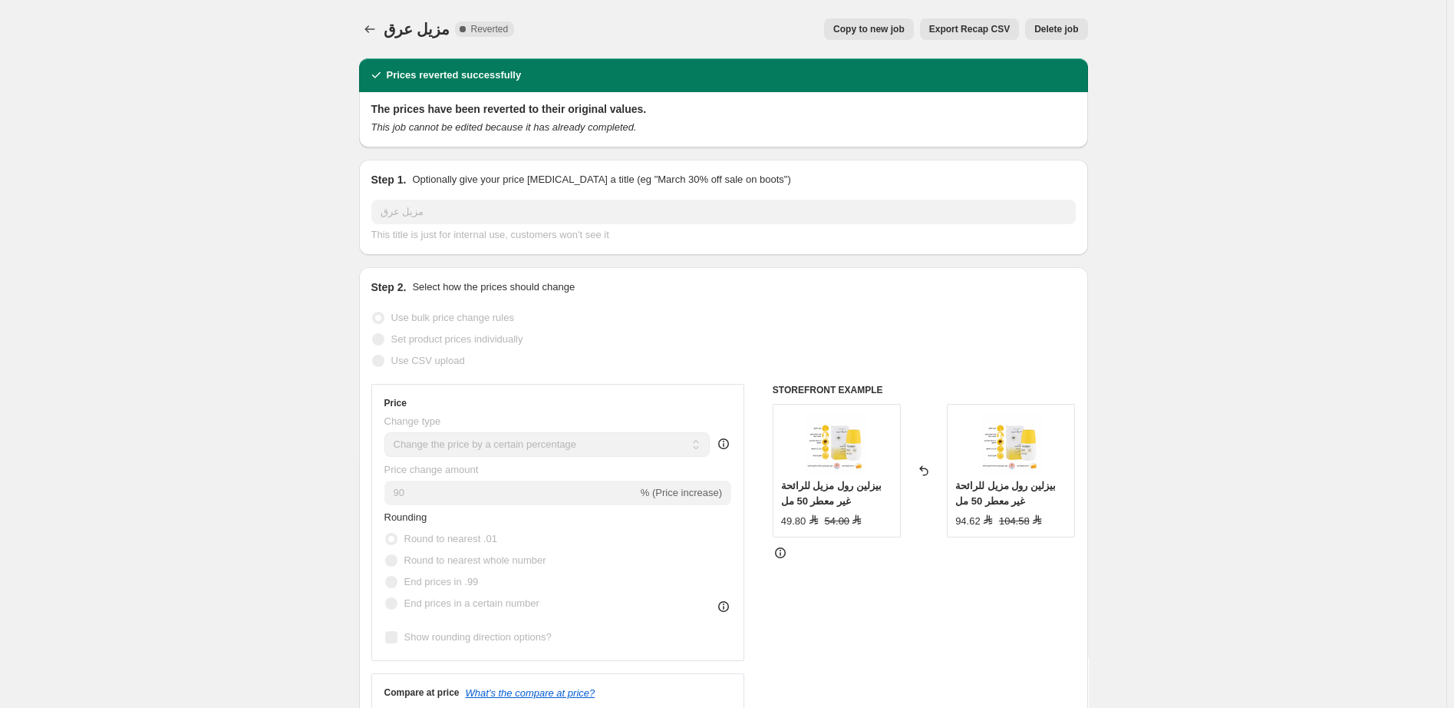
click at [1072, 25] on span "Delete job" at bounding box center [1056, 29] width 44 height 12
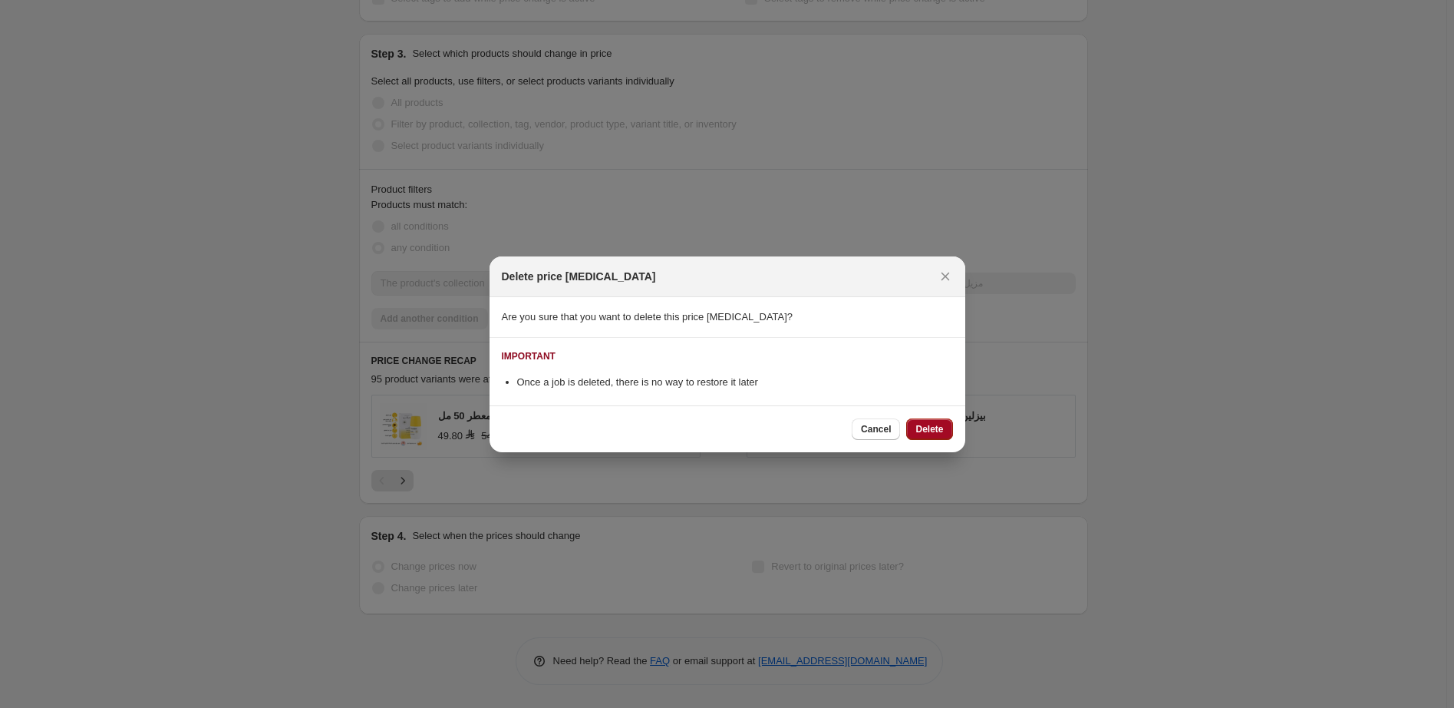
click at [932, 432] on span "Delete" at bounding box center [930, 429] width 28 height 12
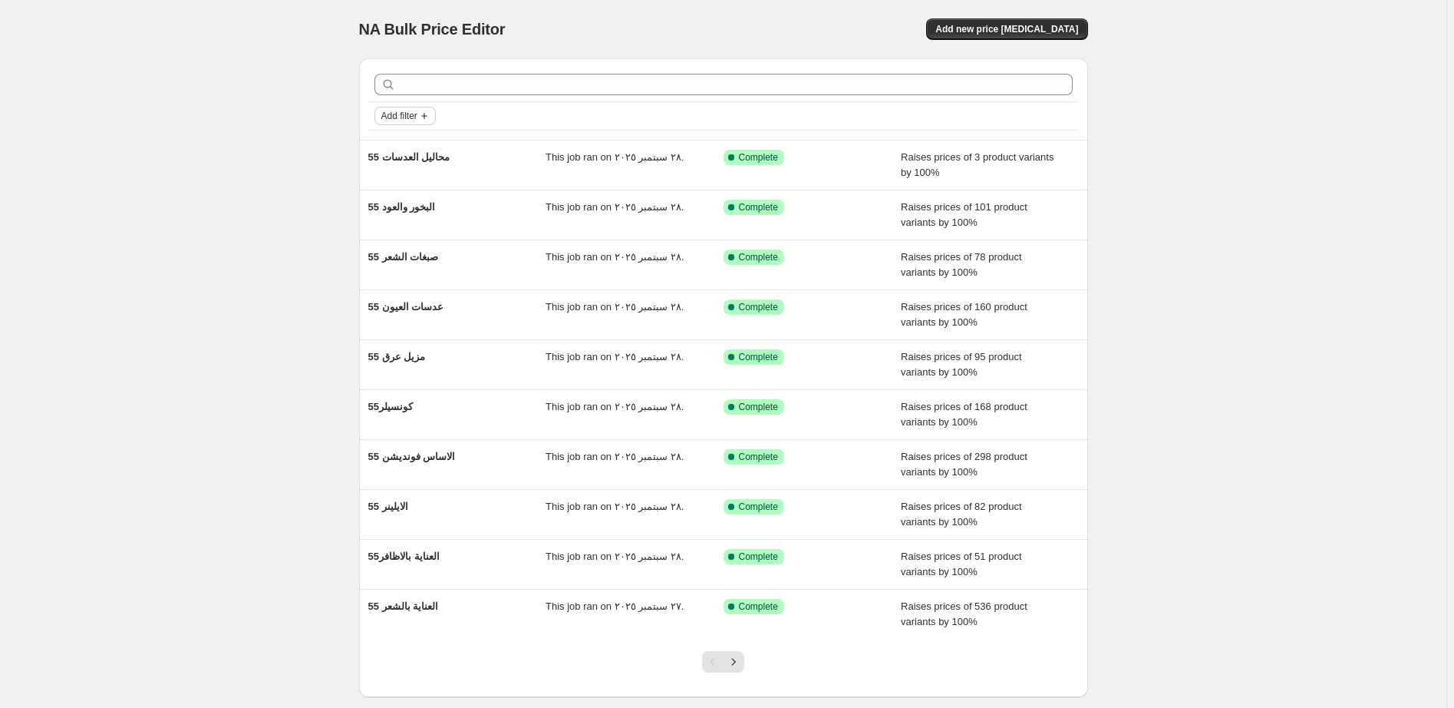
click at [406, 117] on span "Add filter" at bounding box center [399, 116] width 36 height 12
click at [409, 146] on span "Job status" at bounding box center [409, 146] width 45 height 12
click at [432, 258] on span "Reverted" at bounding box center [427, 256] width 41 height 12
click at [400, 258] on input "Reverted" at bounding box center [394, 256] width 12 height 12
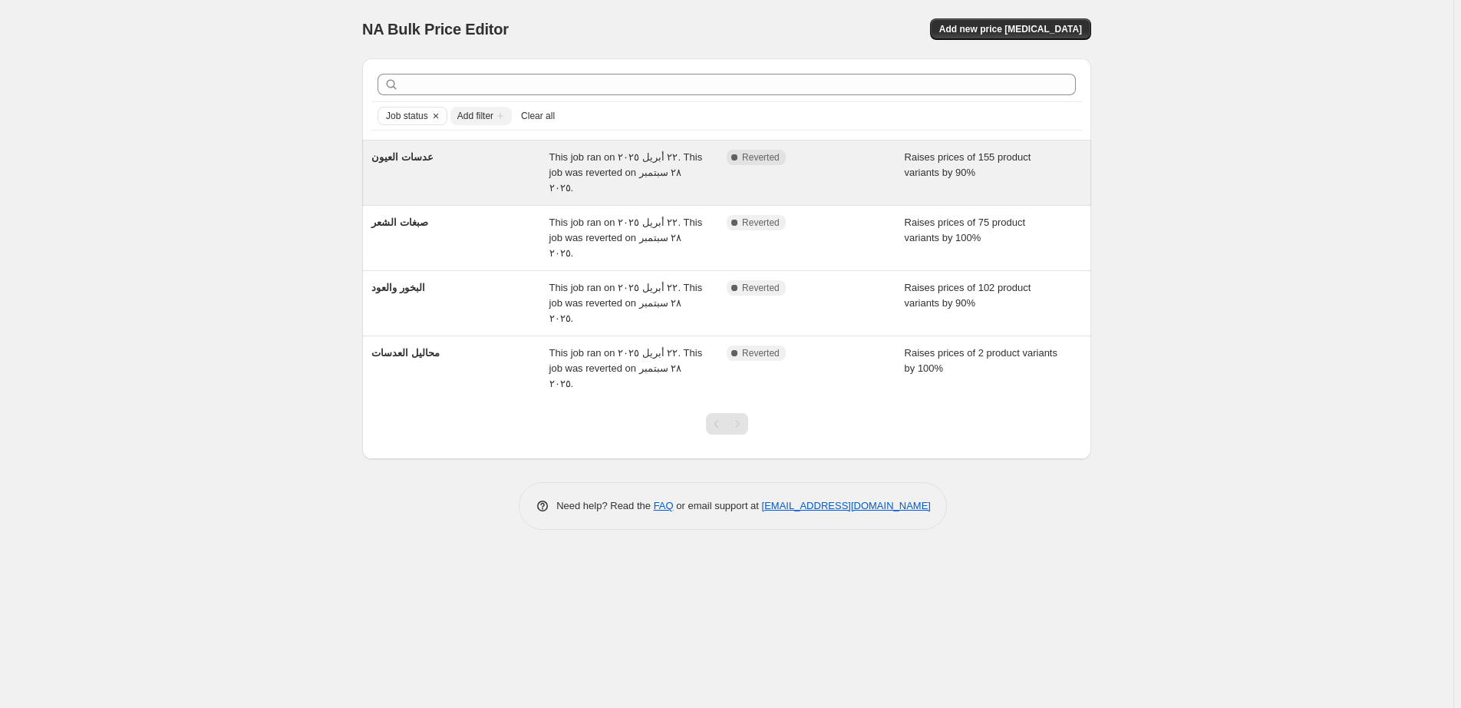
click at [863, 160] on div "Complete Reverted" at bounding box center [804, 157] width 155 height 15
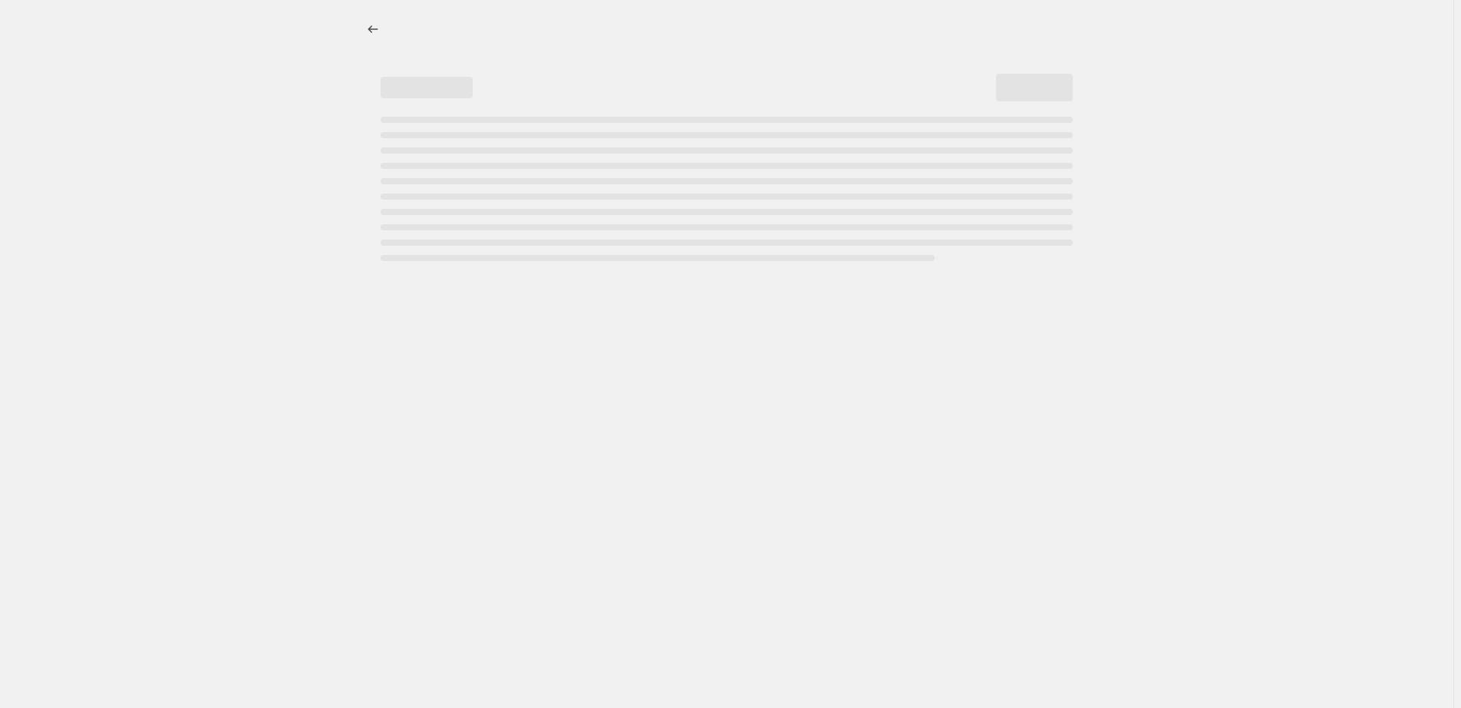
select select "percentage"
select select "pp"
select select "collection"
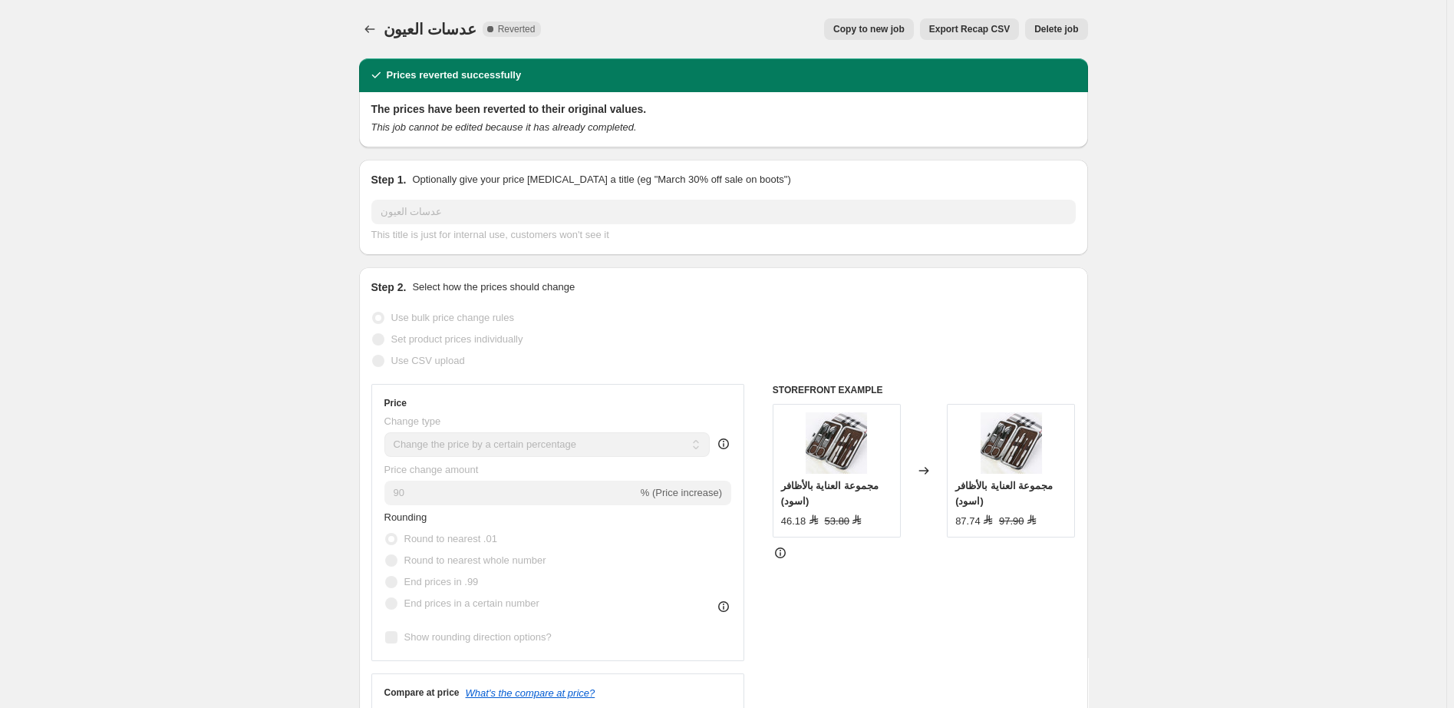
click at [1068, 31] on span "Delete job" at bounding box center [1056, 29] width 44 height 12
click at [1067, 25] on span "Delete job" at bounding box center [1056, 29] width 44 height 12
click at [1056, 27] on span "Delete job" at bounding box center [1056, 29] width 44 height 12
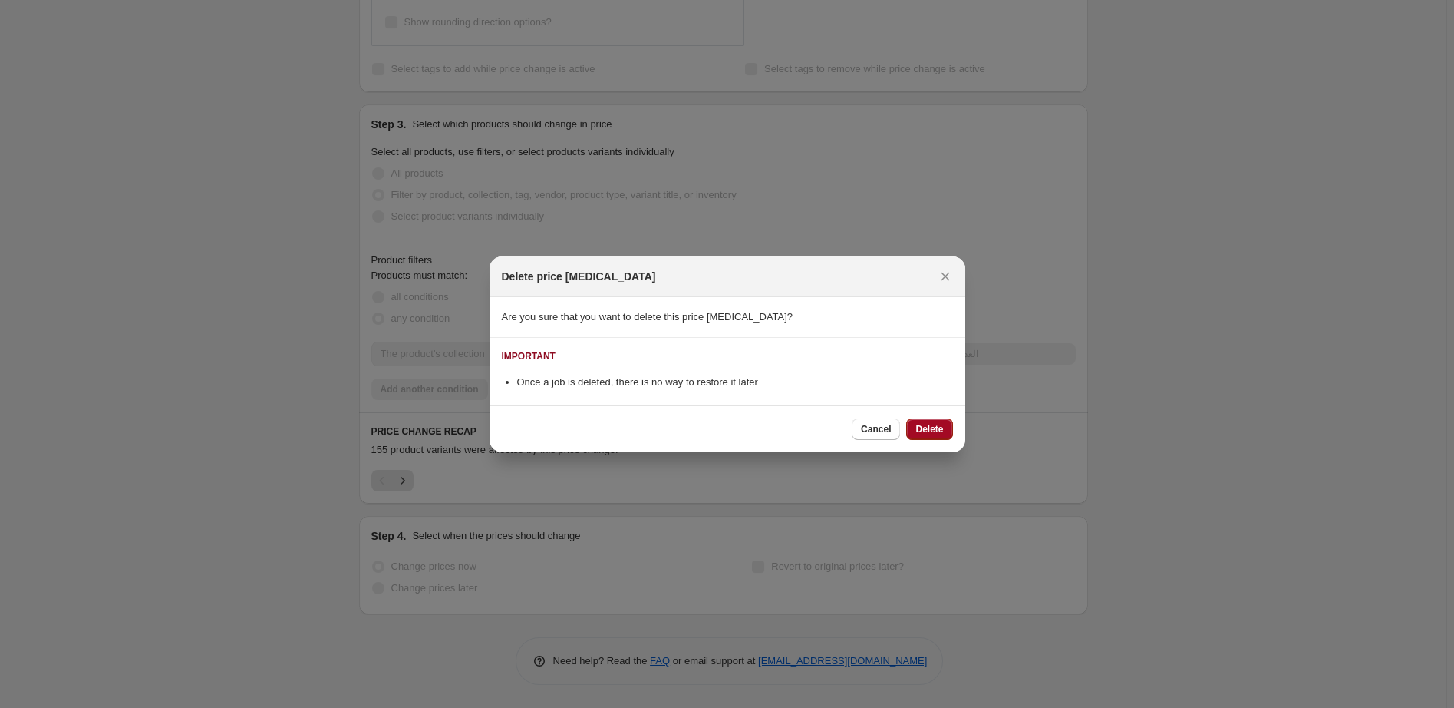
click at [934, 426] on span "Delete" at bounding box center [930, 429] width 28 height 12
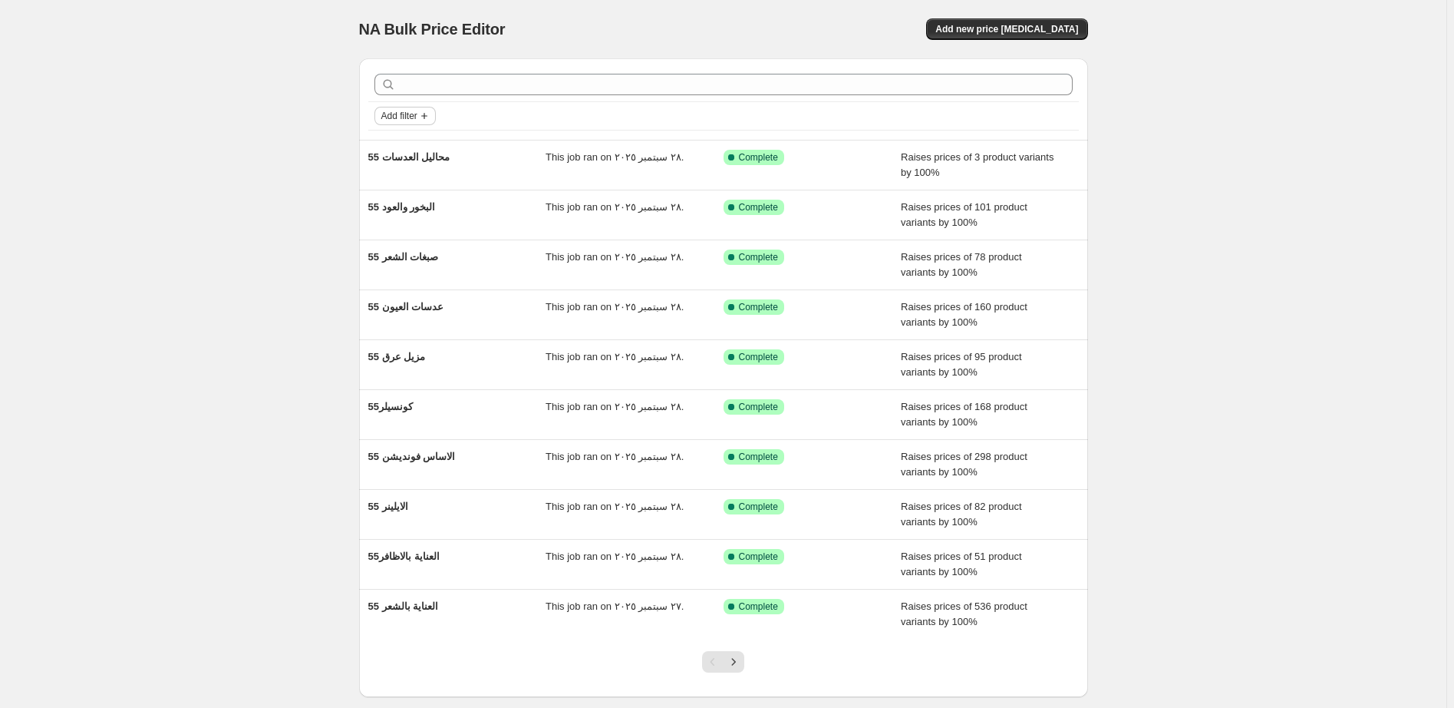
click at [411, 114] on span "Add filter" at bounding box center [399, 116] width 36 height 12
click at [407, 147] on span "Job status" at bounding box center [409, 146] width 45 height 12
click at [434, 255] on span "Reverted" at bounding box center [427, 256] width 41 height 12
click at [400, 255] on input "Reverted" at bounding box center [394, 256] width 12 height 12
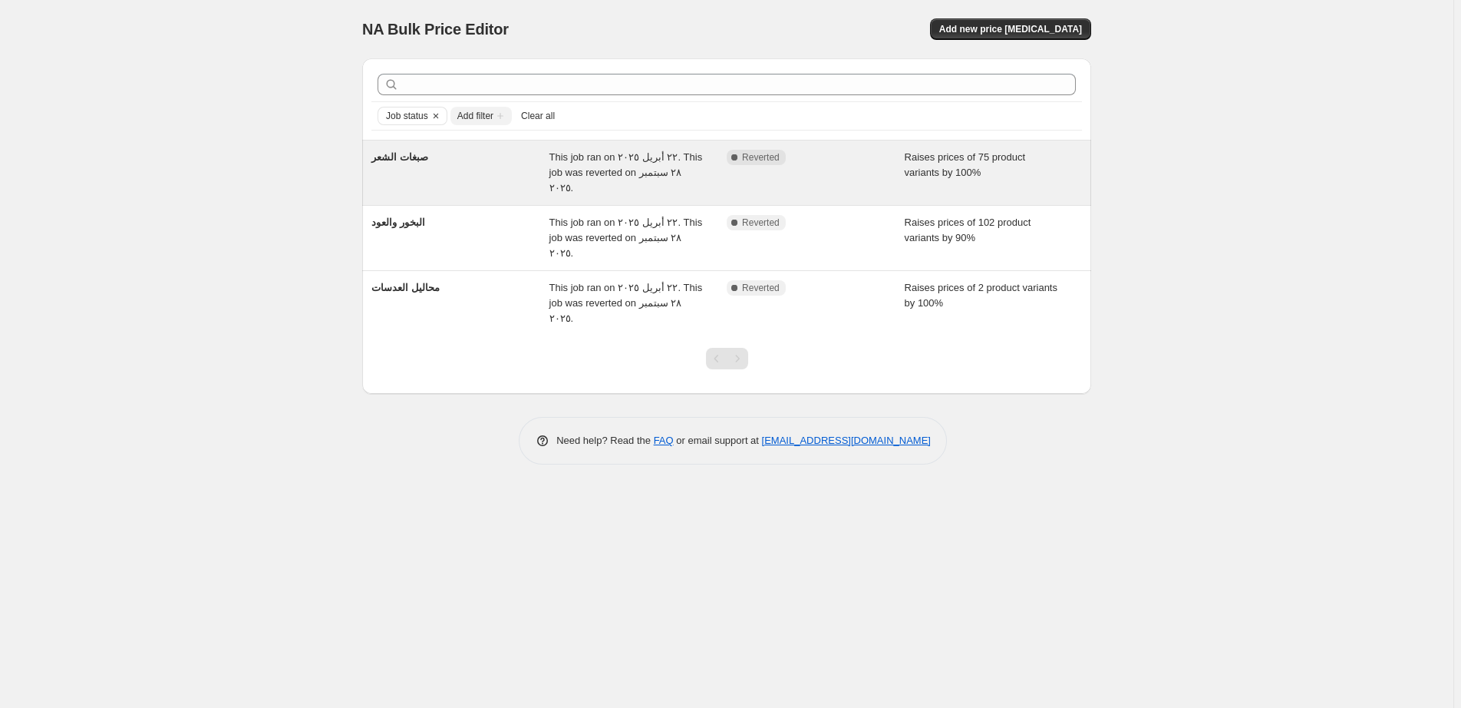
click at [876, 160] on div "Complete Reverted" at bounding box center [804, 157] width 155 height 15
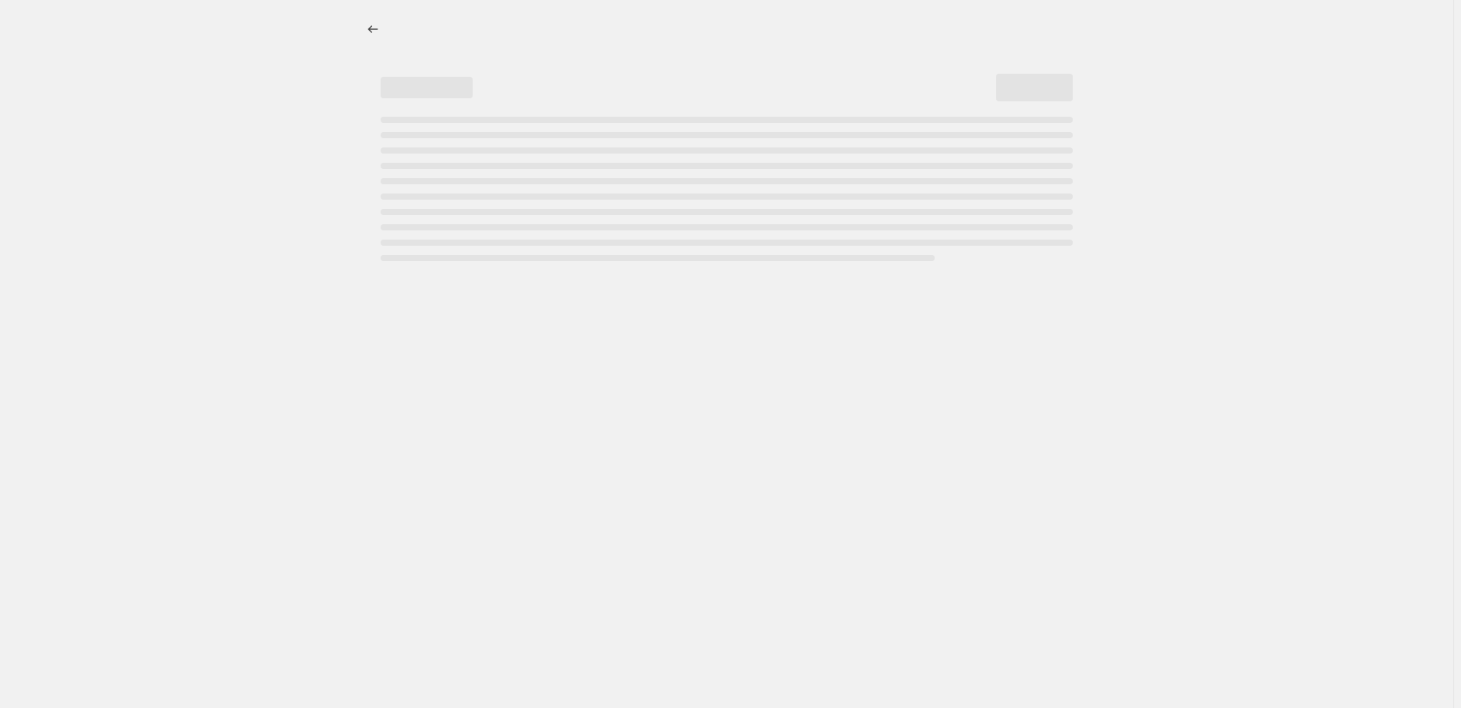
select select "percentage"
select select "pp"
select select "collection"
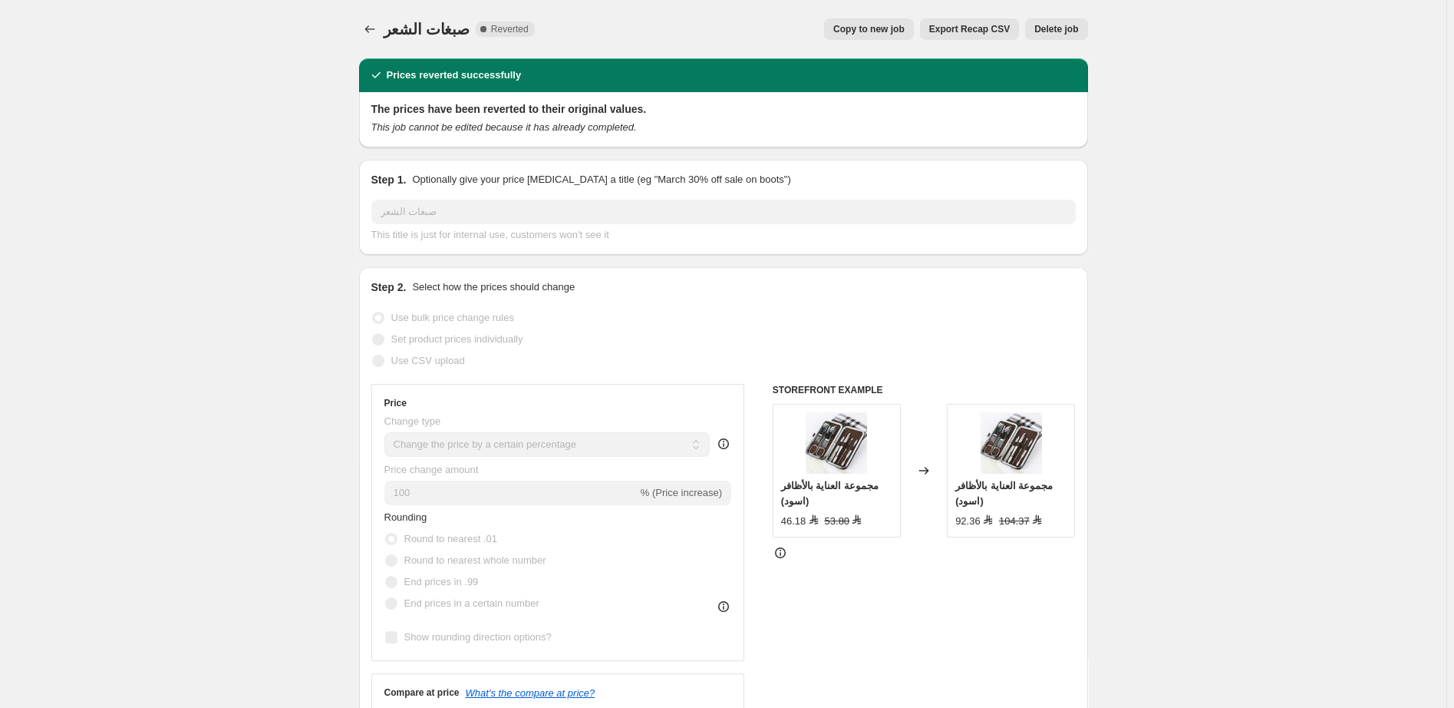
click at [1066, 26] on span "Delete job" at bounding box center [1056, 29] width 44 height 12
click at [1067, 27] on span "Delete job" at bounding box center [1056, 29] width 44 height 12
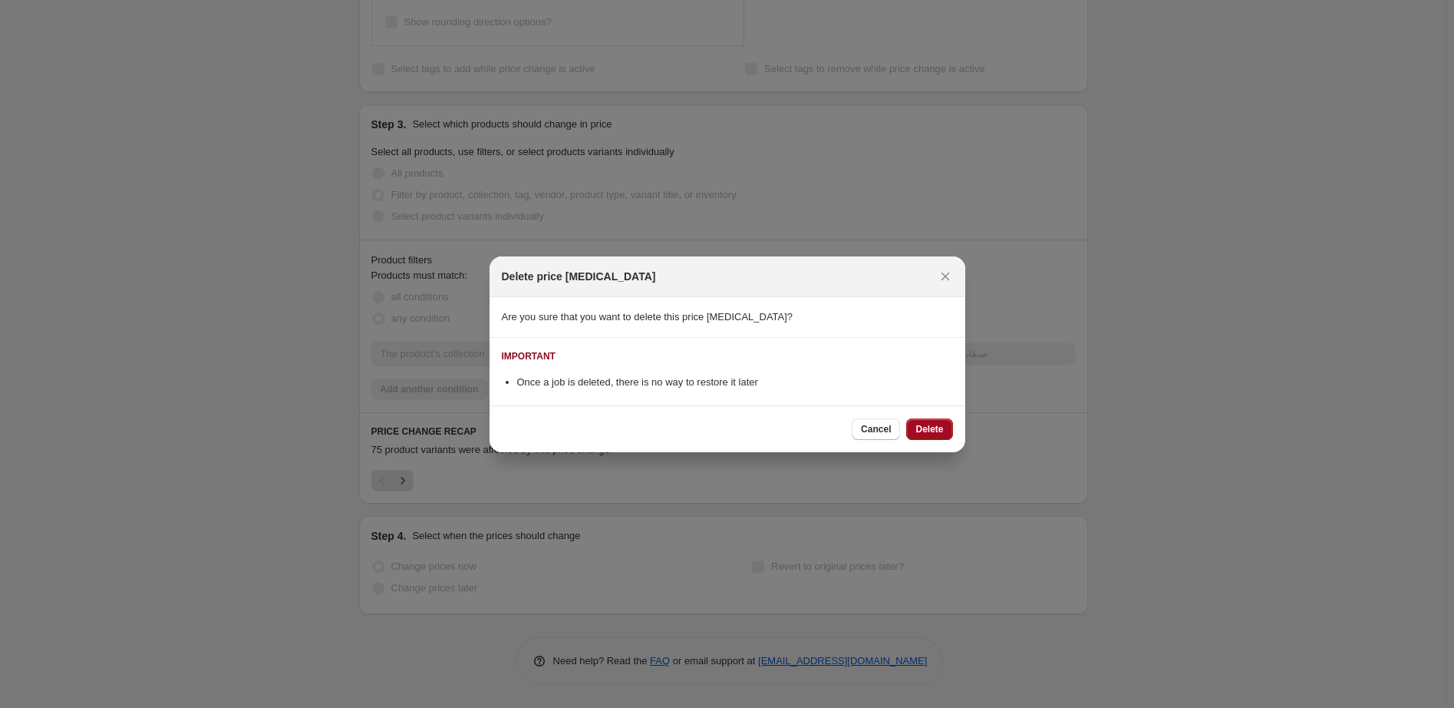
click at [928, 426] on span "Delete" at bounding box center [930, 429] width 28 height 12
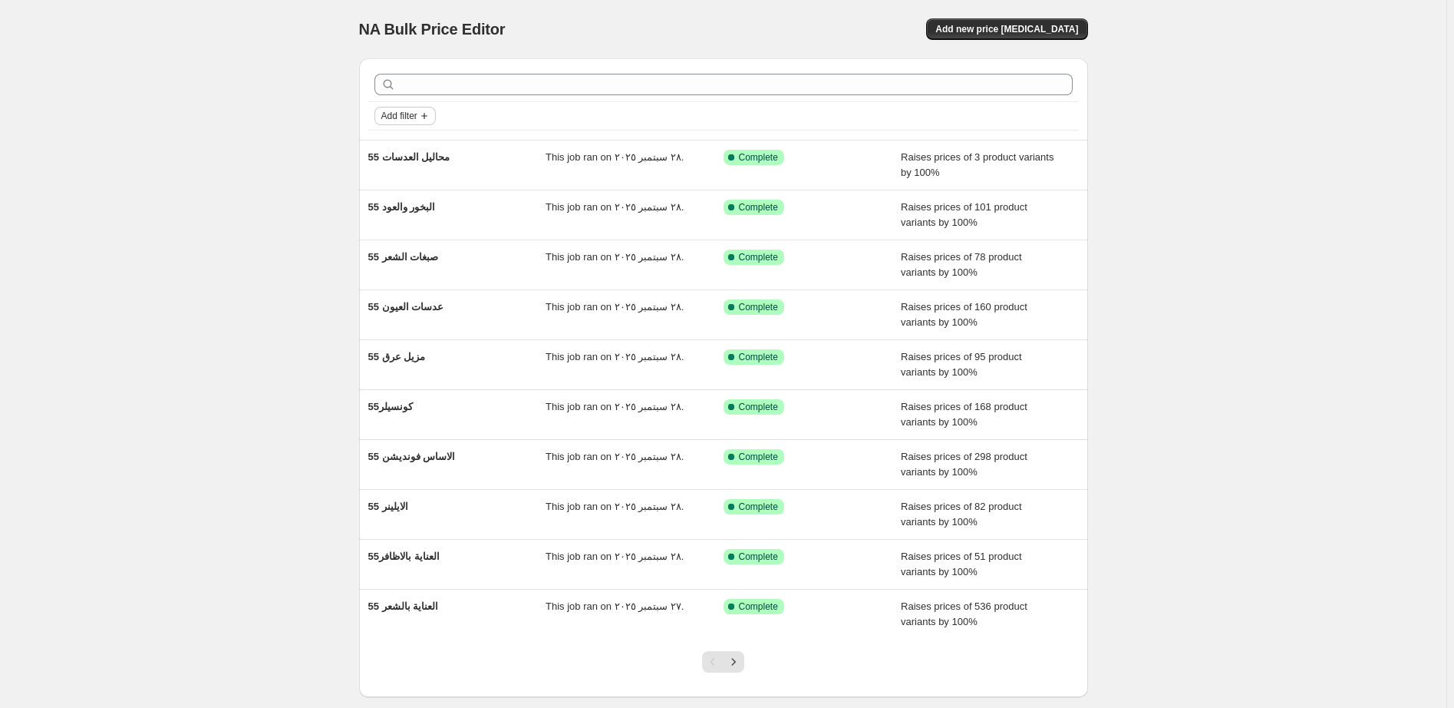
click at [417, 118] on span "Add filter" at bounding box center [399, 116] width 36 height 12
click at [406, 116] on span "Add filter" at bounding box center [399, 116] width 36 height 12
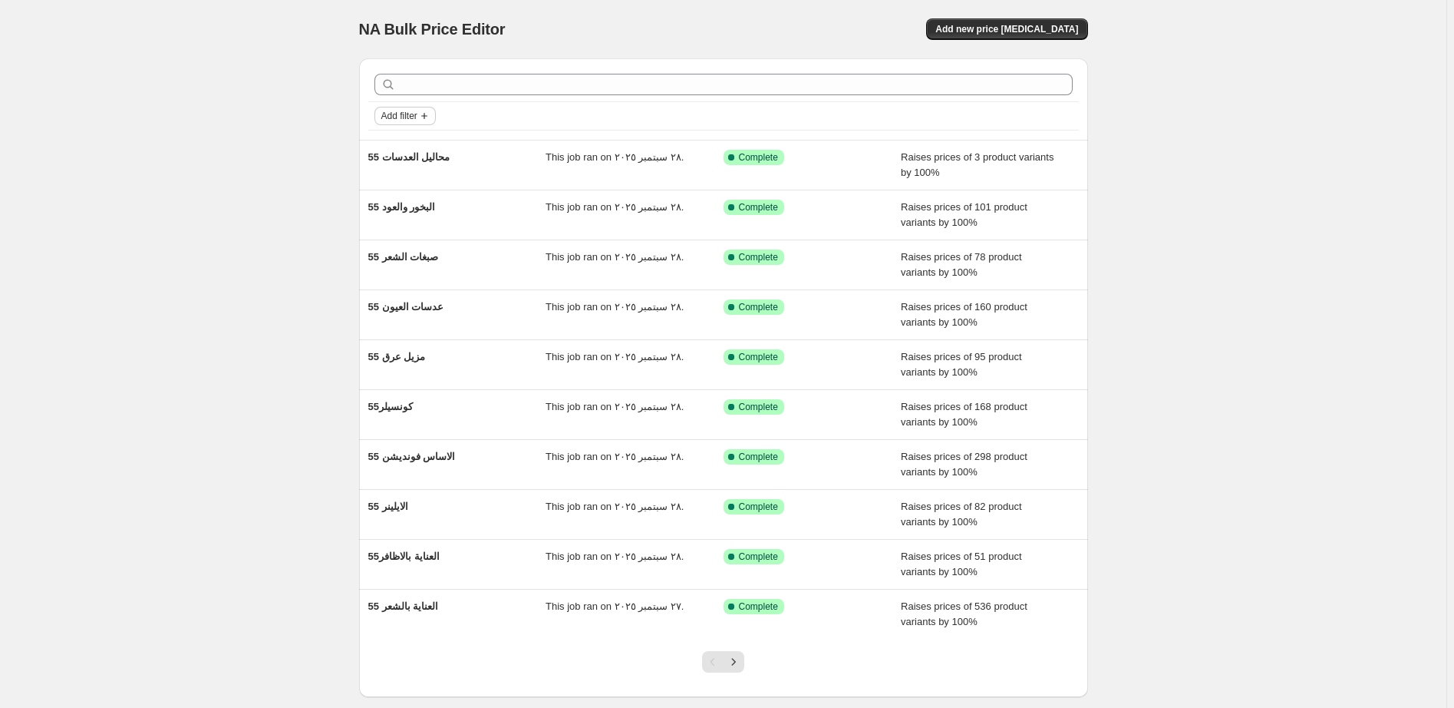
click at [406, 116] on span "Add filter" at bounding box center [399, 116] width 36 height 12
click at [403, 111] on span "Add filter" at bounding box center [399, 116] width 36 height 12
click at [417, 152] on span "Job status" at bounding box center [409, 146] width 45 height 12
click at [438, 256] on span "Reverted" at bounding box center [427, 256] width 41 height 12
click at [400, 256] on input "Reverted" at bounding box center [394, 256] width 12 height 12
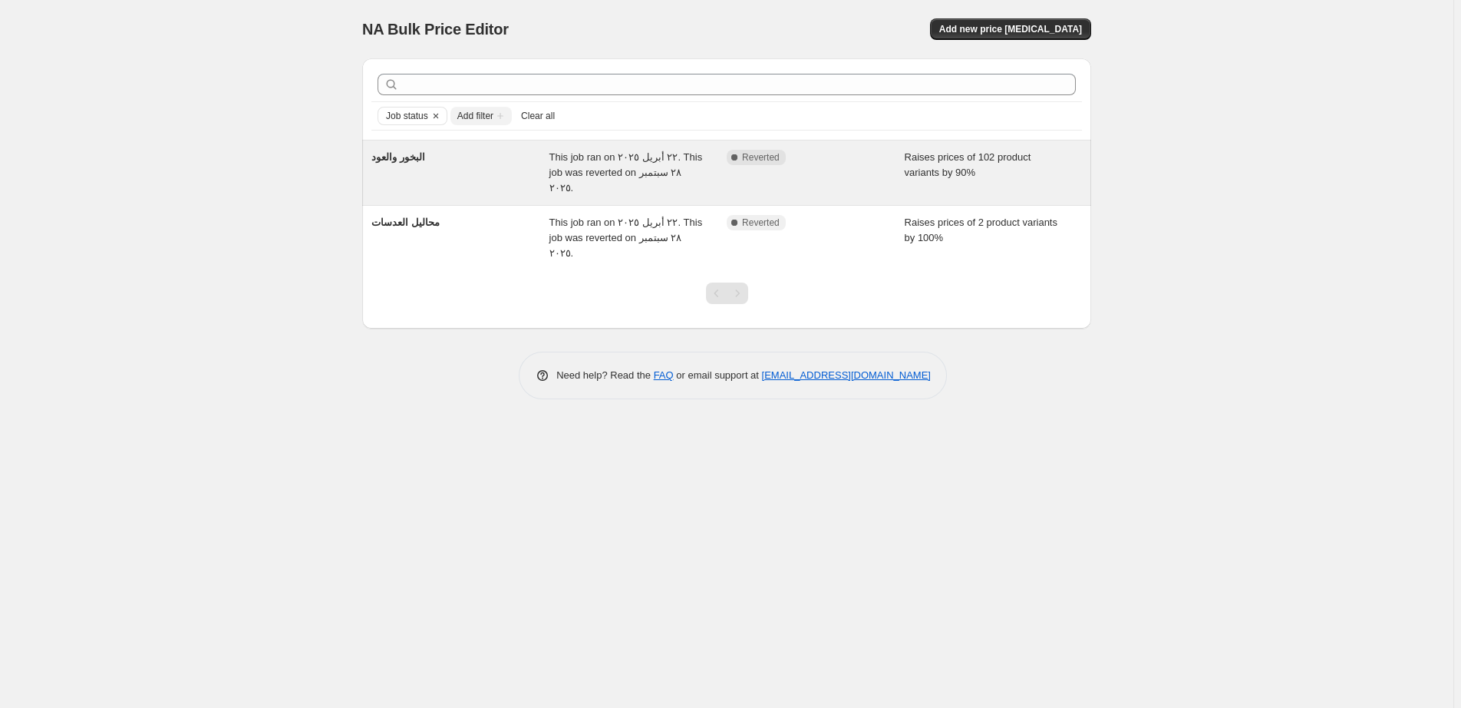
click at [877, 160] on div "Complete Reverted" at bounding box center [804, 157] width 155 height 15
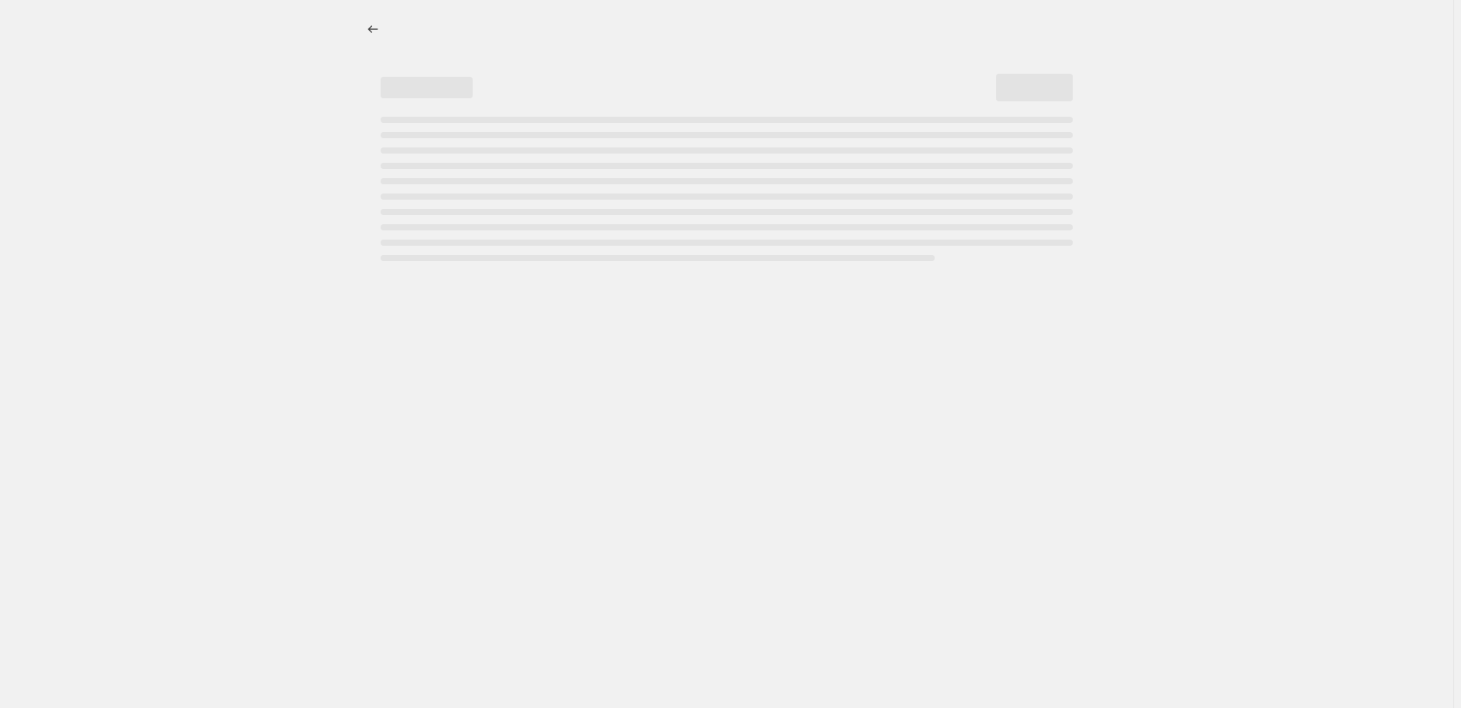
select select "percentage"
select select "pp"
select select "collection"
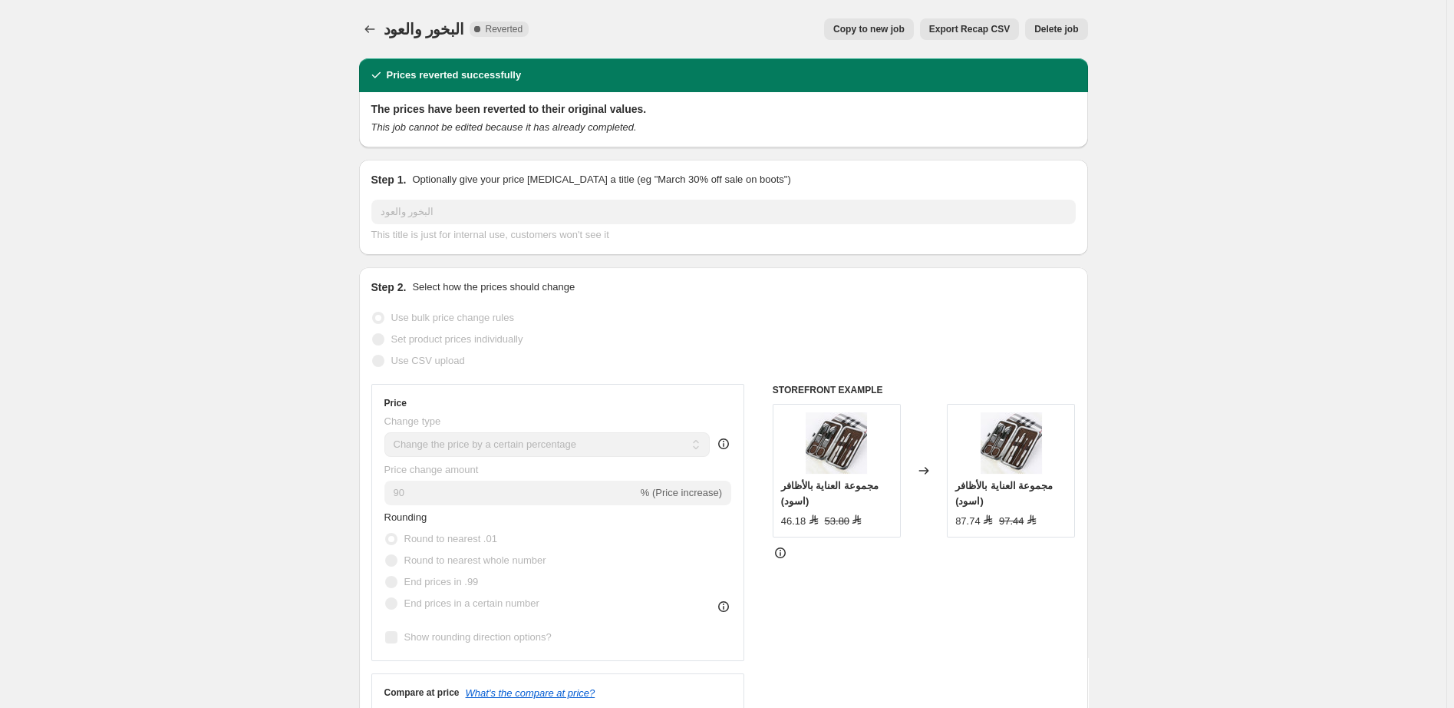
click at [1061, 28] on span "Delete job" at bounding box center [1056, 29] width 44 height 12
click at [1058, 23] on button "Delete job" at bounding box center [1056, 28] width 62 height 21
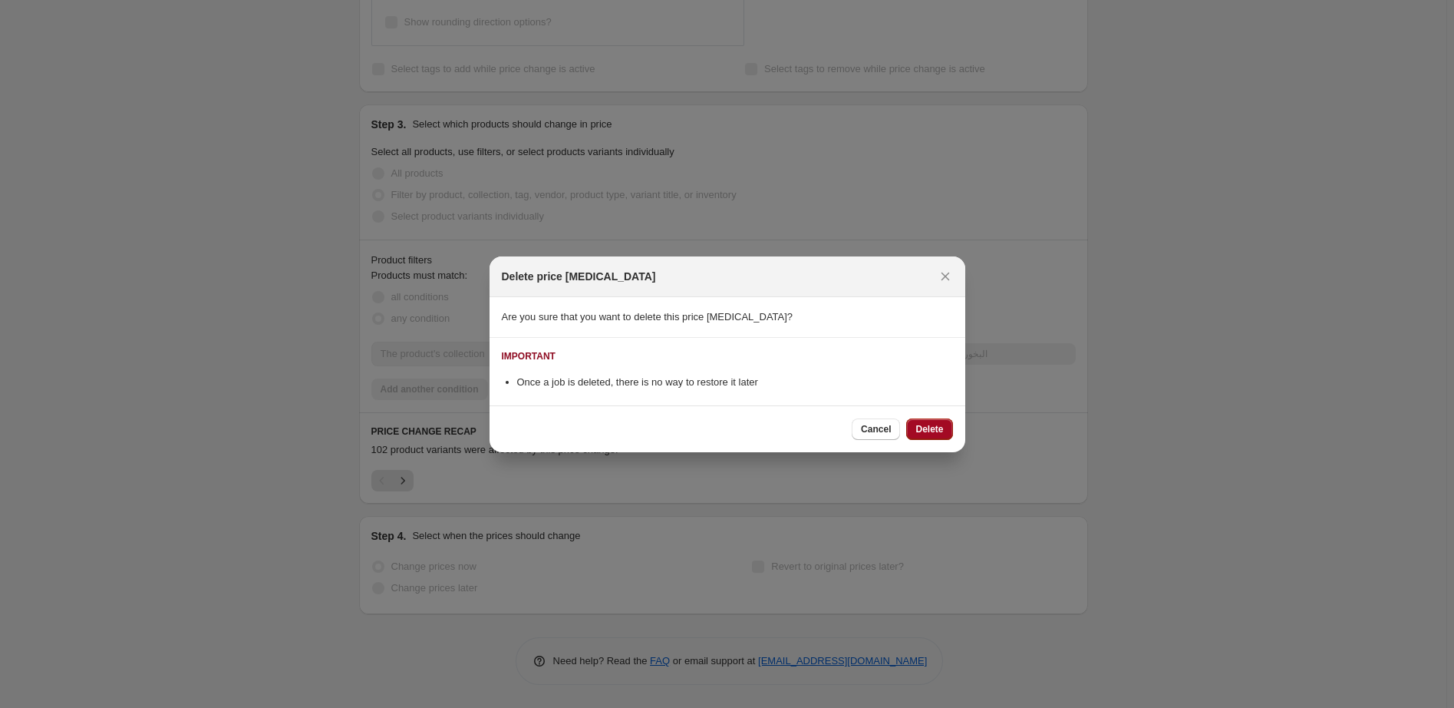
click at [939, 428] on span "Delete" at bounding box center [930, 429] width 28 height 12
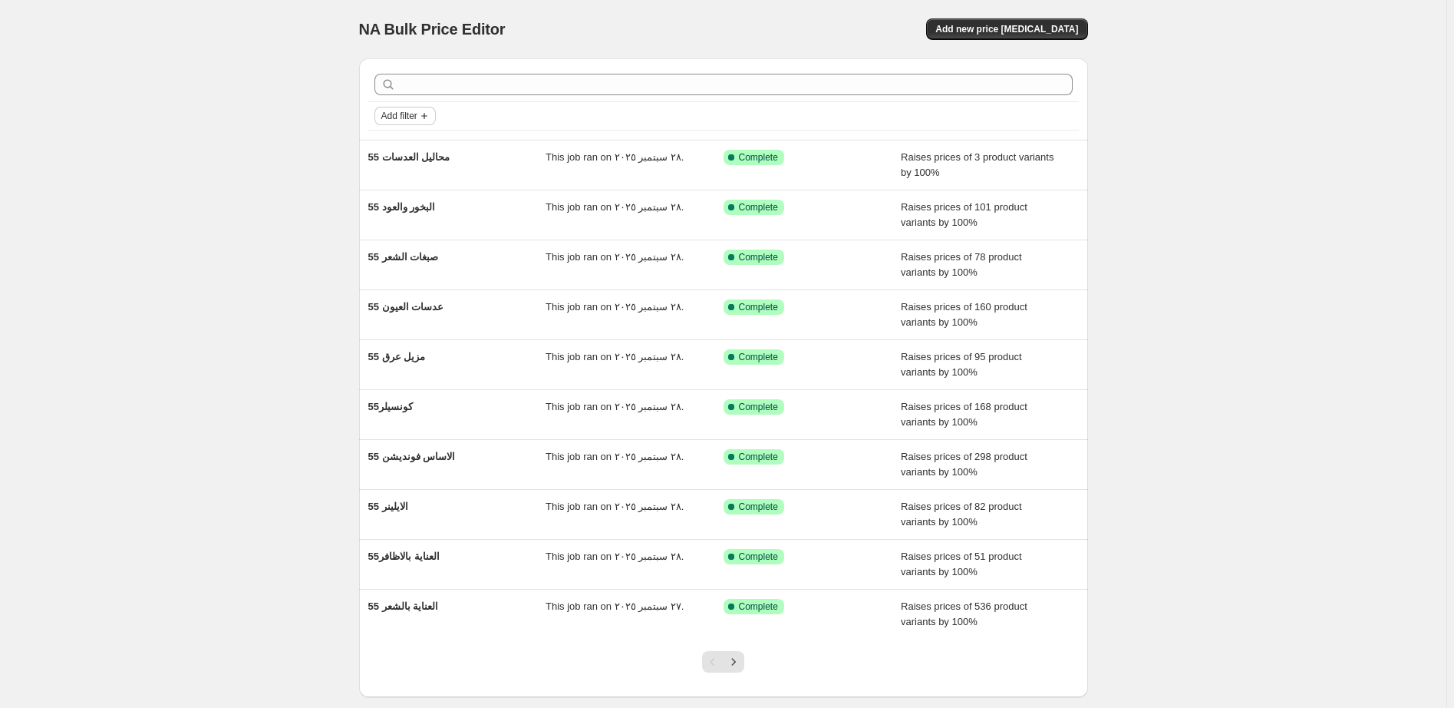
click at [401, 115] on span "Add filter" at bounding box center [399, 116] width 36 height 12
click at [404, 107] on button "Add filter" at bounding box center [405, 116] width 61 height 18
click at [412, 146] on span "Job status" at bounding box center [409, 146] width 45 height 12
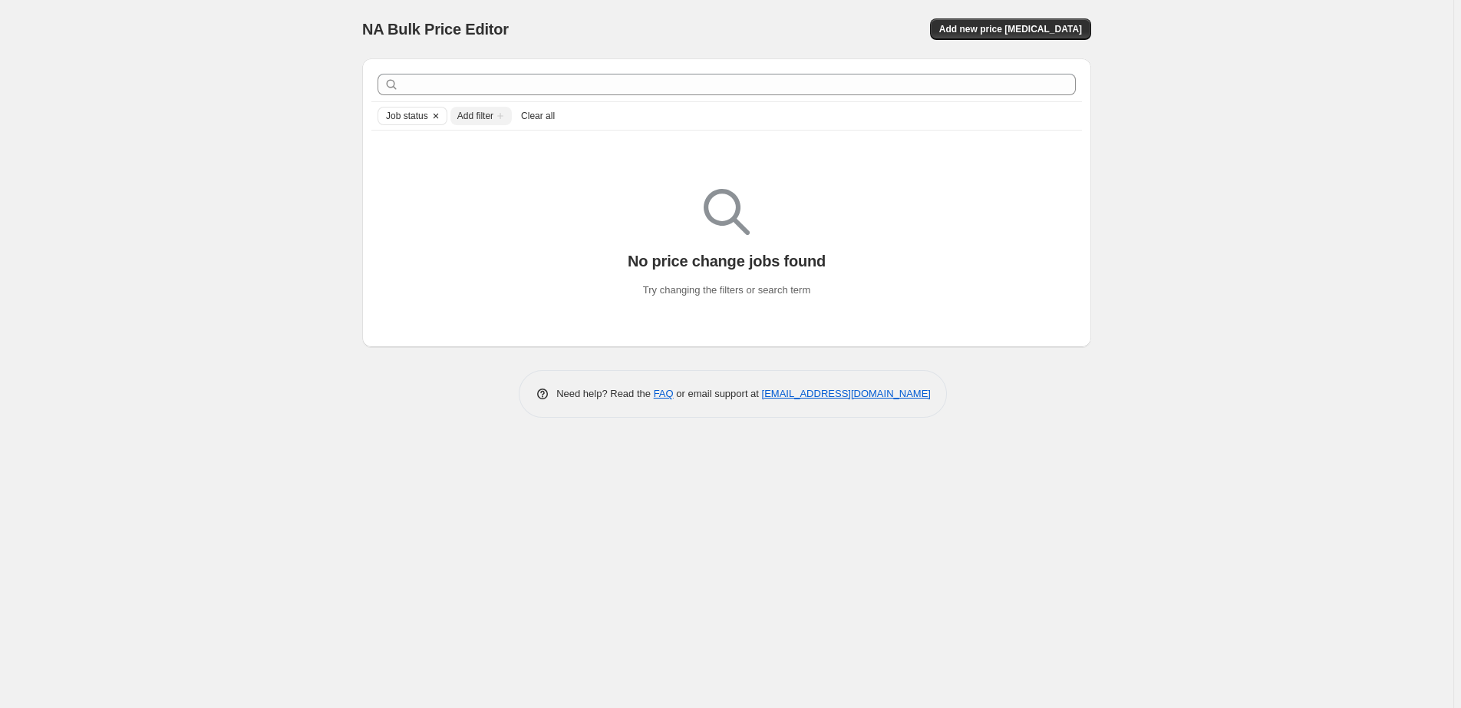
click at [439, 111] on icon "Clear" at bounding box center [436, 116] width 12 height 12
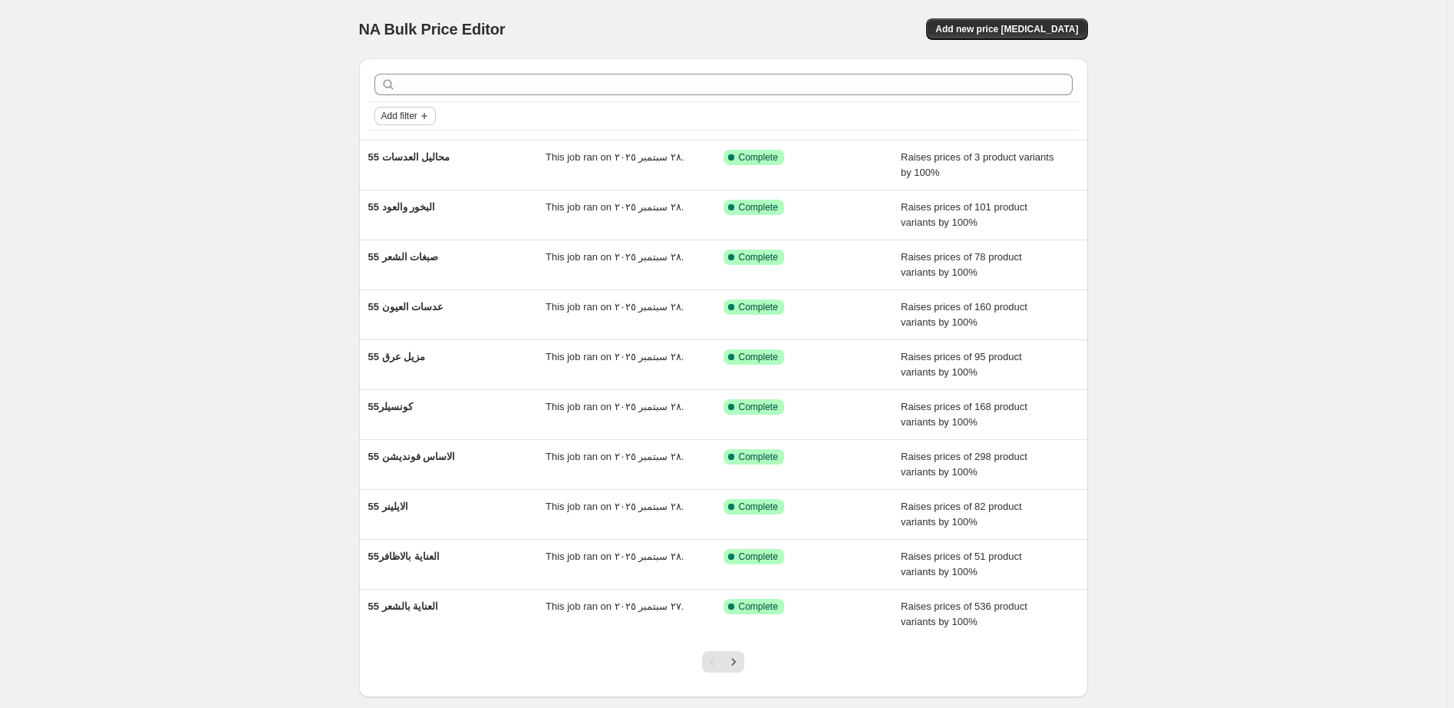
click at [398, 112] on span "Add filter" at bounding box center [399, 116] width 36 height 12
click at [410, 148] on span "Job status" at bounding box center [409, 146] width 45 height 12
click at [437, 256] on span "Reverted" at bounding box center [427, 256] width 41 height 12
click at [400, 256] on input "Reverted" at bounding box center [394, 256] width 12 height 12
click at [437, 256] on span "Reverted" at bounding box center [427, 256] width 41 height 12
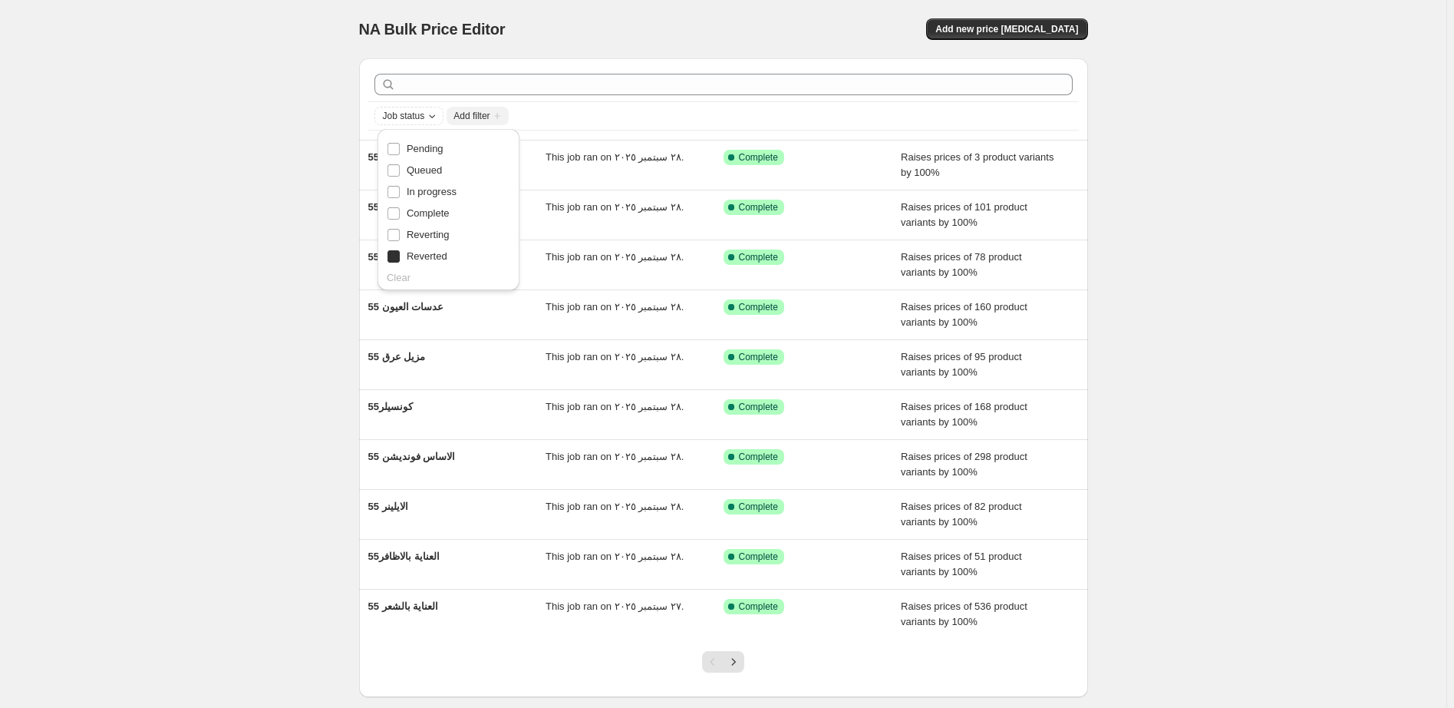
click at [400, 256] on input "Reverted" at bounding box center [394, 256] width 12 height 12
click at [740, 660] on icon "Next" at bounding box center [733, 661] width 15 height 15
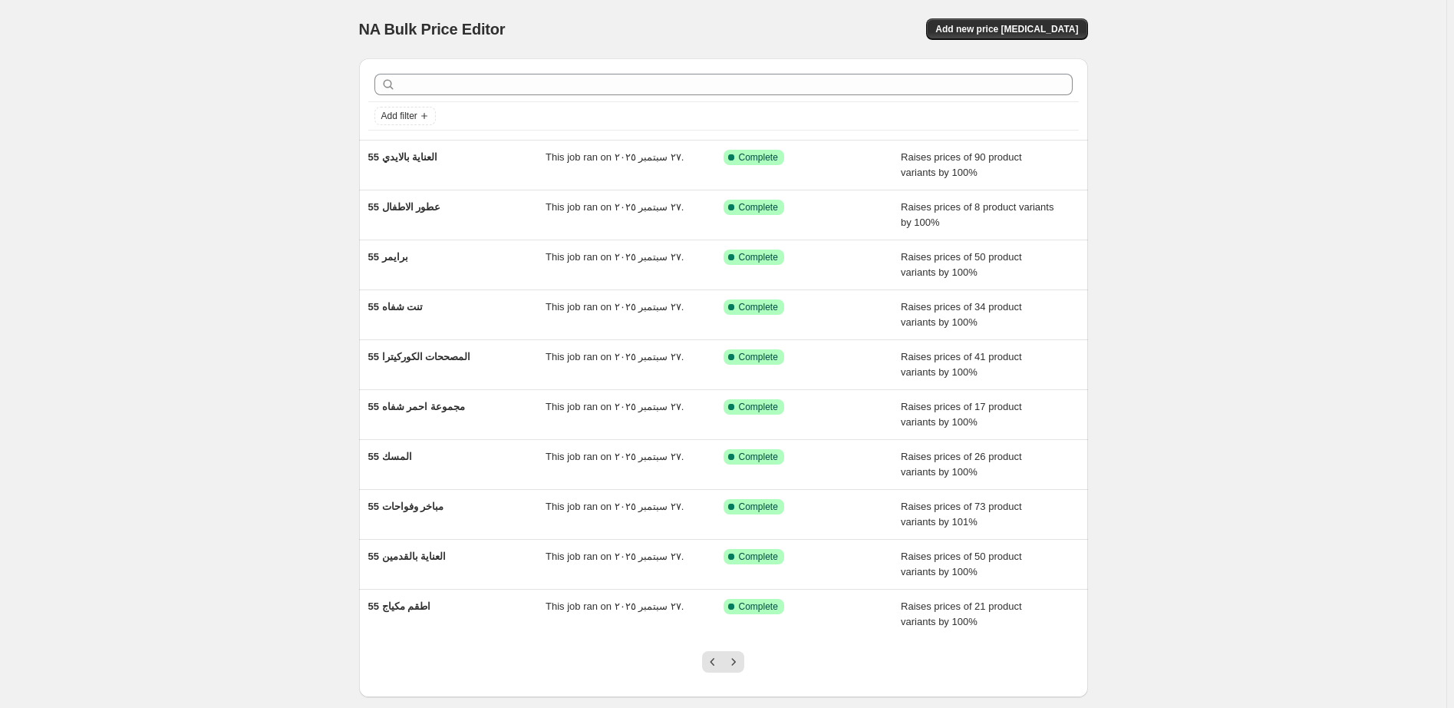
click at [740, 660] on icon "Next" at bounding box center [733, 661] width 15 height 15
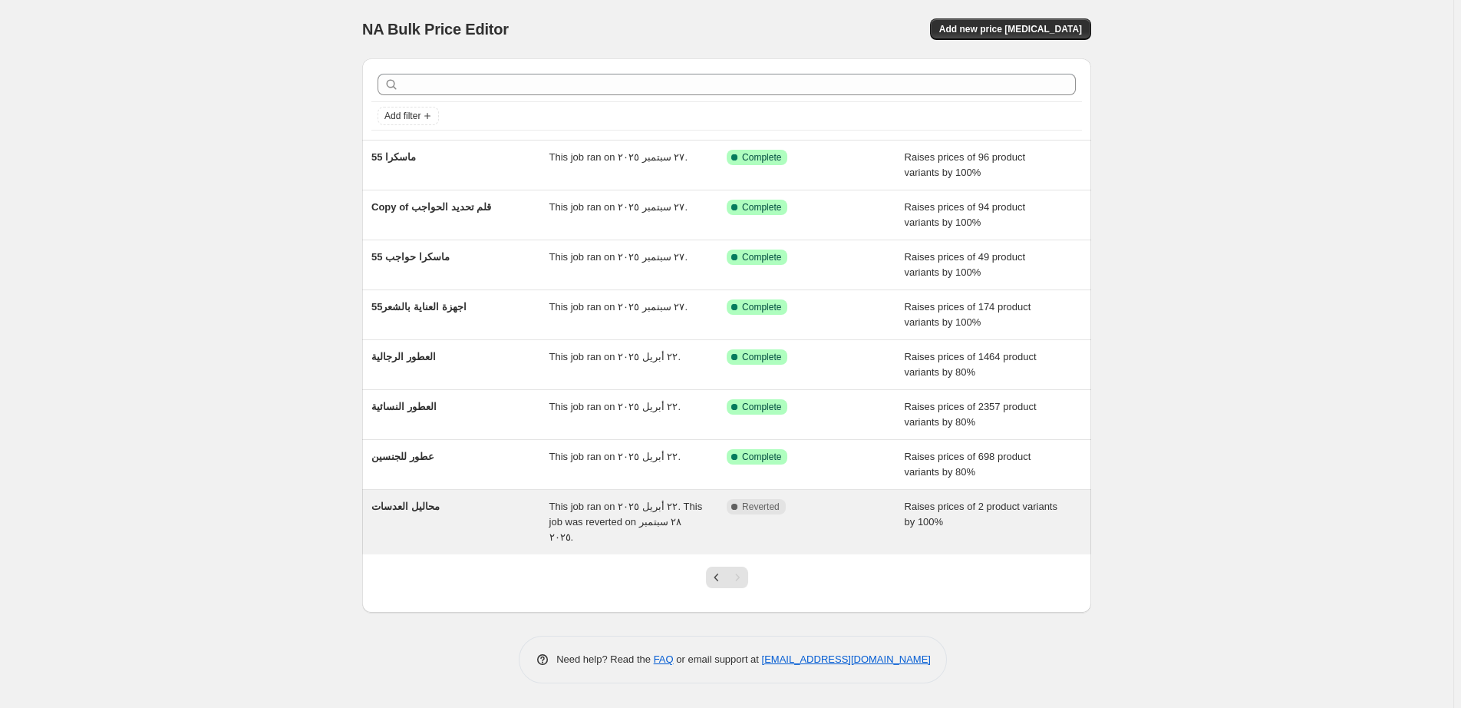
click at [852, 505] on div "Complete Reverted" at bounding box center [804, 506] width 155 height 15
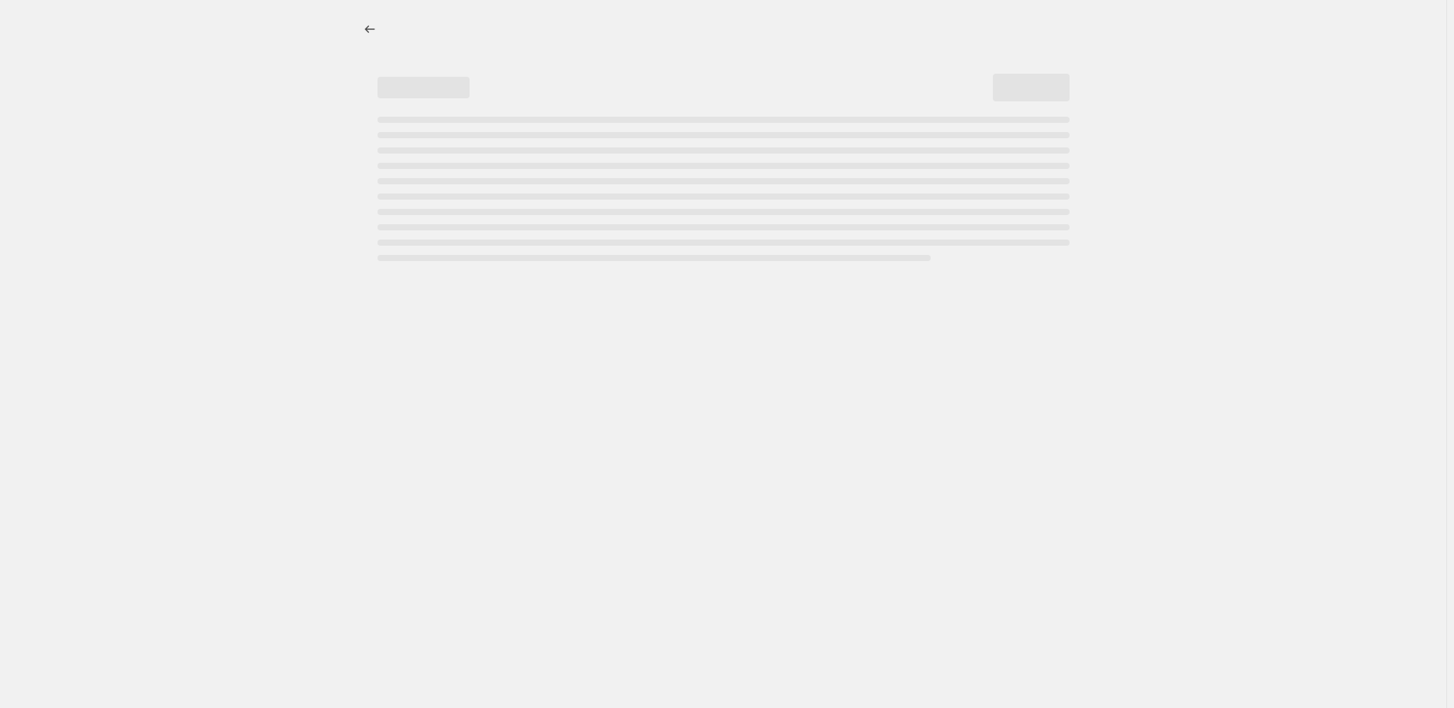
select select "percentage"
select select "pp"
select select "collection"
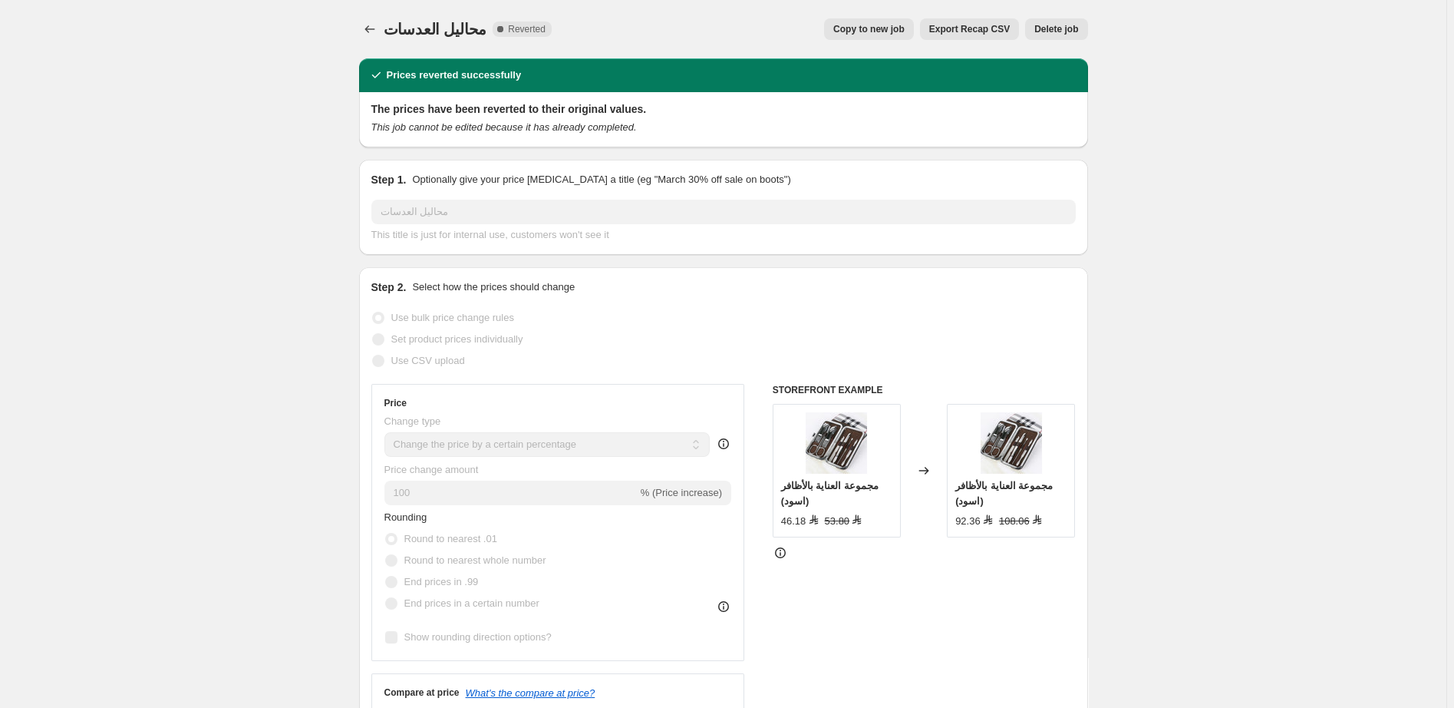
click at [1061, 28] on span "Delete job" at bounding box center [1056, 29] width 44 height 12
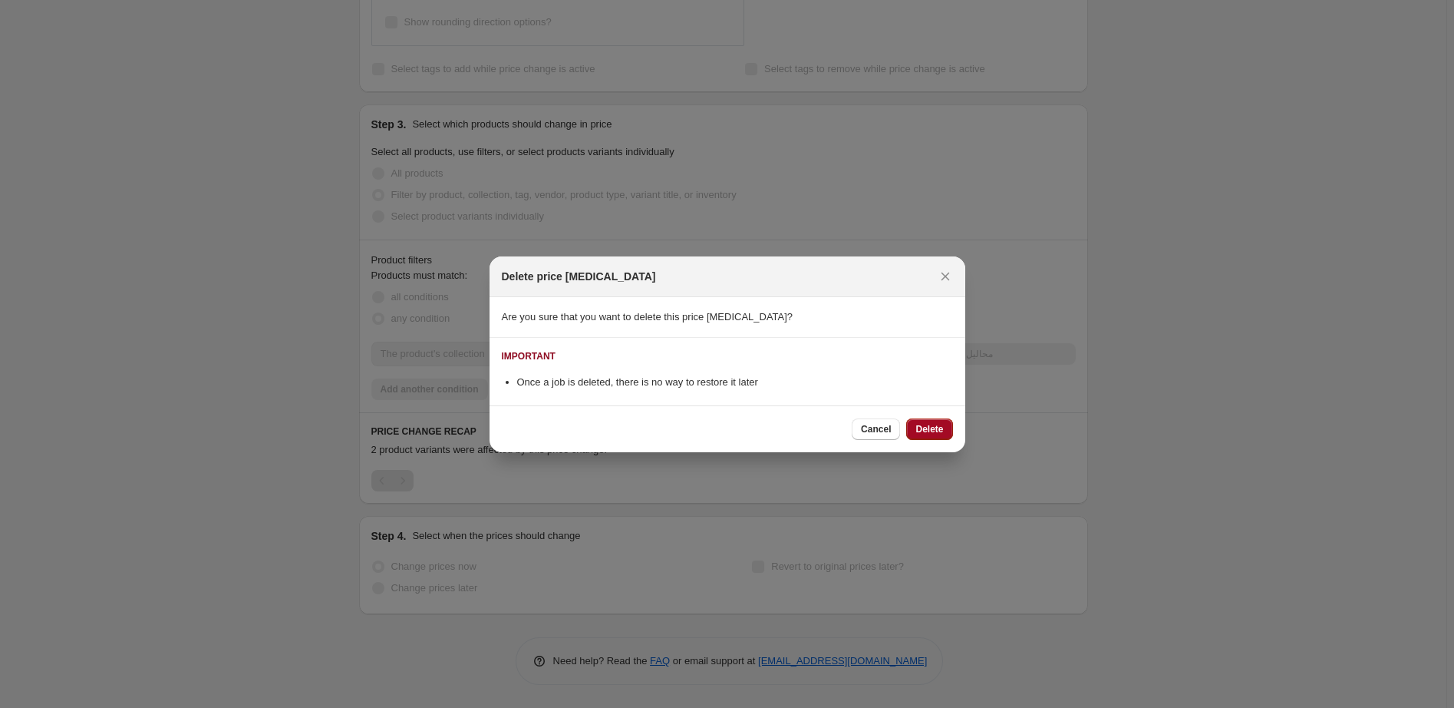
click at [928, 427] on span "Delete" at bounding box center [930, 429] width 28 height 12
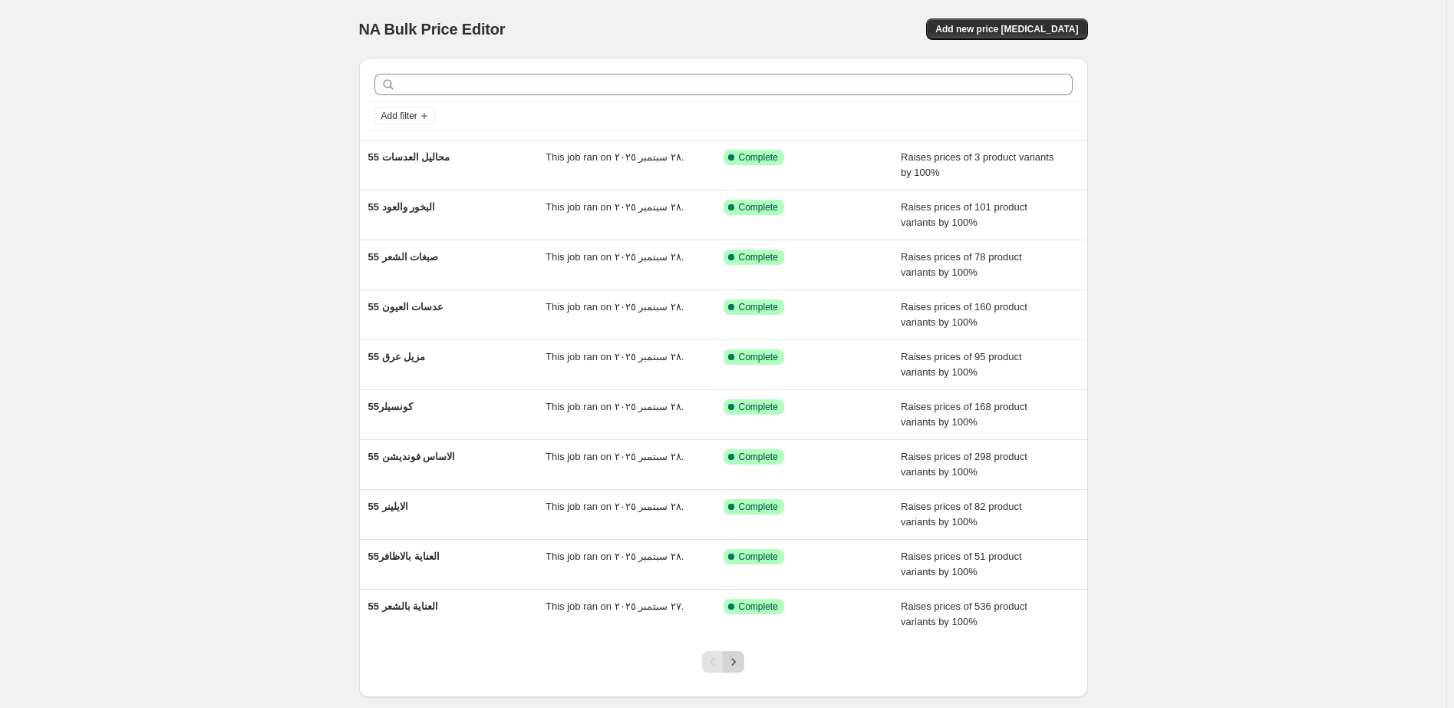
click at [740, 662] on icon "Next" at bounding box center [733, 661] width 15 height 15
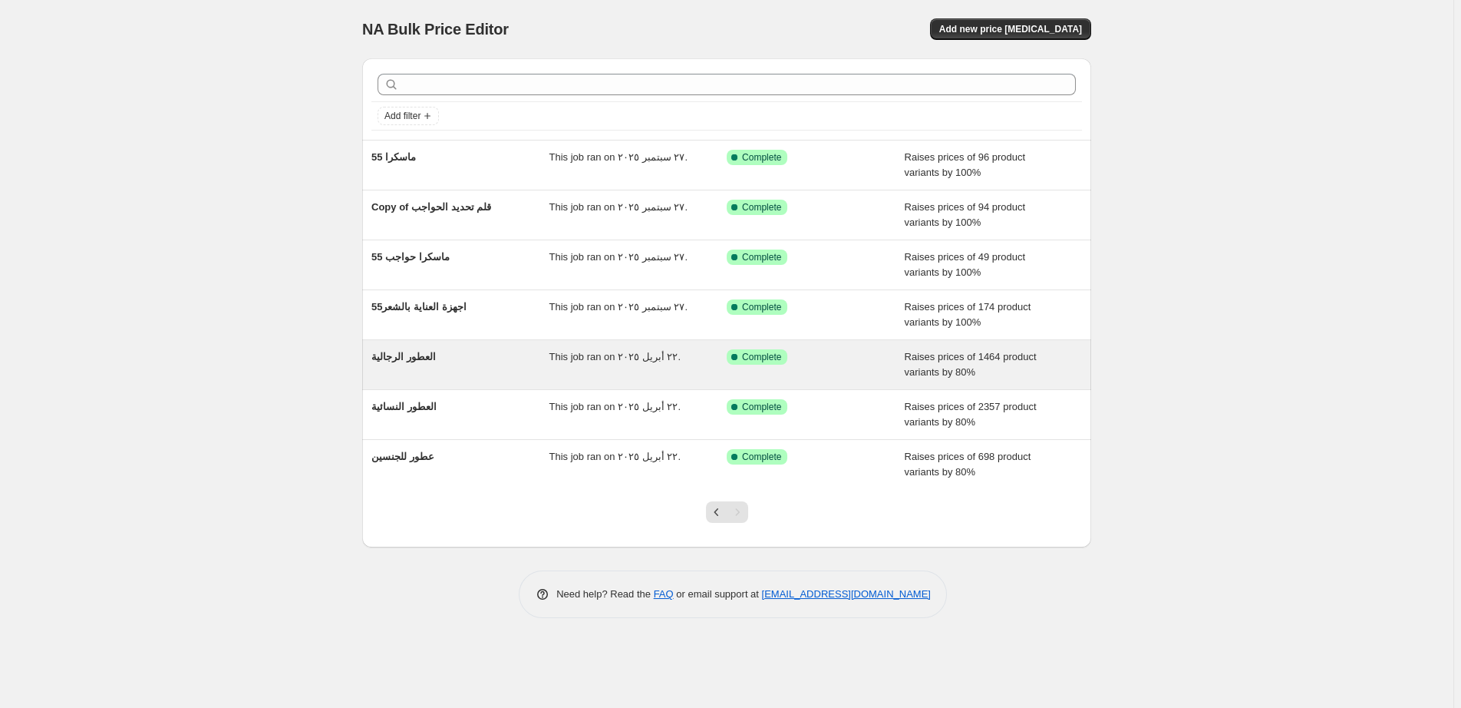
click at [861, 361] on div "Success Complete Complete" at bounding box center [804, 356] width 155 height 15
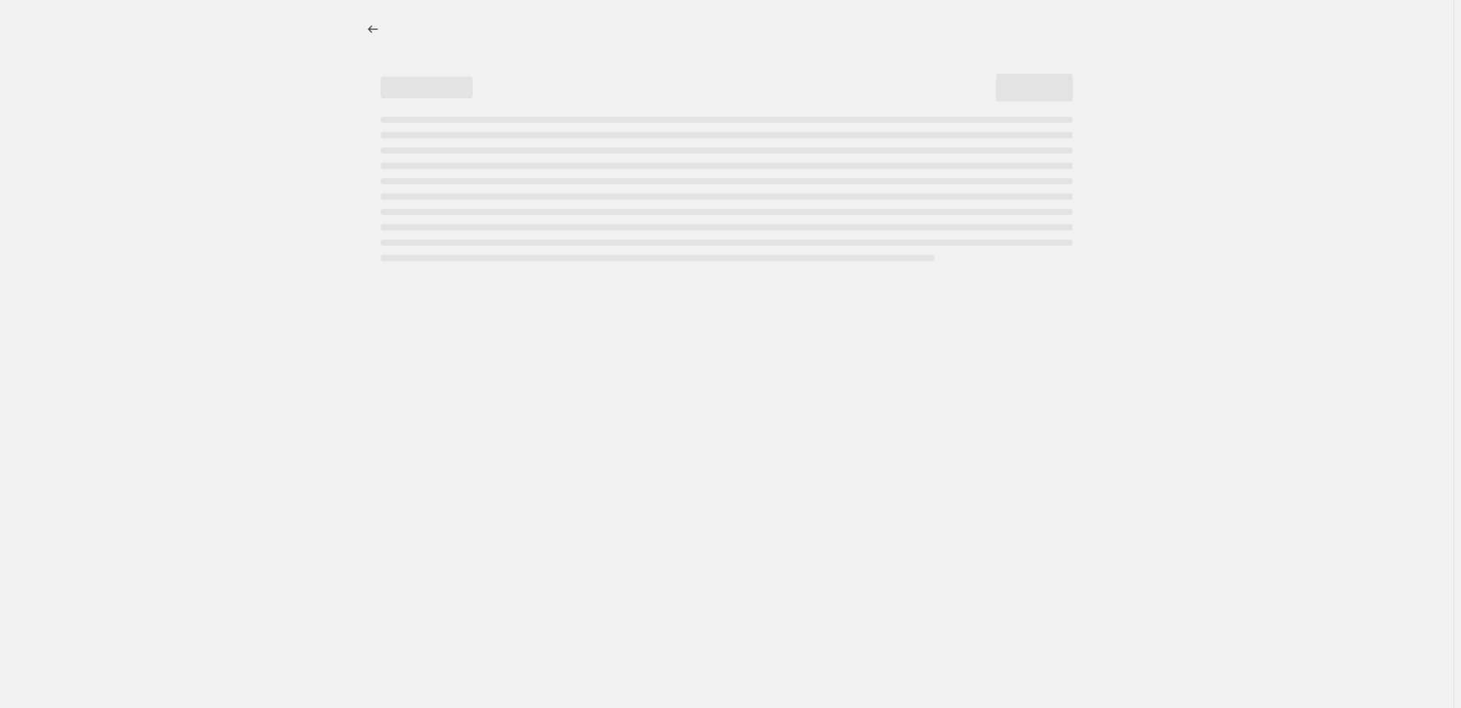
select select "percentage"
select select "pp"
select select "collection"
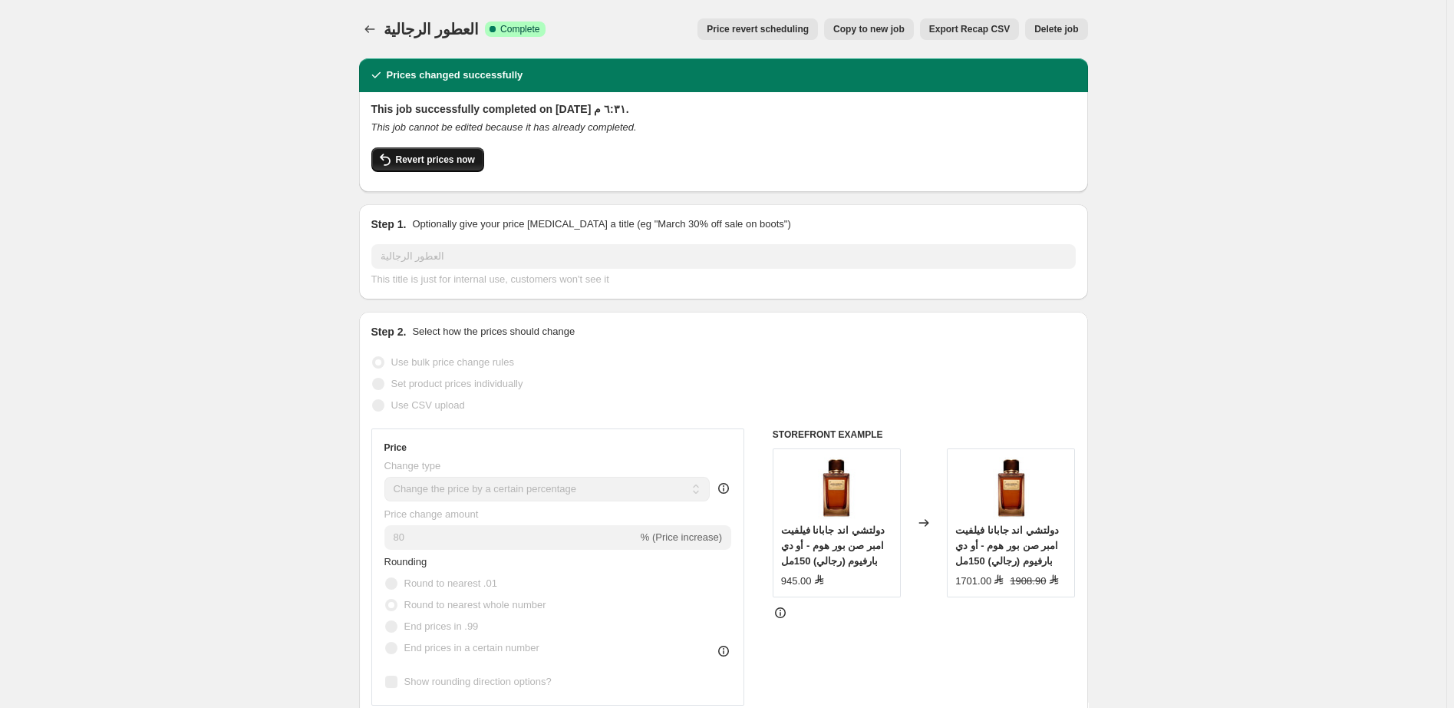
click at [429, 160] on span "Revert prices now" at bounding box center [435, 159] width 79 height 12
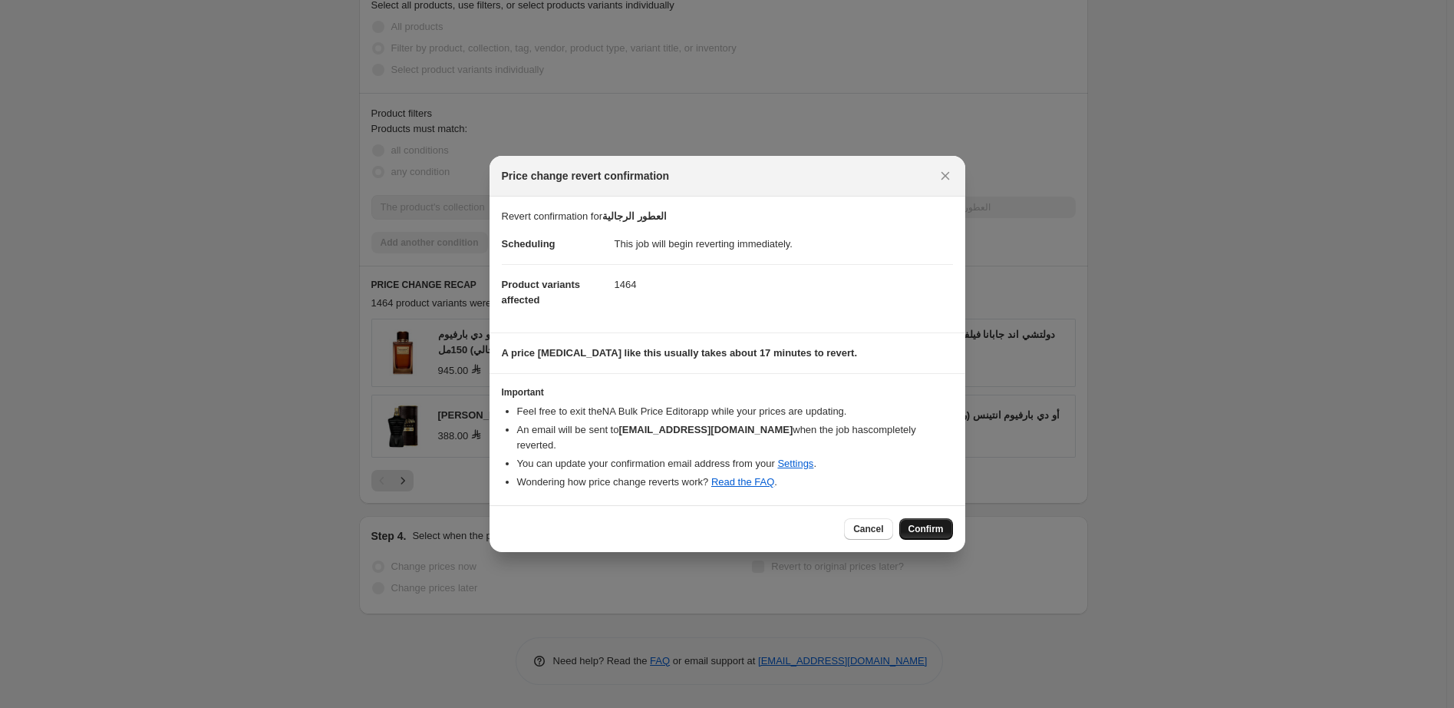
click at [932, 523] on span "Confirm" at bounding box center [926, 529] width 35 height 12
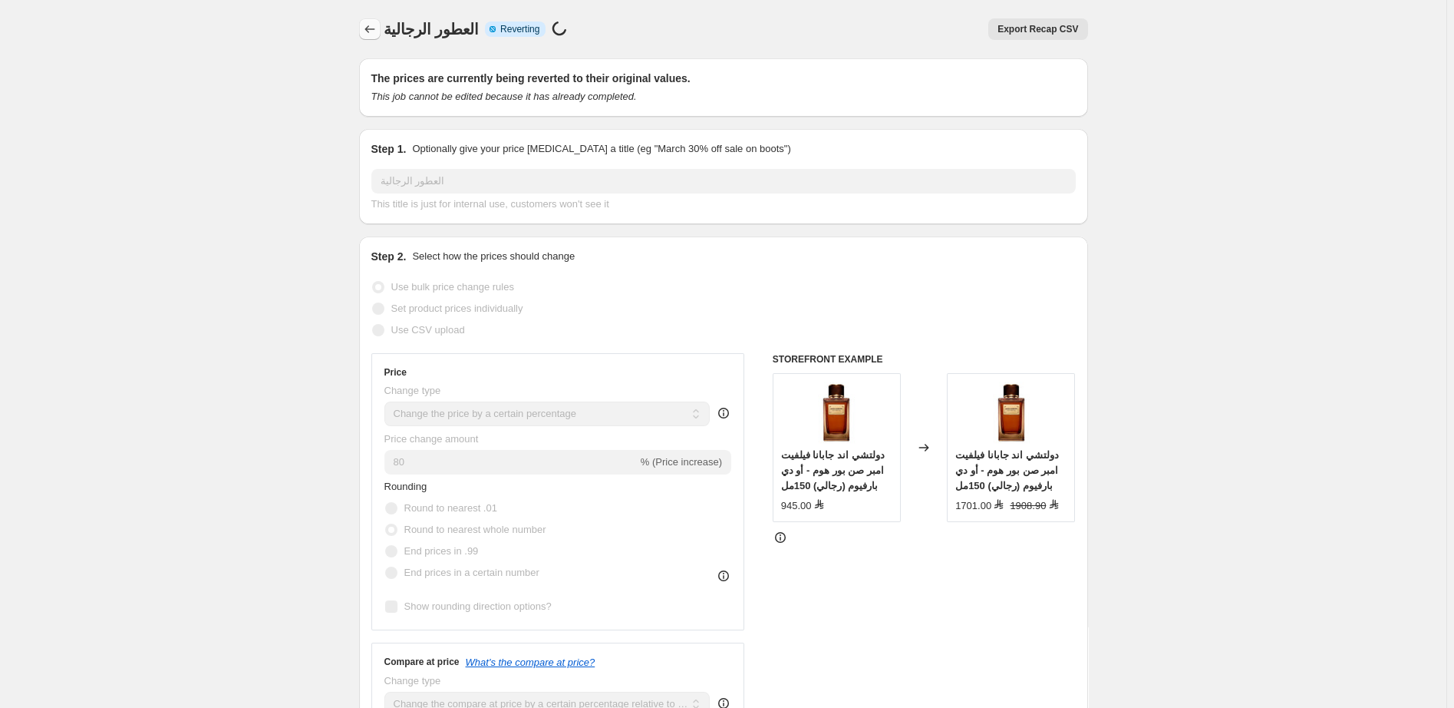
click at [369, 27] on icon "Price change jobs" at bounding box center [369, 28] width 15 height 15
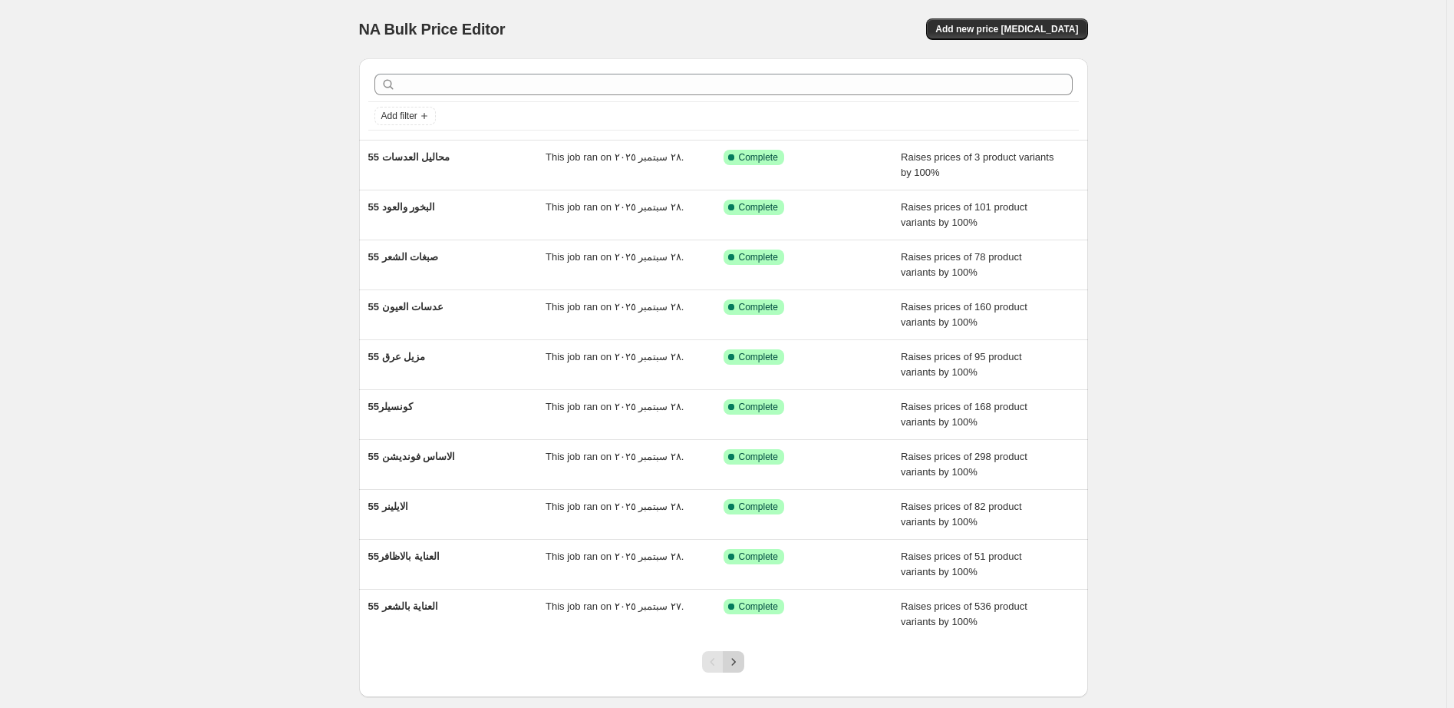
click at [737, 664] on icon "Next" at bounding box center [733, 661] width 15 height 15
click at [739, 664] on icon "Next" at bounding box center [733, 661] width 15 height 15
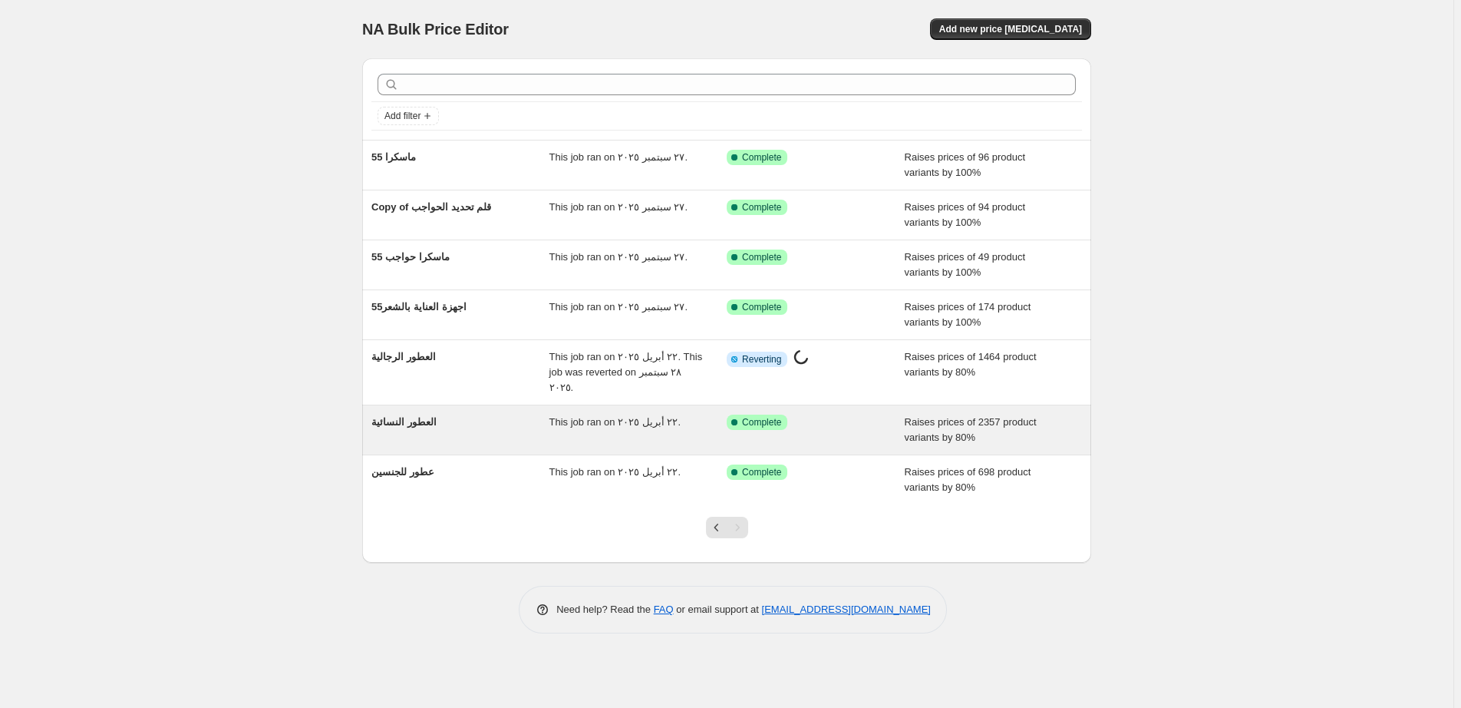
click at [860, 416] on div "Success Complete Complete" at bounding box center [816, 429] width 178 height 31
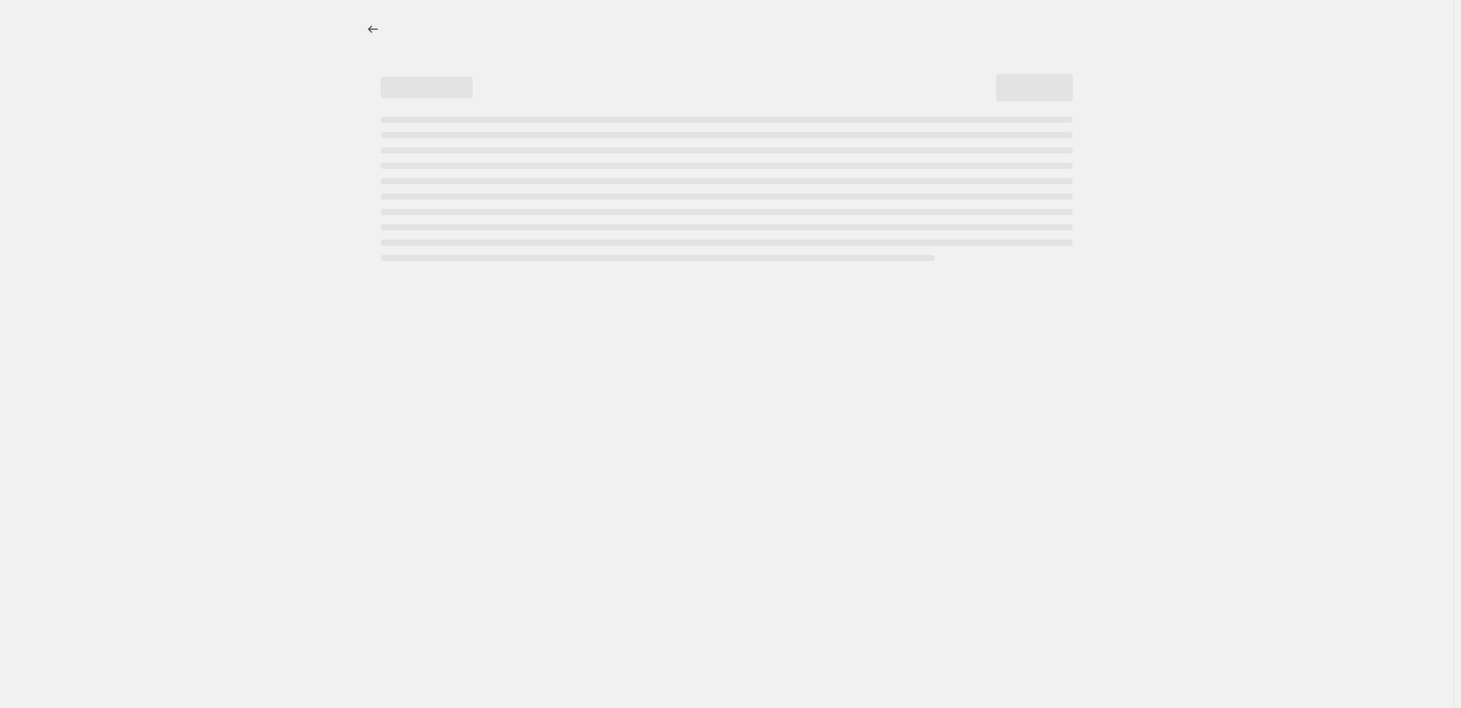
select select "percentage"
select select "pp"
select select "collection"
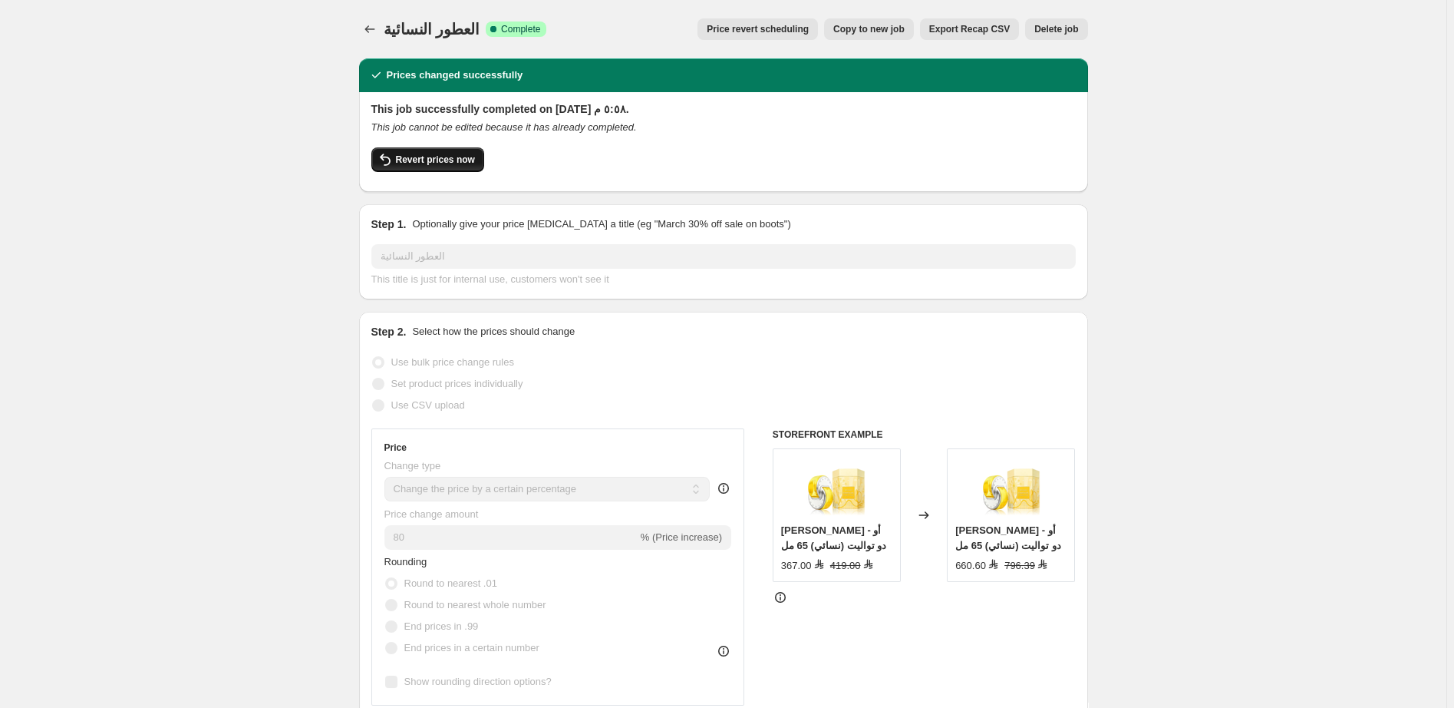
click at [436, 160] on span "Revert prices now" at bounding box center [435, 159] width 79 height 12
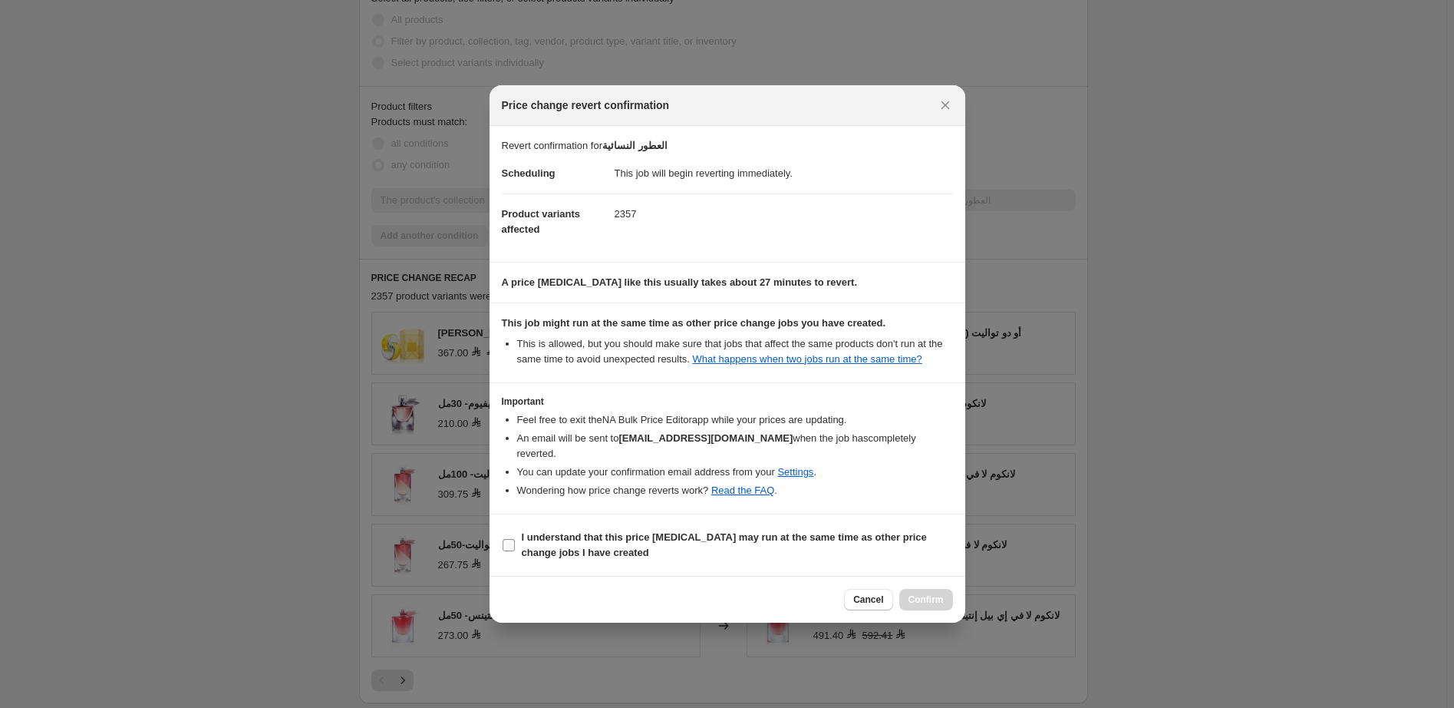
click at [564, 531] on b "I understand that this price change job may run at the same time as other price…" at bounding box center [724, 544] width 405 height 27
click at [515, 539] on input "I understand that this price change job may run at the same time as other price…" at bounding box center [509, 545] width 12 height 12
click at [564, 531] on b "I understand that this price change job may run at the same time as other price…" at bounding box center [724, 544] width 405 height 27
click at [515, 539] on input "I understand that this price change job may run at the same time as other price…" at bounding box center [509, 545] width 12 height 12
click at [654, 533] on b "I understand that this price change job may run at the same time as other price…" at bounding box center [724, 544] width 405 height 27
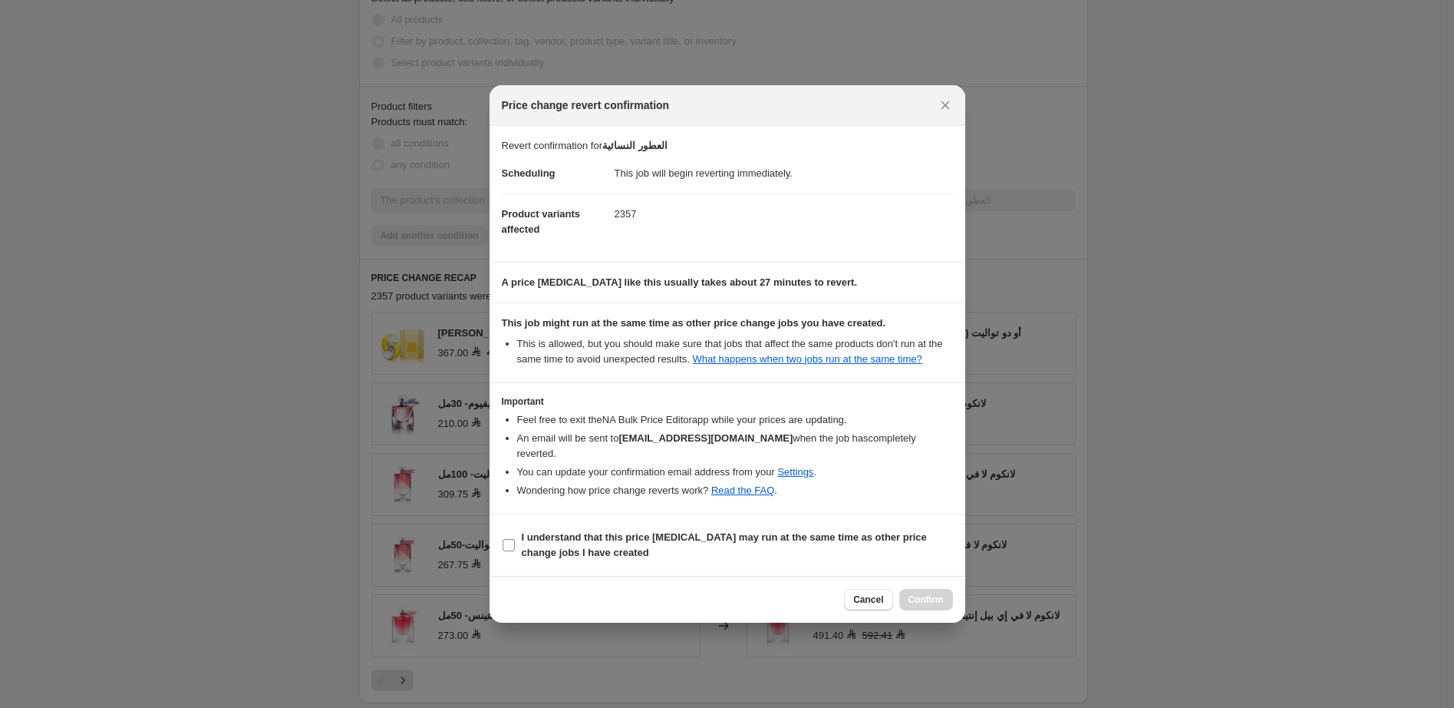
click at [515, 539] on input "I understand that this price change job may run at the same time as other price…" at bounding box center [509, 545] width 12 height 12
click at [654, 533] on b "I understand that this price change job may run at the same time as other price…" at bounding box center [724, 544] width 405 height 27
click at [515, 539] on input "I understand that this price change job may run at the same time as other price…" at bounding box center [509, 545] width 12 height 12
click at [714, 531] on b "I understand that this price change job may run at the same time as other price…" at bounding box center [724, 544] width 405 height 27
click at [515, 539] on input "I understand that this price change job may run at the same time as other price…" at bounding box center [509, 545] width 12 height 12
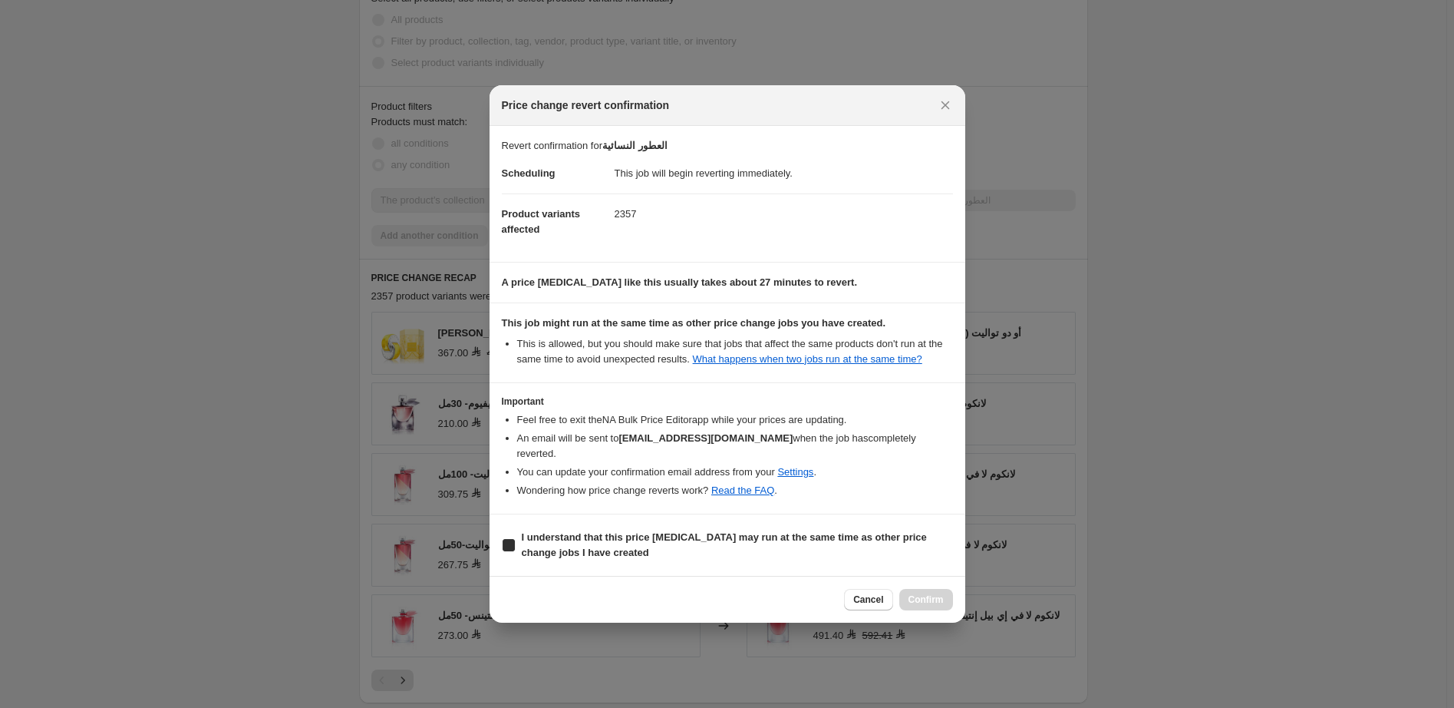
click at [714, 531] on b "I understand that this price change job may run at the same time as other price…" at bounding box center [724, 544] width 405 height 27
click at [515, 539] on input "I understand that this price change job may run at the same time as other price…" at bounding box center [509, 545] width 12 height 12
click at [558, 531] on b "I understand that this price change job may run at the same time as other price…" at bounding box center [724, 544] width 405 height 27
click at [515, 539] on input "I understand that this price change job may run at the same time as other price…" at bounding box center [509, 545] width 12 height 12
click at [558, 531] on b "I understand that this price change job may run at the same time as other price…" at bounding box center [724, 544] width 405 height 27
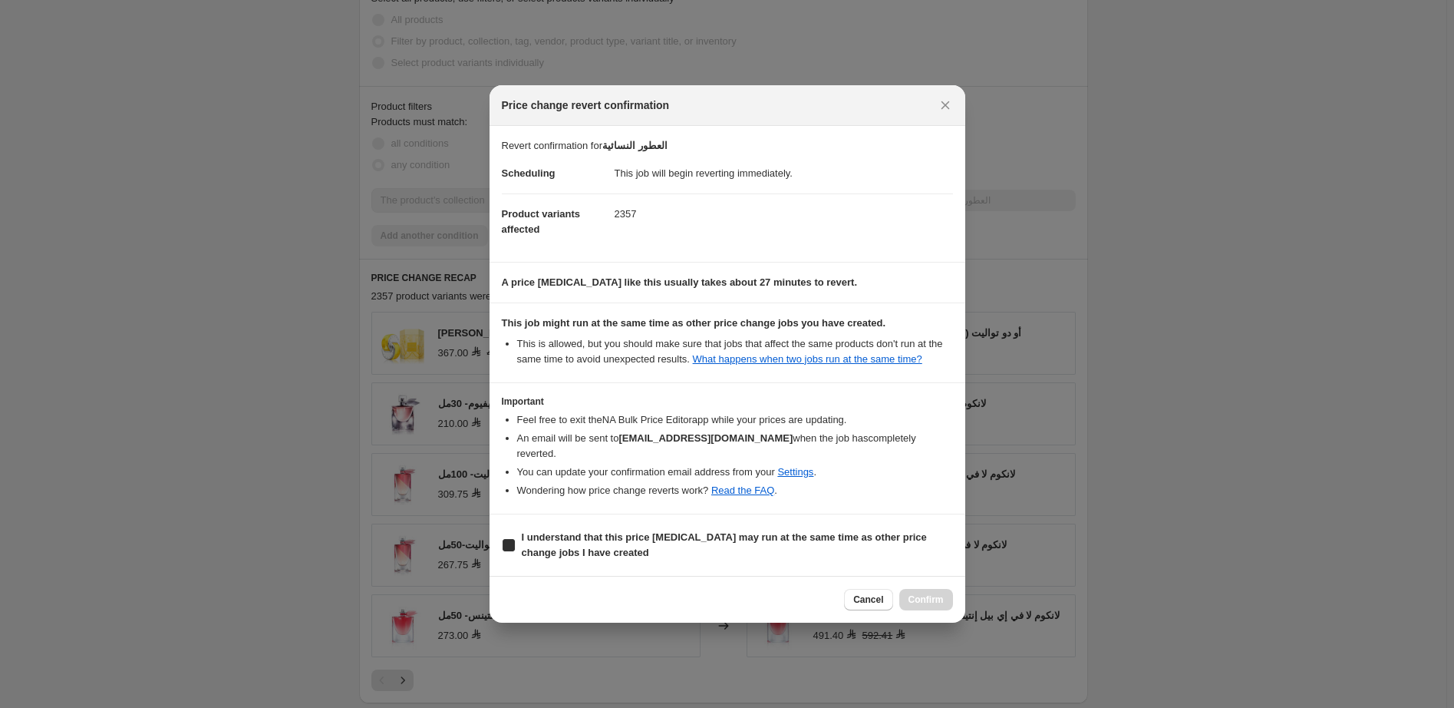
click at [515, 539] on input "I understand that this price change job may run at the same time as other price…" at bounding box center [509, 545] width 12 height 12
click at [511, 542] on input "I understand that this price change job may run at the same time as other price…" at bounding box center [509, 545] width 12 height 12
click at [508, 540] on input "I understand that this price change job may run at the same time as other price…" at bounding box center [509, 545] width 12 height 12
checkbox input "true"
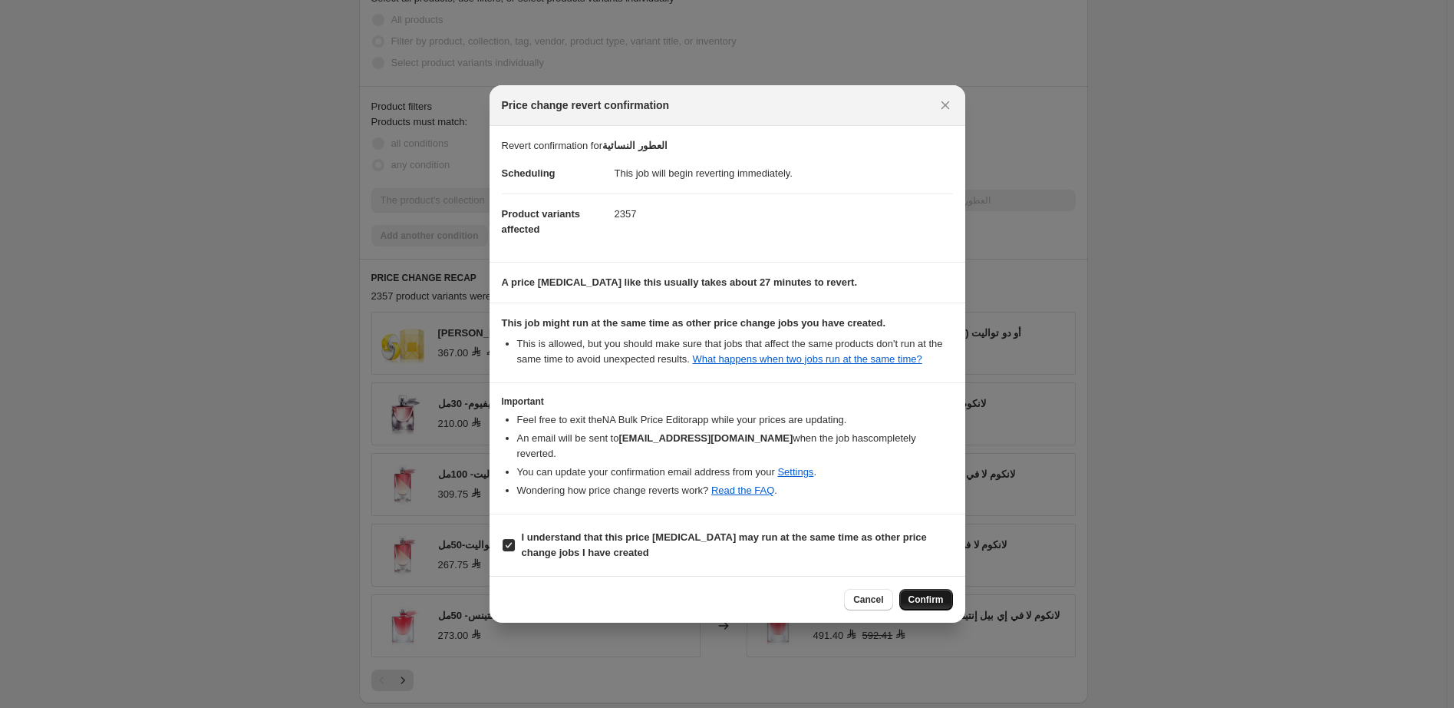
click at [931, 593] on span "Confirm" at bounding box center [926, 599] width 35 height 12
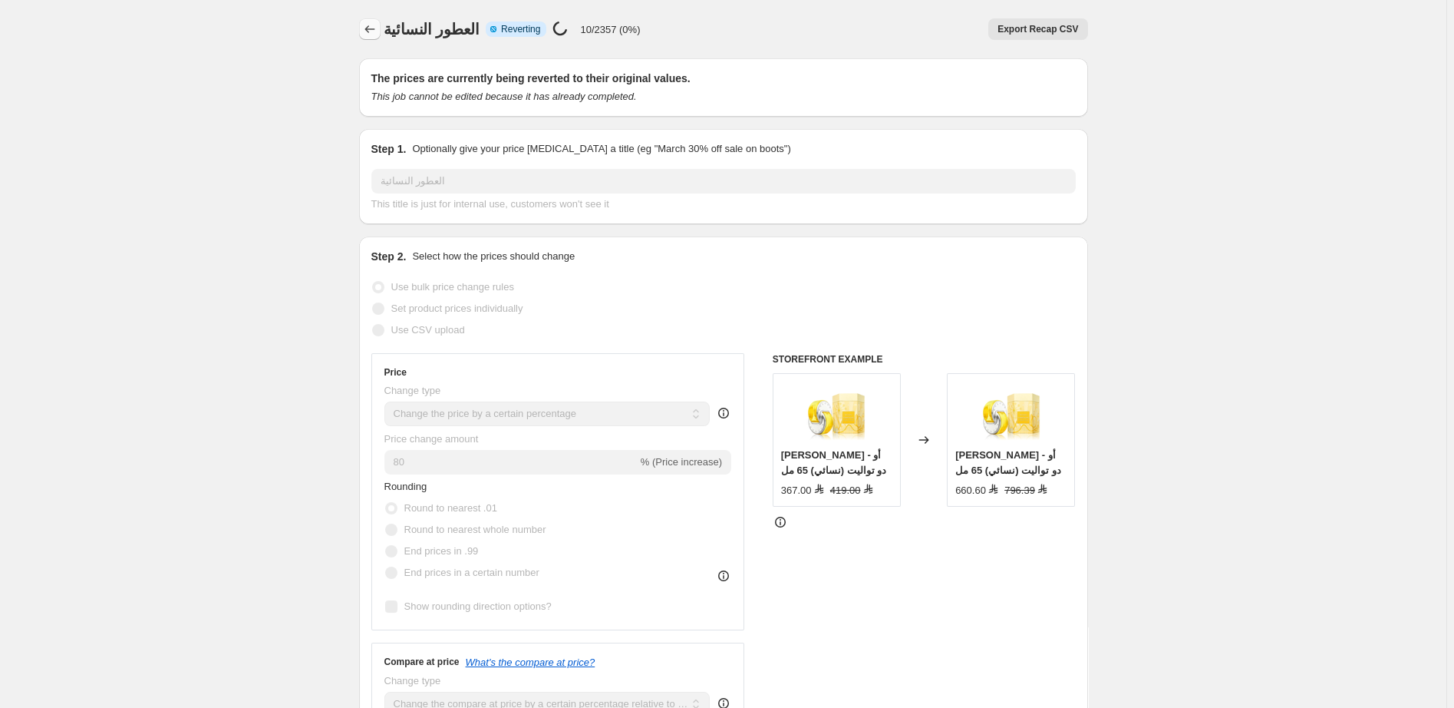
click at [372, 28] on icon "Price change jobs" at bounding box center [369, 28] width 15 height 15
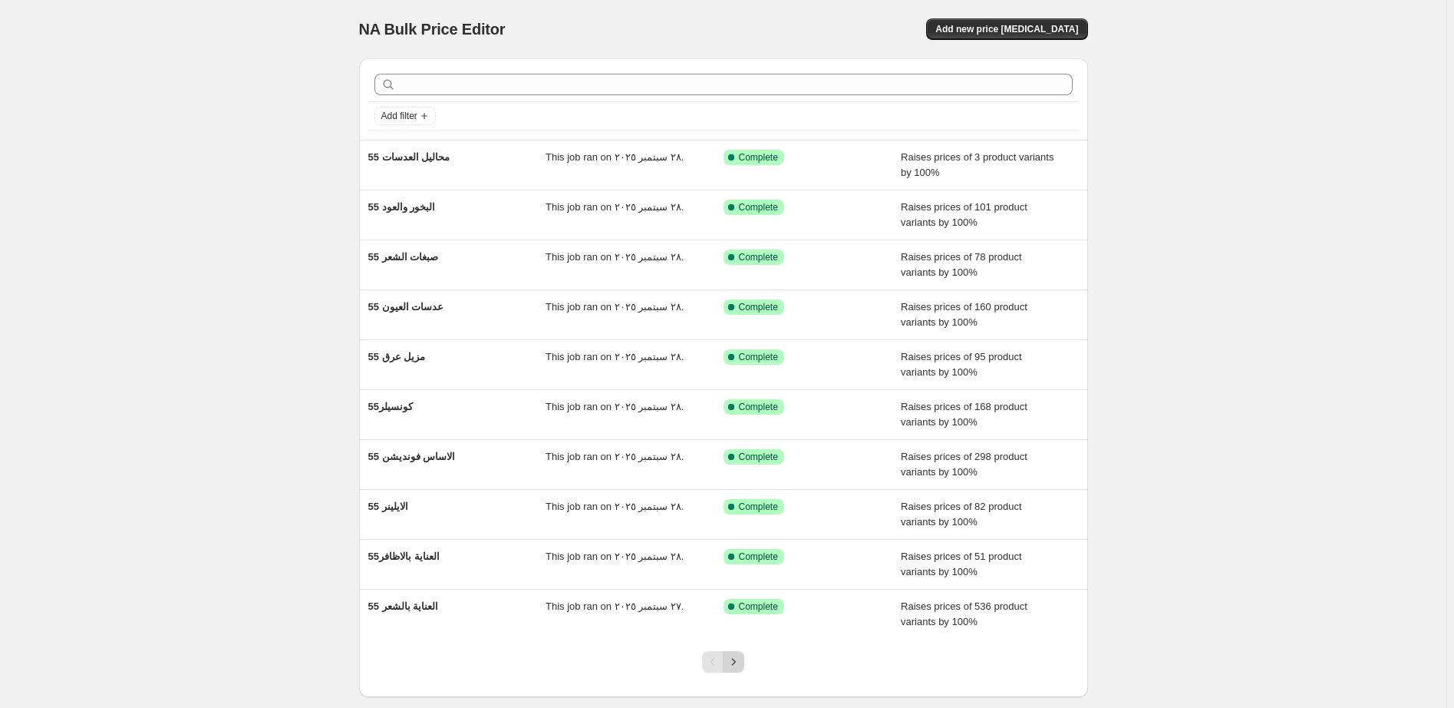
click at [740, 662] on icon "Next" at bounding box center [733, 661] width 15 height 15
click at [741, 662] on icon "Next" at bounding box center [733, 661] width 15 height 15
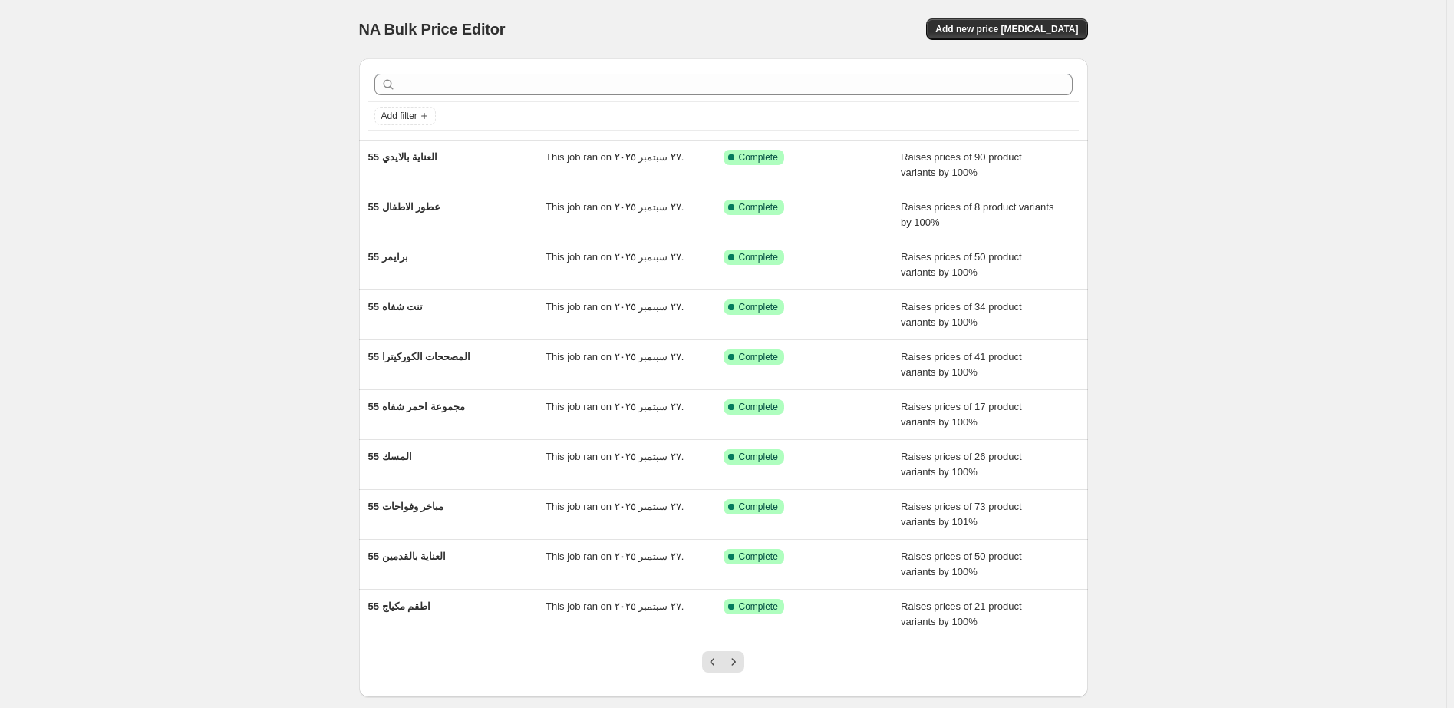
click at [741, 662] on icon "Next" at bounding box center [733, 661] width 15 height 15
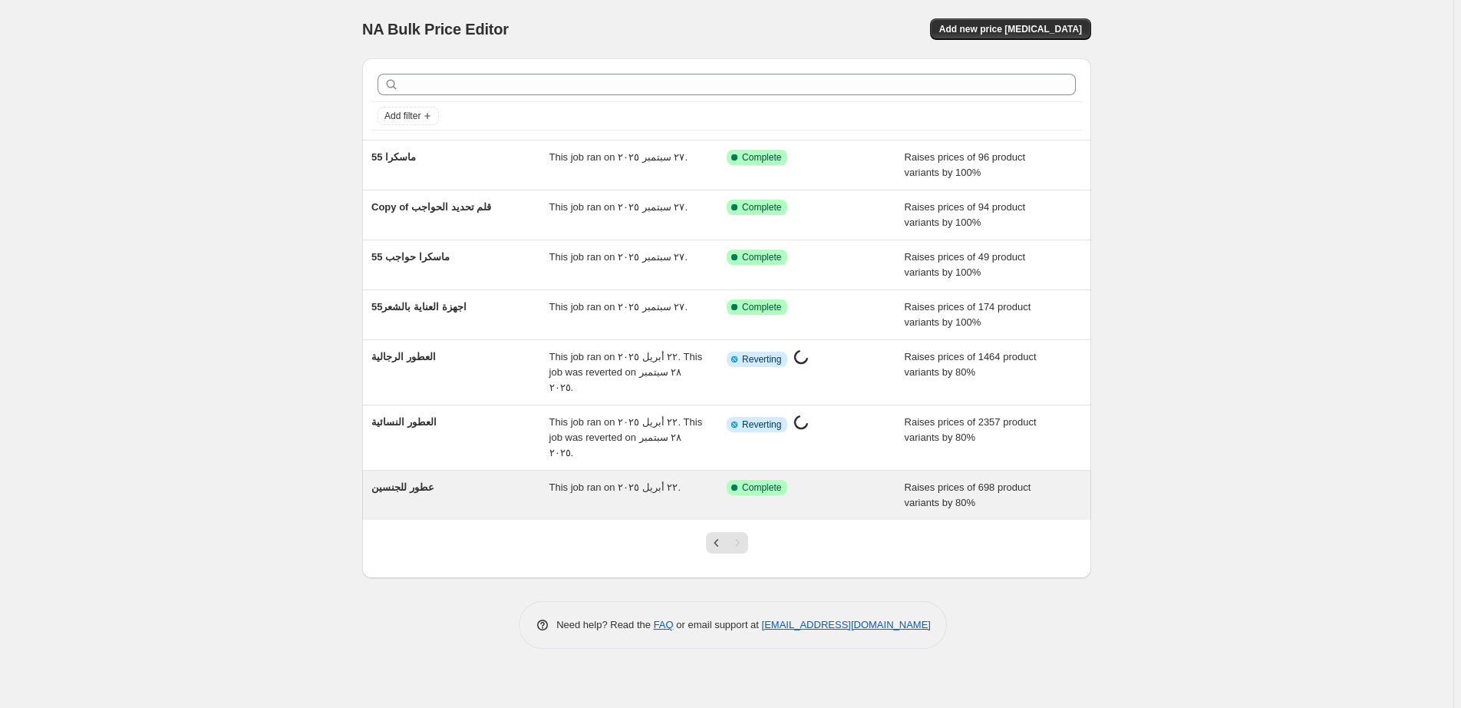
click at [862, 480] on div "Success Complete Complete" at bounding box center [804, 487] width 155 height 15
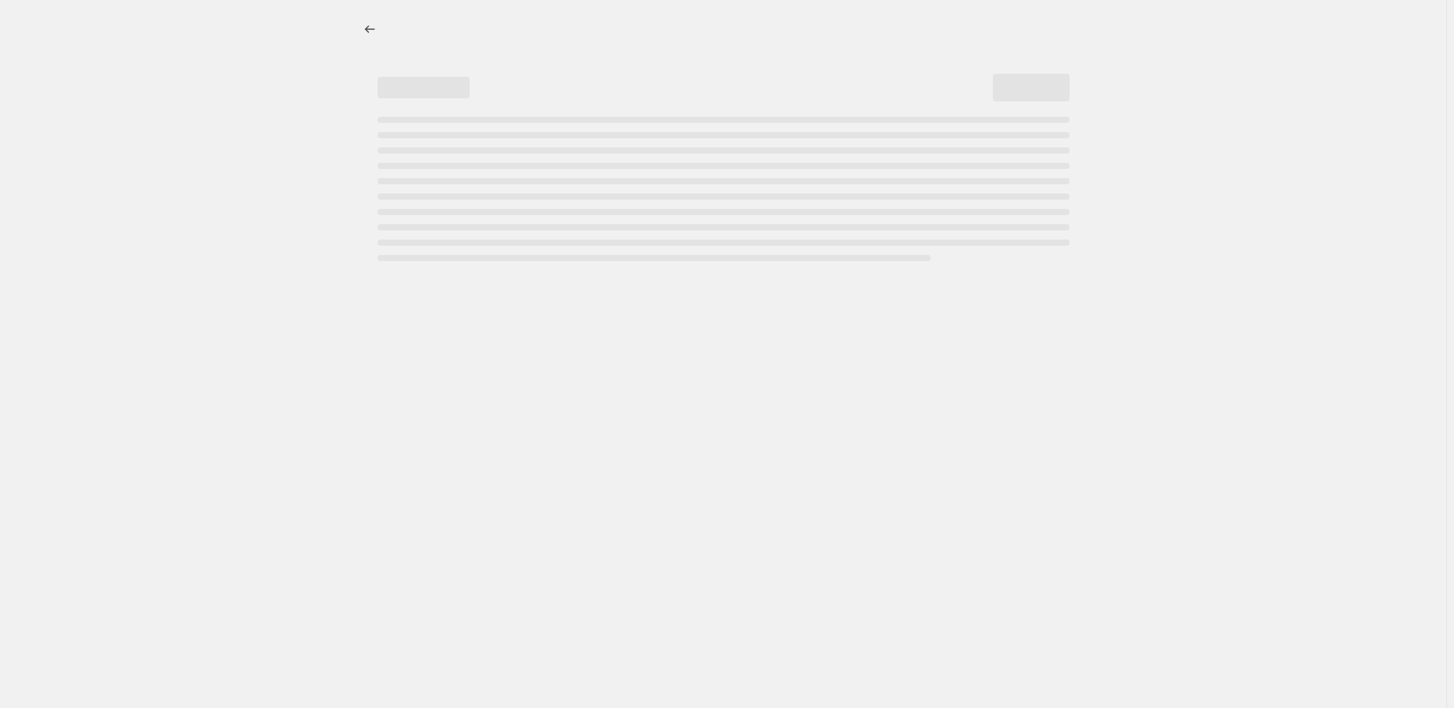
select select "percentage"
select select "pp"
select select "collection"
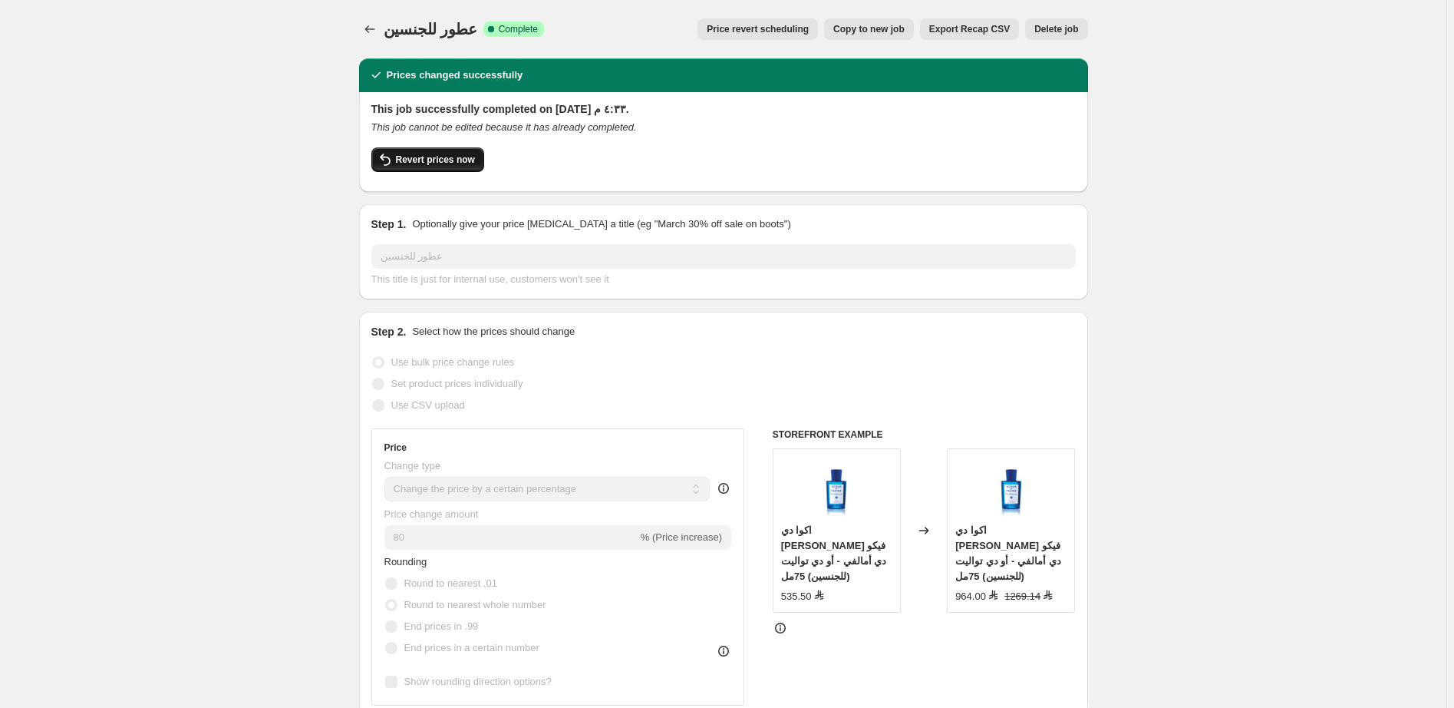
click at [434, 160] on span "Revert prices now" at bounding box center [435, 159] width 79 height 12
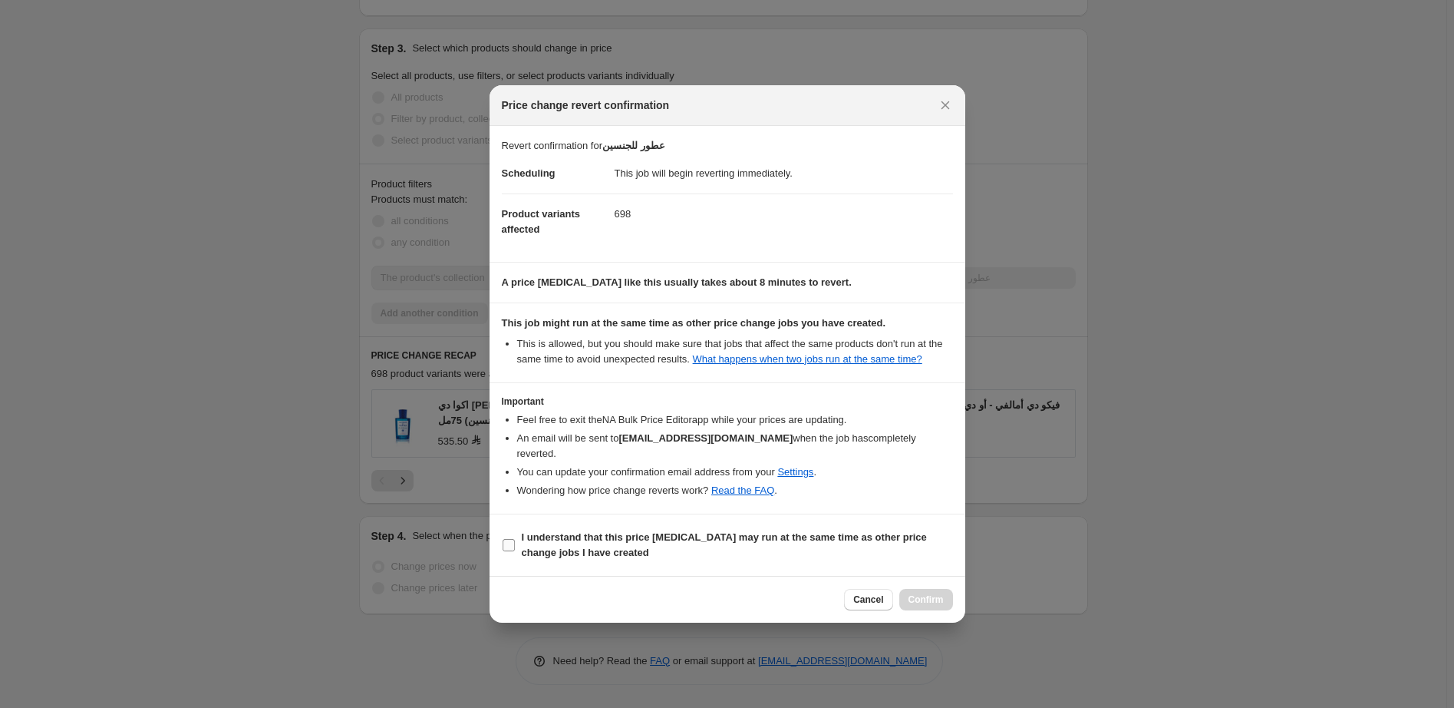
click at [563, 531] on b "I understand that this price change job may run at the same time as other price…" at bounding box center [724, 544] width 405 height 27
click at [515, 539] on input "I understand that this price change job may run at the same time as other price…" at bounding box center [509, 545] width 12 height 12
checkbox input "true"
click at [920, 593] on span "Confirm" at bounding box center [926, 599] width 35 height 12
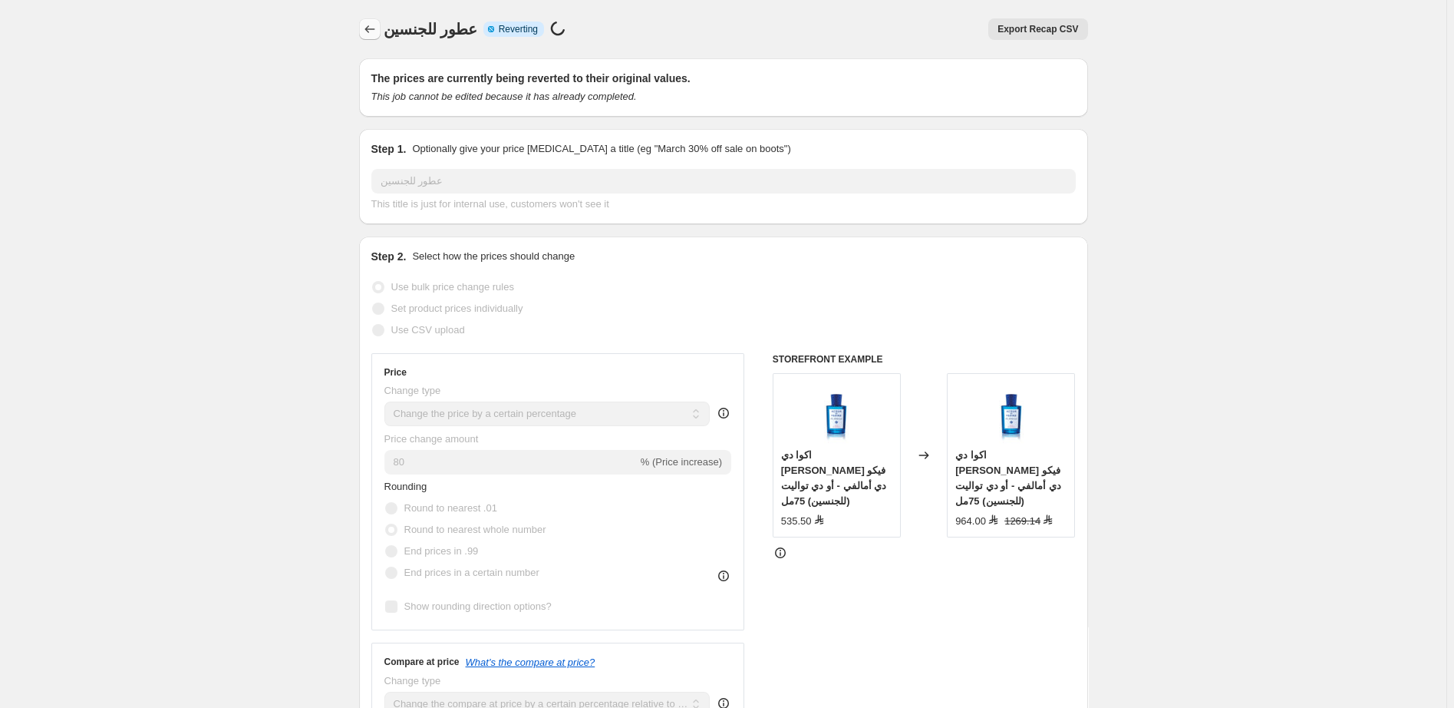
click at [366, 32] on icon "Price change jobs" at bounding box center [369, 28] width 15 height 15
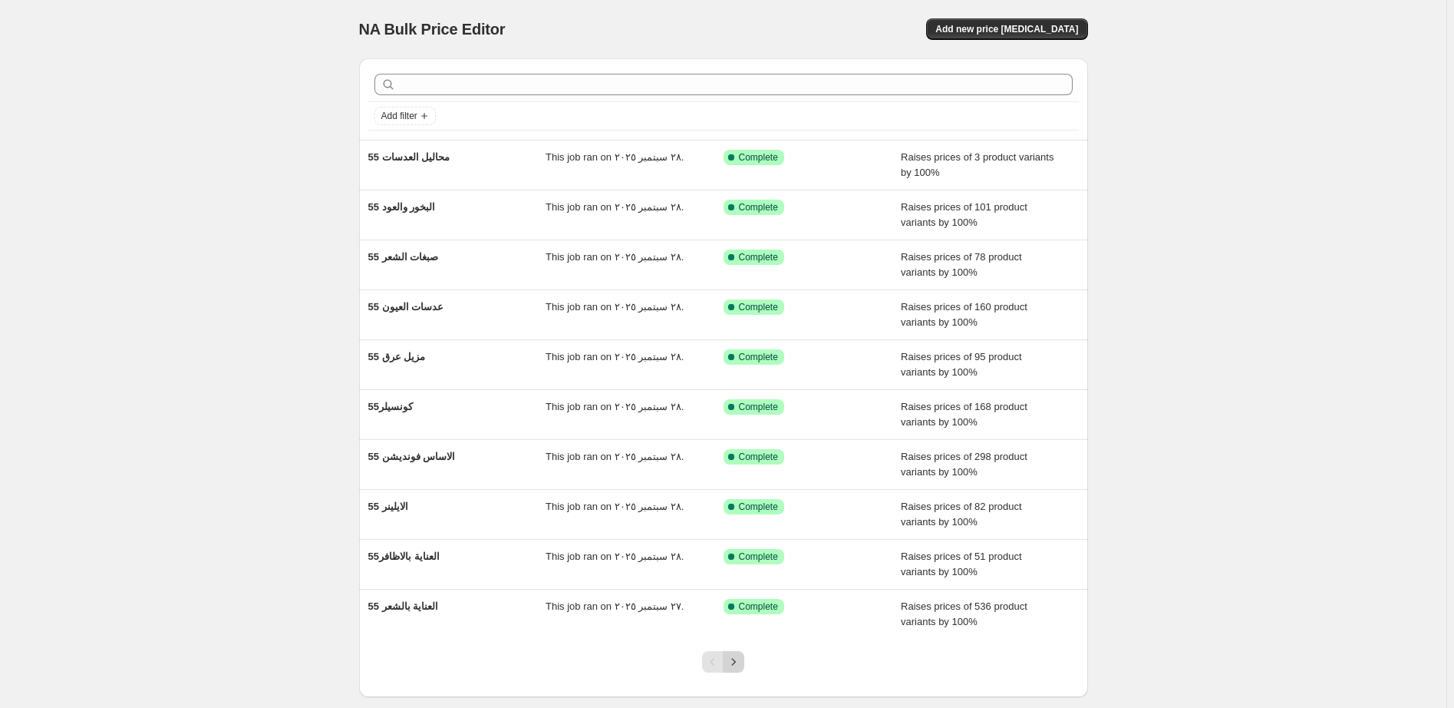
click at [741, 662] on icon "Next" at bounding box center [733, 661] width 15 height 15
click at [741, 661] on icon "Next" at bounding box center [733, 661] width 15 height 15
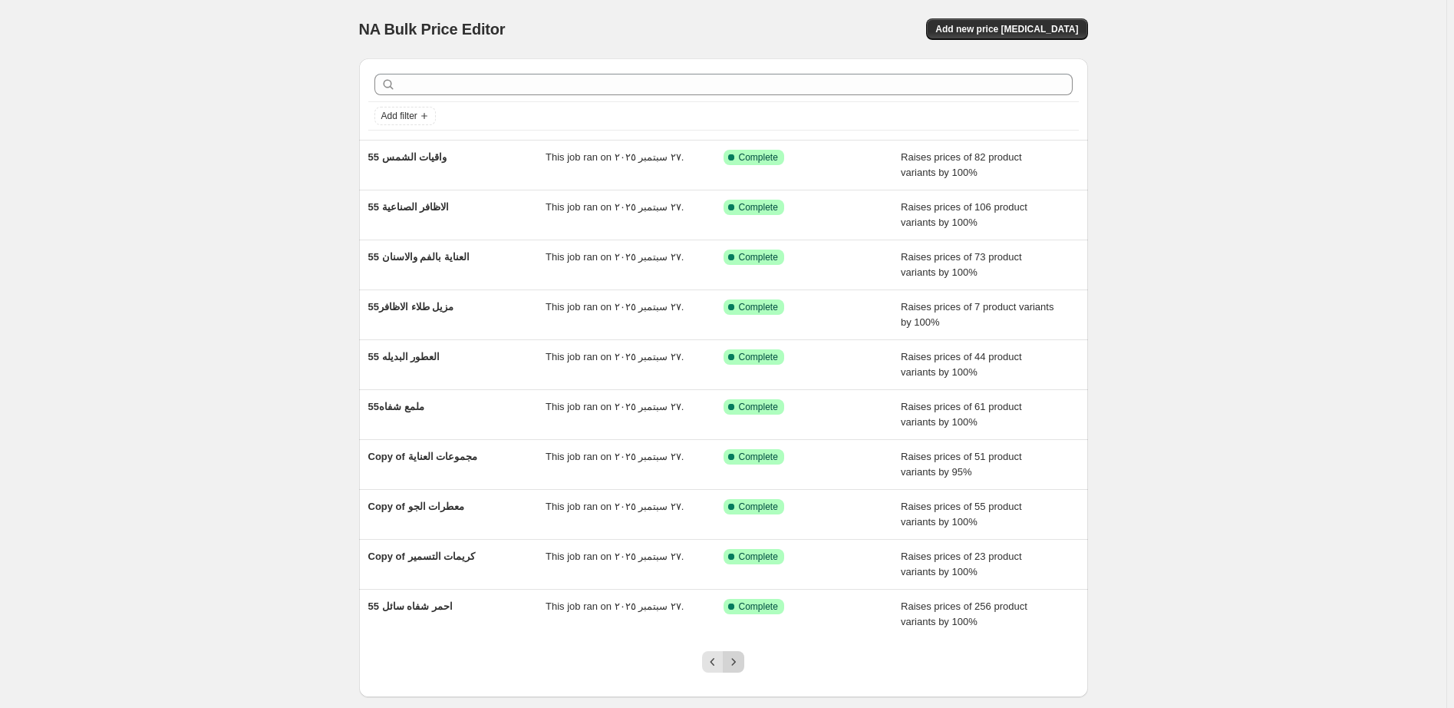
click at [741, 661] on icon "Next" at bounding box center [733, 661] width 15 height 15
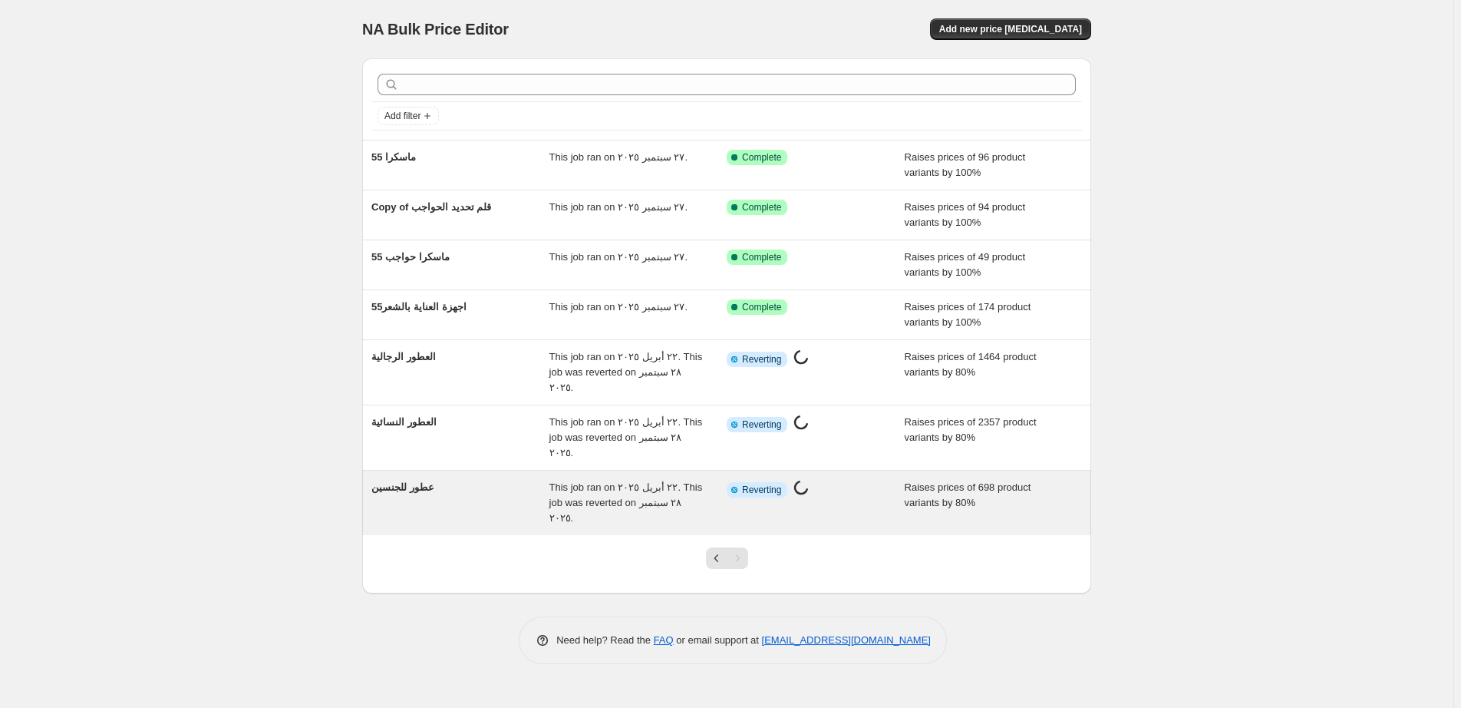
click at [866, 480] on div "Info Partially complete Reverting Price change job in progress..." at bounding box center [804, 490] width 155 height 20
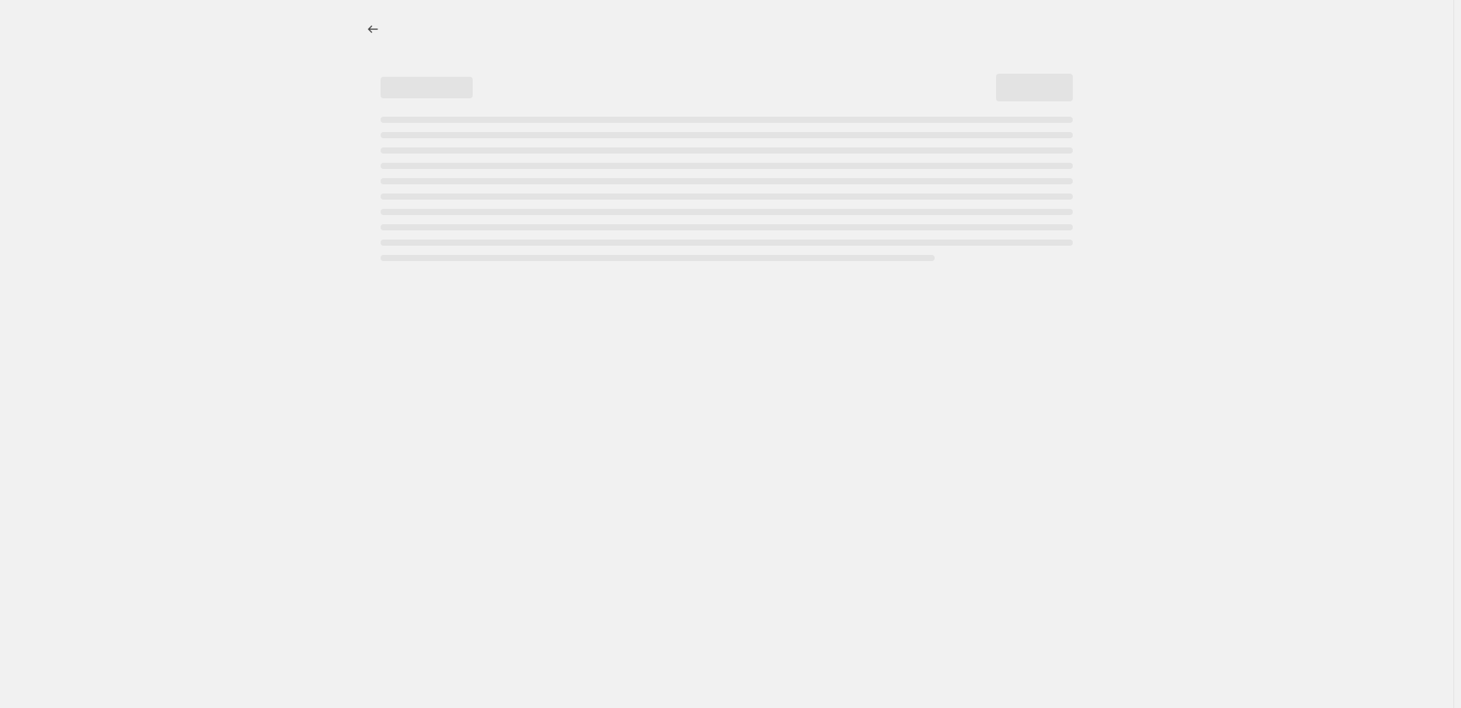
select select "percentage"
select select "pp"
select select "collection"
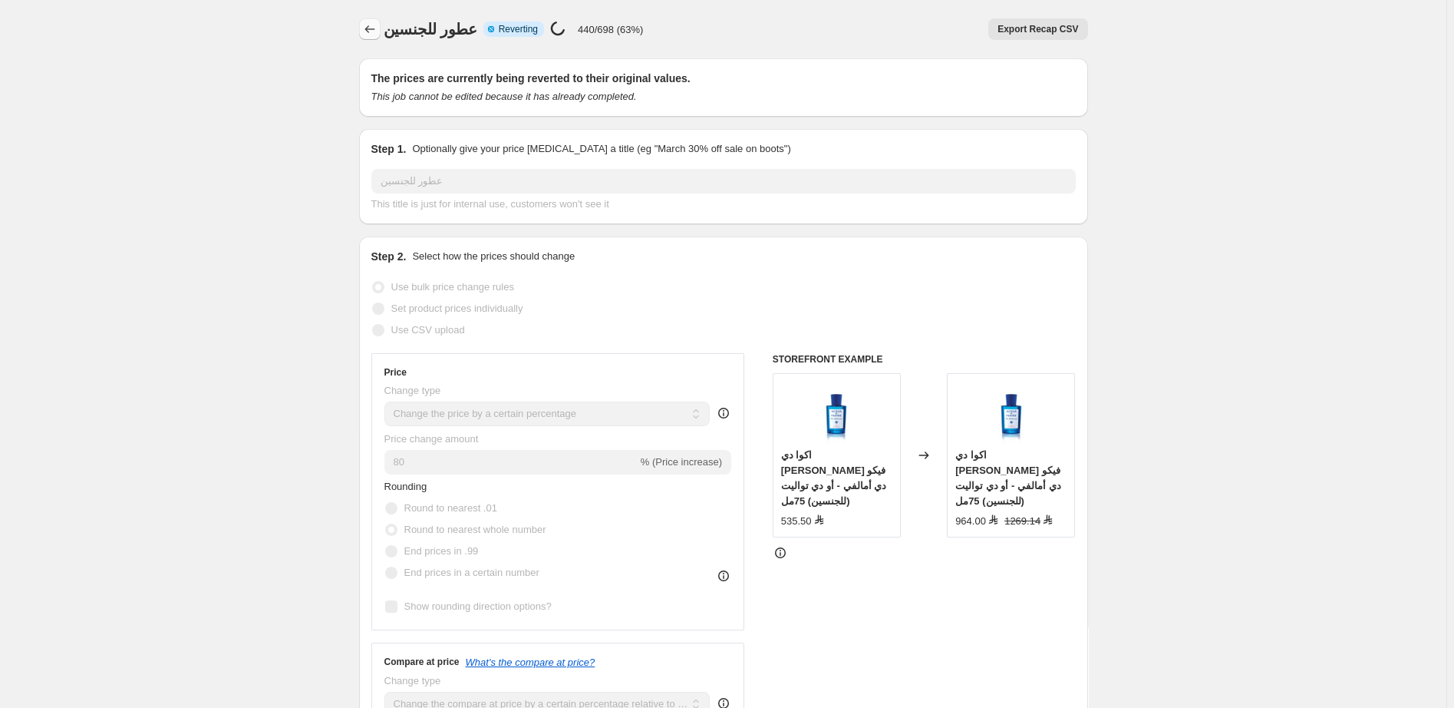
click at [375, 28] on icon "Price change jobs" at bounding box center [369, 28] width 15 height 15
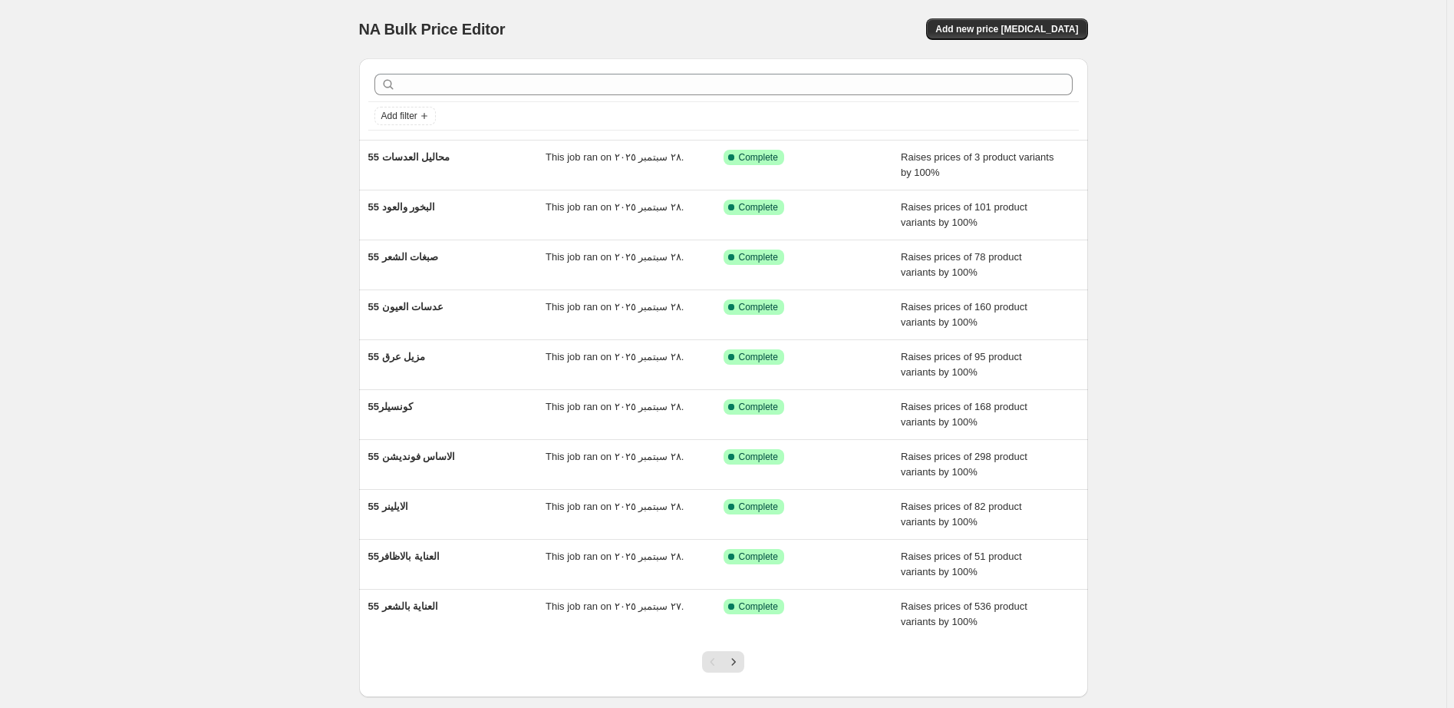
click at [305, 73] on div "NA Bulk Price Editor. This page is ready NA Bulk Price Editor Add new price cha…" at bounding box center [723, 395] width 1447 height 790
click at [741, 662] on icon "Next" at bounding box center [733, 661] width 15 height 15
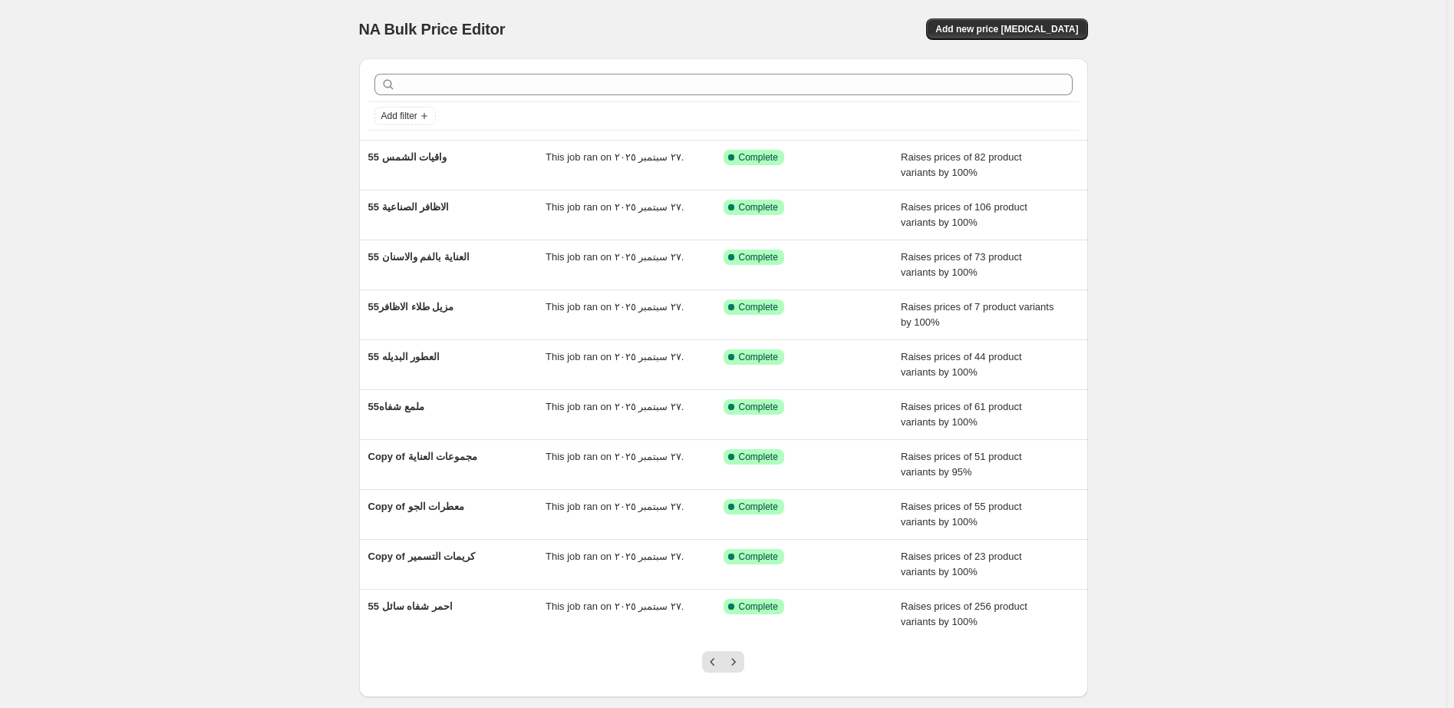
click at [741, 662] on icon "Next" at bounding box center [733, 661] width 15 height 15
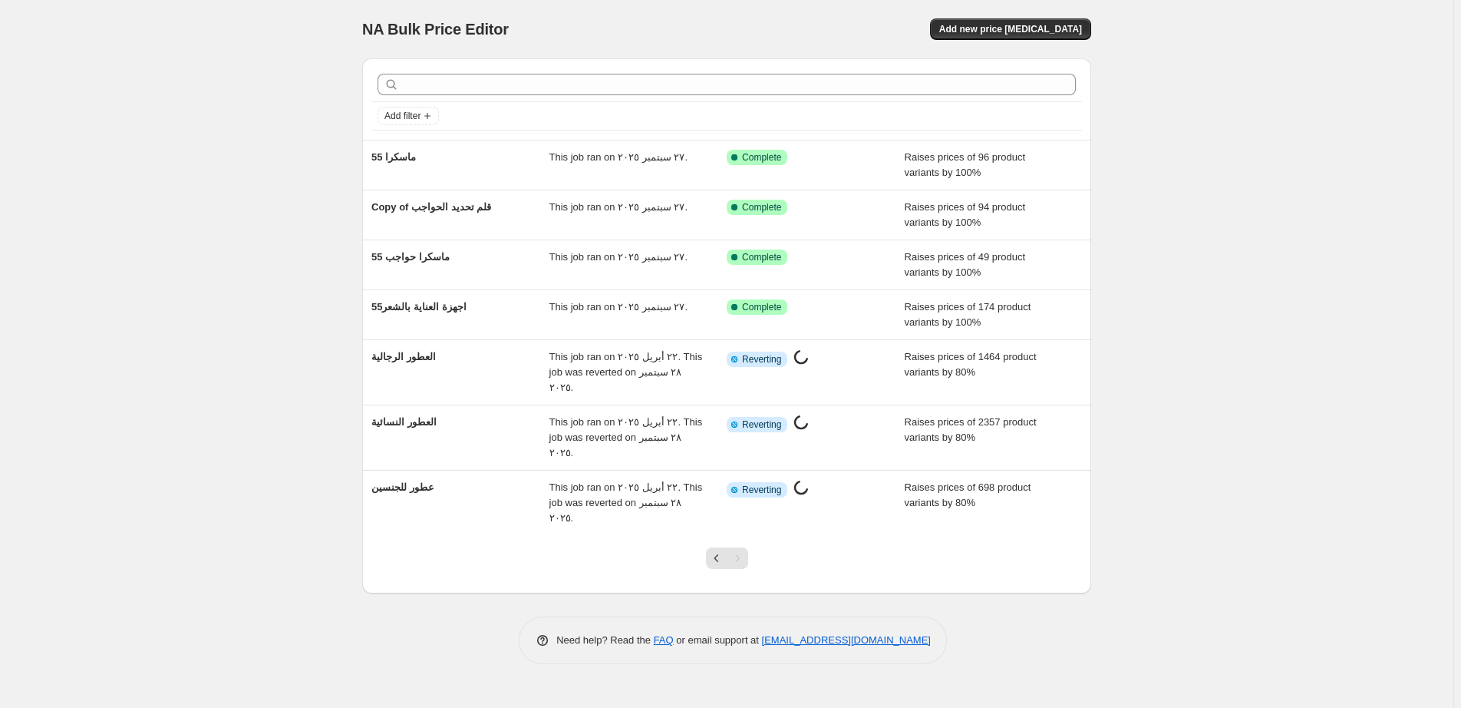
click at [743, 662] on div "NA Bulk Price Editor. This page is ready NA Bulk Price Editor Add new price cha…" at bounding box center [727, 354] width 1454 height 708
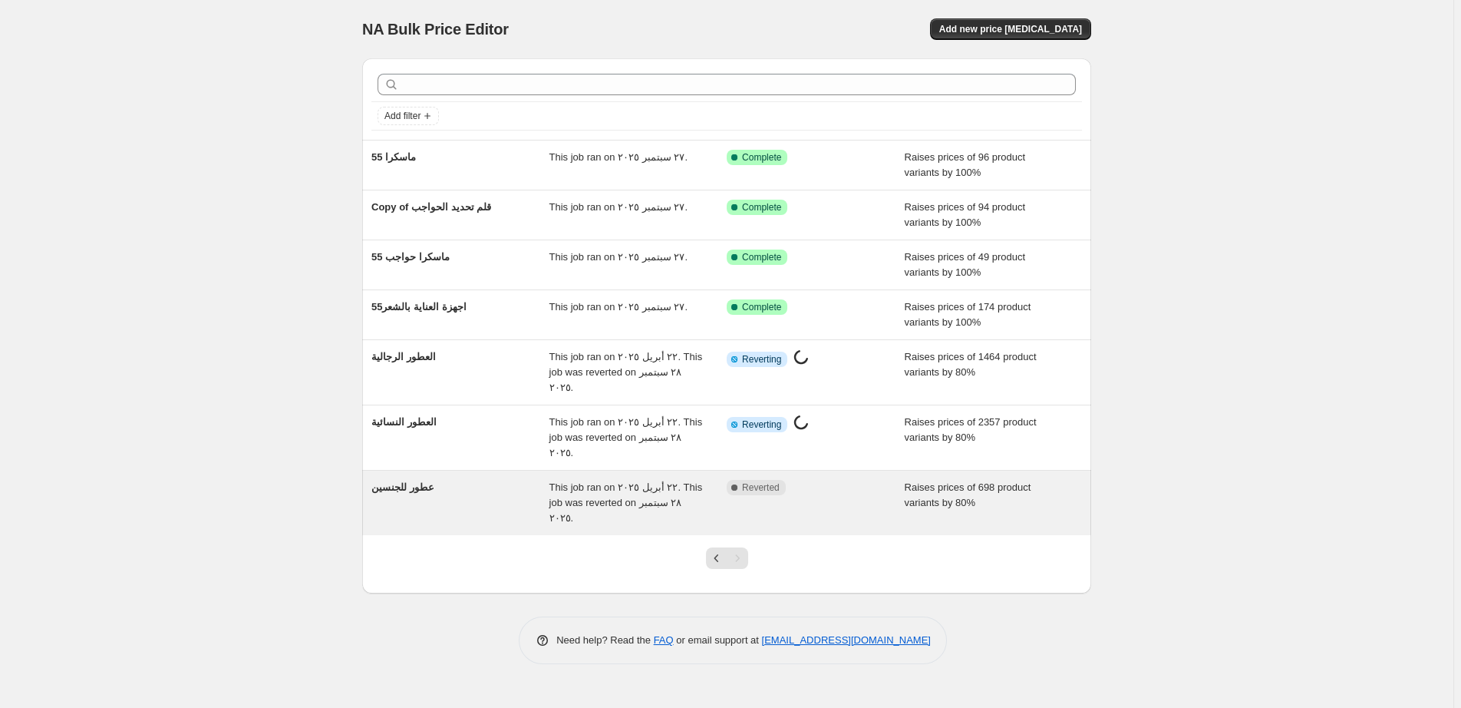
click at [844, 480] on div "Complete Reverted" at bounding box center [804, 487] width 155 height 15
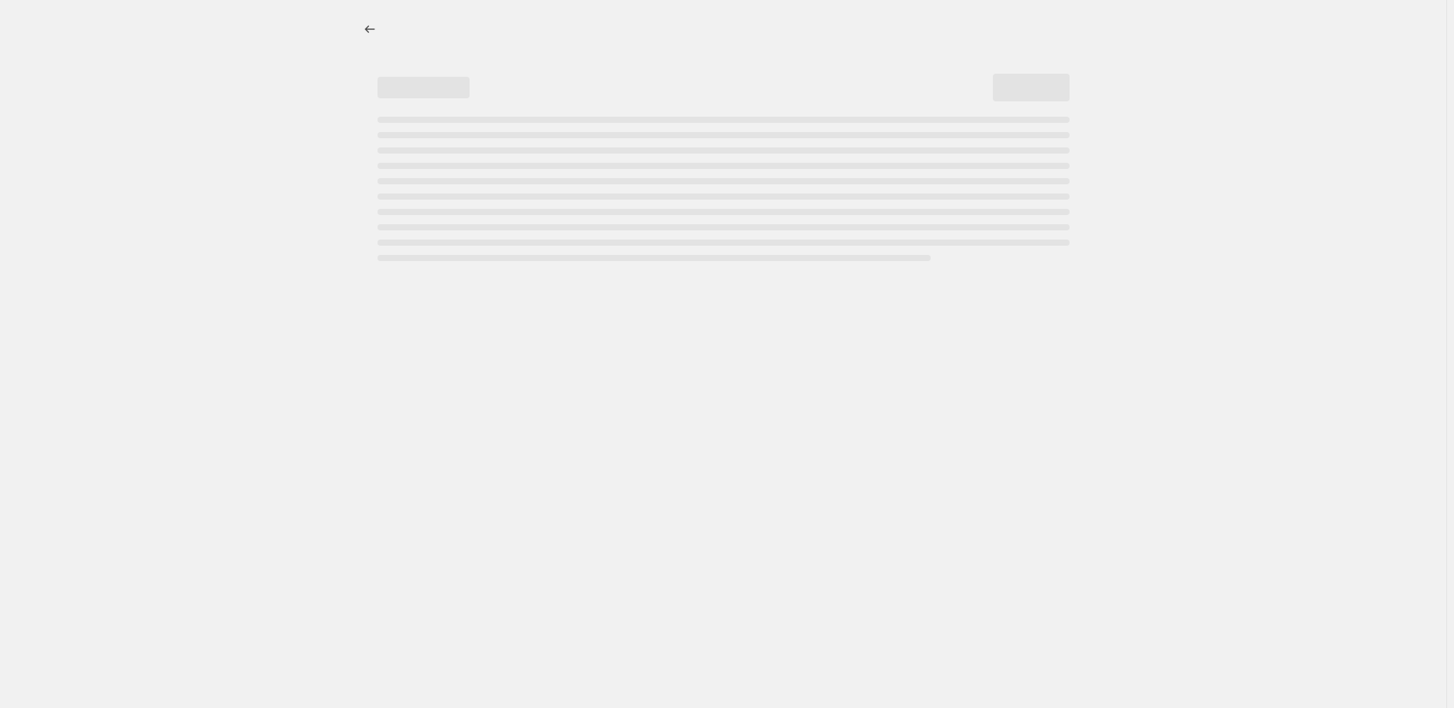
select select "percentage"
select select "pp"
select select "collection"
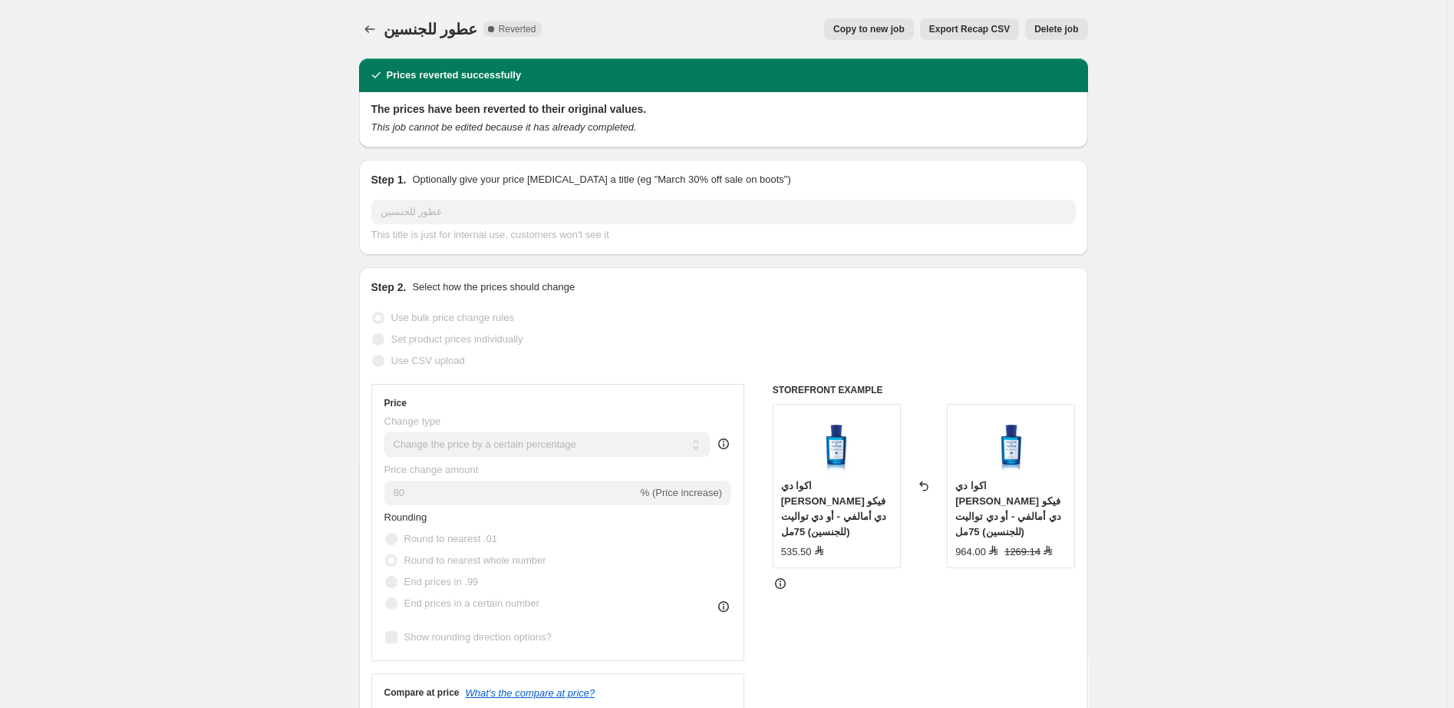
click at [884, 28] on span "Copy to new job" at bounding box center [868, 29] width 71 height 12
select select "percentage"
select select "pp"
select select "collection"
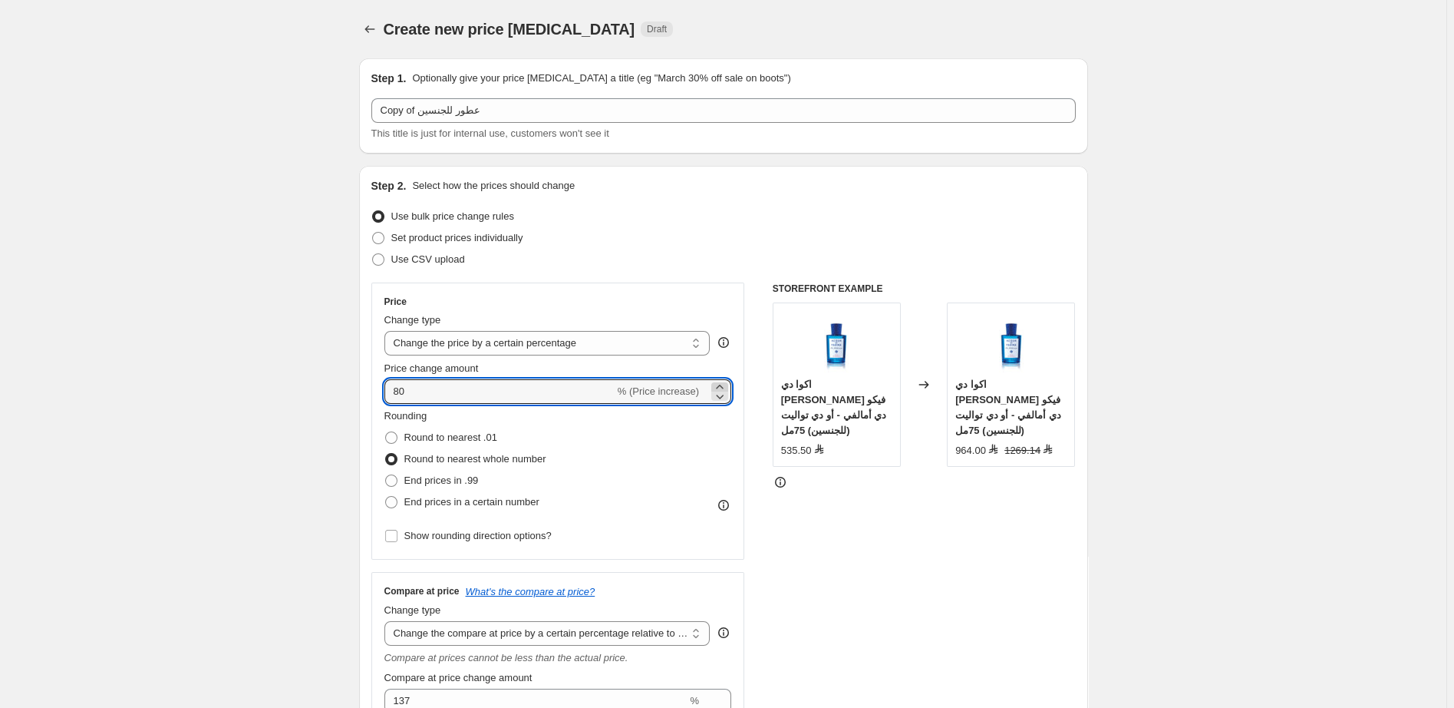
click at [726, 384] on icon at bounding box center [719, 386] width 15 height 15
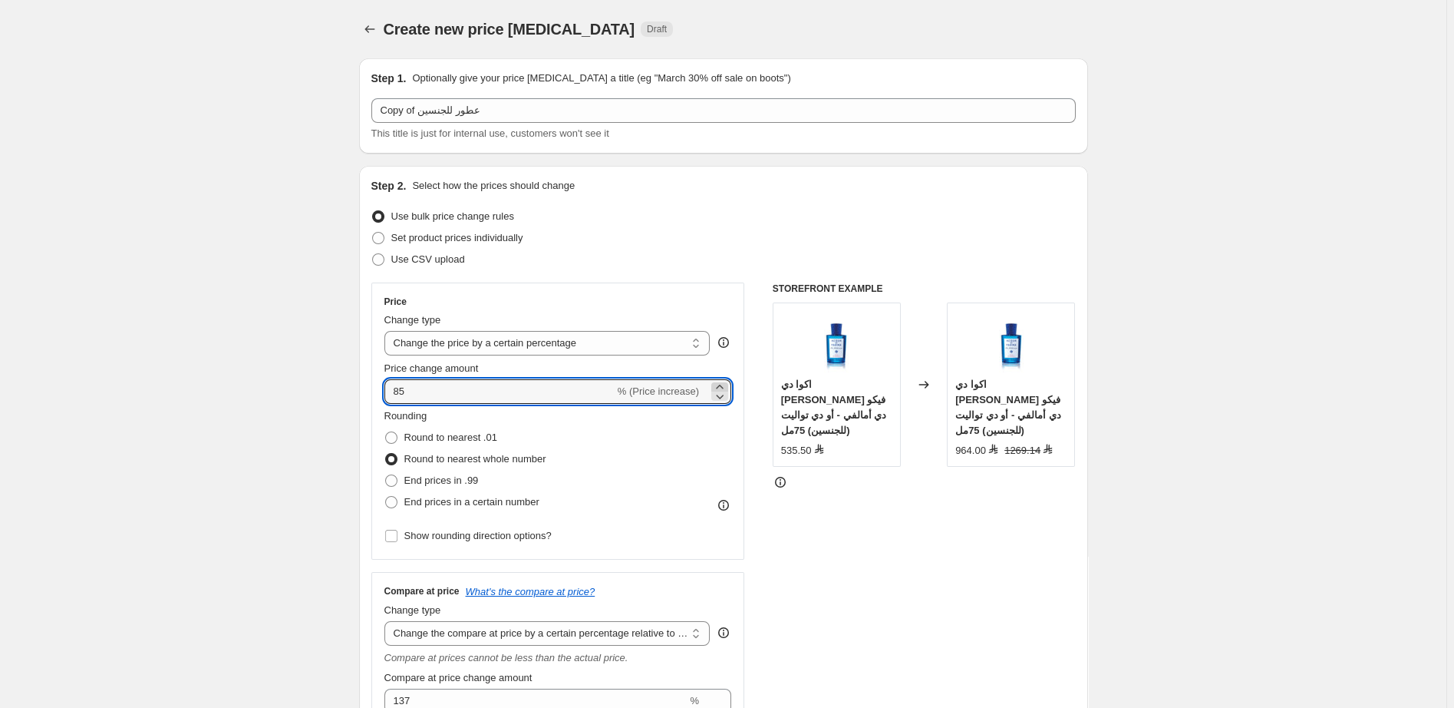
click at [726, 384] on icon at bounding box center [719, 386] width 15 height 15
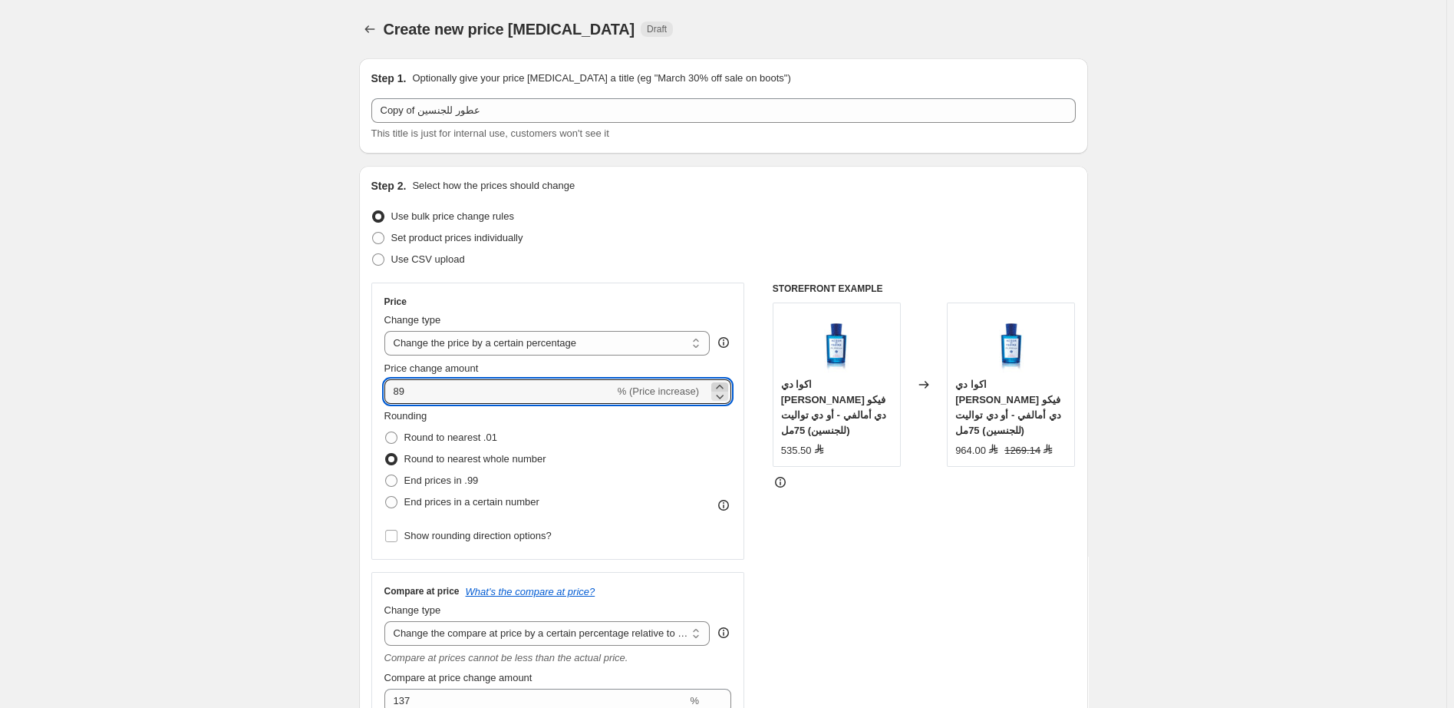
click at [726, 384] on icon at bounding box center [719, 386] width 15 height 15
click at [920, 513] on div "STOREFRONT EXAMPLE اكوا دي بارما بلو ميديترانيو فيكو دي أمالفي - أو دي تواليت (…" at bounding box center [924, 575] width 303 height 587
click at [727, 386] on icon at bounding box center [719, 386] width 15 height 15
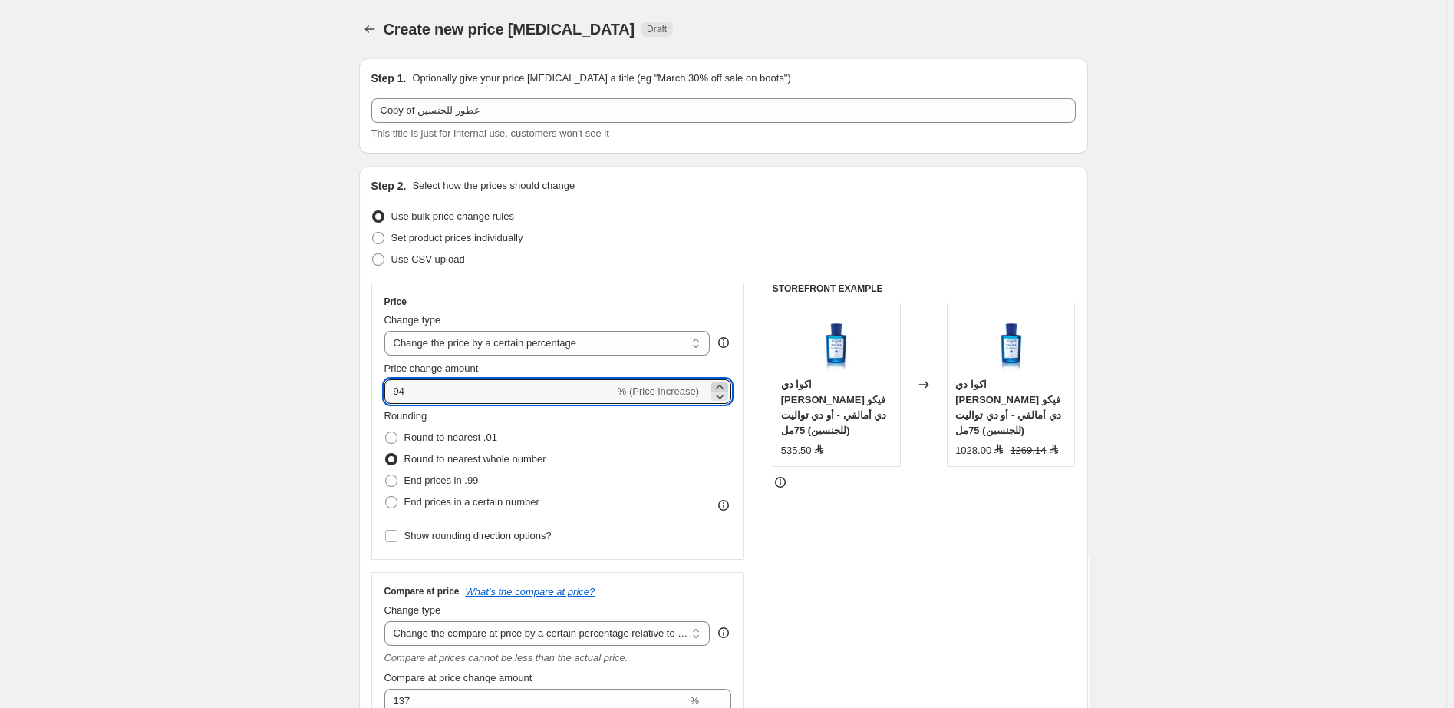
click at [727, 386] on icon at bounding box center [719, 386] width 15 height 15
click at [724, 398] on icon at bounding box center [721, 396] width 8 height 5
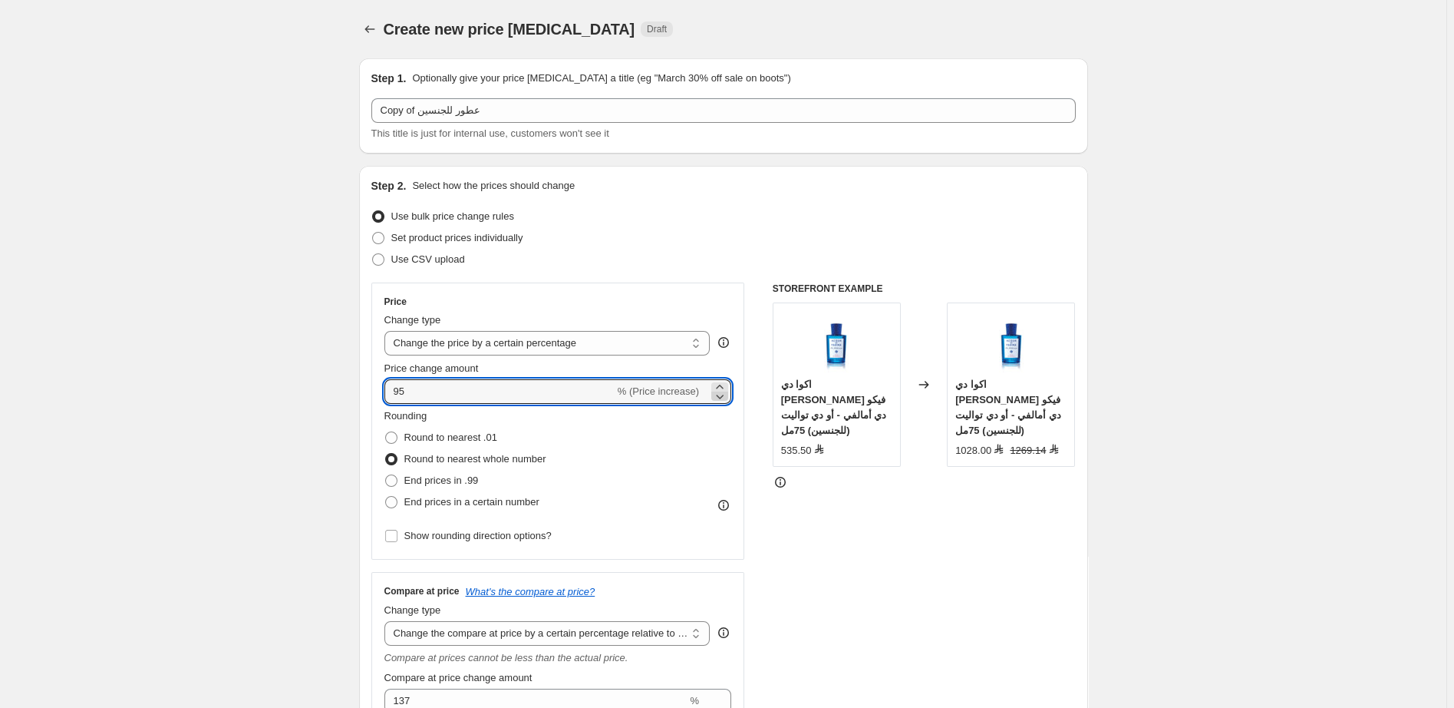
click at [724, 398] on icon at bounding box center [721, 396] width 8 height 5
click at [724, 382] on icon at bounding box center [719, 386] width 15 height 15
click at [724, 397] on icon at bounding box center [721, 396] width 8 height 5
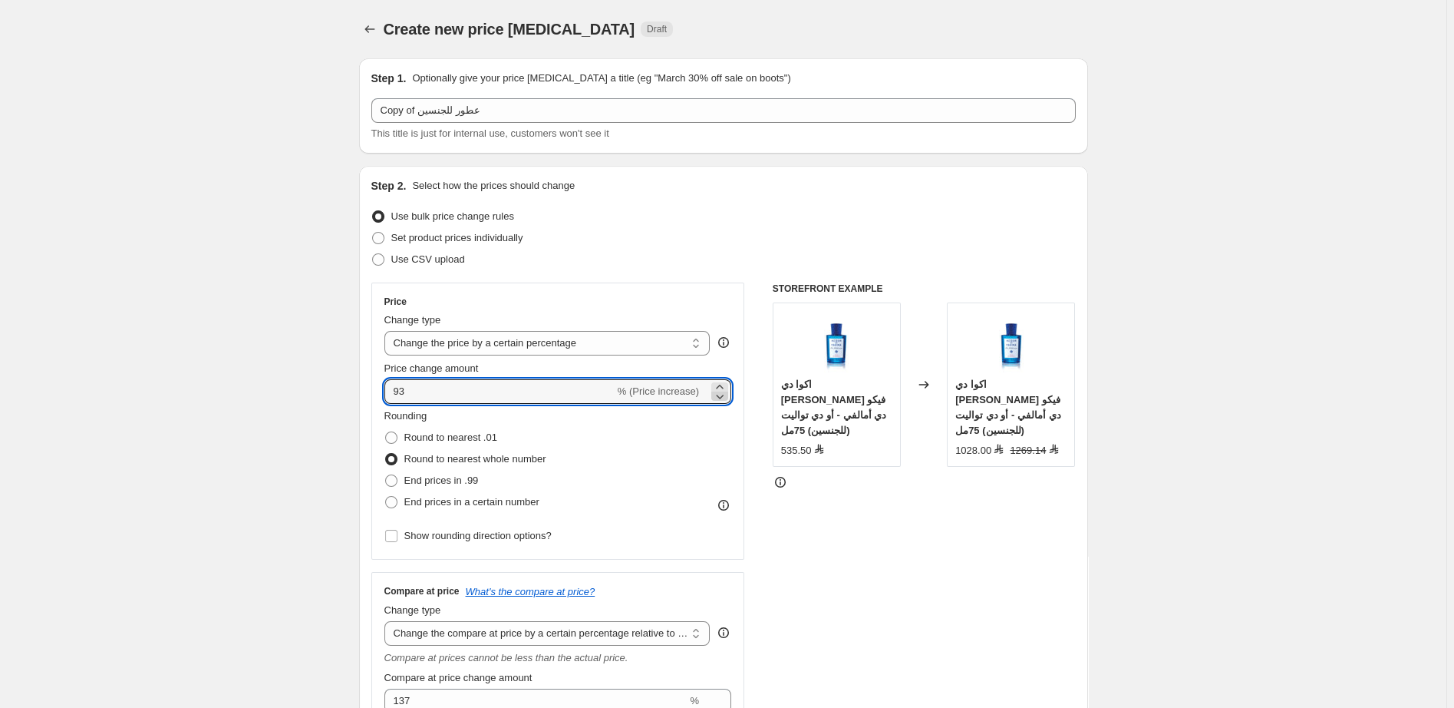
click at [724, 397] on icon at bounding box center [721, 396] width 8 height 5
type input "90"
click at [931, 563] on div "STOREFRONT EXAMPLE اكوا دي بارما بلو ميديترانيو فيكو دي أمالفي - أو دي تواليت (…" at bounding box center [924, 575] width 303 height 587
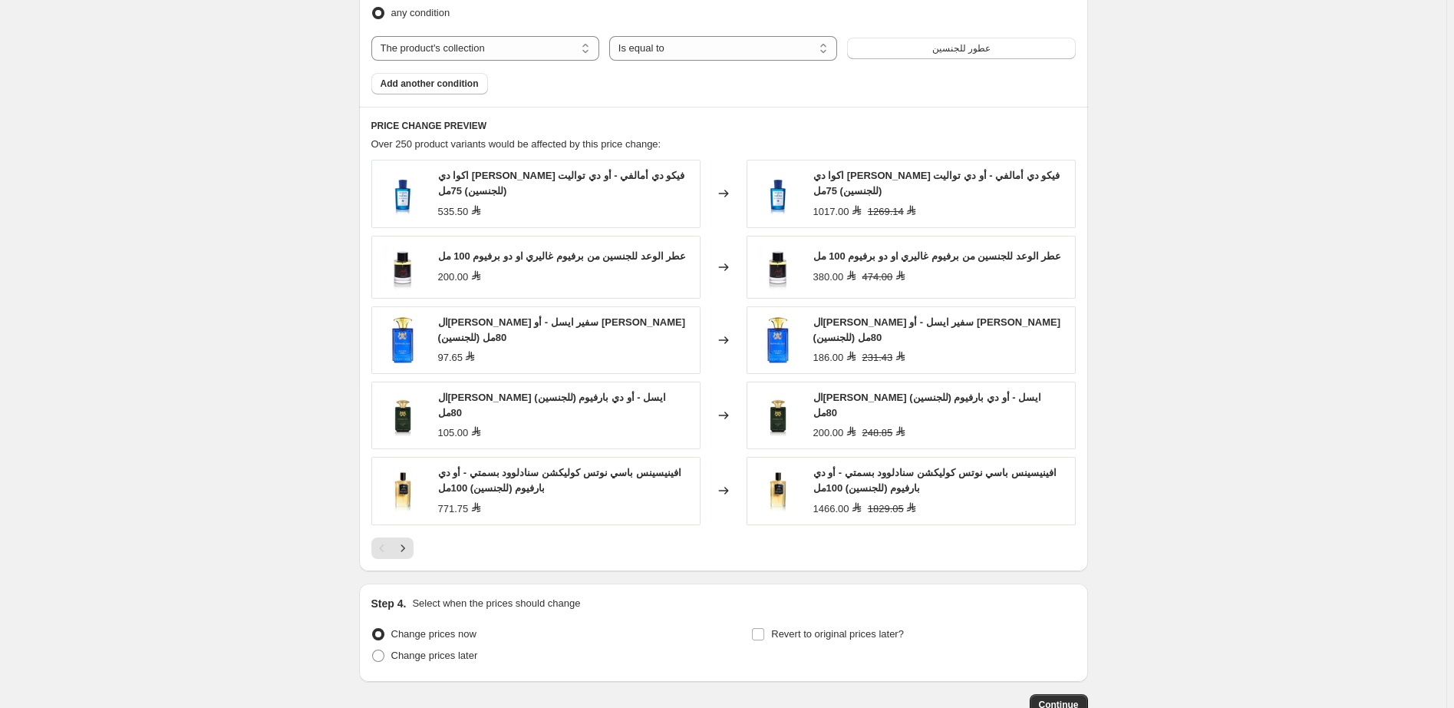
scroll to position [1223, 0]
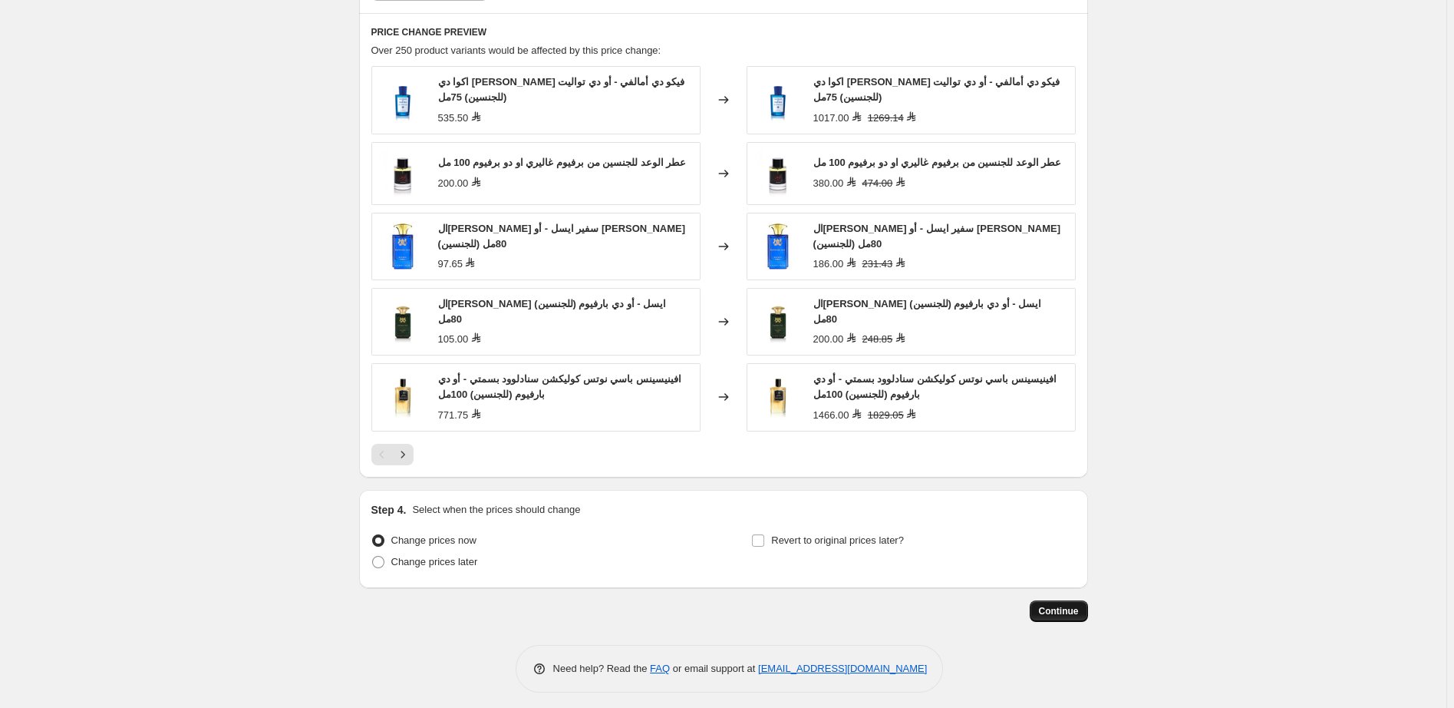
click at [1067, 605] on span "Continue" at bounding box center [1059, 611] width 40 height 12
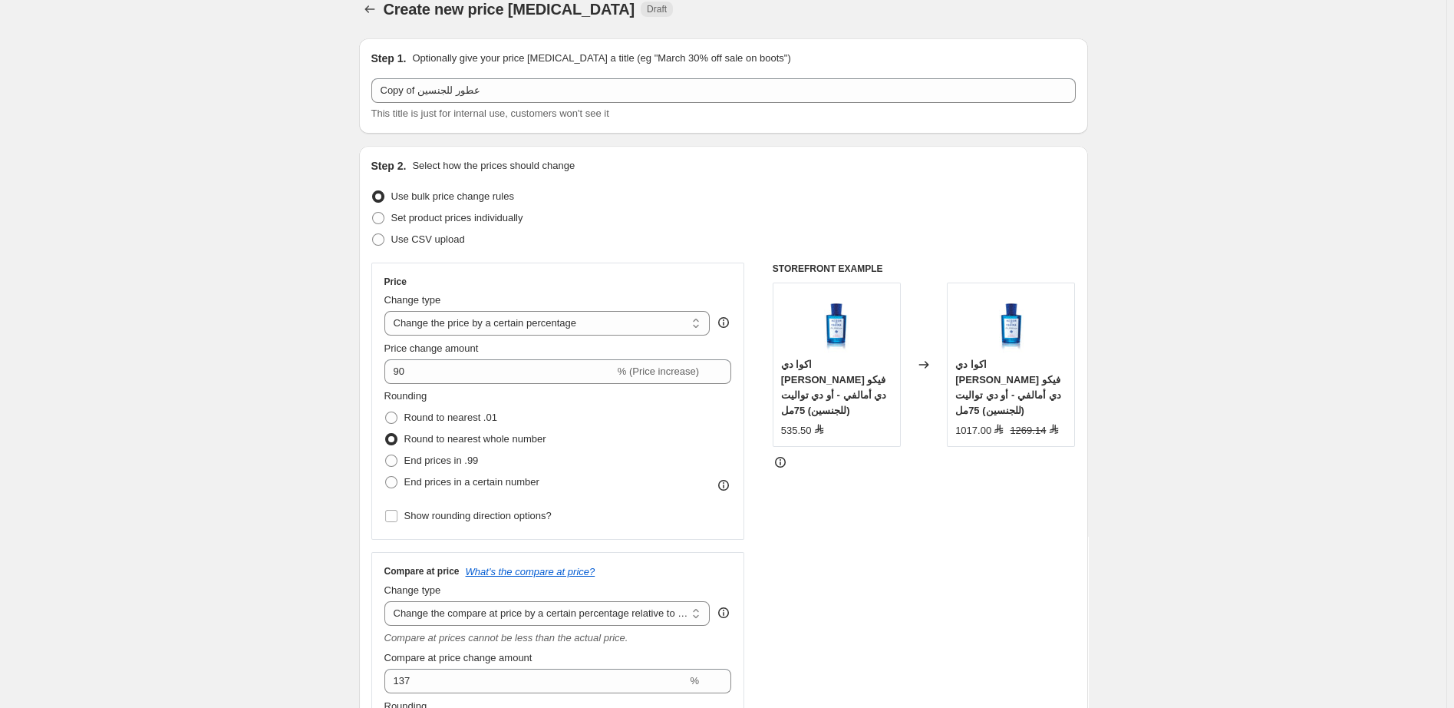
scroll to position [0, 0]
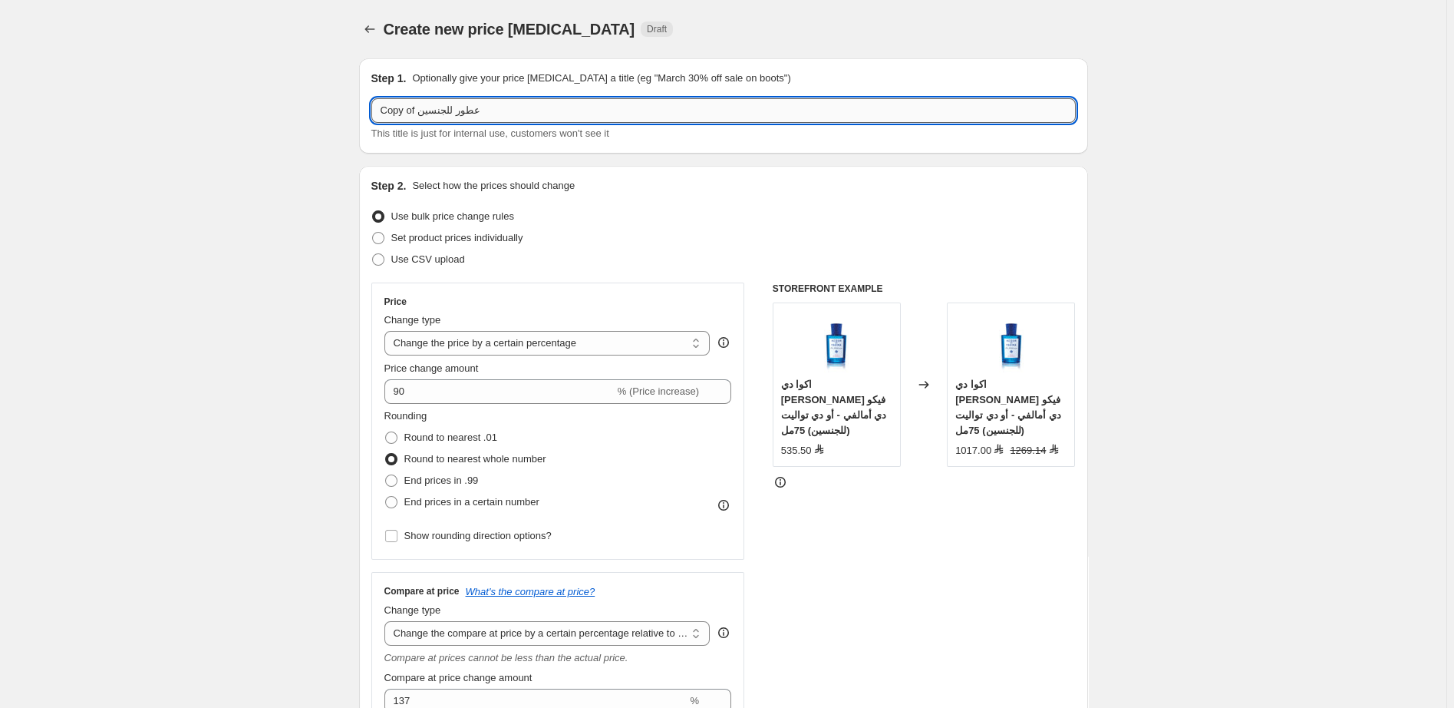
drag, startPoint x: 419, startPoint y: 112, endPoint x: 357, endPoint y: 112, distance: 62.2
click at [371, 112] on input "Copy of عطور للجنسين" at bounding box center [723, 110] width 704 height 25
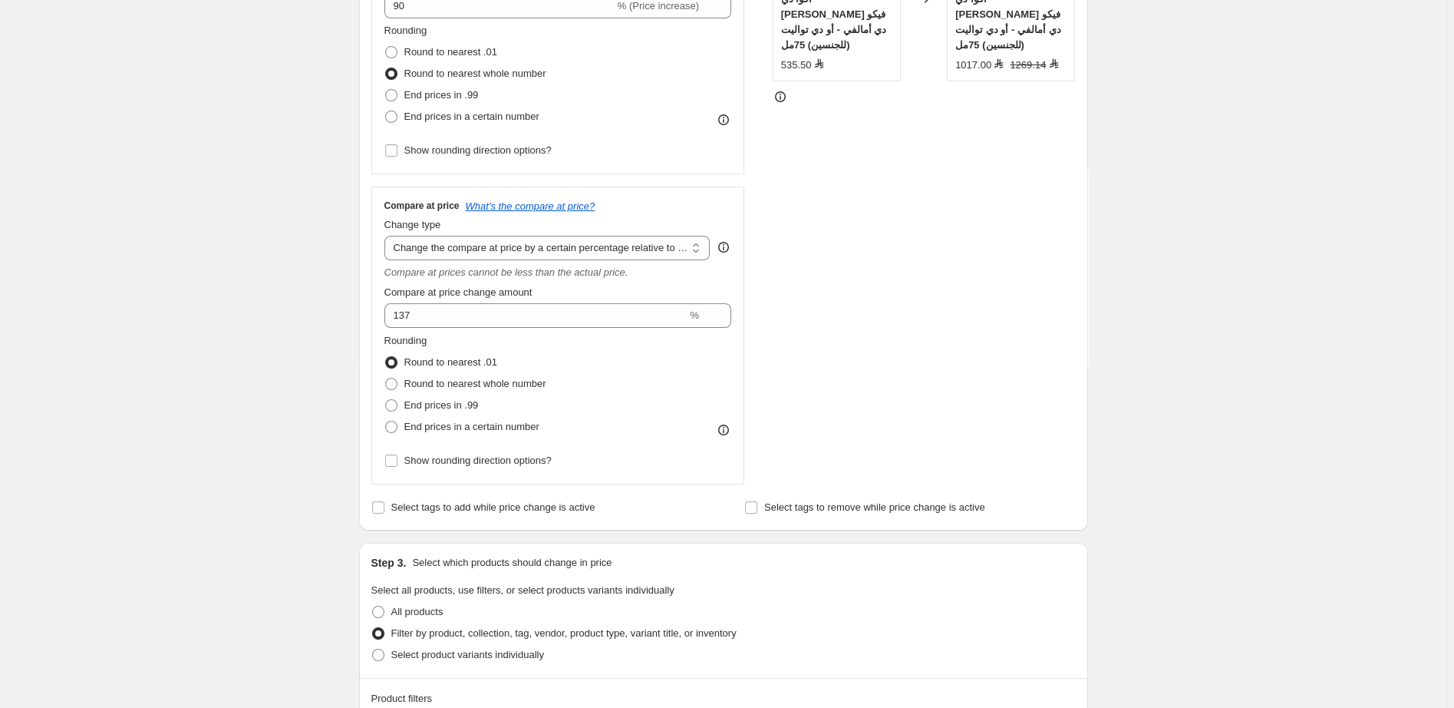
scroll to position [391, 0]
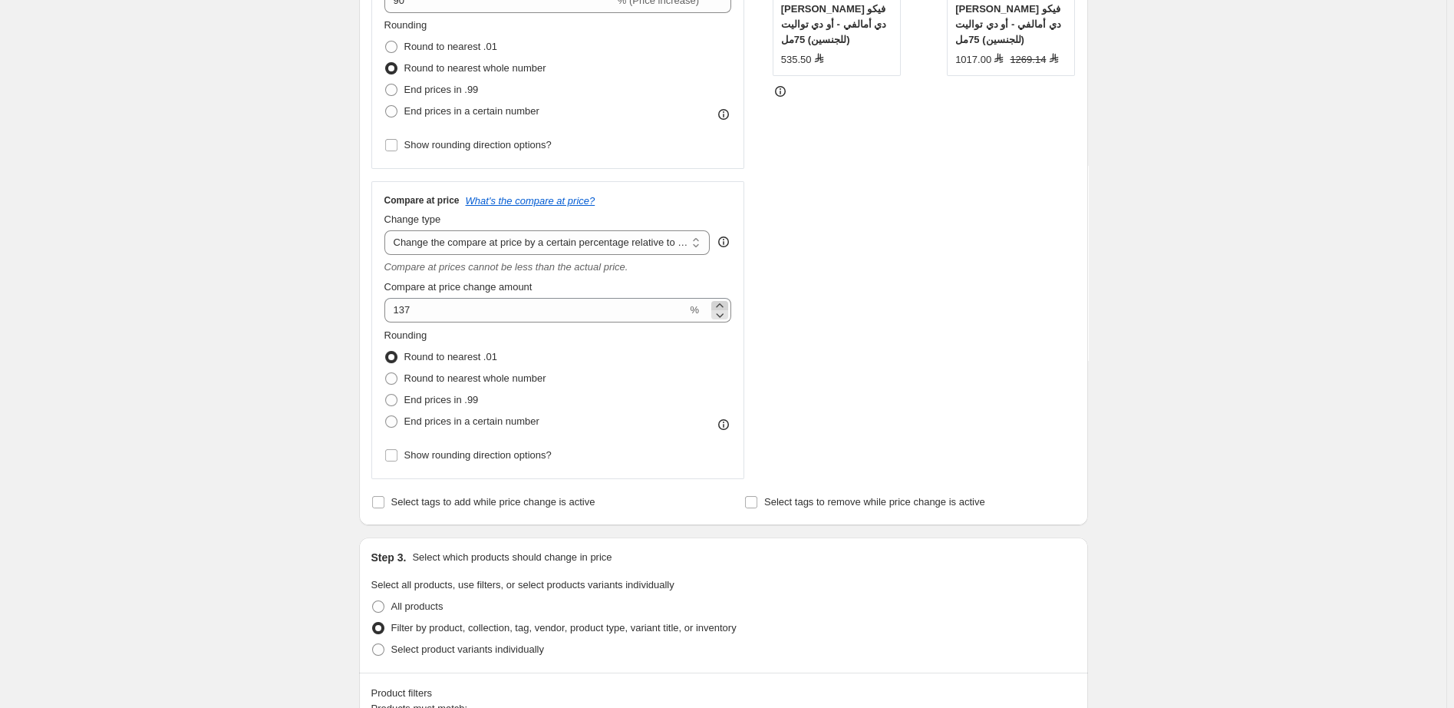
type input "55 عطور للجنسين"
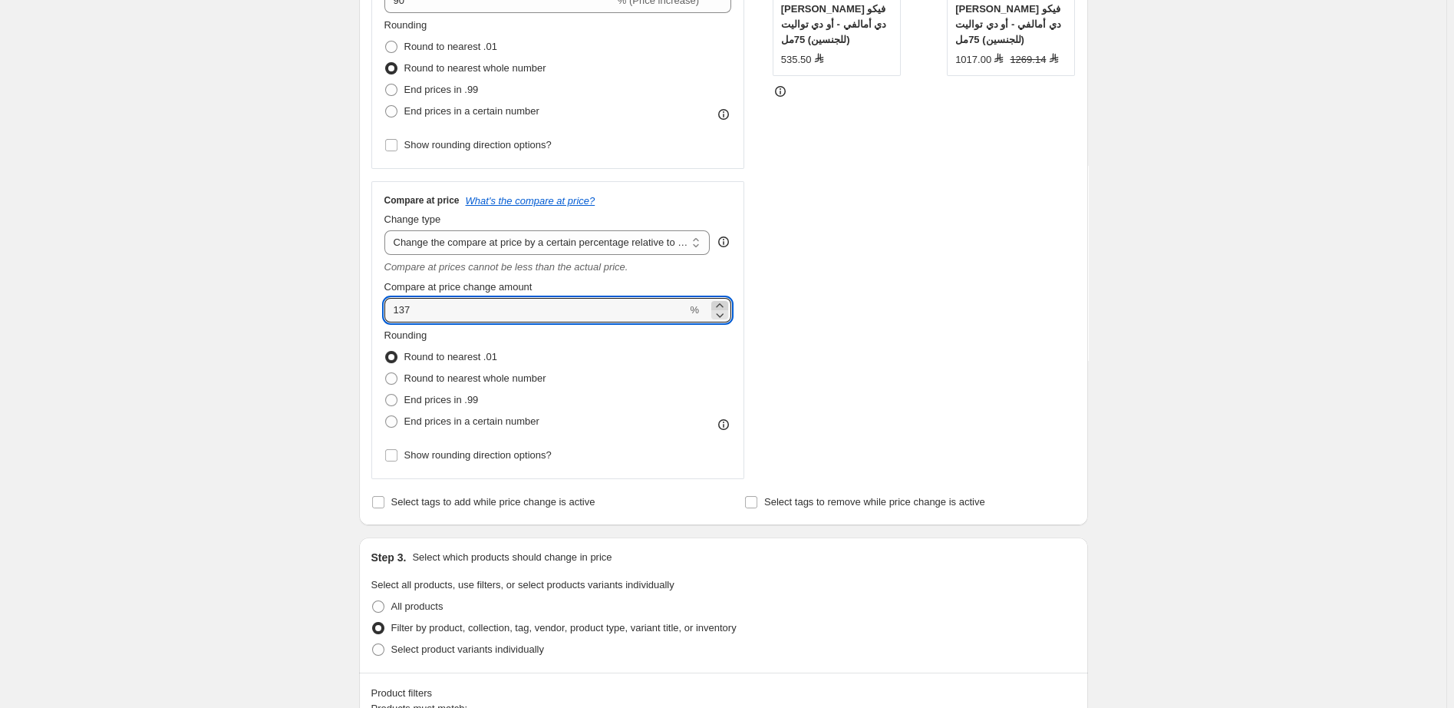
click at [721, 307] on icon at bounding box center [719, 305] width 7 height 4
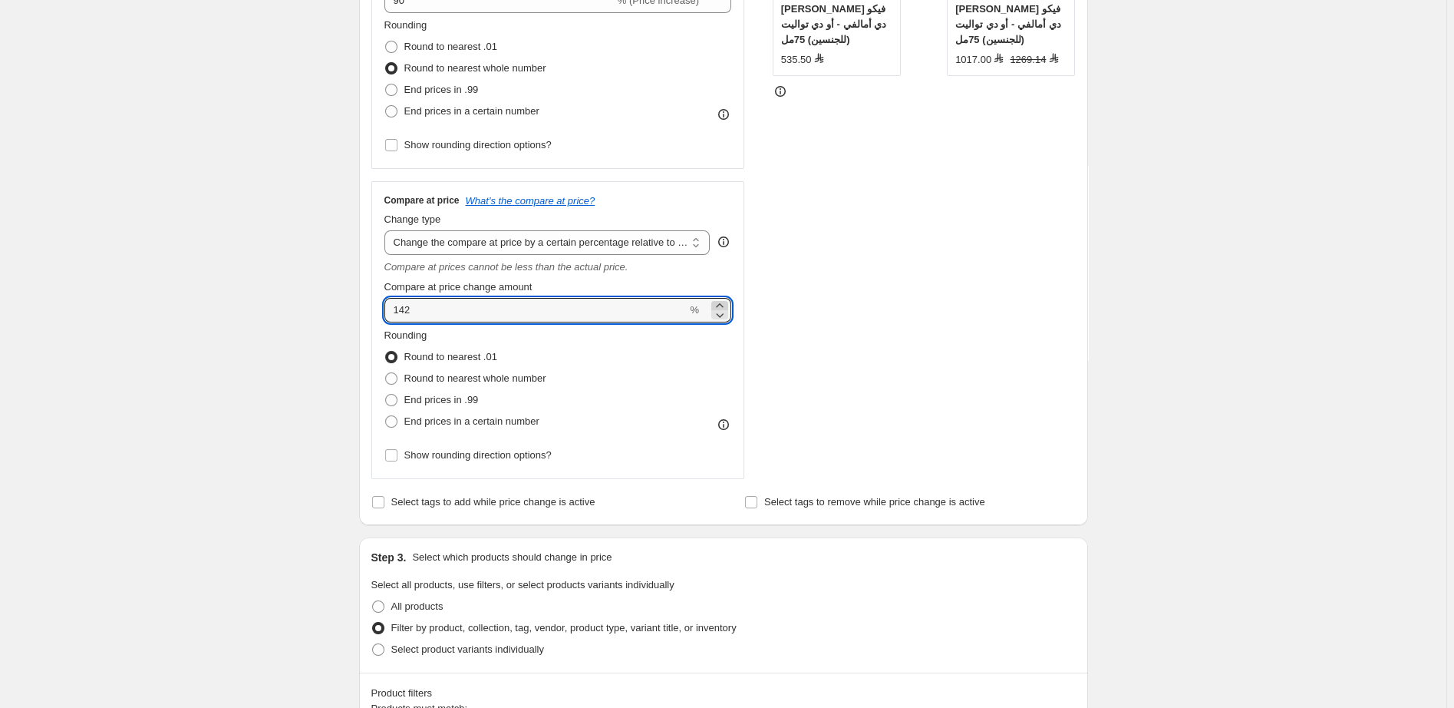
click at [721, 307] on icon at bounding box center [719, 305] width 7 height 4
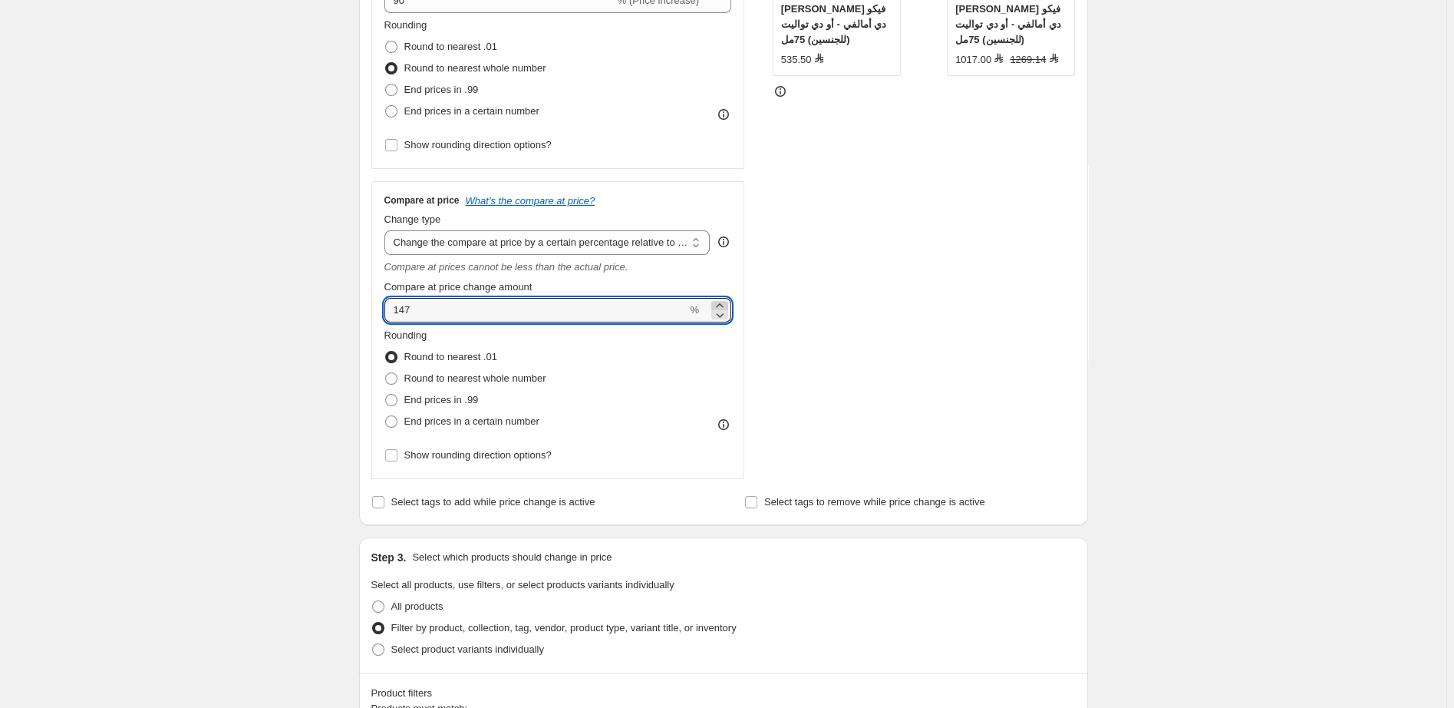
click at [721, 307] on icon at bounding box center [719, 305] width 7 height 4
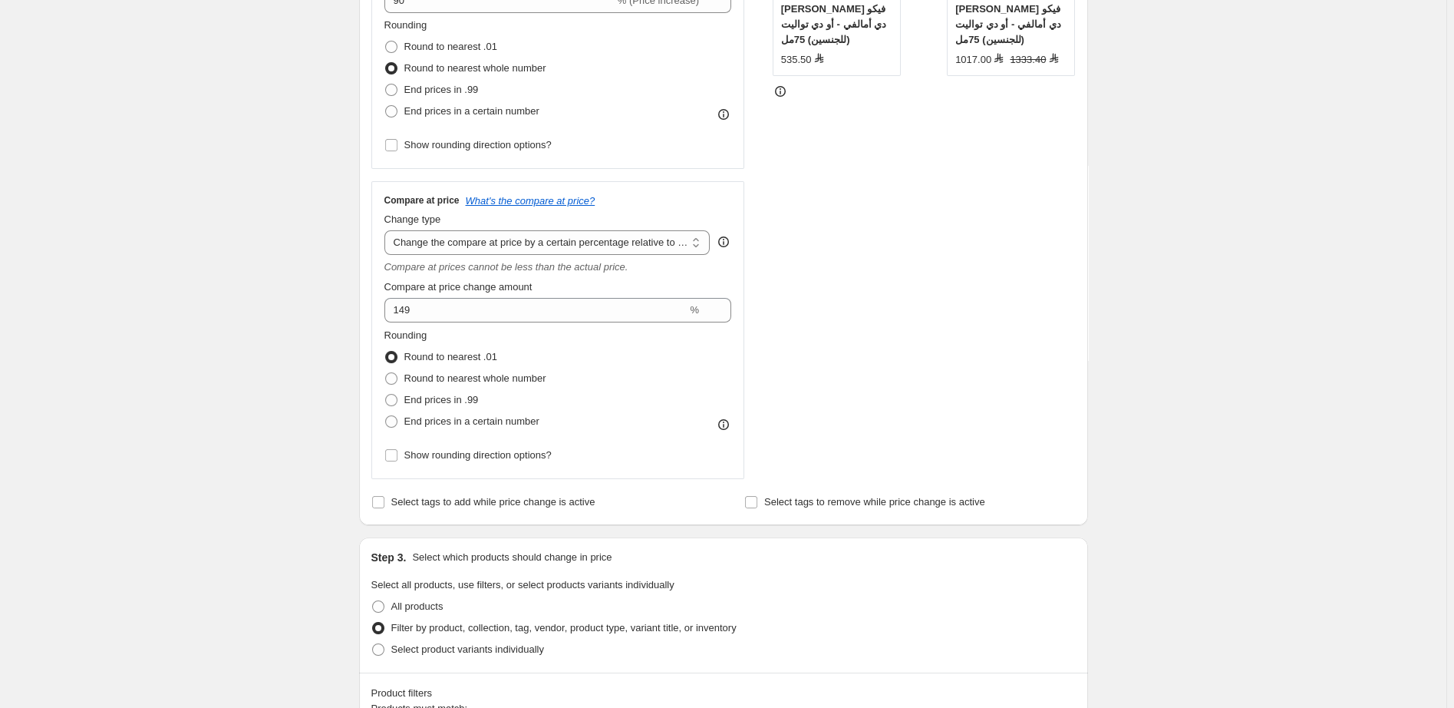
click at [979, 280] on div "STOREFRONT EXAMPLE اكوا دي بارما بلو ميديترانيو فيكو دي أمالفي - أو دي تواليت (…" at bounding box center [924, 185] width 303 height 587
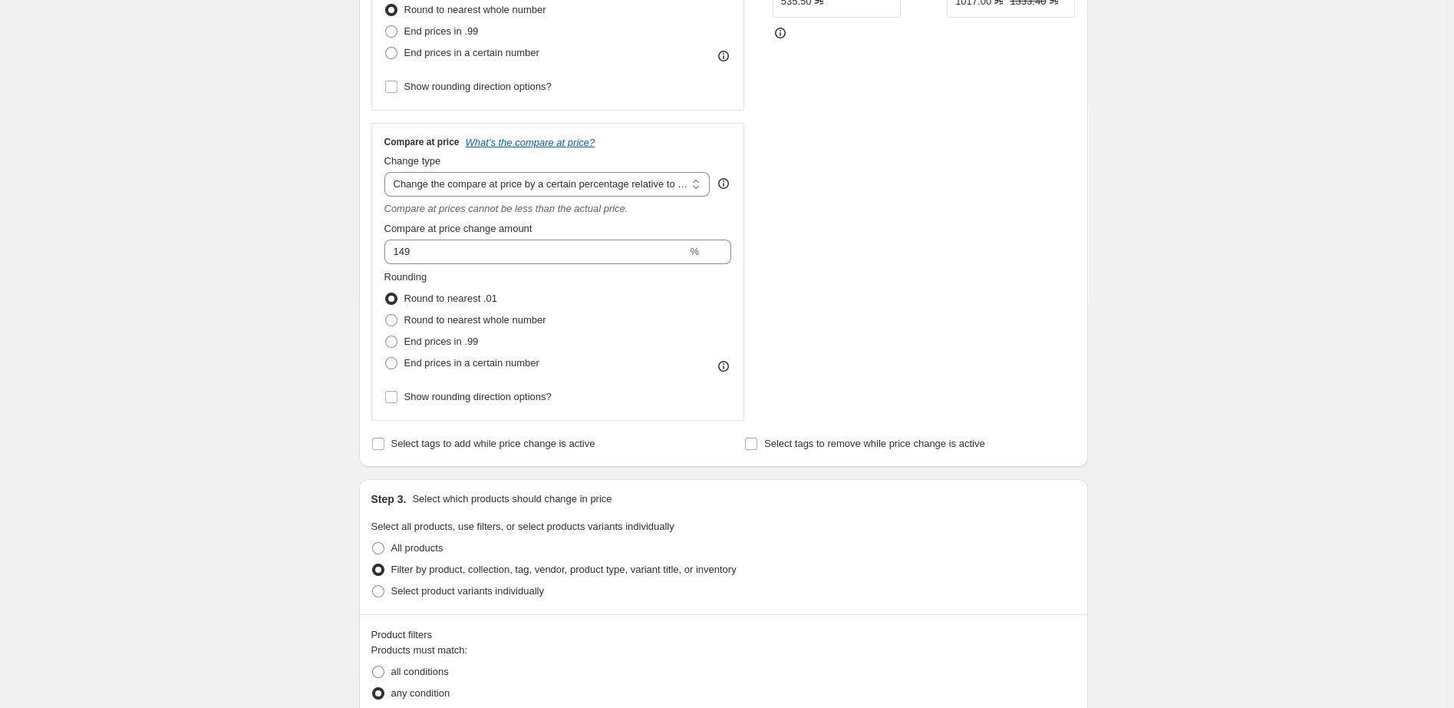
scroll to position [441, 0]
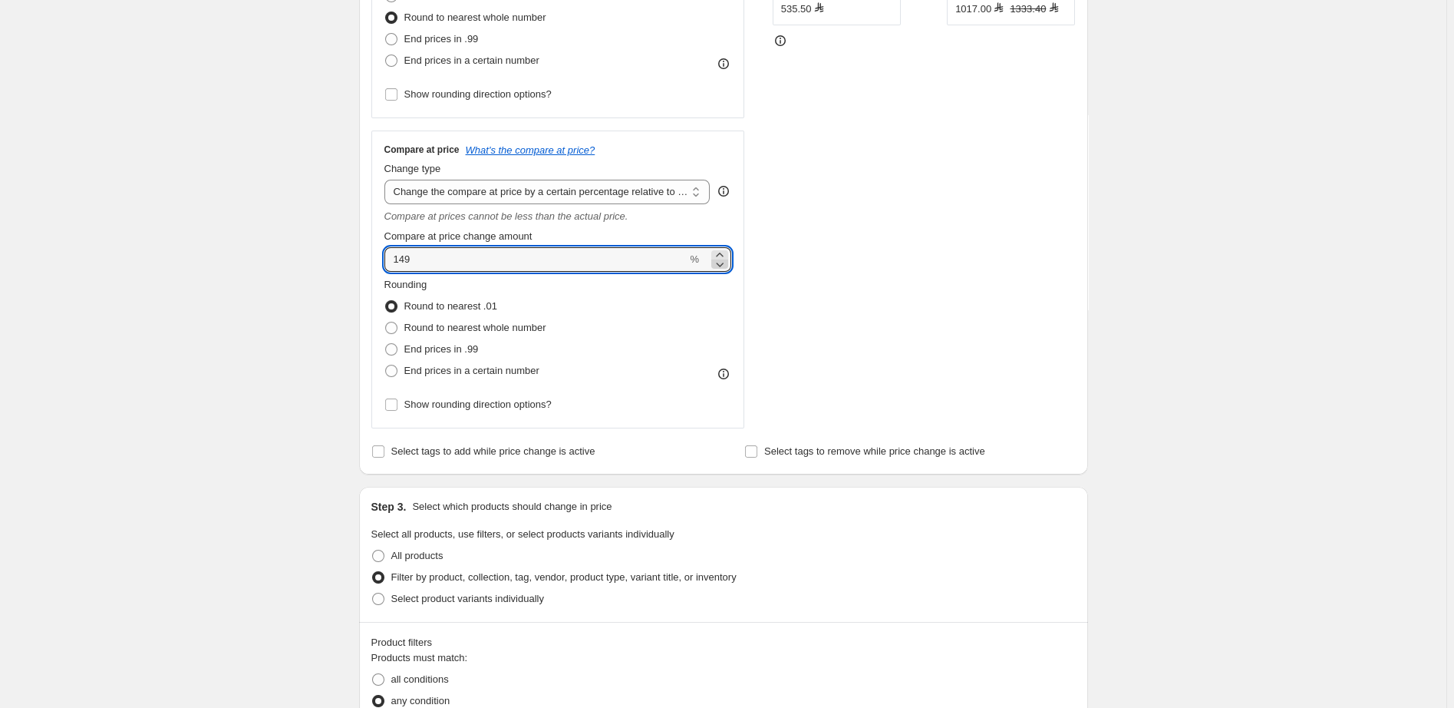
click at [726, 266] on icon at bounding box center [719, 263] width 15 height 15
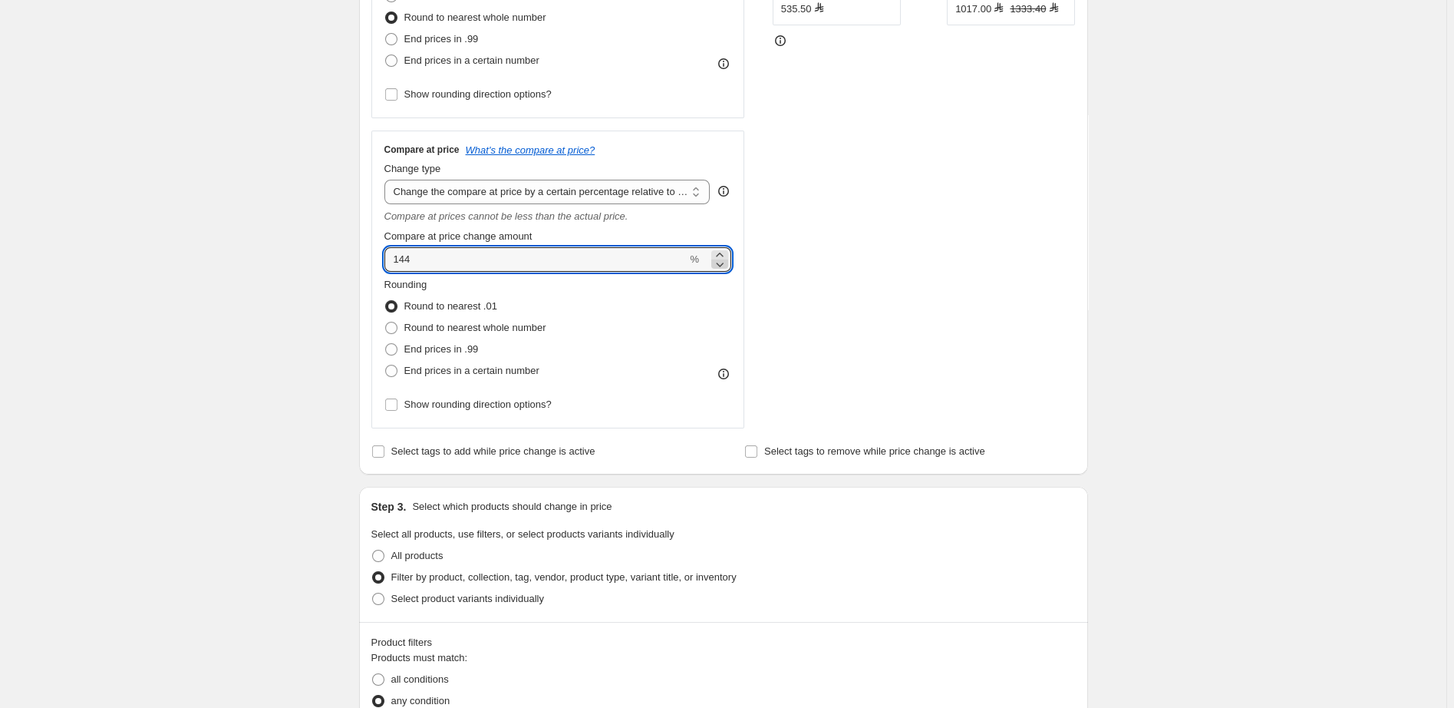
click at [726, 266] on icon at bounding box center [719, 263] width 15 height 15
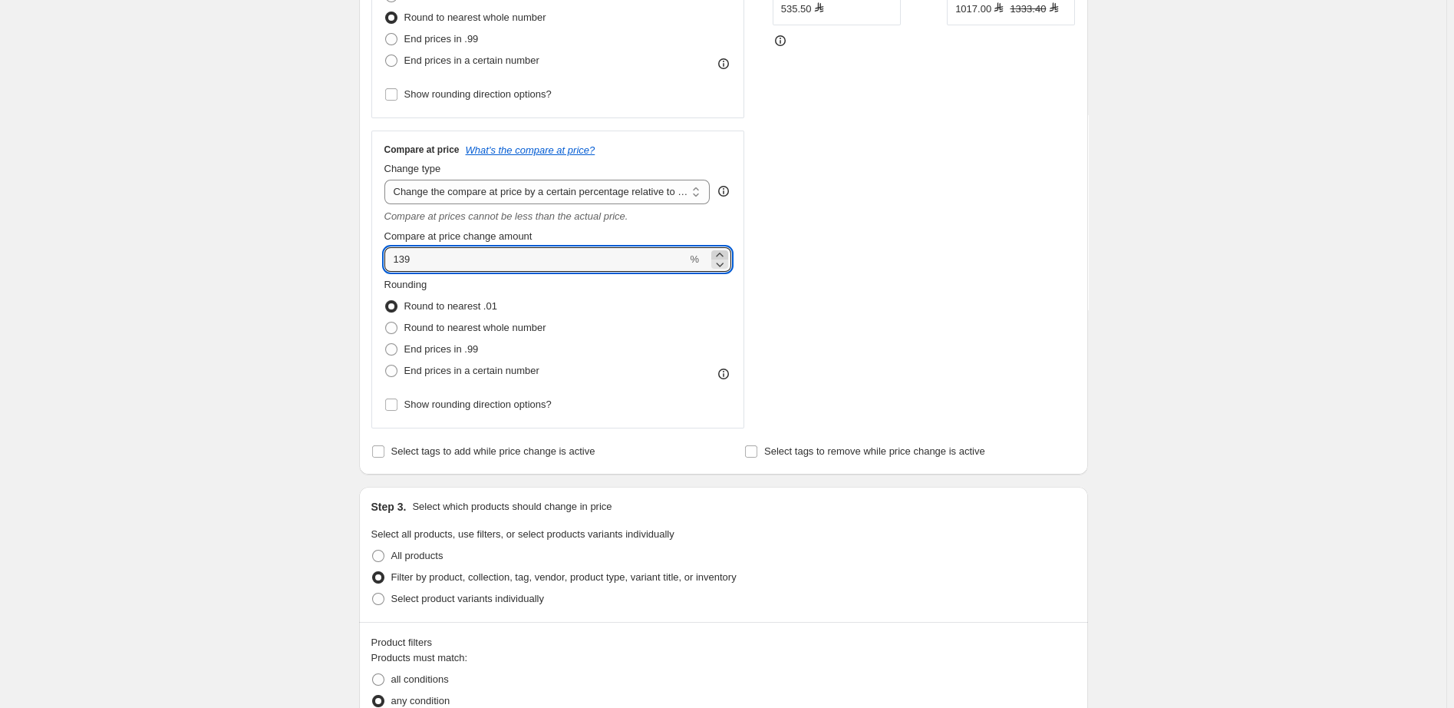
click at [721, 254] on icon at bounding box center [719, 254] width 15 height 15
type input "140"
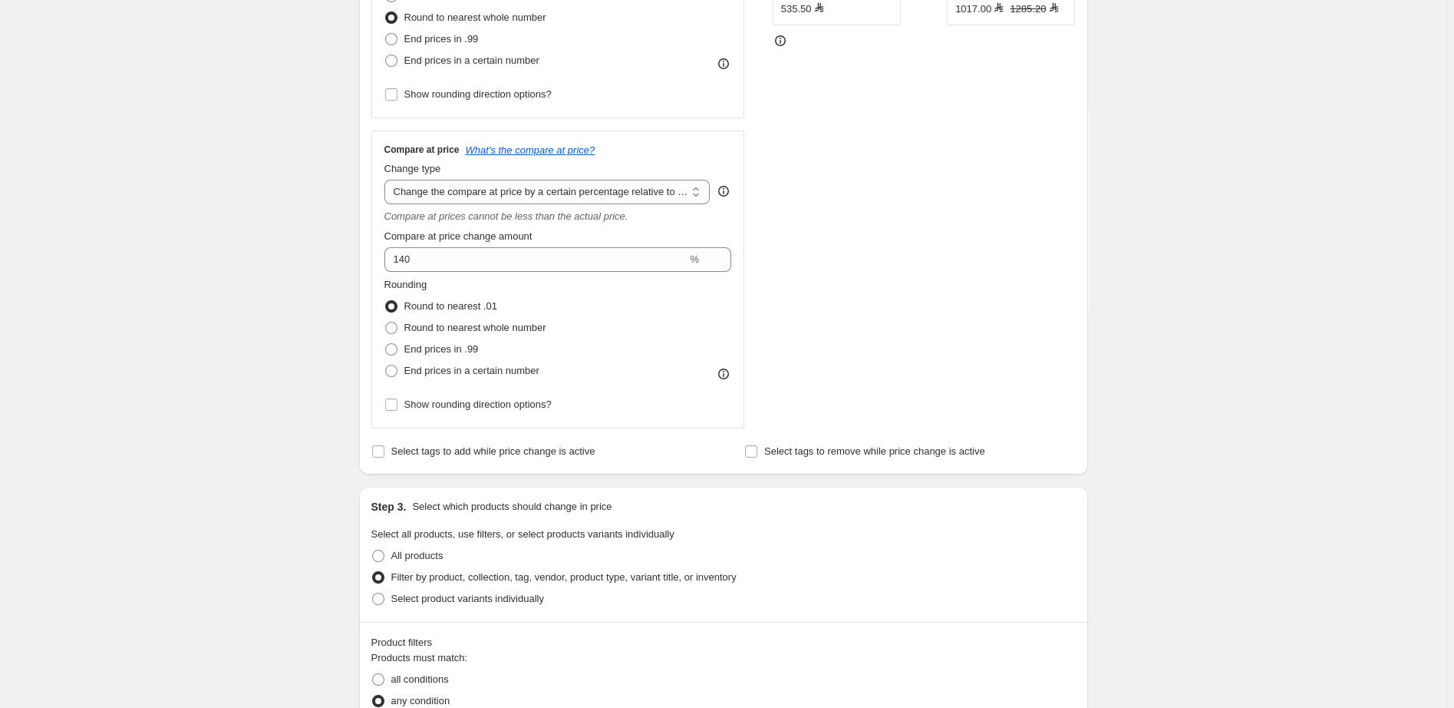
click at [906, 296] on div "STOREFRONT EXAMPLE اكوا دي بارما بلو ميديترانيو فيكو دي أمالفي - أو دي تواليت (…" at bounding box center [924, 134] width 303 height 587
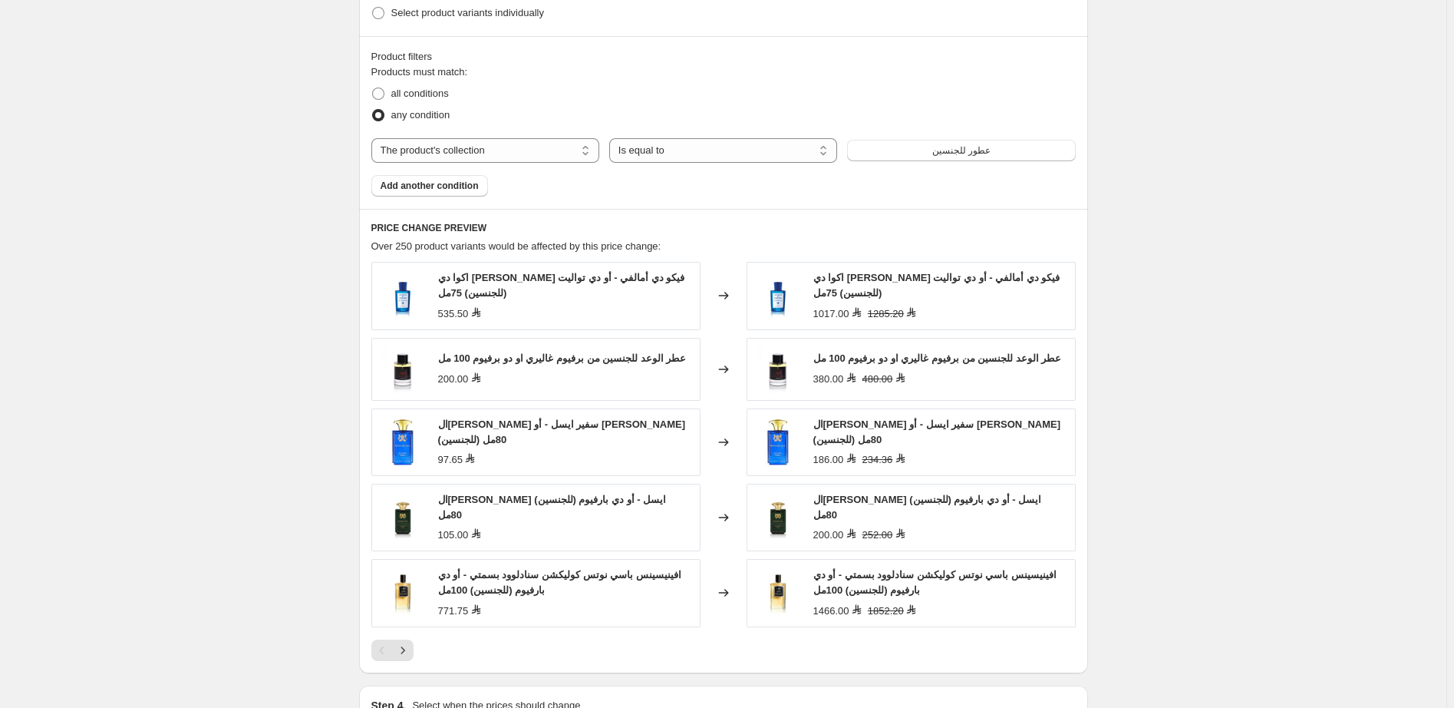
scroll to position [1223, 0]
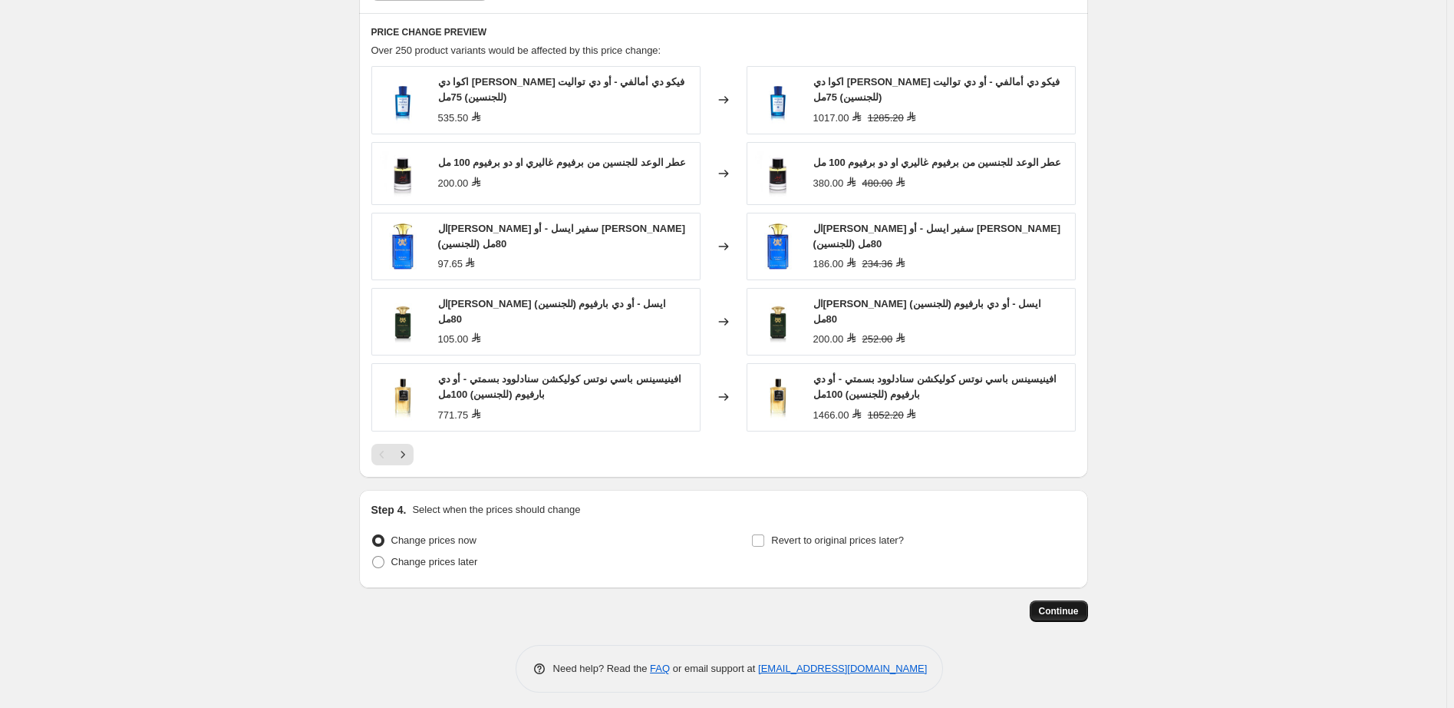
click at [1066, 605] on span "Continue" at bounding box center [1059, 611] width 40 height 12
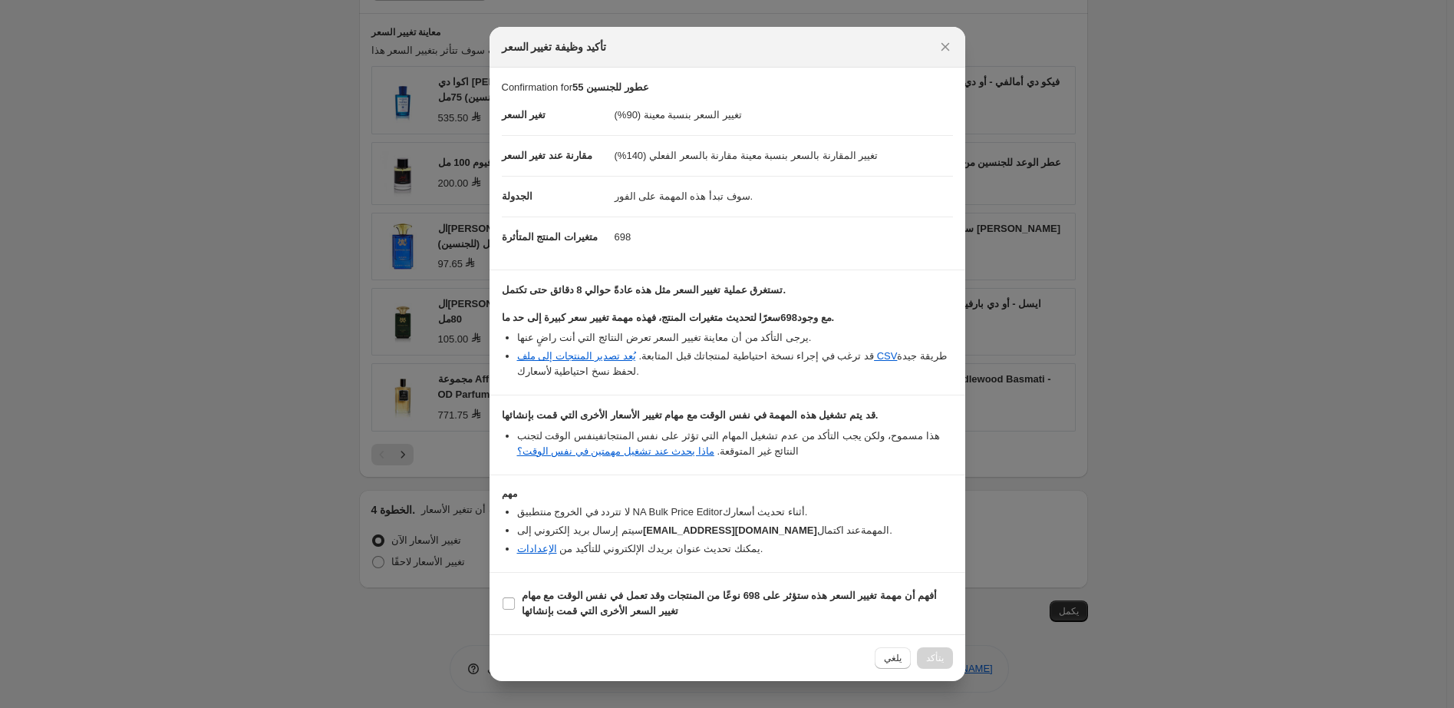
scroll to position [0, 0]
click at [631, 598] on b "أفهم أن مهمة تغيير السعر هذه ستؤثر على 698 نوعًا من المنتجات وقد تعمل في نفس ال…" at bounding box center [730, 602] width 416 height 27
click at [515, 598] on input "أفهم أن مهمة تغيير السعر هذه ستؤثر على 698 نوعًا من المنتجات وقد تعمل في نفس ال…" at bounding box center [509, 603] width 12 height 12
checkbox input "true"
click at [924, 659] on span "Confirm" at bounding box center [926, 658] width 35 height 12
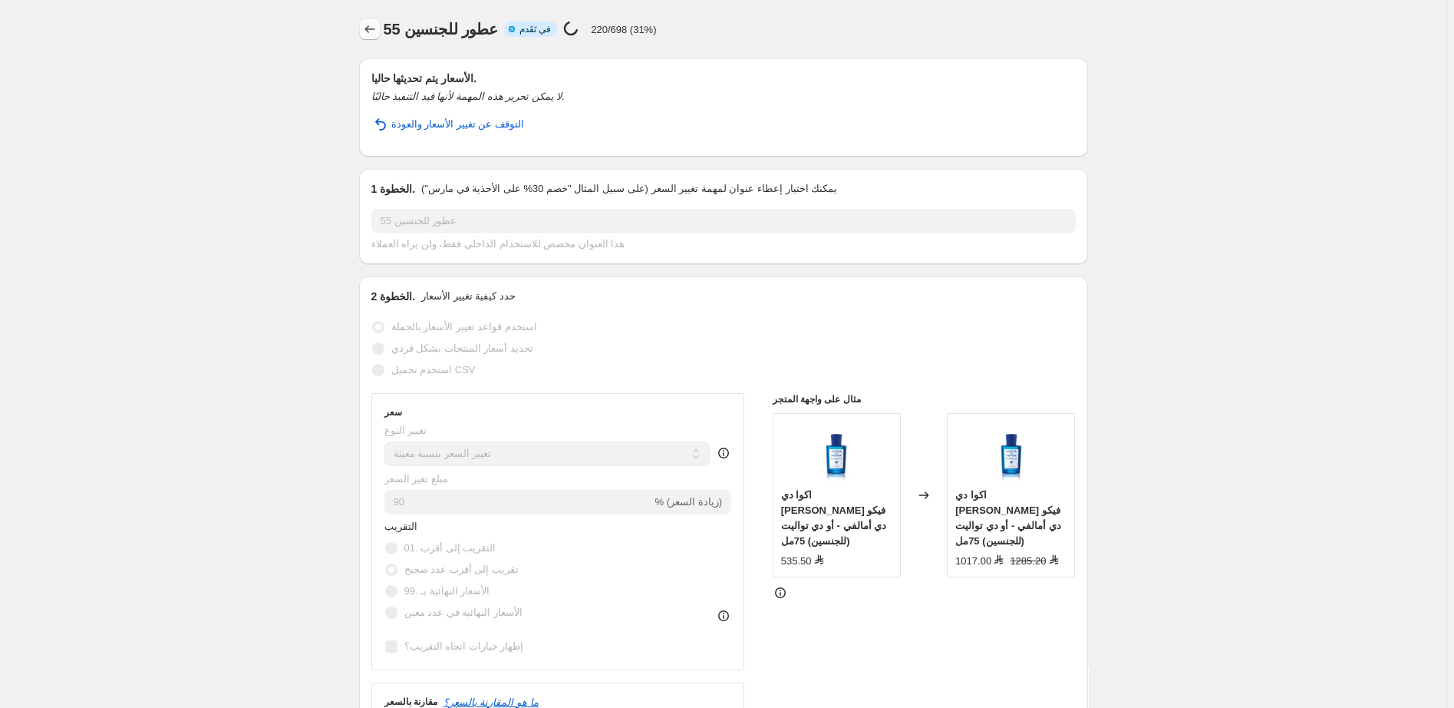
click at [369, 27] on icon "Price change jobs" at bounding box center [369, 28] width 15 height 15
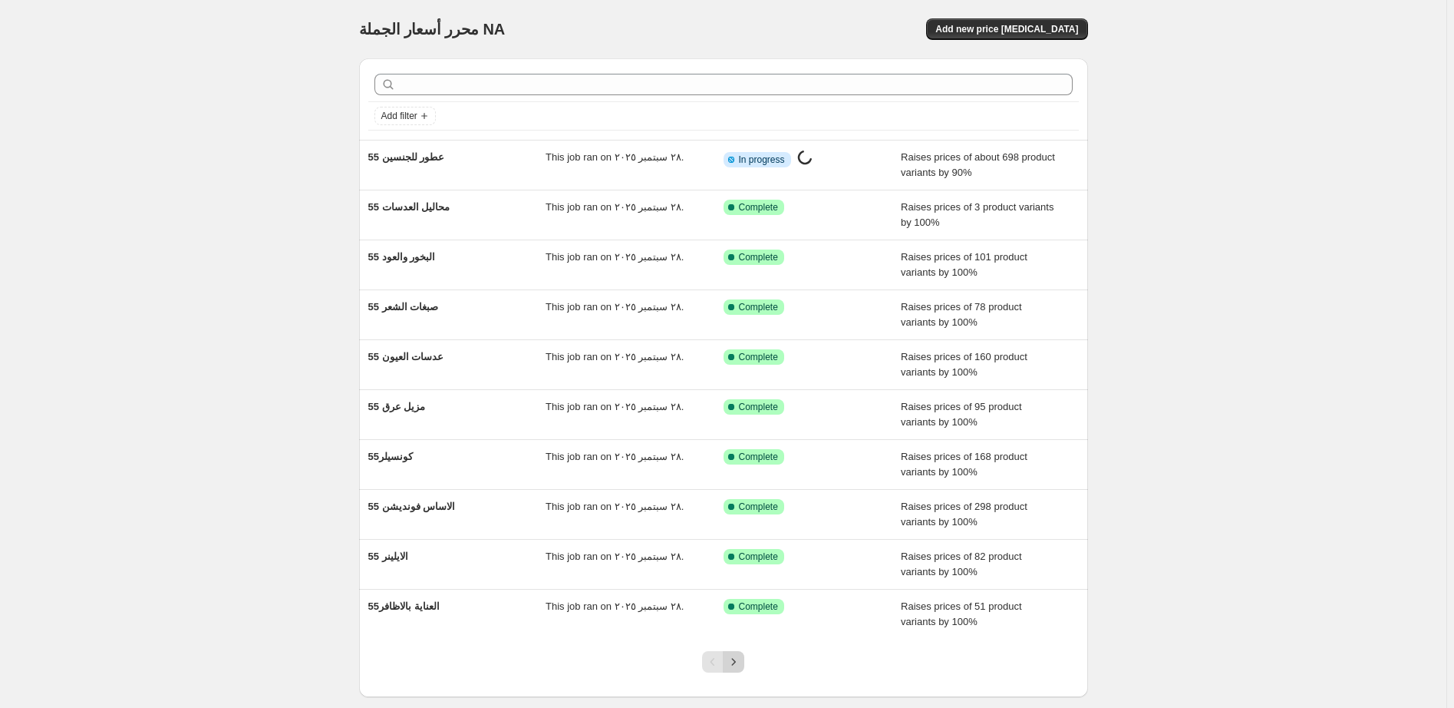
click at [736, 662] on icon "Next" at bounding box center [734, 661] width 4 height 7
click at [737, 662] on div "محرر أسعار الجملة. هذه الصفحة جاهزة. محرر أسعار الجملة NA إضافة مهمة تغيير سعر …" at bounding box center [723, 395] width 1447 height 790
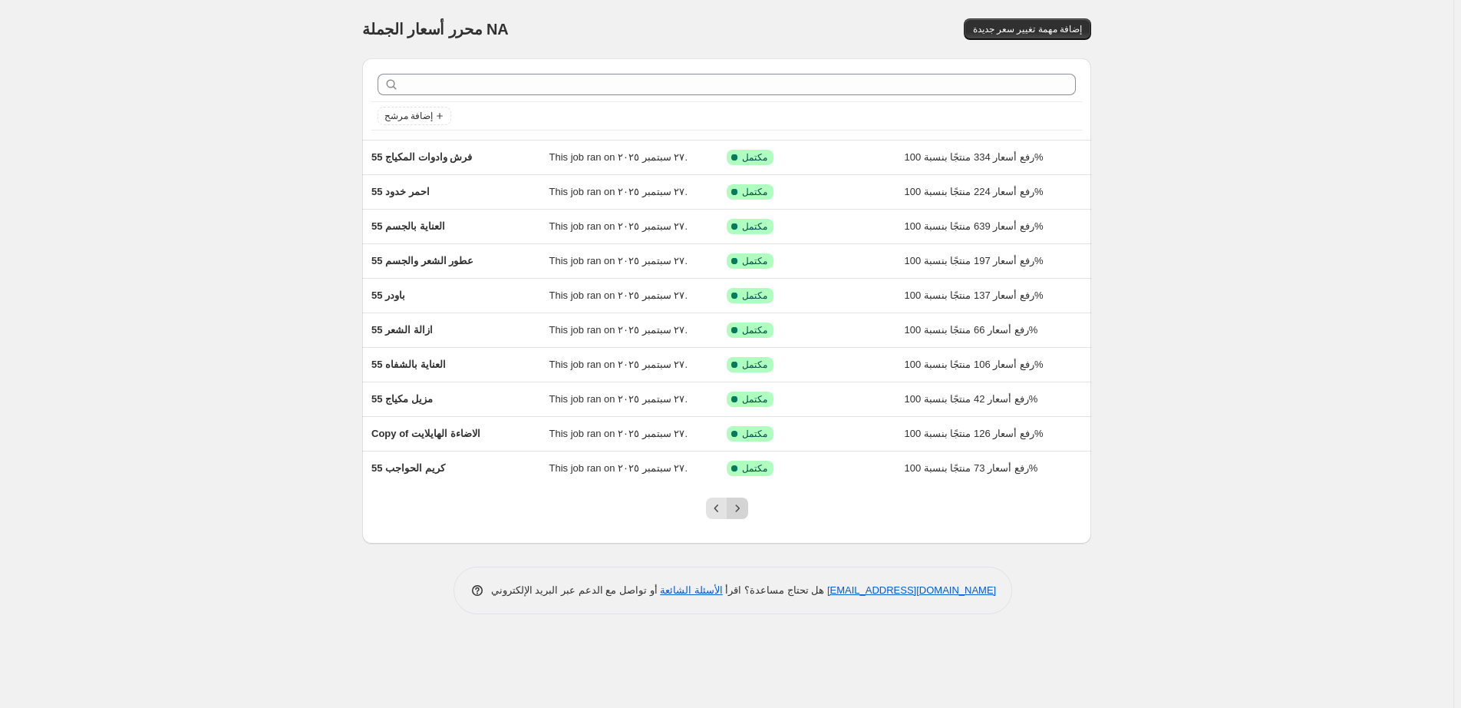
click at [736, 510] on icon "Next" at bounding box center [737, 507] width 15 height 15
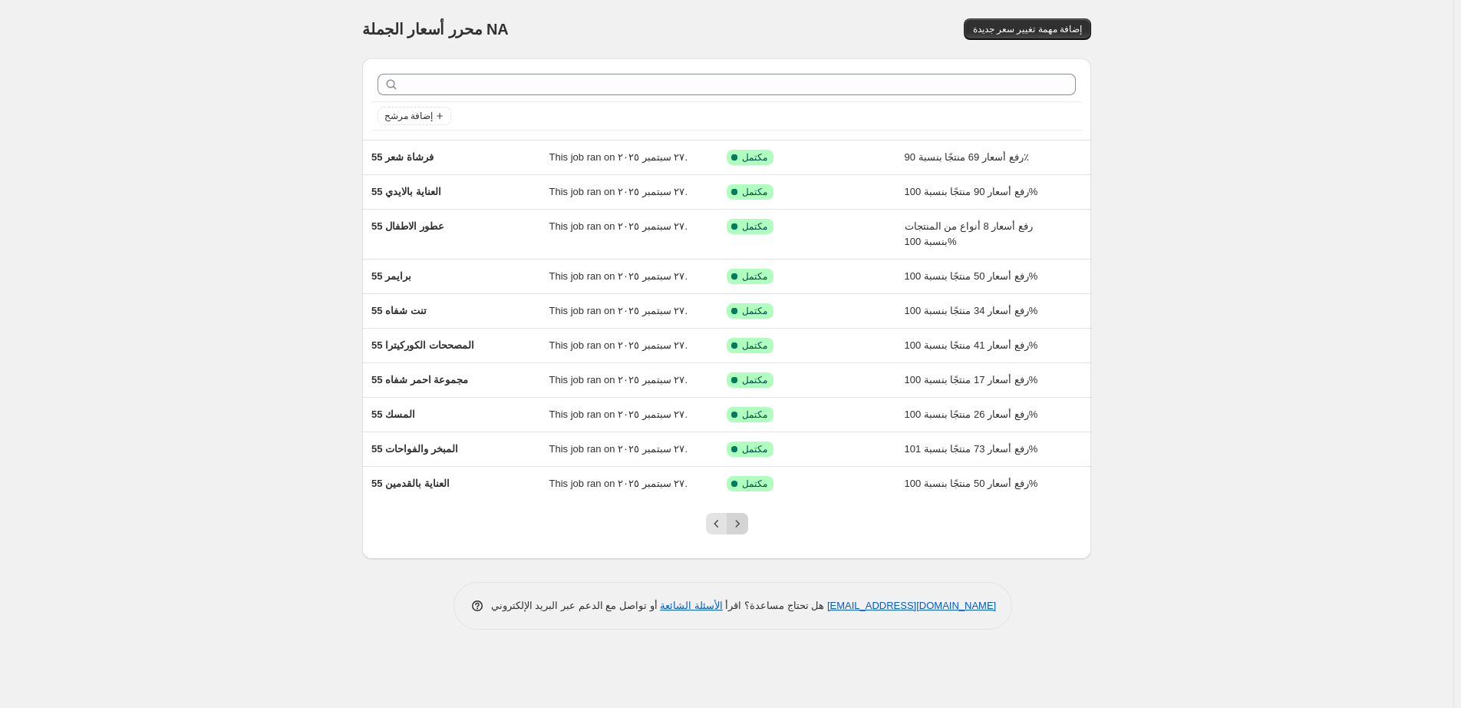
click at [743, 520] on icon "Next" at bounding box center [737, 523] width 15 height 15
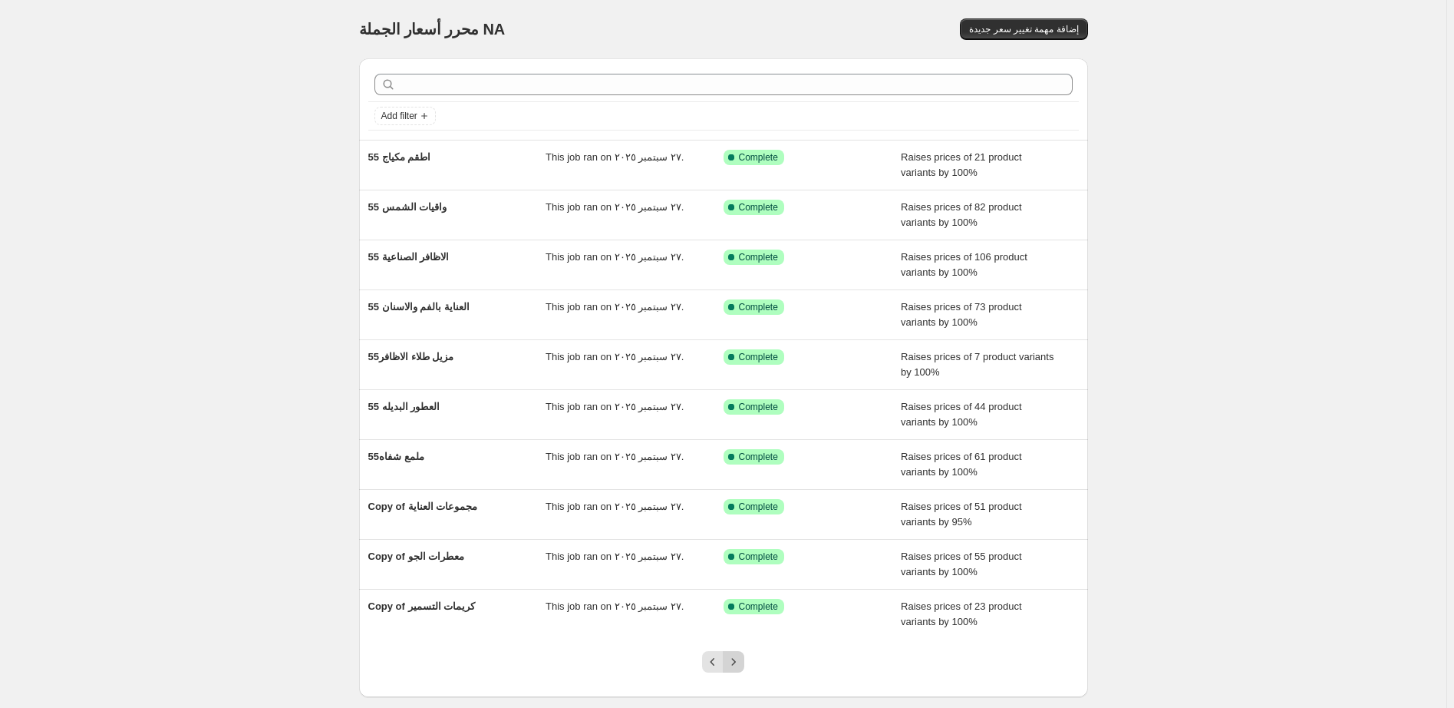
click at [741, 667] on icon "Next" at bounding box center [733, 661] width 15 height 15
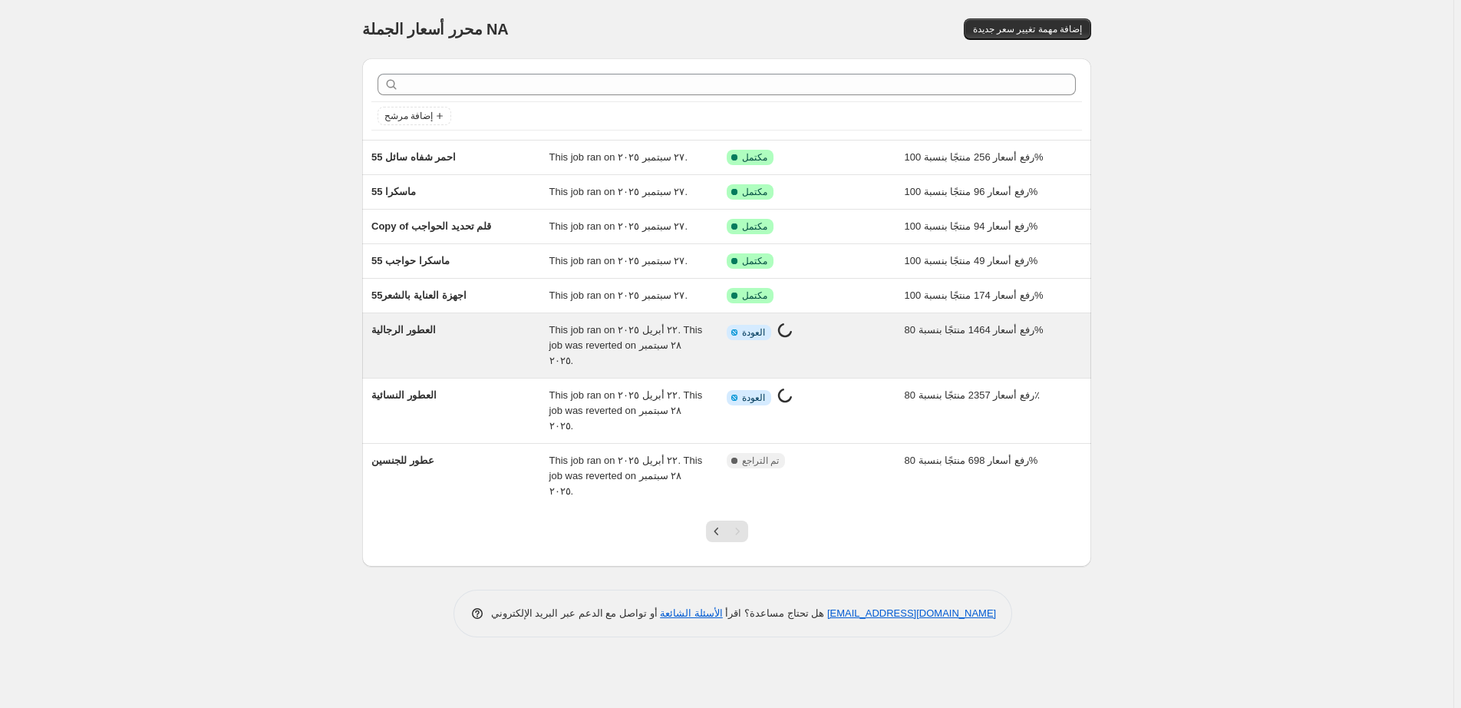
click at [845, 335] on div "معلومات مكتملة جزئيا العودة جاري العمل على تغيير السعر..." at bounding box center [804, 332] width 155 height 20
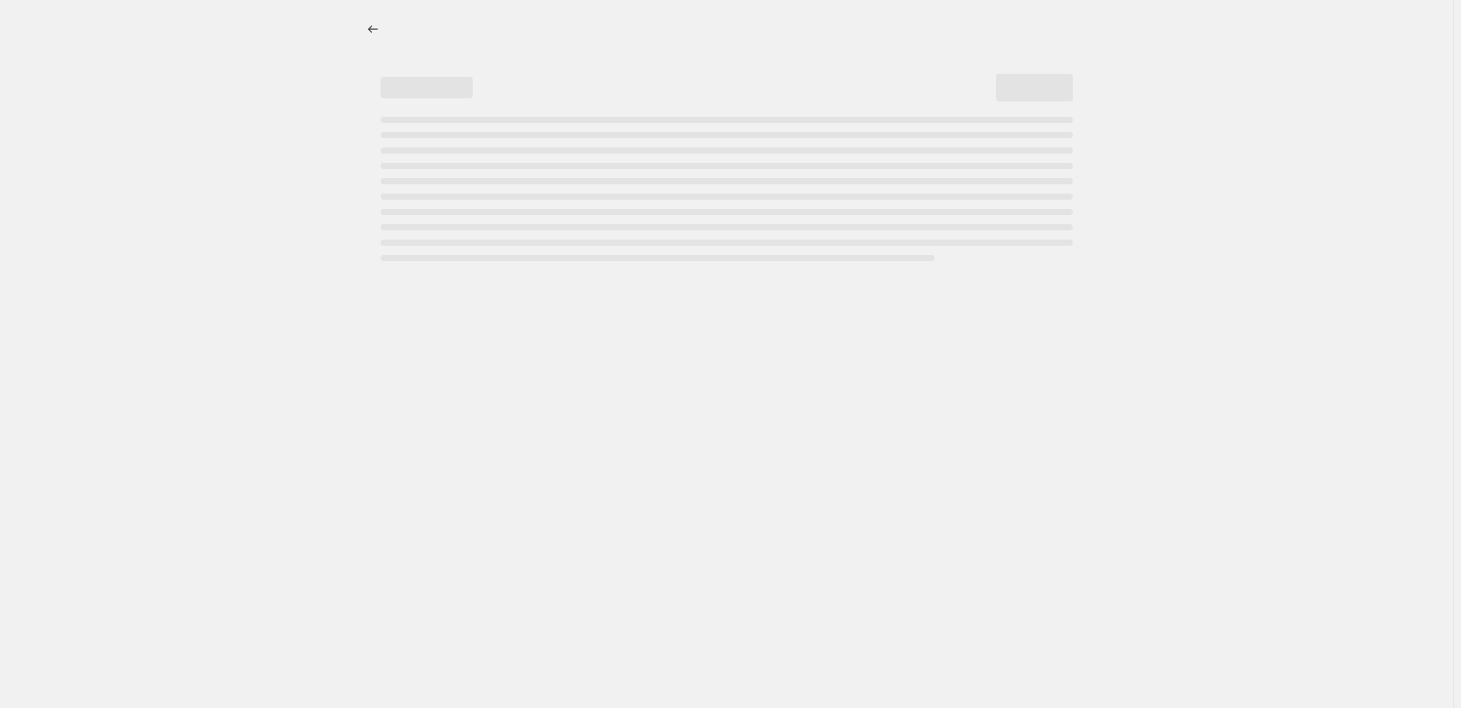
select select "percentage"
select select "pp"
select select "collection"
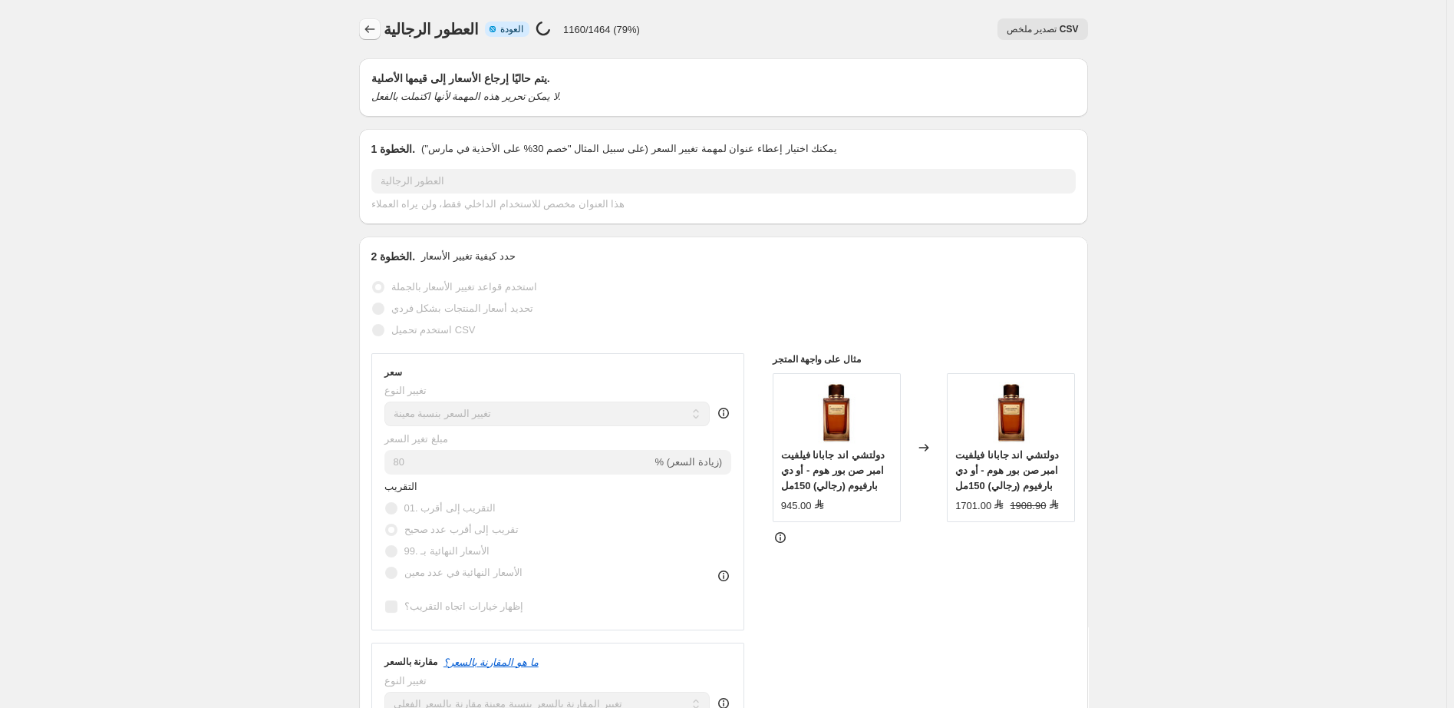
click at [372, 27] on icon "Price change jobs" at bounding box center [369, 28] width 15 height 15
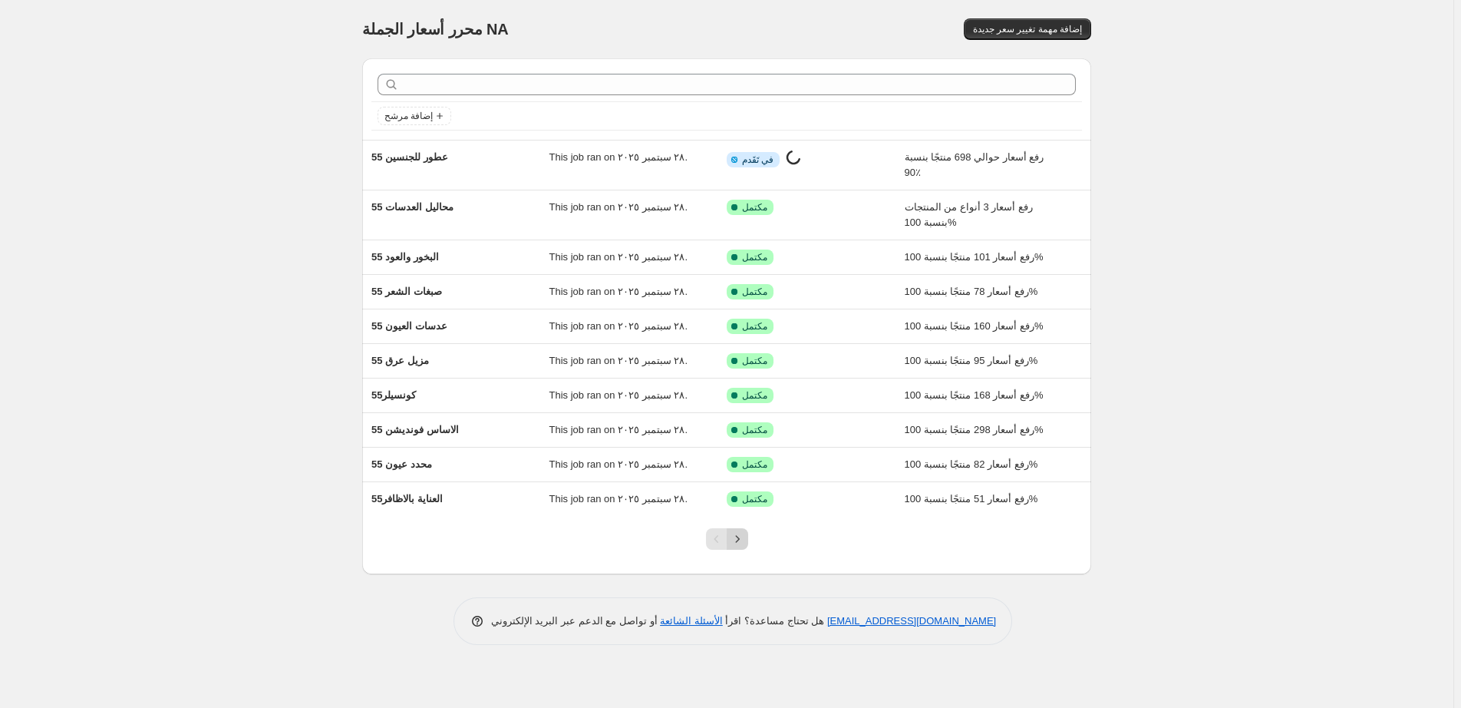
click at [741, 536] on icon "Next" at bounding box center [737, 538] width 15 height 15
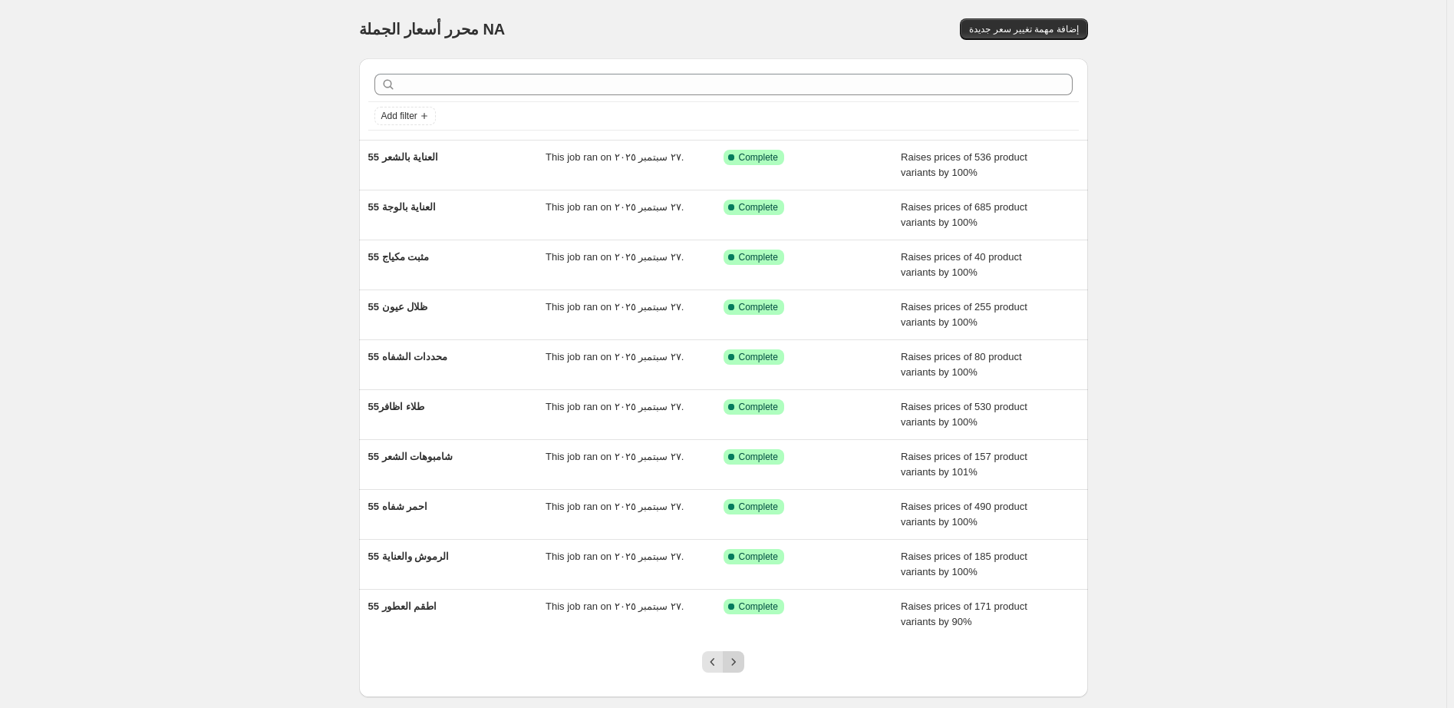
click at [737, 658] on icon "Next" at bounding box center [733, 661] width 15 height 15
click at [741, 663] on icon "Next" at bounding box center [733, 661] width 15 height 15
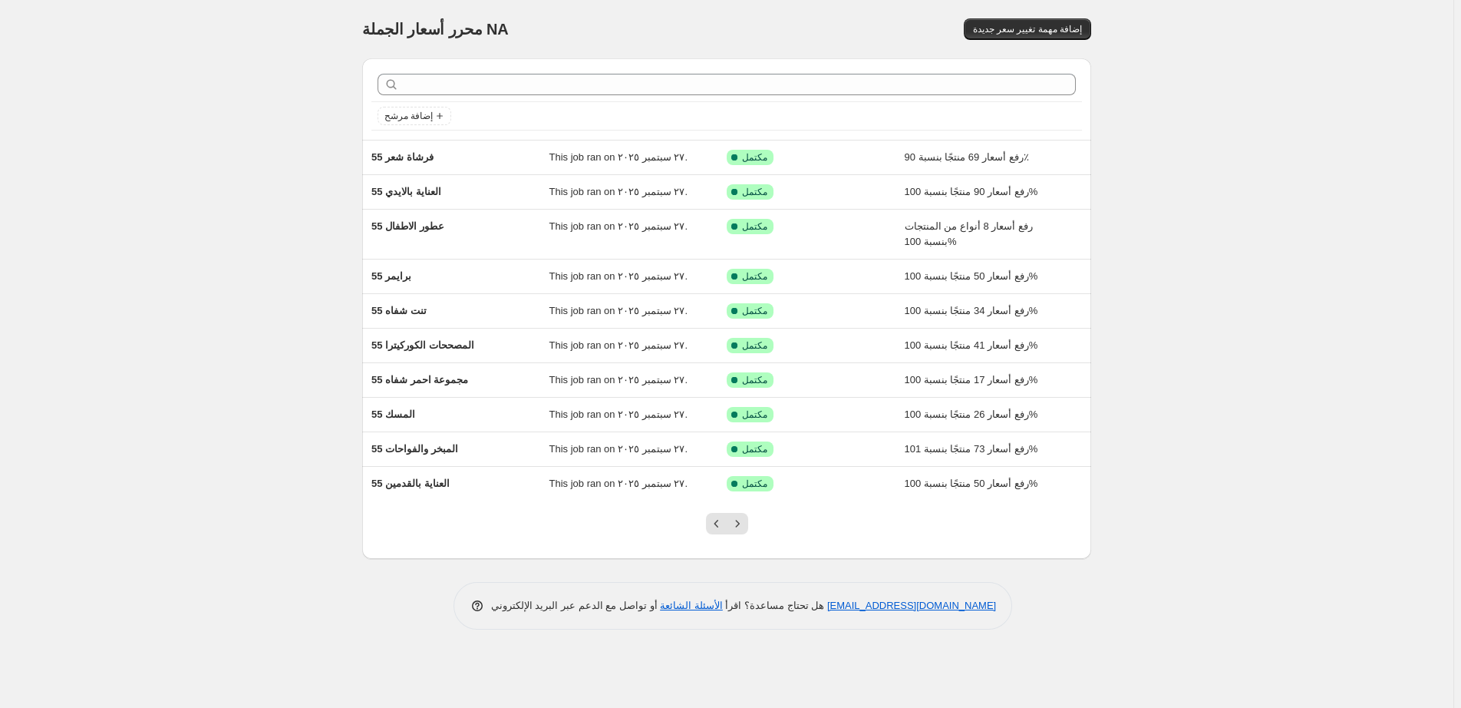
click at [741, 666] on div "محرر أسعار الجملة. هذه الصفحة جاهزة. محرر أسعار الجملة NA إضافة مهمة تغيير سعر …" at bounding box center [727, 354] width 1454 height 708
click at [737, 527] on icon "Next" at bounding box center [737, 523] width 15 height 15
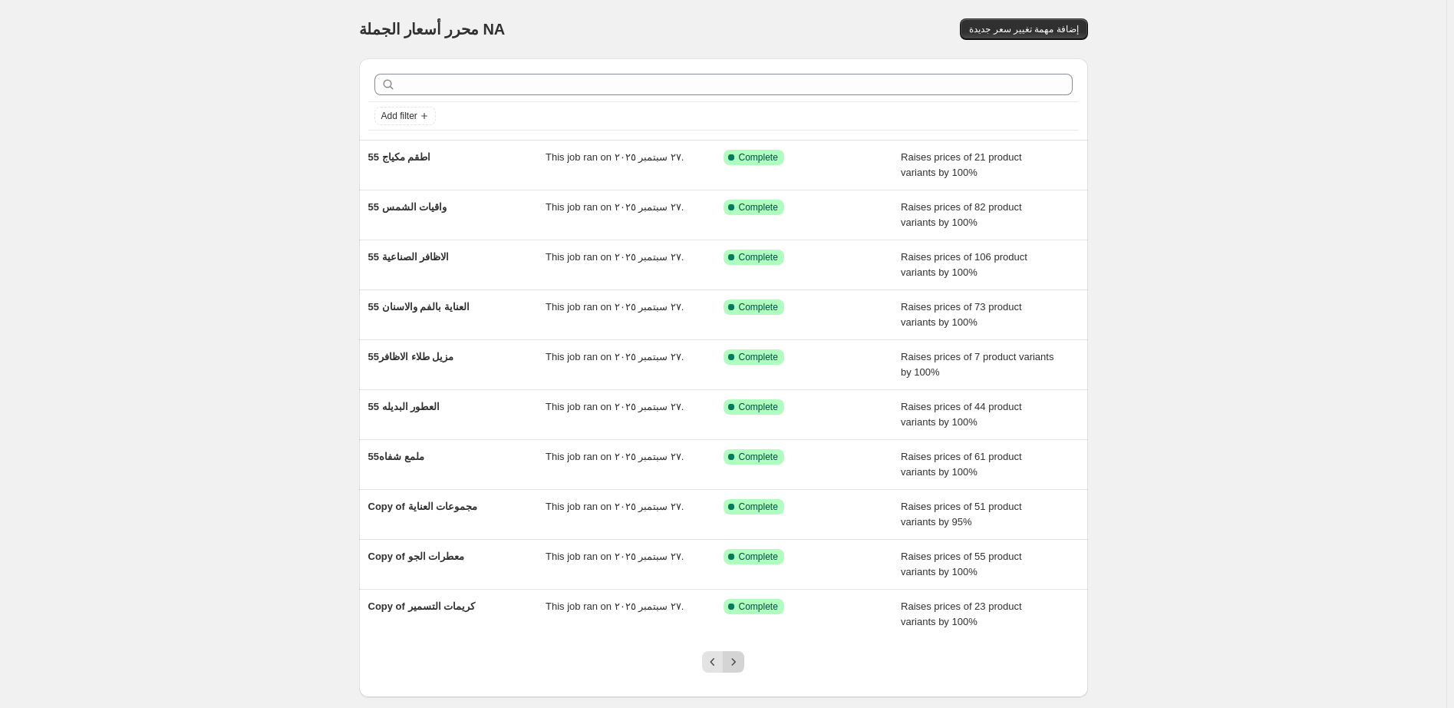
click at [736, 660] on icon "Next" at bounding box center [734, 661] width 4 height 7
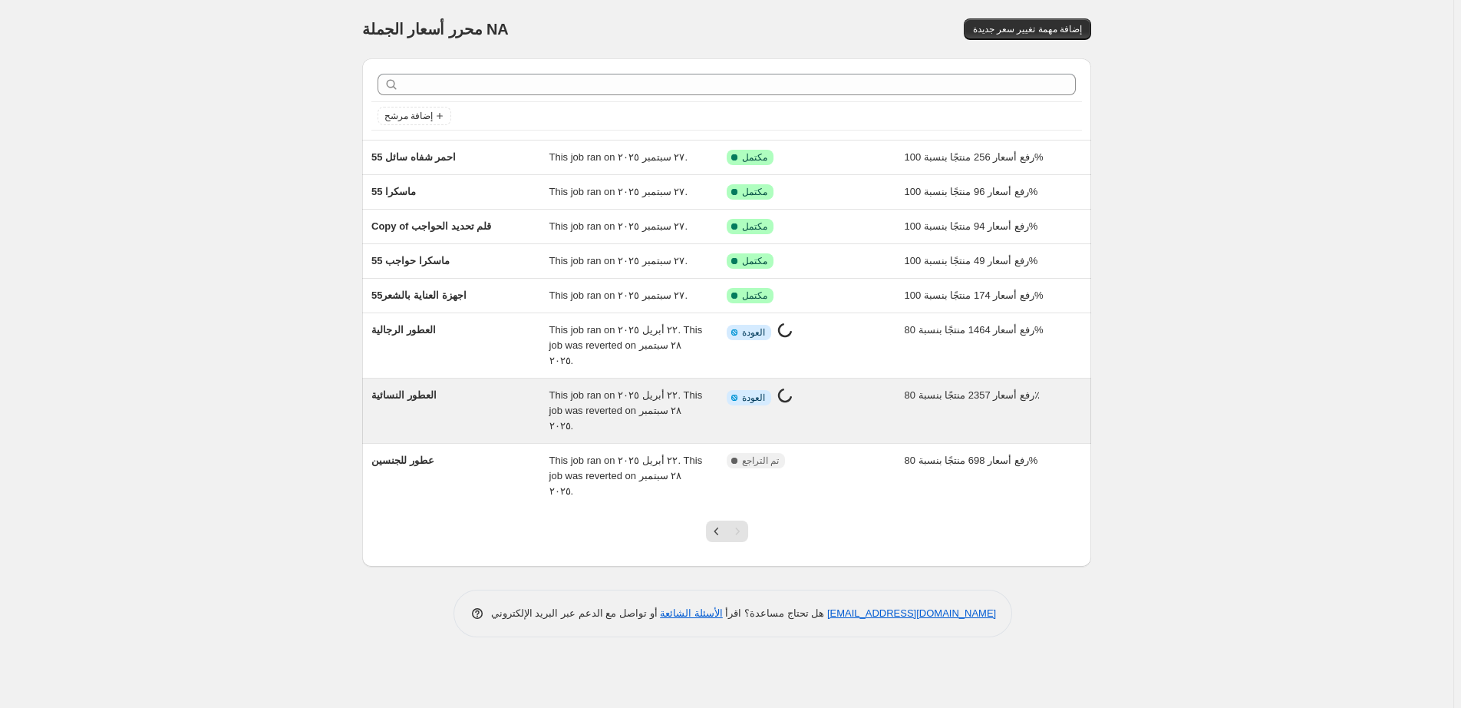
click at [852, 388] on div "معلومات مكتملة جزئيا العودة جاري العمل على تغيير السعر..." at bounding box center [804, 398] width 155 height 20
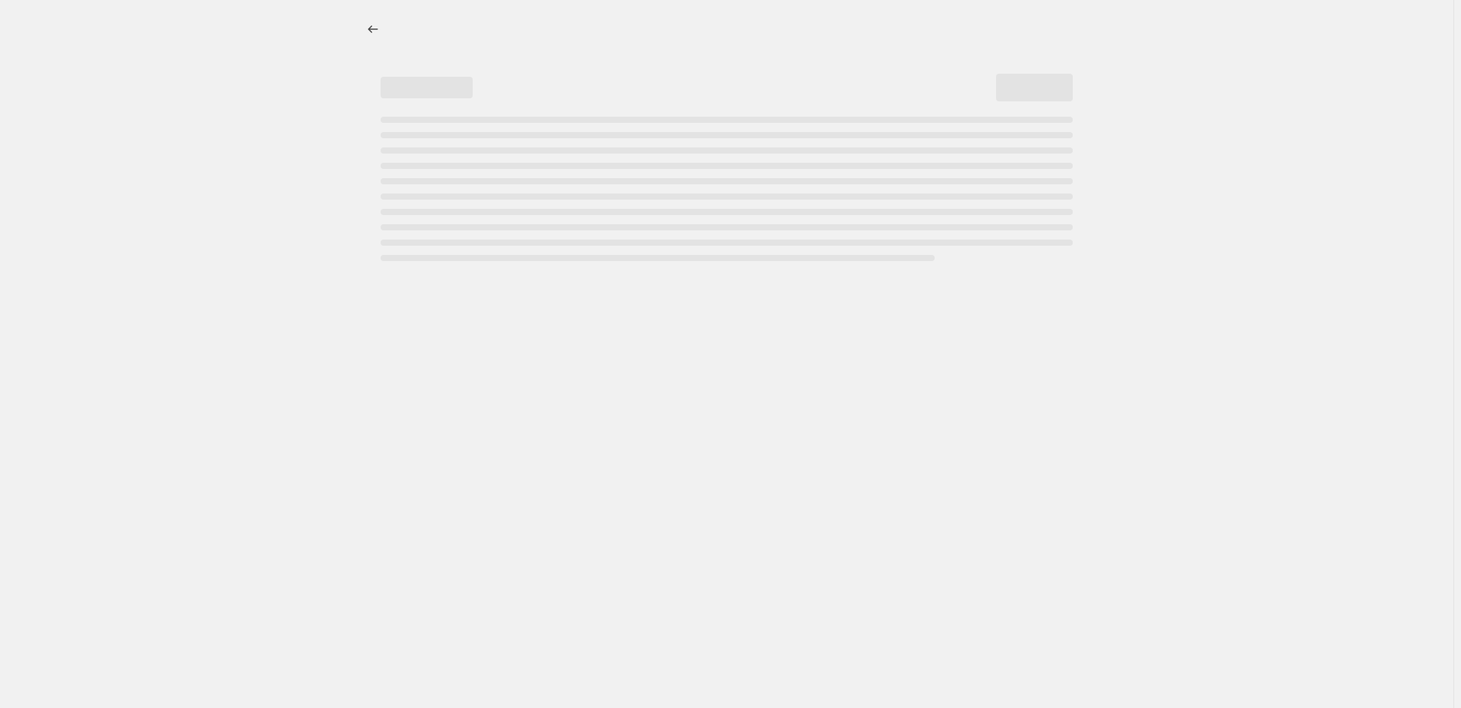
select select "percentage"
select select "pp"
select select "collection"
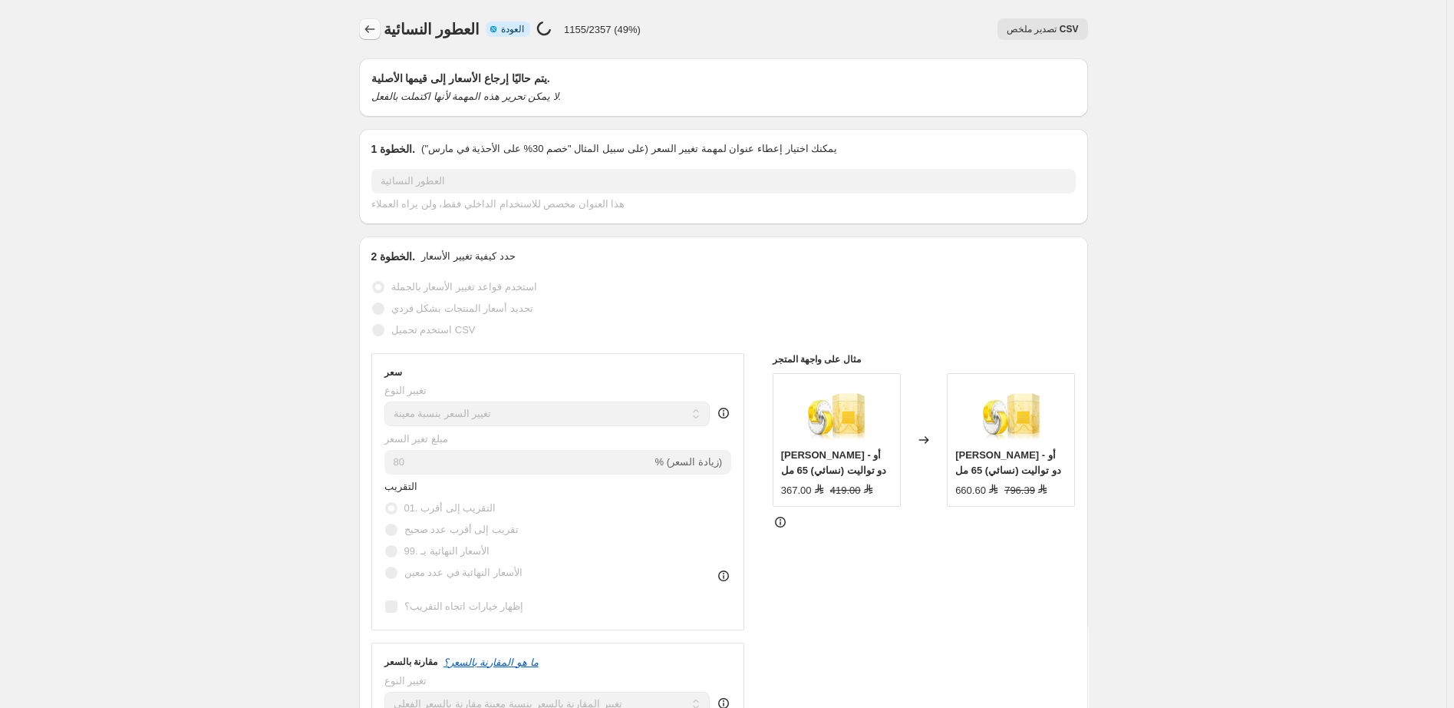
click at [372, 28] on icon "Price change jobs" at bounding box center [369, 28] width 15 height 15
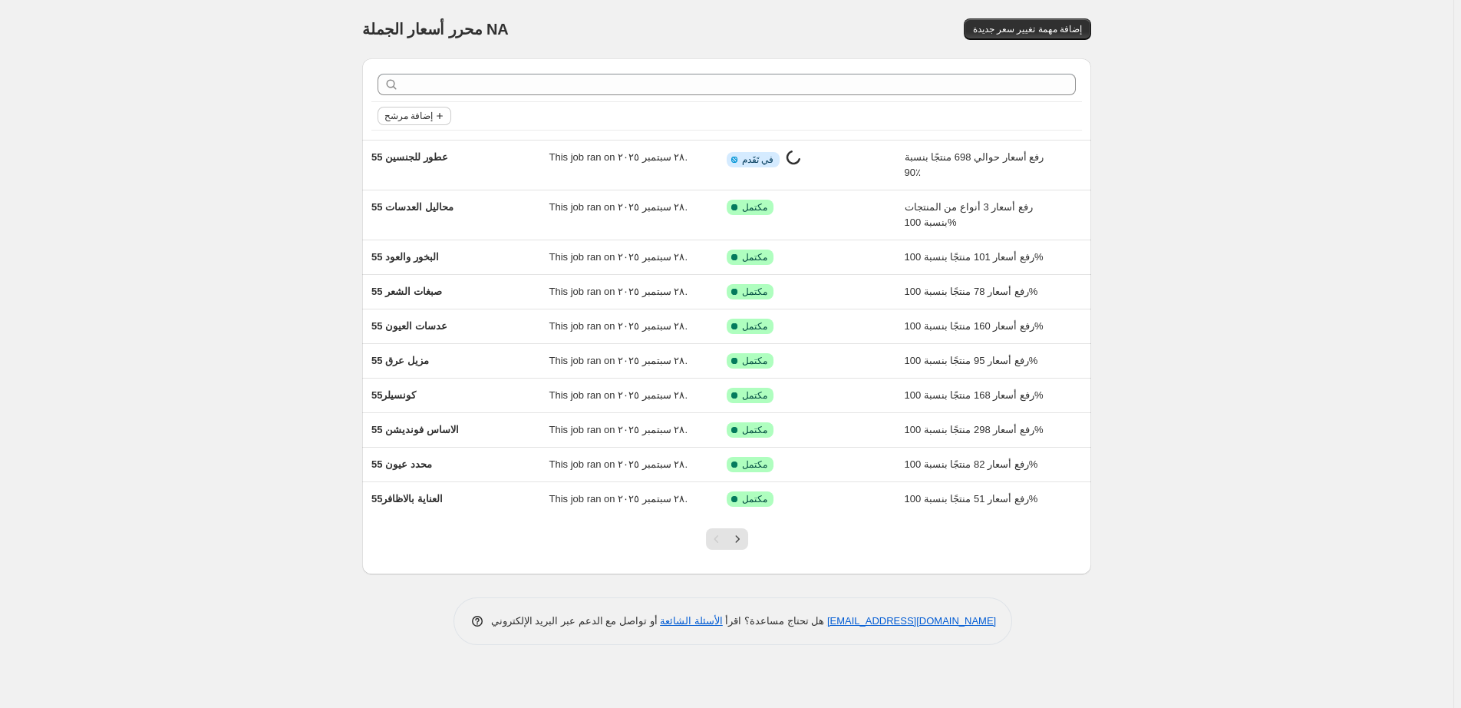
click at [423, 116] on span "إضافة مرشح" at bounding box center [408, 116] width 48 height 12
click at [421, 113] on span "إضافة مرشح" at bounding box center [408, 116] width 48 height 12
click at [414, 118] on span "إضافة مرشح" at bounding box center [408, 116] width 48 height 12
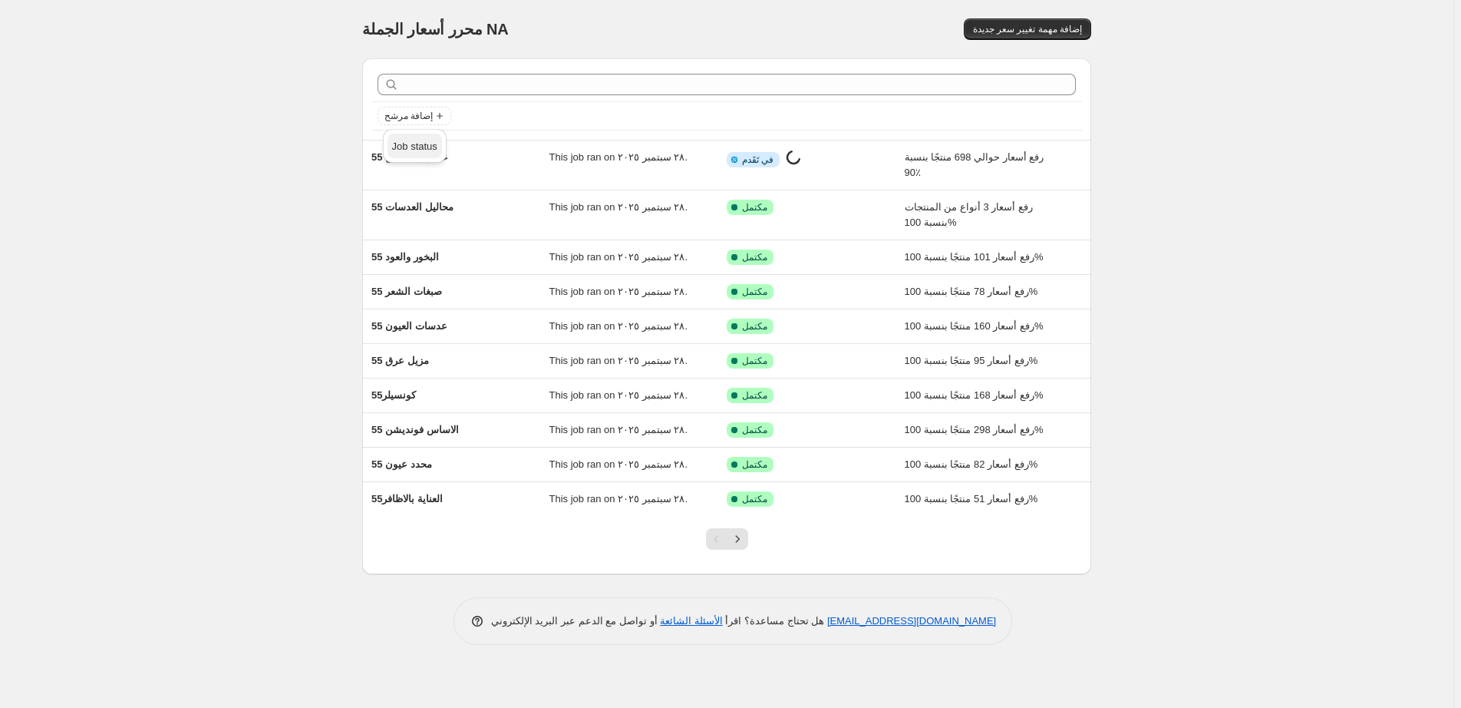
click at [417, 147] on span "Job status" at bounding box center [414, 146] width 45 height 12
click at [429, 255] on span "Reverted" at bounding box center [427, 256] width 41 height 12
click at [400, 255] on input "Reverted" at bounding box center [394, 256] width 12 height 12
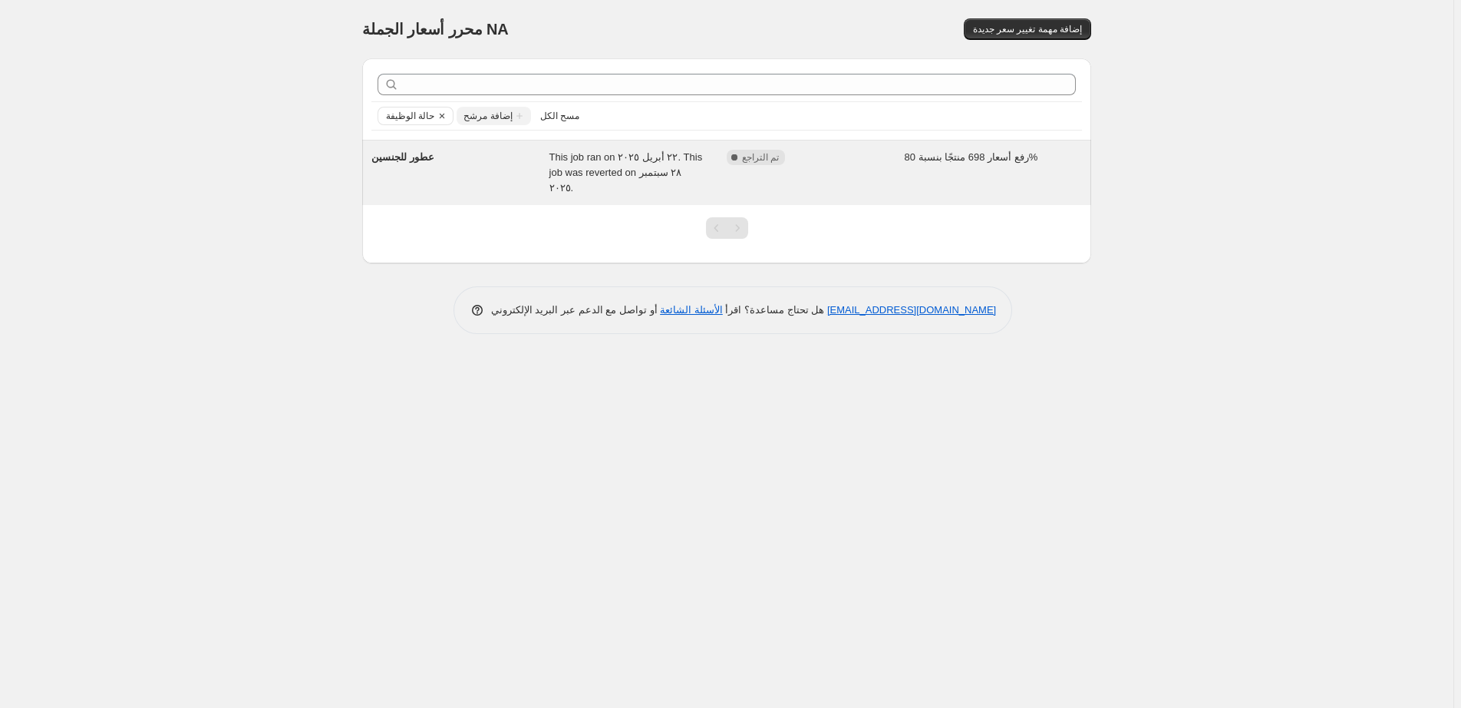
click at [858, 161] on div "مكتمل تم التراجع" at bounding box center [804, 157] width 155 height 15
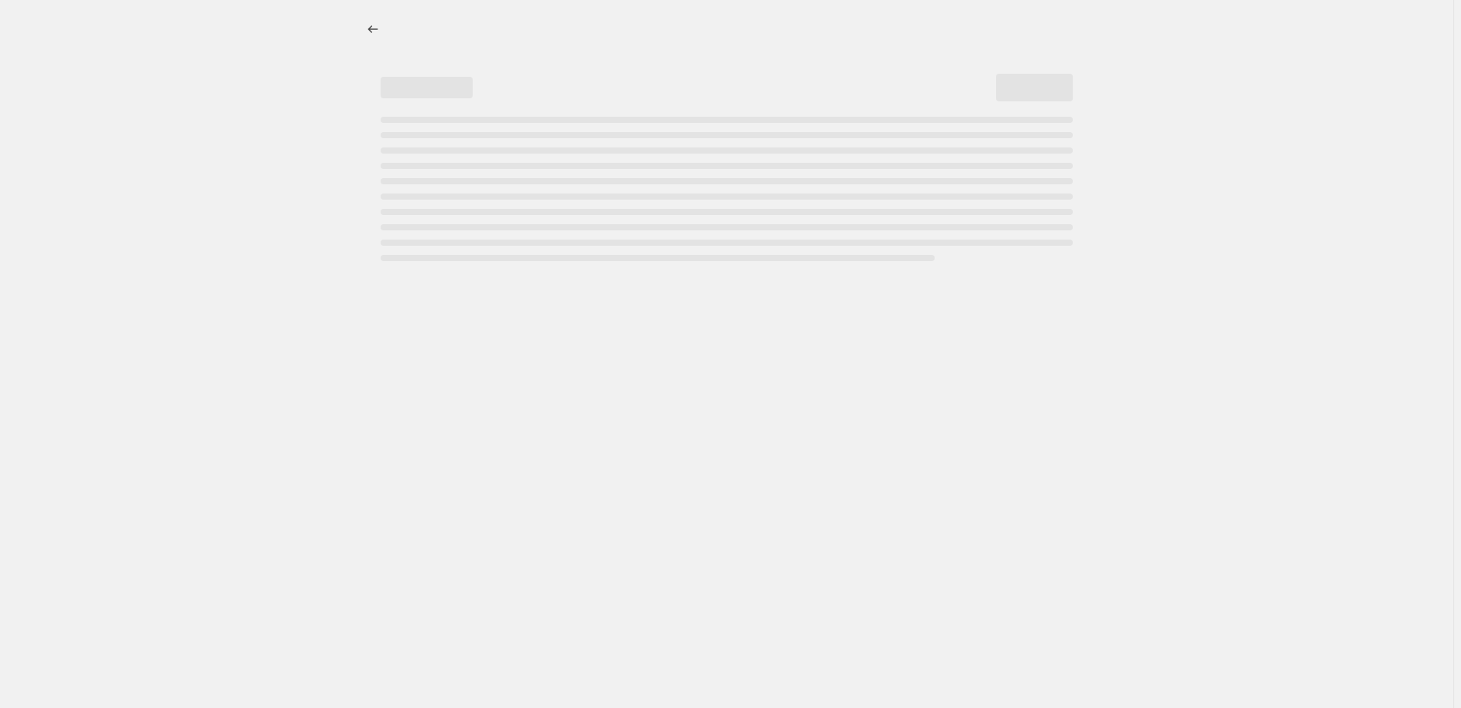
select select "percentage"
select select "pp"
select select "collection"
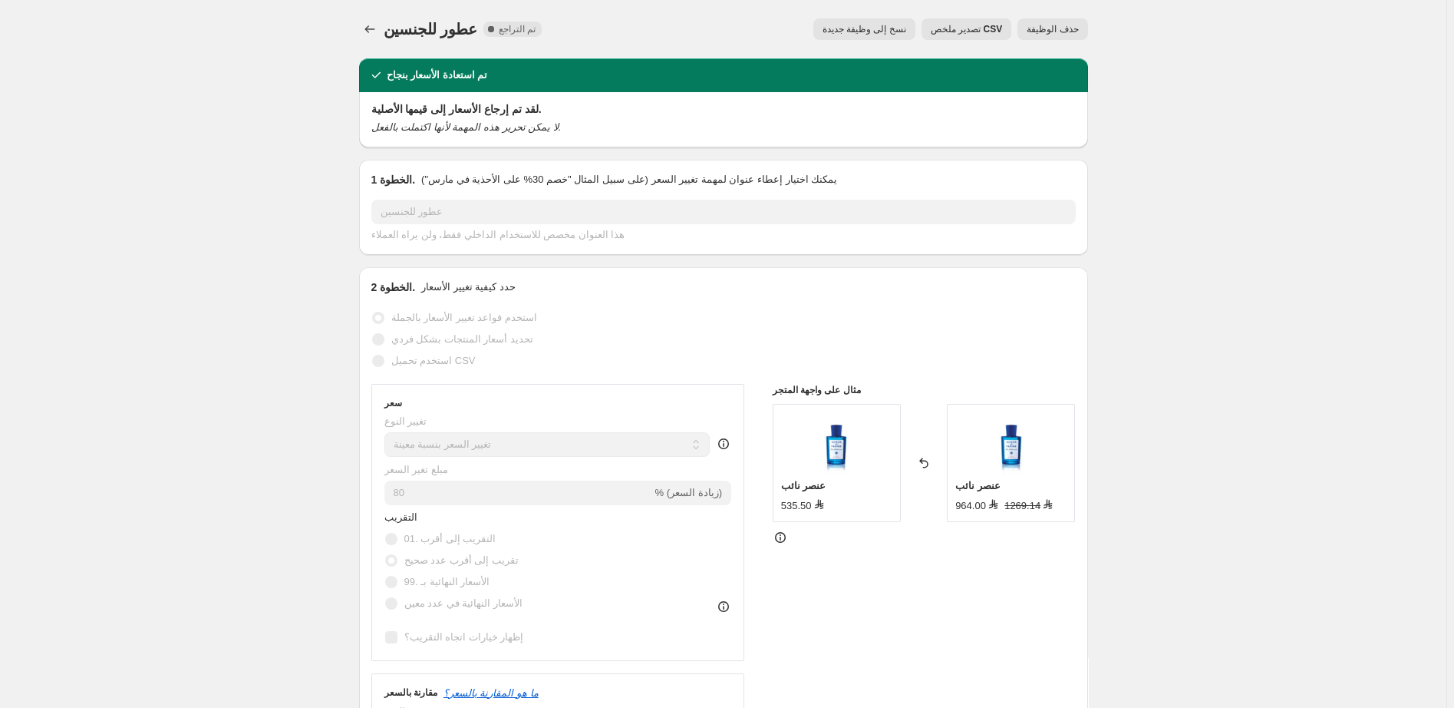
click at [1065, 28] on span "حذف الوظيفة" at bounding box center [1052, 29] width 51 height 12
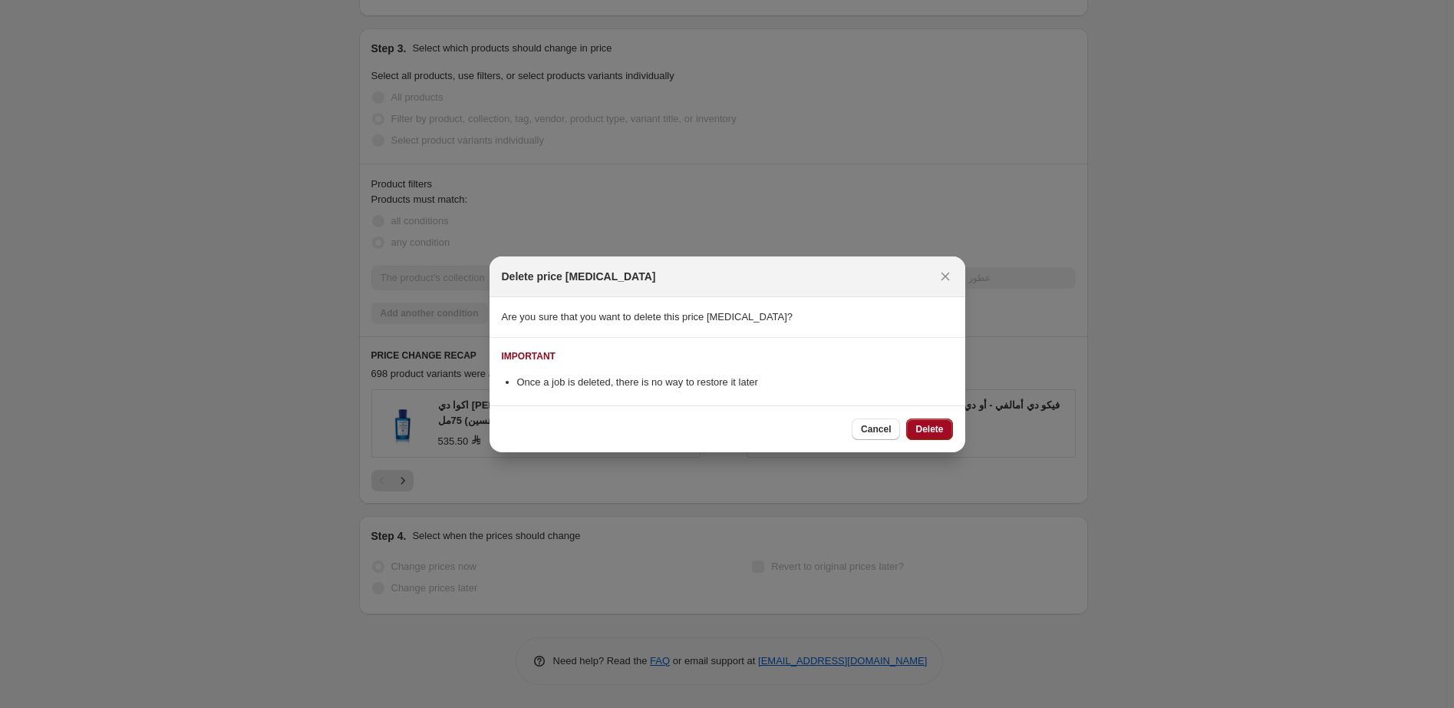
click at [927, 428] on span "Delete" at bounding box center [930, 429] width 28 height 12
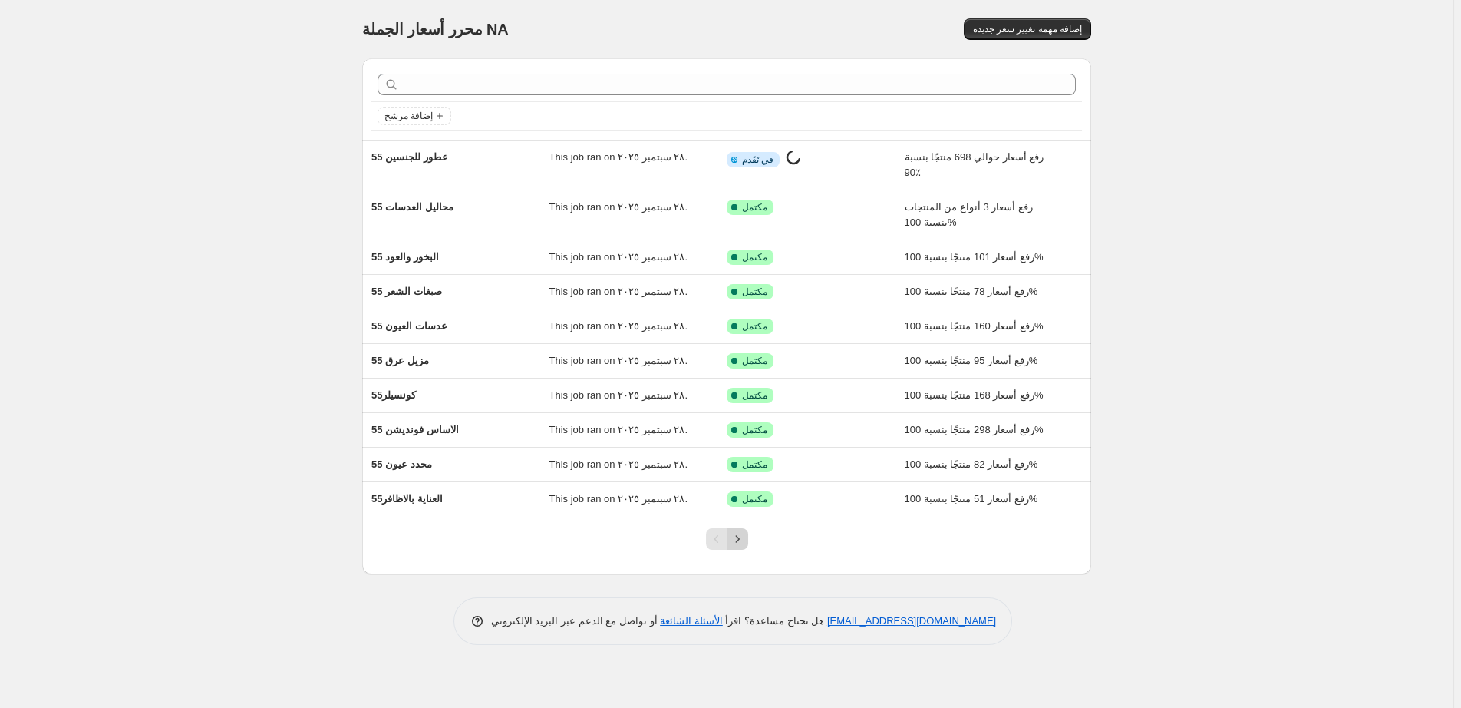
click at [742, 539] on icon "Next" at bounding box center [737, 538] width 15 height 15
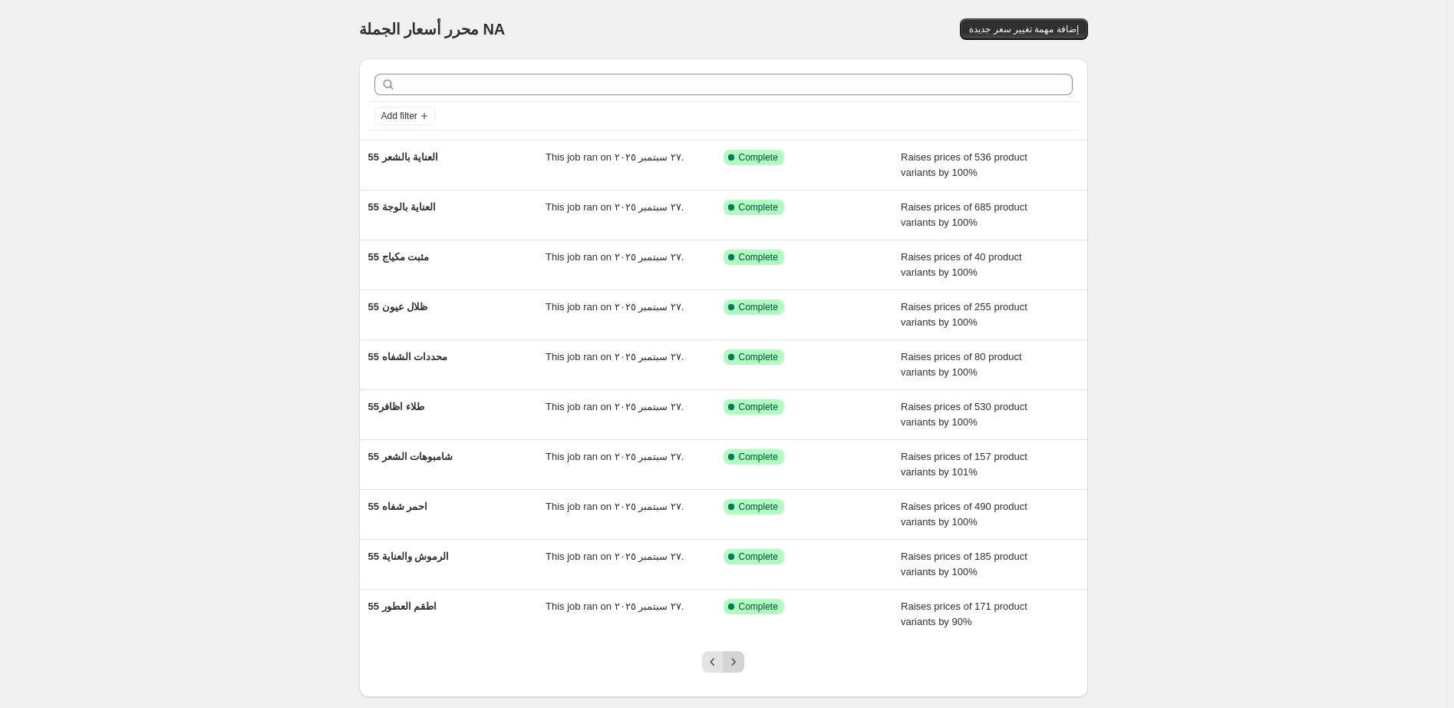
click at [737, 662] on icon "Next" at bounding box center [733, 661] width 15 height 15
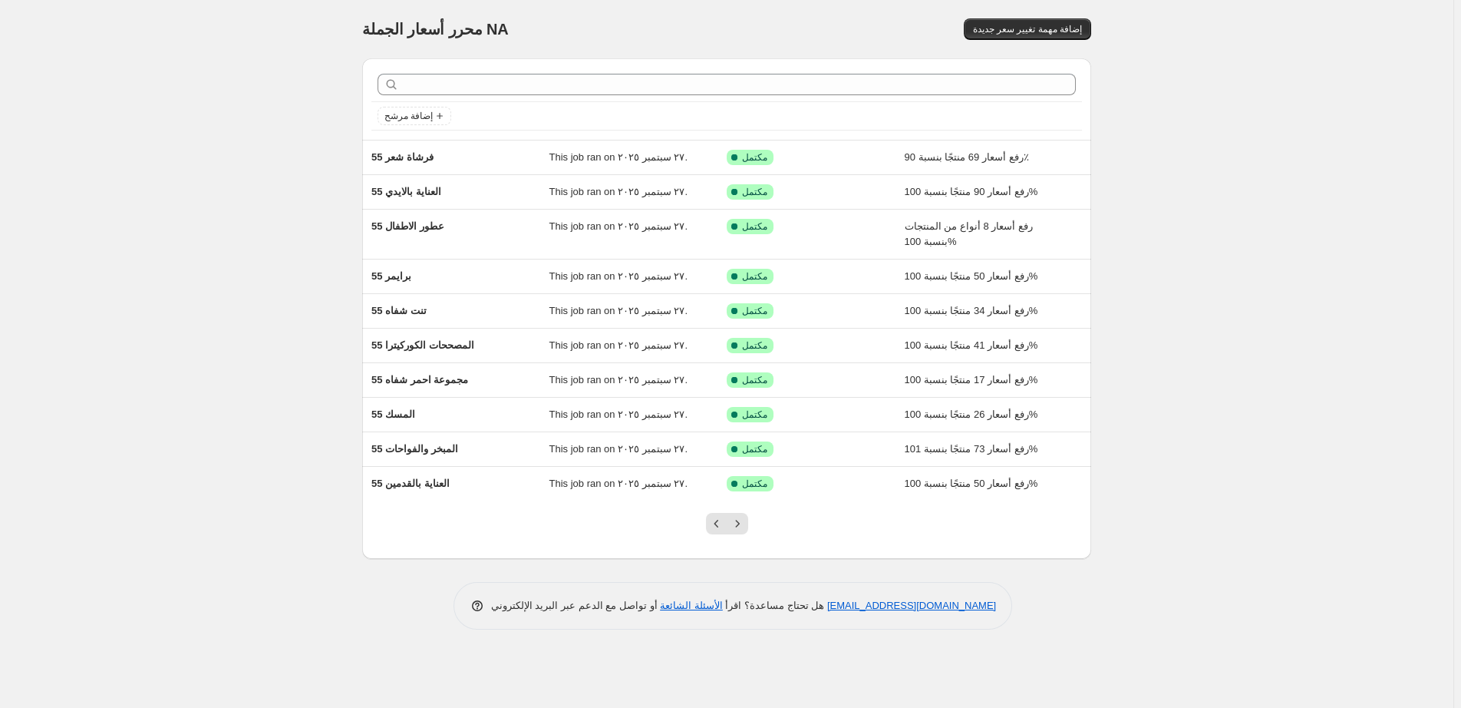
click at [737, 662] on div "محرر أسعار الجملة. هذه الصفحة جاهزة. محرر أسعار الجملة NA إضافة مهمة تغيير سعر …" at bounding box center [727, 354] width 1454 height 708
click at [739, 529] on icon "Next" at bounding box center [737, 523] width 15 height 15
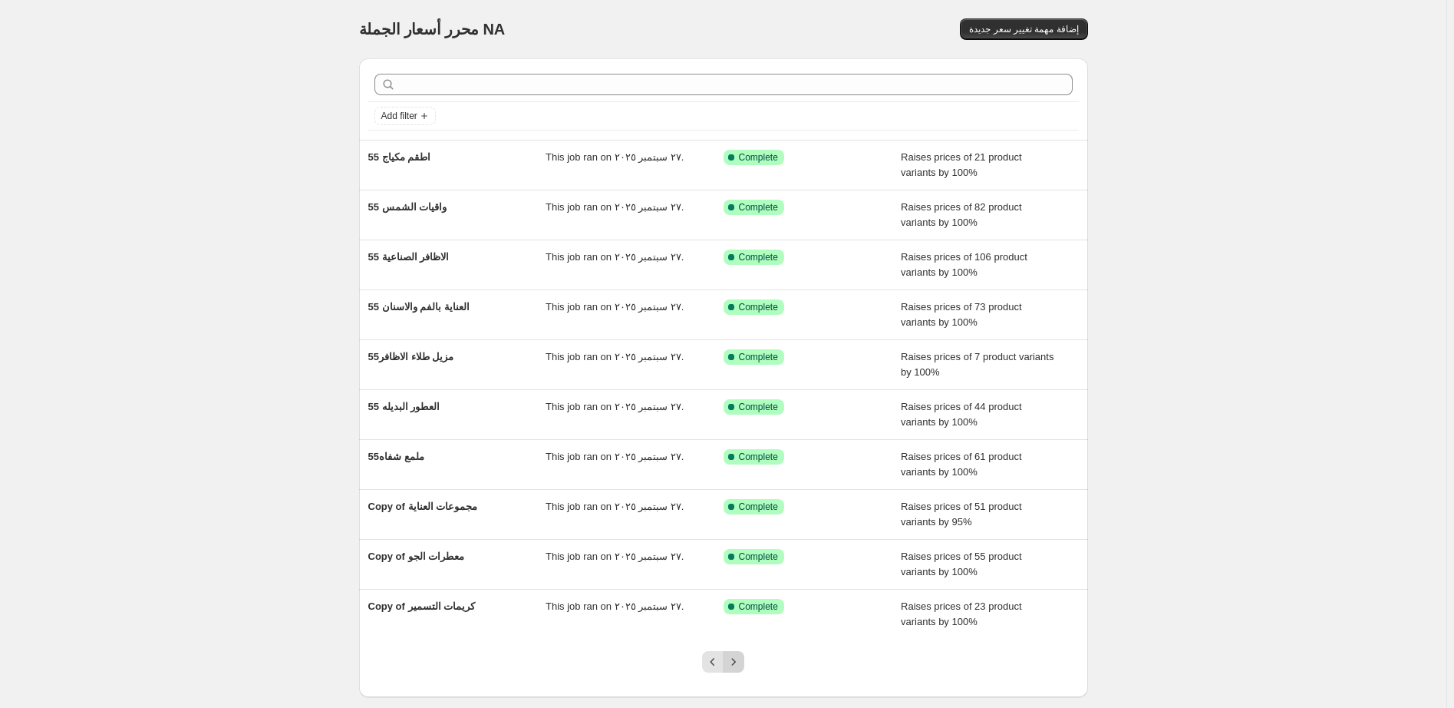
click at [736, 664] on icon "Next" at bounding box center [734, 661] width 4 height 7
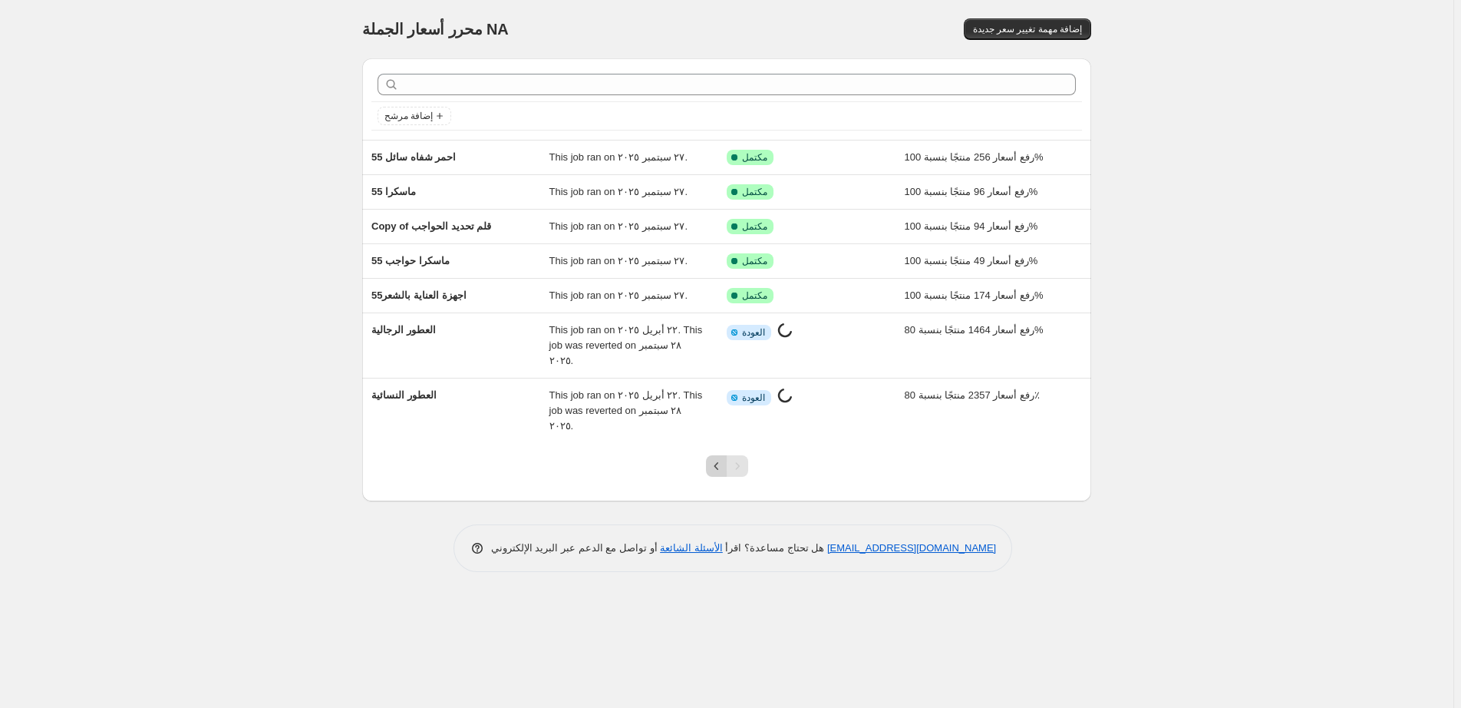
click at [711, 458] on icon "Previous" at bounding box center [716, 465] width 15 height 15
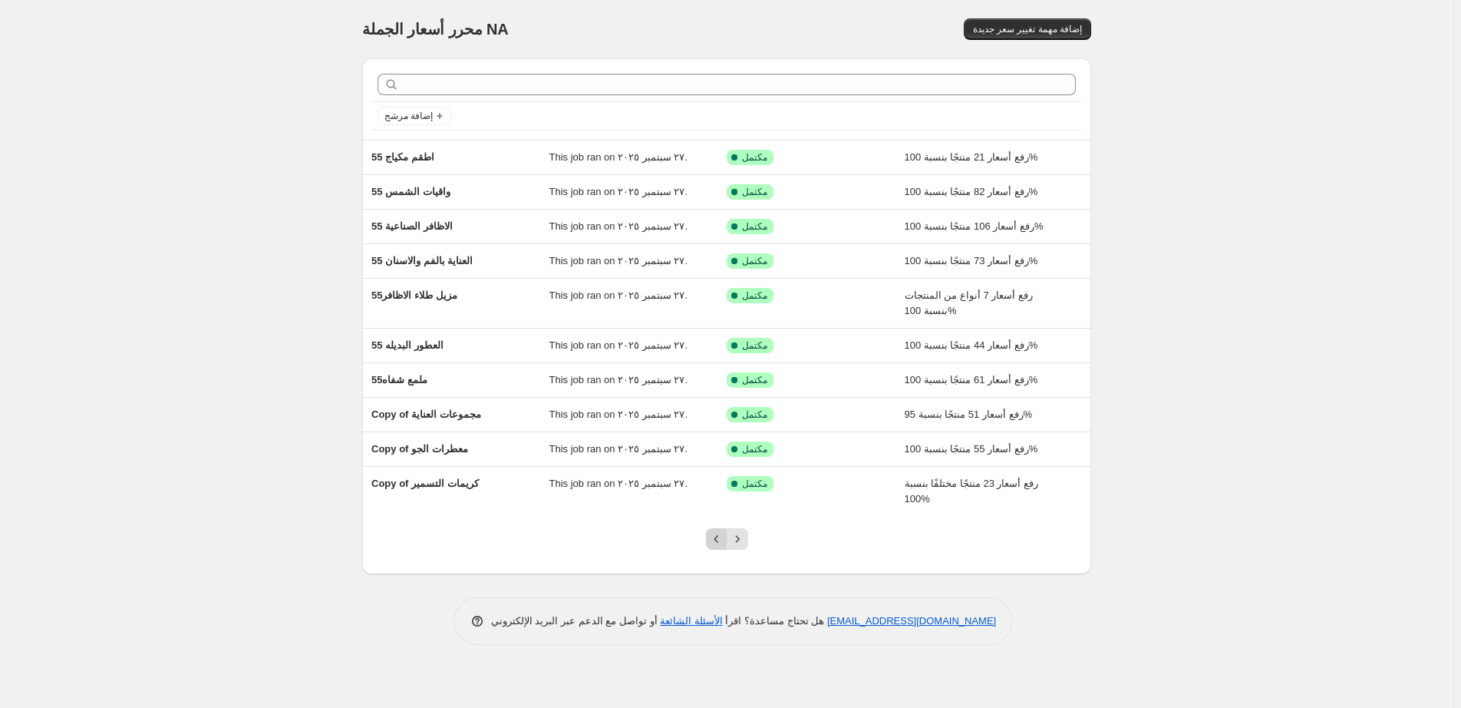
click at [714, 544] on icon "Previous" at bounding box center [716, 538] width 15 height 15
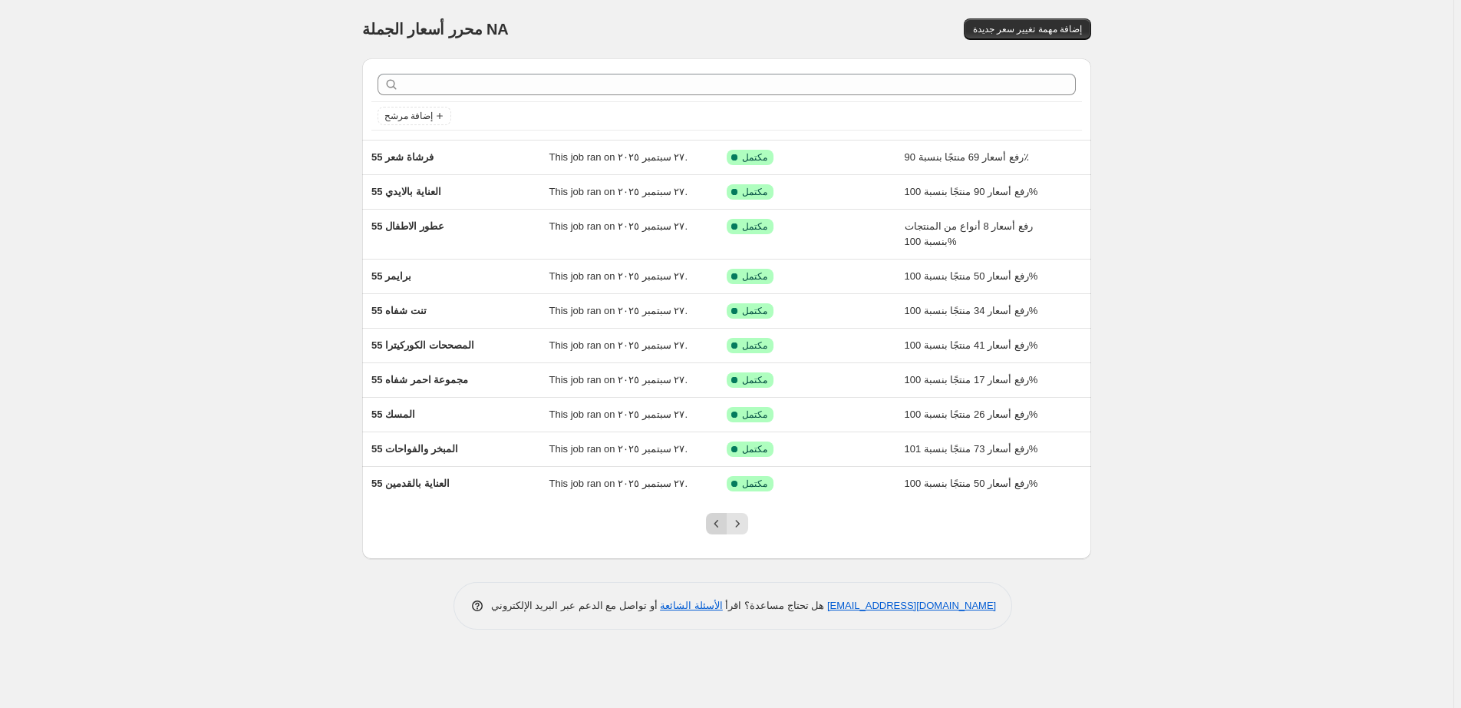
click at [713, 524] on icon "Previous" at bounding box center [716, 523] width 15 height 15
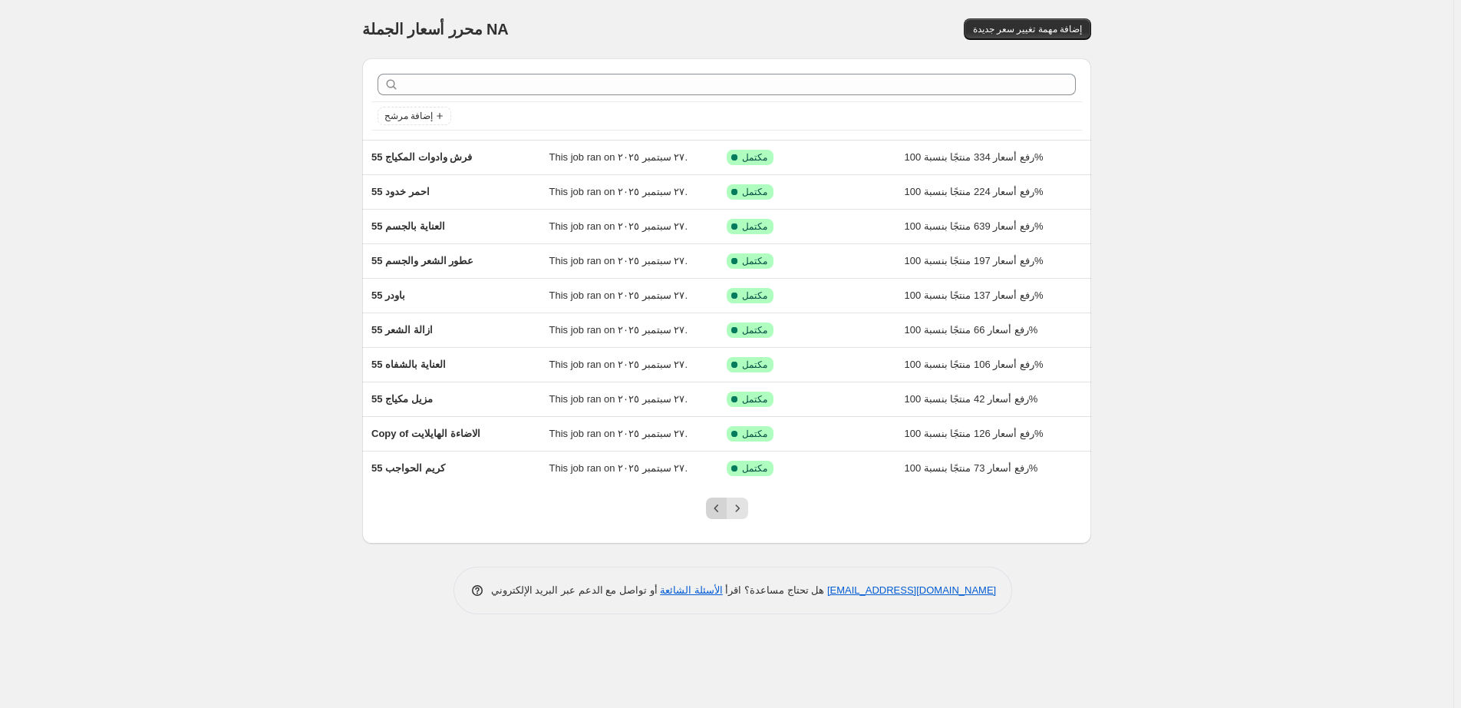
click at [712, 512] on icon "Previous" at bounding box center [716, 507] width 15 height 15
click at [711, 511] on icon "Previous" at bounding box center [716, 507] width 15 height 15
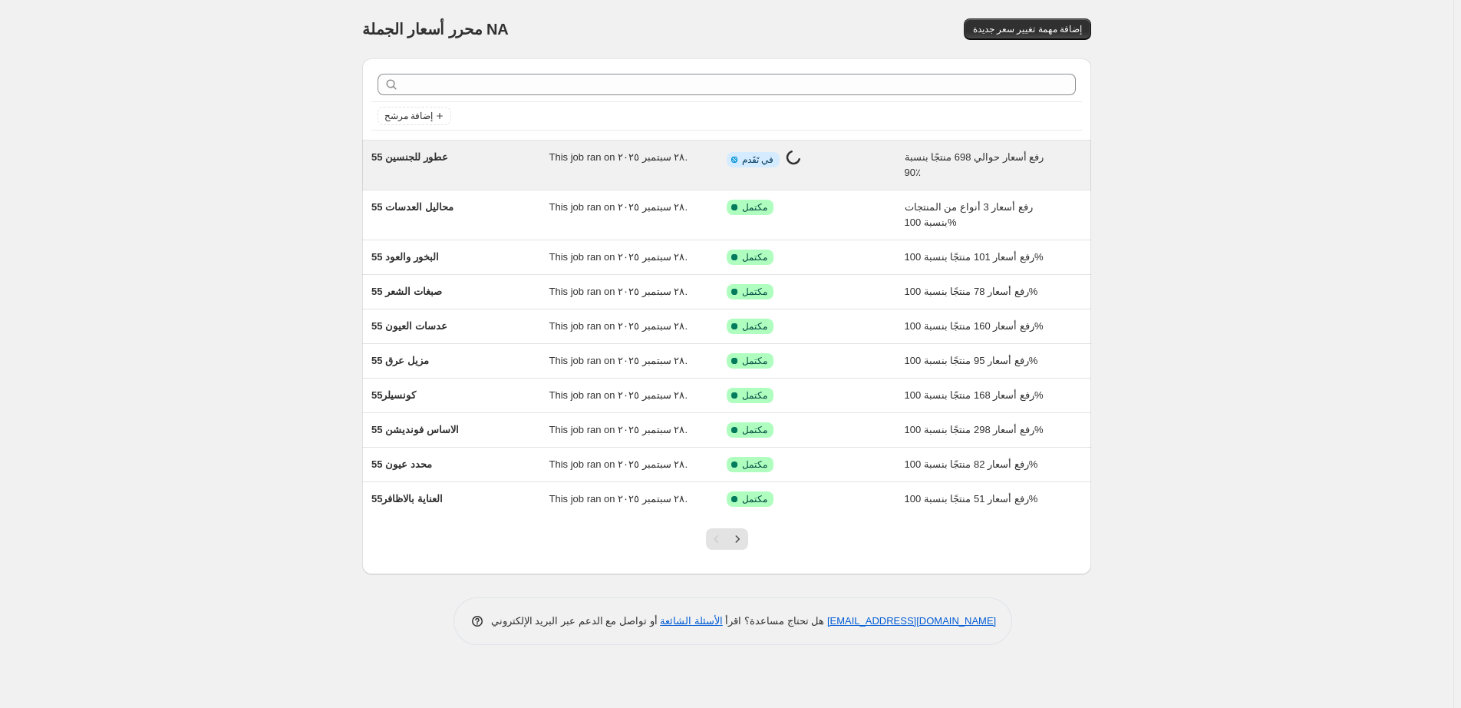
click at [860, 160] on div "معلومات مكتملة جزئيا في تَقَدم جاري العمل على تغيير السعر..." at bounding box center [804, 160] width 155 height 20
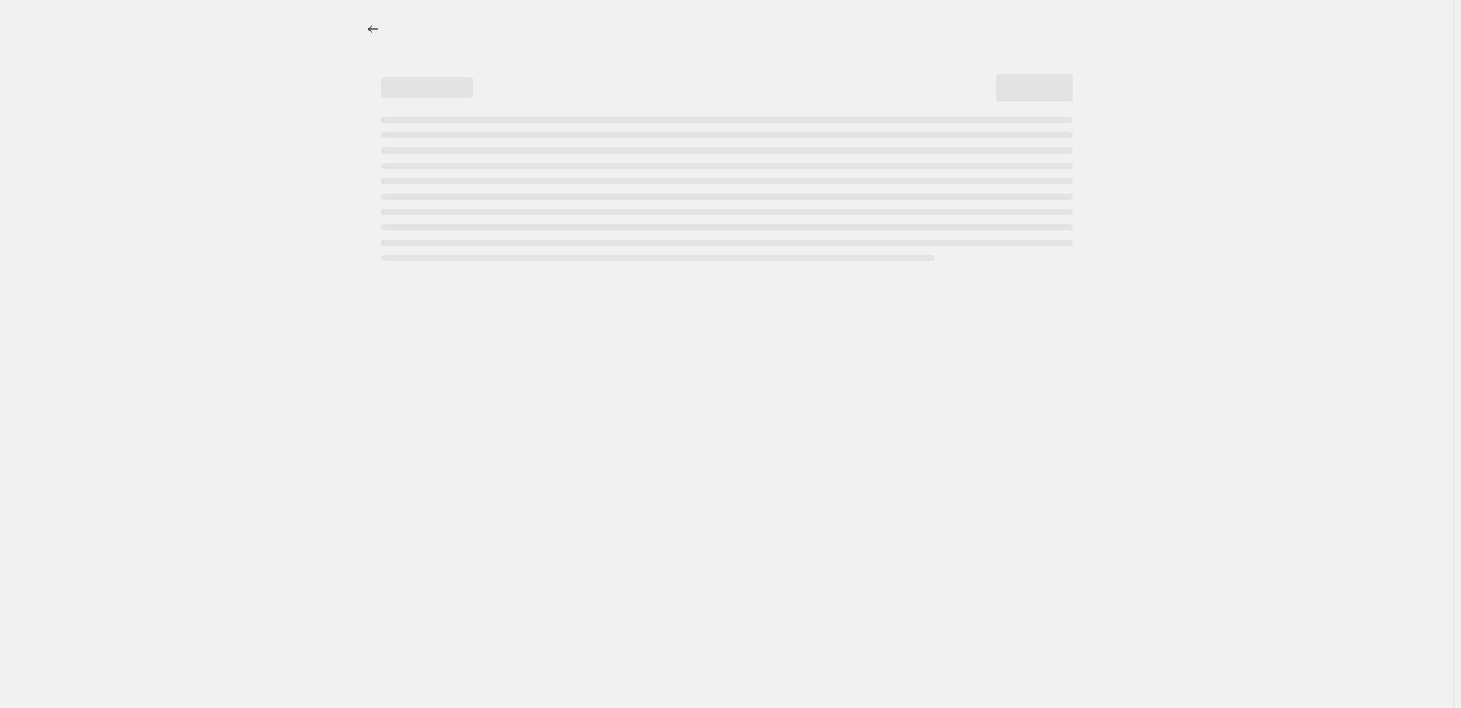
select select "percentage"
select select "pp"
select select "collection"
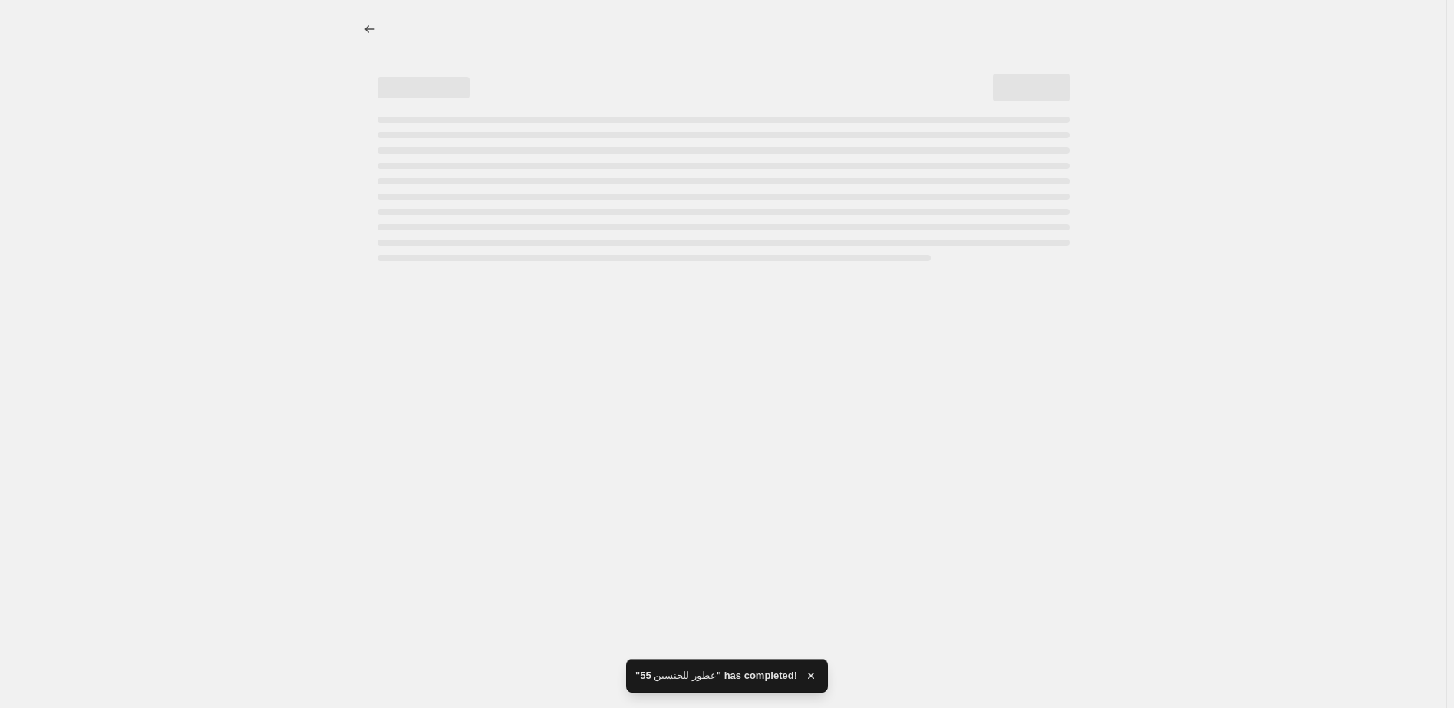
select select "percentage"
select select "pp"
select select "collection"
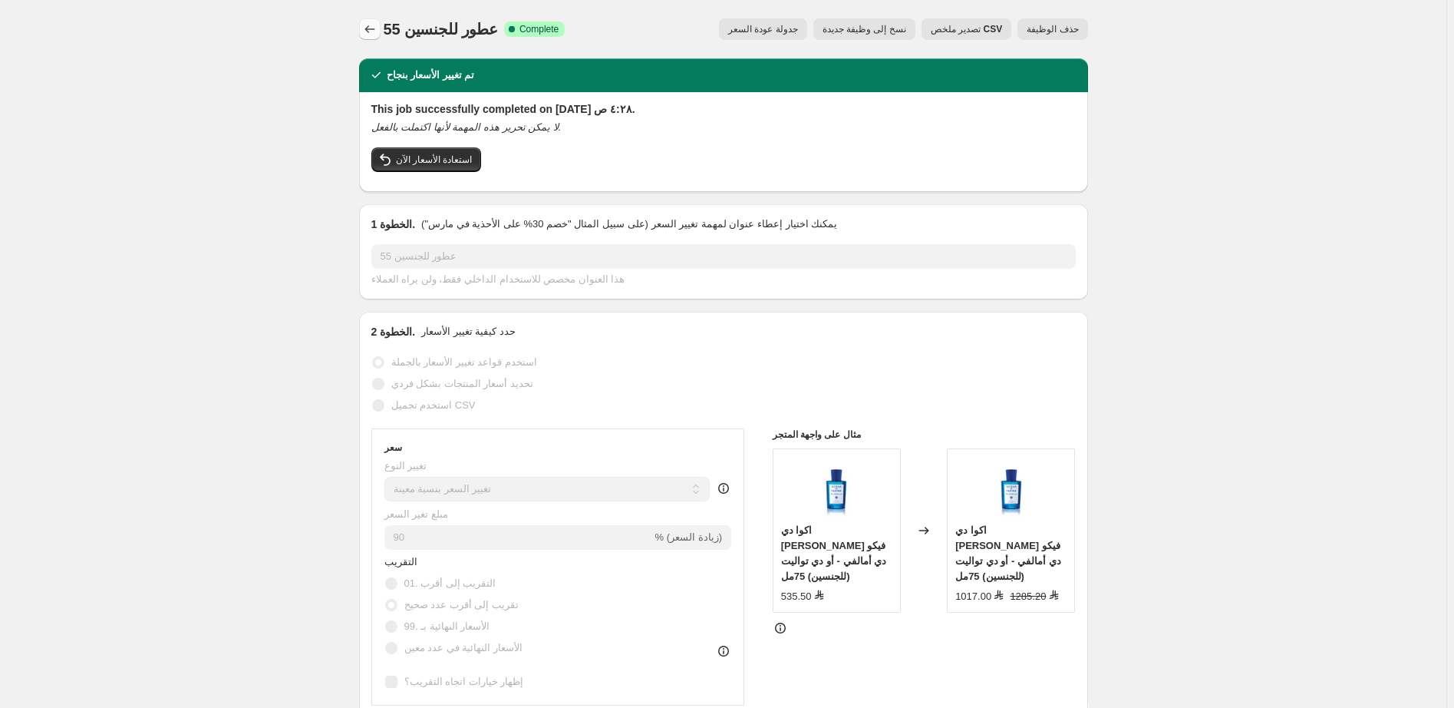
click at [372, 28] on icon "Price change jobs" at bounding box center [369, 28] width 15 height 15
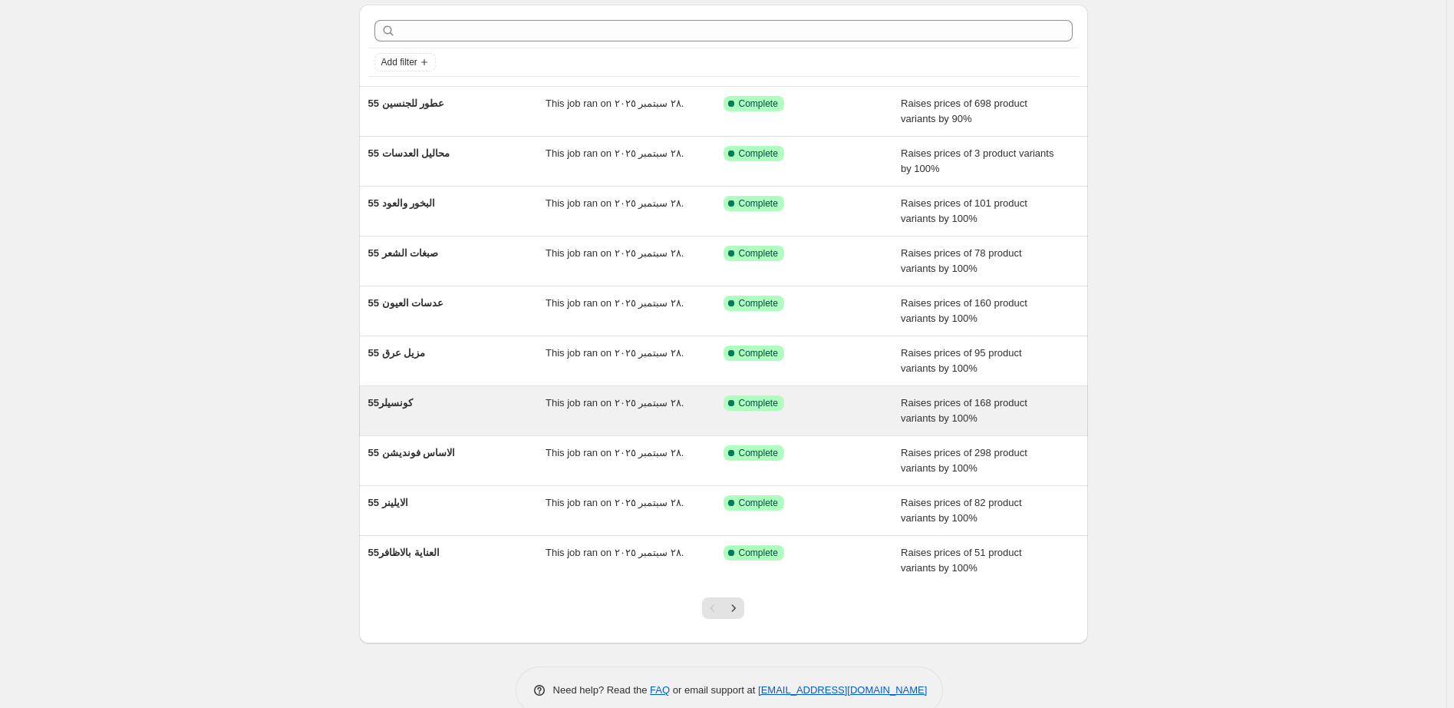
scroll to position [84, 0]
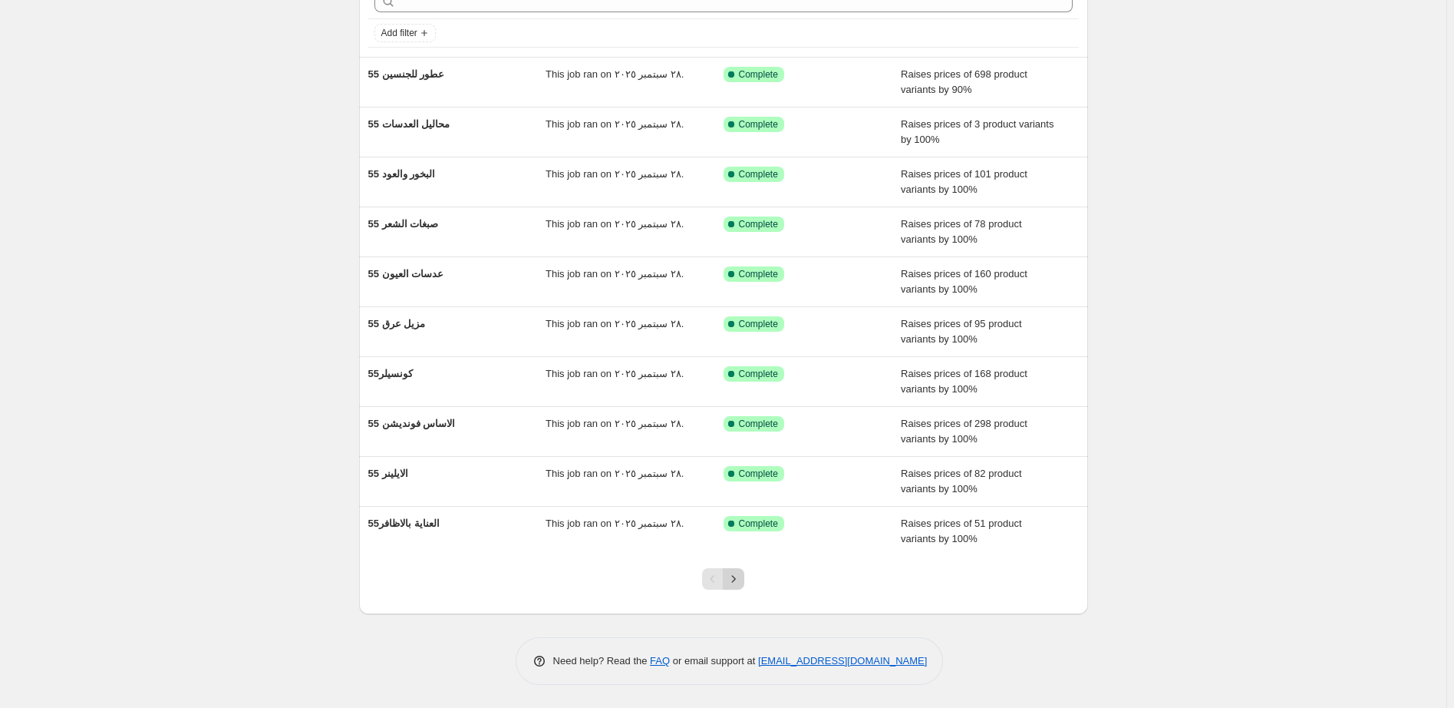
click at [741, 581] on icon "Next" at bounding box center [733, 578] width 15 height 15
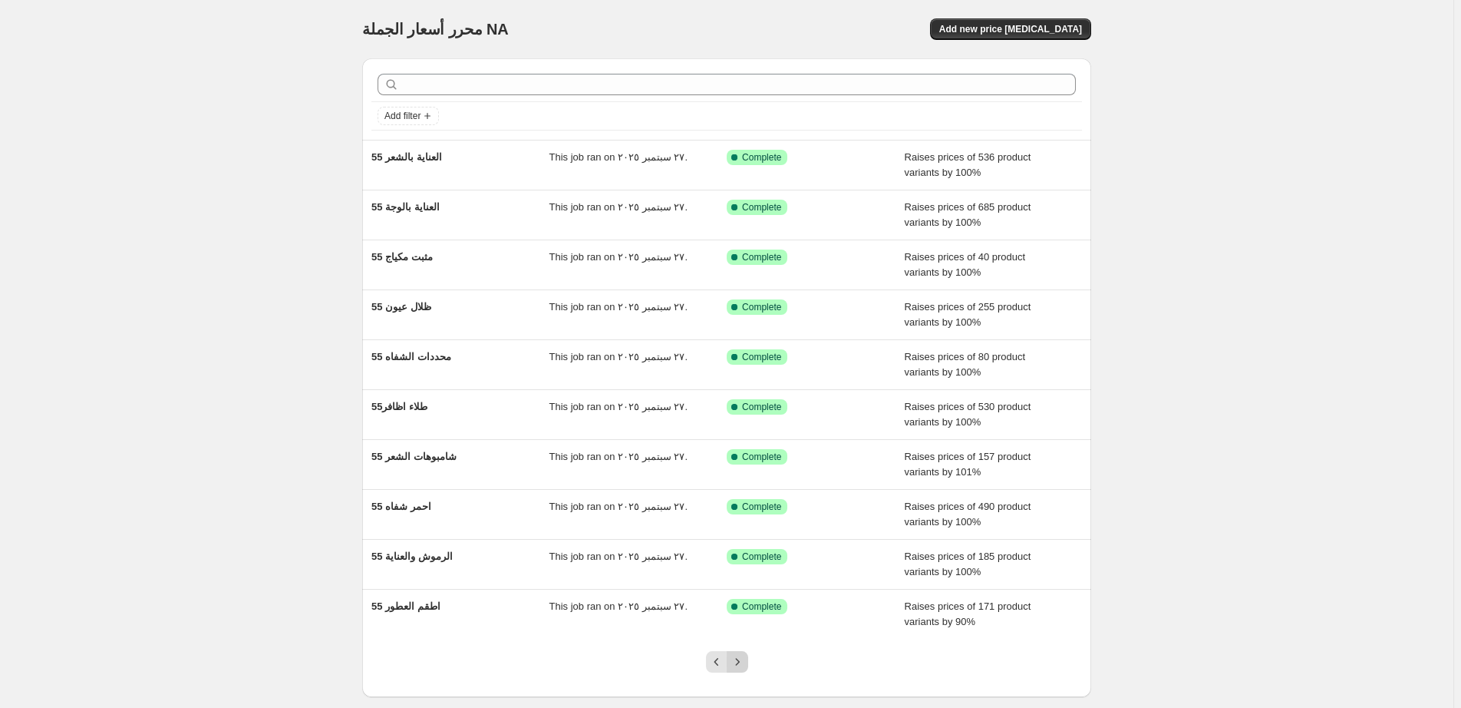
click at [740, 662] on div "محرر أسعار الجملة. هذه الصفحة جاهزة. محرر أسعار الجملة NA Add new price change …" at bounding box center [727, 395] width 1454 height 790
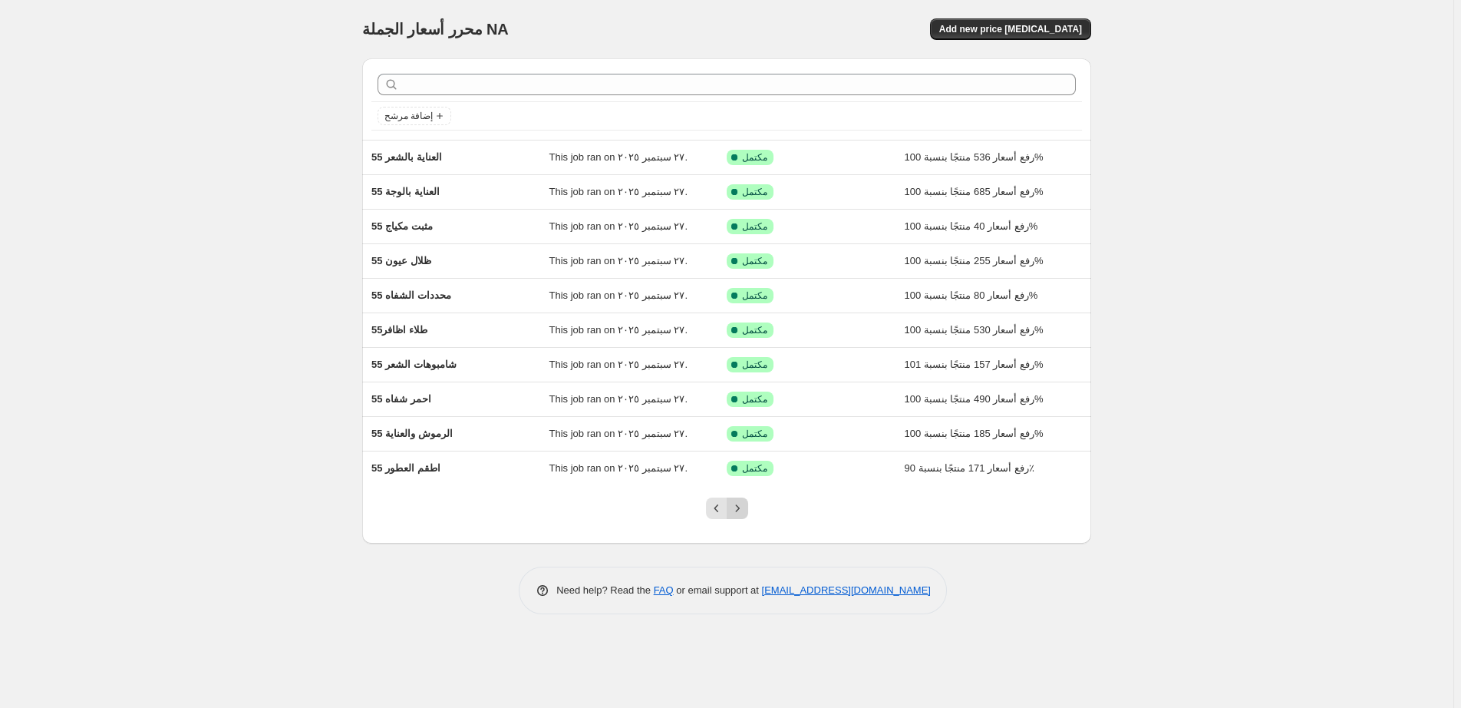
click at [739, 511] on icon "Next" at bounding box center [737, 507] width 15 height 15
click at [740, 510] on icon "Next" at bounding box center [737, 507] width 15 height 15
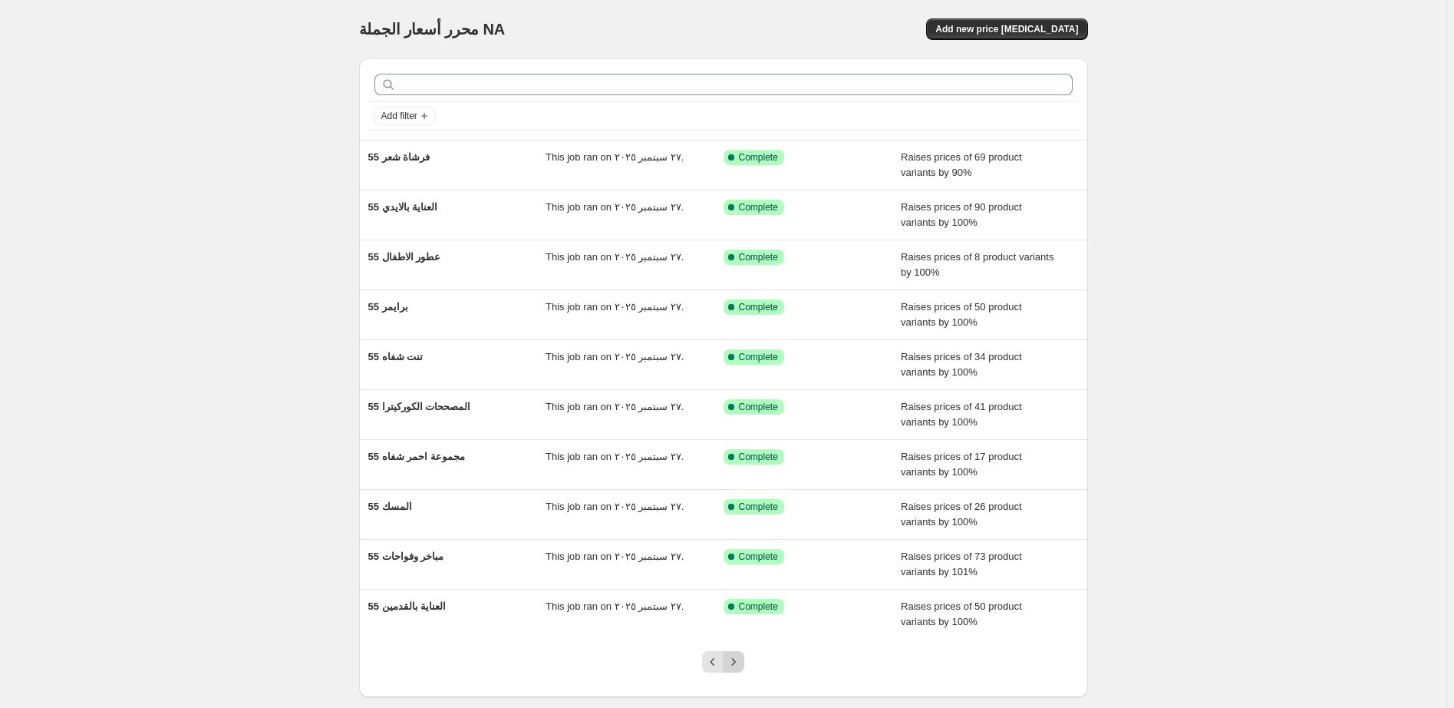
click at [736, 661] on icon "Next" at bounding box center [733, 661] width 15 height 15
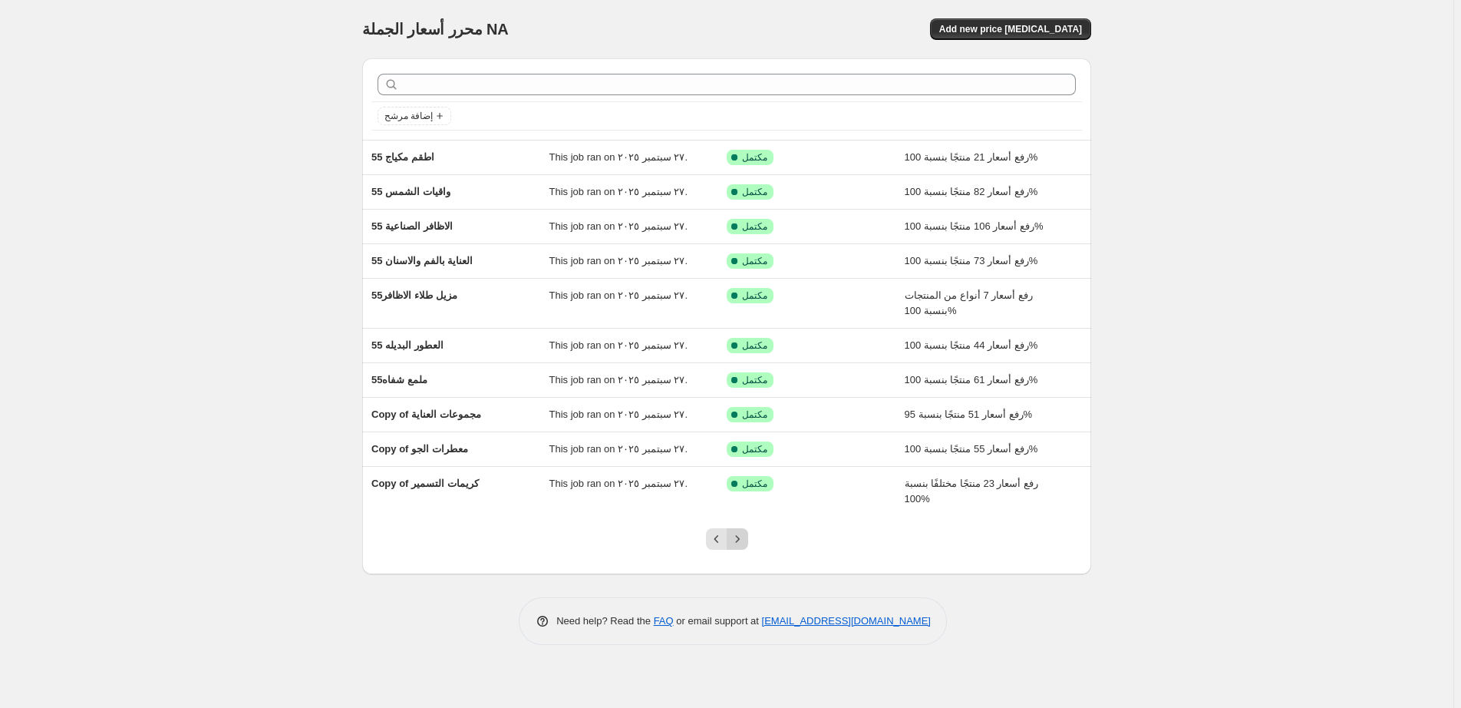
click at [740, 537] on icon "Next" at bounding box center [737, 538] width 15 height 15
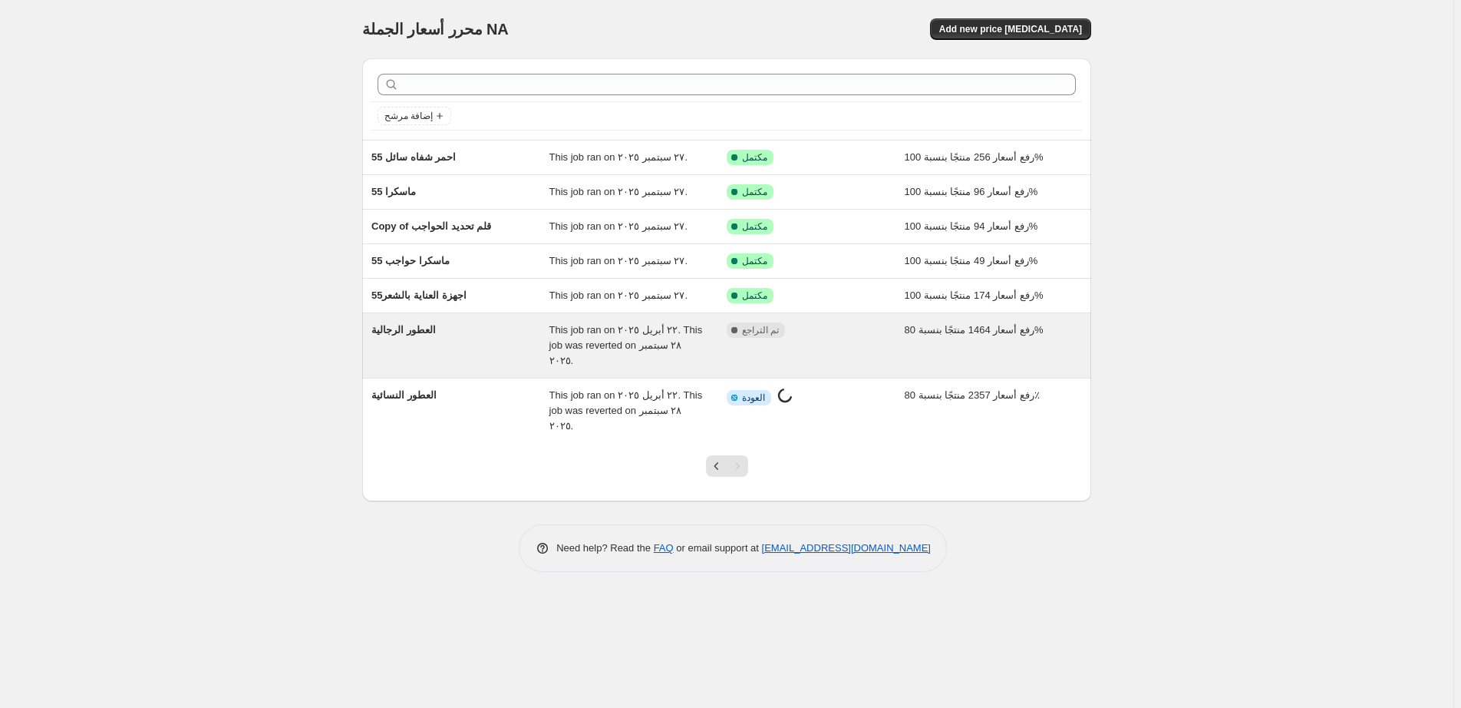
click at [843, 332] on div "مكتمل تم التراجع" at bounding box center [804, 329] width 155 height 15
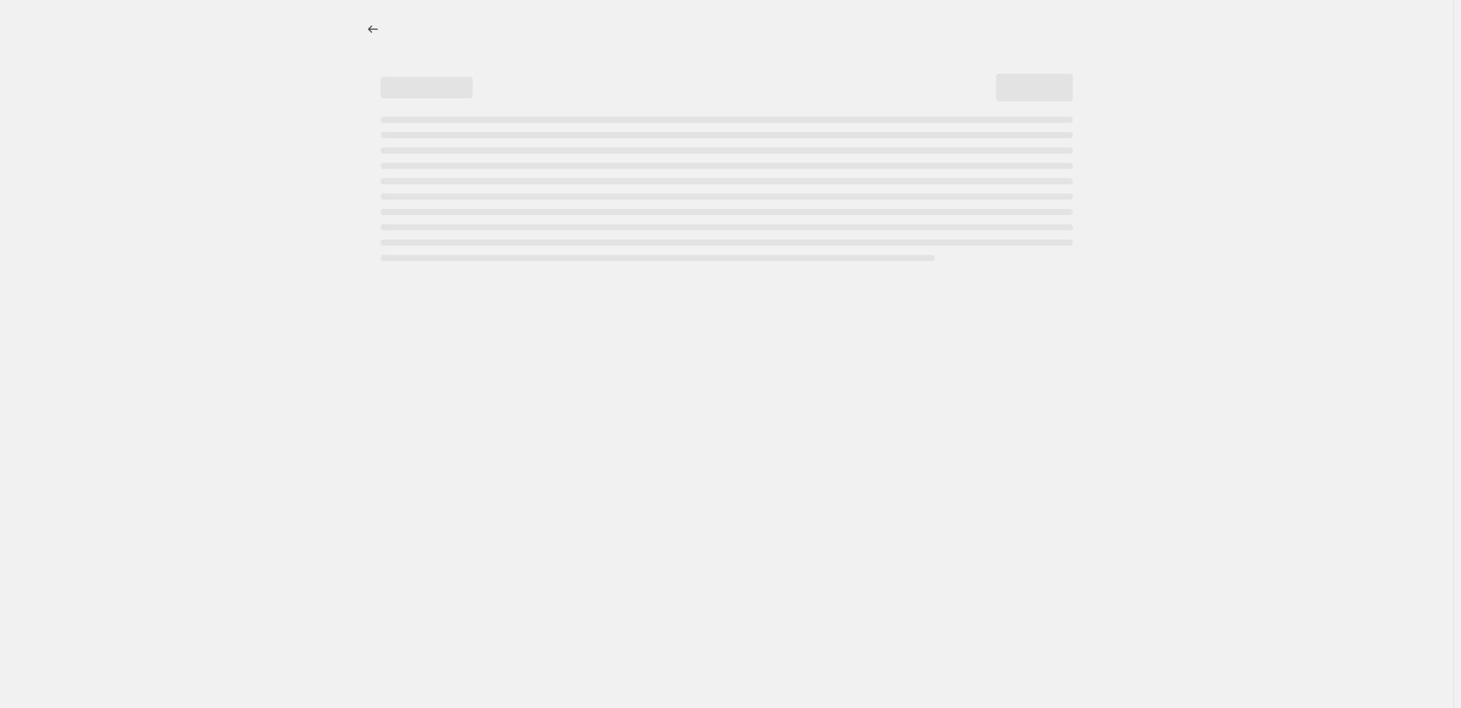
select select "percentage"
select select "pp"
select select "collection"
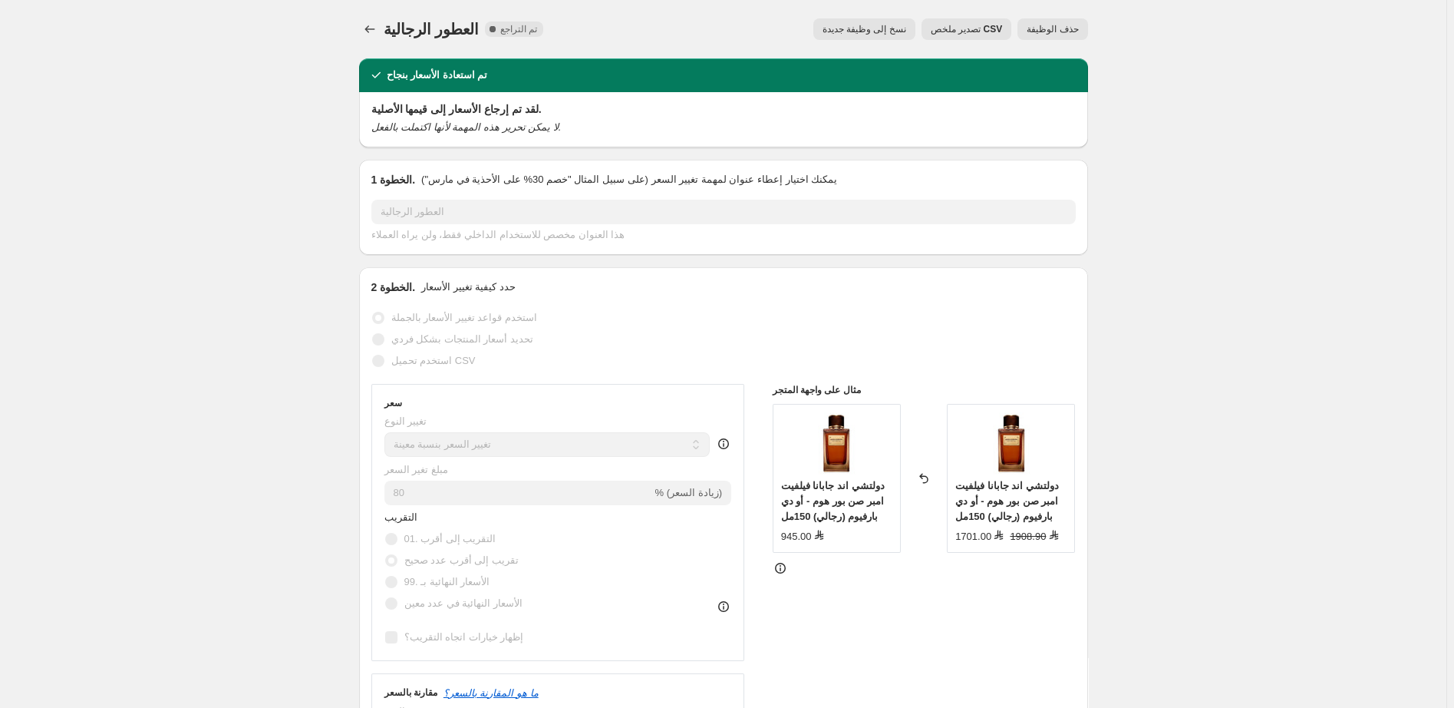
click at [869, 28] on span "نسخ إلى وظيفة جديدة" at bounding box center [865, 29] width 84 height 12
select select "percentage"
select select "pp"
select select "collection"
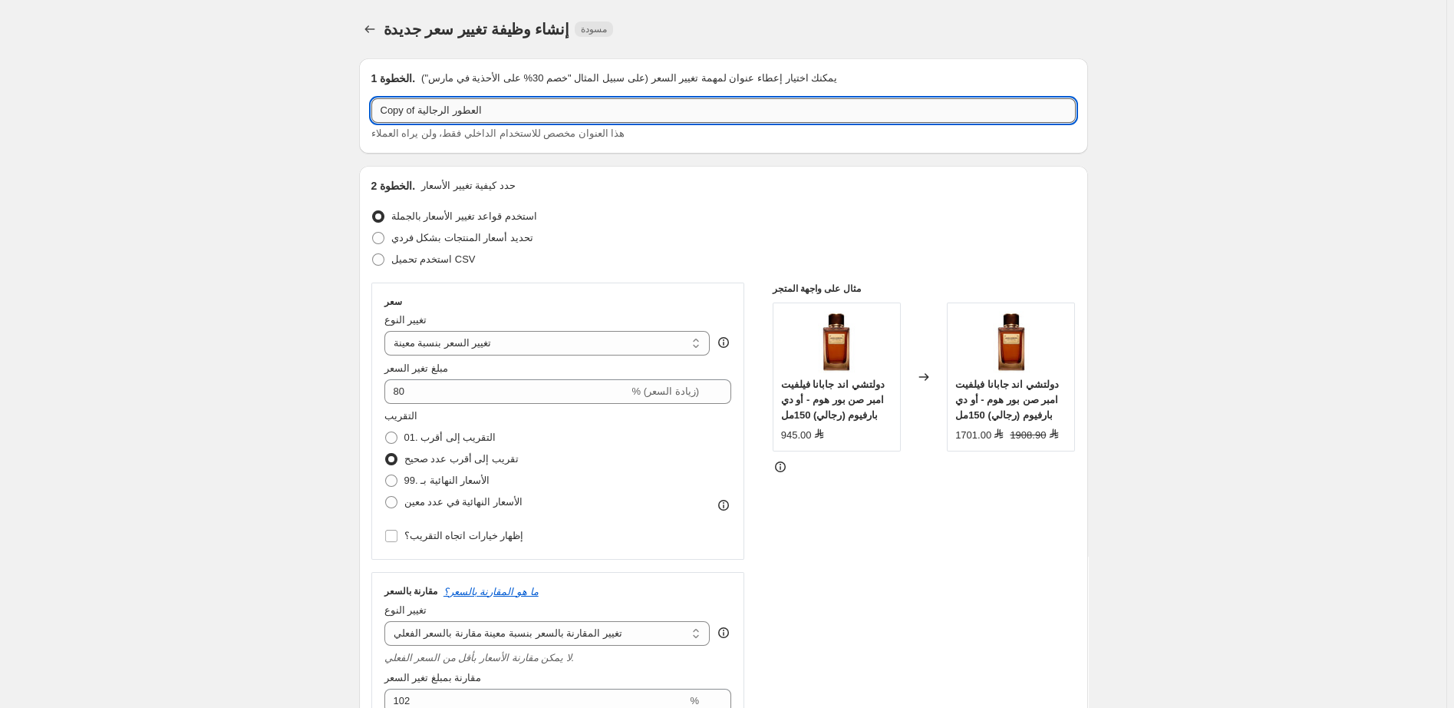
drag, startPoint x: 419, startPoint y: 111, endPoint x: 361, endPoint y: 120, distance: 58.2
click at [371, 120] on input "Copy of العطور الرجالية" at bounding box center [723, 110] width 704 height 25
type input "55 العطور الرجالية"
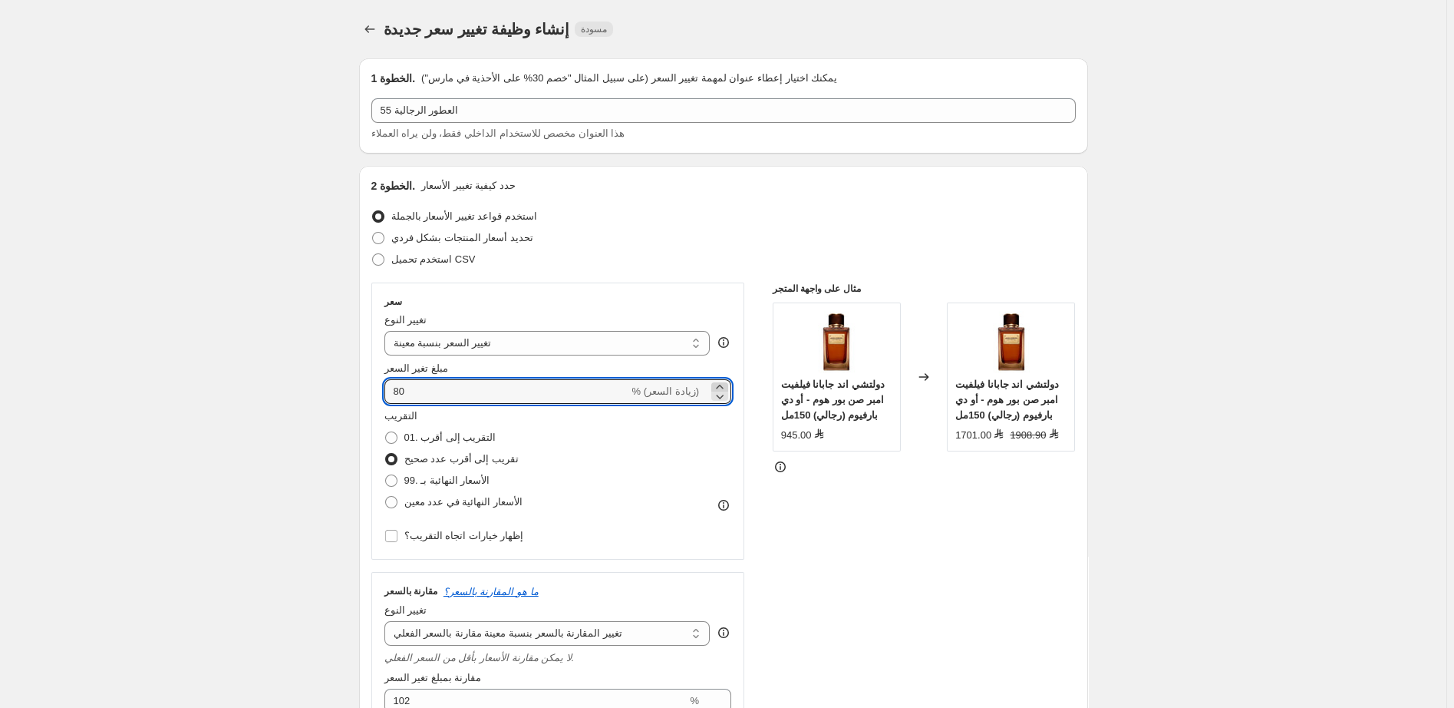
click at [723, 384] on icon at bounding box center [719, 386] width 7 height 4
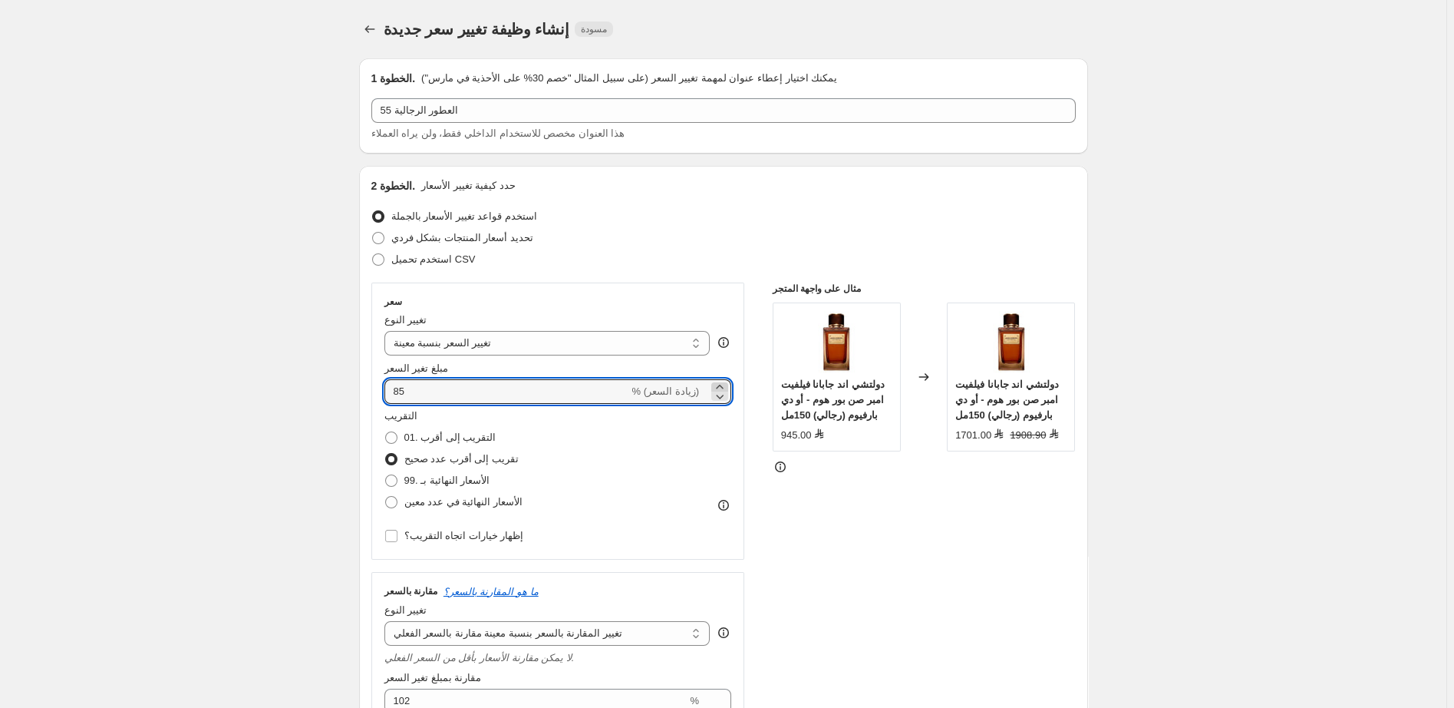
click at [723, 384] on icon at bounding box center [719, 386] width 7 height 4
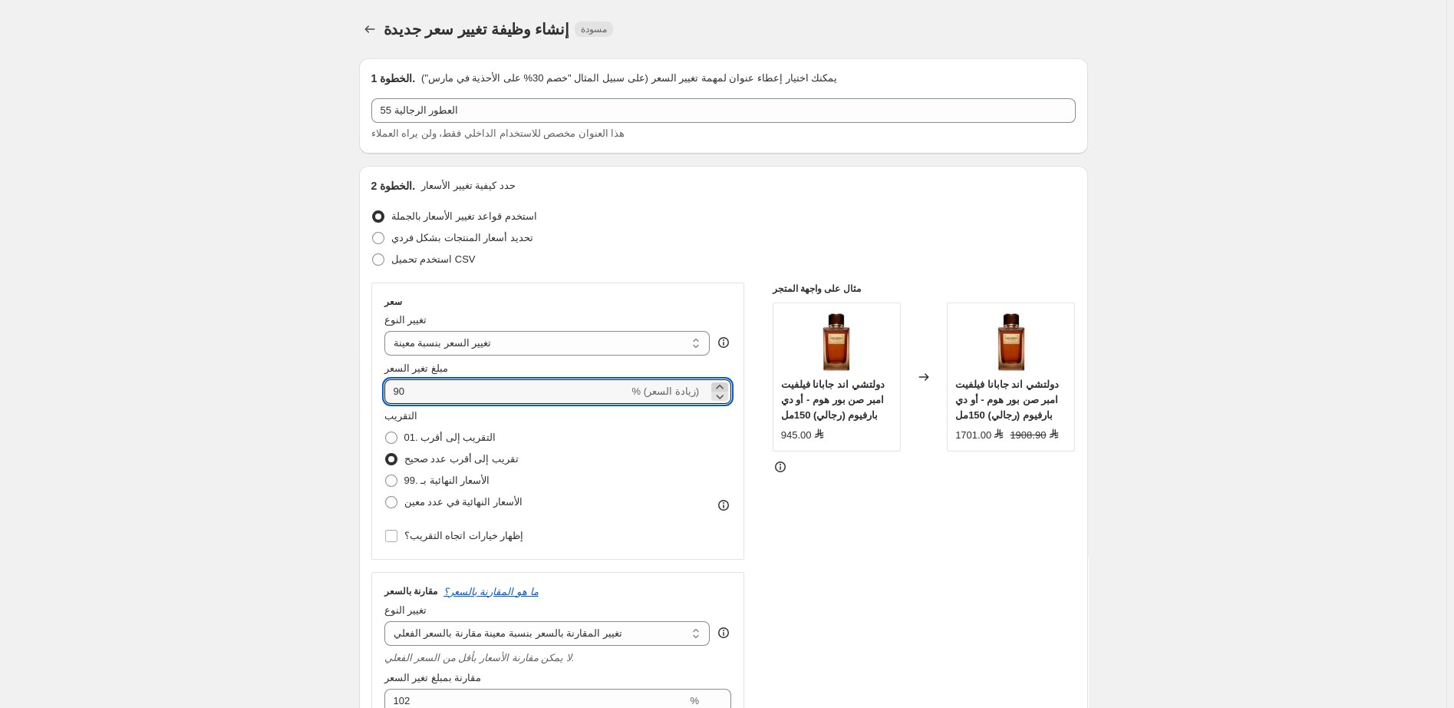
click at [723, 384] on icon at bounding box center [719, 386] width 7 height 4
click at [721, 396] on icon at bounding box center [721, 396] width 8 height 5
type input "90"
click at [941, 534] on div "مثال على واجهة المتجر دولتشي اند جابانا فيلفيت امبر صن بور هوم - أو دي بارفيوم …" at bounding box center [924, 575] width 303 height 587
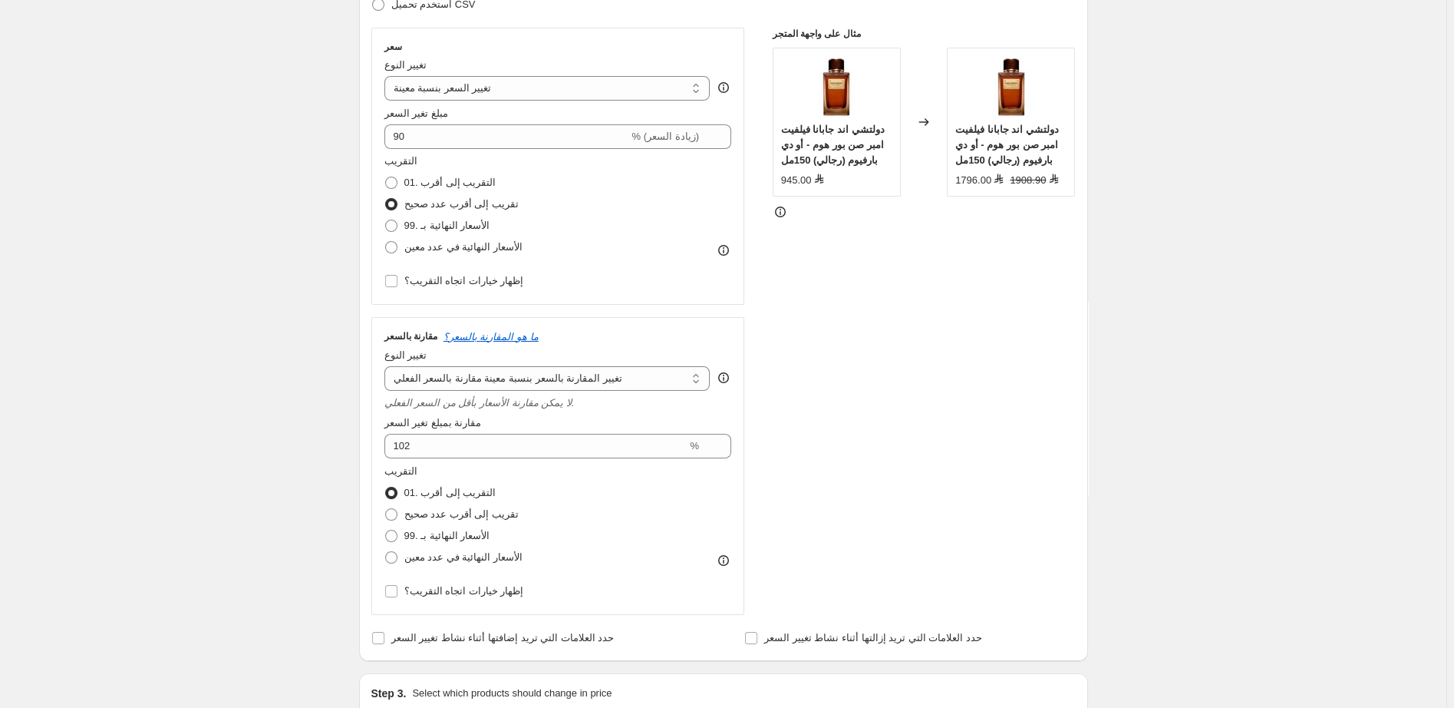
scroll to position [391, 0]
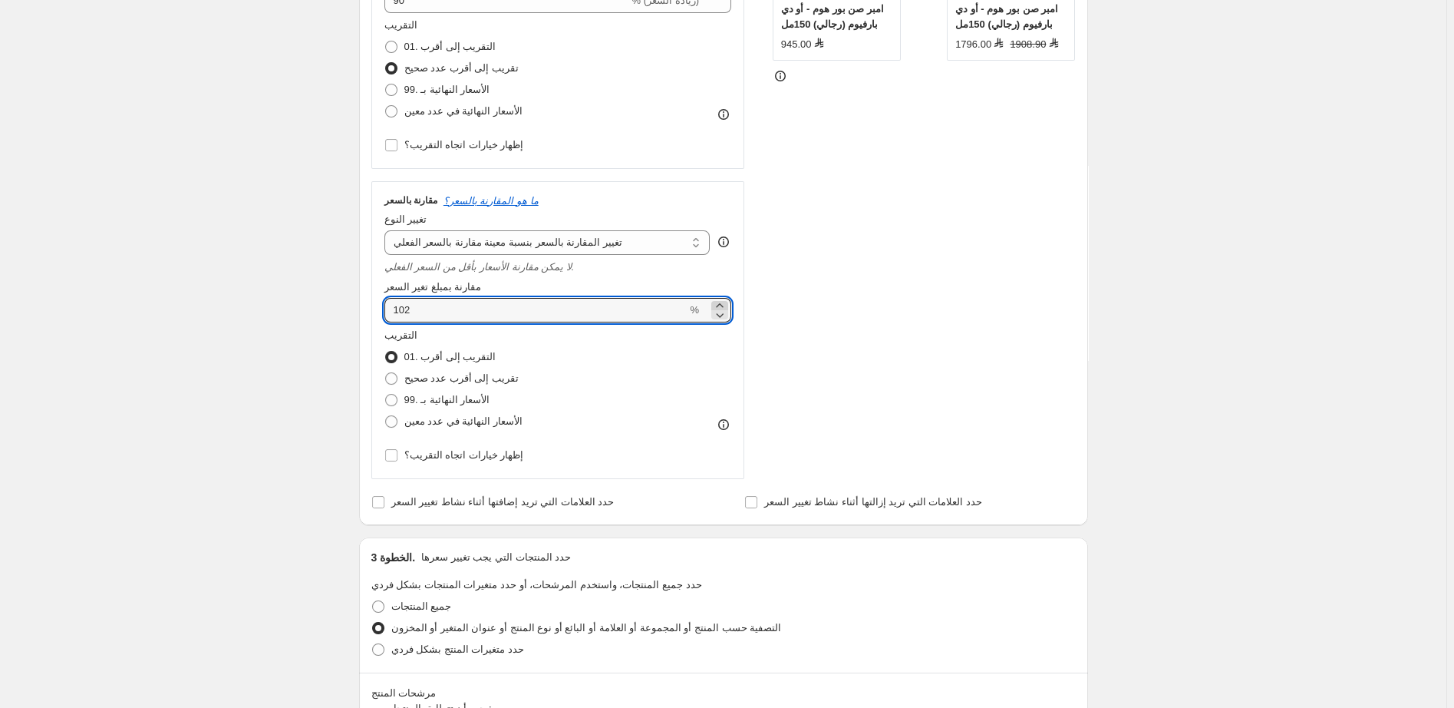
click at [723, 307] on icon at bounding box center [719, 305] width 15 height 15
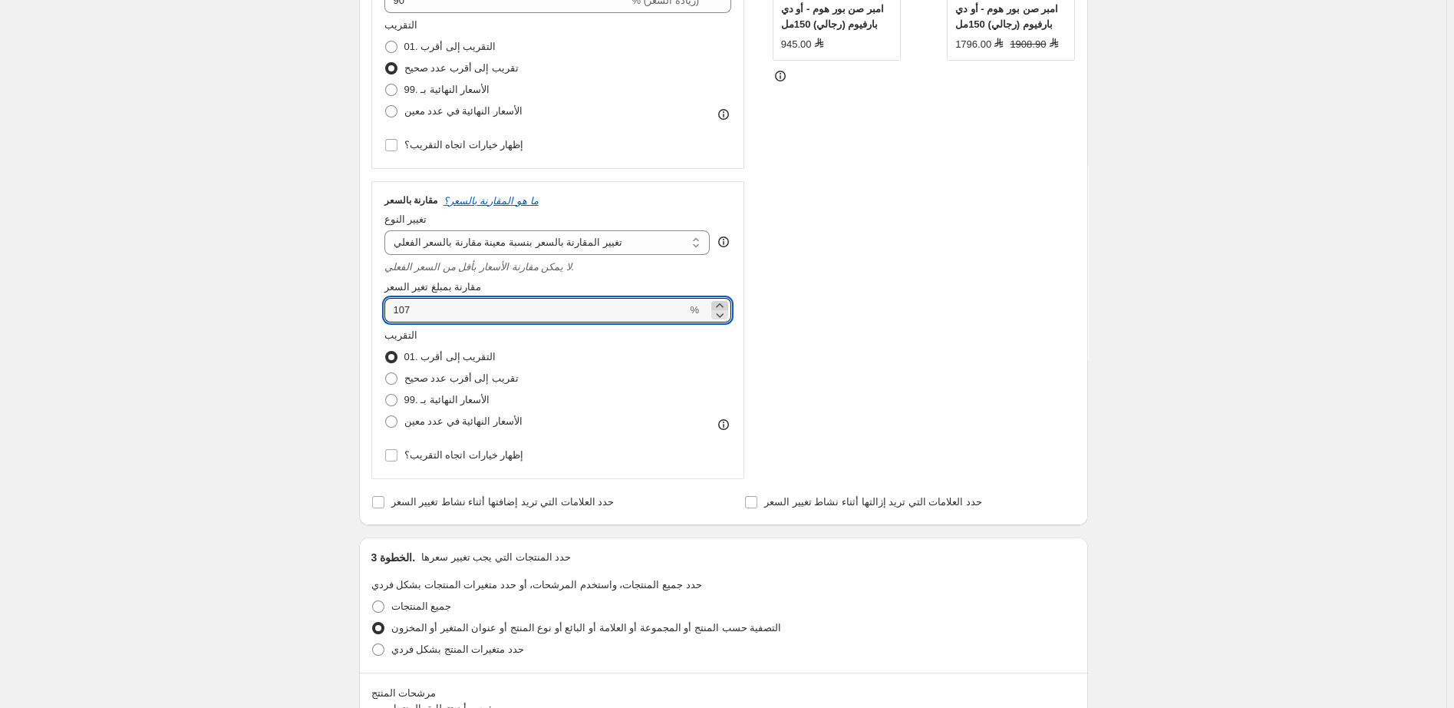
click at [723, 307] on icon at bounding box center [719, 305] width 15 height 15
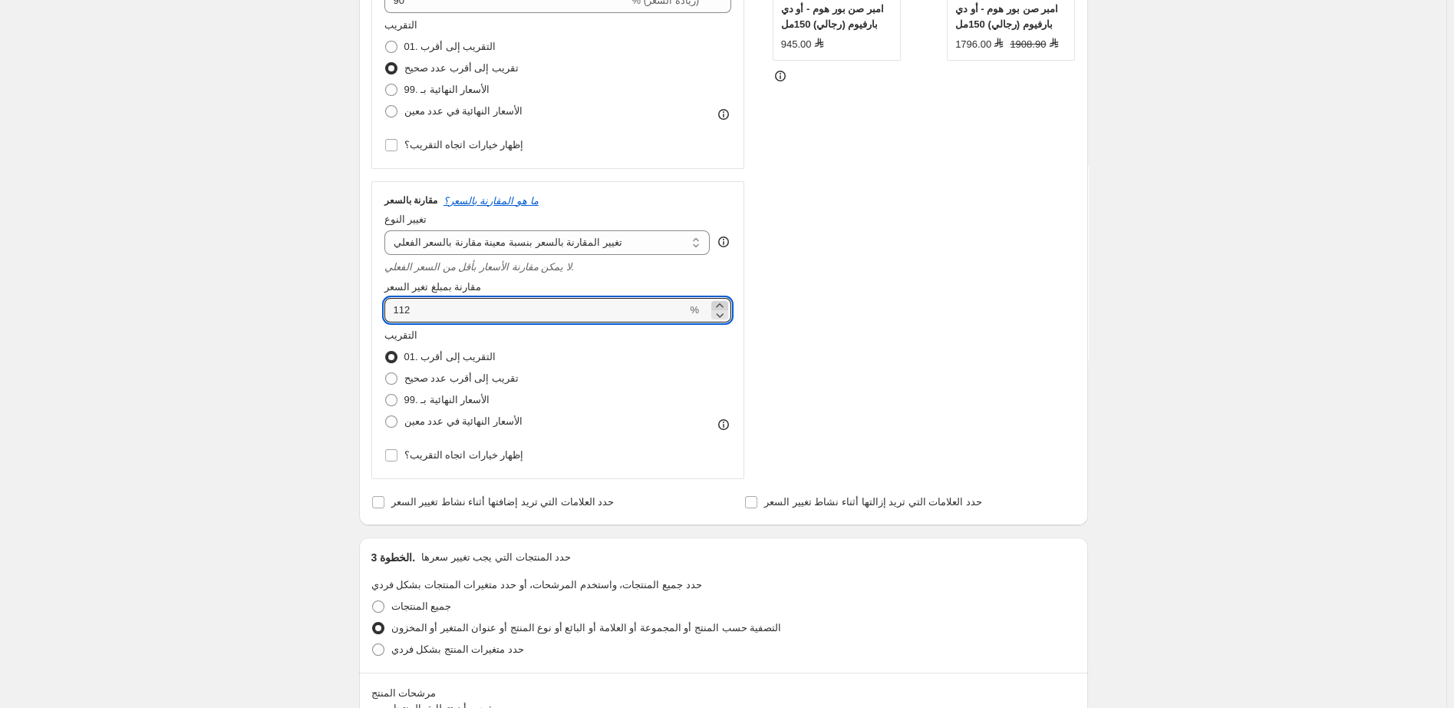
click at [723, 307] on icon at bounding box center [719, 305] width 15 height 15
type input "115"
click at [912, 333] on div "مثال على واجهة المتجر دولتشي اند جابانا فيلفيت امبر صن بور هوم - أو دي بارفيوم …" at bounding box center [924, 185] width 303 height 587
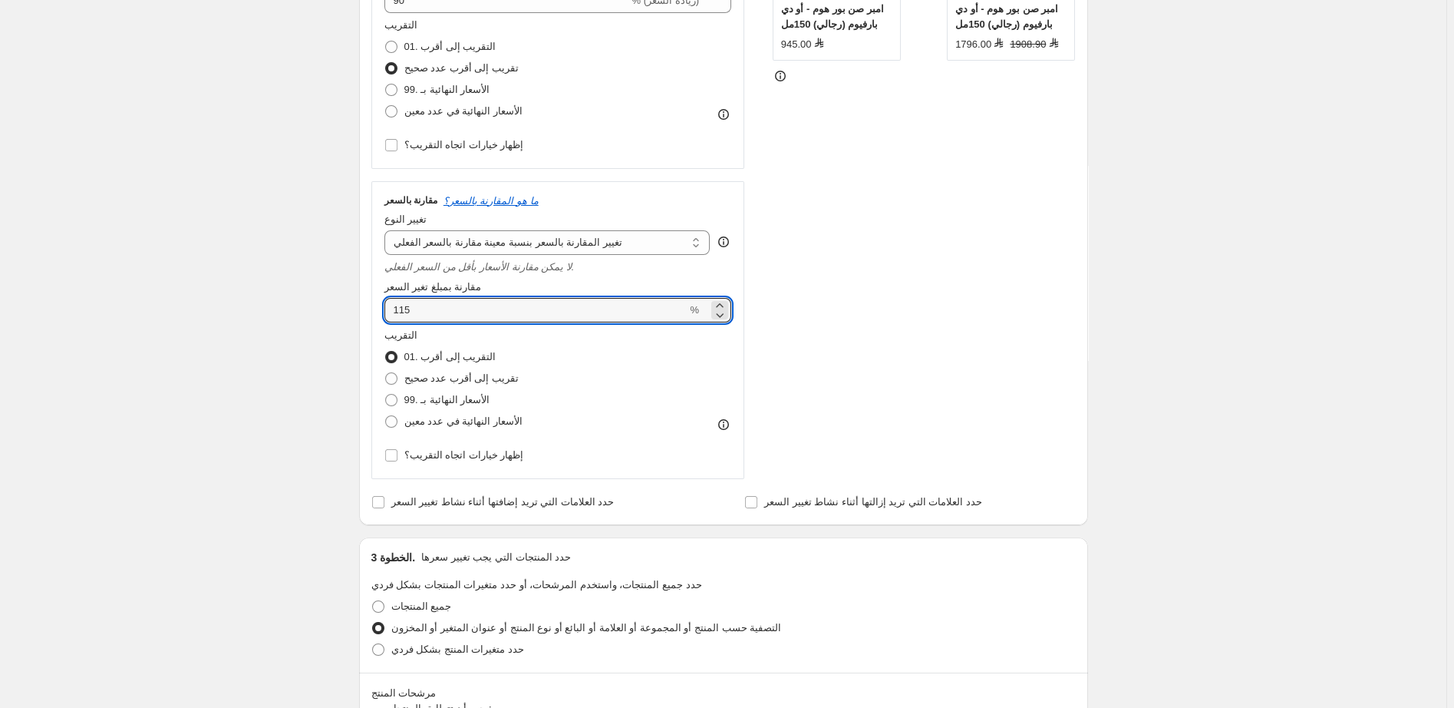
click at [912, 333] on div "مثال على واجهة المتجر دولتشي اند جابانا فيلفيت امبر صن بور هوم - أو دي بارفيوم …" at bounding box center [924, 185] width 303 height 587
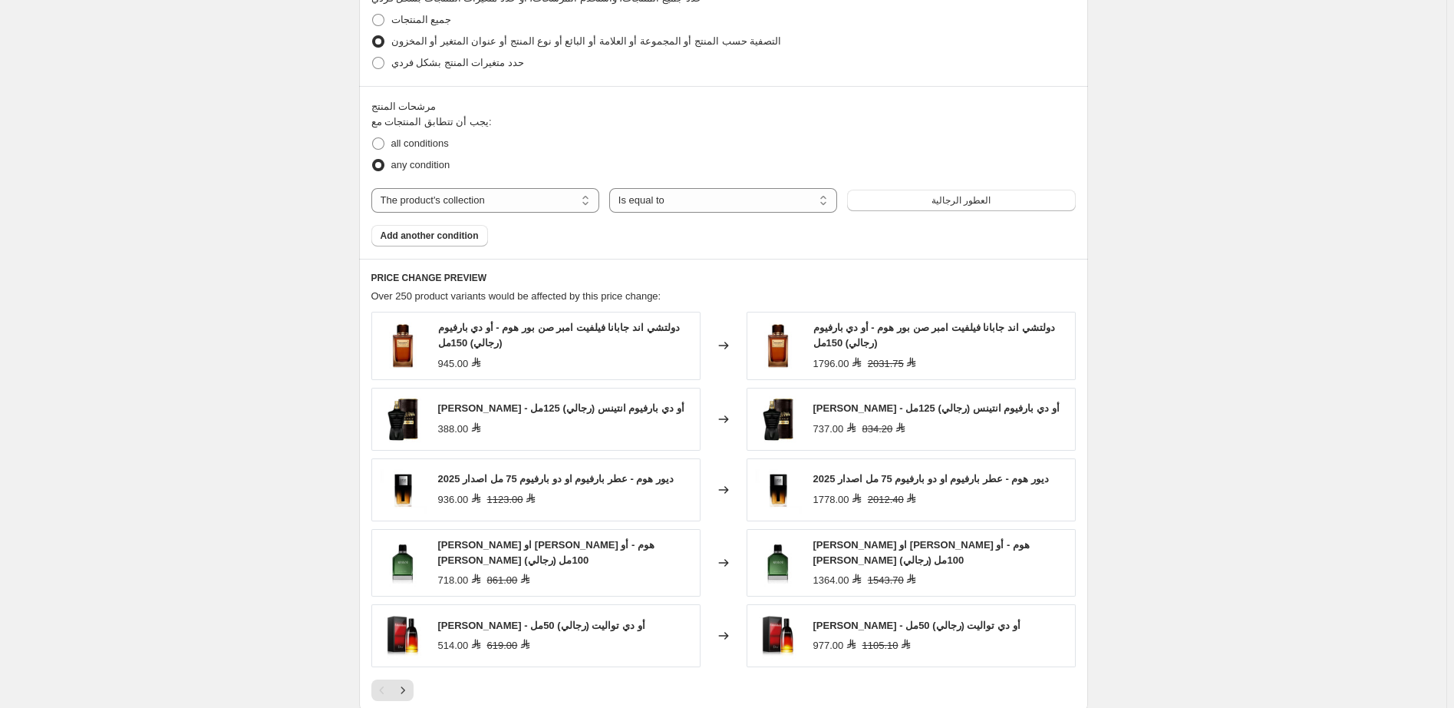
scroll to position [1228, 0]
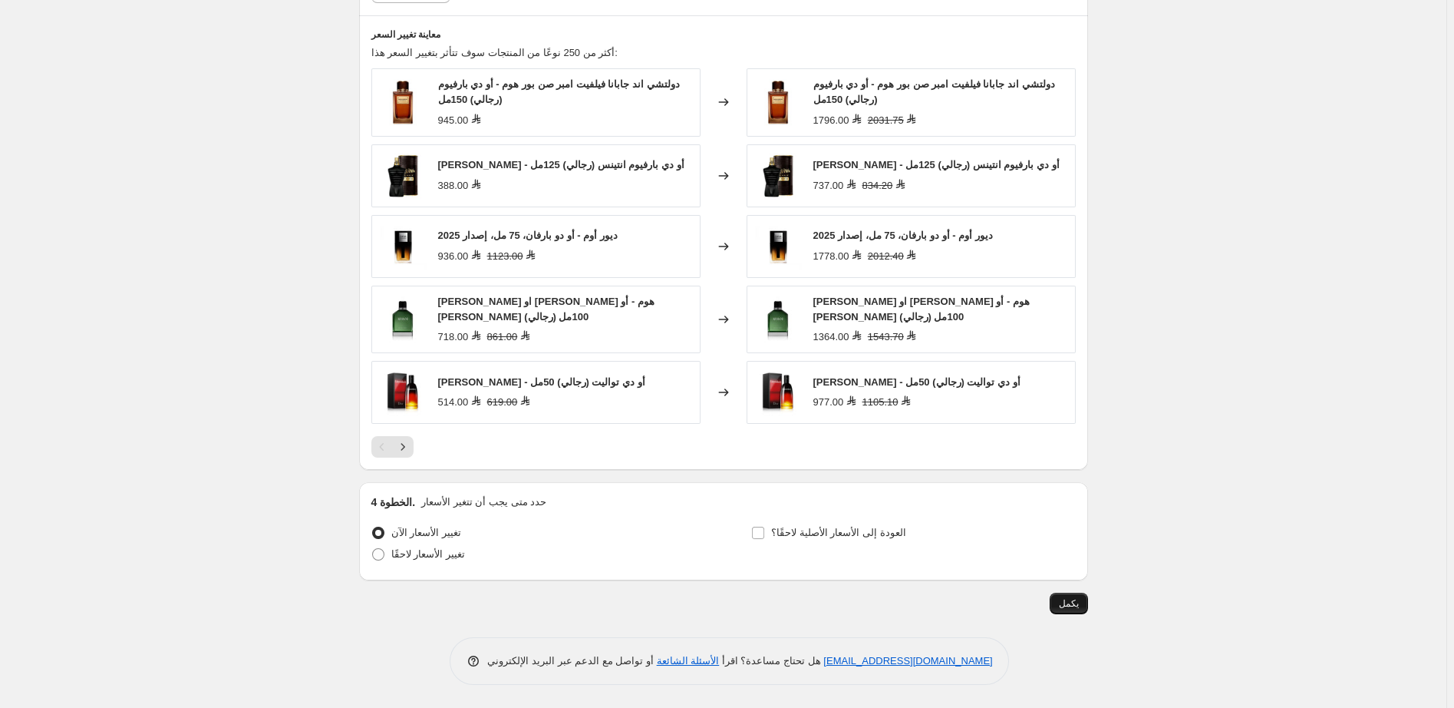
click at [1074, 602] on span "يكمل" at bounding box center [1069, 603] width 20 height 12
click at [1072, 602] on span "يكمل" at bounding box center [1069, 603] width 20 height 12
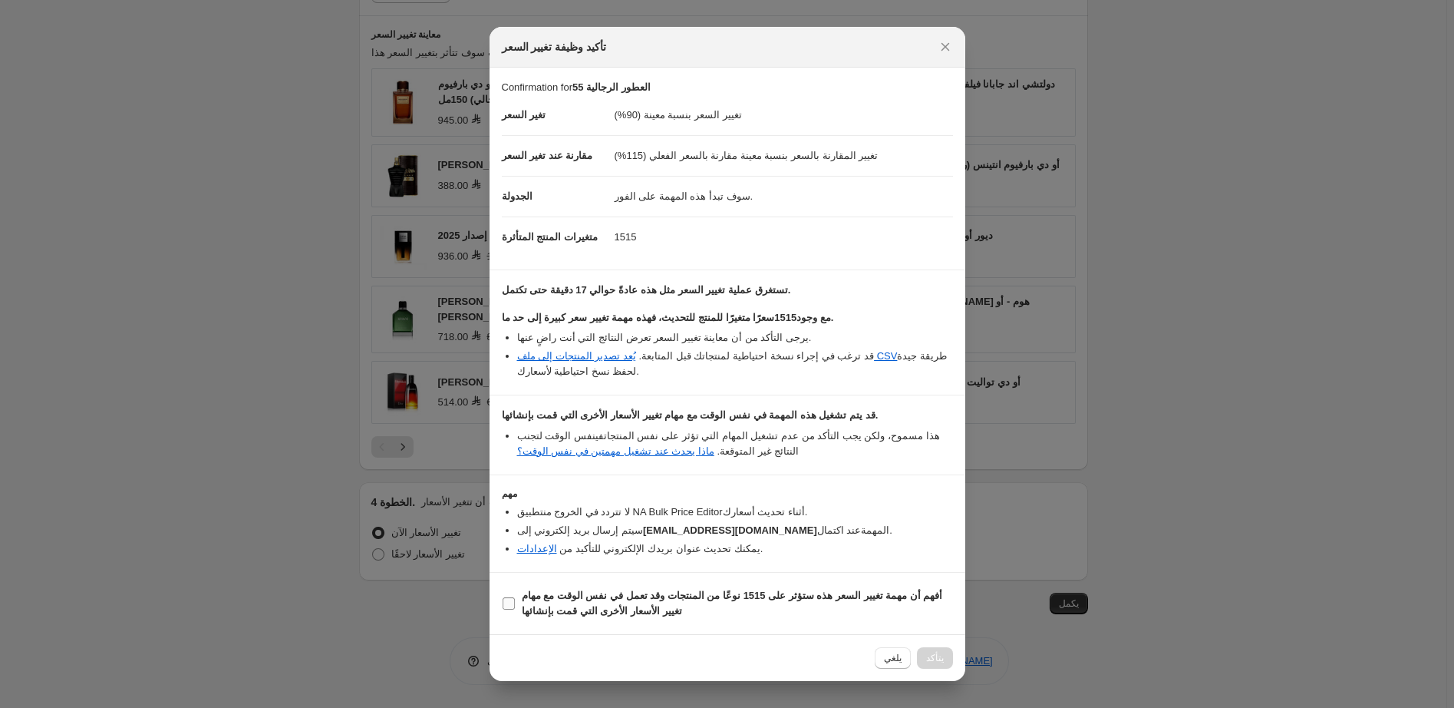
click at [729, 596] on b "أفهم أن مهمة تغيير السعر هذه ستؤثر على 1515 نوعًا من المنتجات وقد تعمل في نفس ا…" at bounding box center [732, 602] width 421 height 27
click at [515, 597] on input "أفهم أن مهمة تغيير السعر هذه ستؤثر على 1515 نوعًا من المنتجات وقد تعمل في نفس ا…" at bounding box center [509, 603] width 12 height 12
click at [729, 596] on b "أفهم أن مهمة تغيير السعر هذه ستؤثر على 1515 نوعًا من المنتجات وقد تعمل في نفس ا…" at bounding box center [732, 602] width 421 height 27
click at [515, 597] on input "أفهم أن مهمة تغيير السعر هذه ستؤثر على 1515 نوعًا من المنتجات وقد تعمل في نفس ا…" at bounding box center [509, 603] width 12 height 12
click at [729, 596] on b "أفهم أن مهمة تغيير السعر هذه ستؤثر على 1515 نوعًا من المنتجات وقد تعمل في نفس ا…" at bounding box center [732, 602] width 421 height 27
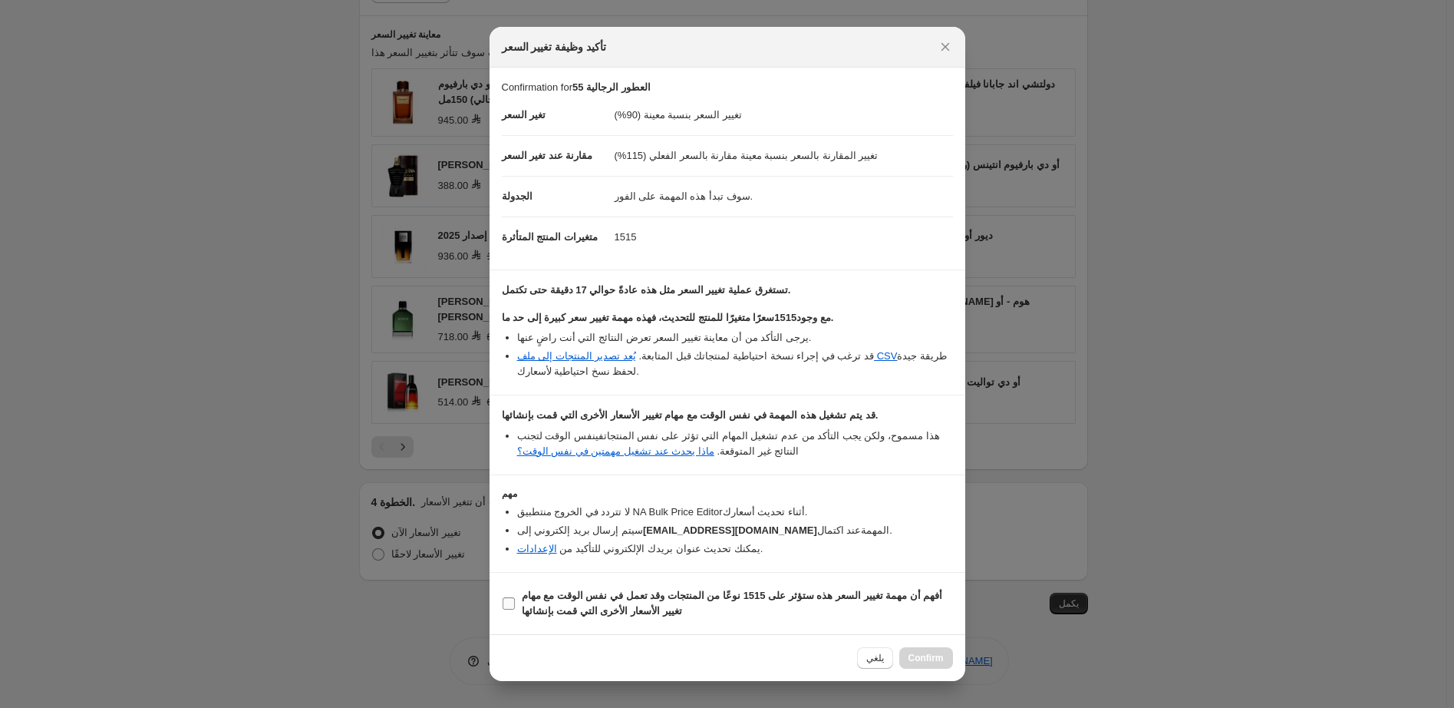
click at [515, 597] on input "أفهم أن مهمة تغيير السعر هذه ستؤثر على 1515 نوعًا من المنتجات وقد تعمل في نفس ا…" at bounding box center [509, 603] width 12 height 12
checkbox input "true"
click at [925, 660] on span "Confirm" at bounding box center [926, 658] width 35 height 12
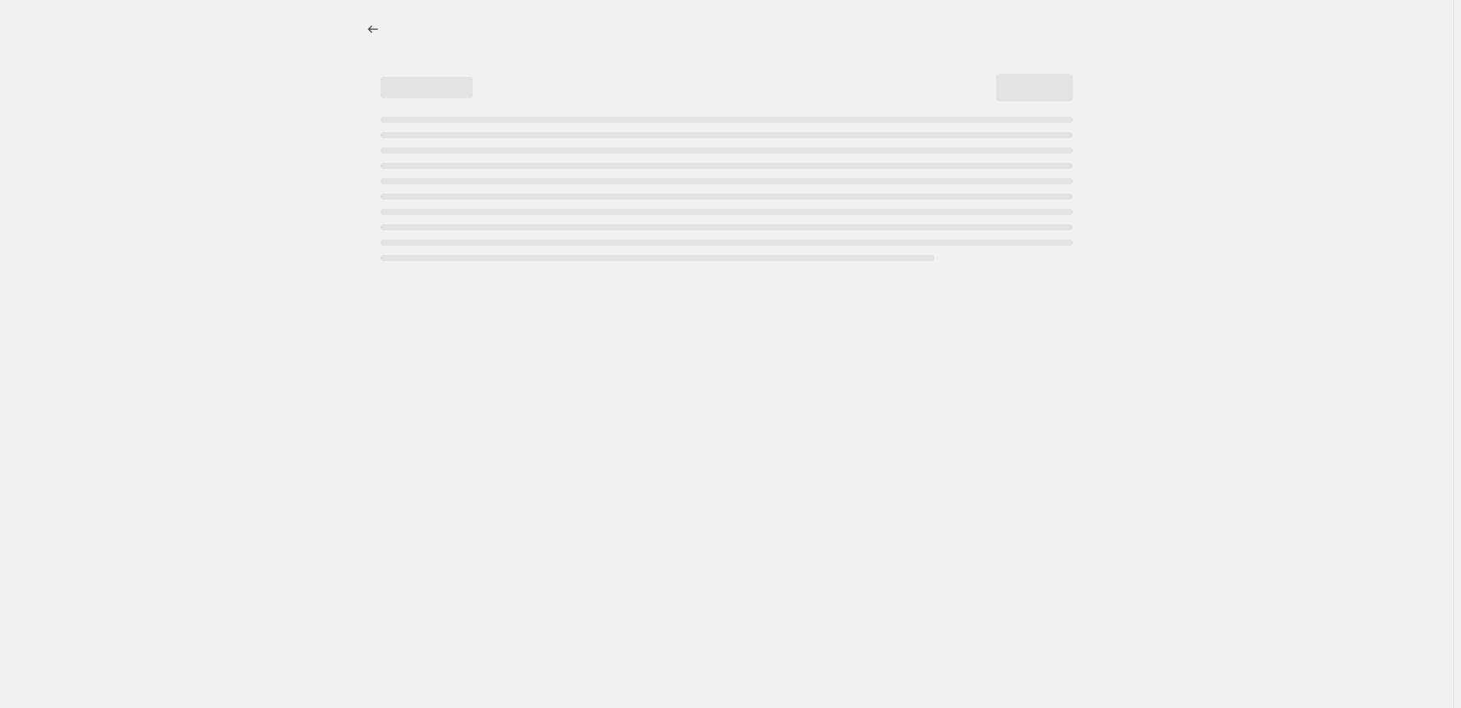
select select "percentage"
select select "pp"
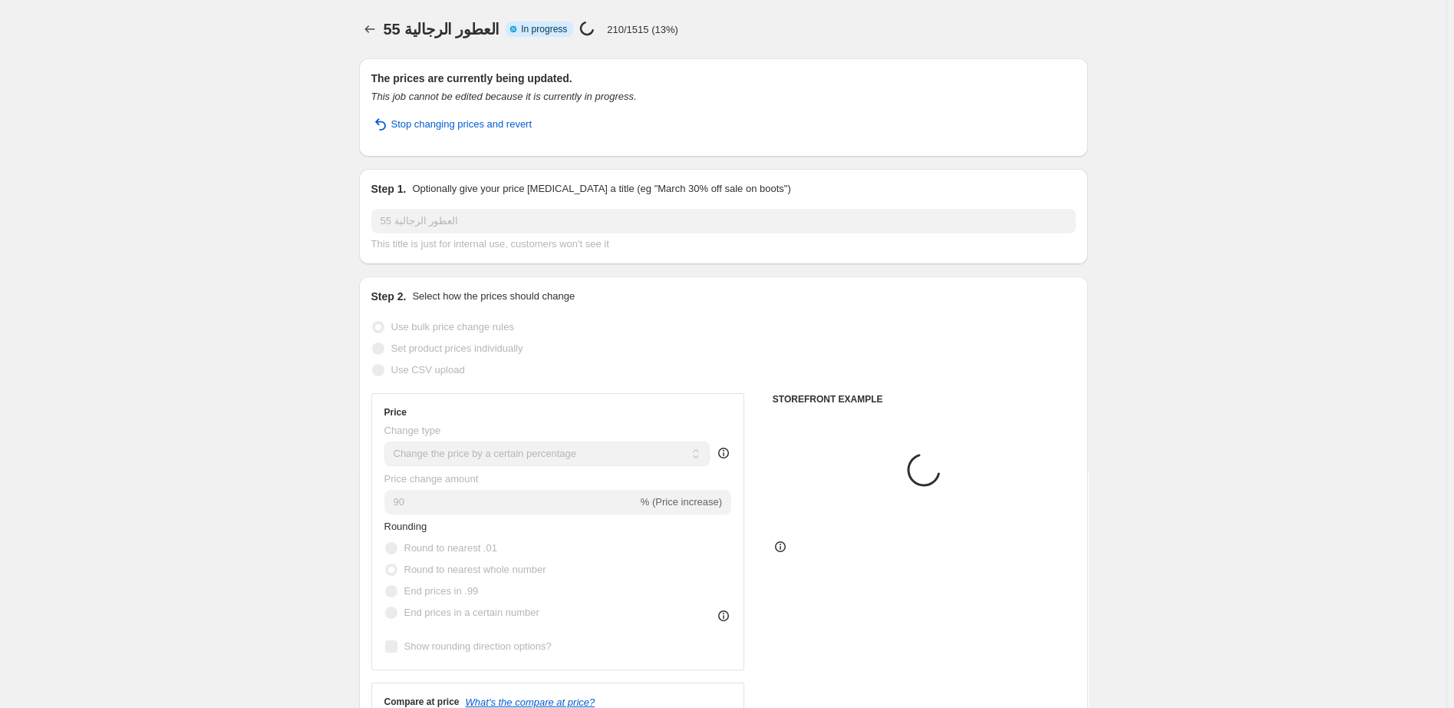
select select "collection"
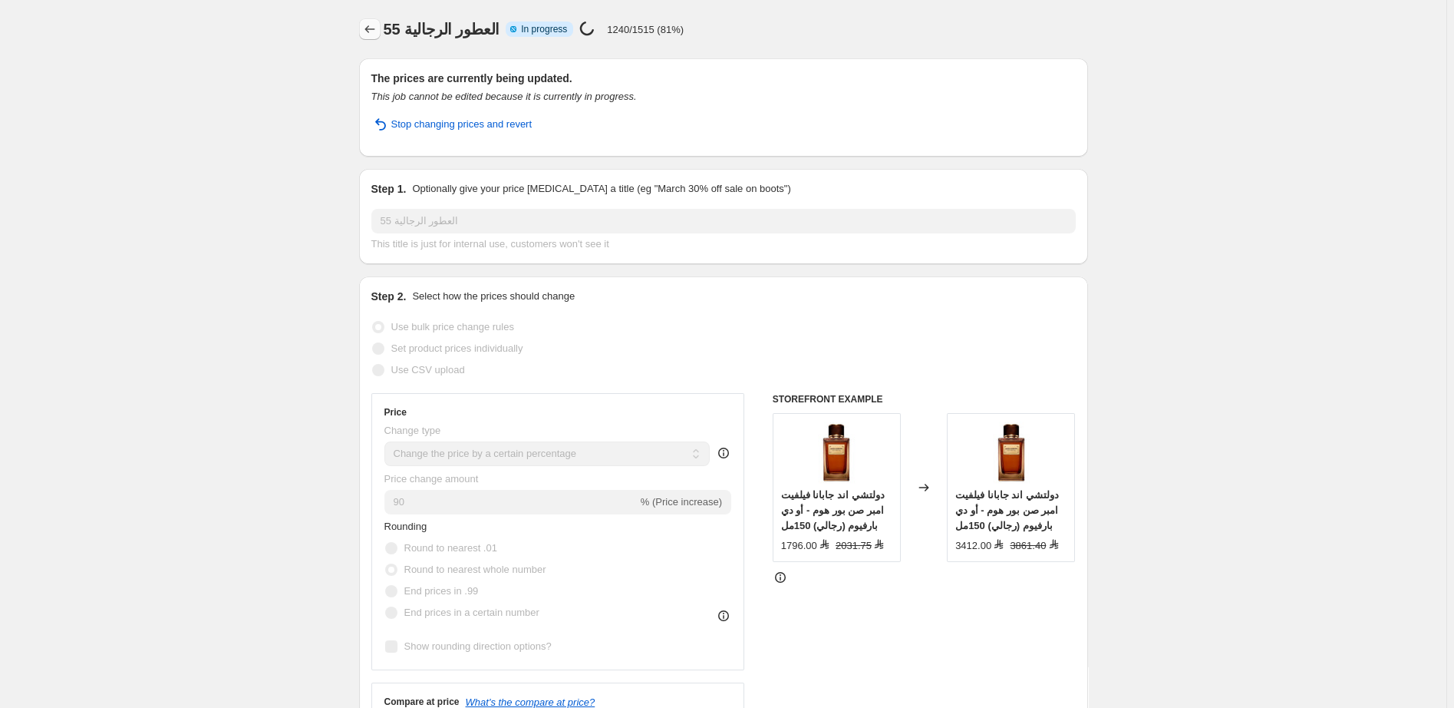
click at [368, 34] on icon "Price change jobs" at bounding box center [369, 28] width 15 height 15
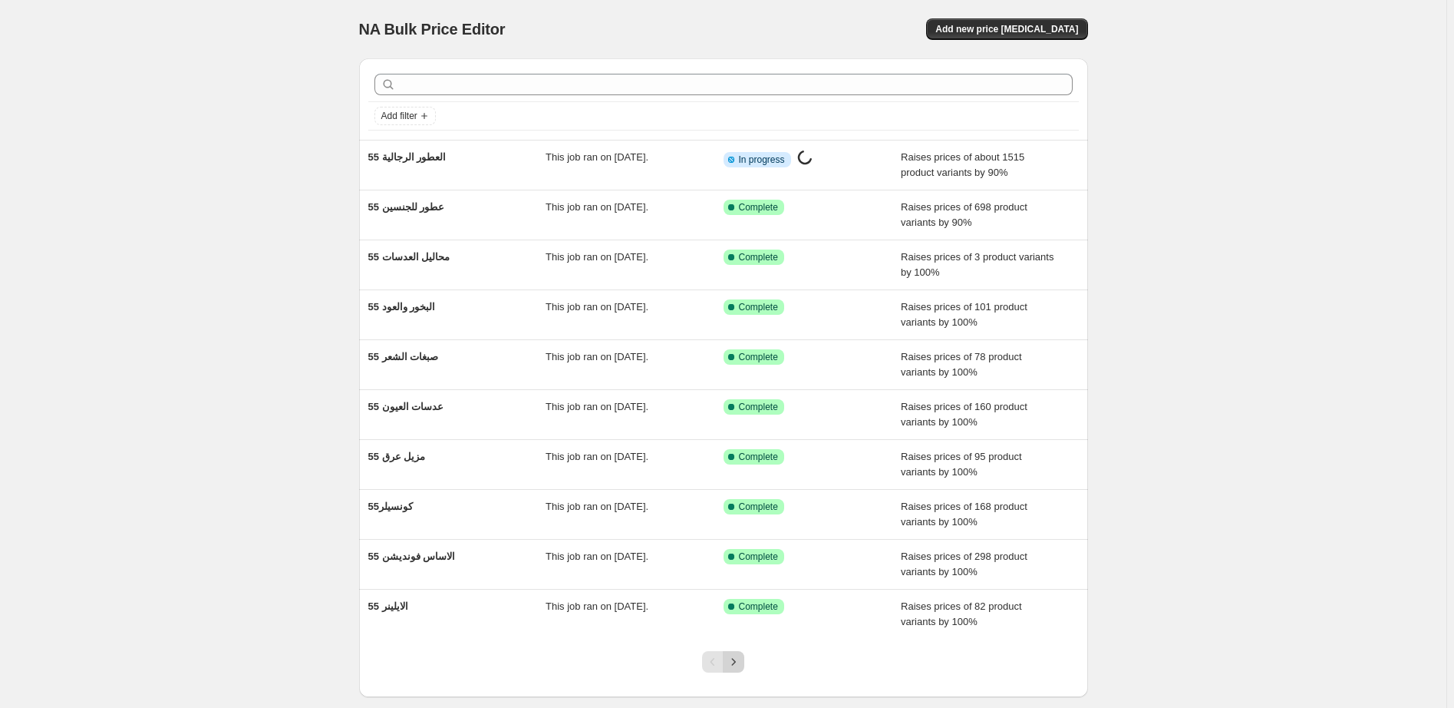
click at [741, 663] on icon "Next" at bounding box center [733, 661] width 15 height 15
click at [739, 656] on icon "Next" at bounding box center [733, 661] width 15 height 15
click at [735, 668] on icon "Next" at bounding box center [733, 661] width 15 height 15
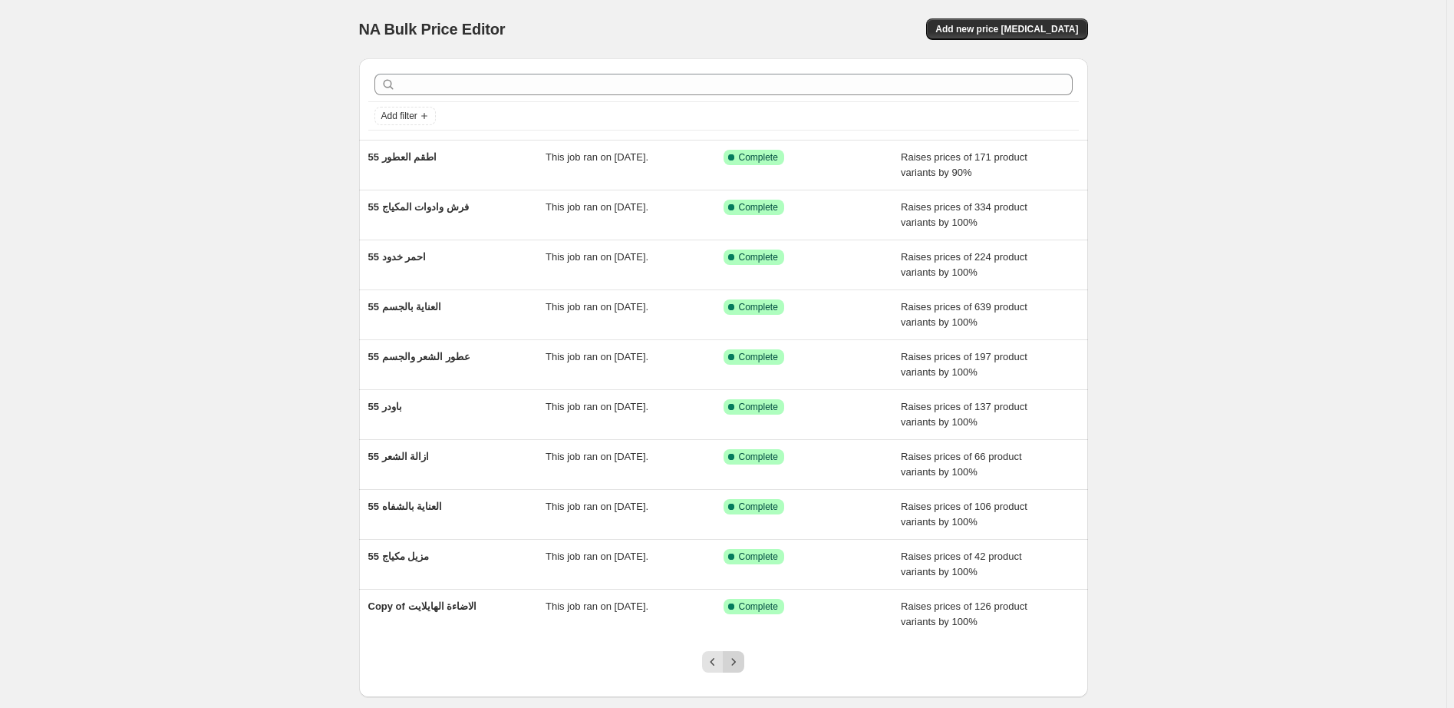
click at [735, 668] on icon "Next" at bounding box center [733, 661] width 15 height 15
click at [736, 658] on icon "Next" at bounding box center [733, 661] width 15 height 15
click at [737, 656] on icon "Next" at bounding box center [733, 661] width 15 height 15
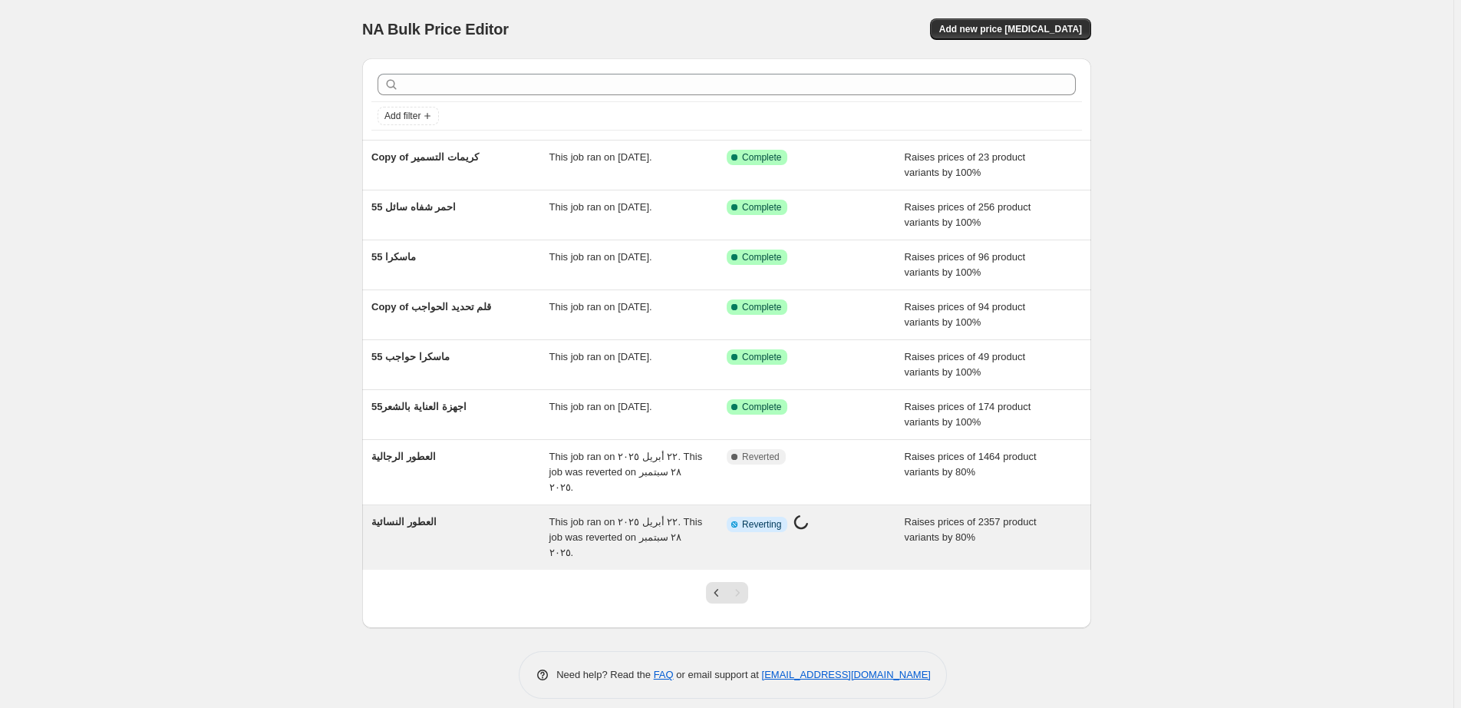
click at [860, 514] on div "Info Partially complete Reverting Price change job in progress..." at bounding box center [804, 524] width 155 height 20
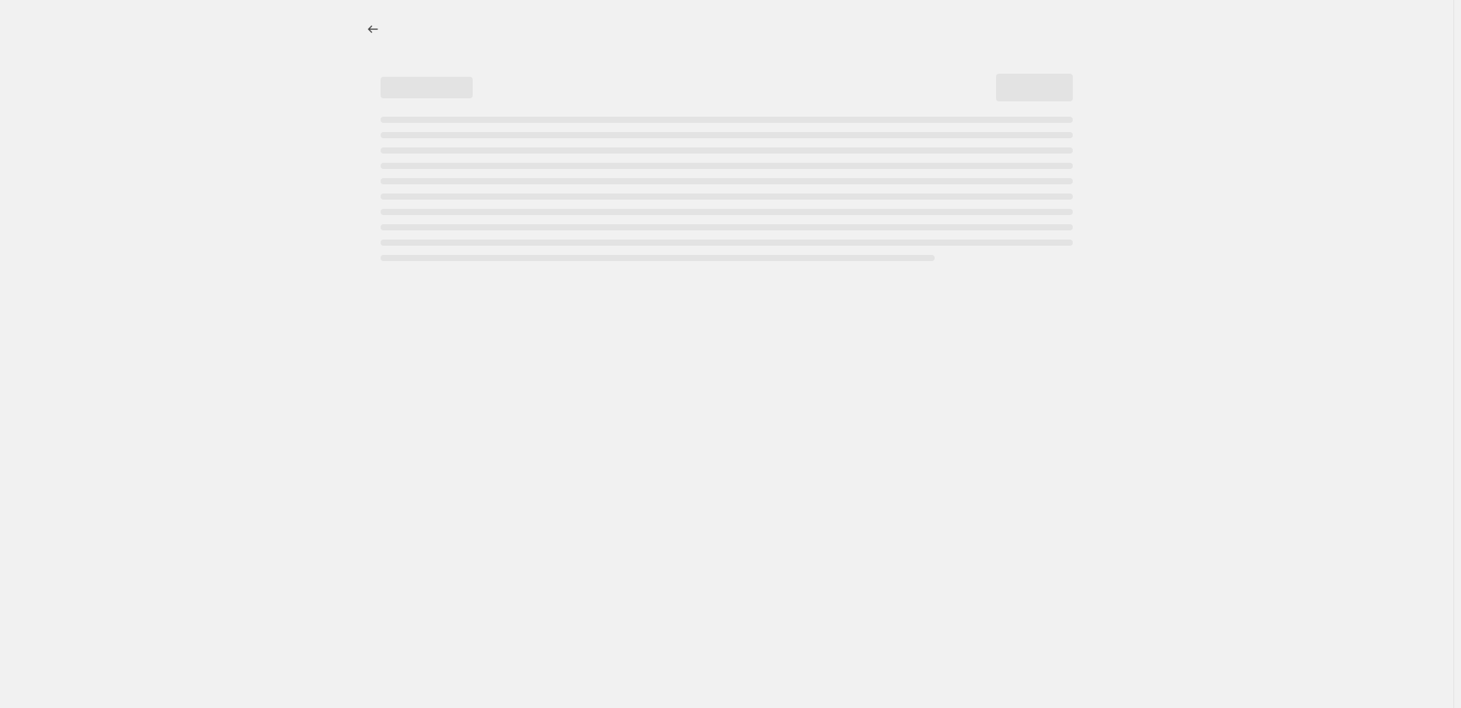
select select "percentage"
select select "pp"
select select "collection"
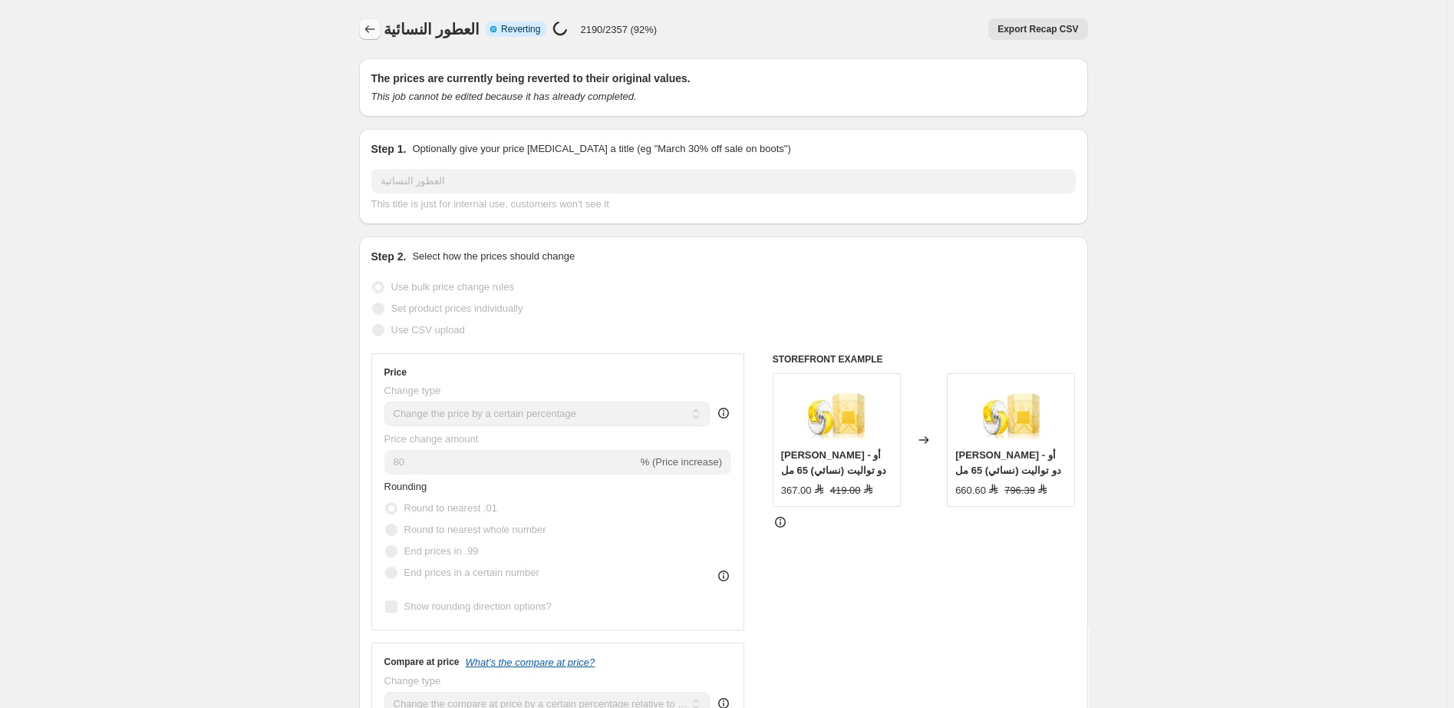
click at [374, 28] on icon "Price change jobs" at bounding box center [369, 28] width 15 height 15
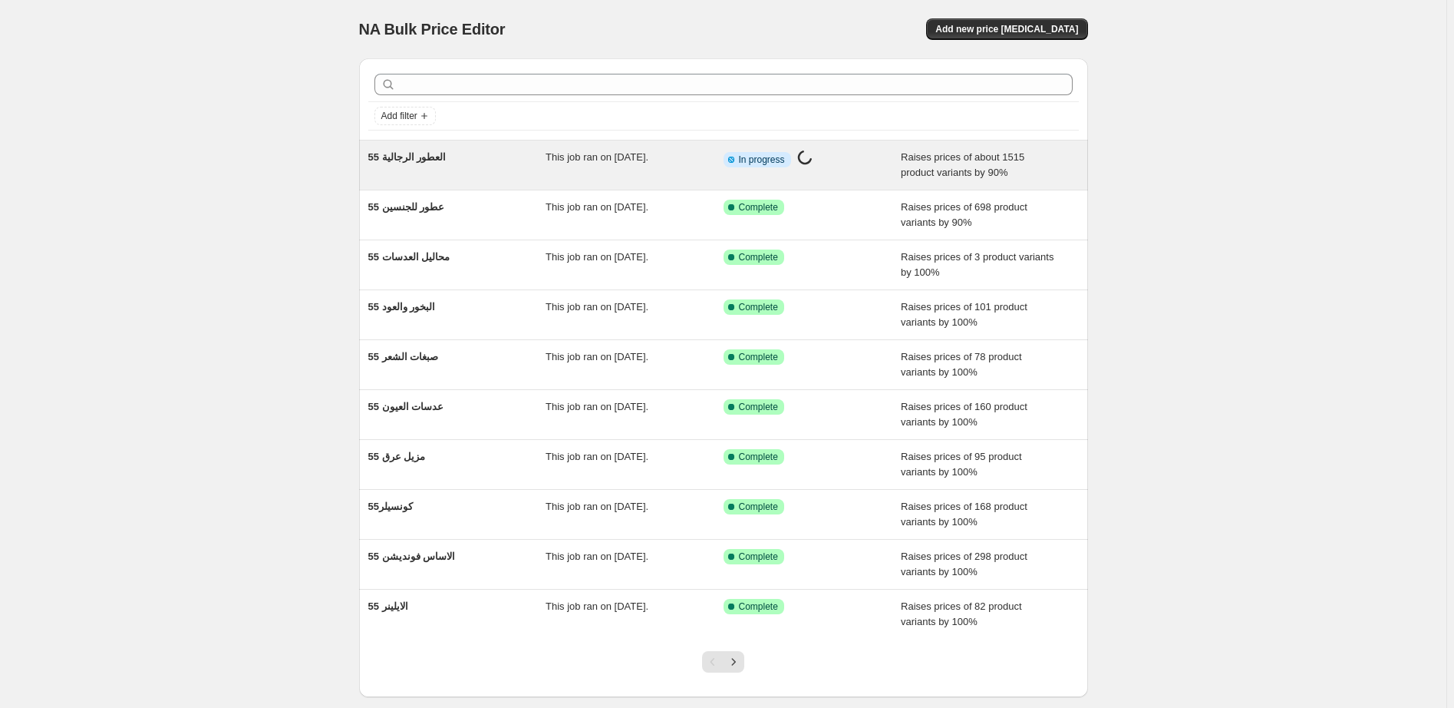
click at [866, 171] on div "Info Partially complete In progress Price change job in progress..." at bounding box center [813, 165] width 178 height 31
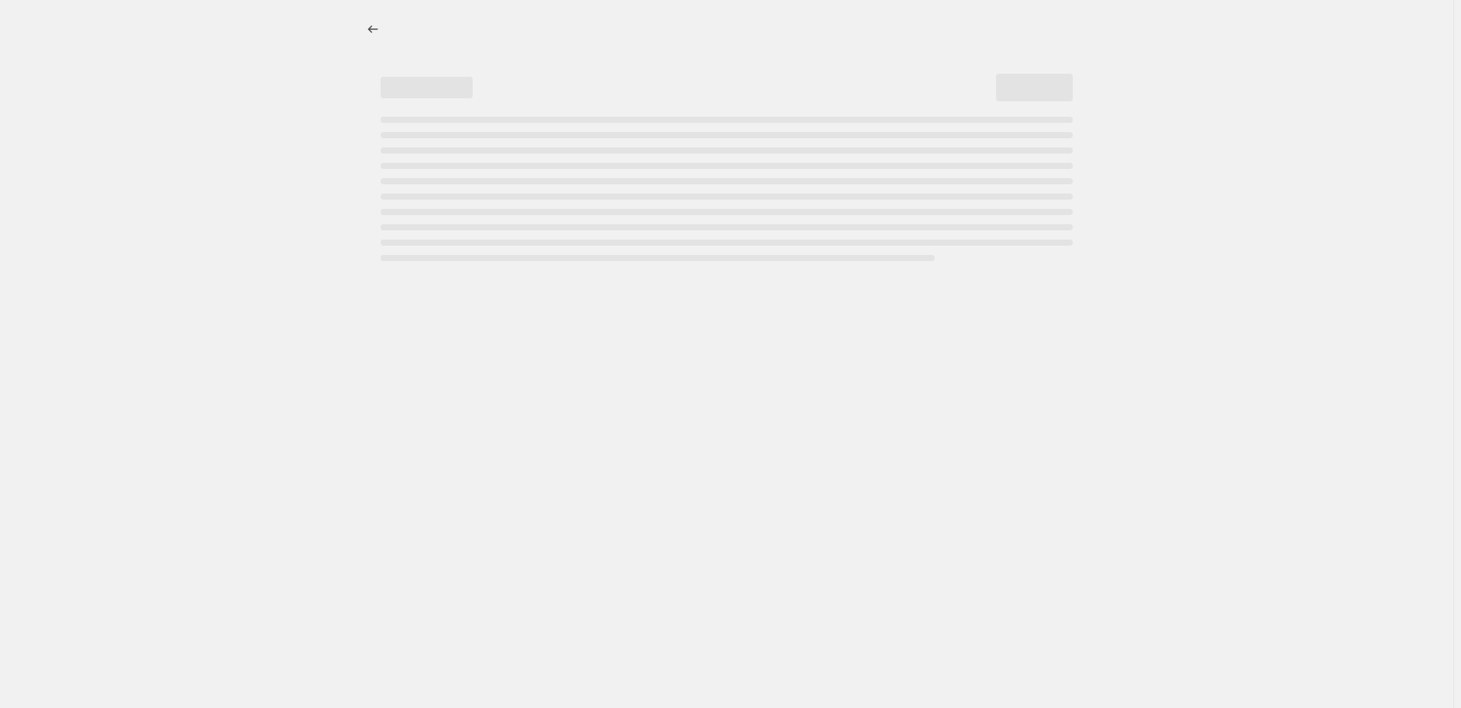
select select "percentage"
select select "pp"
select select "collection"
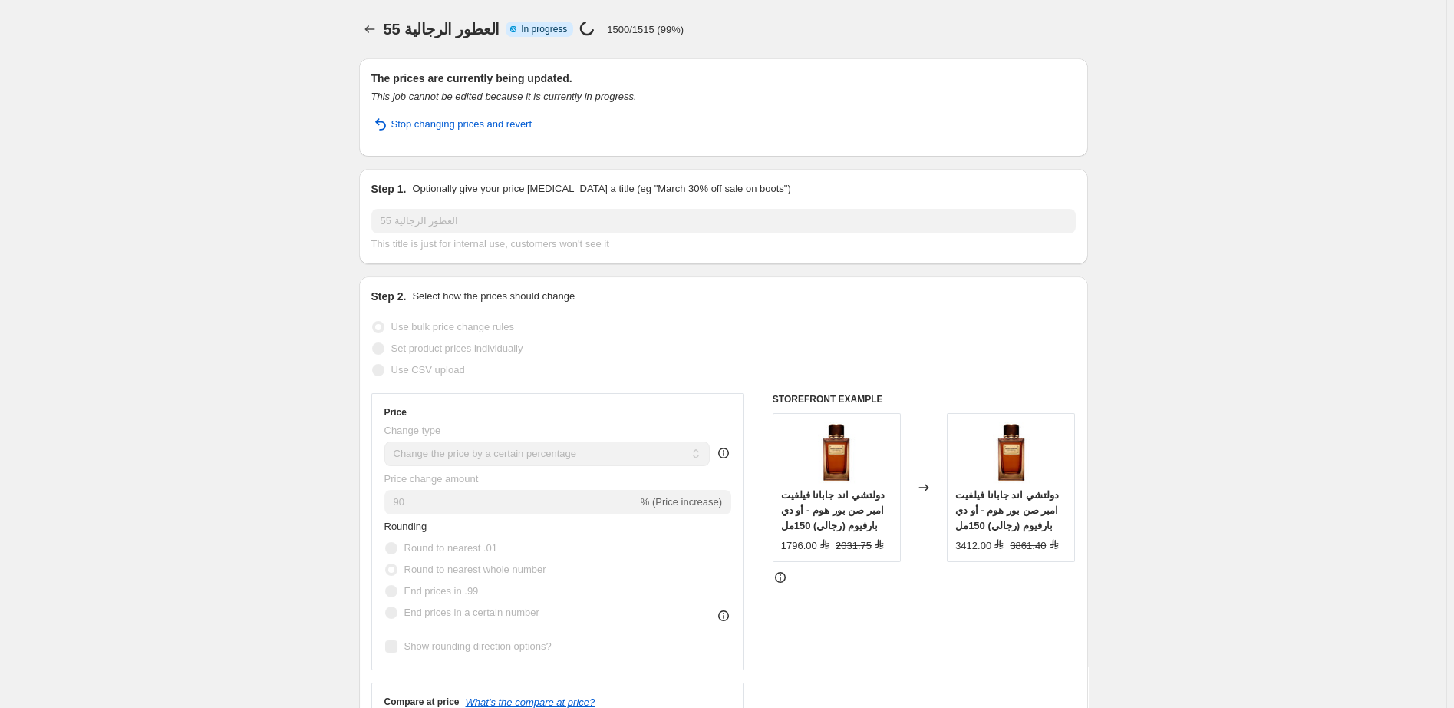
select select "percentage"
select select "pp"
select select "collection"
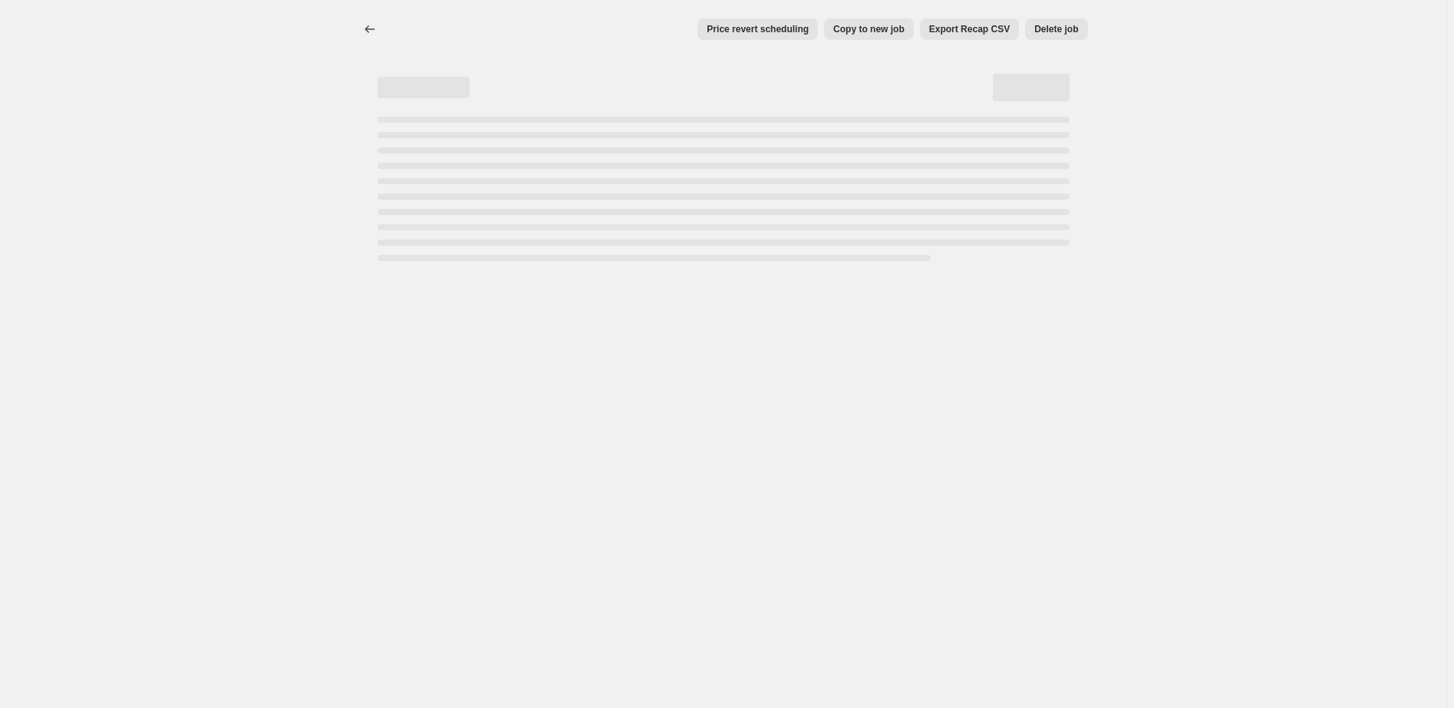
select select "percentage"
select select "pp"
select select "collection"
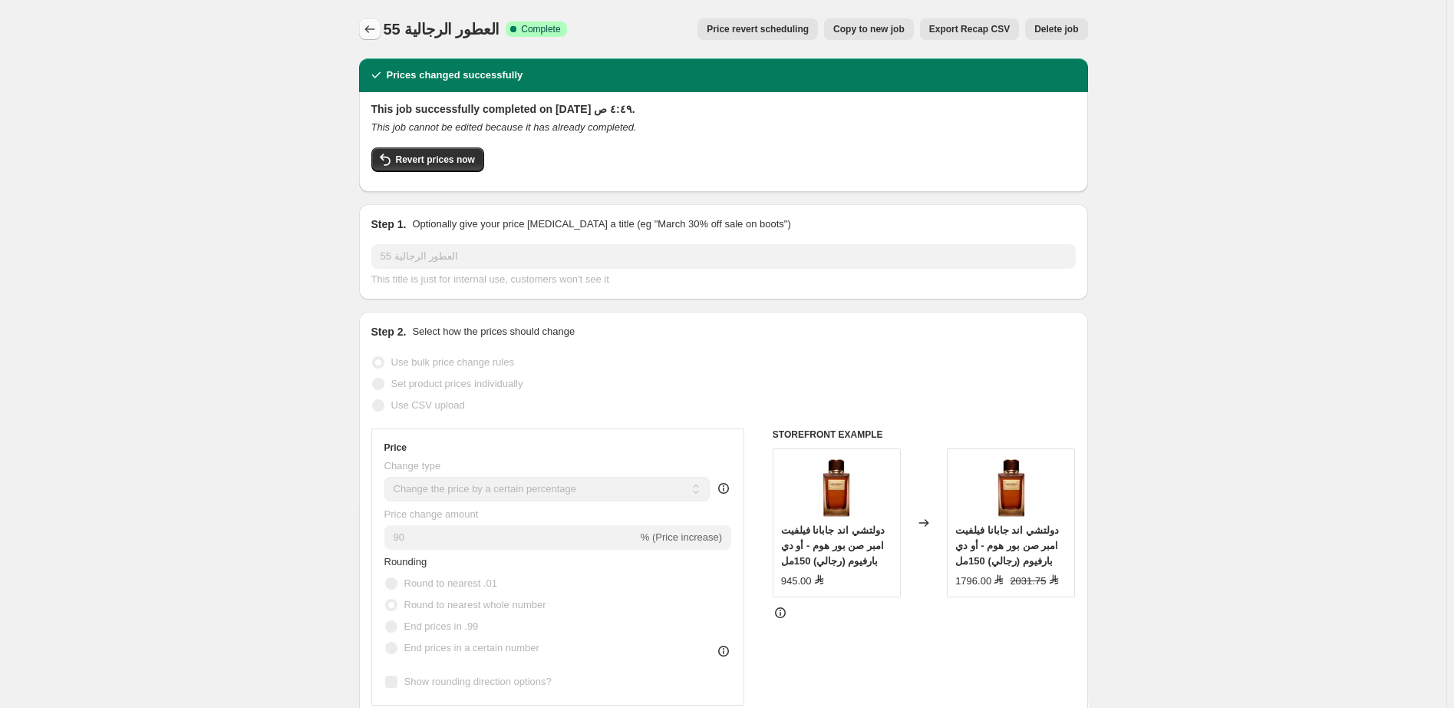
click at [372, 27] on icon "Price change jobs" at bounding box center [369, 28] width 15 height 15
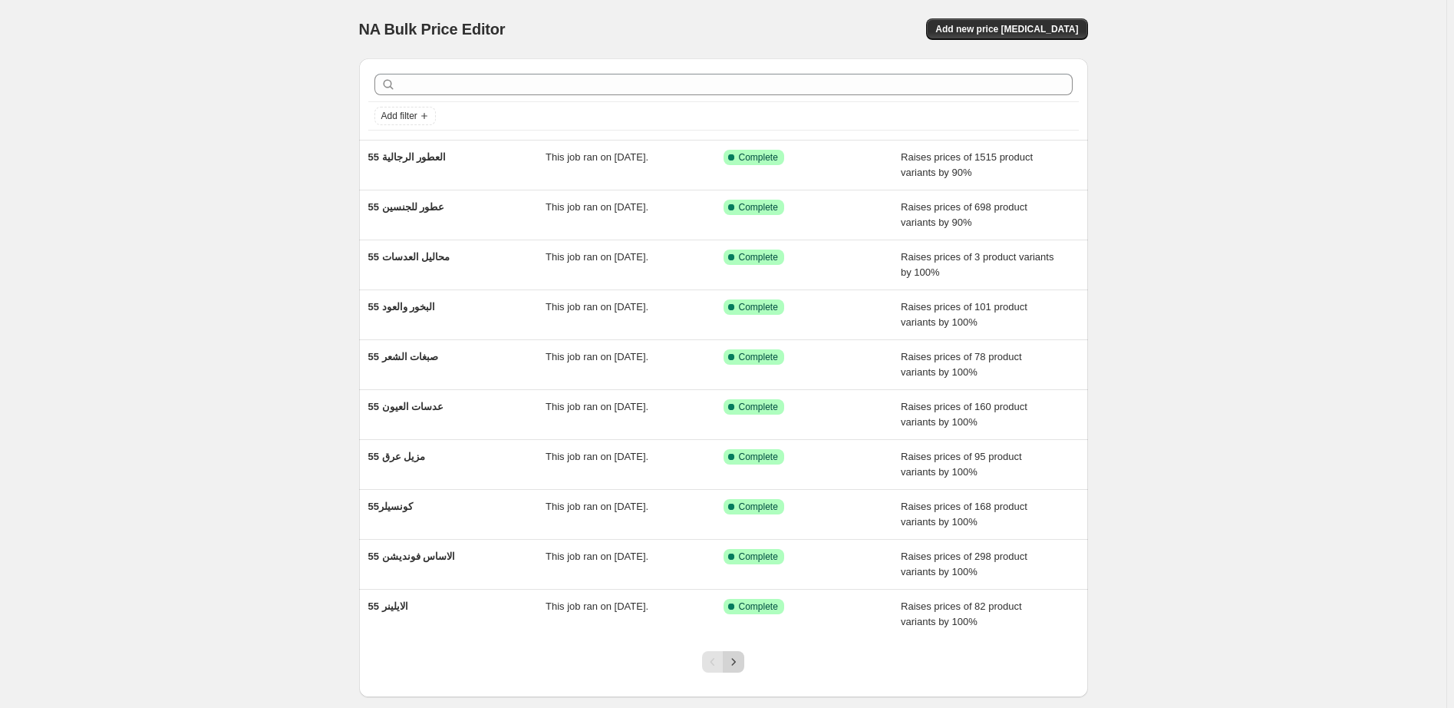
click at [740, 665] on icon "Next" at bounding box center [733, 661] width 15 height 15
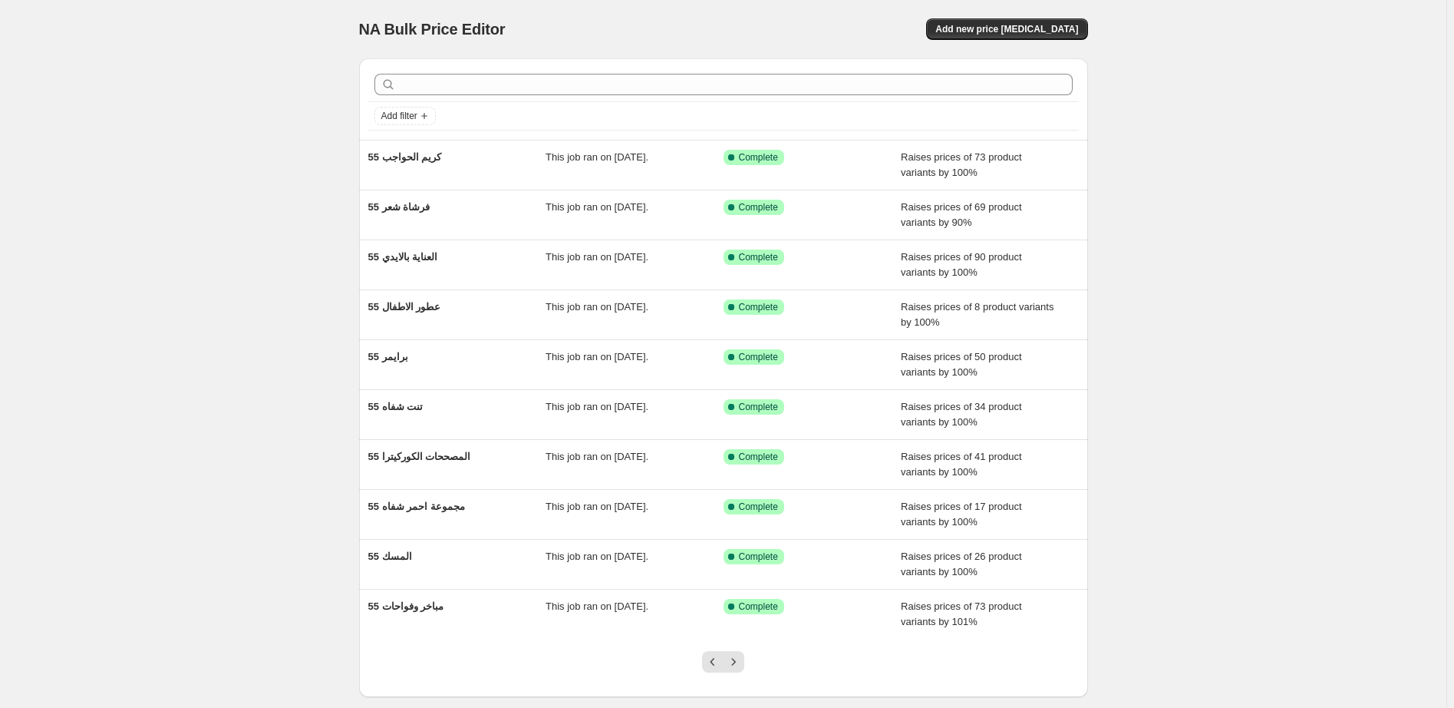
click at [740, 665] on icon "Next" at bounding box center [733, 661] width 15 height 15
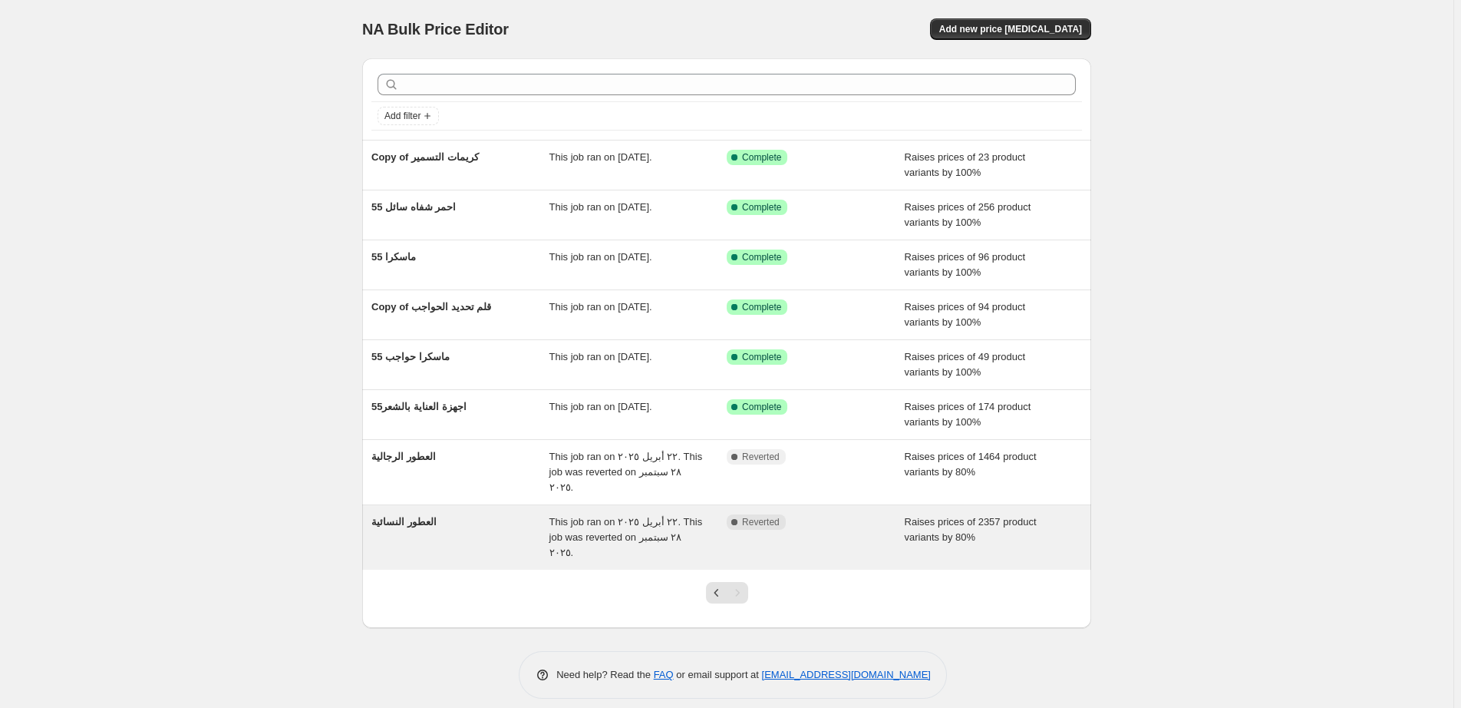
click at [846, 514] on div "Complete Reverted" at bounding box center [804, 521] width 155 height 15
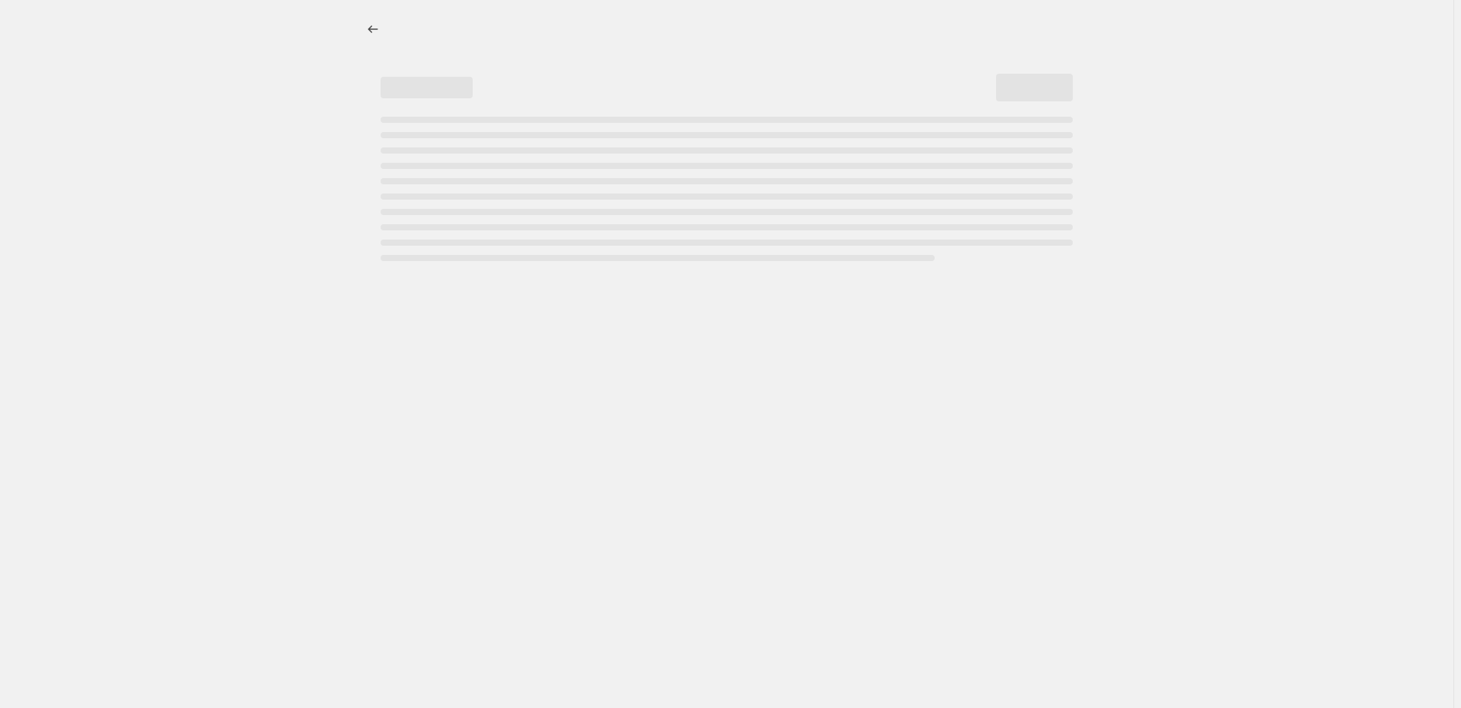
select select "percentage"
select select "pp"
select select "collection"
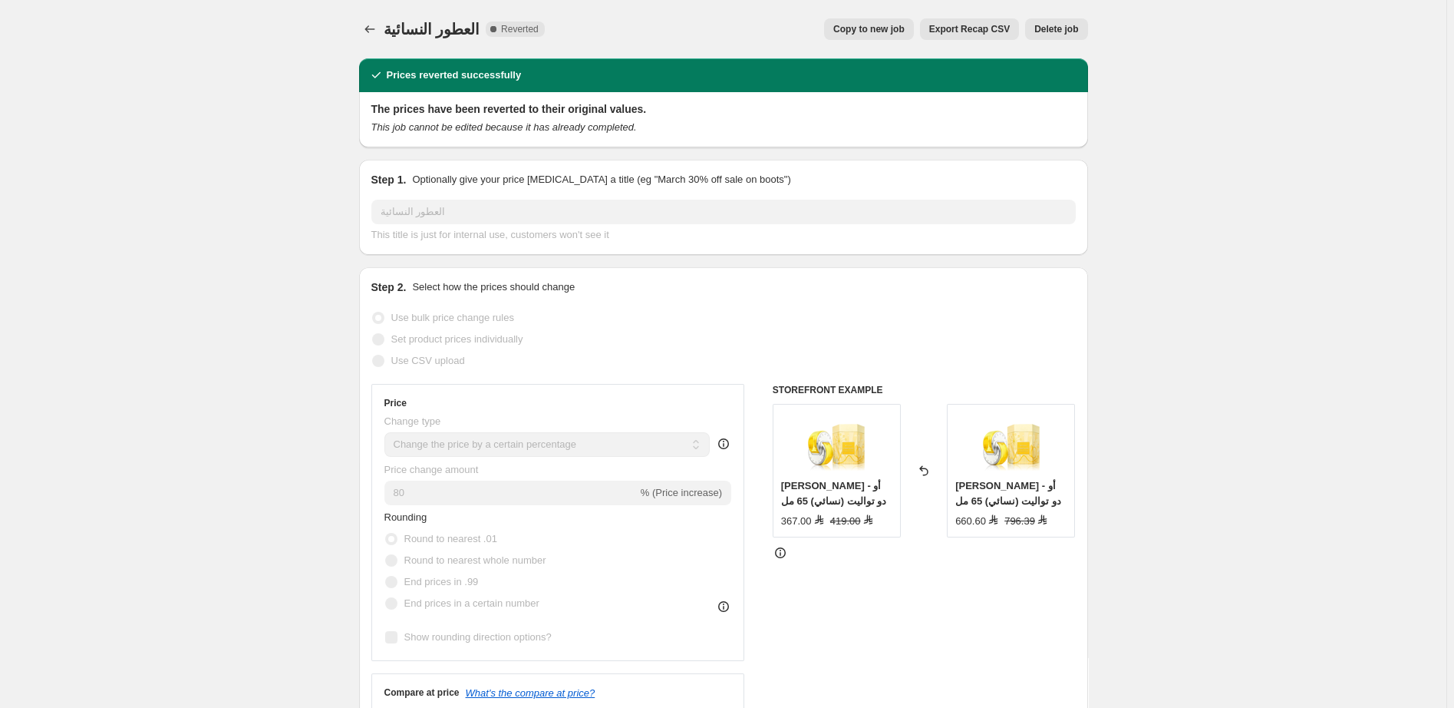
click at [875, 28] on span "Copy to new job" at bounding box center [868, 29] width 71 height 12
select select "percentage"
select select "pp"
select select "collection"
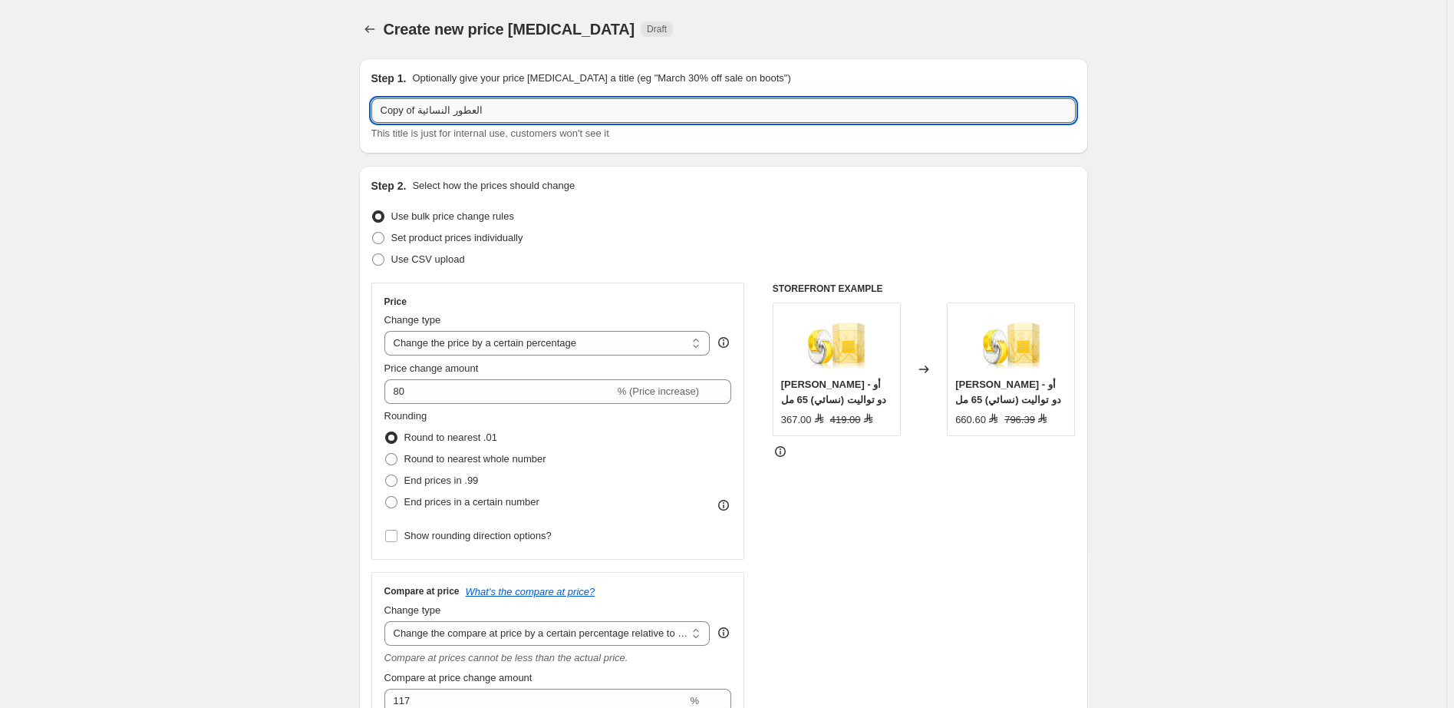
drag, startPoint x: 417, startPoint y: 111, endPoint x: 357, endPoint y: 112, distance: 60.6
click at [371, 112] on input "Copy of العطور النسائية" at bounding box center [723, 110] width 704 height 25
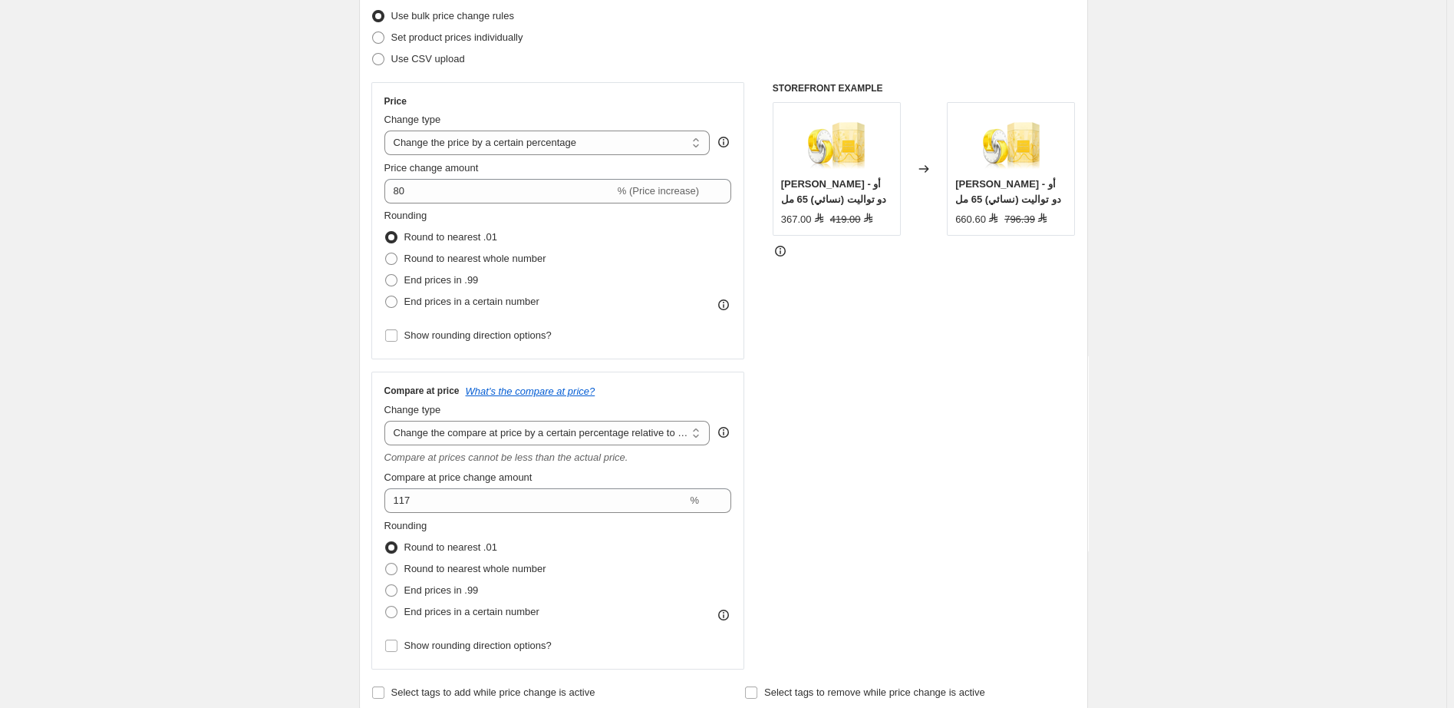
scroll to position [195, 0]
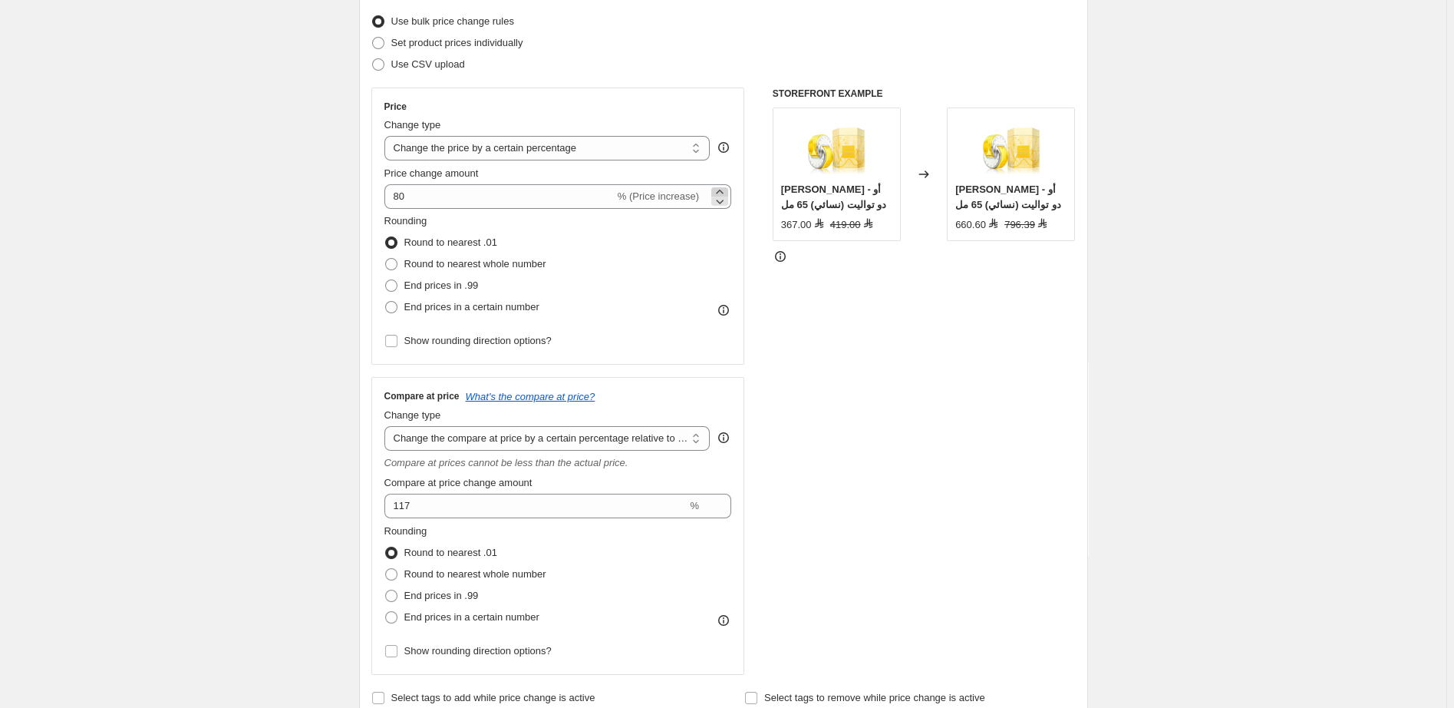
type input "55 العطور النسائية"
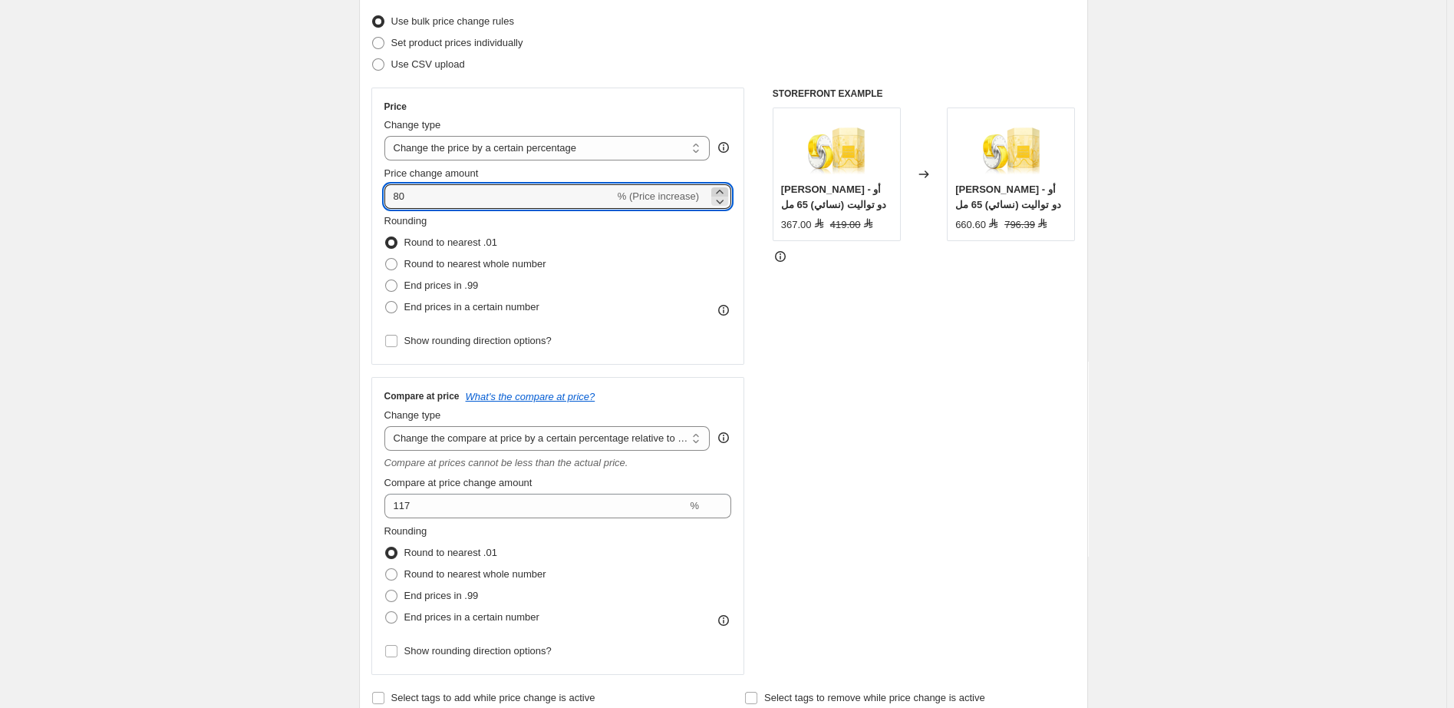
click at [726, 186] on icon at bounding box center [719, 191] width 15 height 15
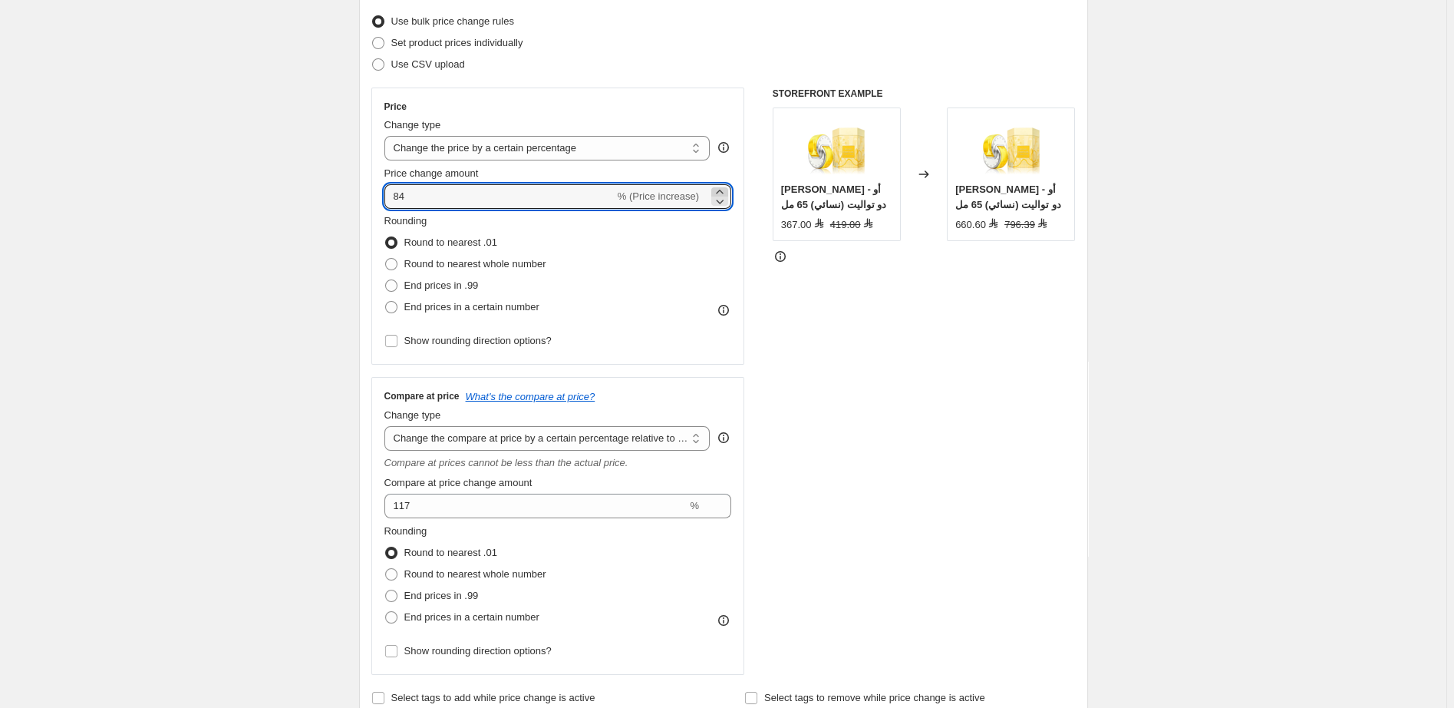
click at [726, 186] on icon at bounding box center [719, 191] width 15 height 15
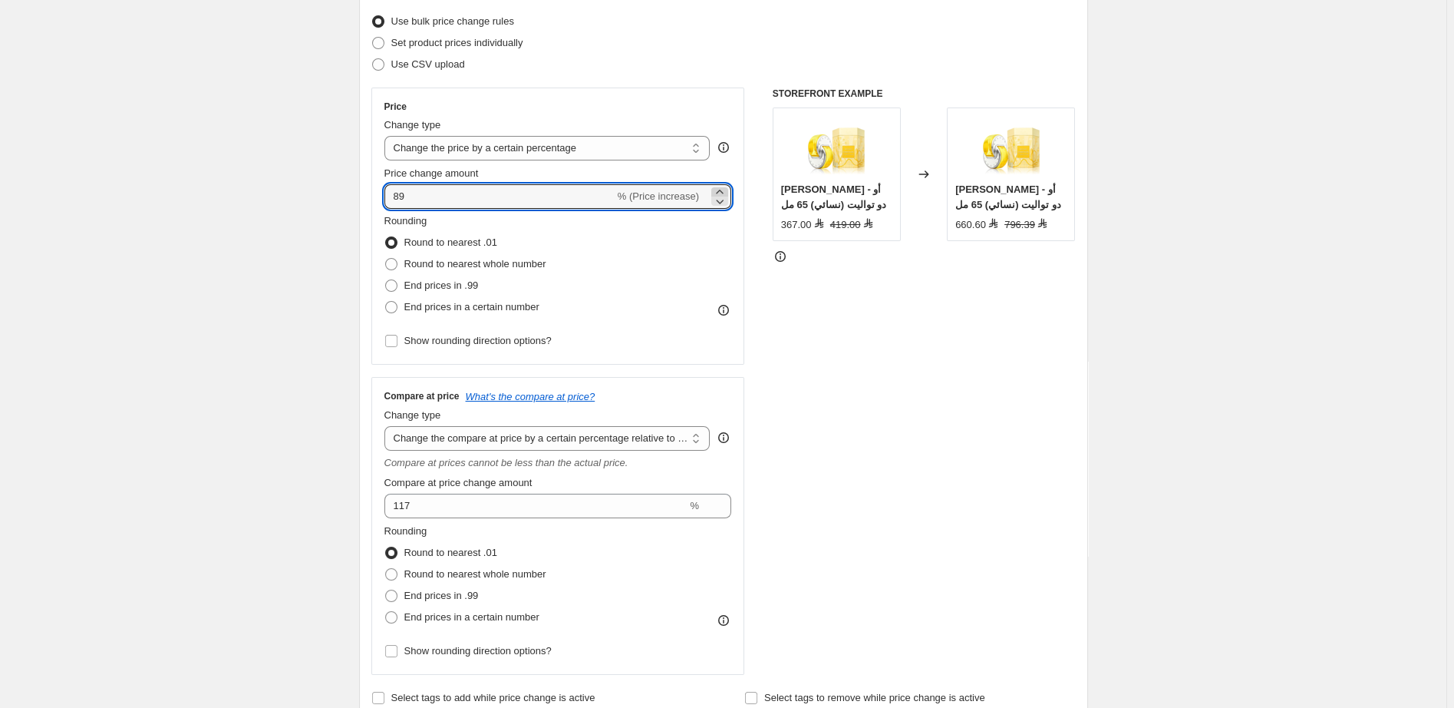
click at [726, 186] on icon at bounding box center [719, 191] width 15 height 15
click at [723, 200] on icon at bounding box center [719, 200] width 15 height 15
type input "90"
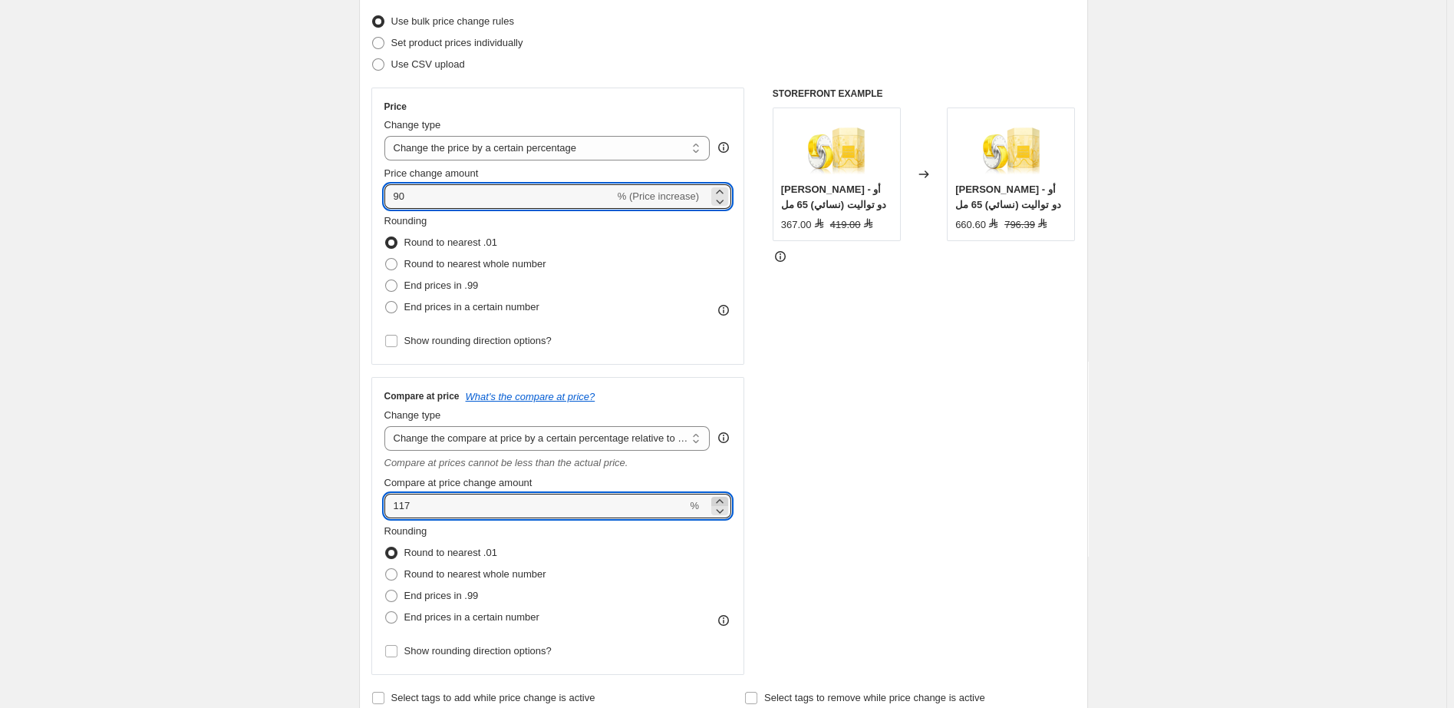
click at [723, 501] on icon at bounding box center [719, 501] width 7 height 4
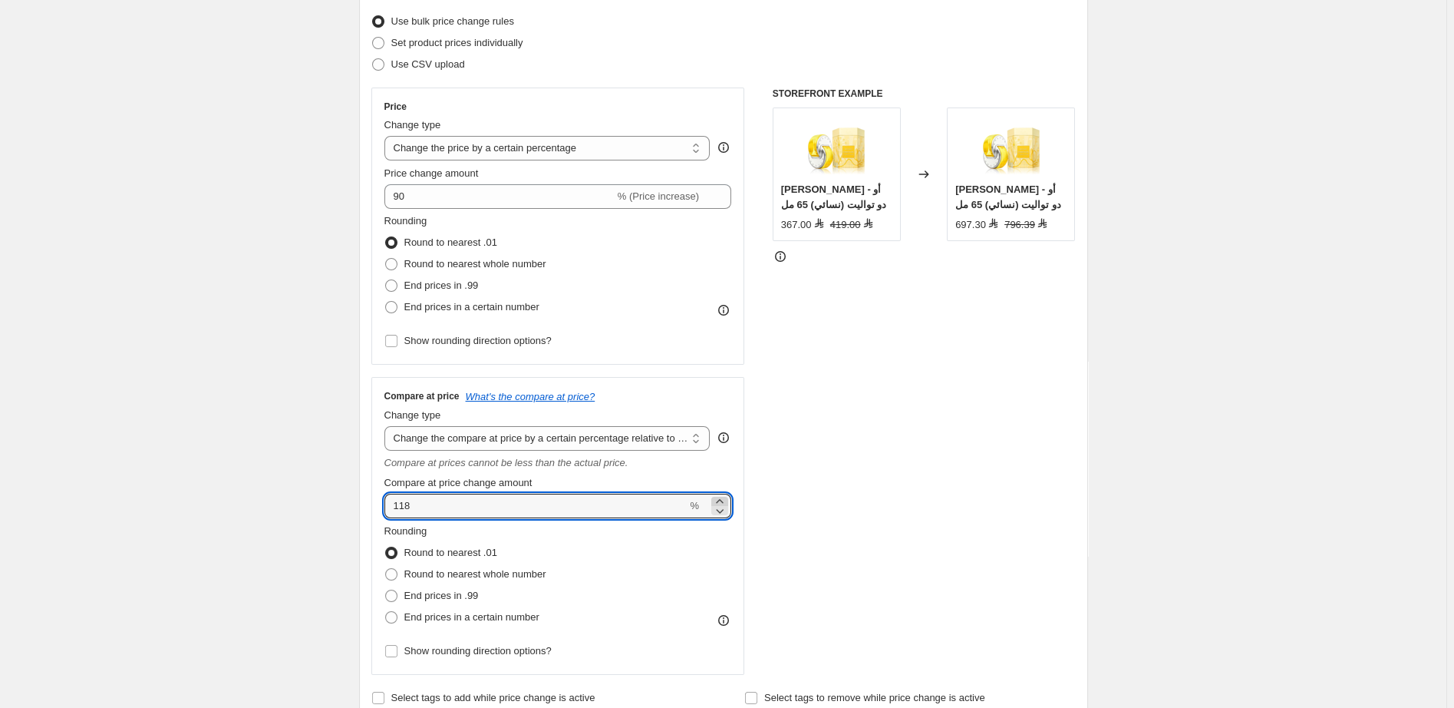
click at [723, 501] on icon at bounding box center [719, 501] width 7 height 4
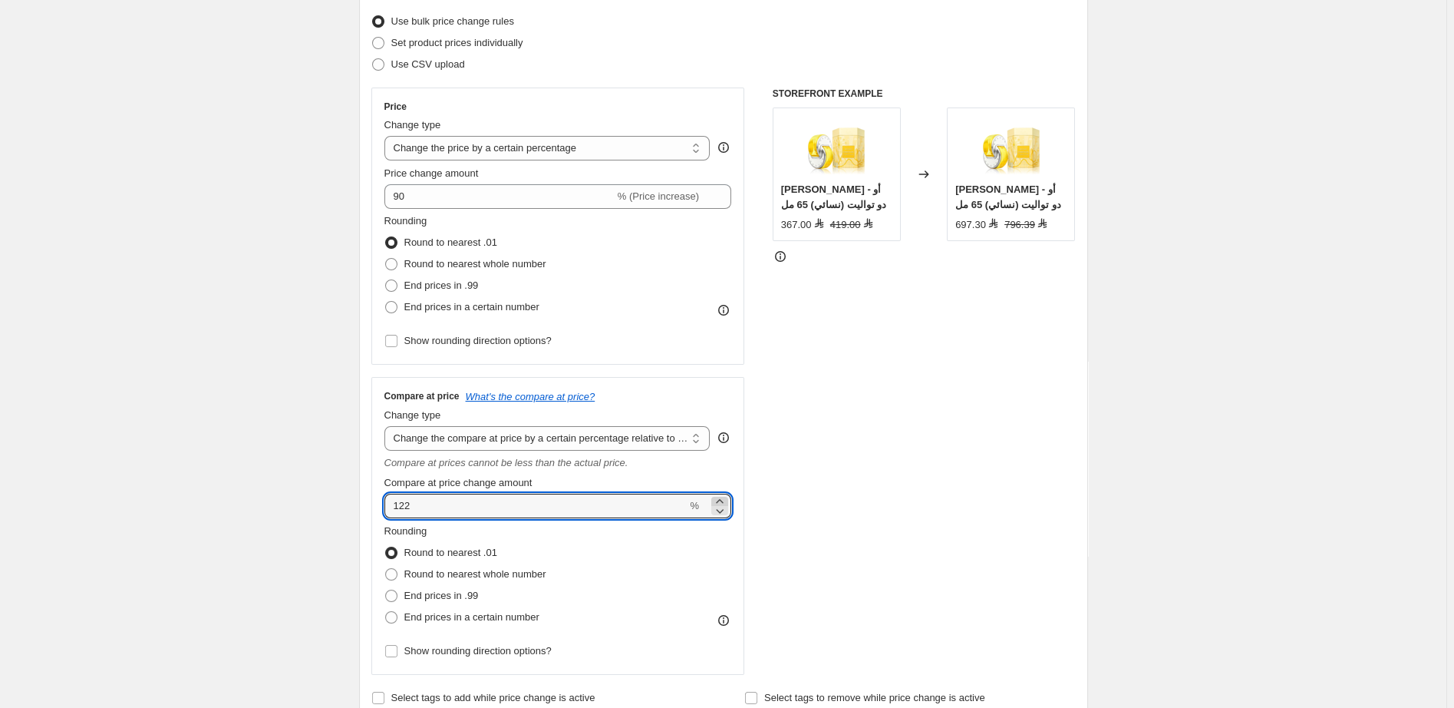
click at [723, 501] on icon at bounding box center [719, 501] width 7 height 4
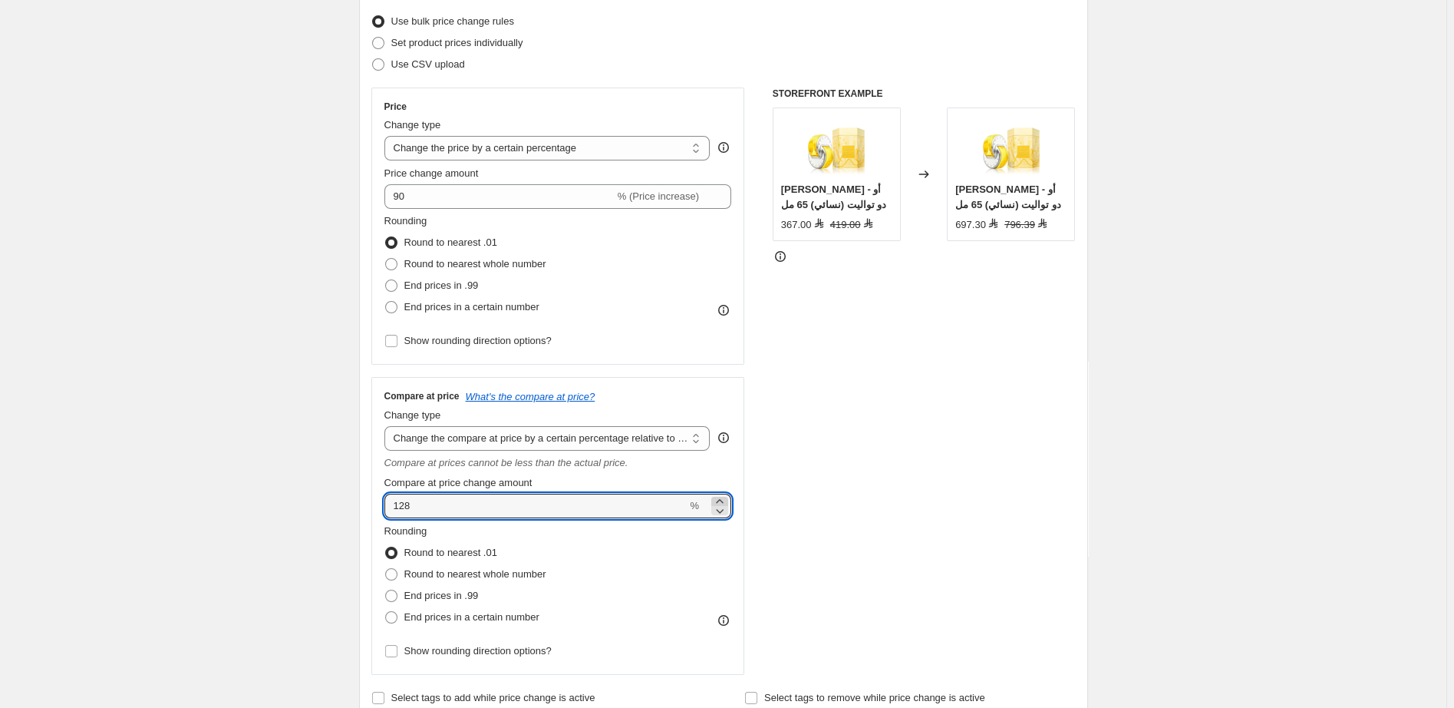
click at [723, 501] on icon at bounding box center [719, 501] width 7 height 4
type input "129"
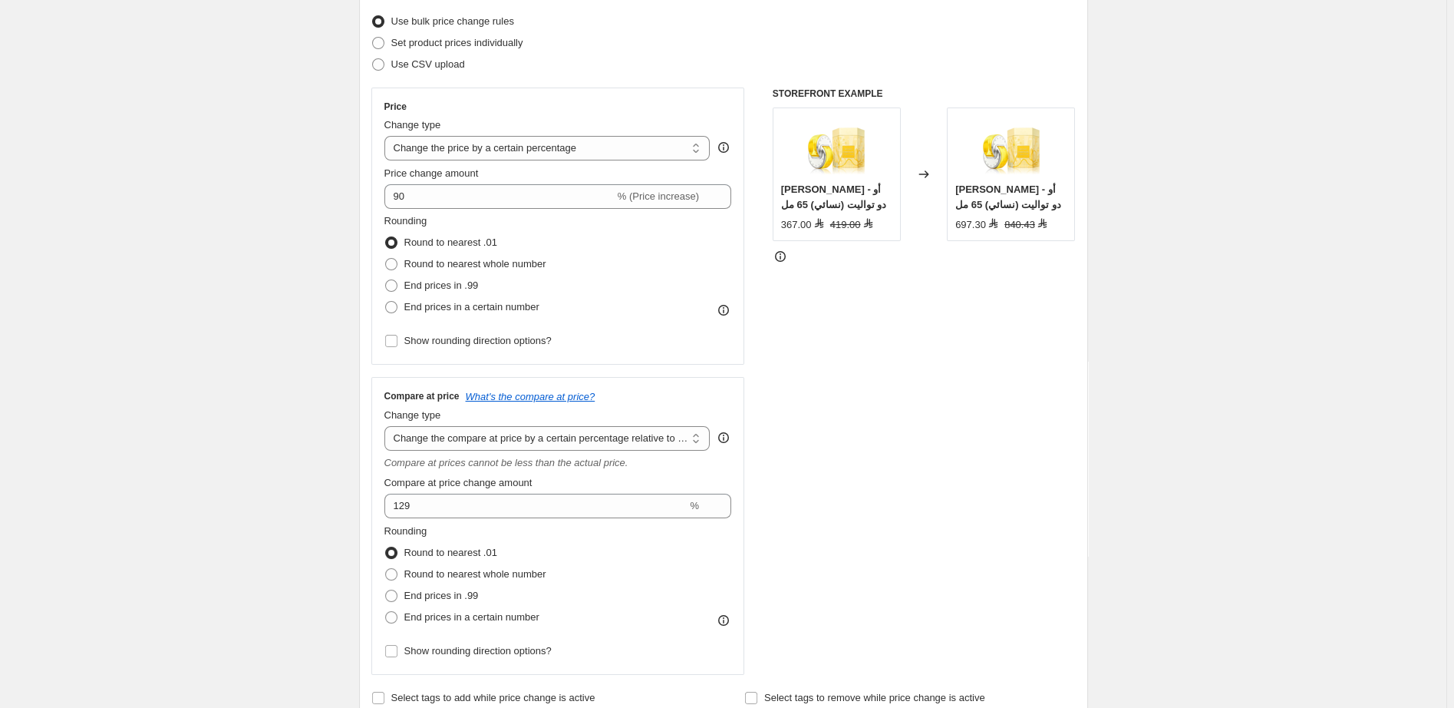
click at [925, 328] on div "STOREFRONT EXAMPLE بولغاري اومنيا جولدن سترين - أو دو تواليت (نسائي) 65 مل 367.…" at bounding box center [924, 380] width 303 height 587
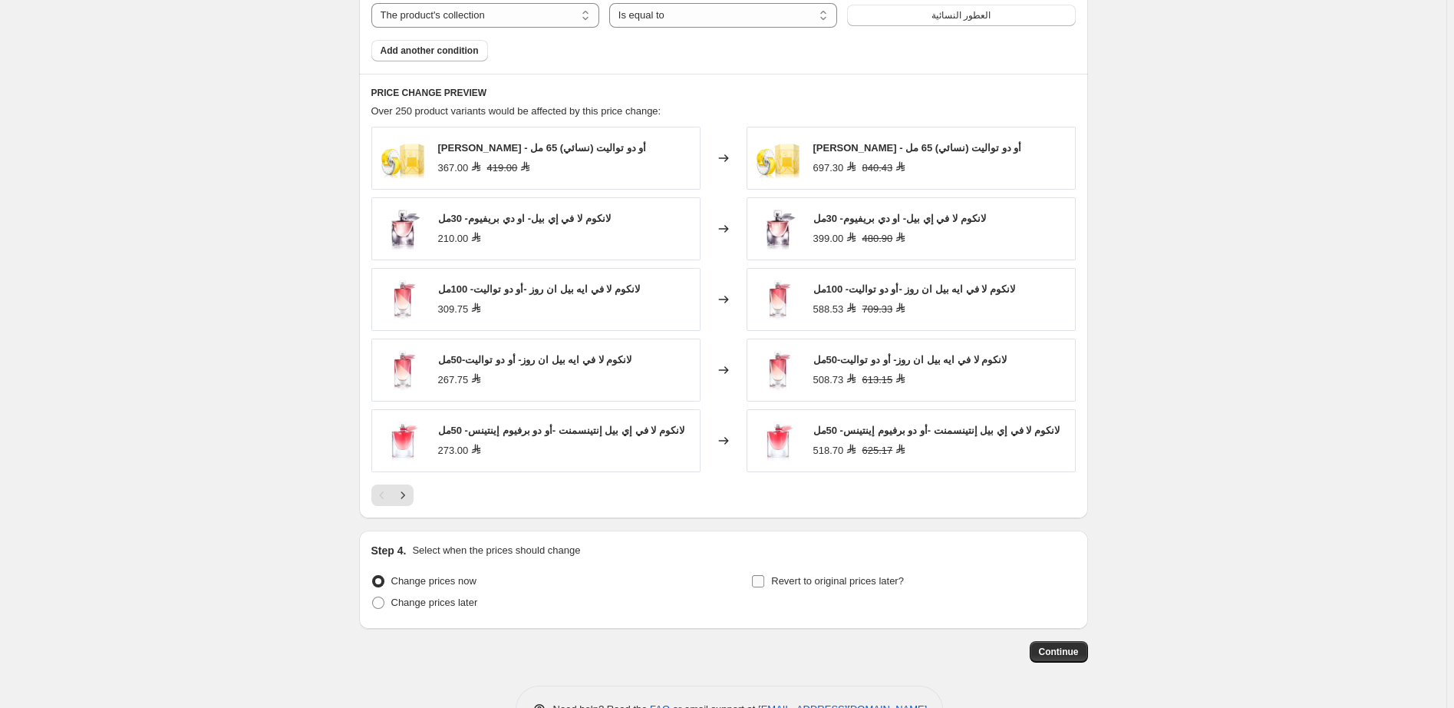
scroll to position [1213, 0]
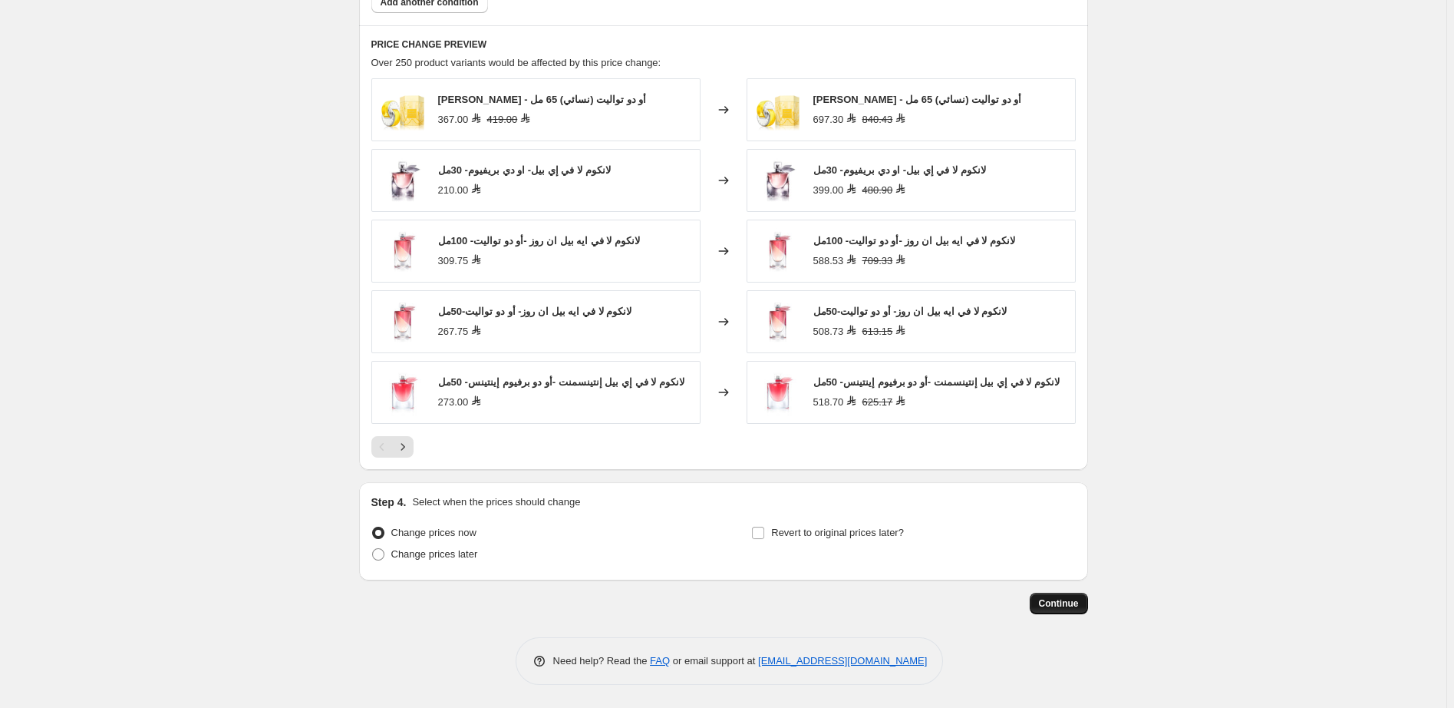
click at [1067, 598] on span "Continue" at bounding box center [1059, 603] width 40 height 12
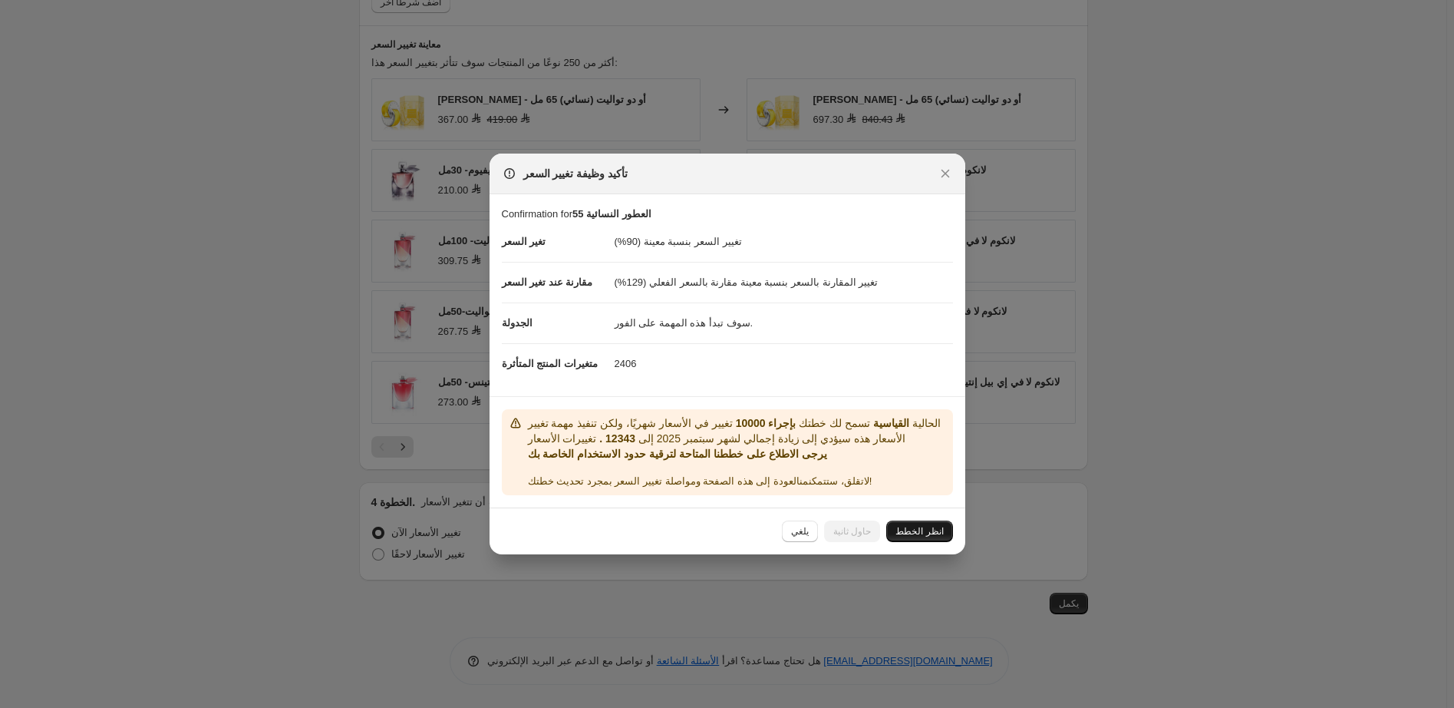
click at [932, 529] on span "انظر الخطط" at bounding box center [920, 531] width 48 height 12
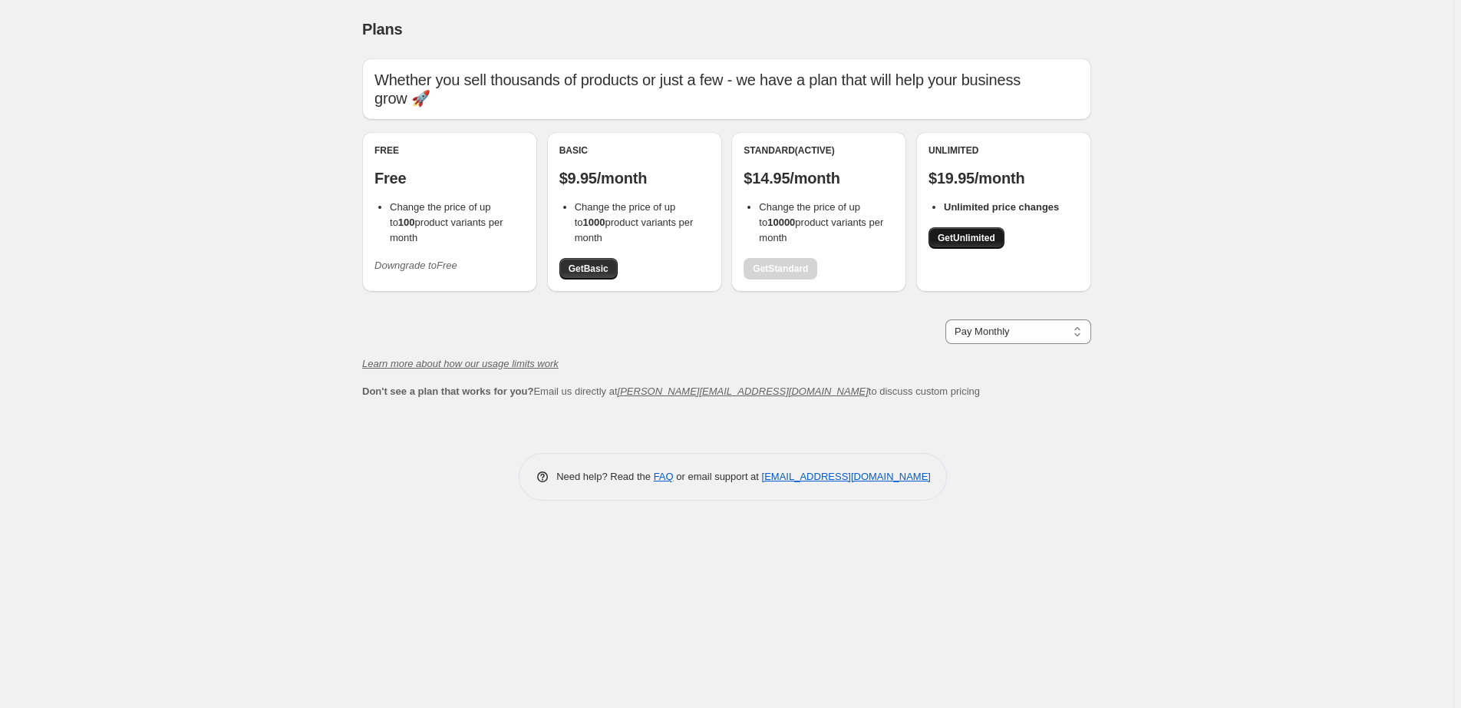
click at [963, 240] on span "Get Unlimited" at bounding box center [967, 238] width 58 height 12
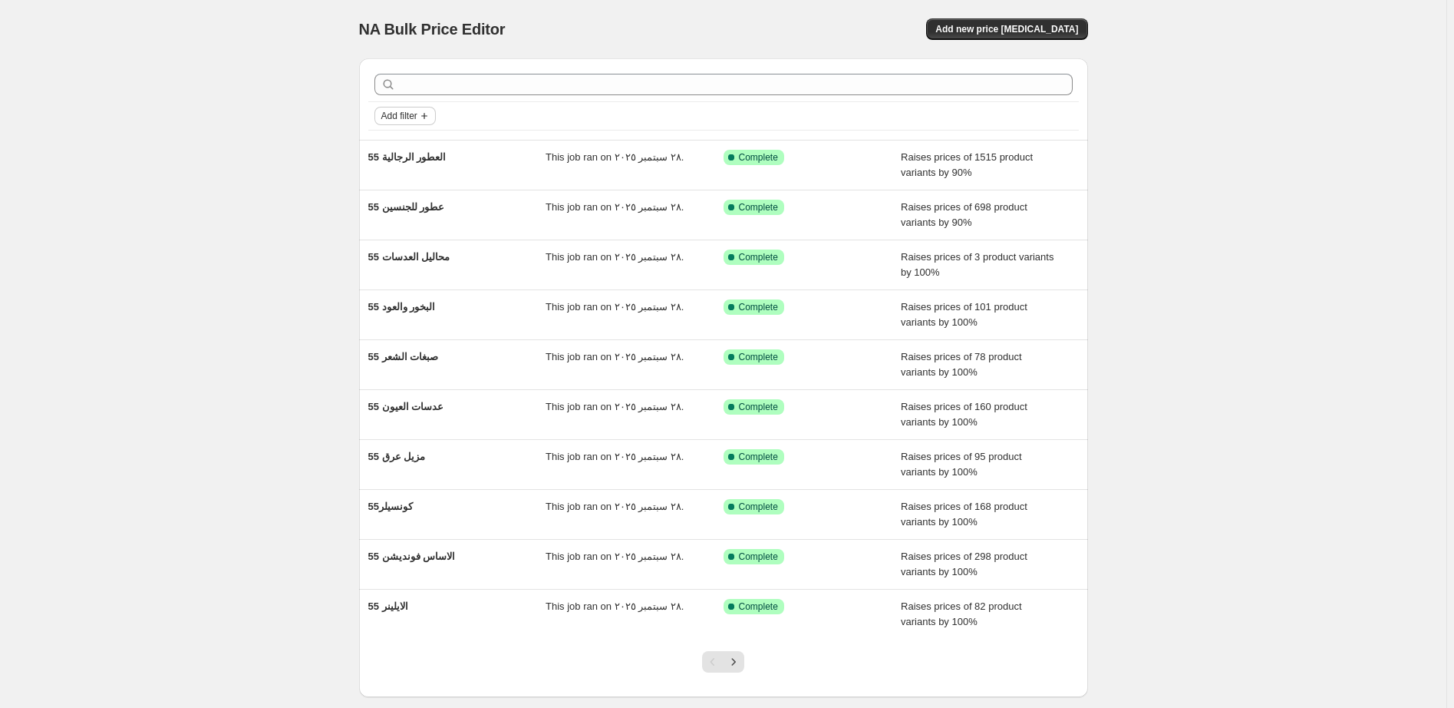
click at [408, 117] on span "Add filter" at bounding box center [399, 116] width 36 height 12
click at [404, 147] on span "Job status" at bounding box center [409, 146] width 45 height 12
click at [433, 258] on span "Reverted" at bounding box center [427, 256] width 41 height 12
click at [400, 258] on input "Reverted" at bounding box center [394, 256] width 12 height 12
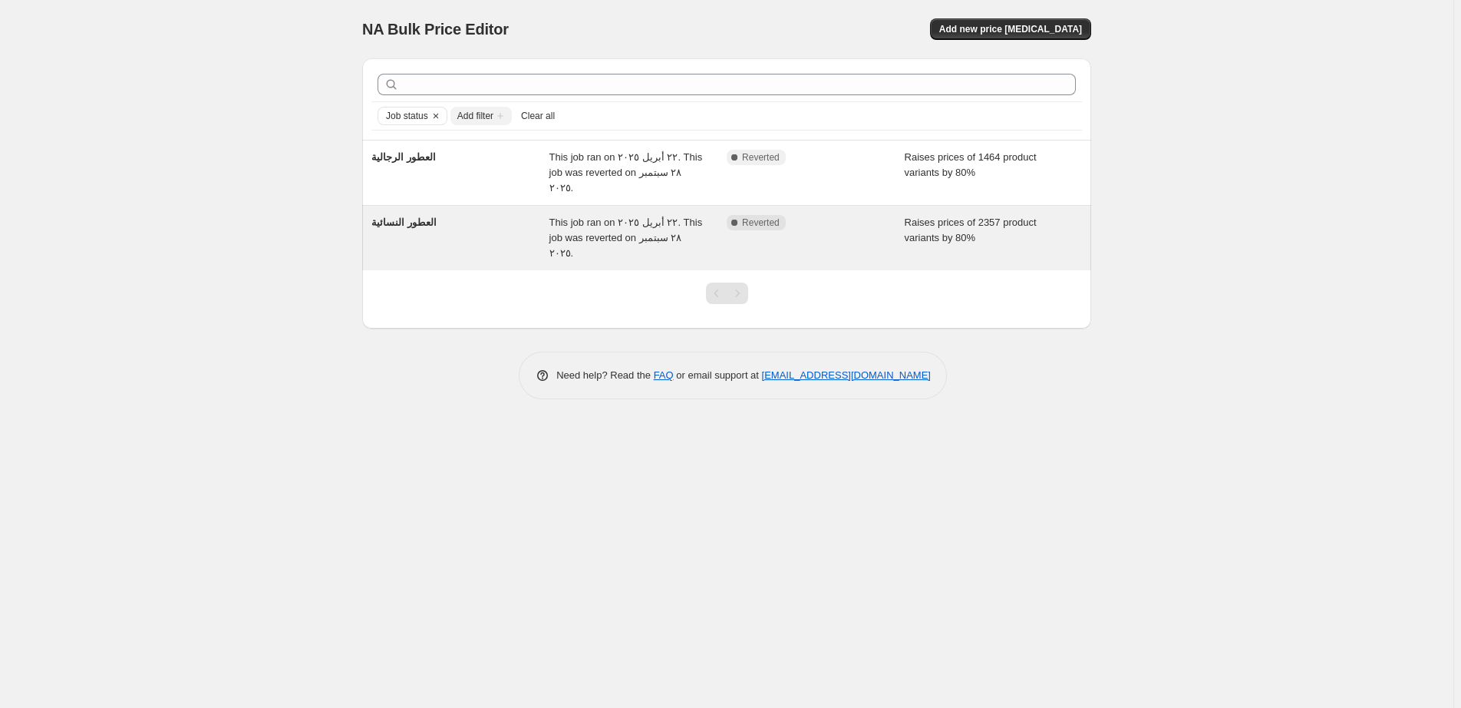
click at [867, 215] on div "Complete Reverted" at bounding box center [804, 222] width 155 height 15
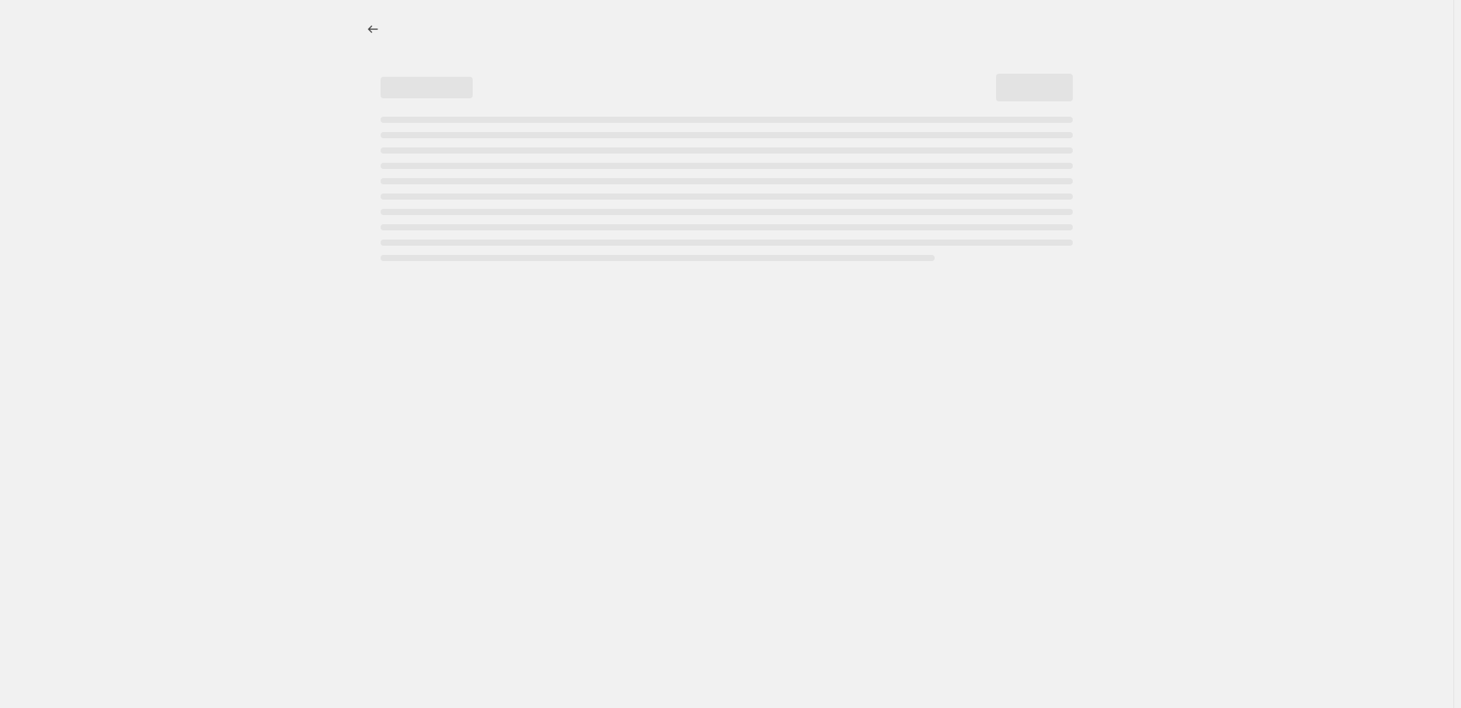
select select "percentage"
select select "pp"
select select "collection"
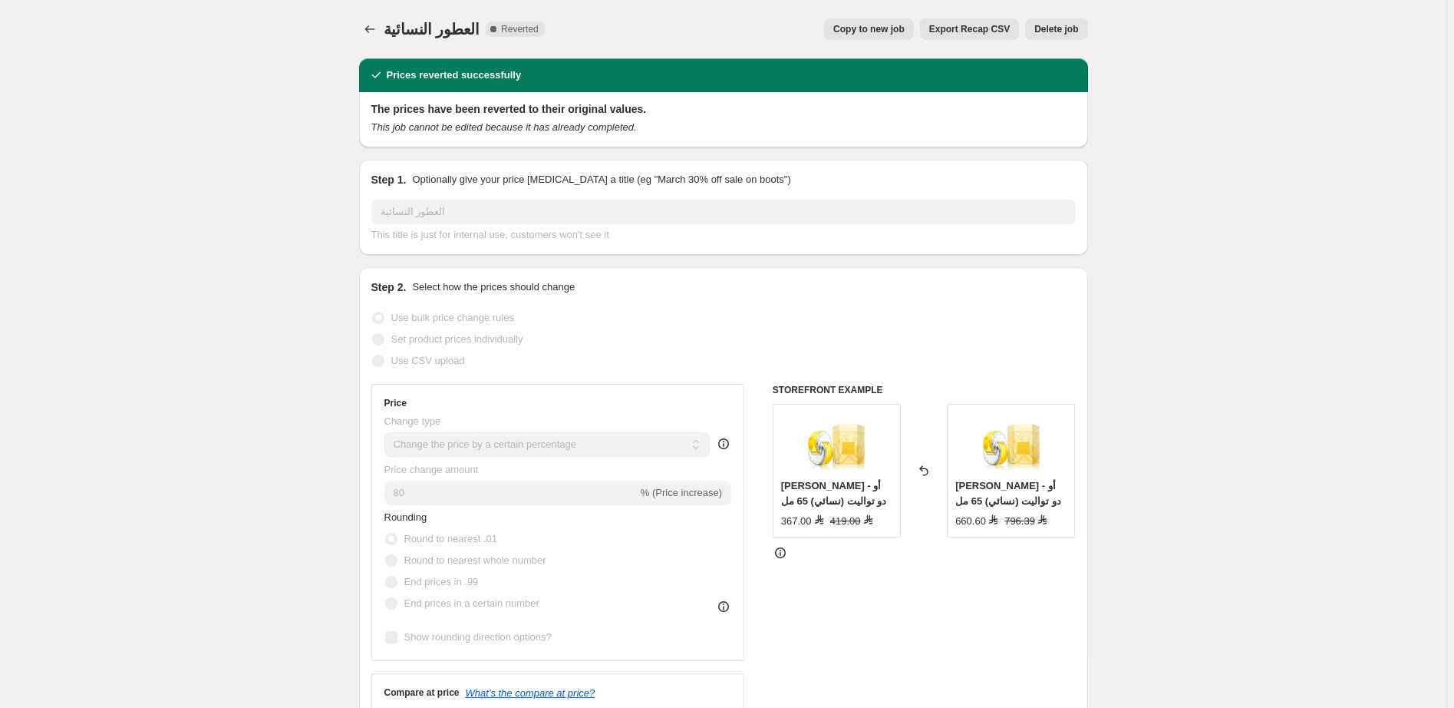
click at [894, 30] on span "Copy to new job" at bounding box center [868, 29] width 71 height 12
select select "percentage"
select select "pp"
select select "collection"
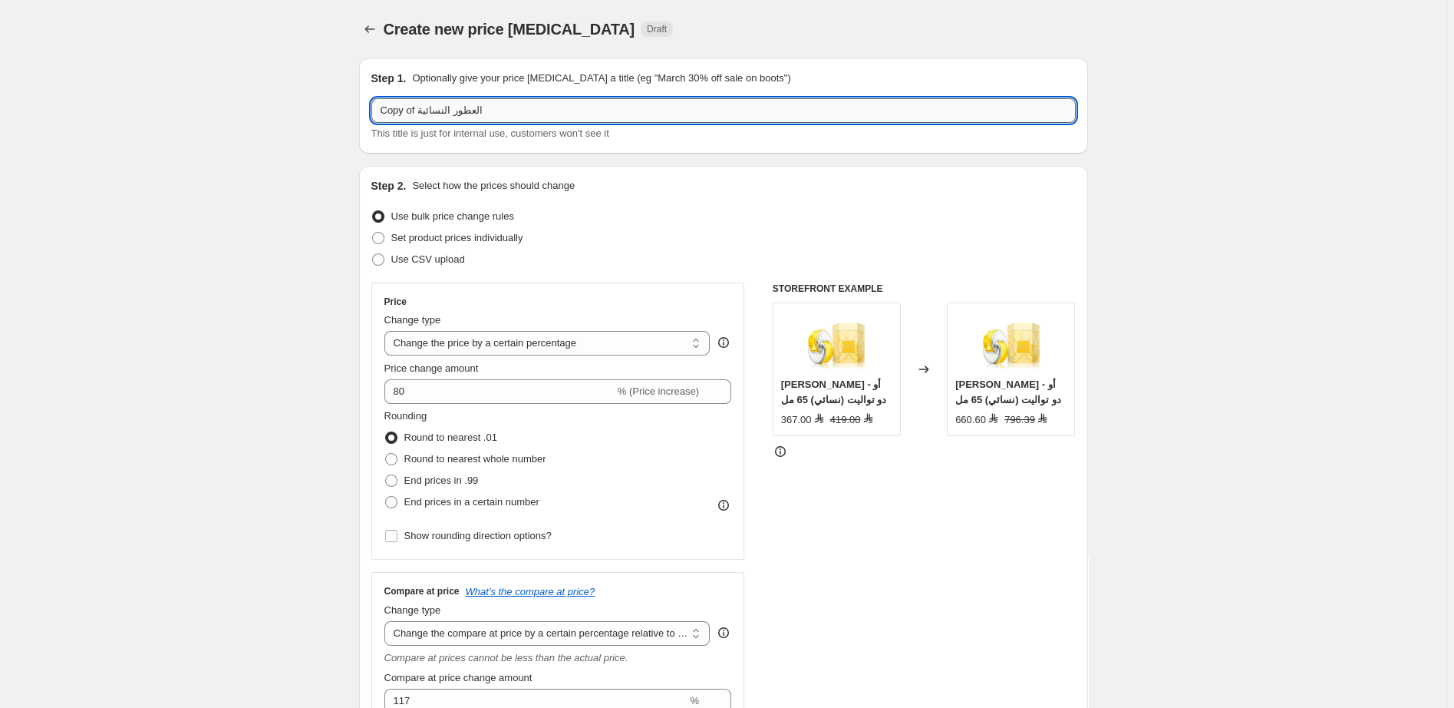
drag, startPoint x: 418, startPoint y: 113, endPoint x: 362, endPoint y: 116, distance: 56.1
click at [371, 116] on input "Copy of العطور النسائية" at bounding box center [723, 110] width 704 height 25
type input "55 العطور النسائية"
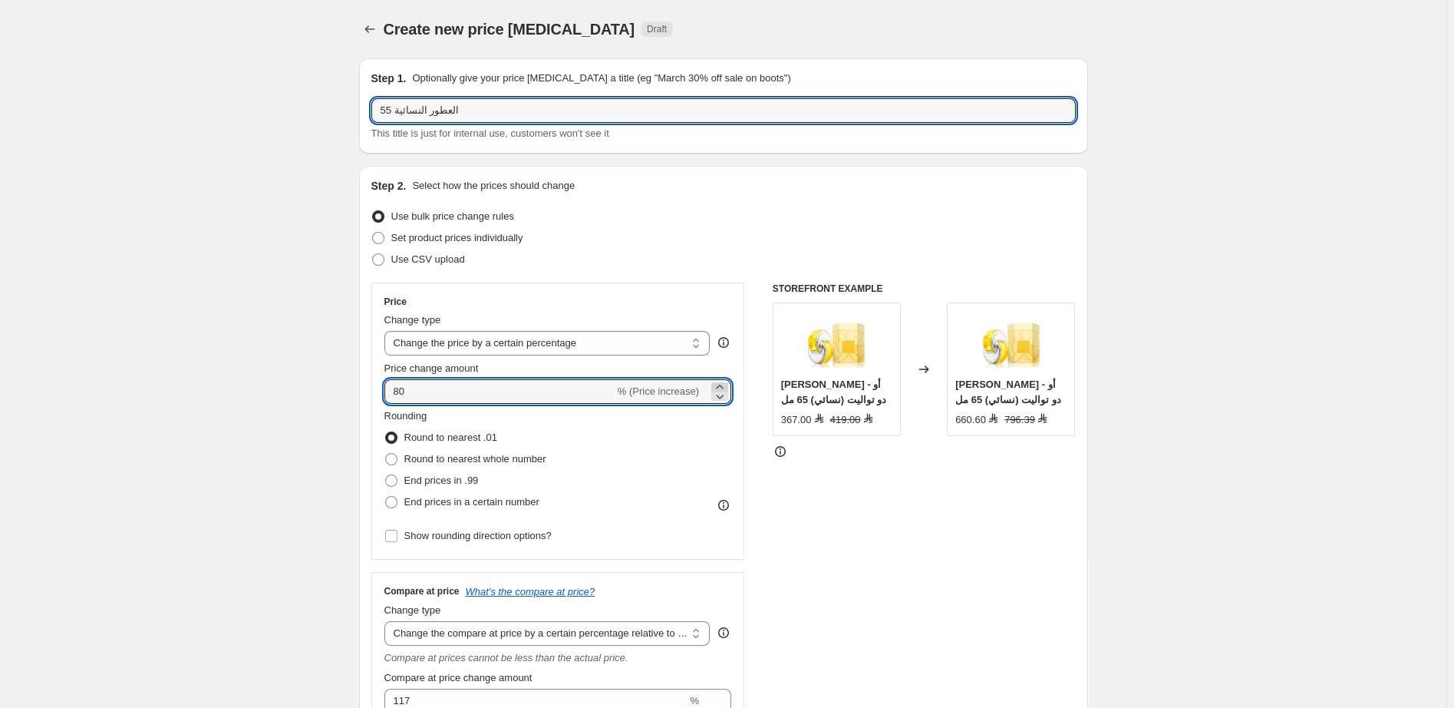
click at [723, 384] on icon at bounding box center [719, 386] width 15 height 15
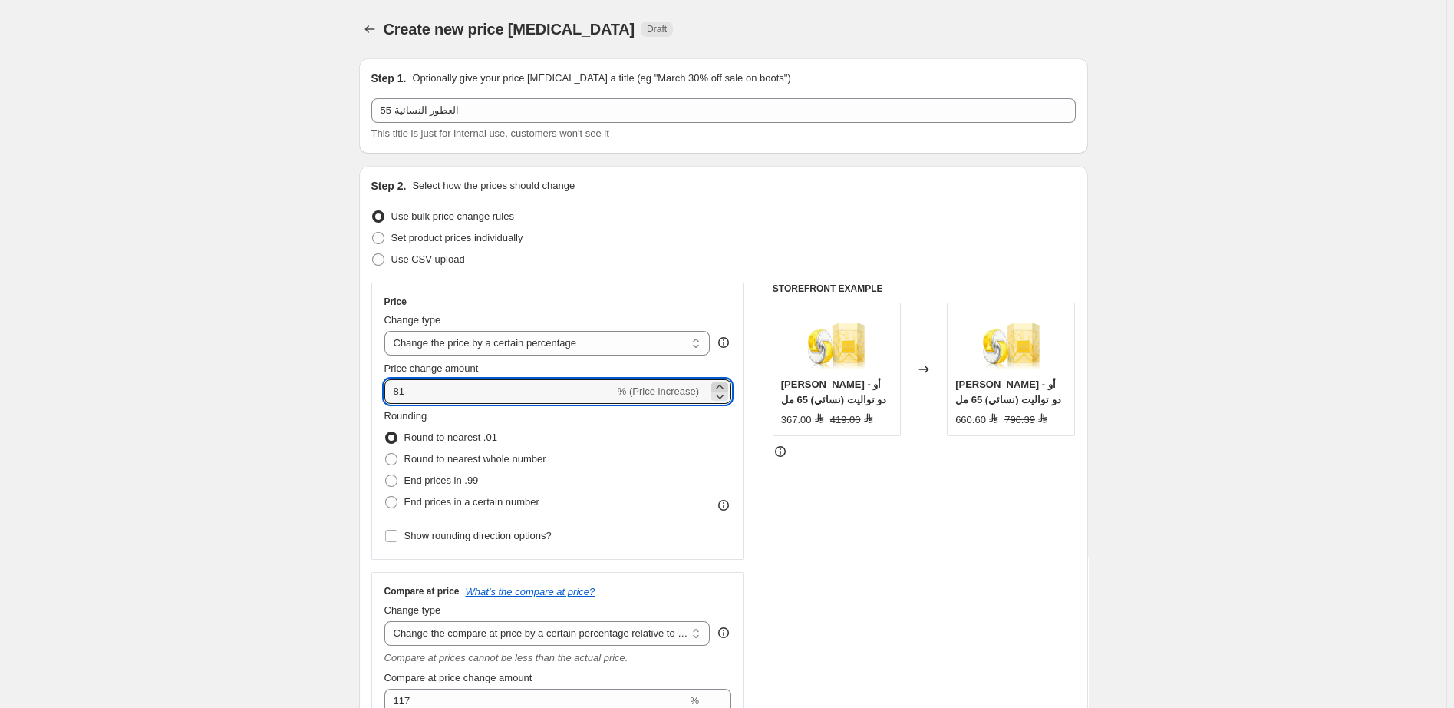
click at [723, 384] on icon at bounding box center [719, 386] width 15 height 15
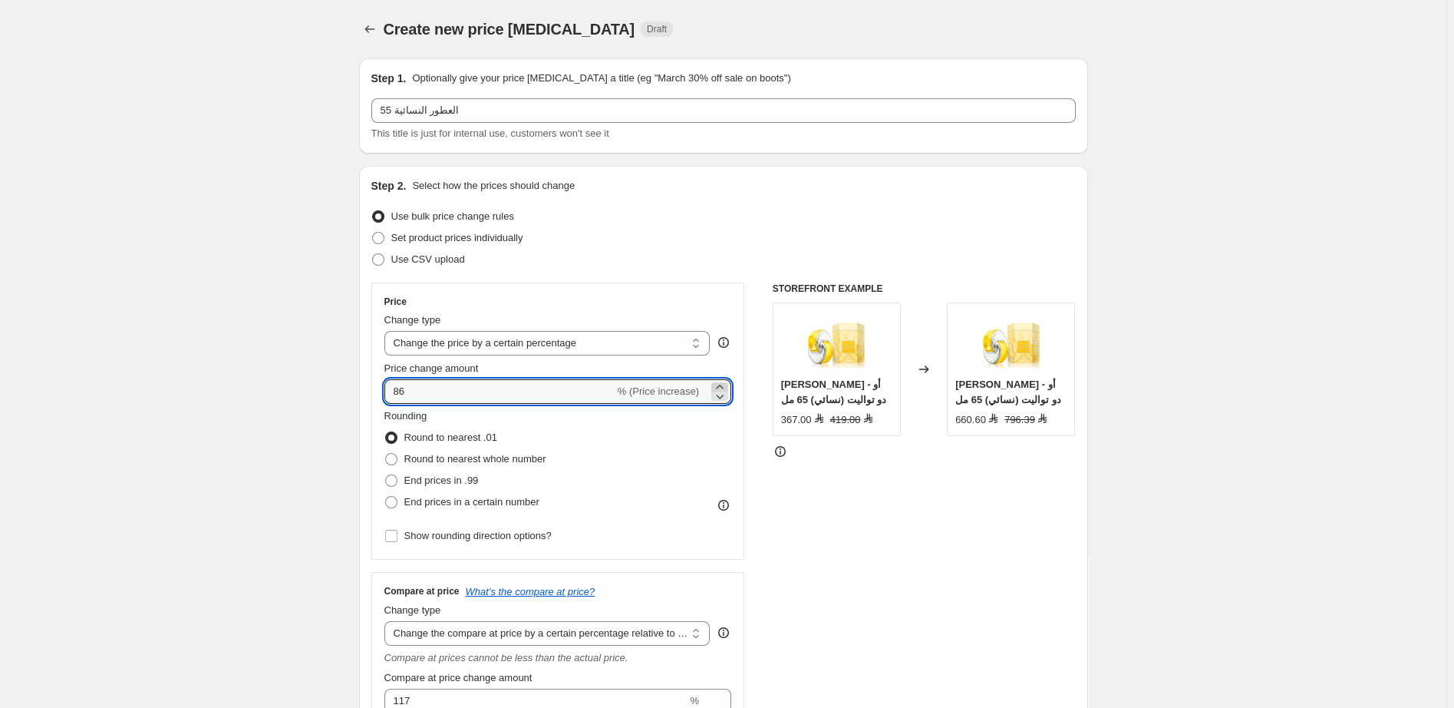
click at [723, 384] on icon at bounding box center [719, 386] width 15 height 15
type input "90"
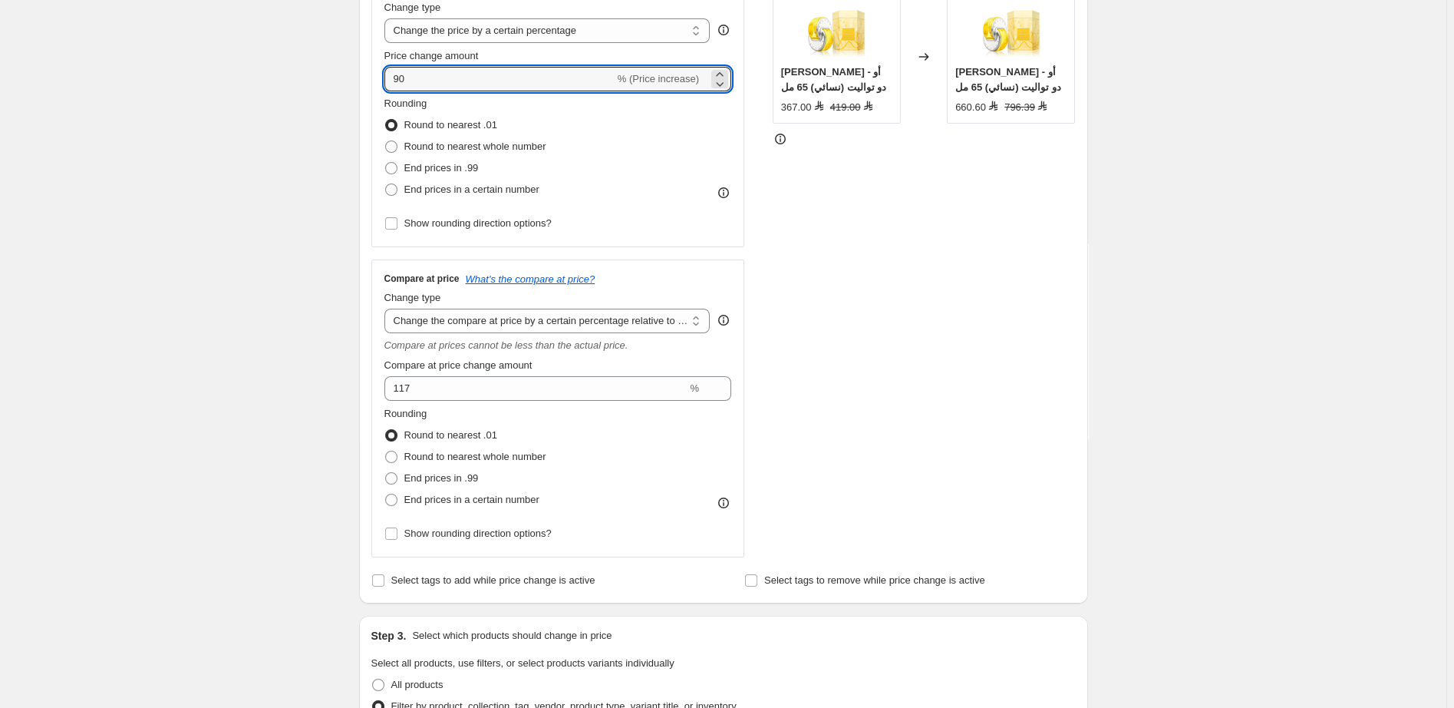
scroll to position [391, 0]
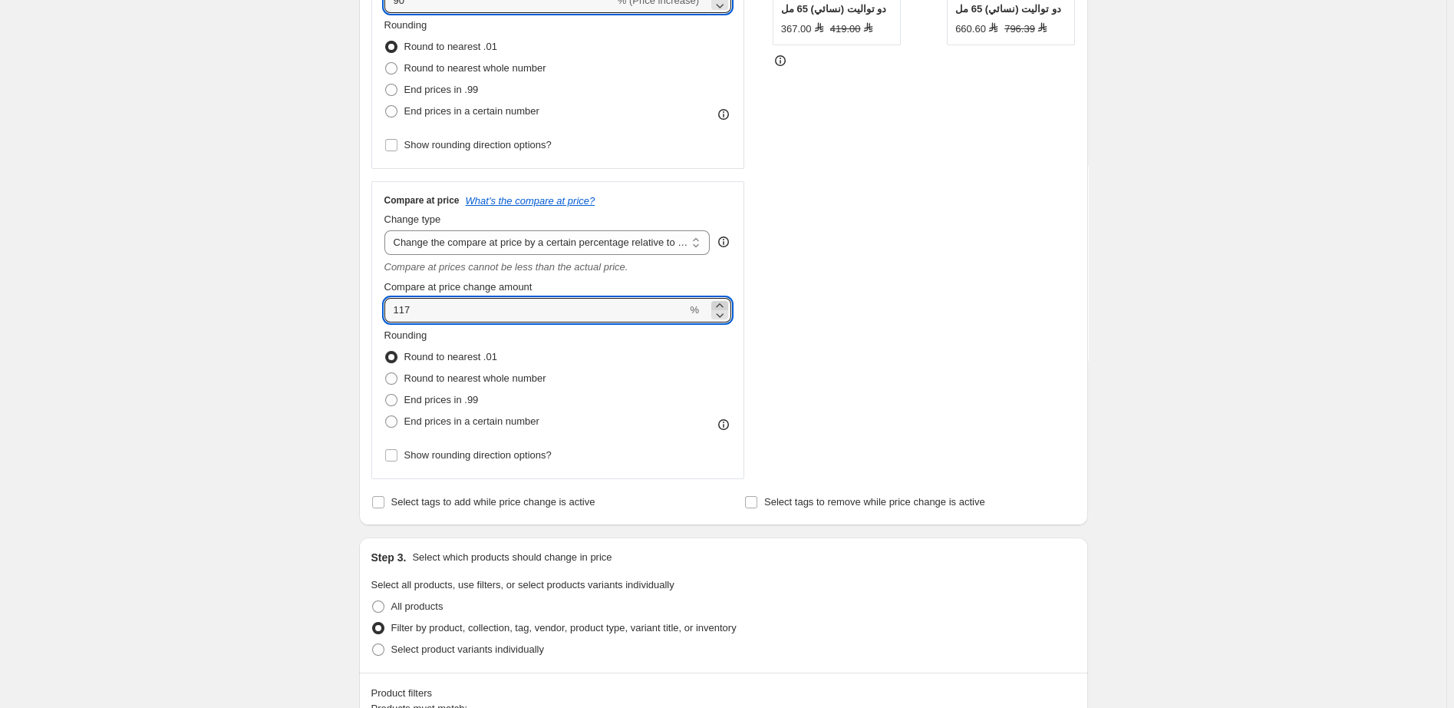
click at [721, 306] on icon at bounding box center [719, 305] width 15 height 15
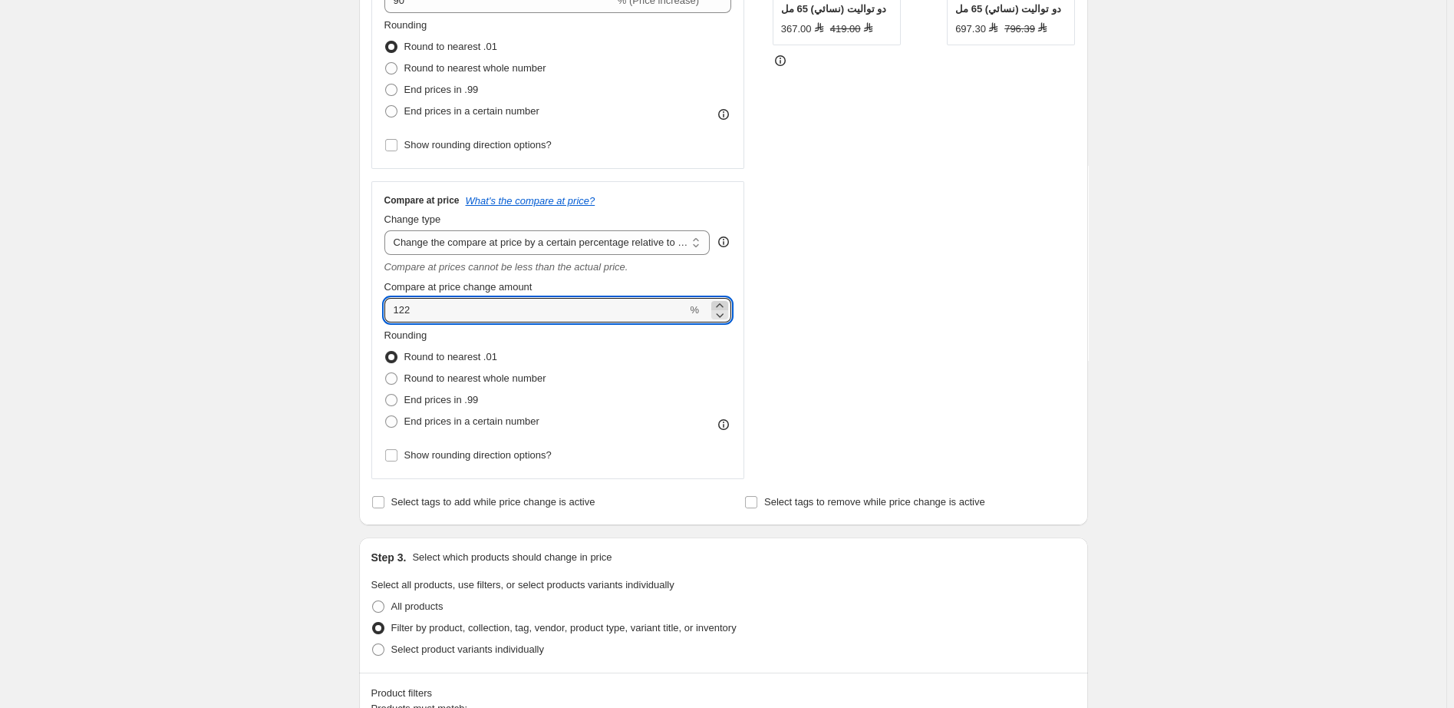
click at [721, 306] on icon at bounding box center [719, 305] width 15 height 15
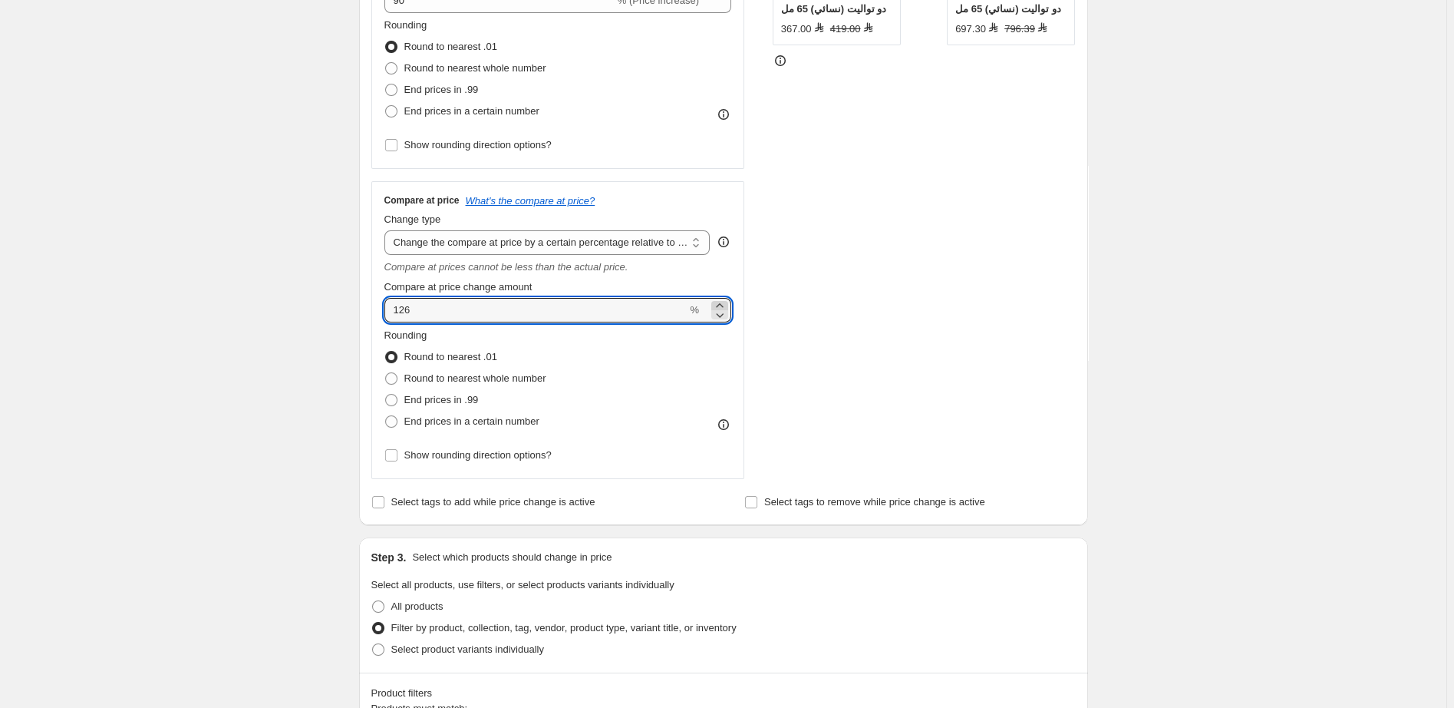
type input "127"
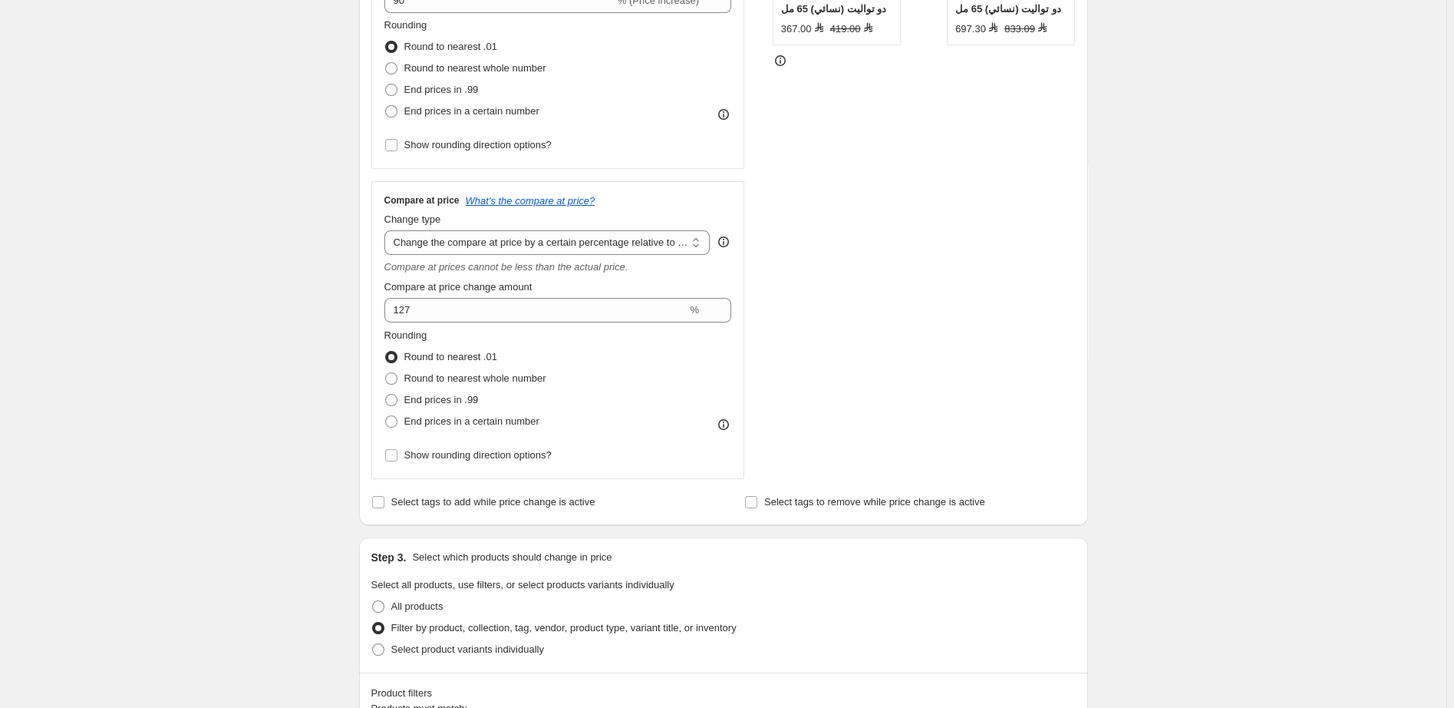
click at [924, 344] on div "STOREFRONT EXAMPLE بولغاري اومنيا جولدن سترين - أو دو تواليت (نسائي) 65 مل 367.…" at bounding box center [924, 185] width 303 height 587
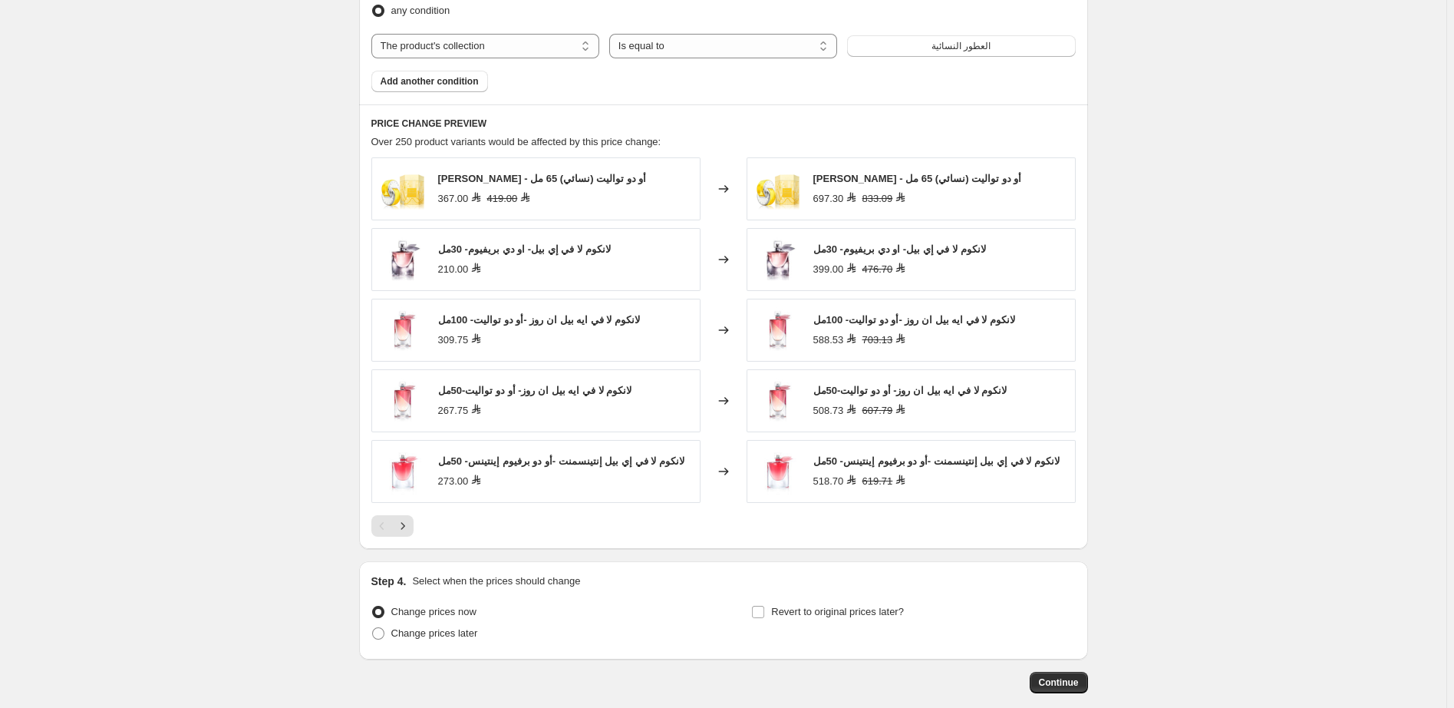
scroll to position [1213, 0]
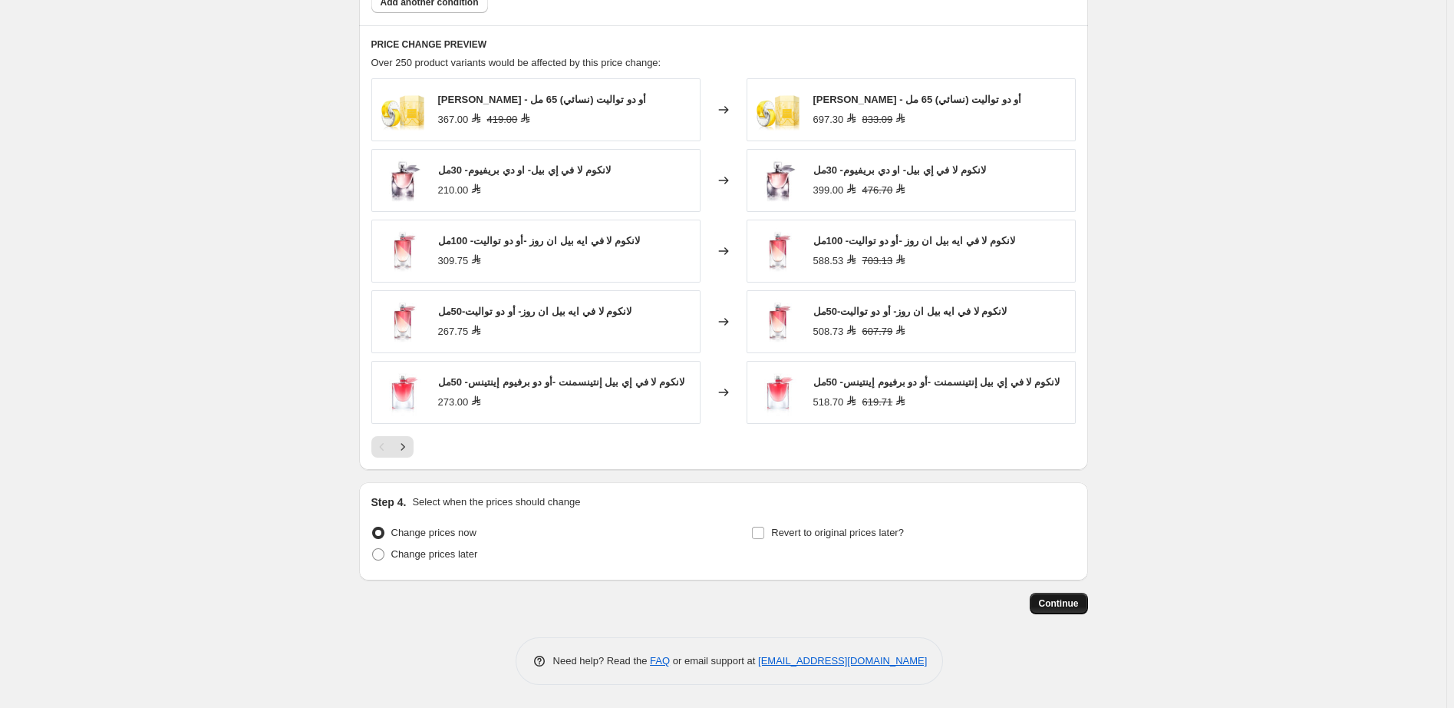
click at [1064, 600] on span "Continue" at bounding box center [1059, 603] width 40 height 12
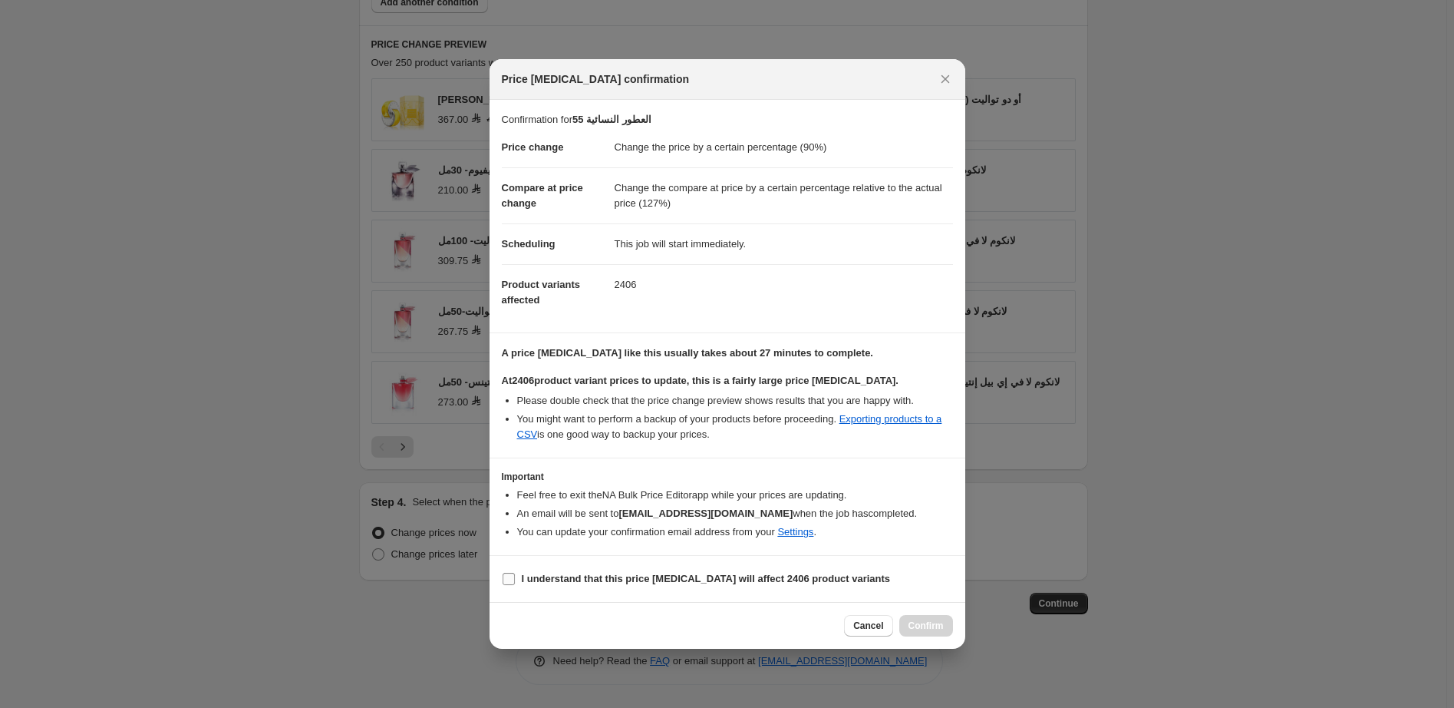
click at [602, 580] on b "I understand that this price change job will affect 2406 product variants" at bounding box center [706, 578] width 369 height 12
click at [515, 580] on input "I understand that this price change job will affect 2406 product variants" at bounding box center [509, 578] width 12 height 12
checkbox input "true"
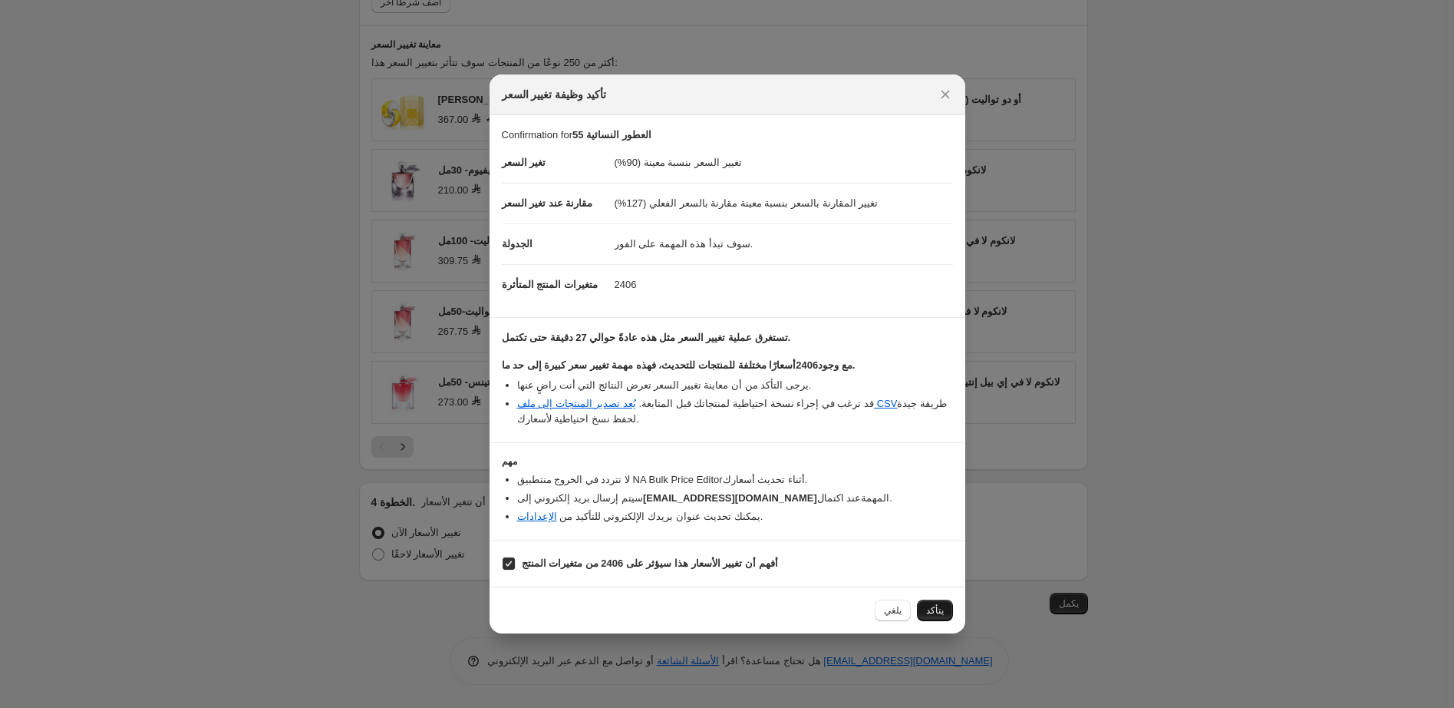
click at [940, 615] on span "يتأكد" at bounding box center [935, 610] width 18 height 12
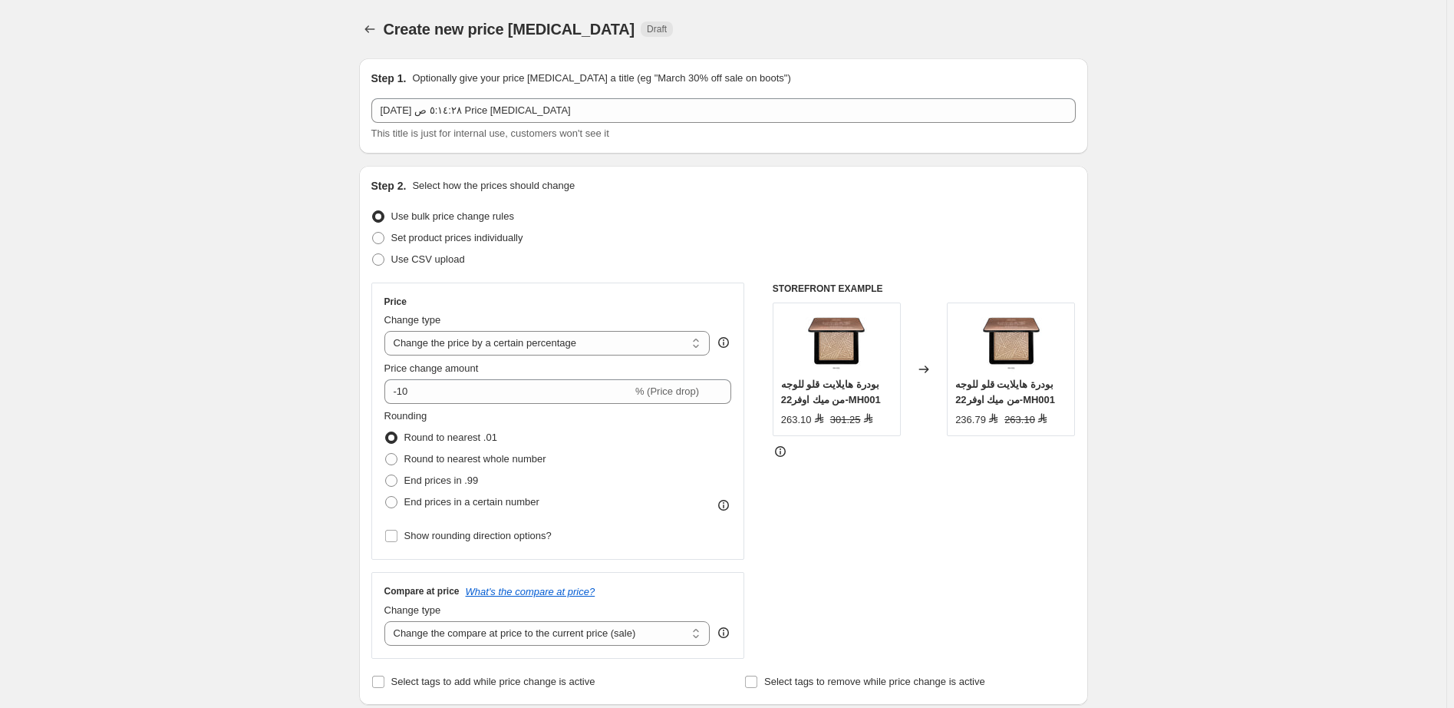
select select "percentage"
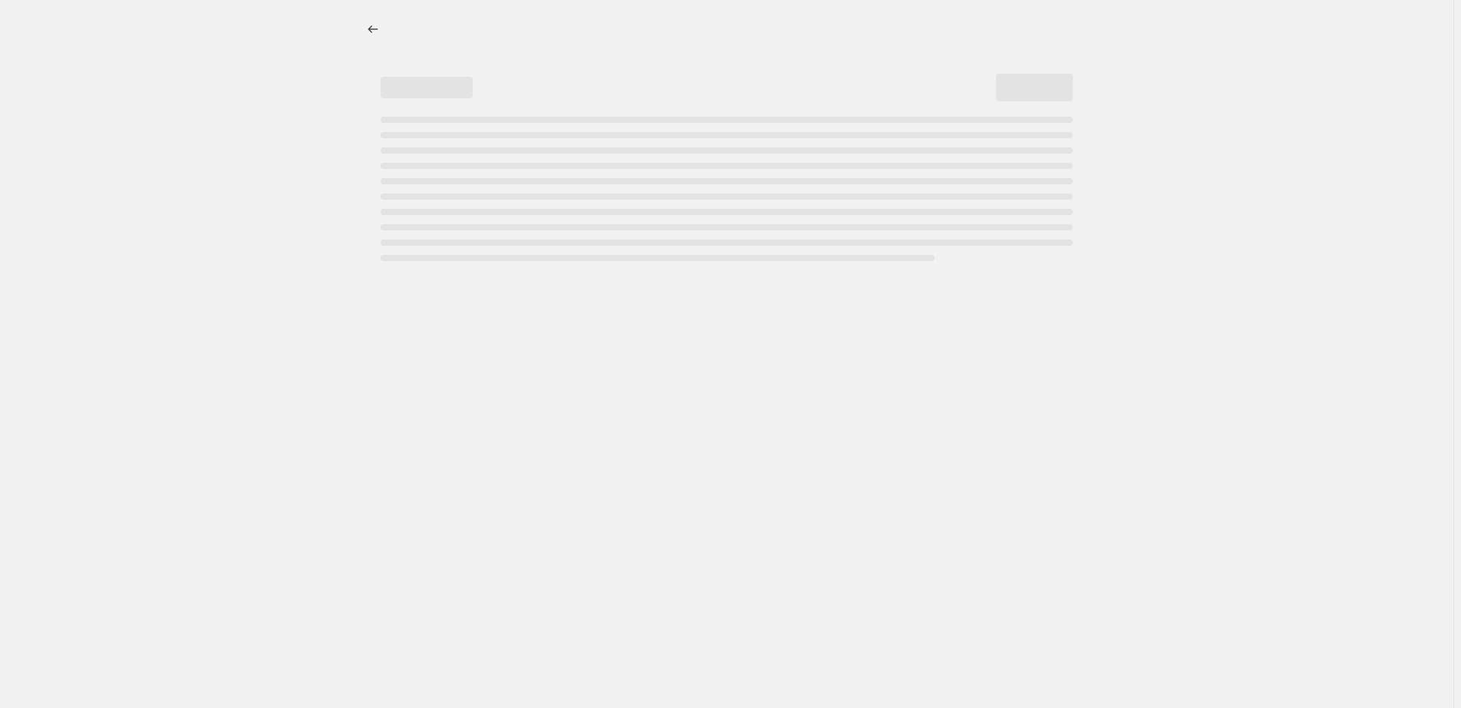
select select "percentage"
select select "pp"
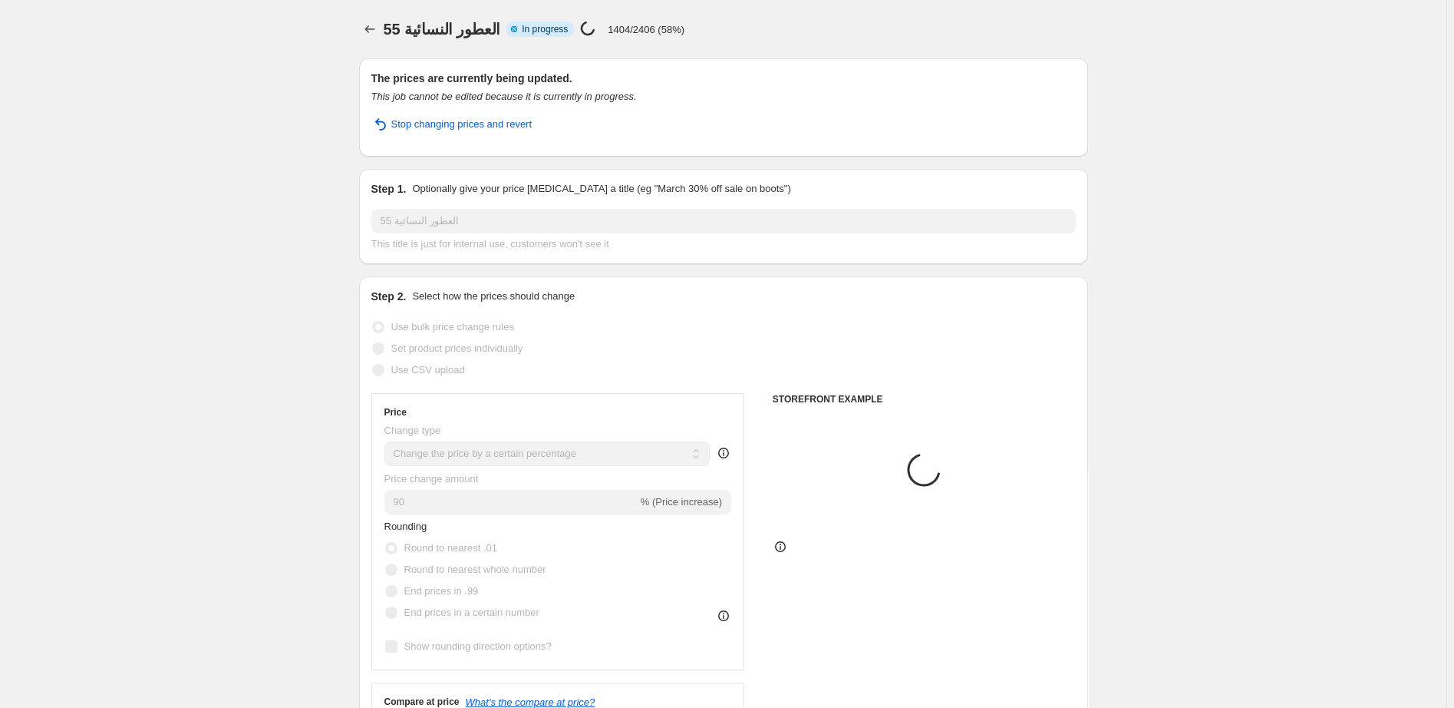
select select "collection"
